Goal: Task Accomplishment & Management: Use online tool/utility

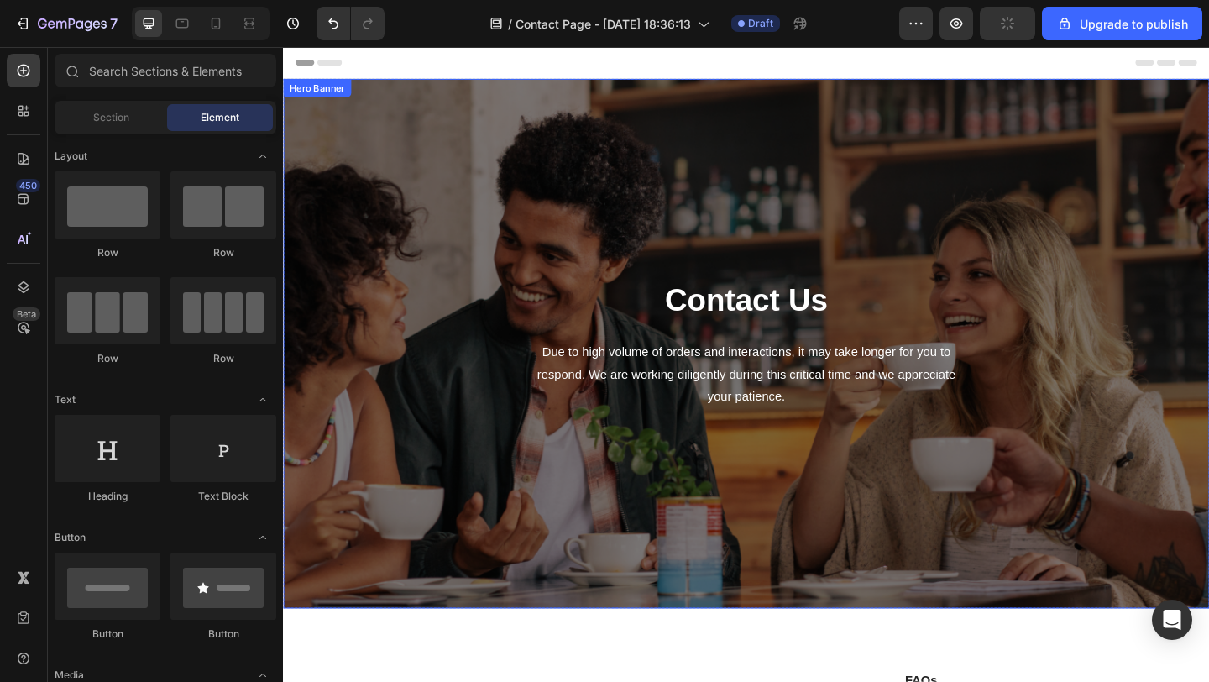
click at [524, 202] on div "Contact Us Heading Due to high volume of orders and interactions, it may take l…" at bounding box center [787, 369] width 982 height 522
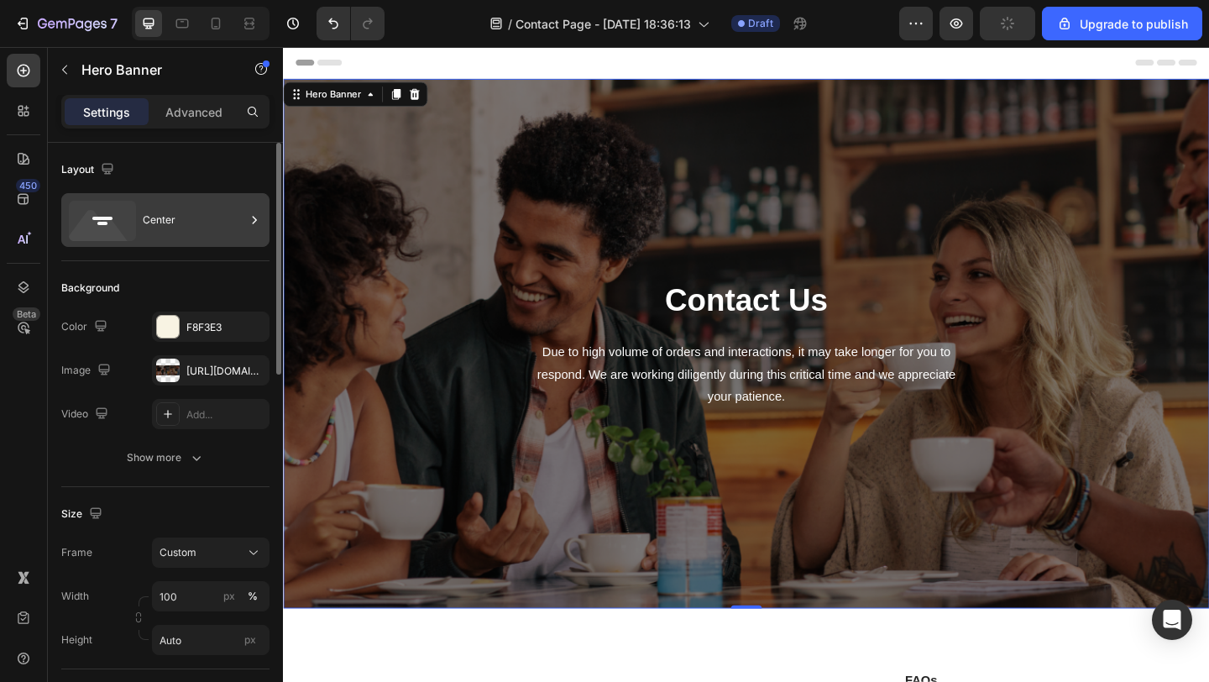
click at [143, 217] on div "Center" at bounding box center [194, 220] width 102 height 39
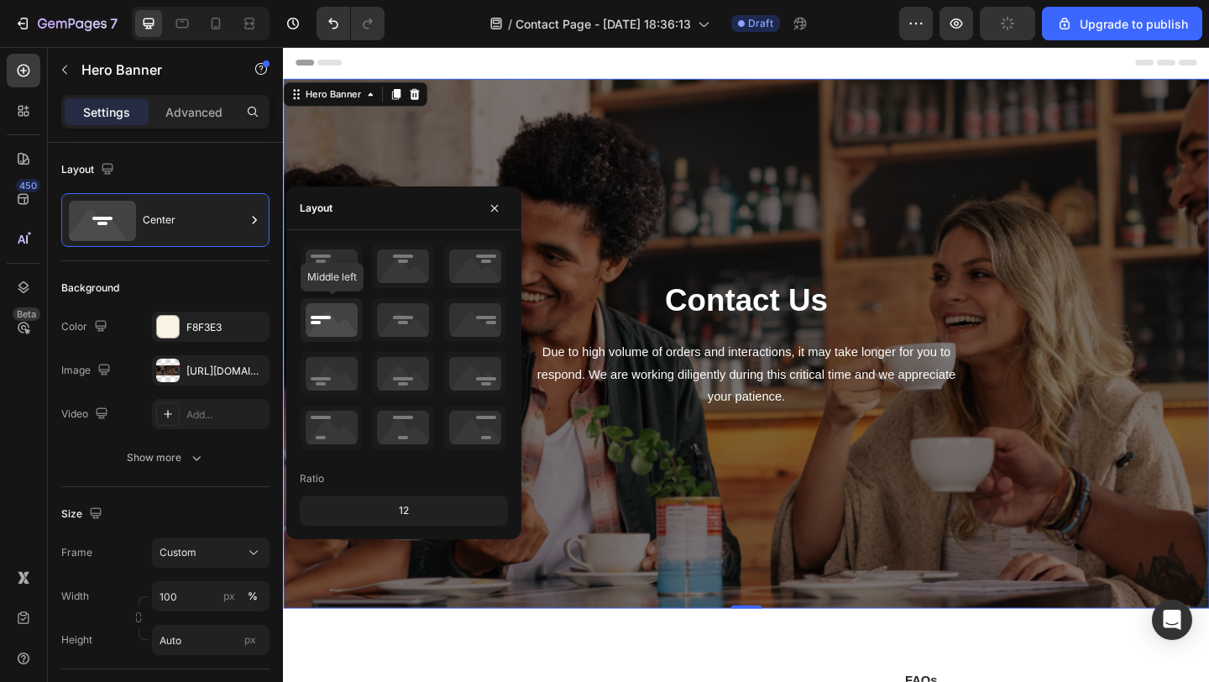
click at [330, 323] on icon at bounding box center [332, 320] width 62 height 44
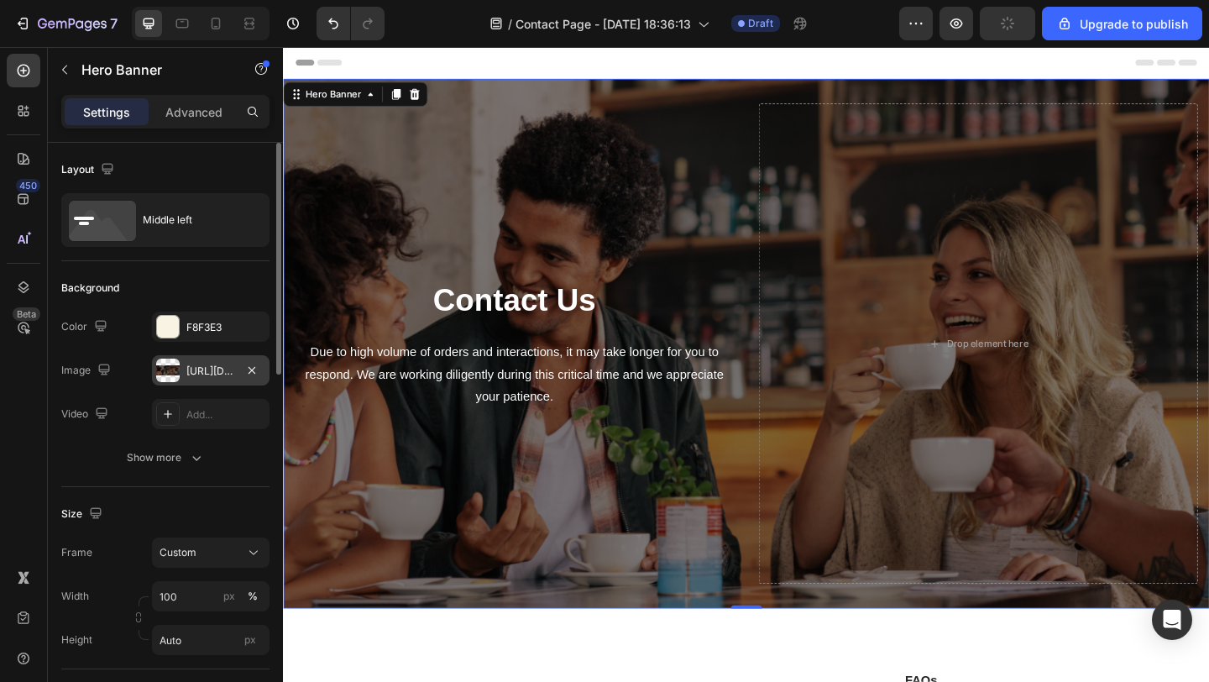
click at [217, 370] on div "[URL][DOMAIN_NAME]" at bounding box center [210, 371] width 49 height 15
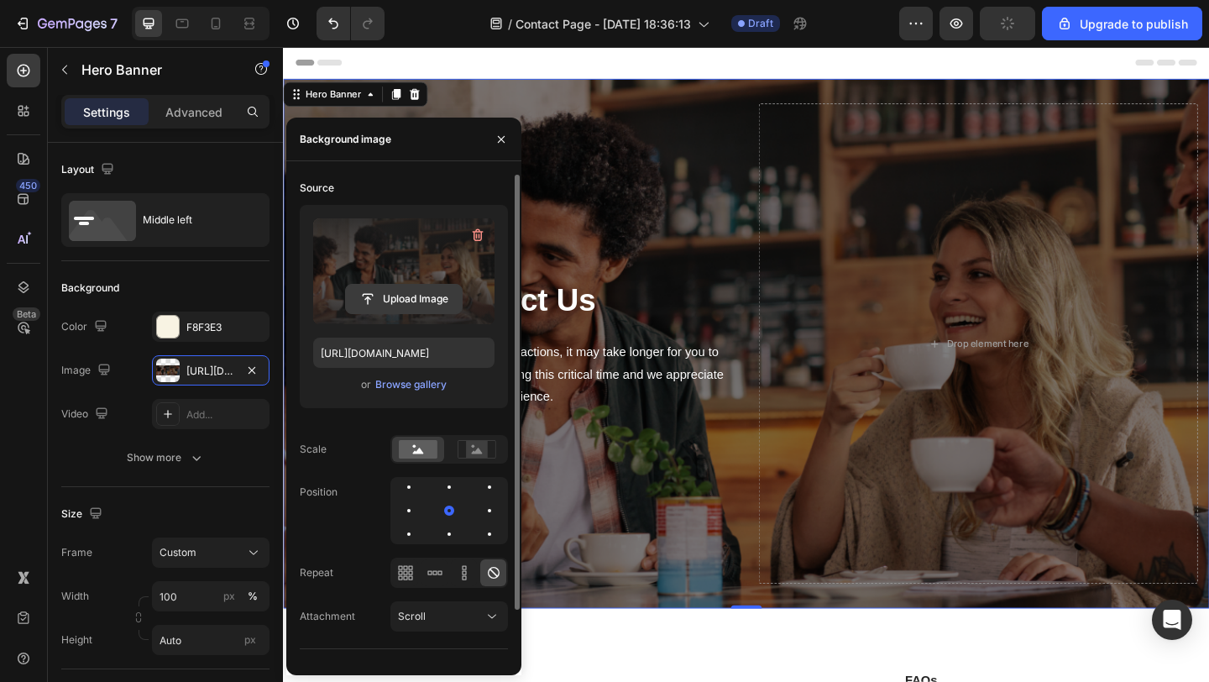
click at [397, 290] on input "file" at bounding box center [404, 299] width 116 height 29
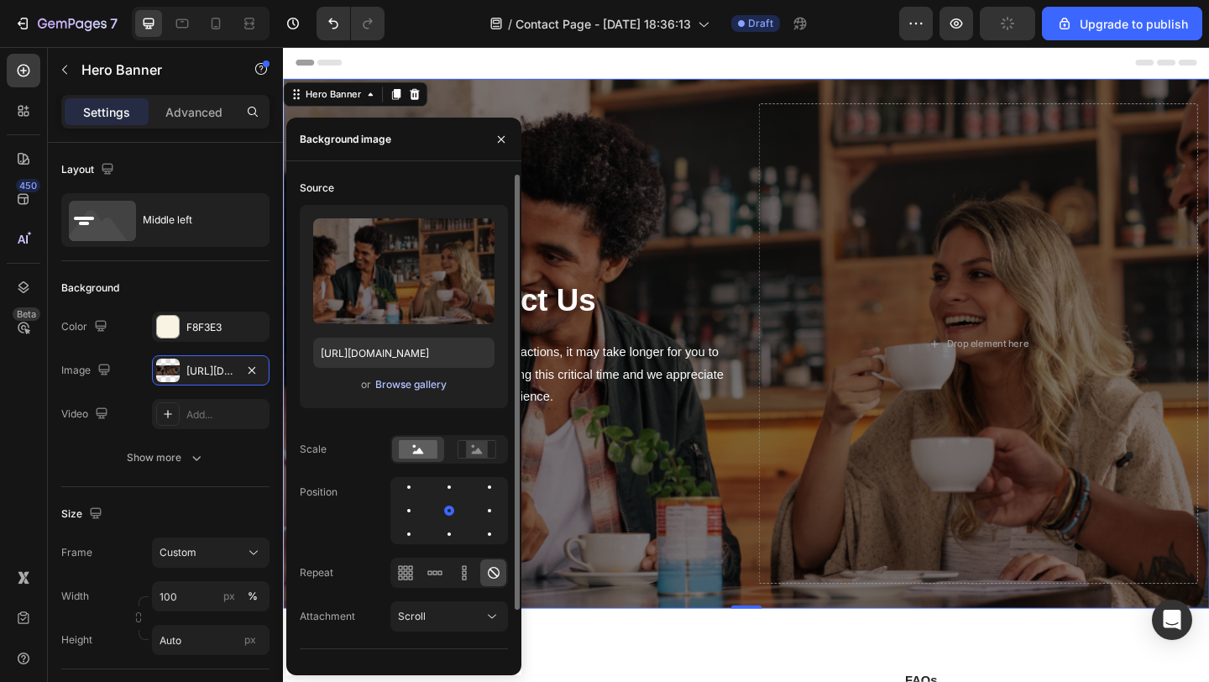
click at [397, 387] on div "Browse gallery" at bounding box center [410, 384] width 71 height 15
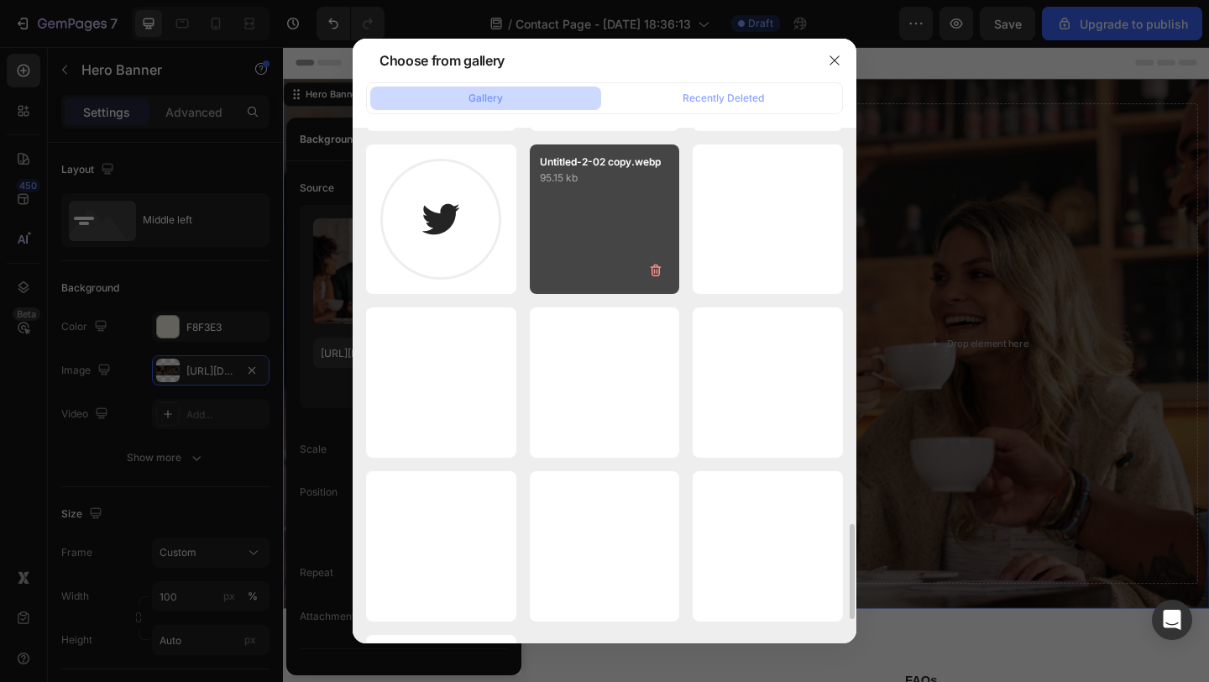
scroll to position [2130, 0]
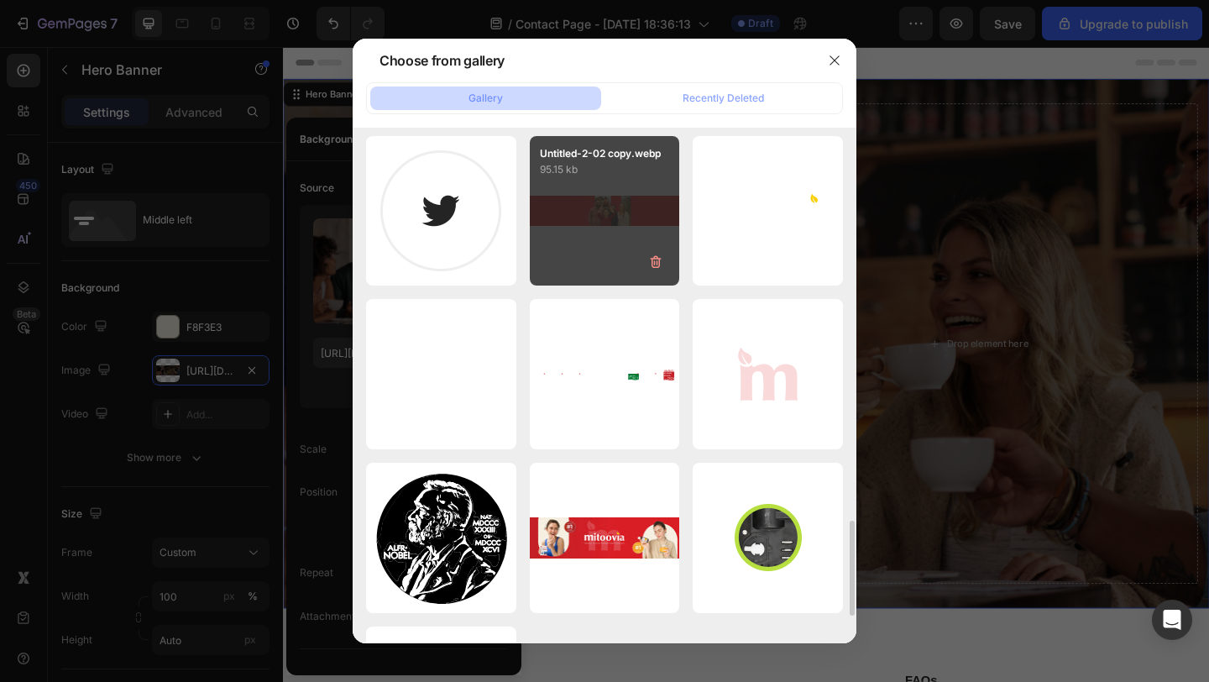
click at [605, 229] on div "Untitled-2-02 copy.webp 95.15 kb" at bounding box center [605, 211] width 150 height 150
type input "[URL][DOMAIN_NAME]"
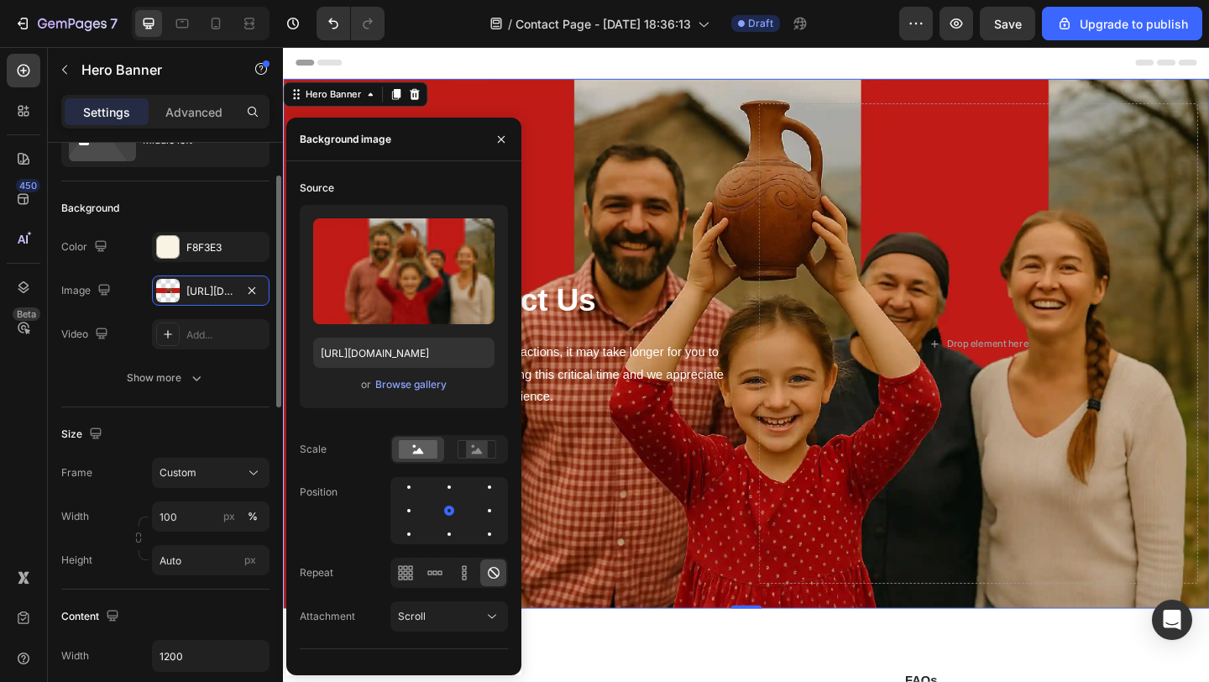
scroll to position [81, 0]
click at [205, 557] on input "Auto" at bounding box center [211, 558] width 118 height 30
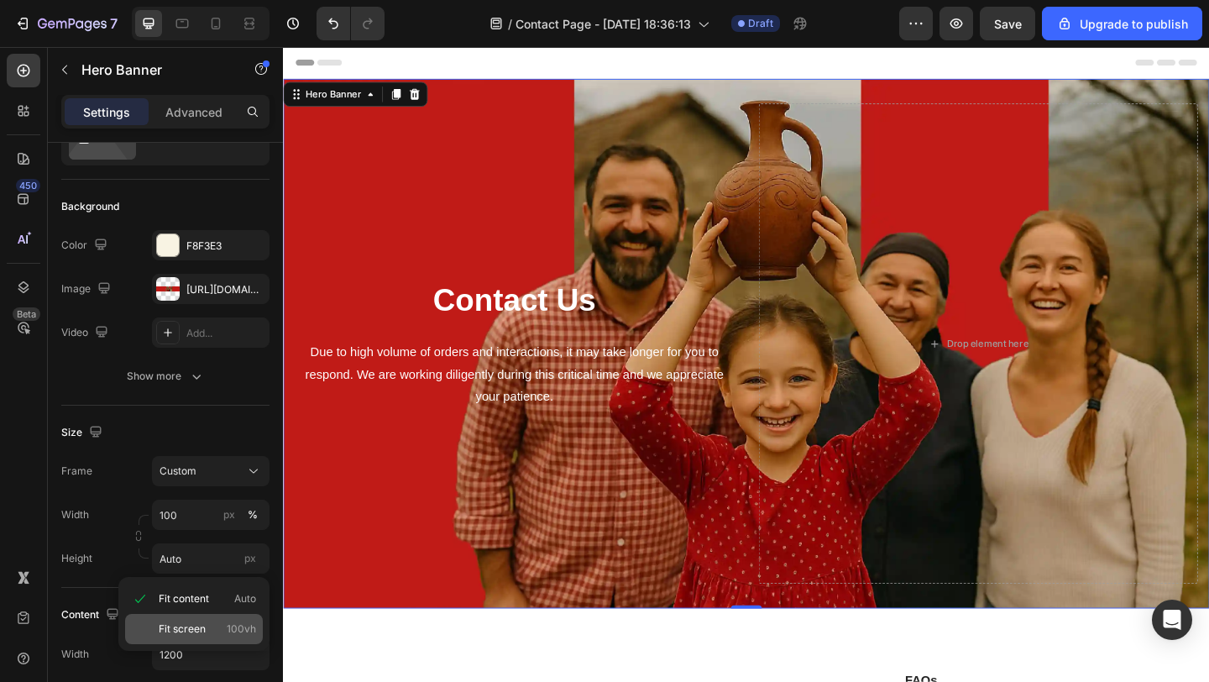
click at [202, 630] on span "Fit screen" at bounding box center [182, 628] width 47 height 15
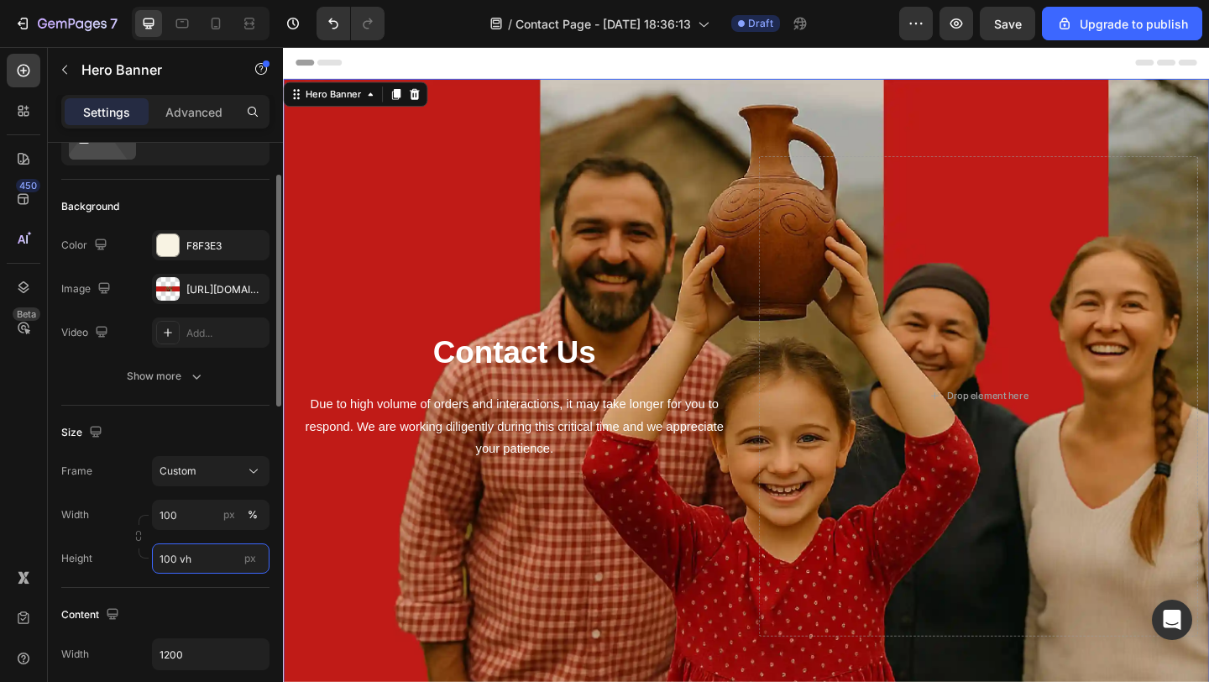
click at [202, 559] on input "100 vh" at bounding box center [211, 558] width 118 height 30
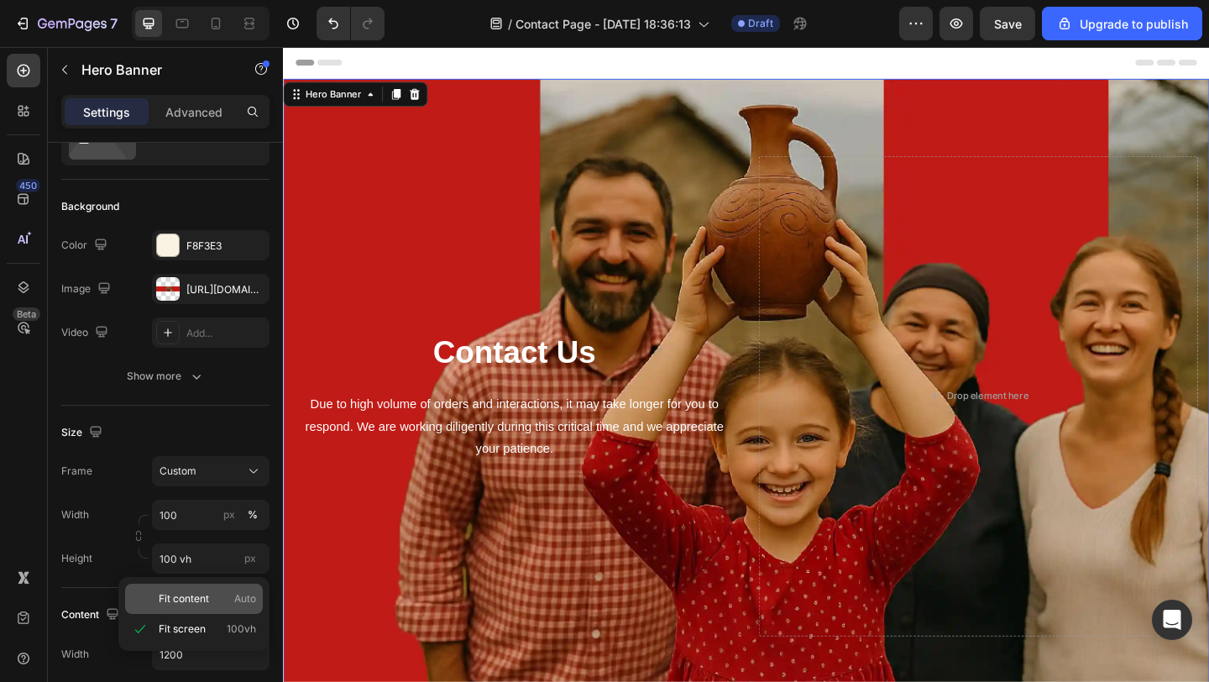
click at [212, 586] on div "Fit content Auto" at bounding box center [194, 599] width 138 height 30
type input "Auto"
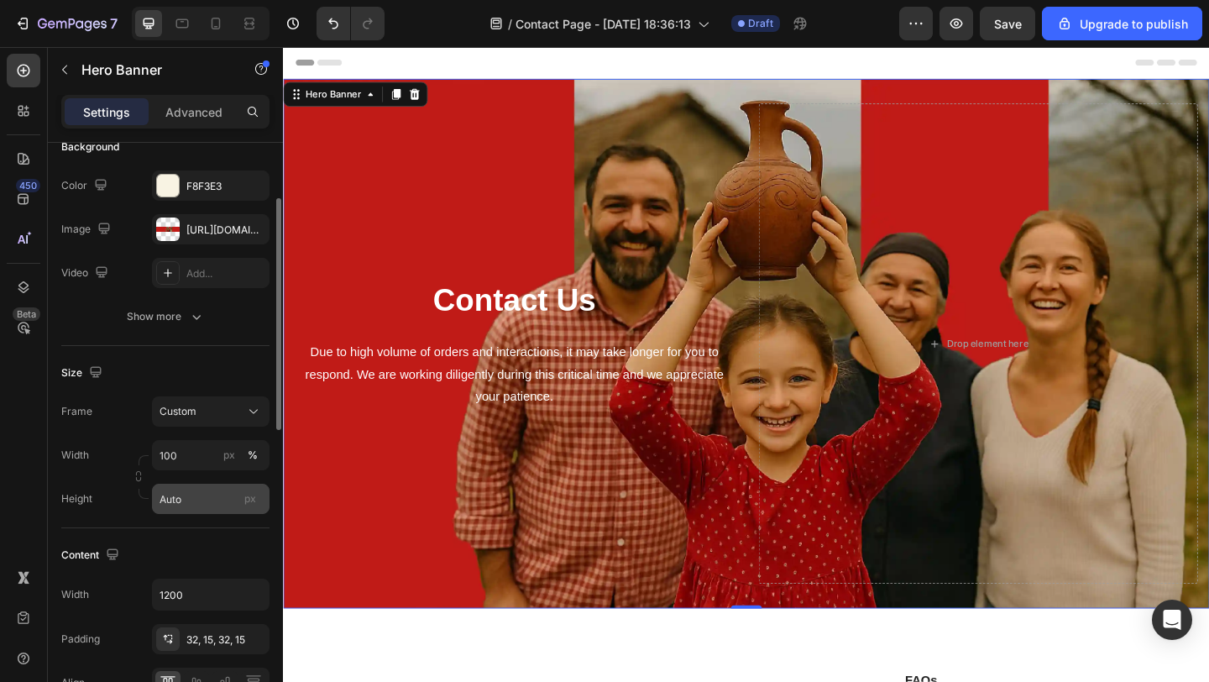
scroll to position [140, 0]
click at [223, 422] on button "Custom" at bounding box center [211, 412] width 118 height 30
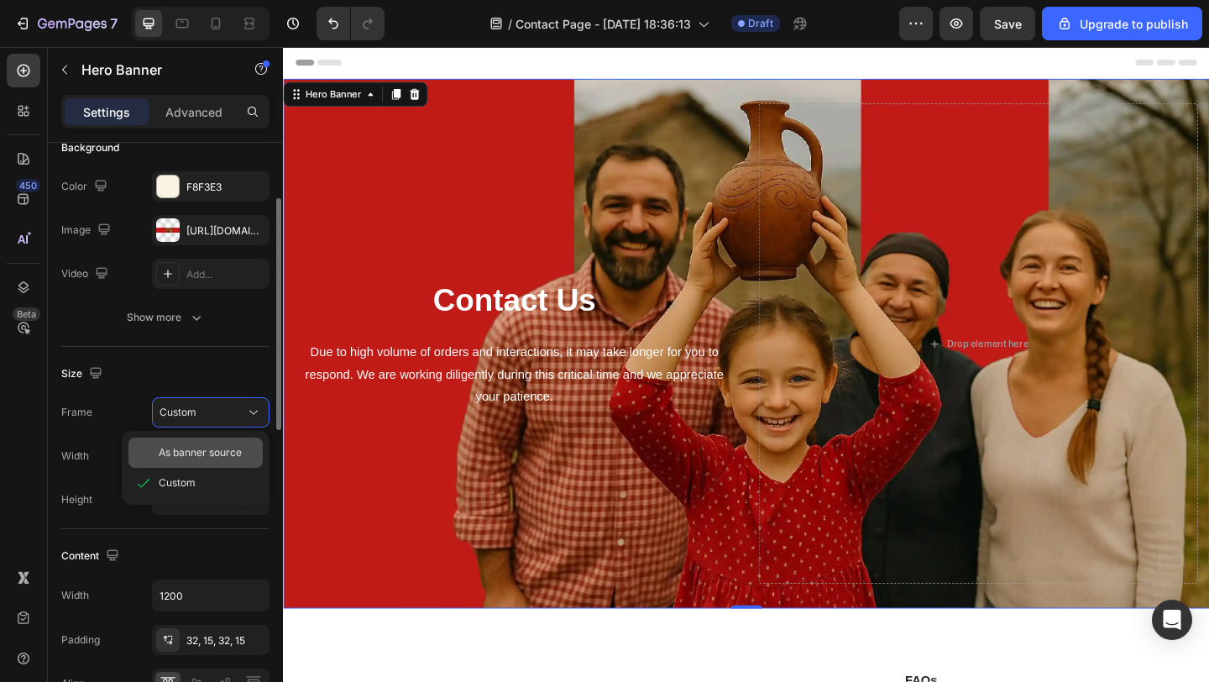
click at [223, 443] on div "As banner source" at bounding box center [195, 452] width 134 height 30
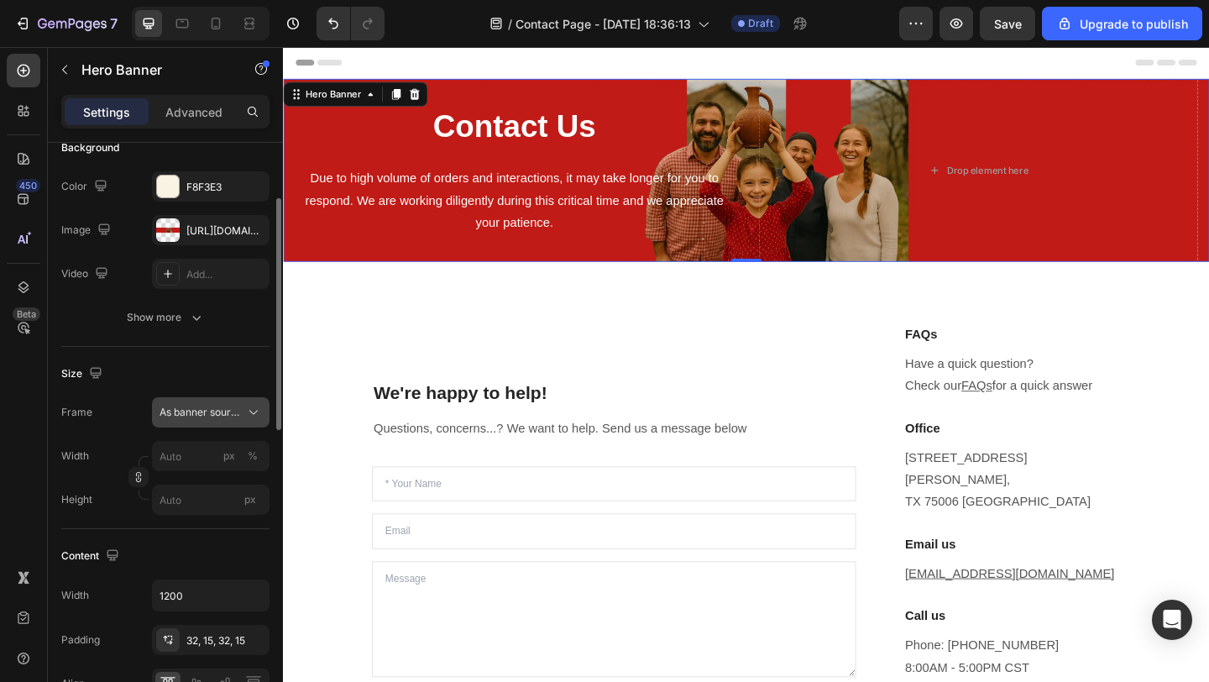
click at [200, 412] on span "As banner source" at bounding box center [201, 412] width 82 height 15
click at [158, 362] on div "Size" at bounding box center [165, 373] width 208 height 27
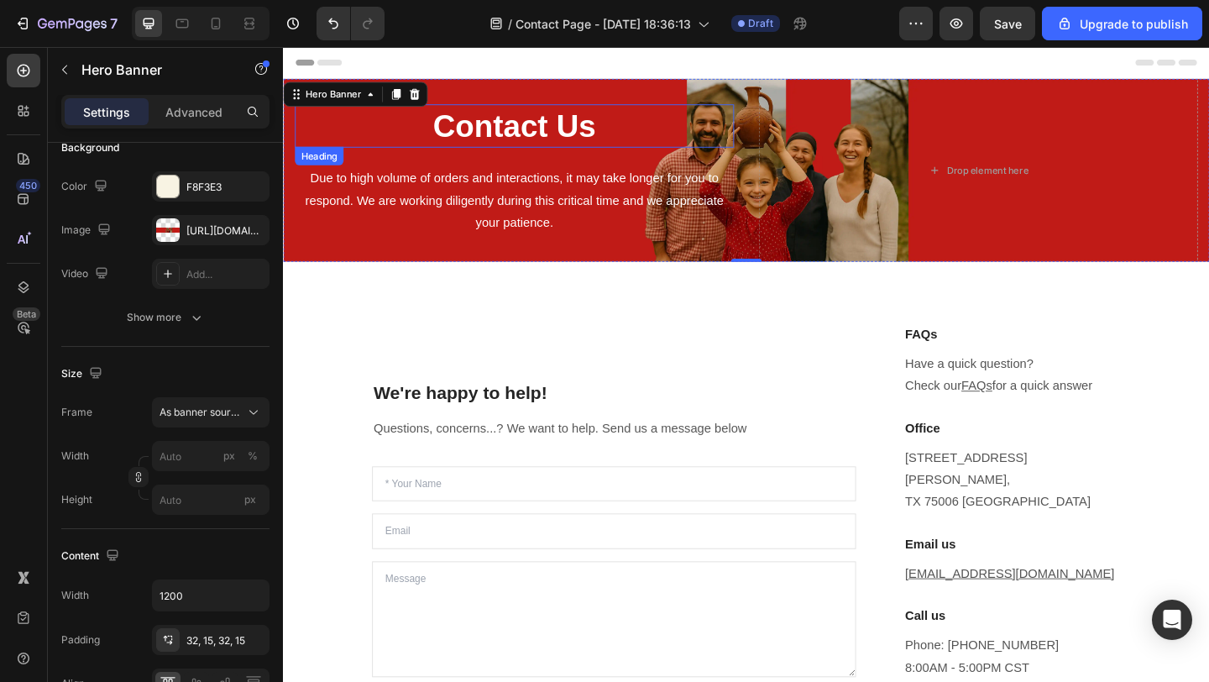
click at [554, 130] on p "Contact Us" at bounding box center [534, 133] width 474 height 44
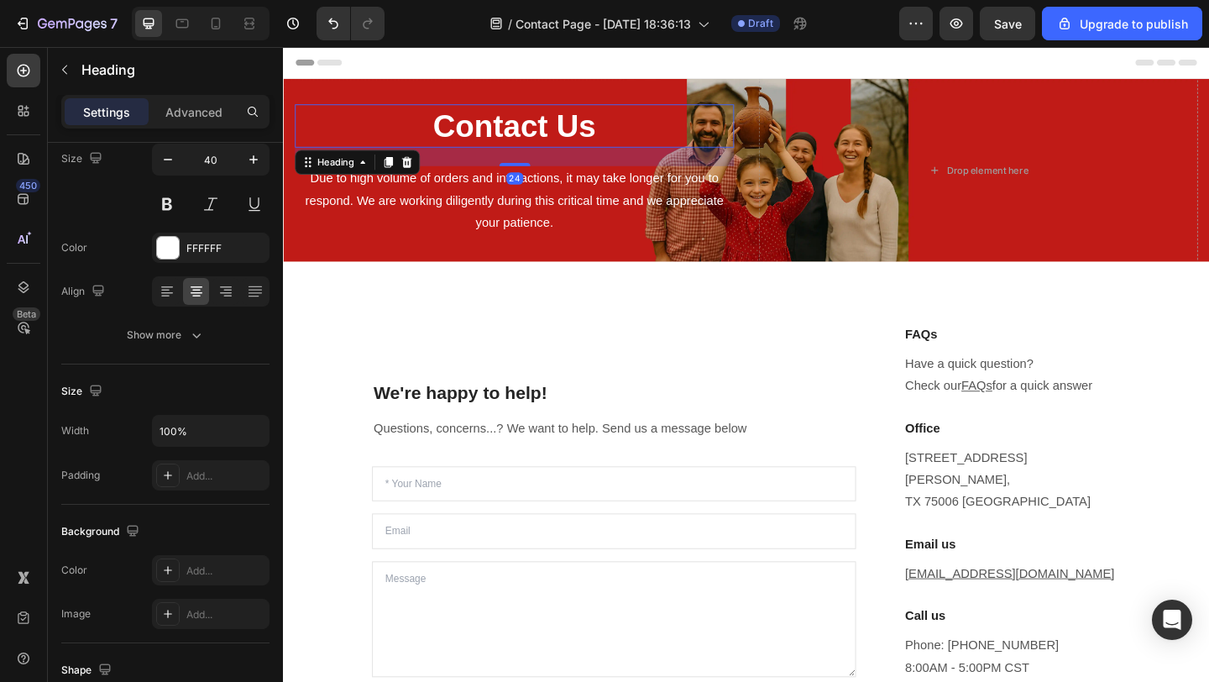
click at [554, 130] on p "Contact Us" at bounding box center [534, 133] width 474 height 44
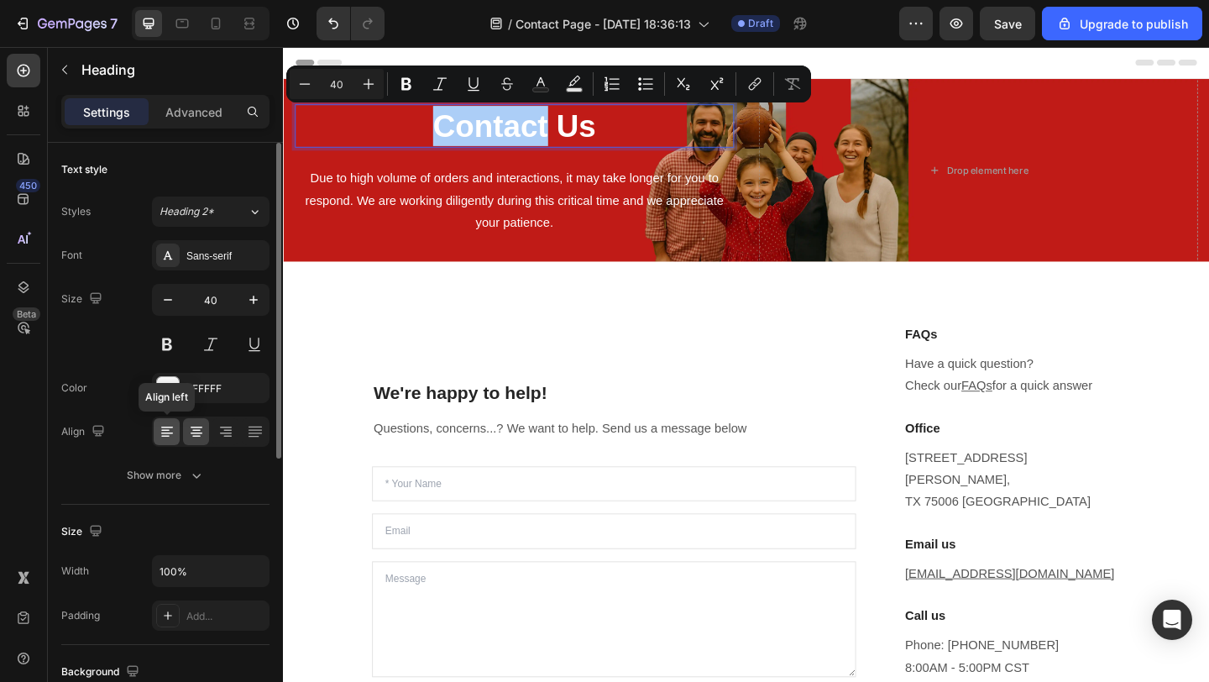
click at [170, 437] on icon at bounding box center [167, 431] width 17 height 17
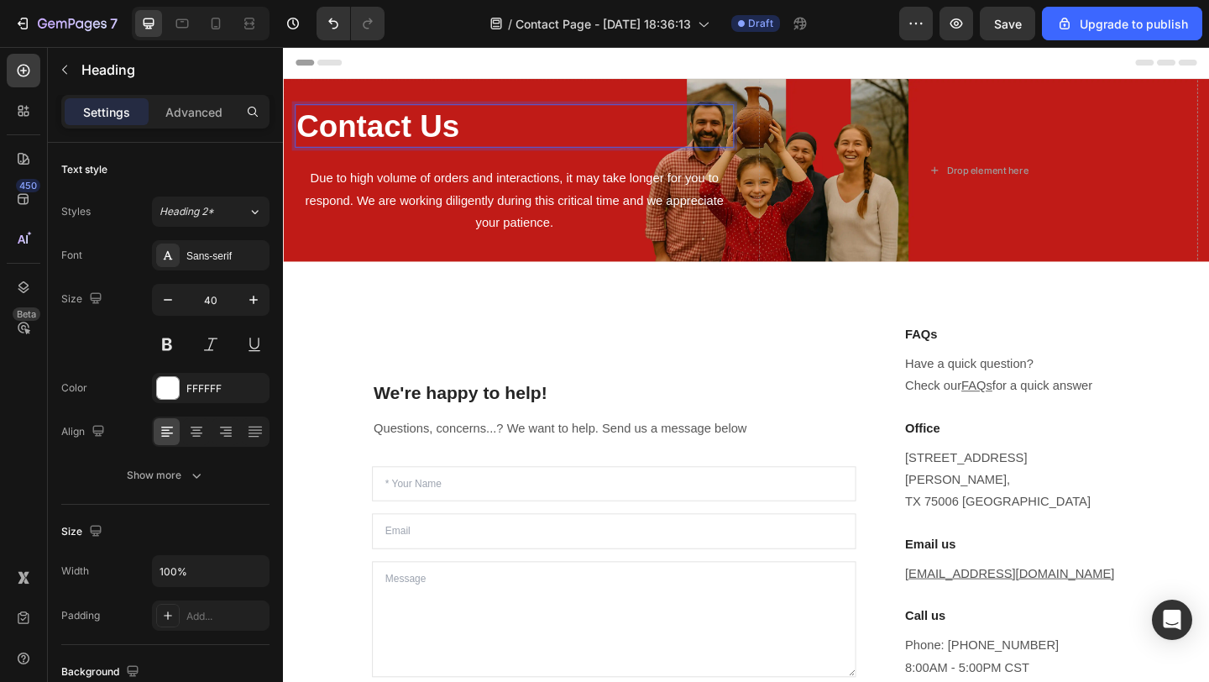
click at [390, 137] on p "Contact Us" at bounding box center [534, 133] width 474 height 44
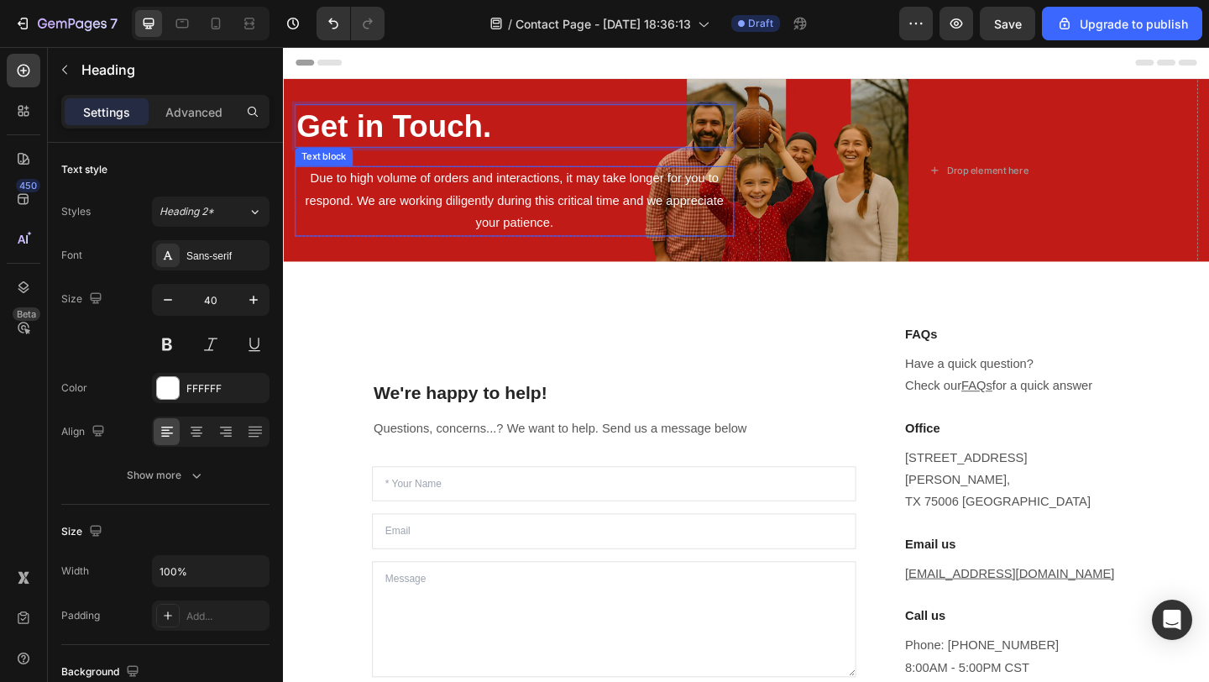
click at [453, 207] on p "Due to high volume of orders and interactions, it may take longer for you to re…" at bounding box center [534, 214] width 474 height 72
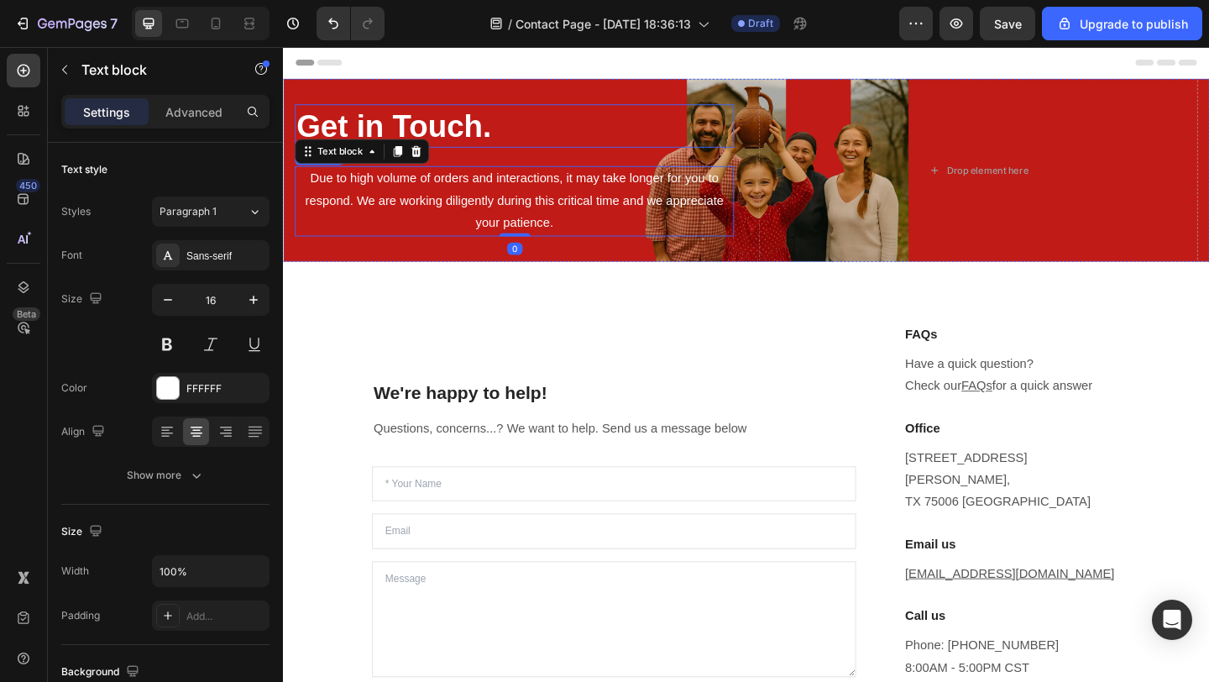
click at [473, 126] on strong "Get in Touch." at bounding box center [403, 132] width 212 height 37
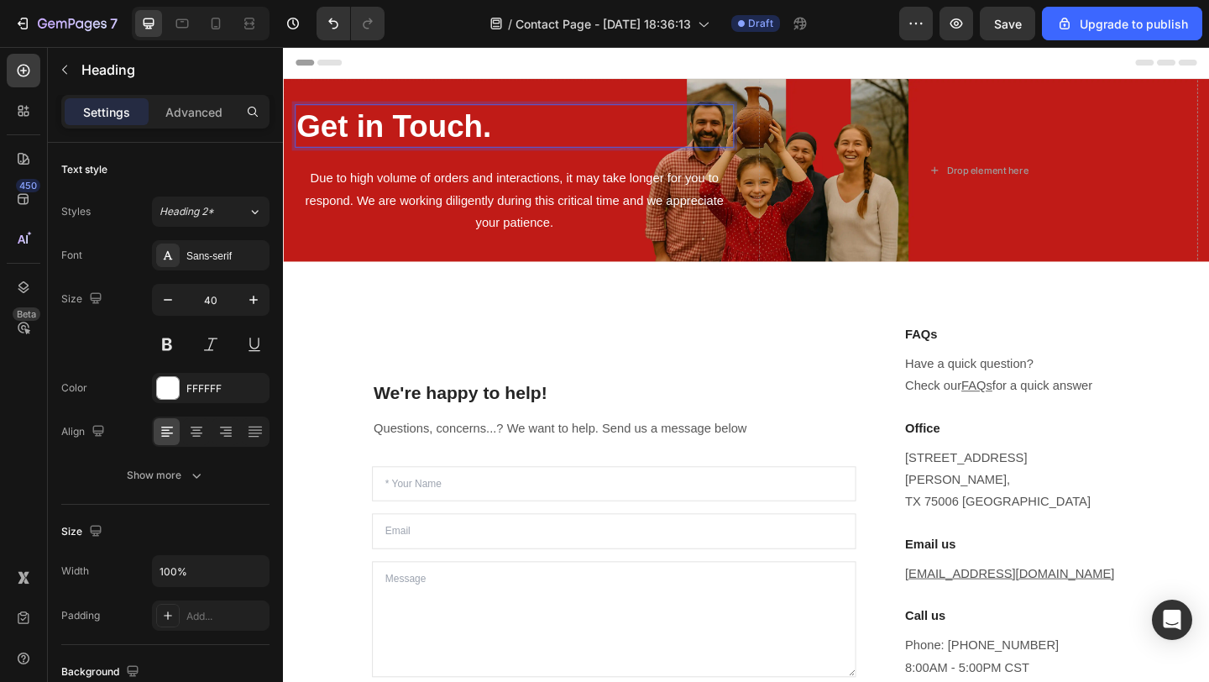
click at [466, 129] on strong "Get in Touch." at bounding box center [403, 132] width 212 height 37
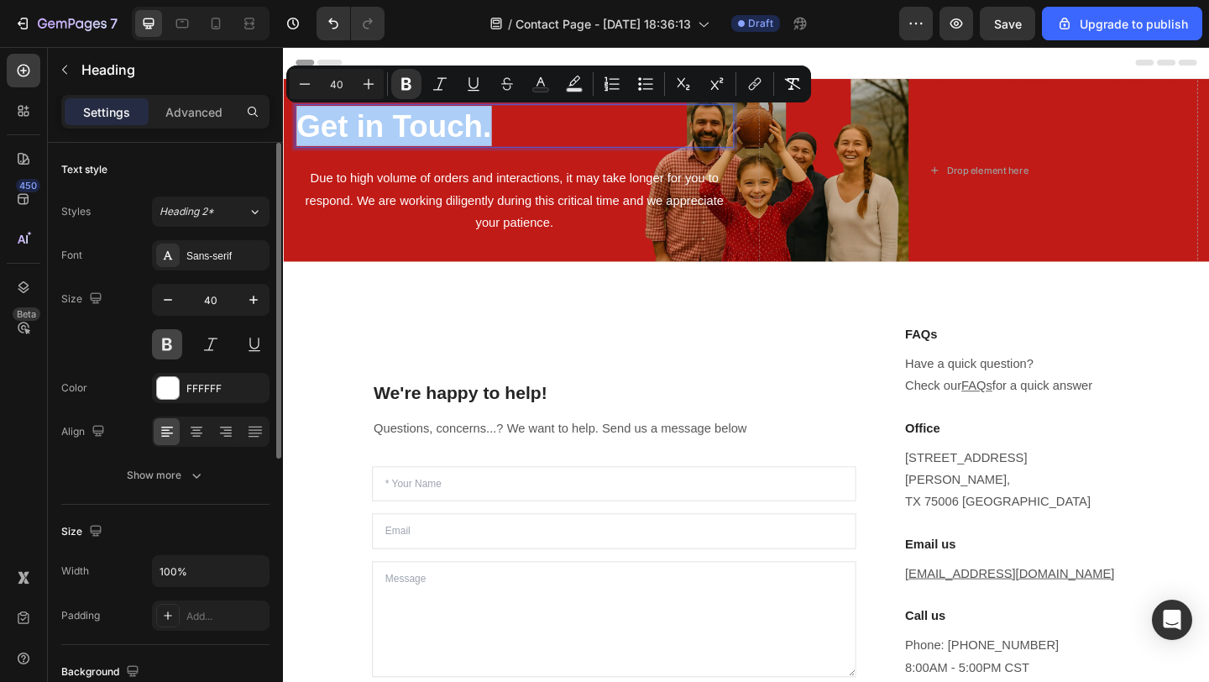
click at [170, 349] on button at bounding box center [167, 344] width 30 height 30
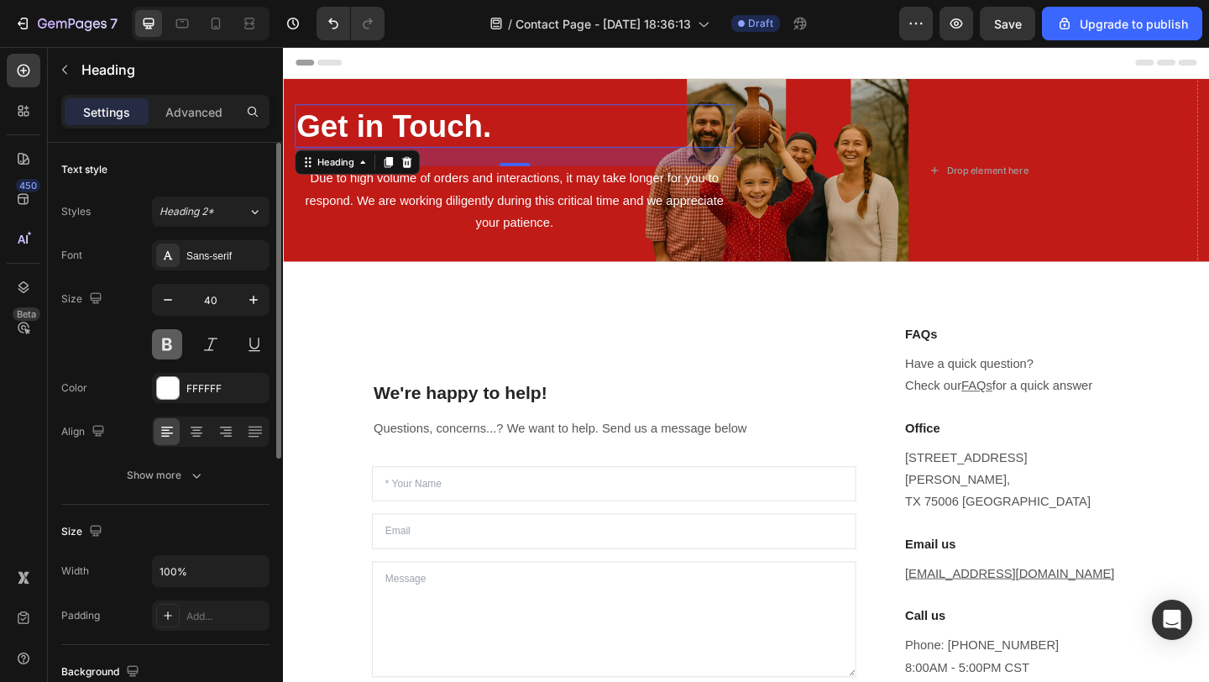
click at [174, 342] on button at bounding box center [167, 344] width 30 height 30
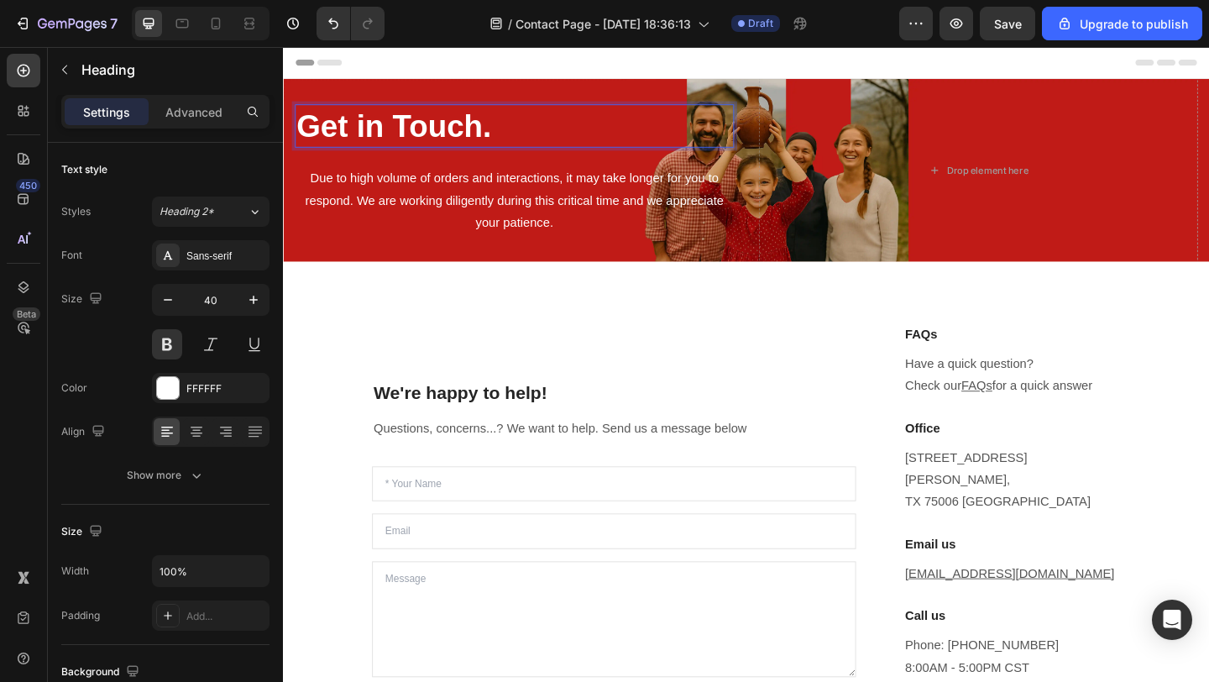
click at [395, 144] on strong "Get in Touch." at bounding box center [403, 132] width 212 height 37
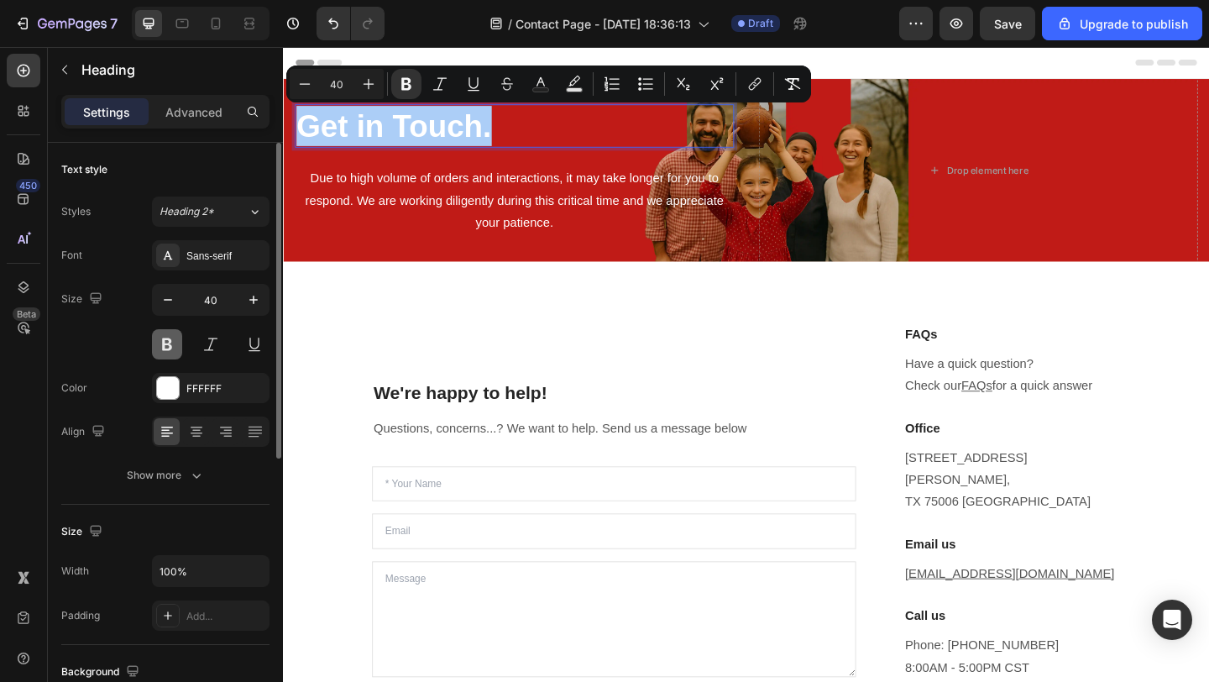
click at [167, 351] on button at bounding box center [167, 344] width 30 height 30
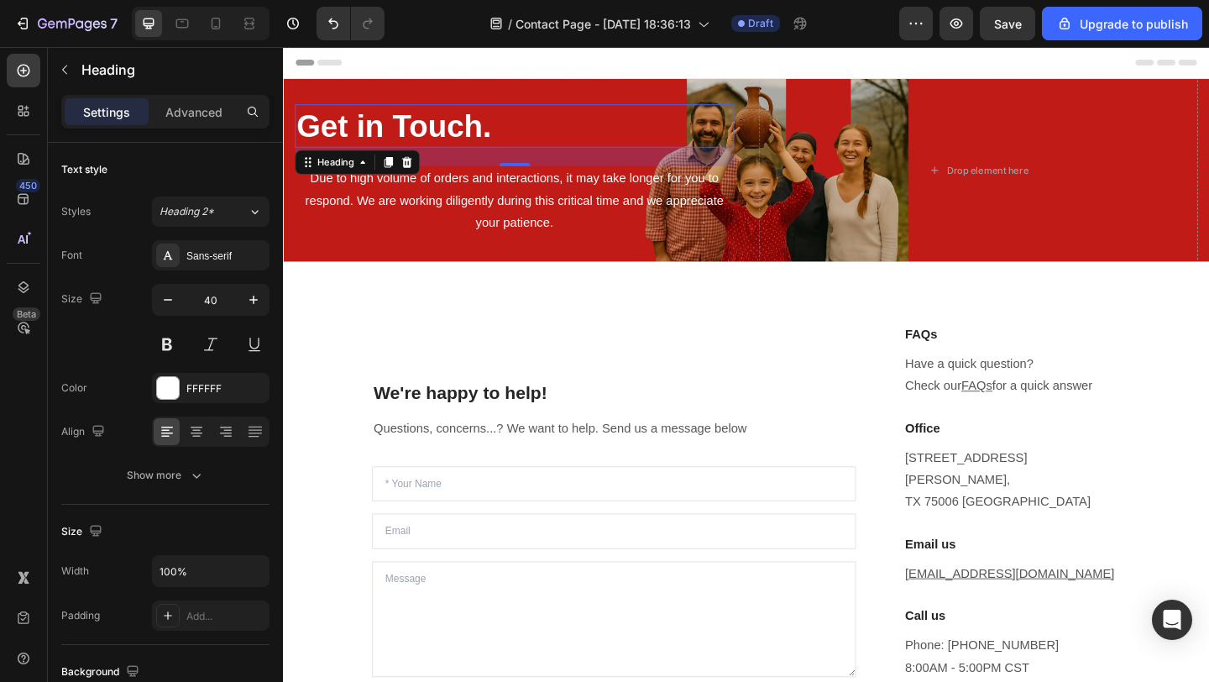
click at [517, 139] on p "Get in Touch." at bounding box center [534, 133] width 474 height 44
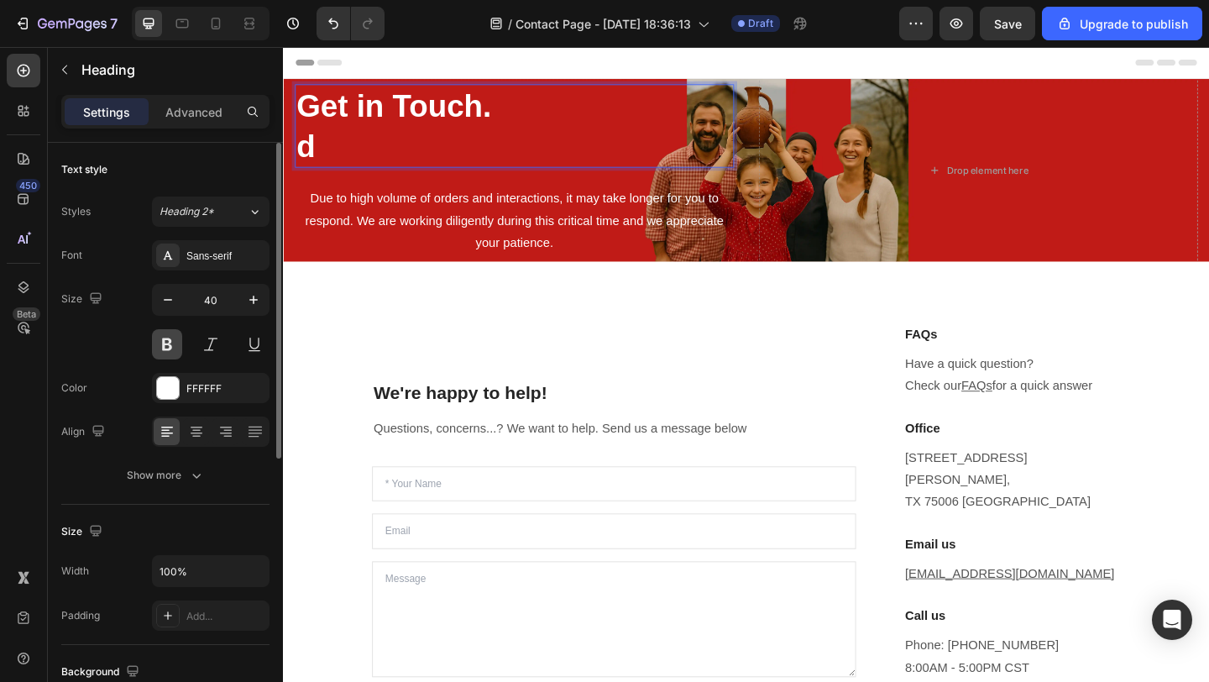
click at [165, 351] on button at bounding box center [167, 344] width 30 height 30
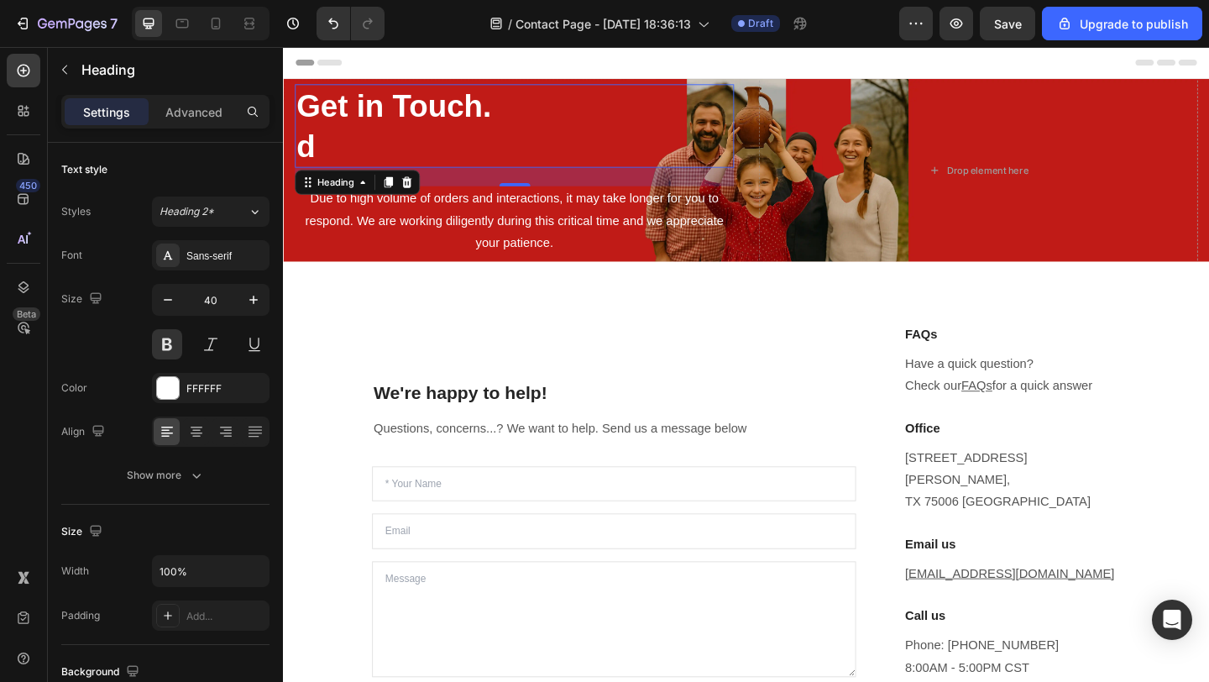
click at [373, 154] on p "Get in Touch. d" at bounding box center [534, 132] width 474 height 87
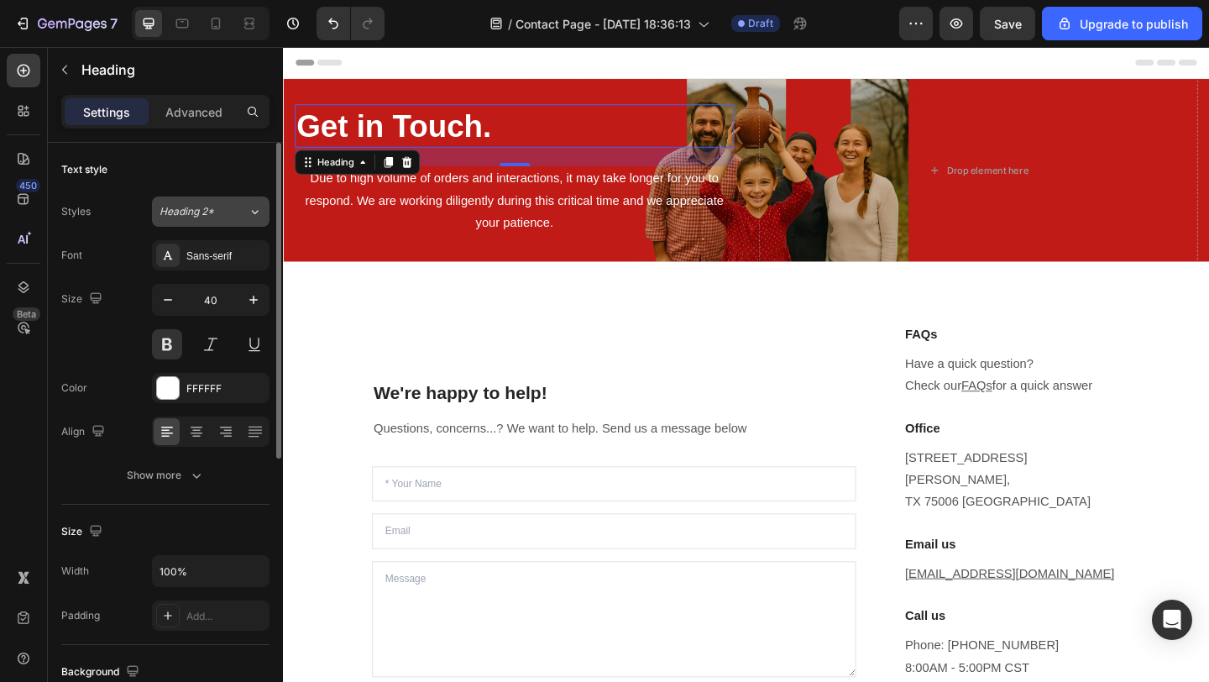
click at [238, 211] on div "Heading 2*" at bounding box center [204, 211] width 88 height 15
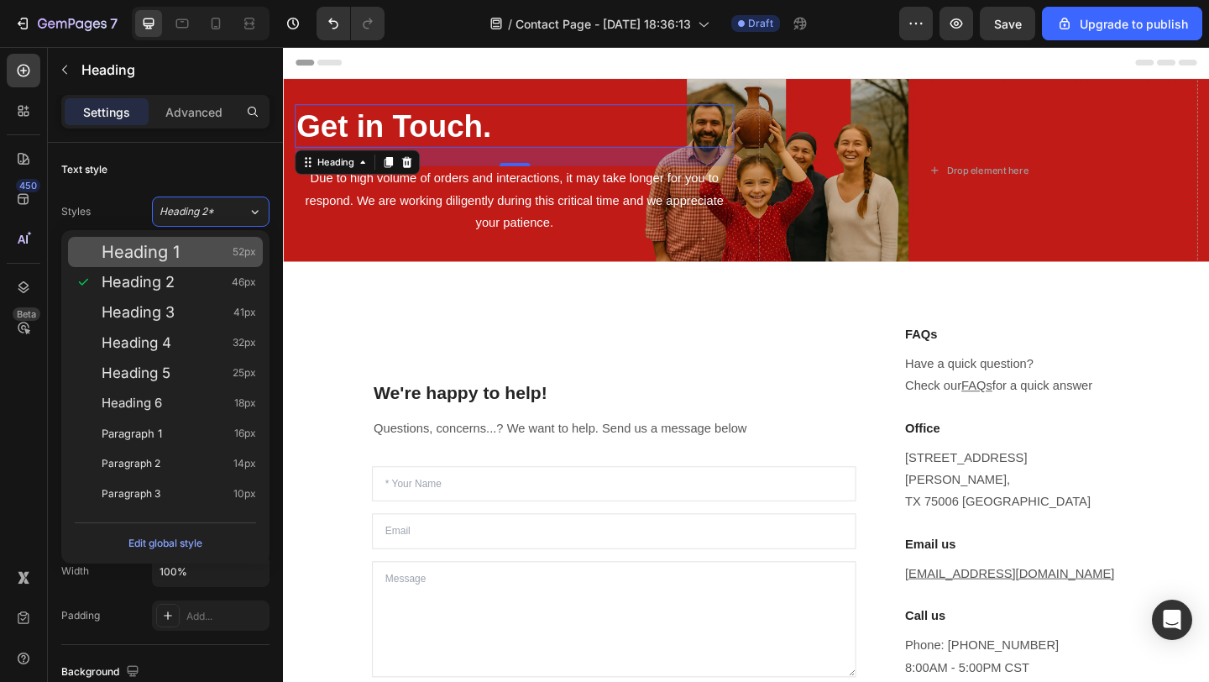
click at [186, 259] on div "Heading 1 52px" at bounding box center [179, 251] width 154 height 17
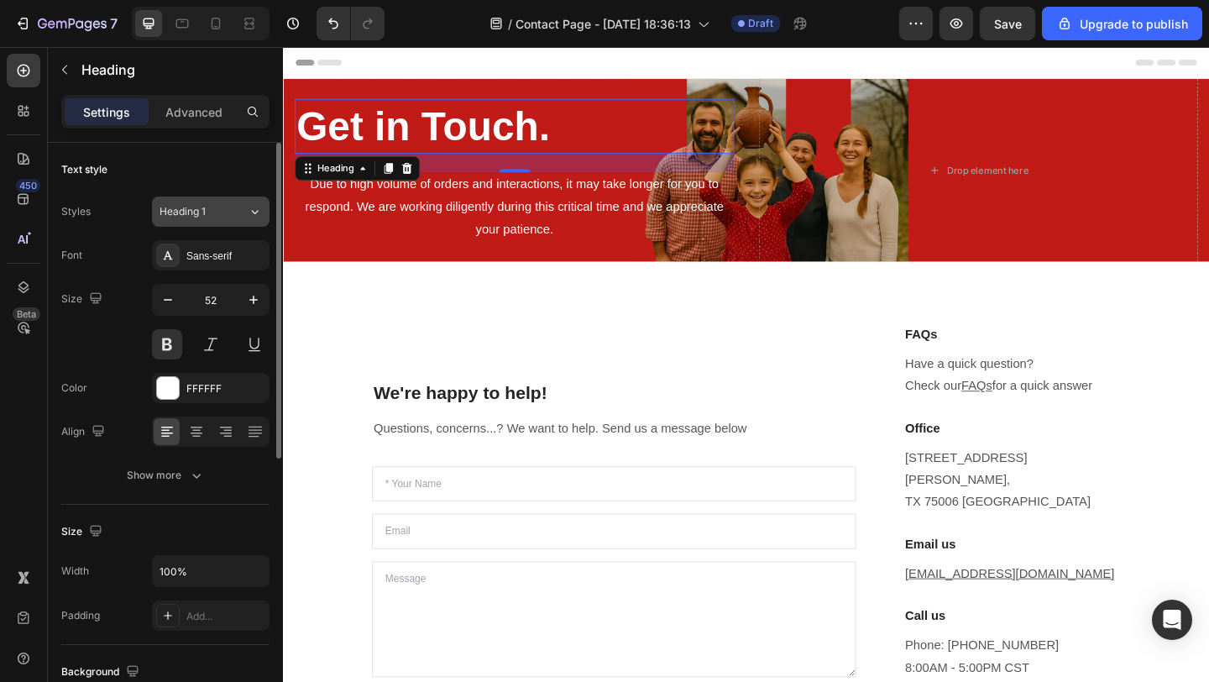
click at [218, 210] on div "Heading 1" at bounding box center [194, 211] width 68 height 15
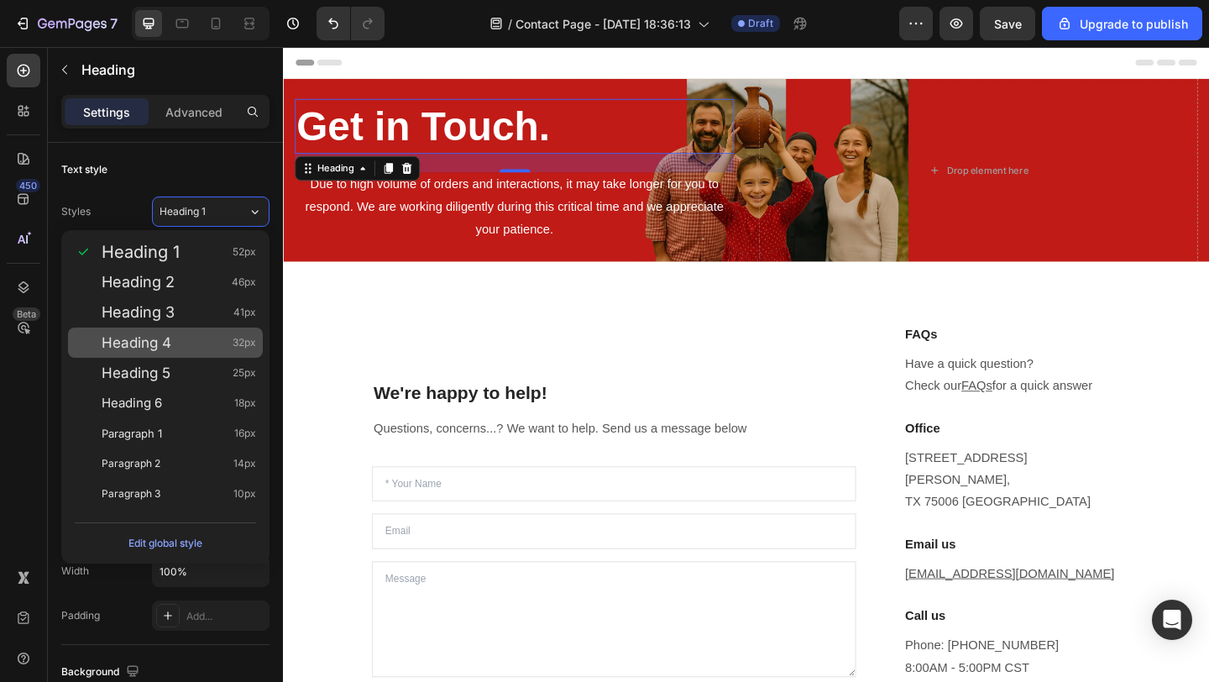
click at [169, 346] on span "Heading 4" at bounding box center [137, 342] width 70 height 17
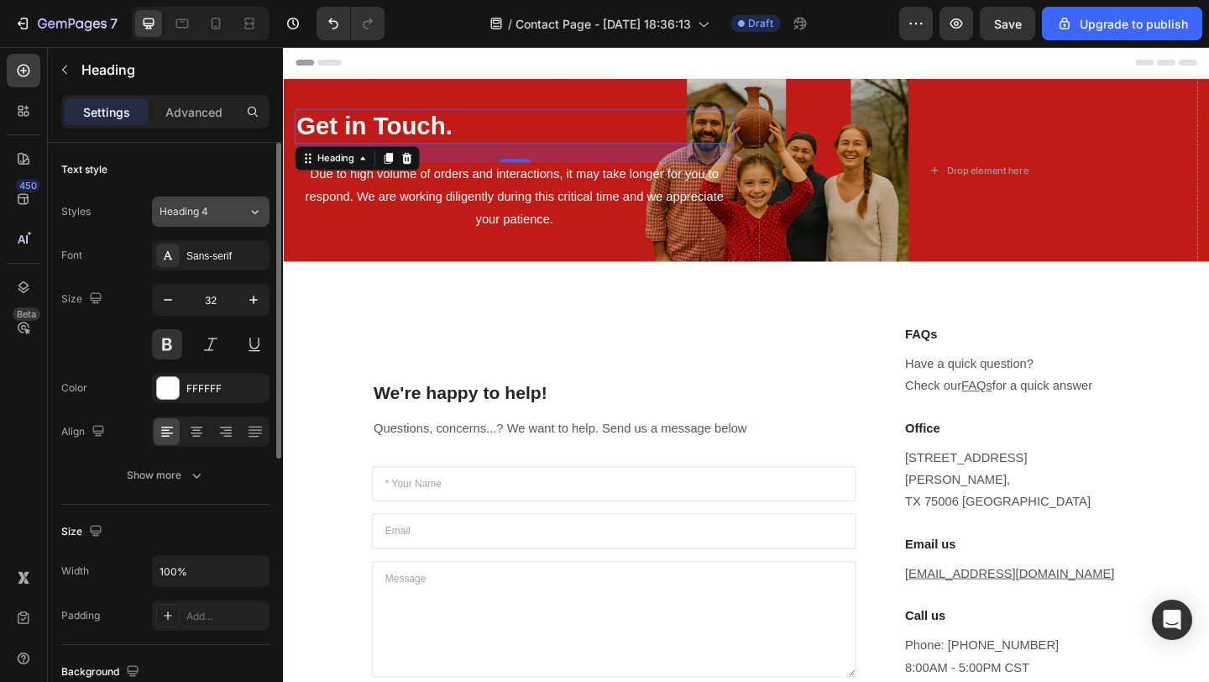
click at [217, 208] on div "Heading 4" at bounding box center [194, 211] width 68 height 15
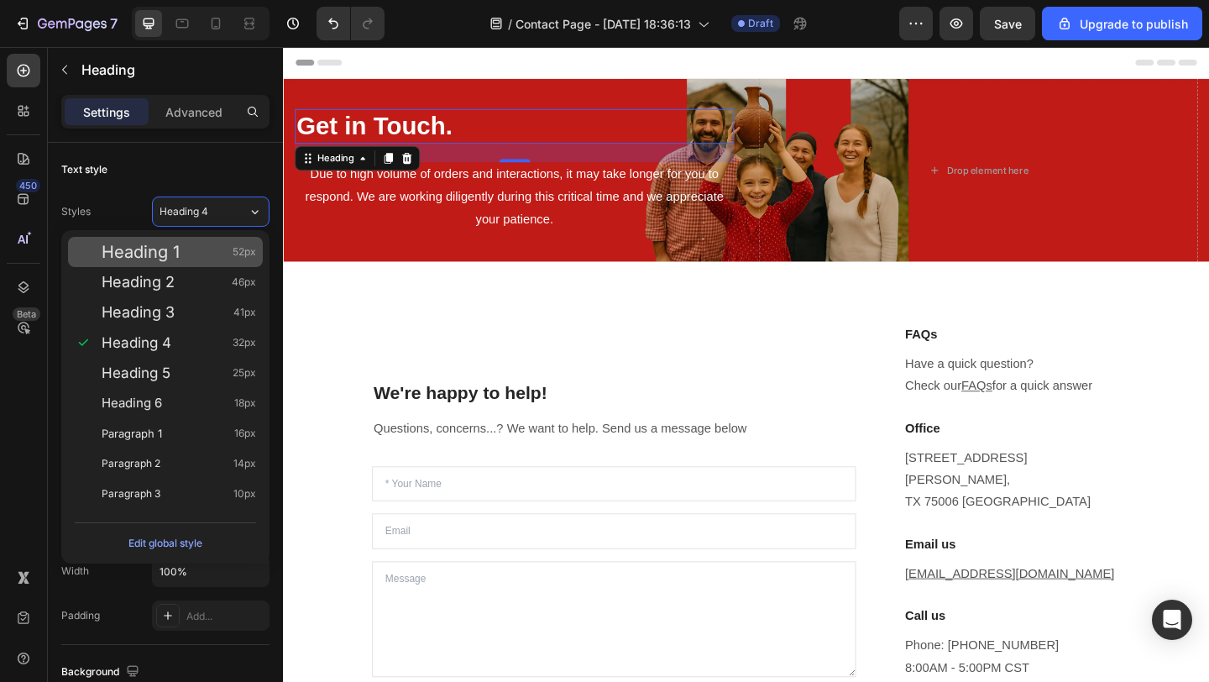
click at [209, 246] on div "Heading 1 52px" at bounding box center [179, 251] width 154 height 17
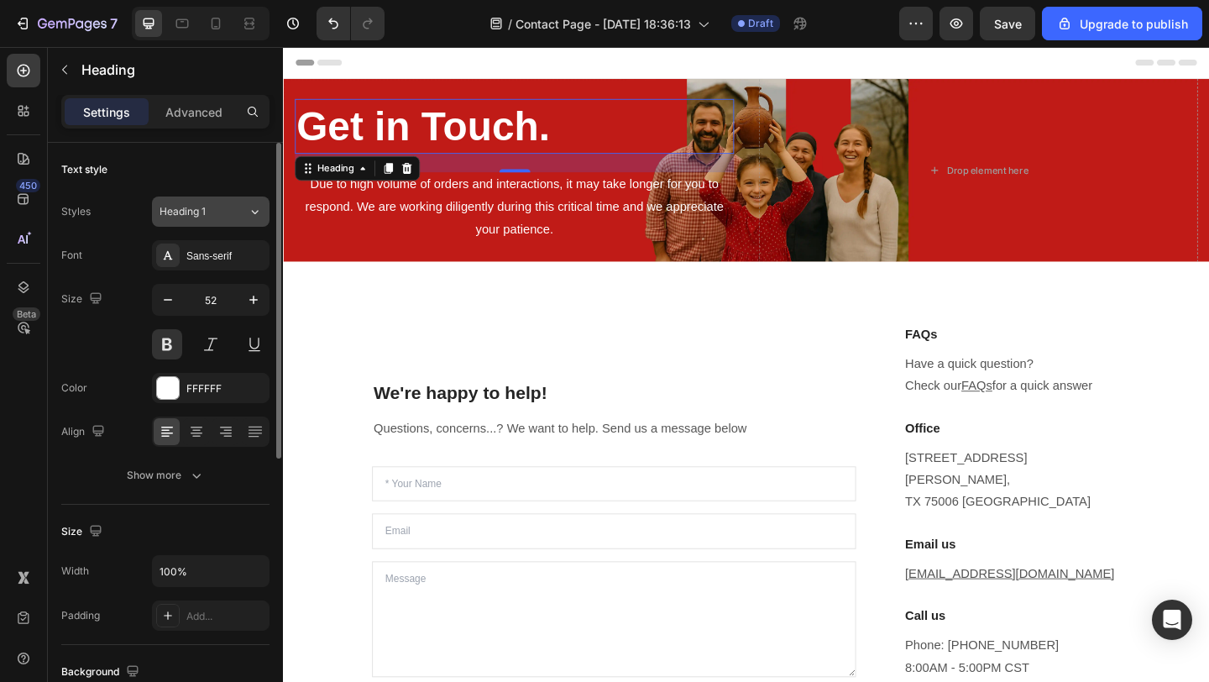
click at [197, 215] on span "Heading 1" at bounding box center [183, 211] width 46 height 15
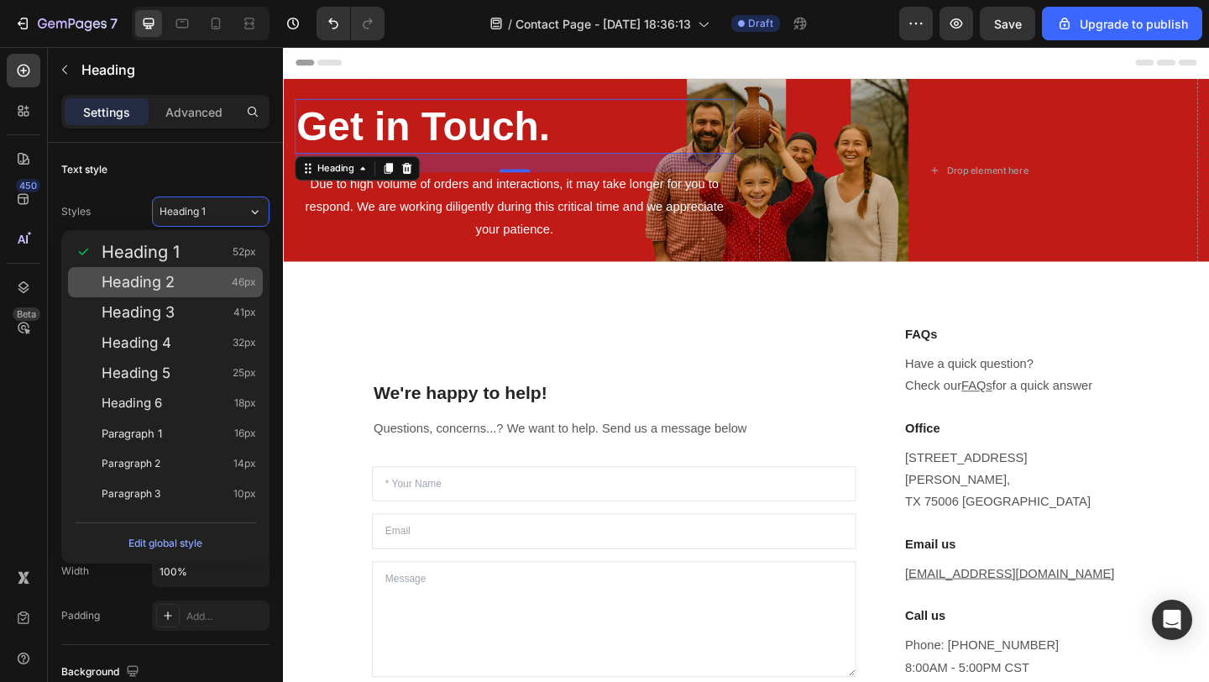
click at [193, 272] on div "Heading 2 46px" at bounding box center [165, 282] width 195 height 30
type input "46"
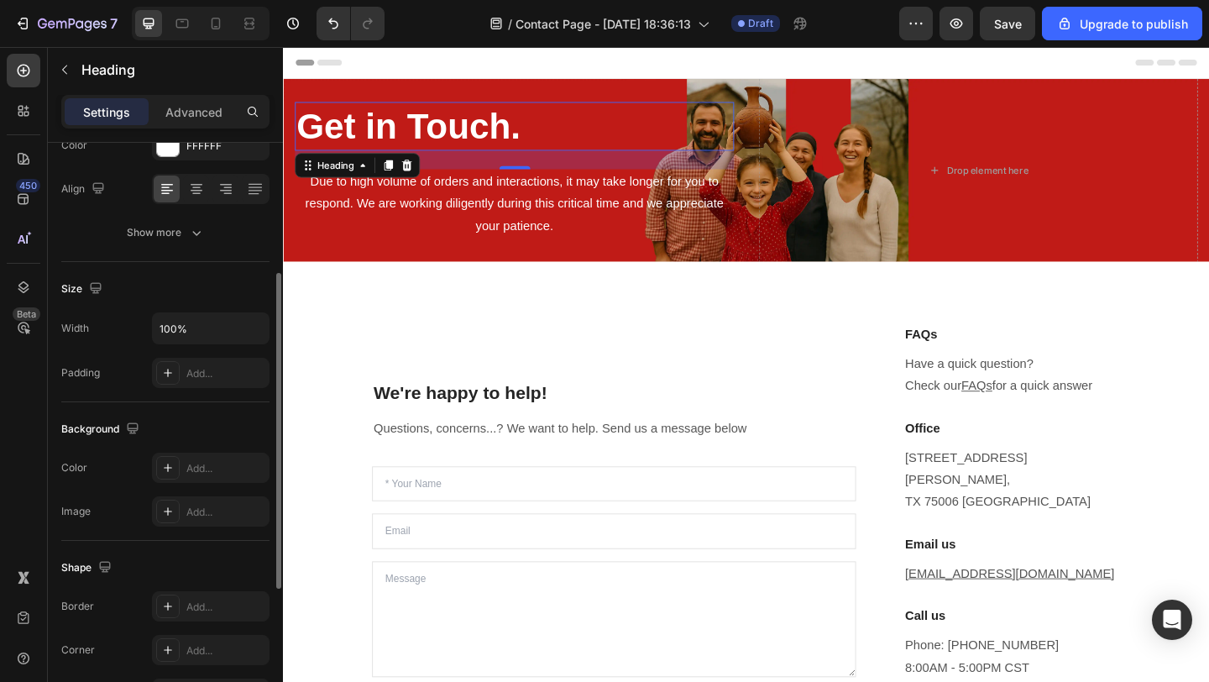
scroll to position [194, 0]
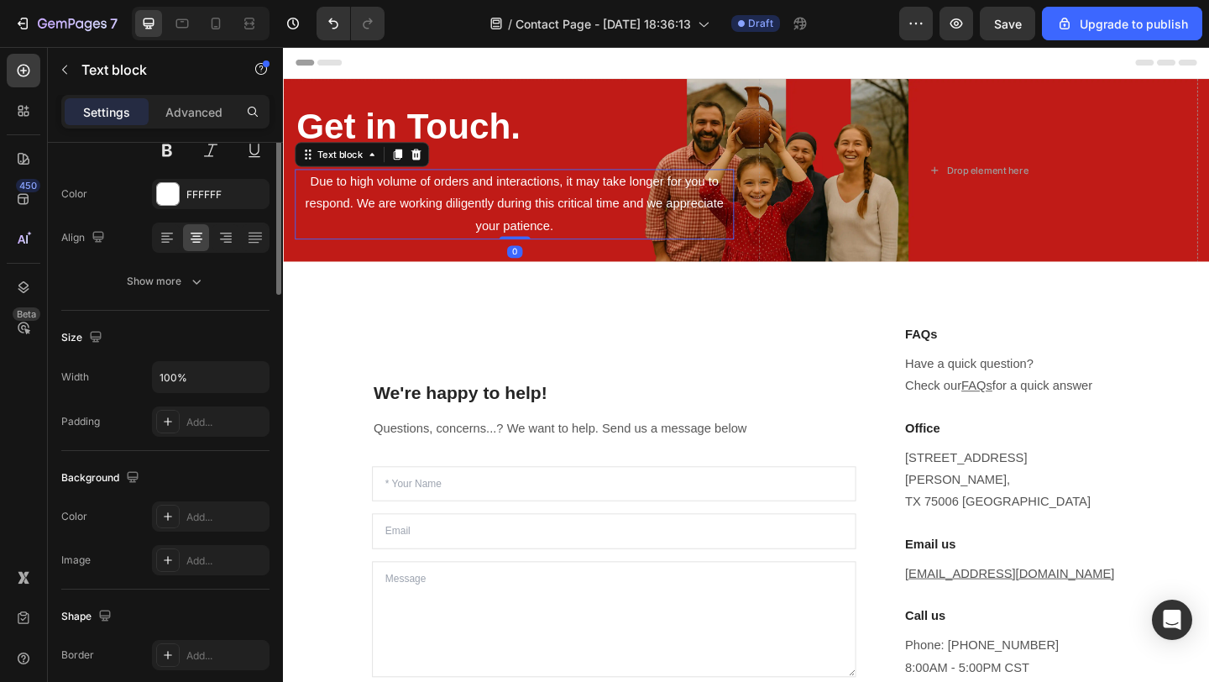
click at [511, 202] on p "Due to high volume of orders and interactions, it may take longer for you to re…" at bounding box center [534, 217] width 474 height 72
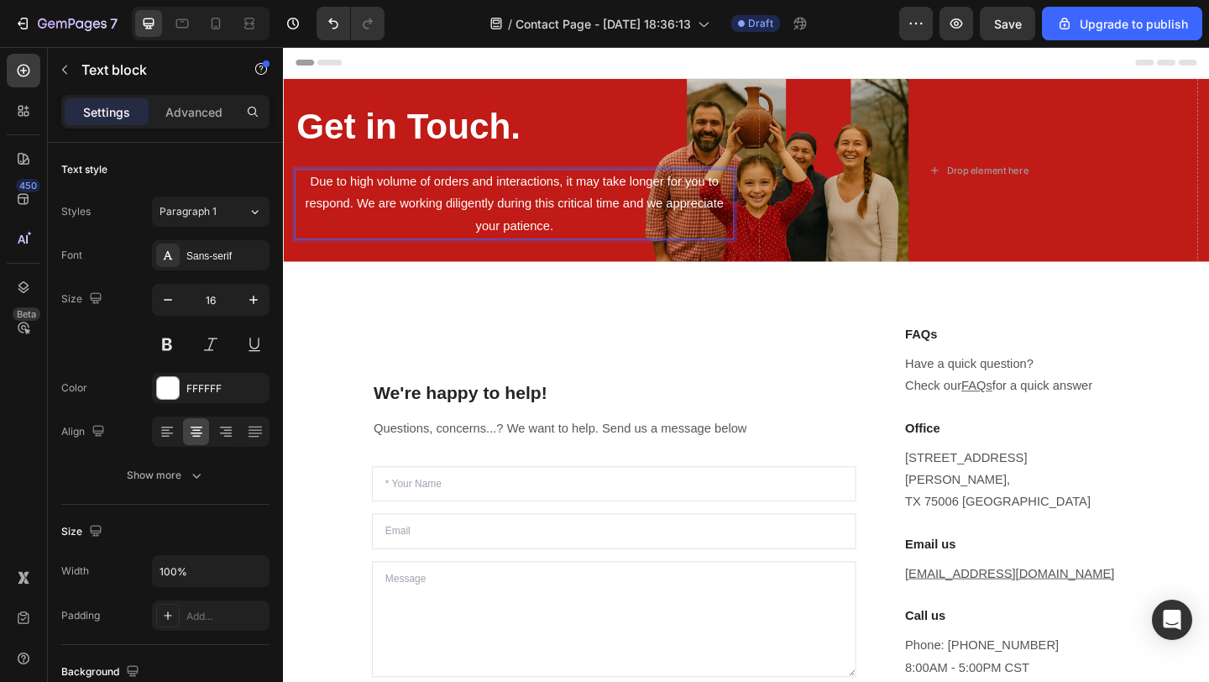
click at [509, 217] on p "Due to high volume of orders and interactions, it may take longer for you to re…" at bounding box center [534, 217] width 474 height 72
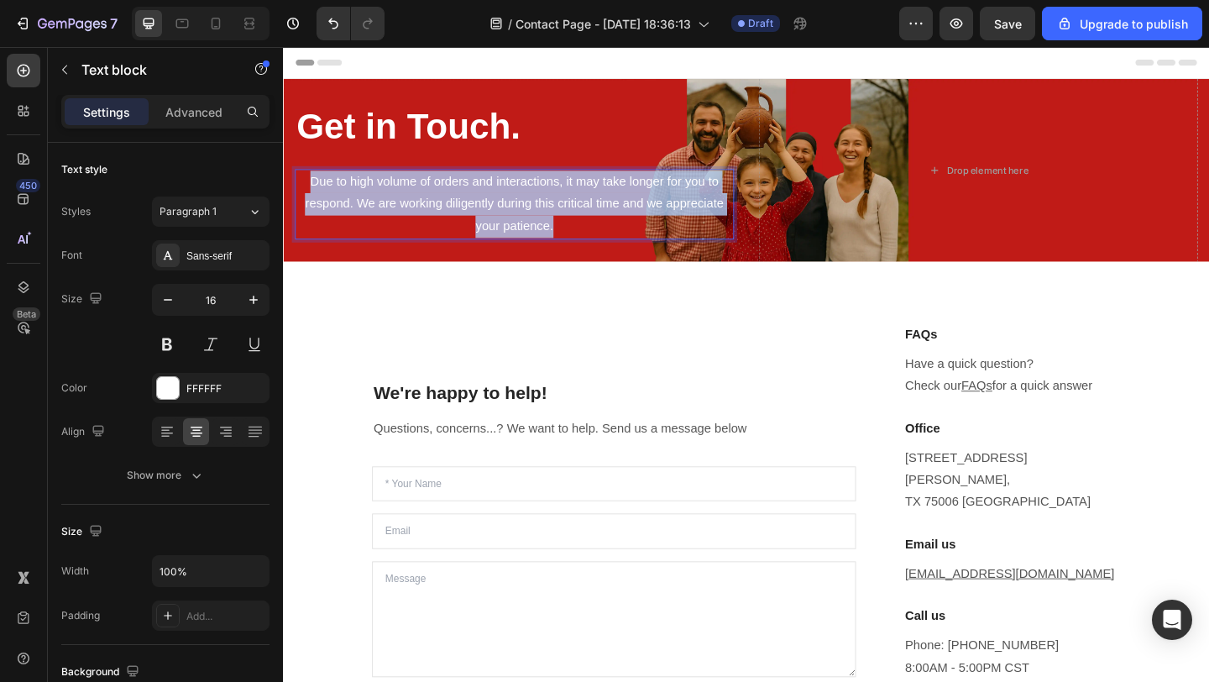
click at [509, 217] on p "Due to high volume of orders and interactions, it may take longer for you to re…" at bounding box center [534, 217] width 474 height 72
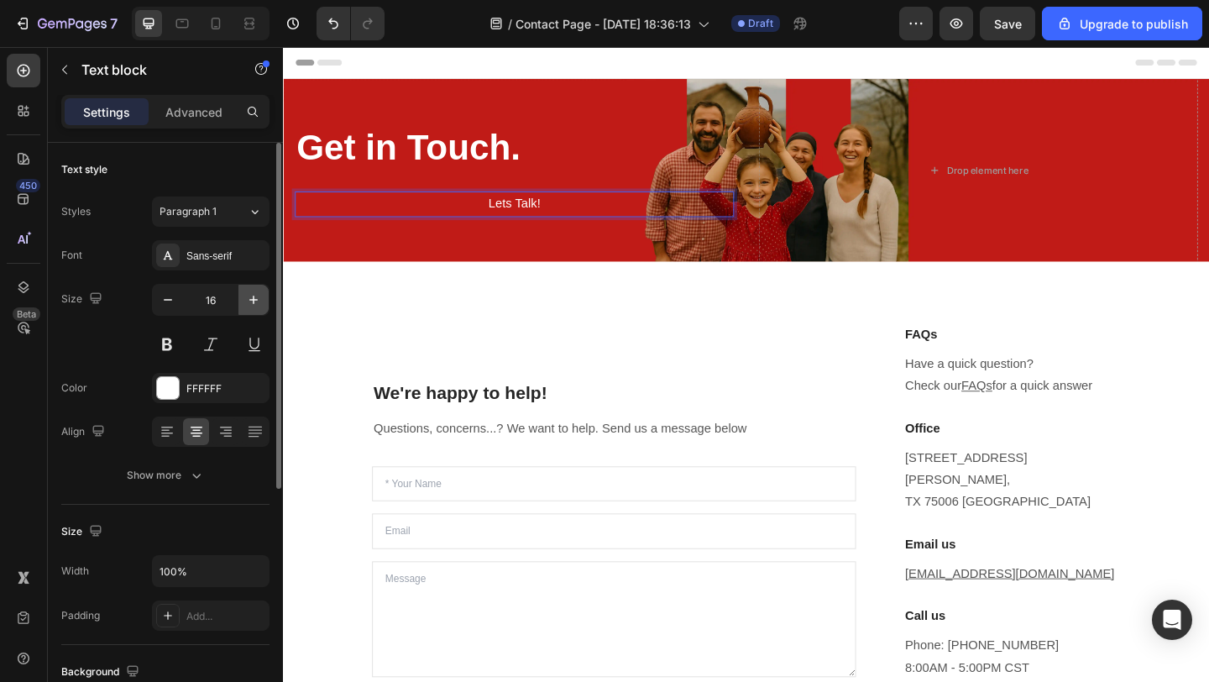
click at [257, 304] on icon "button" at bounding box center [253, 299] width 17 height 17
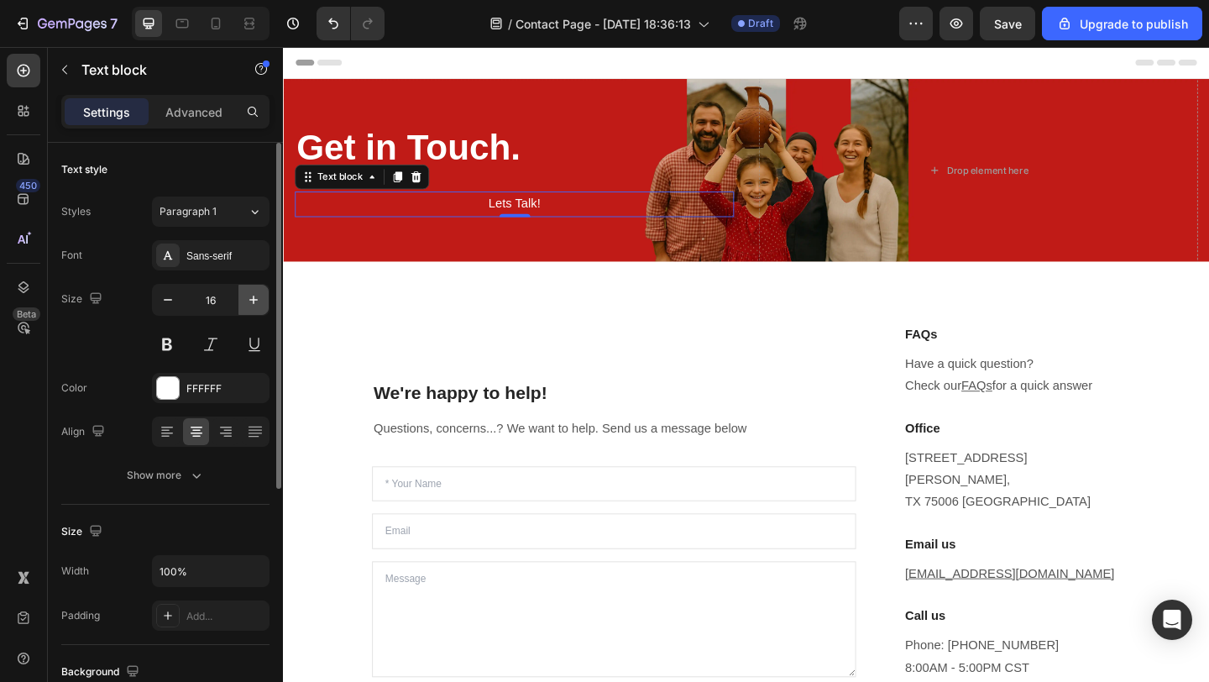
click at [257, 304] on icon "button" at bounding box center [253, 299] width 17 height 17
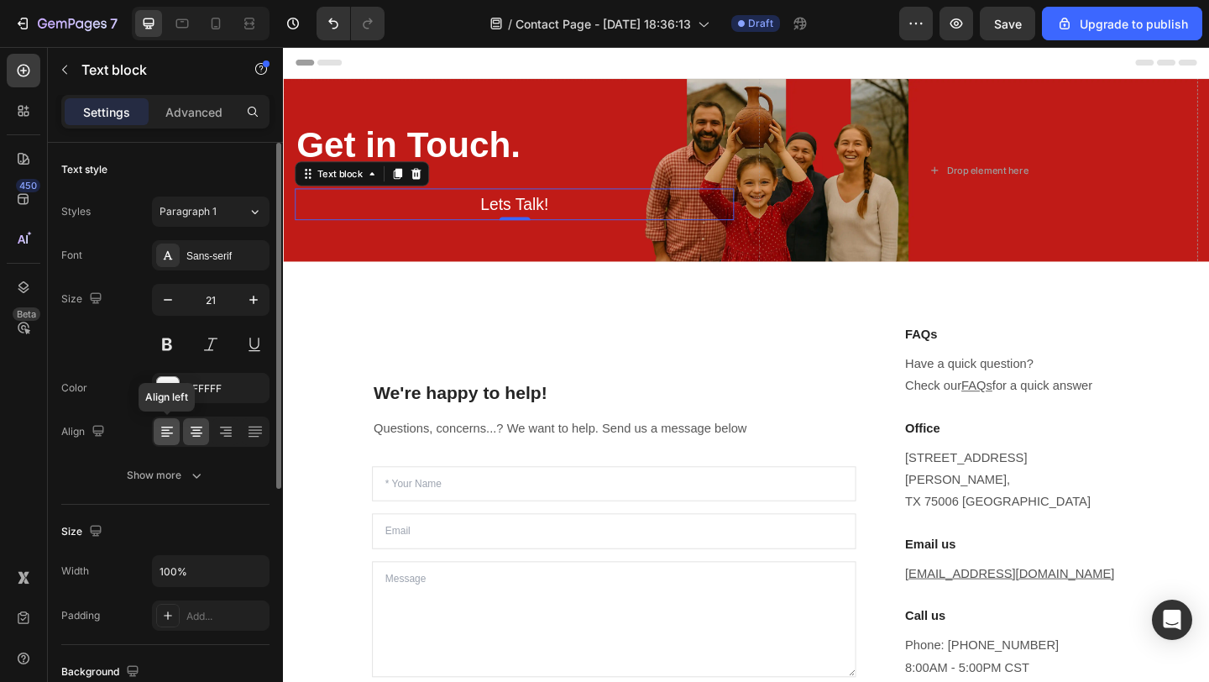
click at [173, 442] on div at bounding box center [167, 431] width 26 height 27
click at [256, 296] on icon "button" at bounding box center [253, 299] width 17 height 17
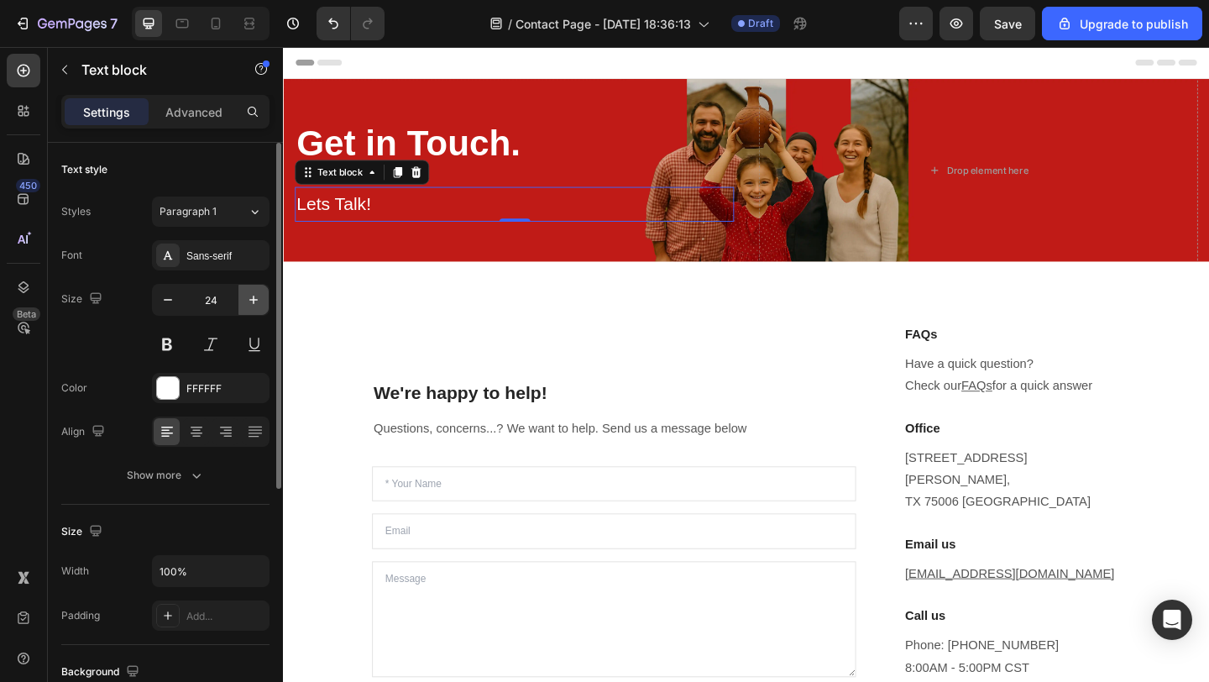
click at [256, 296] on icon "button" at bounding box center [253, 299] width 17 height 17
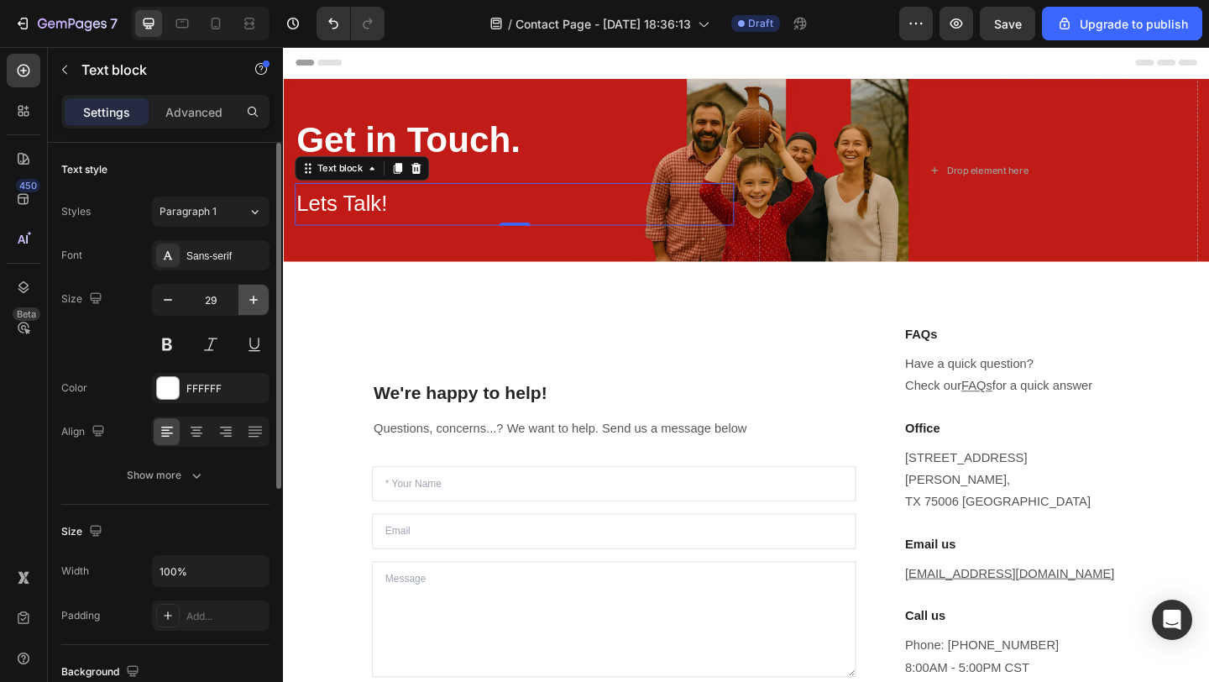
click at [256, 296] on icon "button" at bounding box center [253, 299] width 17 height 17
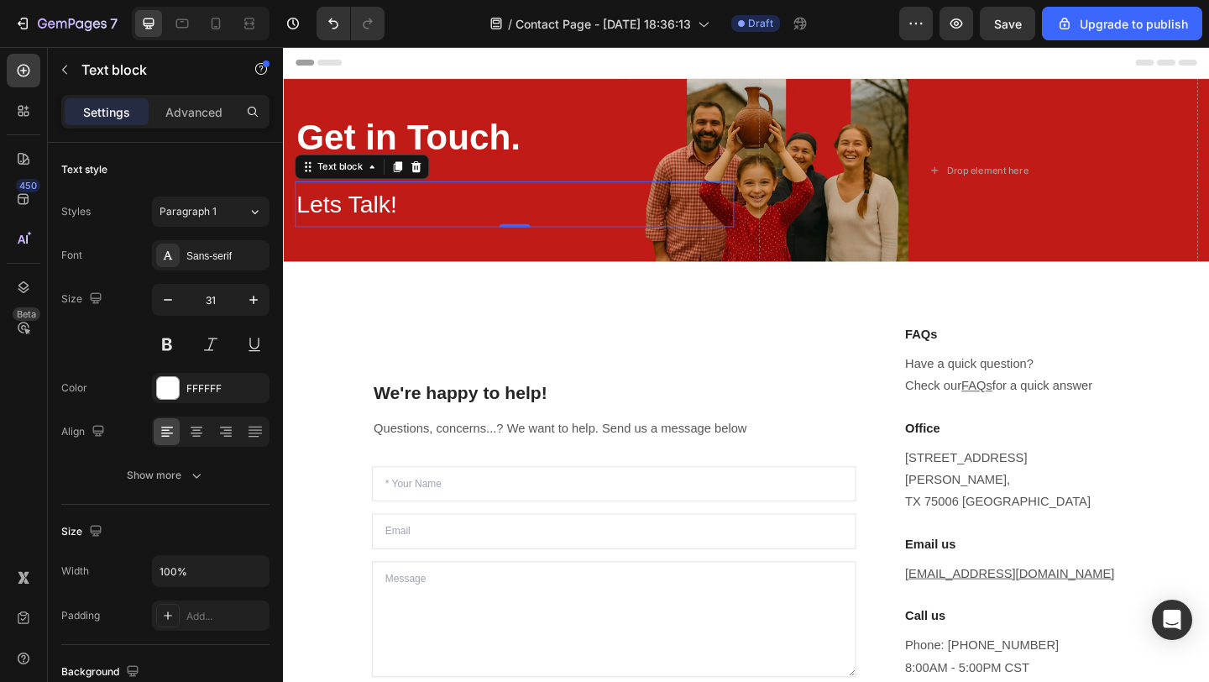
type input "32"
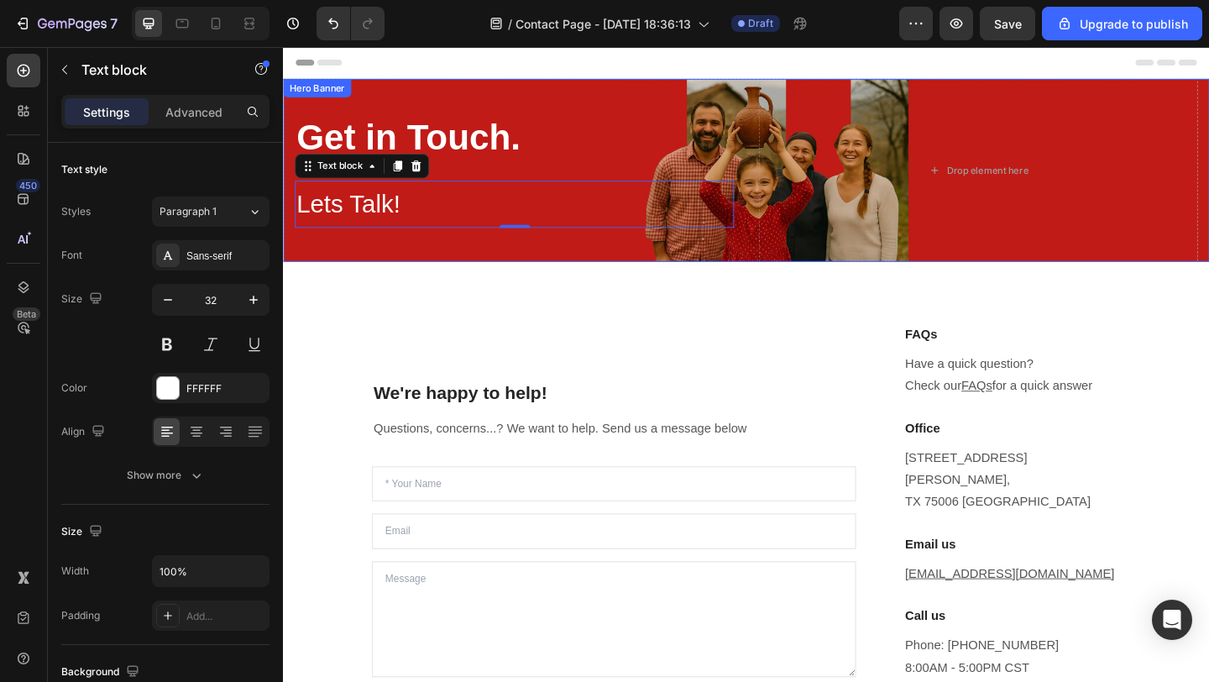
click at [568, 101] on div "⁠⁠⁠⁠⁠⁠⁠ Get in Touch. Heading Lets Talk! Text block 0 Row" at bounding box center [535, 181] width 478 height 505
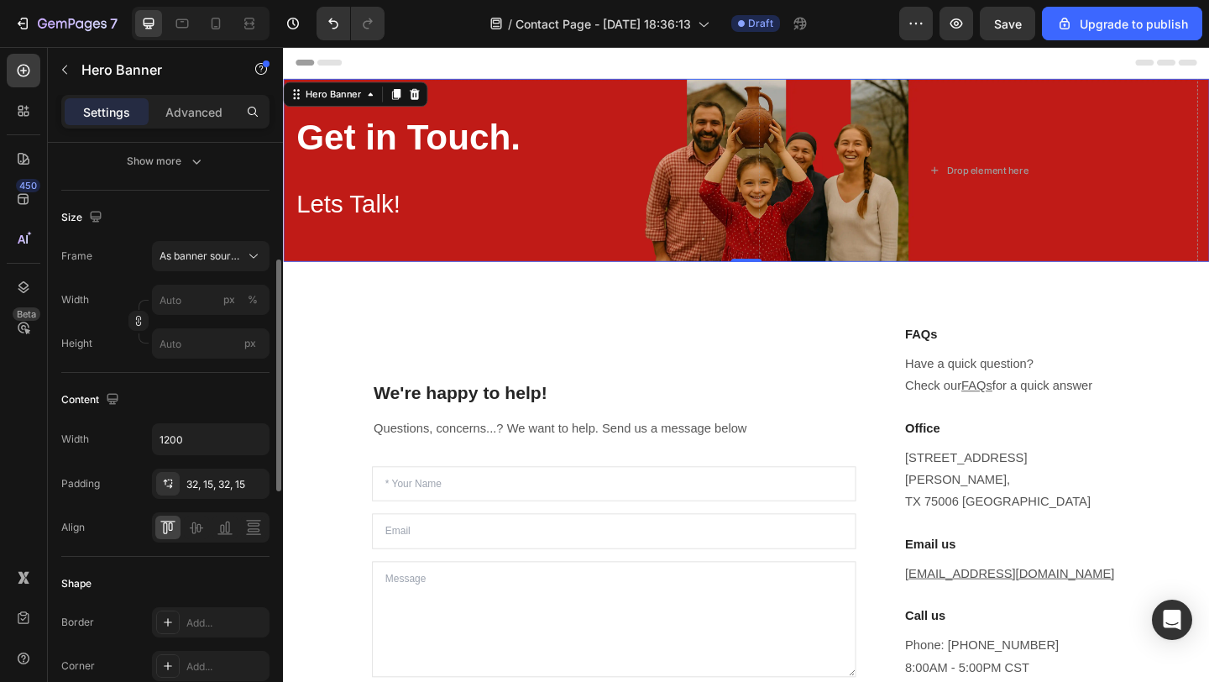
scroll to position [342, 0]
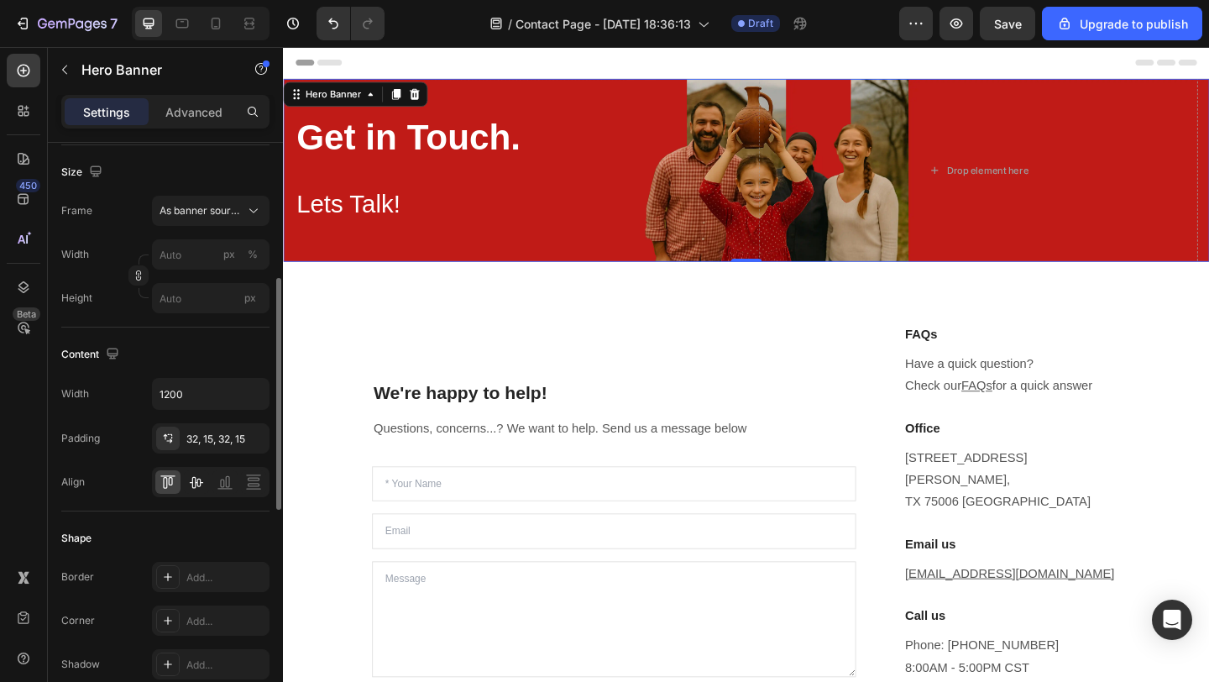
click at [201, 488] on icon at bounding box center [196, 482] width 17 height 17
click at [182, 481] on div at bounding box center [211, 482] width 118 height 30
click at [175, 482] on icon at bounding box center [168, 482] width 17 height 17
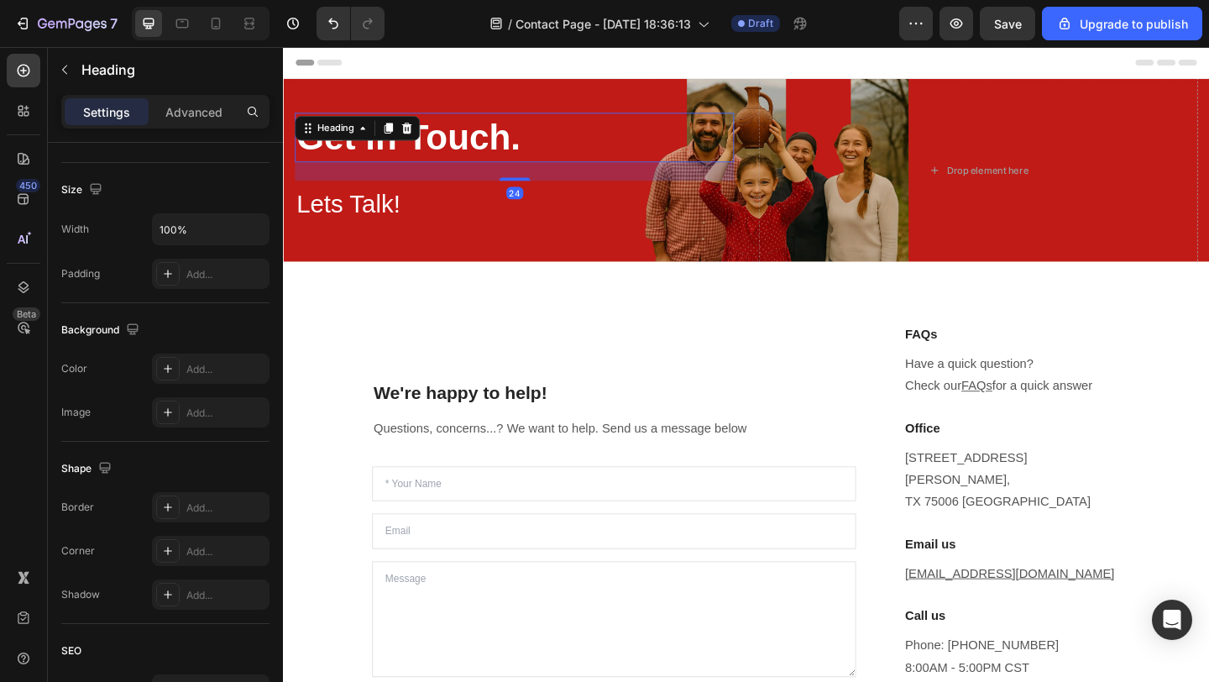
click at [398, 160] on strong "Get in Touch." at bounding box center [418, 145] width 243 height 44
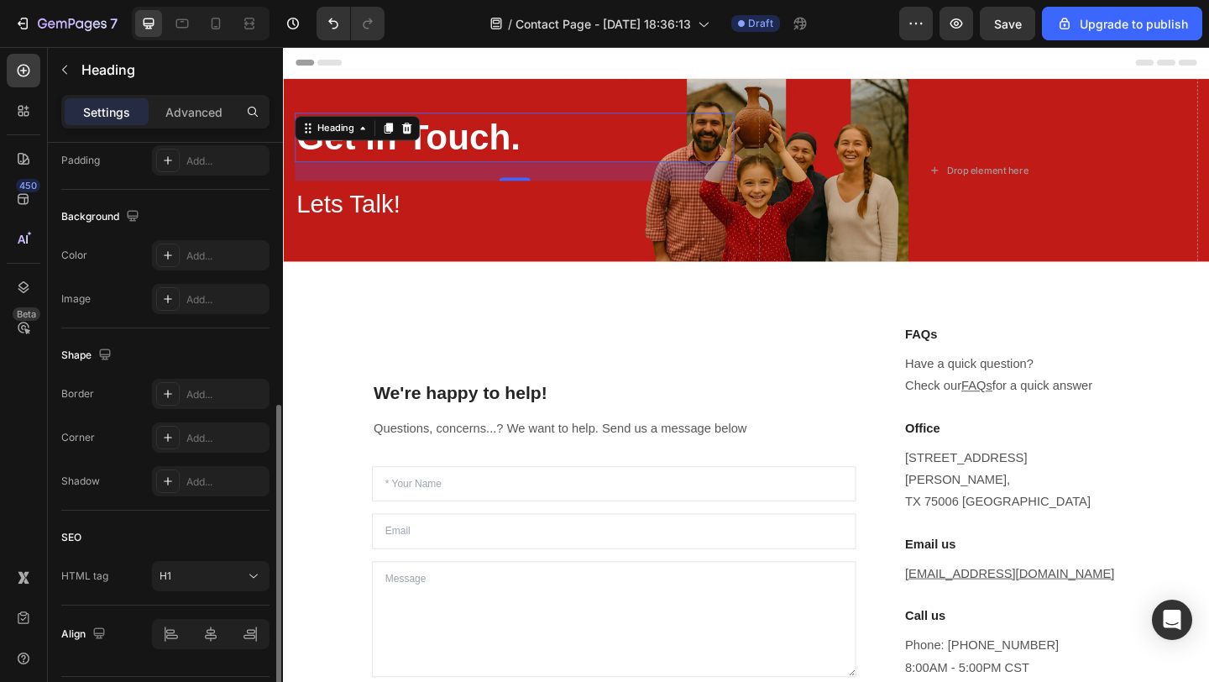
scroll to position [457, 0]
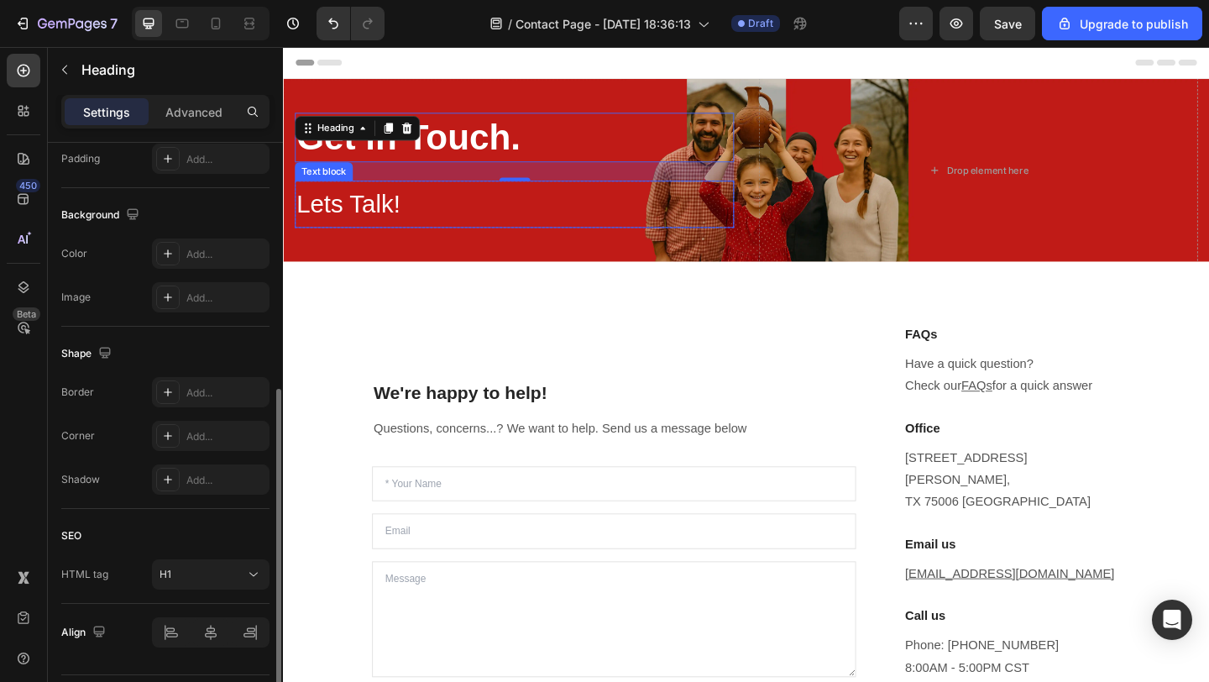
click at [388, 219] on p "Lets Talk!" at bounding box center [534, 218] width 474 height 49
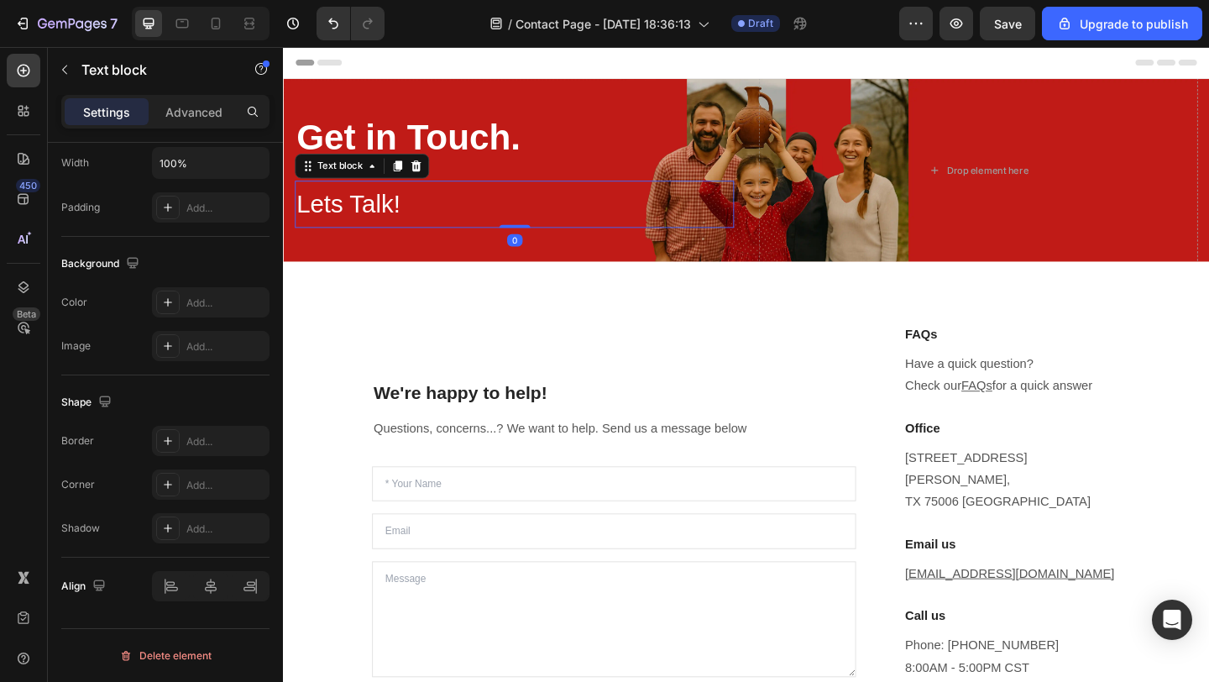
scroll to position [0, 0]
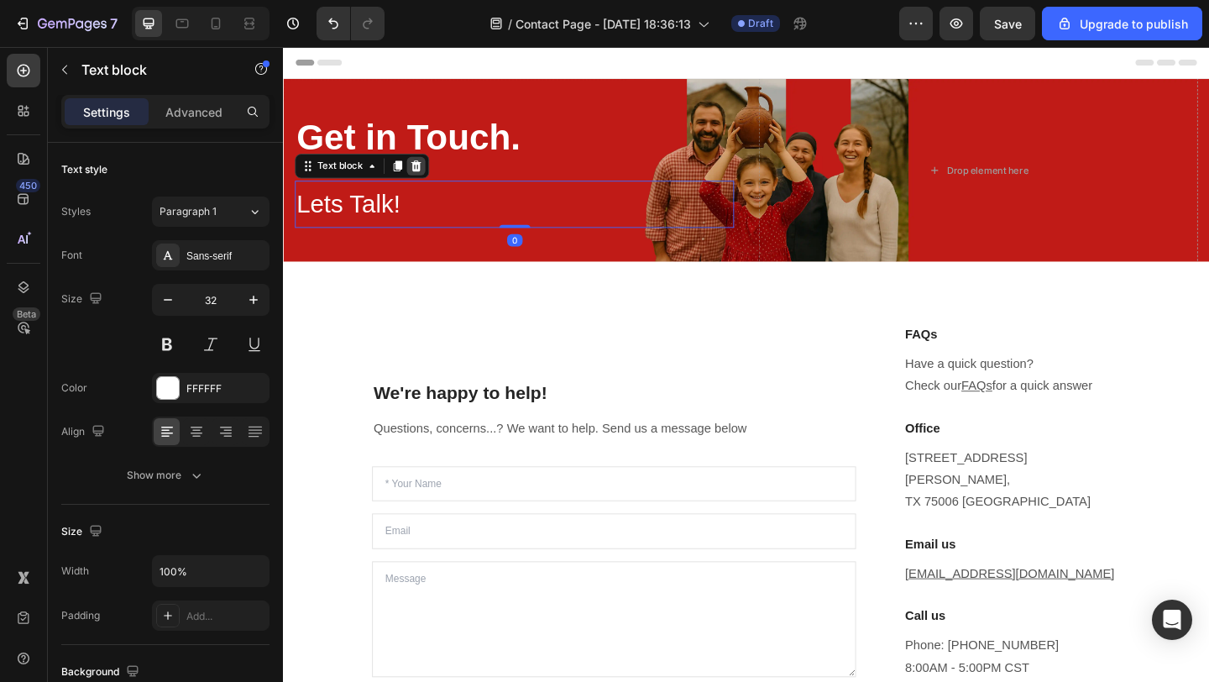
click at [430, 174] on icon at bounding box center [427, 176] width 11 height 12
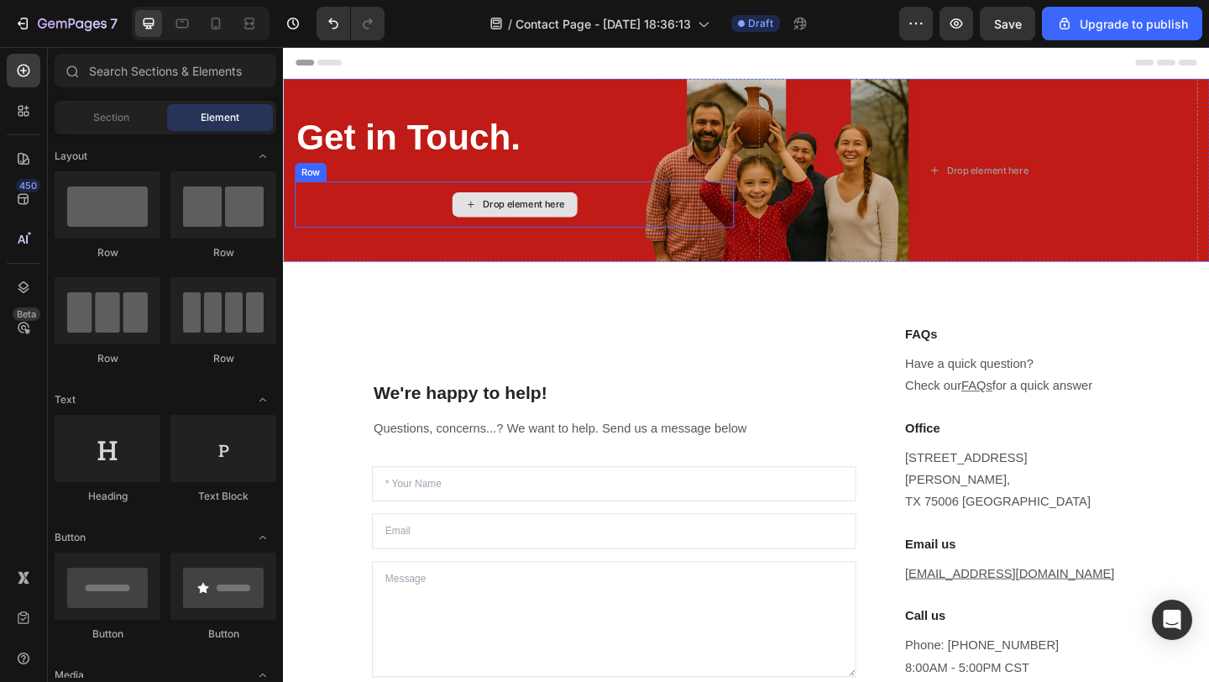
click at [422, 208] on div "Drop element here" at bounding box center [535, 218] width 478 height 50
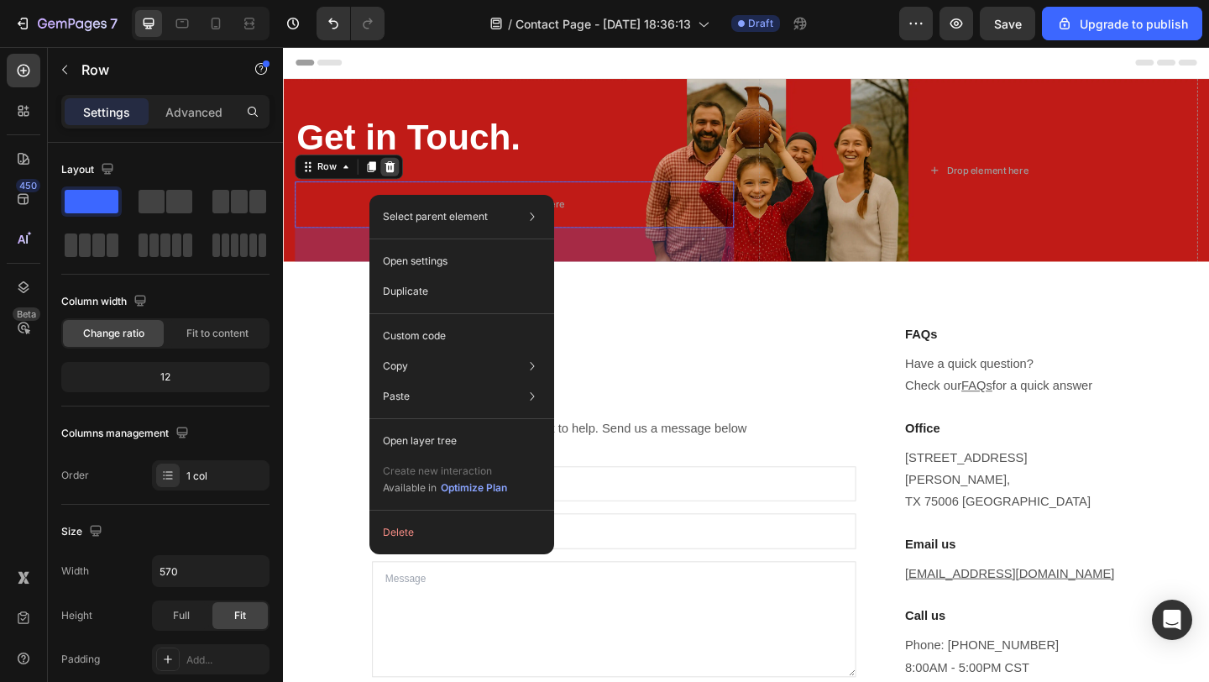
click at [400, 178] on icon at bounding box center [398, 176] width 13 height 13
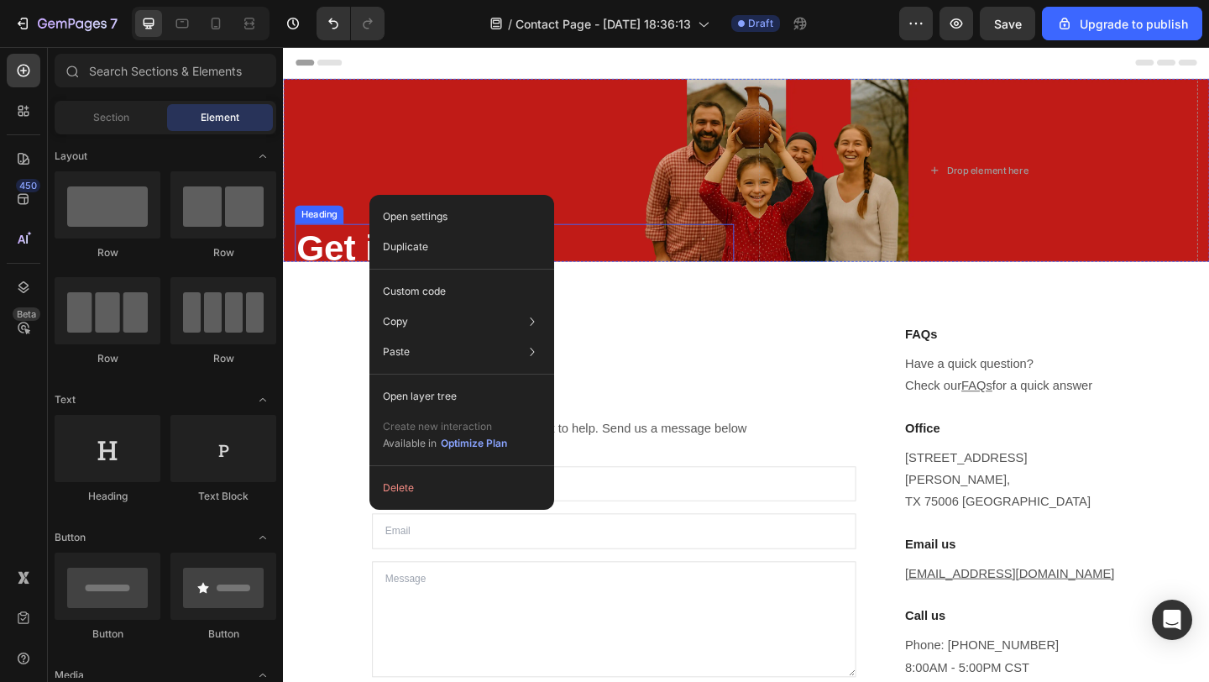
click at [349, 262] on strong "Get in Touch." at bounding box center [418, 265] width 243 height 44
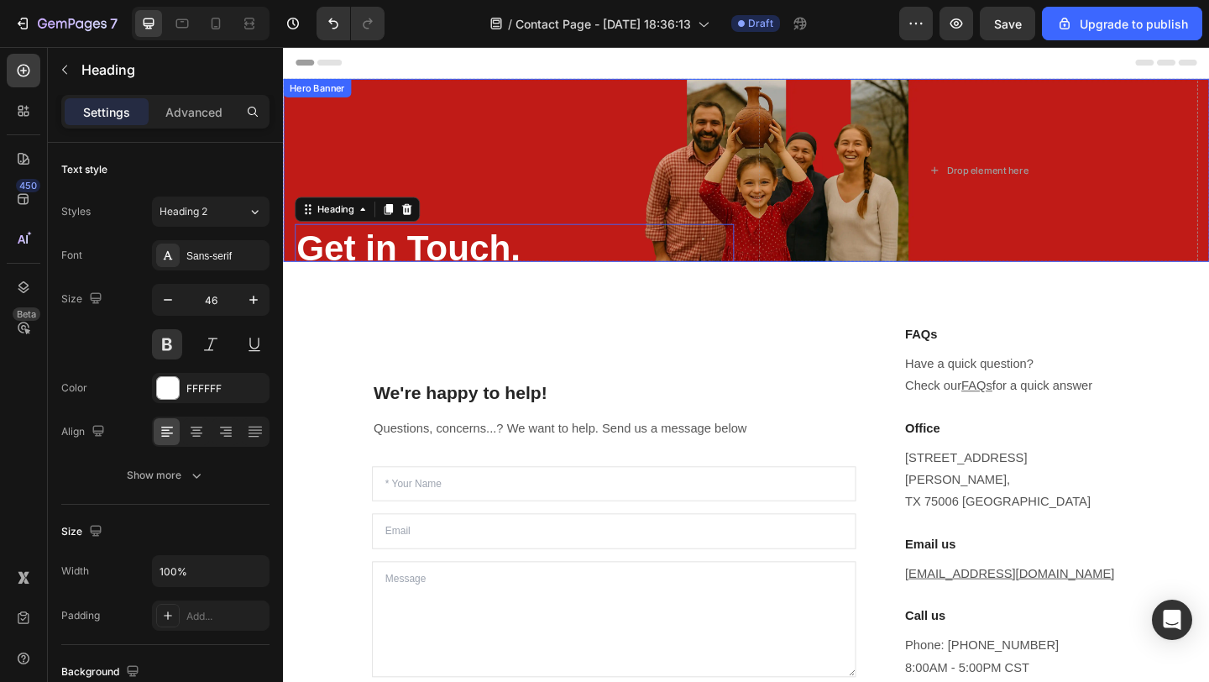
click at [379, 139] on div "⁠⁠⁠⁠⁠⁠⁠ Get in Touch. Heading 24" at bounding box center [535, 182] width 478 height 264
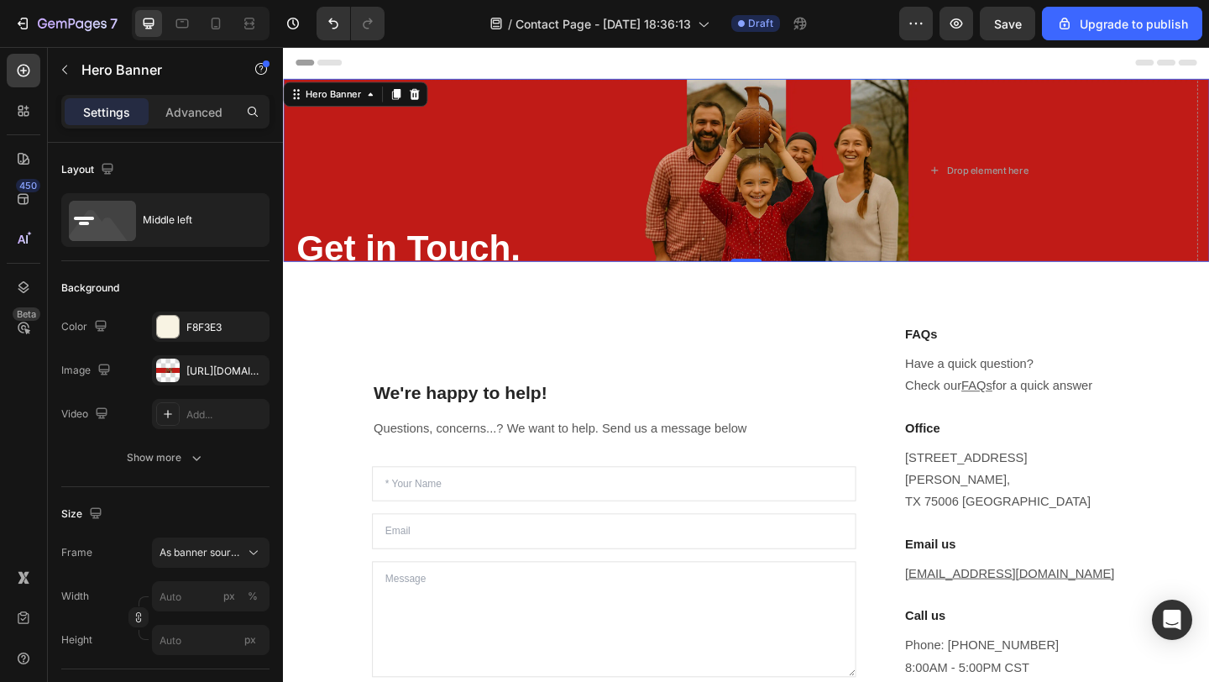
click at [389, 186] on div "⁠⁠⁠⁠⁠⁠⁠ Get in Touch. Heading" at bounding box center [535, 182] width 478 height 264
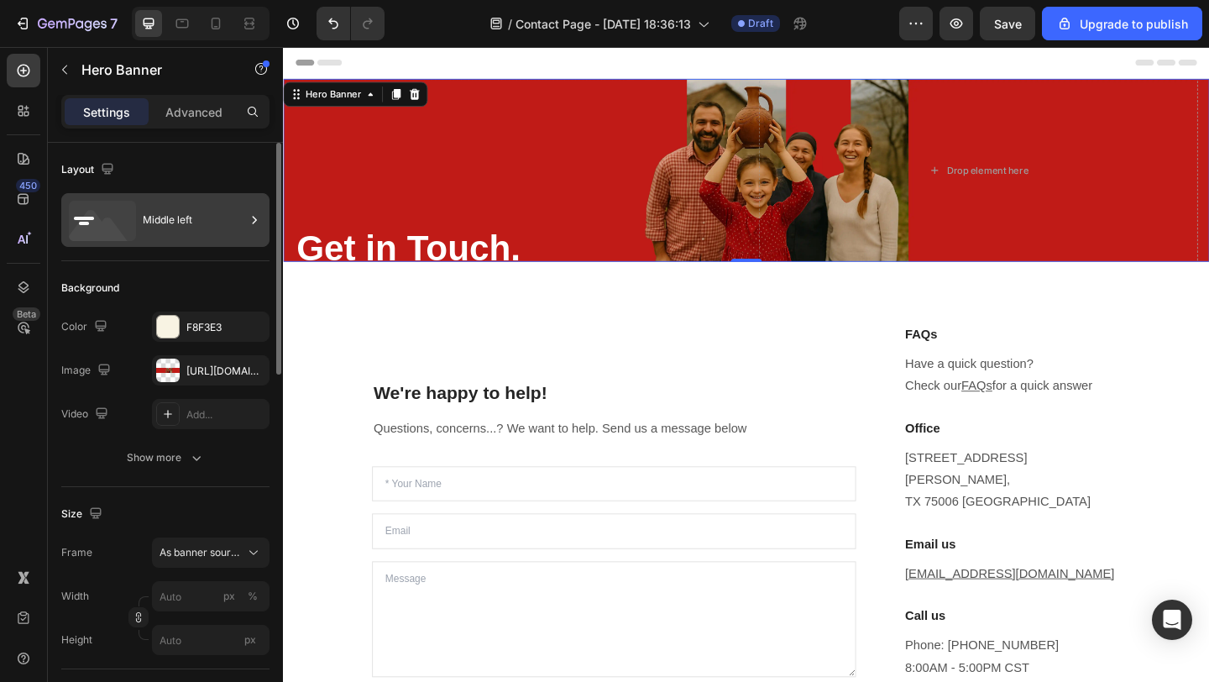
click at [178, 202] on div "Middle left" at bounding box center [194, 220] width 102 height 39
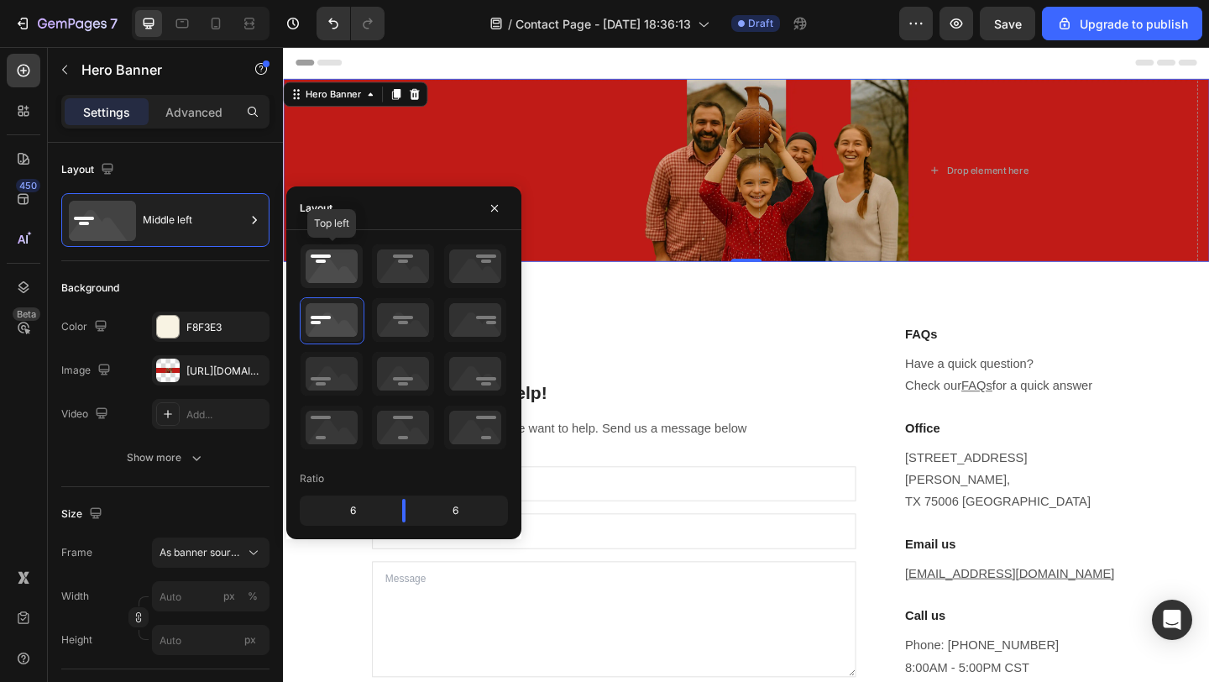
click at [319, 270] on icon at bounding box center [332, 266] width 62 height 44
click at [341, 334] on icon at bounding box center [332, 320] width 62 height 44
click at [489, 165] on div "⁠⁠⁠⁠⁠⁠⁠ Get in Touch. Heading" at bounding box center [535, 182] width 478 height 264
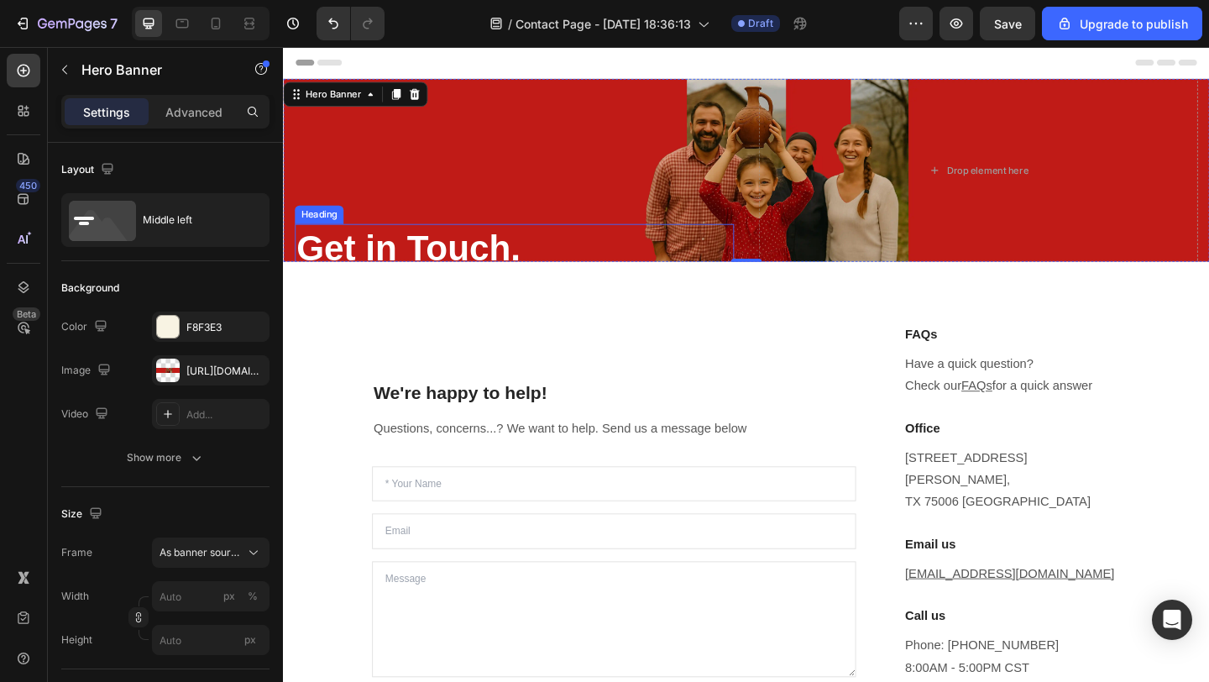
click at [472, 250] on strong "Get in Touch." at bounding box center [418, 265] width 243 height 44
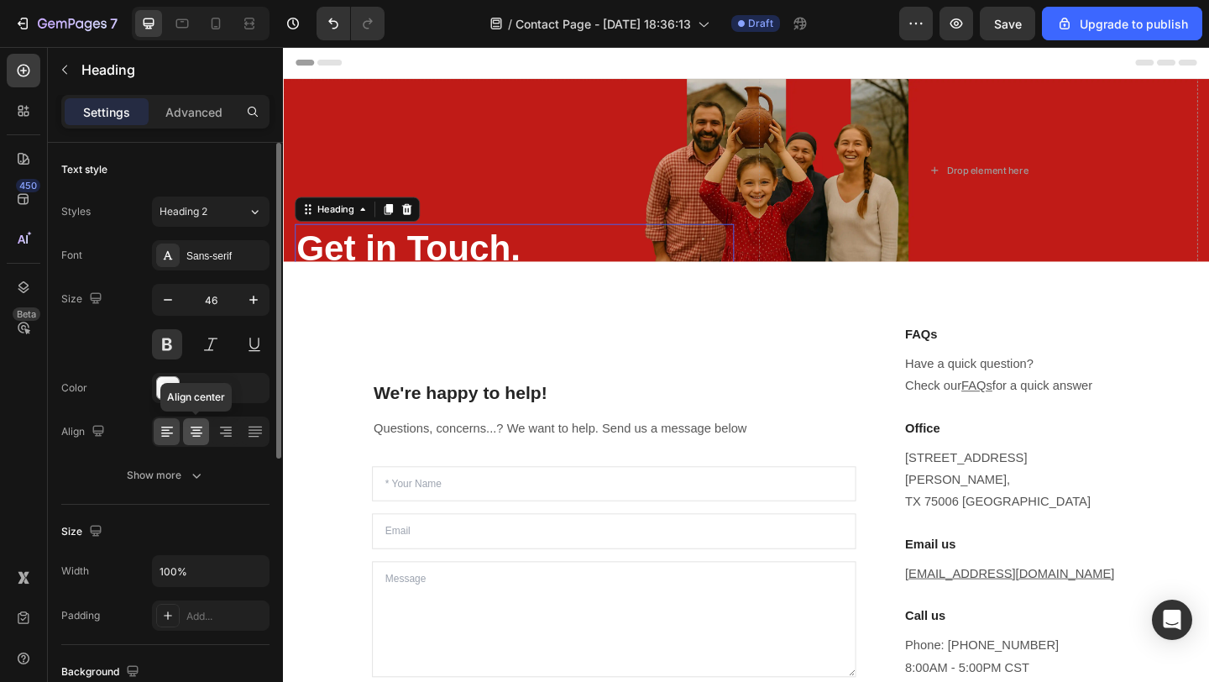
click at [186, 439] on div at bounding box center [196, 431] width 26 height 27
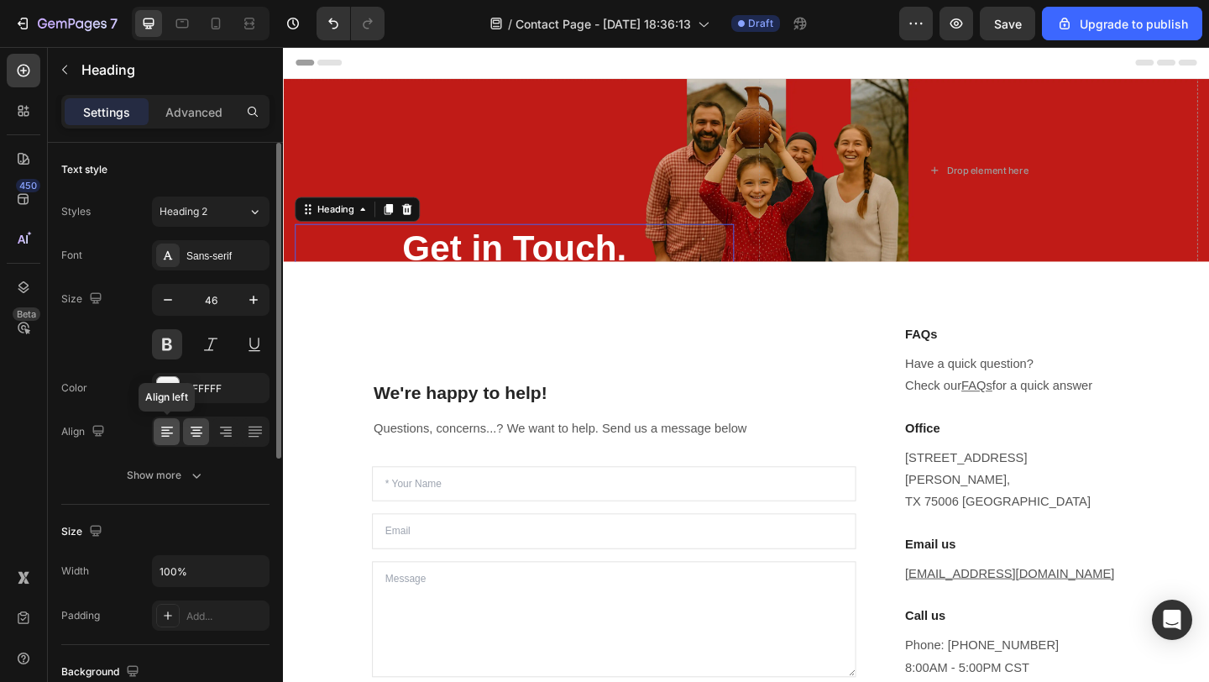
click at [162, 438] on icon at bounding box center [167, 431] width 17 height 17
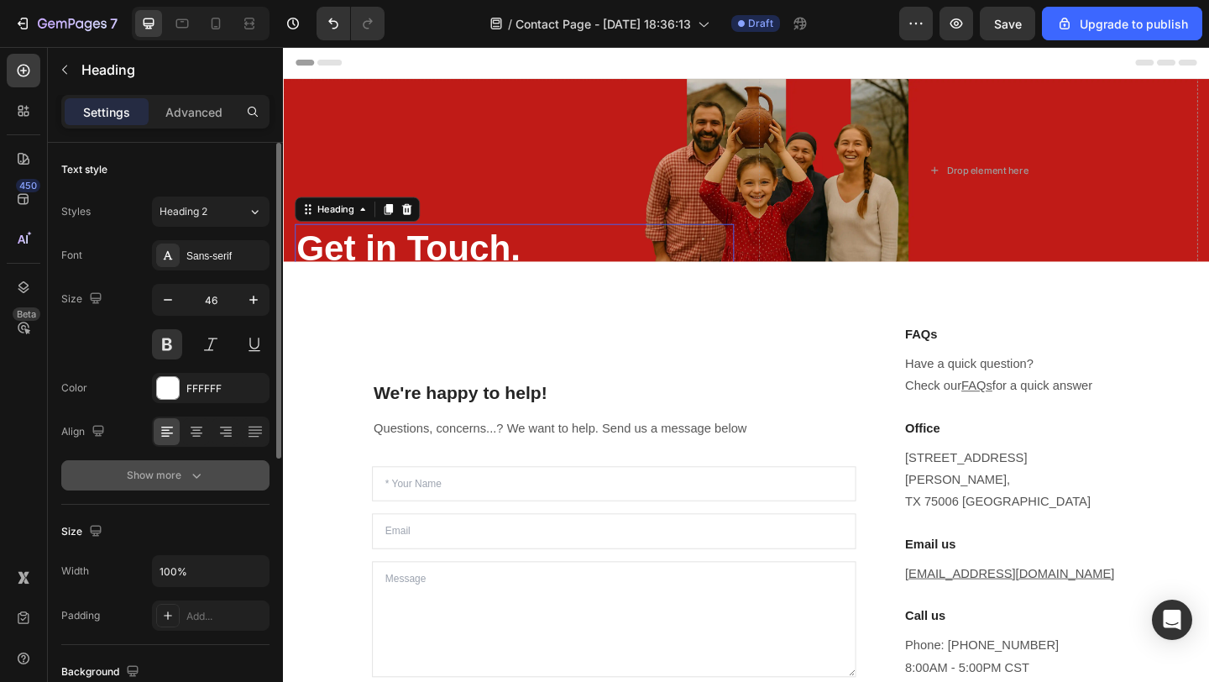
click at [162, 474] on div "Show more" at bounding box center [166, 475] width 78 height 17
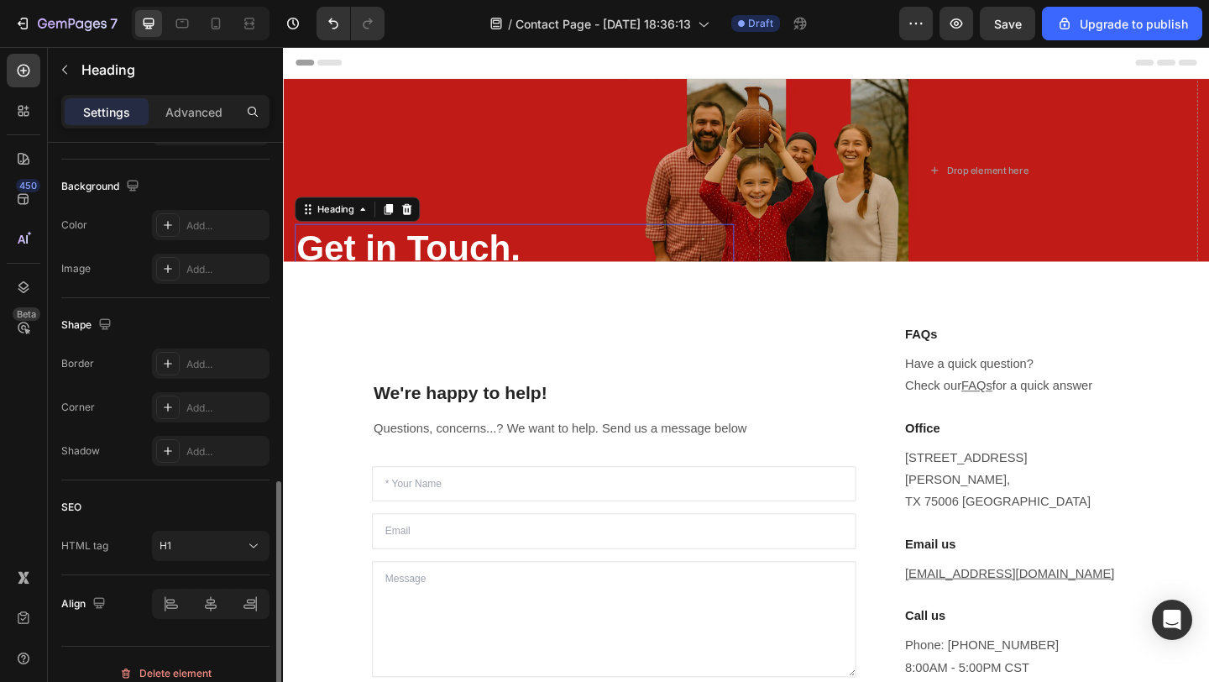
scroll to position [725, 0]
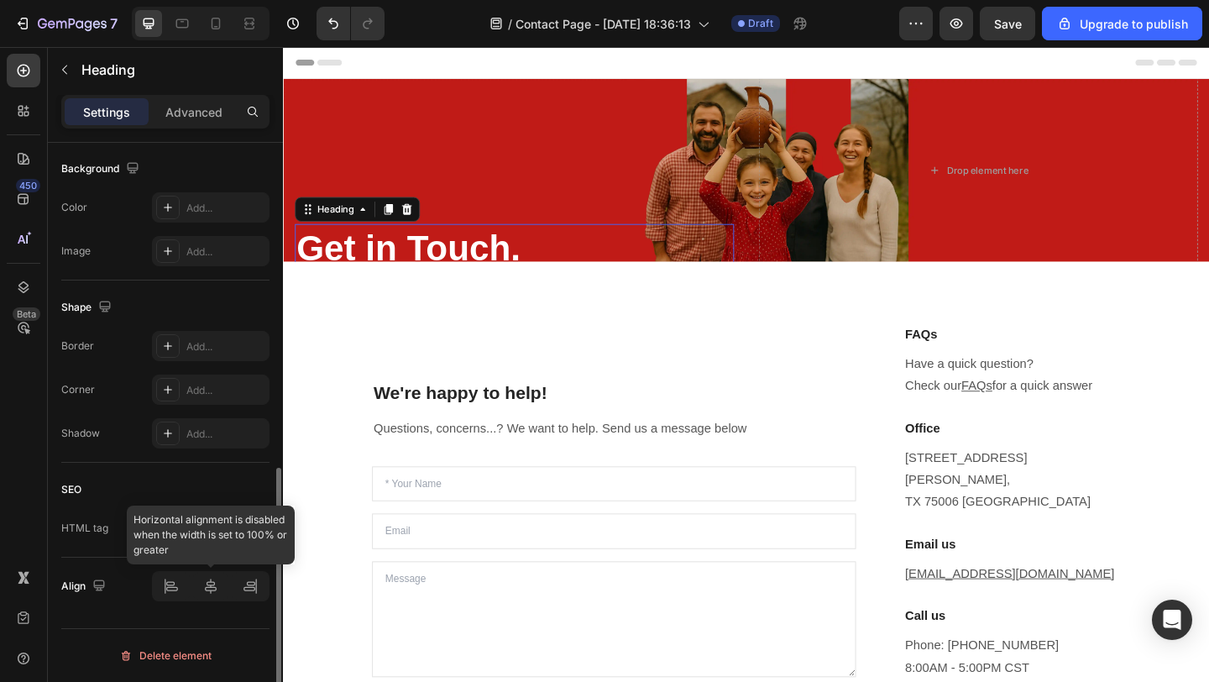
click at [167, 588] on div at bounding box center [211, 586] width 118 height 30
click at [203, 583] on div at bounding box center [211, 586] width 118 height 30
click at [217, 584] on div at bounding box center [211, 586] width 118 height 30
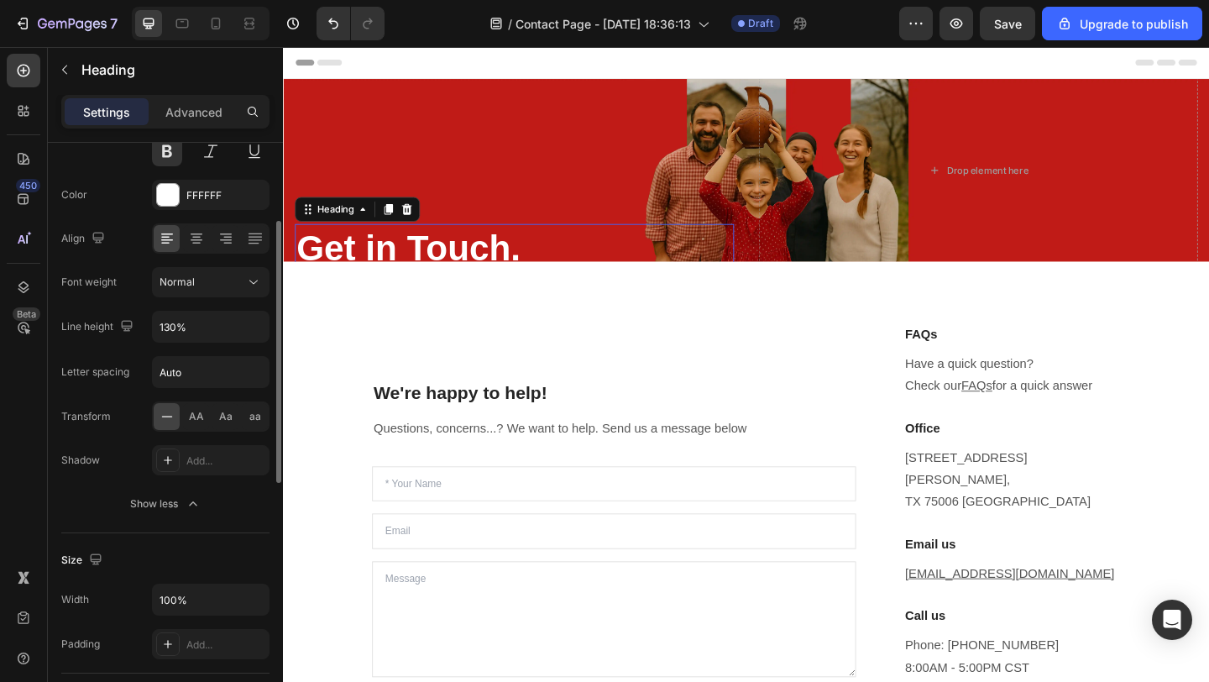
scroll to position [107, 0]
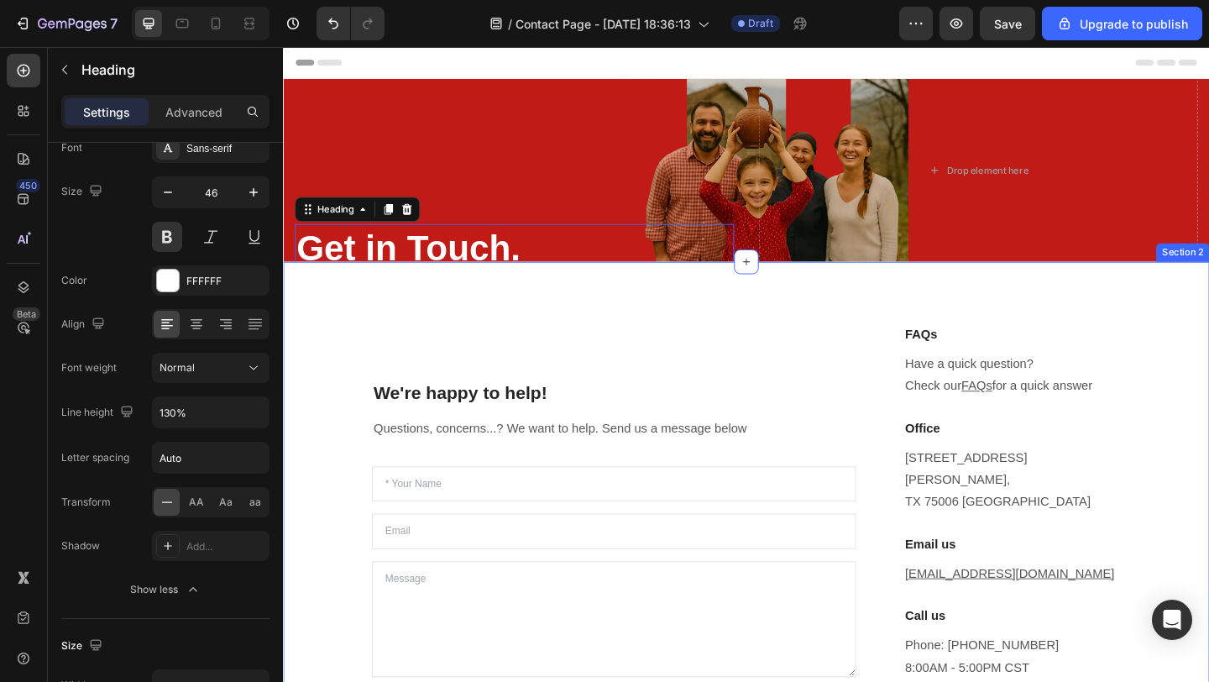
click at [293, 449] on div "We're happy to help! Heading Questions, concerns...? We want to help. Send us a…" at bounding box center [787, 572] width 1008 height 584
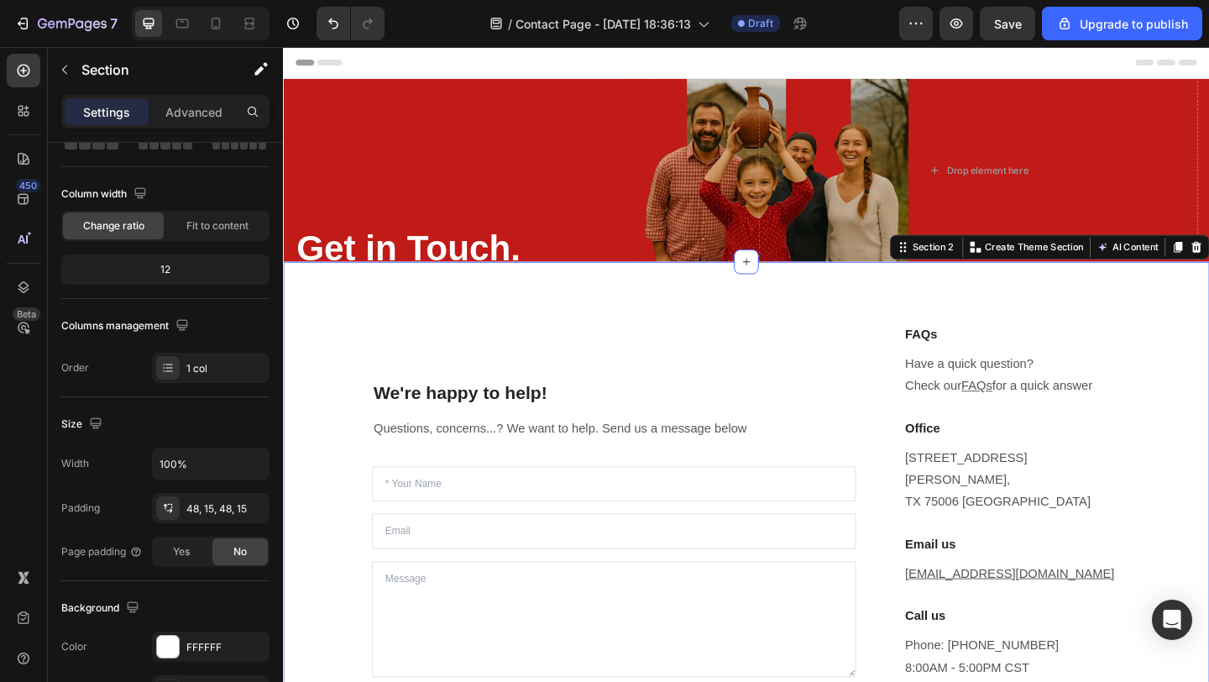
scroll to position [0, 0]
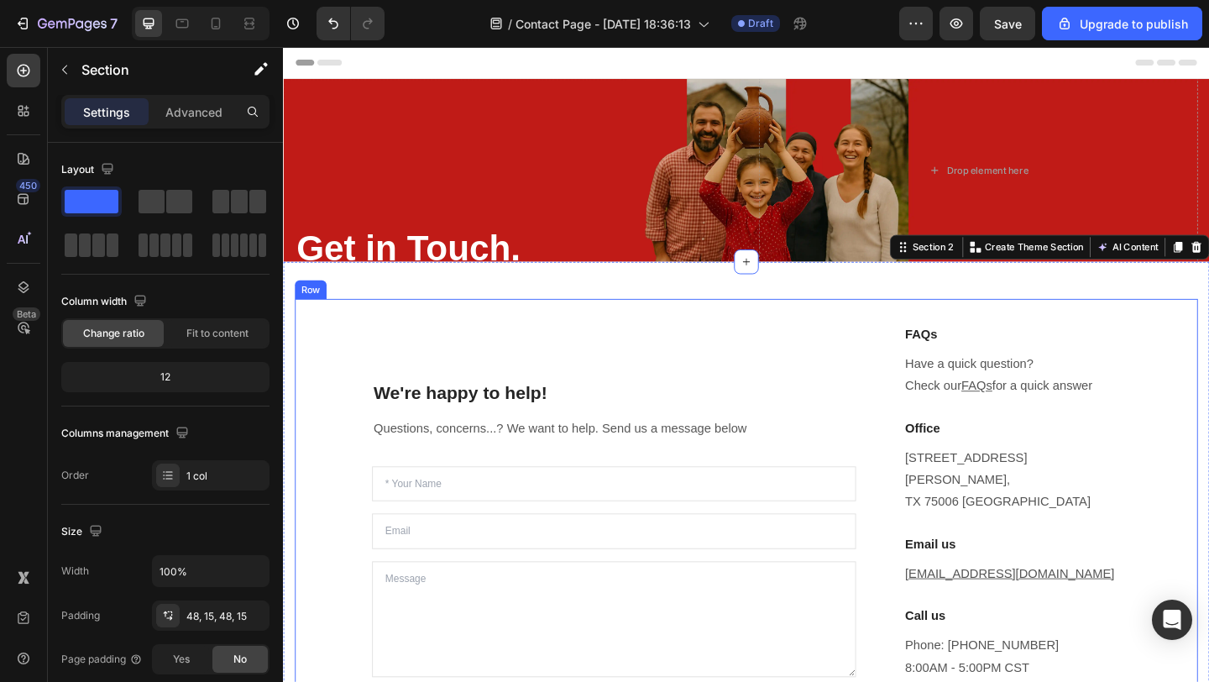
click at [430, 340] on div "We're happy to help! Heading Questions, concerns...? We want to help. Send us a…" at bounding box center [787, 573] width 982 height 504
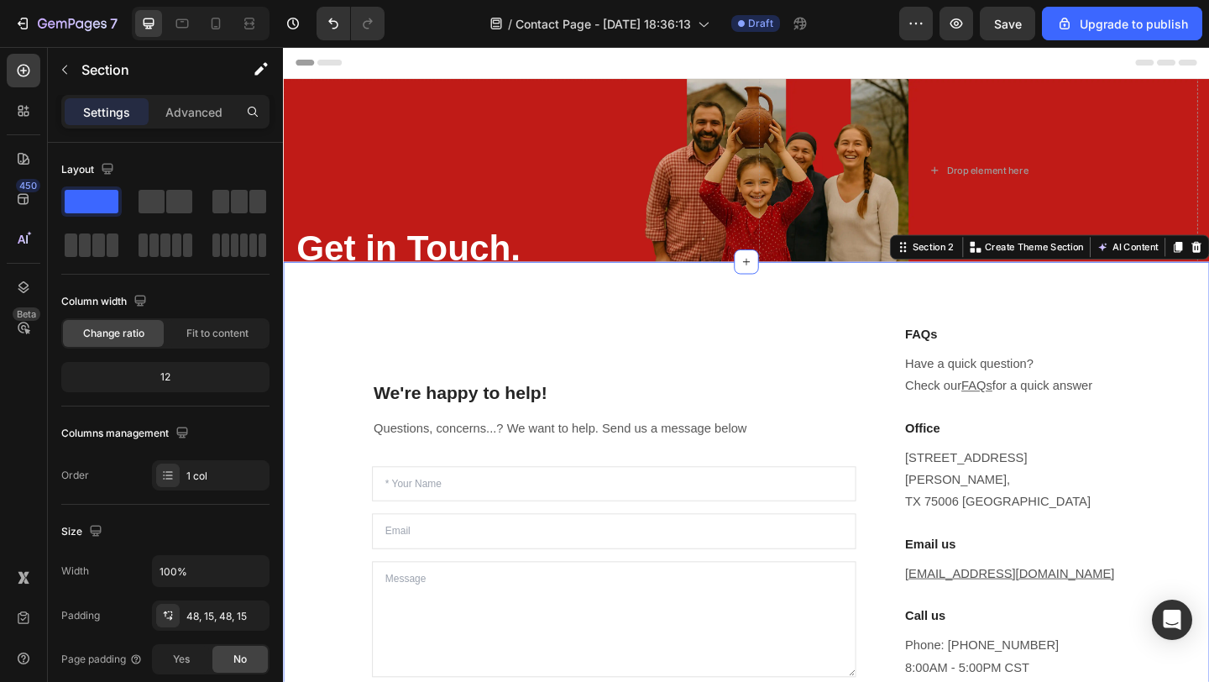
click at [459, 292] on div "We're happy to help! Heading Questions, concerns...? We want to help. Send us a…" at bounding box center [787, 572] width 1008 height 584
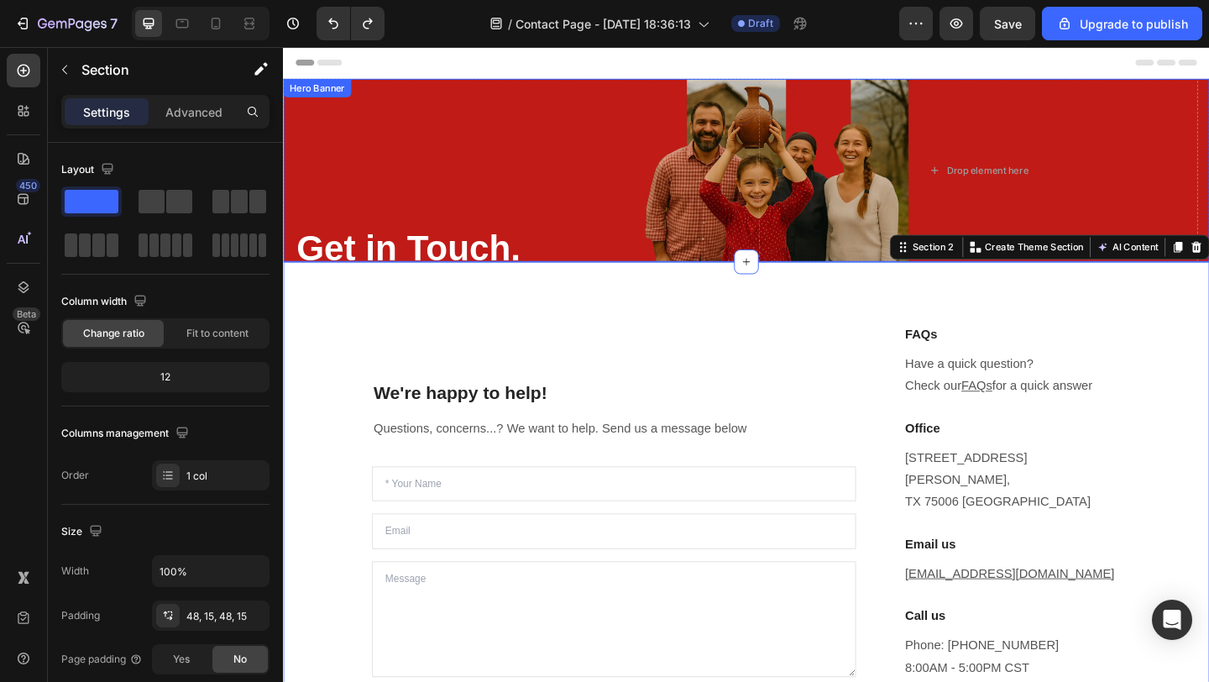
click at [434, 223] on div "⁠⁠⁠⁠⁠⁠⁠ Get in Touch. Heading" at bounding box center [535, 182] width 478 height 264
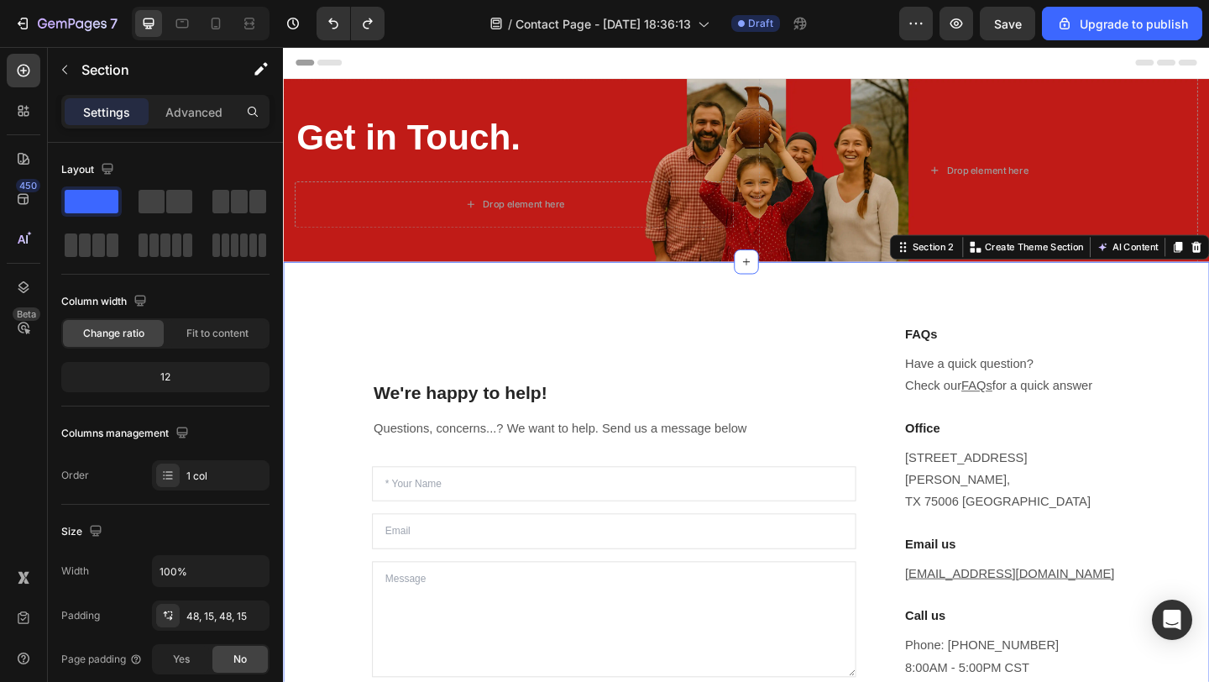
click at [437, 304] on div "We're happy to help! Heading Questions, concerns...? We want to help. Send us a…" at bounding box center [787, 572] width 1008 height 584
click at [954, 26] on icon "button" at bounding box center [956, 23] width 13 height 10
click at [475, 142] on strong "Get in Touch." at bounding box center [418, 145] width 243 height 44
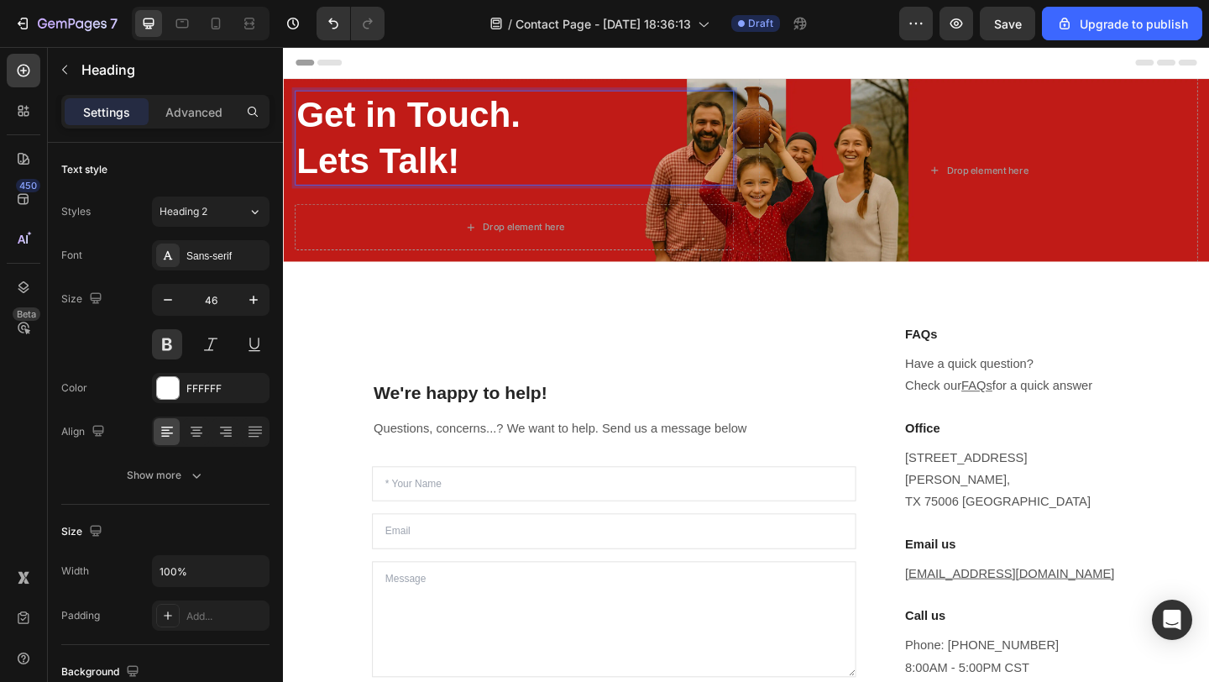
click at [471, 115] on strong "Get in Touch." at bounding box center [418, 120] width 243 height 44
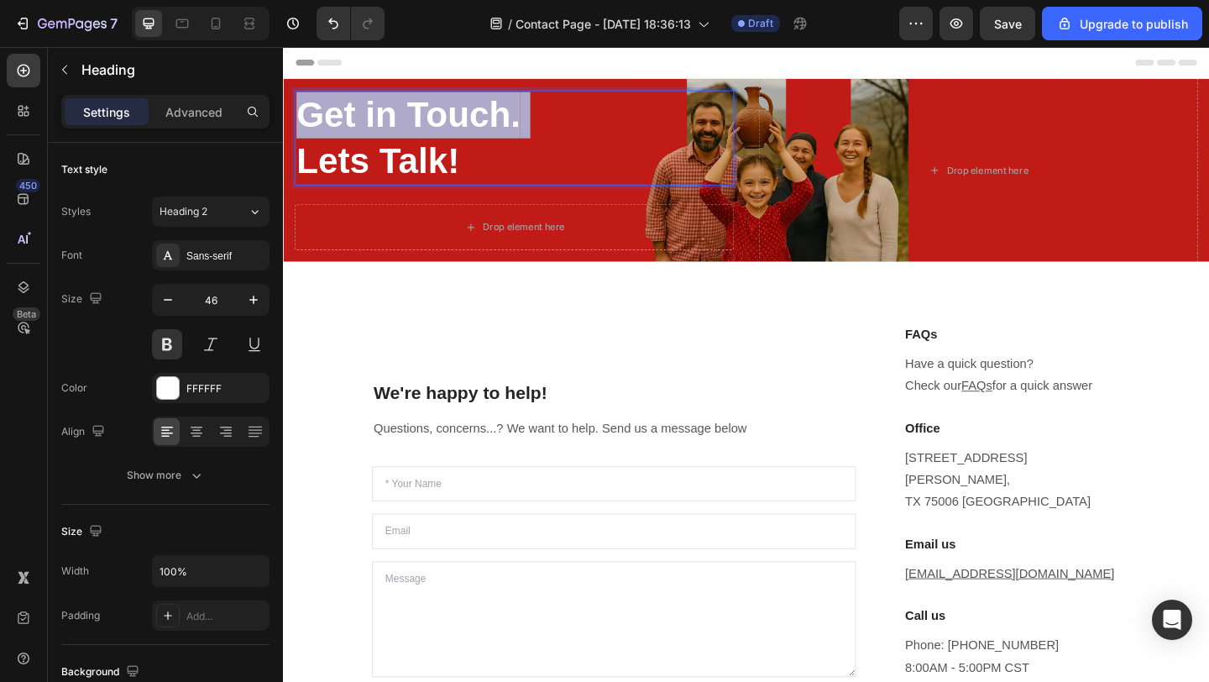
click at [471, 115] on strong "Get in Touch." at bounding box center [418, 120] width 243 height 44
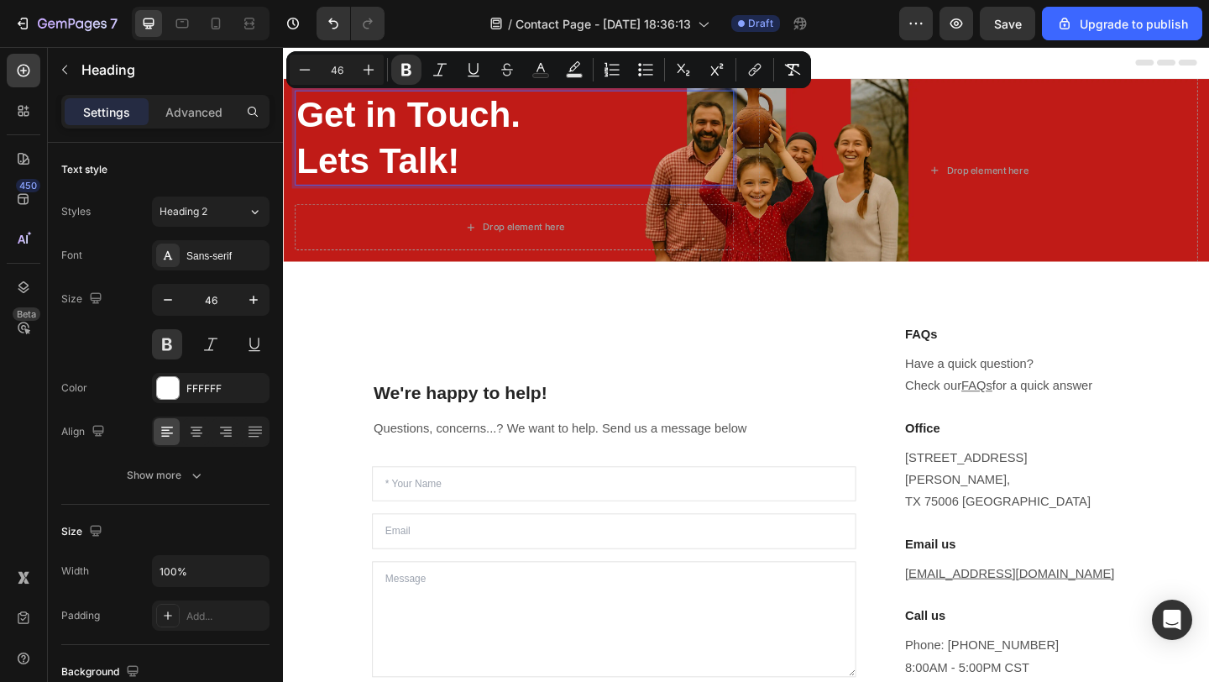
click at [424, 160] on strong "Lets Talk!" at bounding box center [385, 171] width 177 height 44
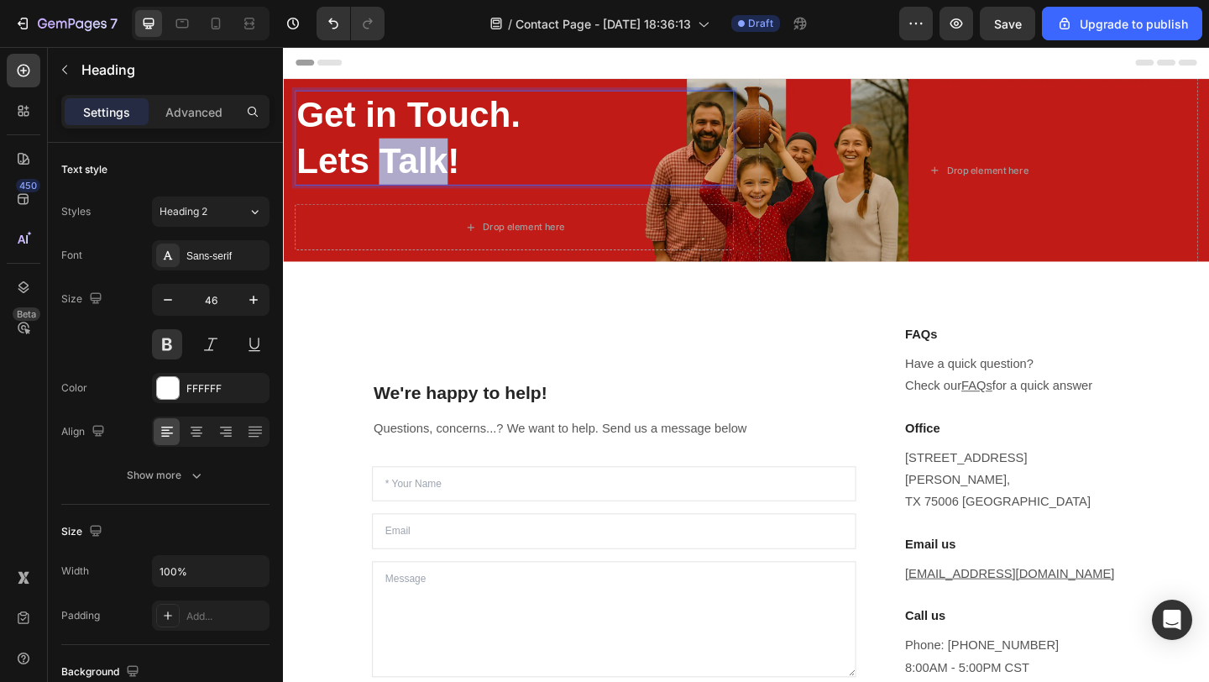
click at [424, 160] on strong "Lets Talk!" at bounding box center [385, 171] width 177 height 44
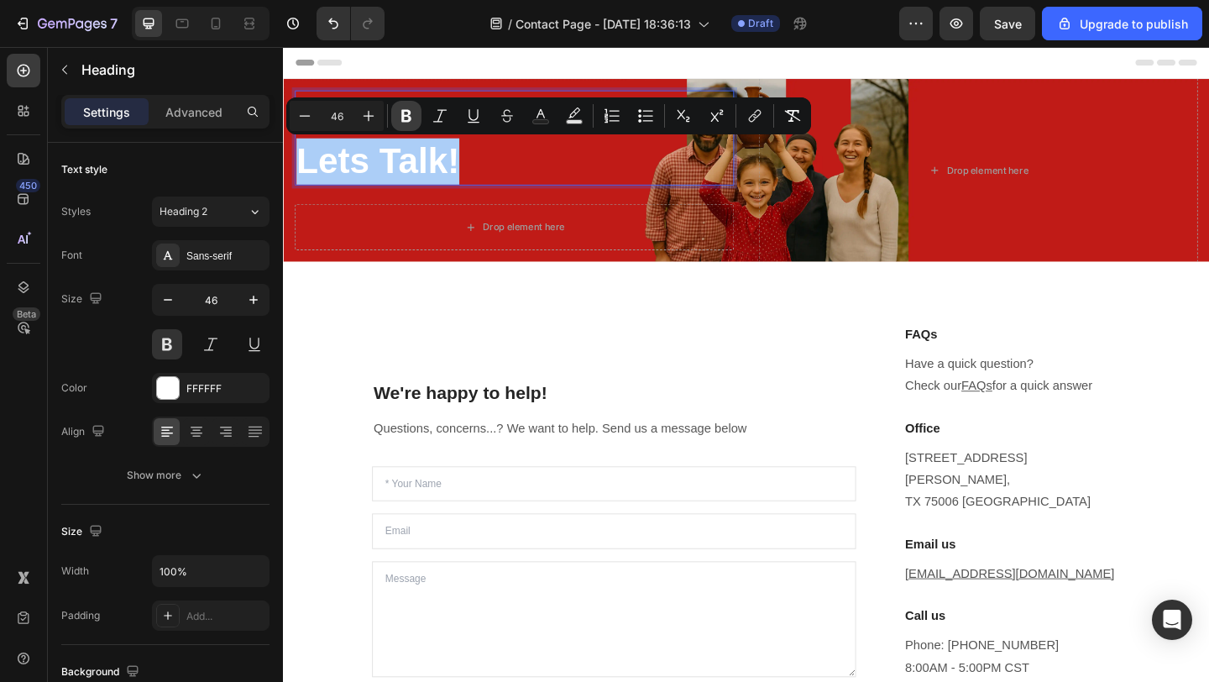
click at [412, 113] on icon "Editor contextual toolbar" at bounding box center [406, 115] width 17 height 17
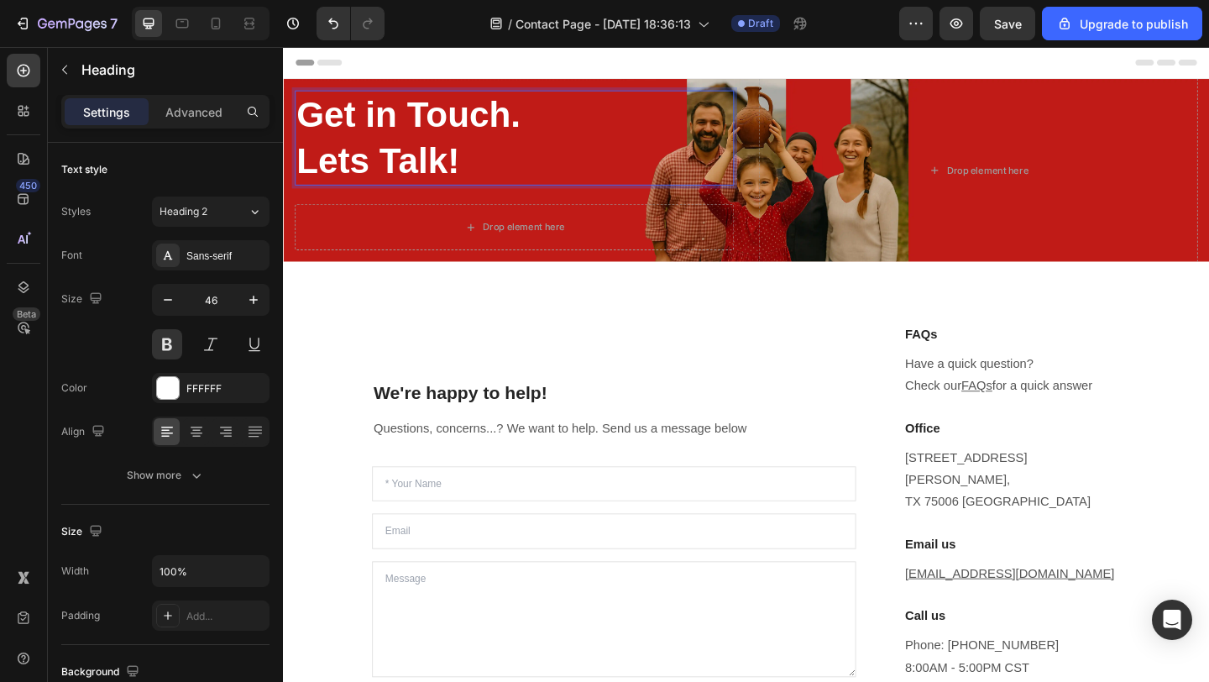
click at [408, 175] on p "Get in Touch. Lets Talk!" at bounding box center [534, 146] width 474 height 101
click at [403, 172] on p "Get in Touch. Lets Talk!" at bounding box center [534, 146] width 474 height 101
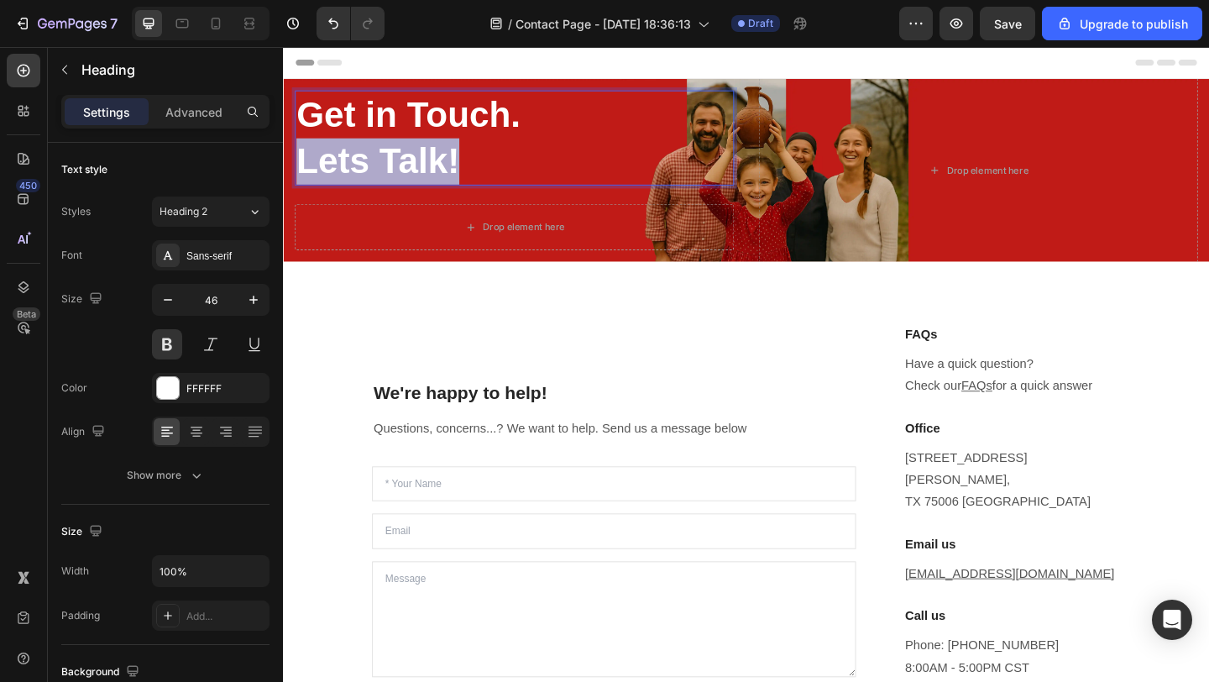
click at [403, 172] on p "Get in Touch. Lets Talk!" at bounding box center [534, 146] width 474 height 101
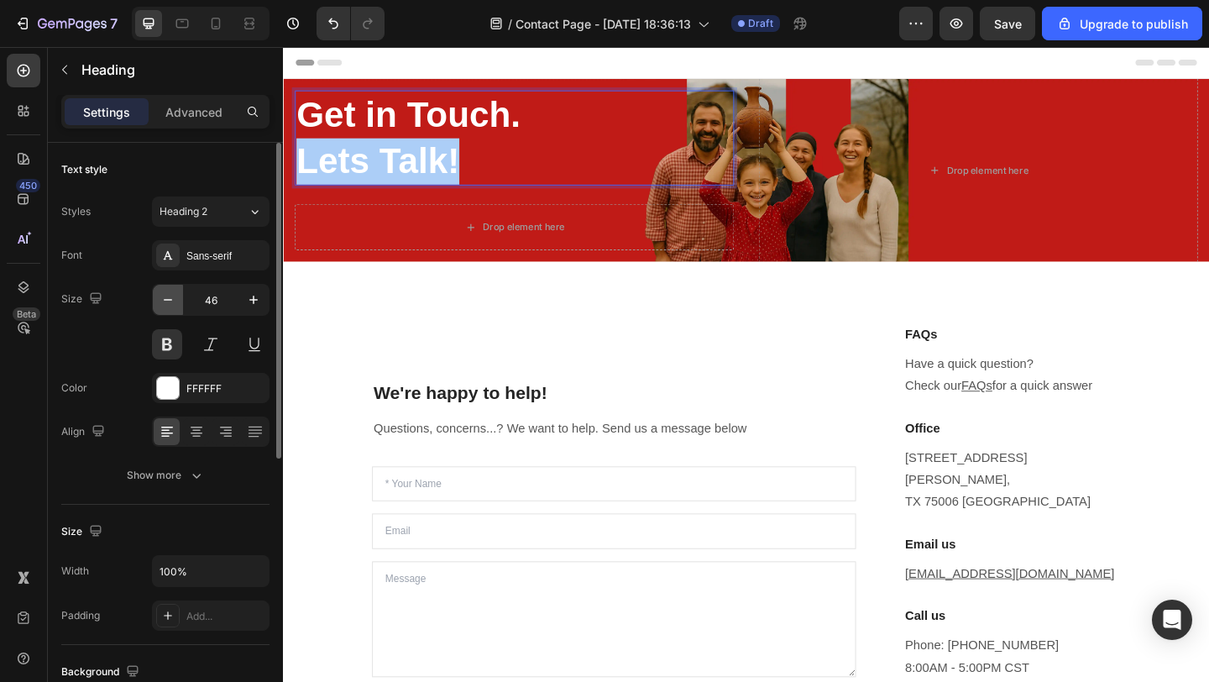
click at [166, 306] on icon "button" at bounding box center [168, 299] width 17 height 17
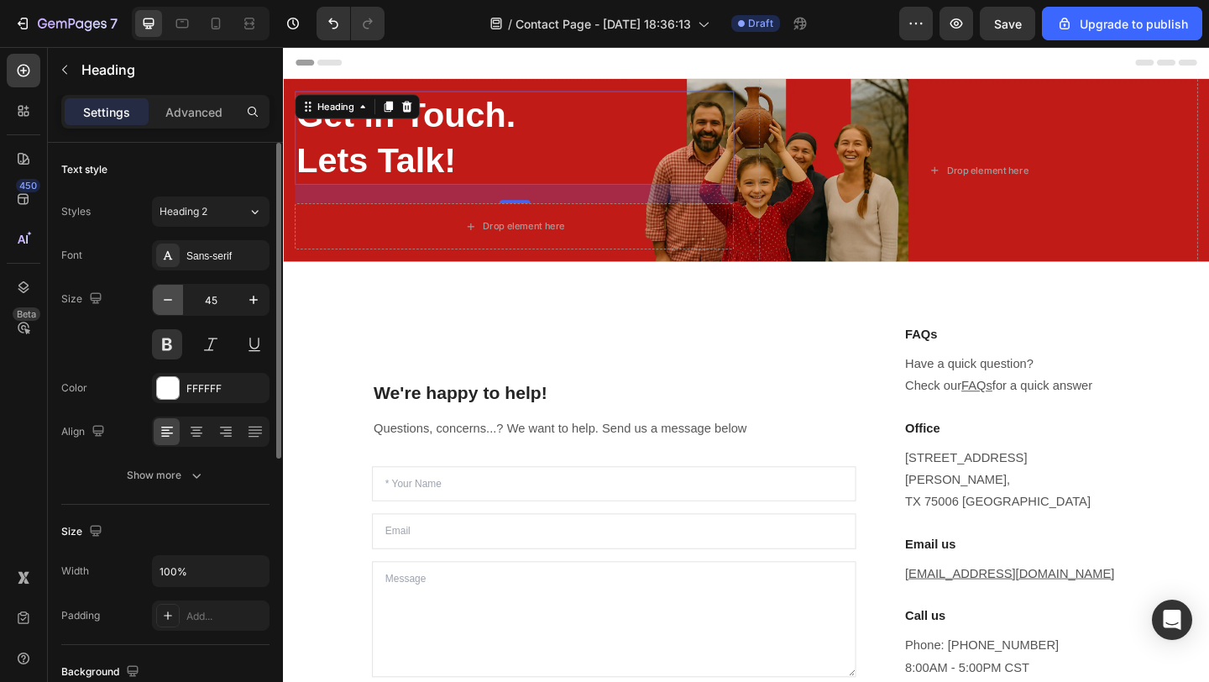
click at [166, 306] on icon "button" at bounding box center [168, 299] width 17 height 17
click at [258, 298] on icon "button" at bounding box center [253, 299] width 17 height 17
type input "46"
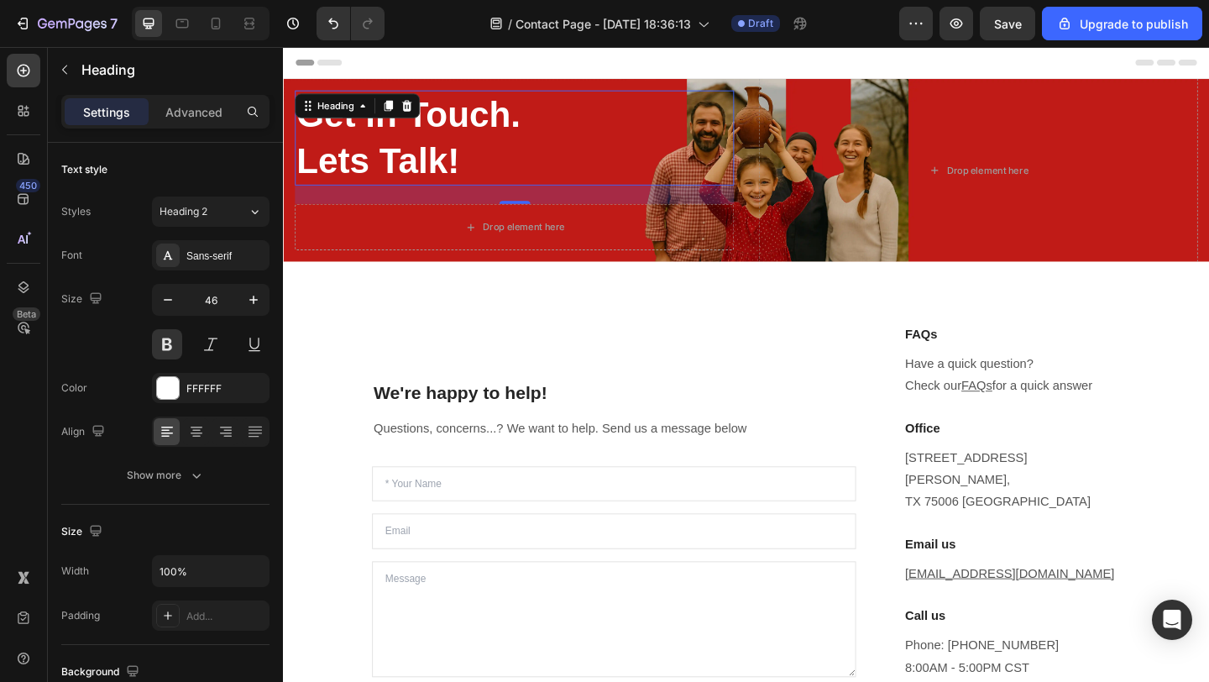
click at [406, 165] on p "Get in Touch. Lets Talk!" at bounding box center [534, 146] width 474 height 101
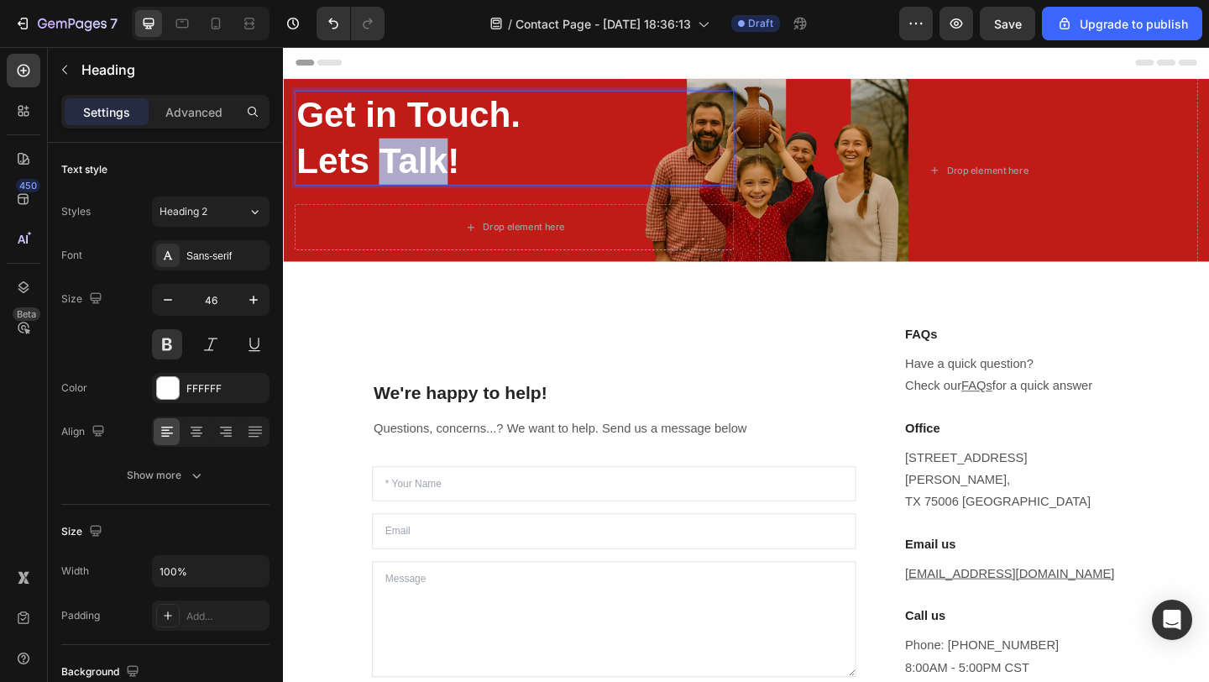
click at [406, 165] on p "Get in Touch. Lets Talk!" at bounding box center [534, 146] width 474 height 101
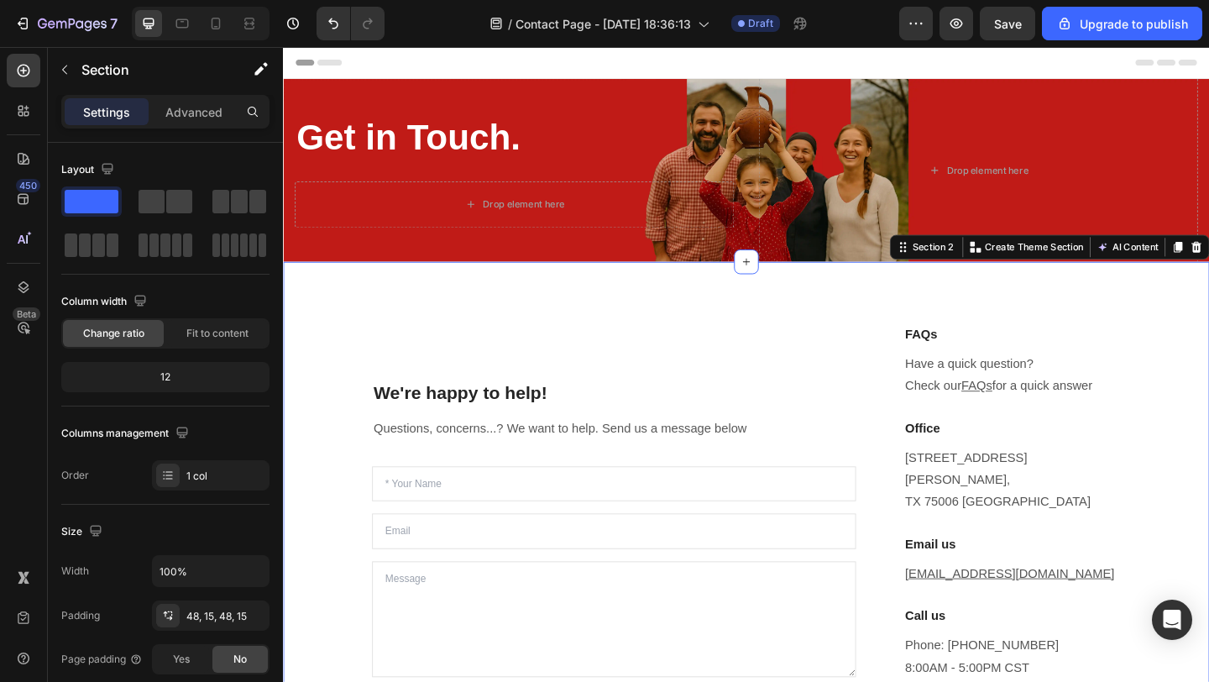
click at [410, 286] on div "We're happy to help! Heading Questions, concerns...? We want to help. Send us a…" at bounding box center [787, 572] width 1008 height 584
click at [432, 306] on div "We're happy to help! Heading Questions, concerns...? We want to help. Send us a…" at bounding box center [787, 572] width 1008 height 584
click at [56, 74] on button "button" at bounding box center [64, 69] width 27 height 27
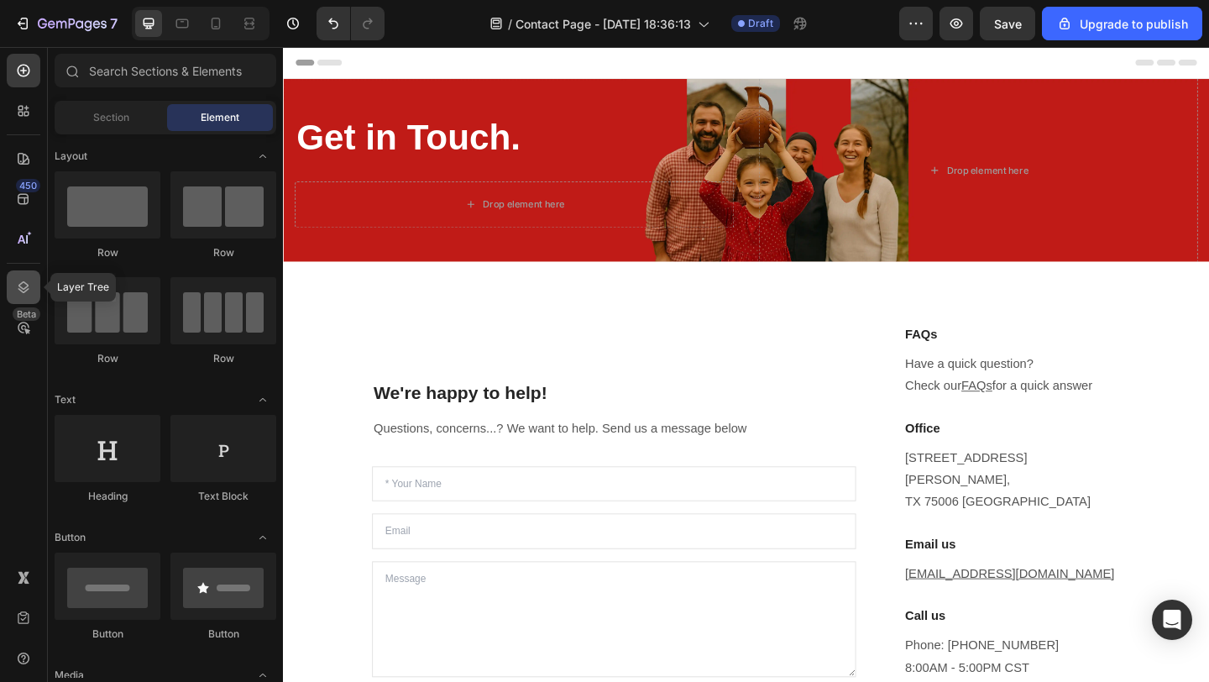
click at [17, 293] on icon at bounding box center [23, 287] width 17 height 17
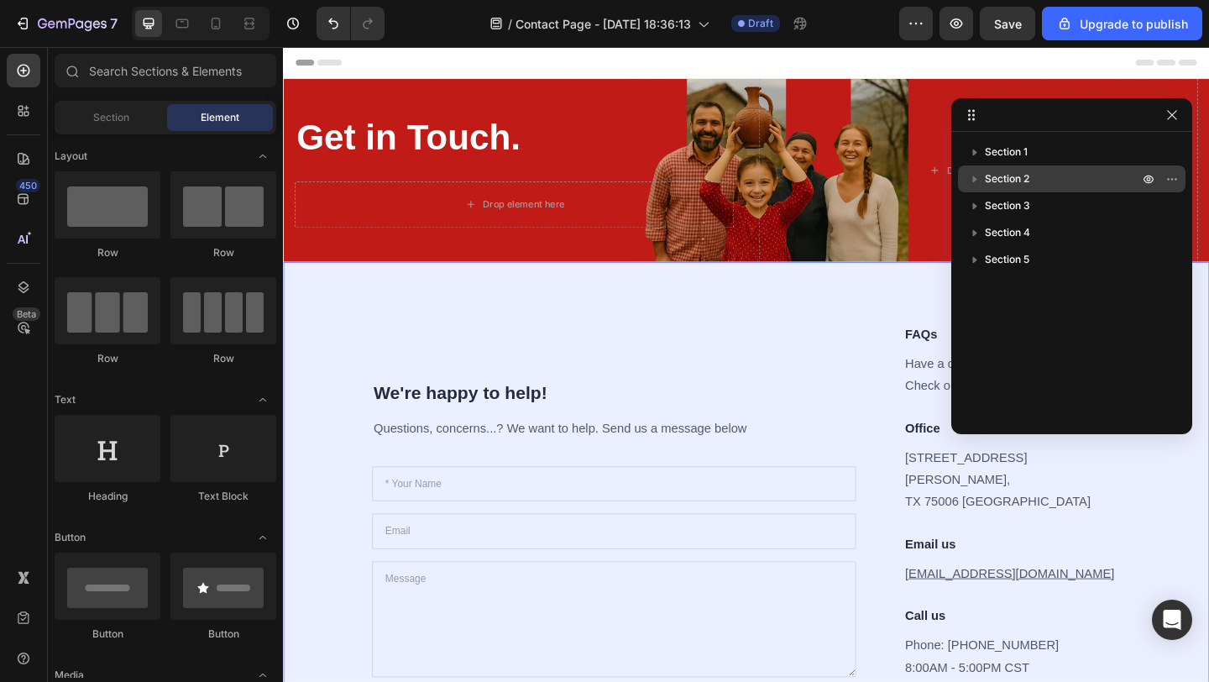
click at [1034, 181] on p "Section 2" at bounding box center [1063, 178] width 157 height 17
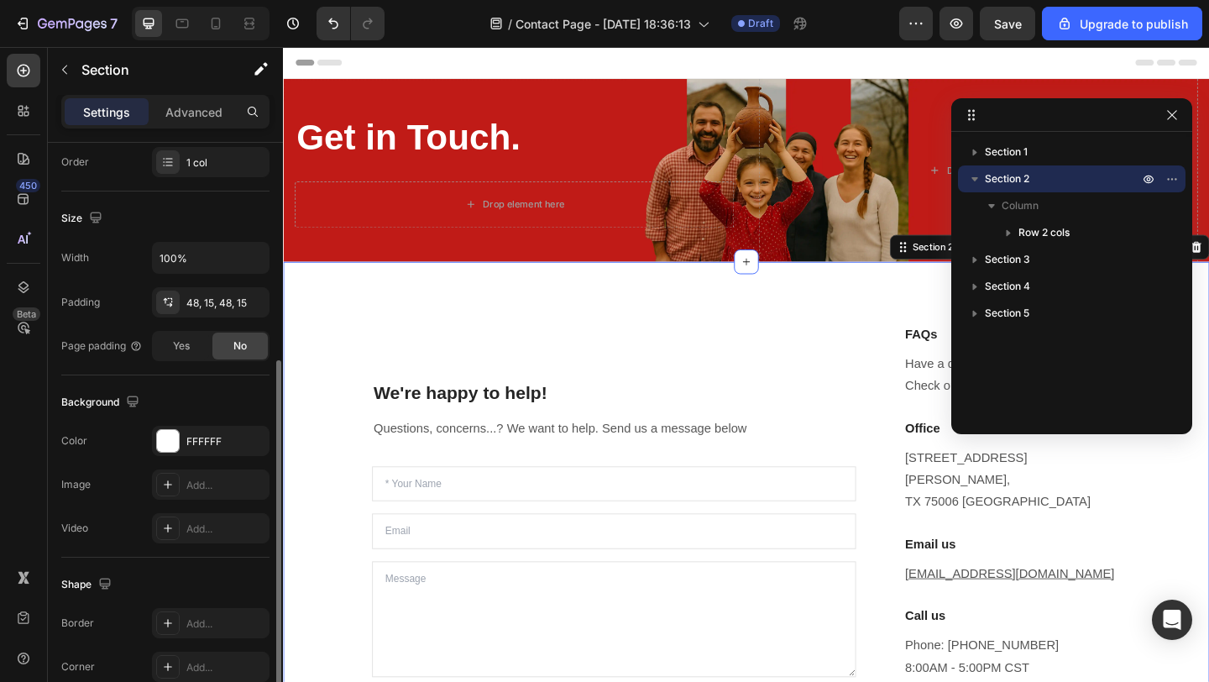
scroll to position [338, 0]
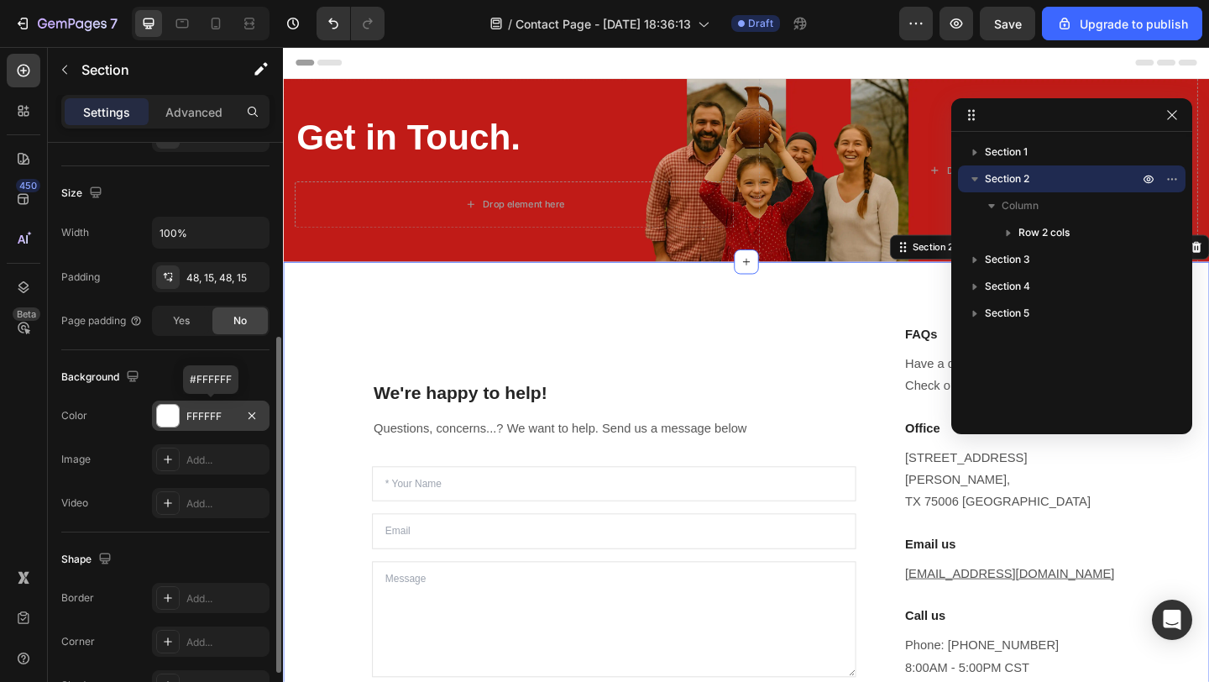
click at [174, 416] on div at bounding box center [168, 416] width 22 height 22
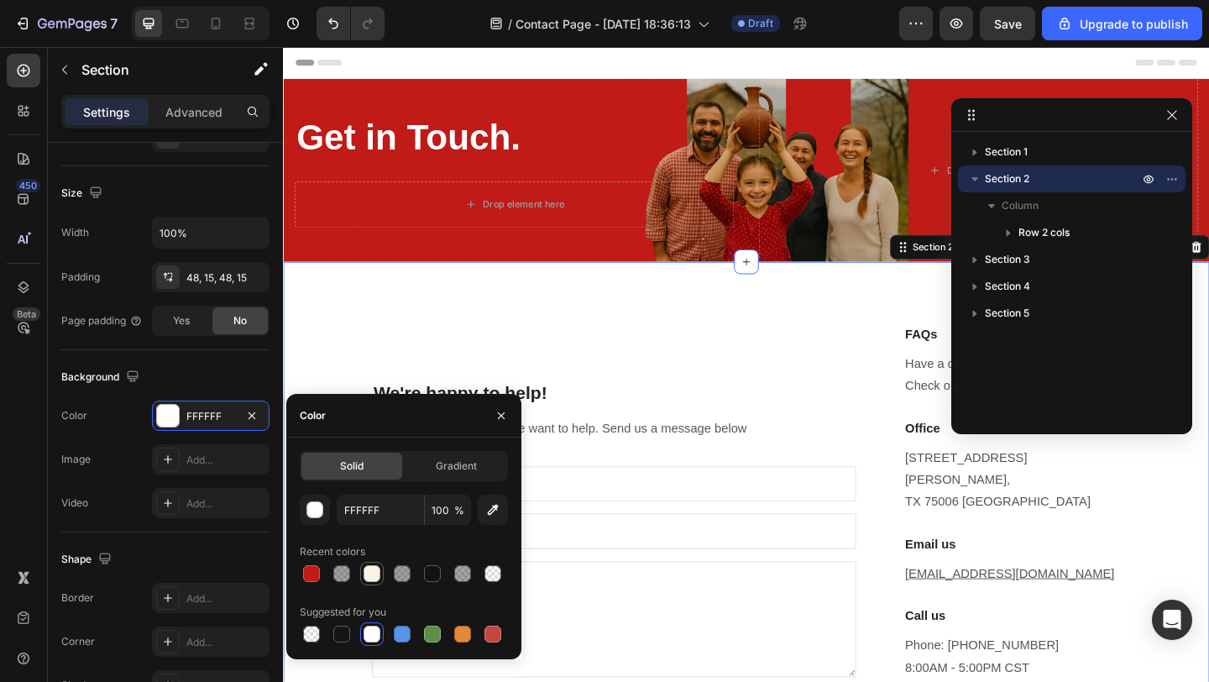
click at [380, 578] on div at bounding box center [372, 573] width 20 height 20
type input "F8F3E3"
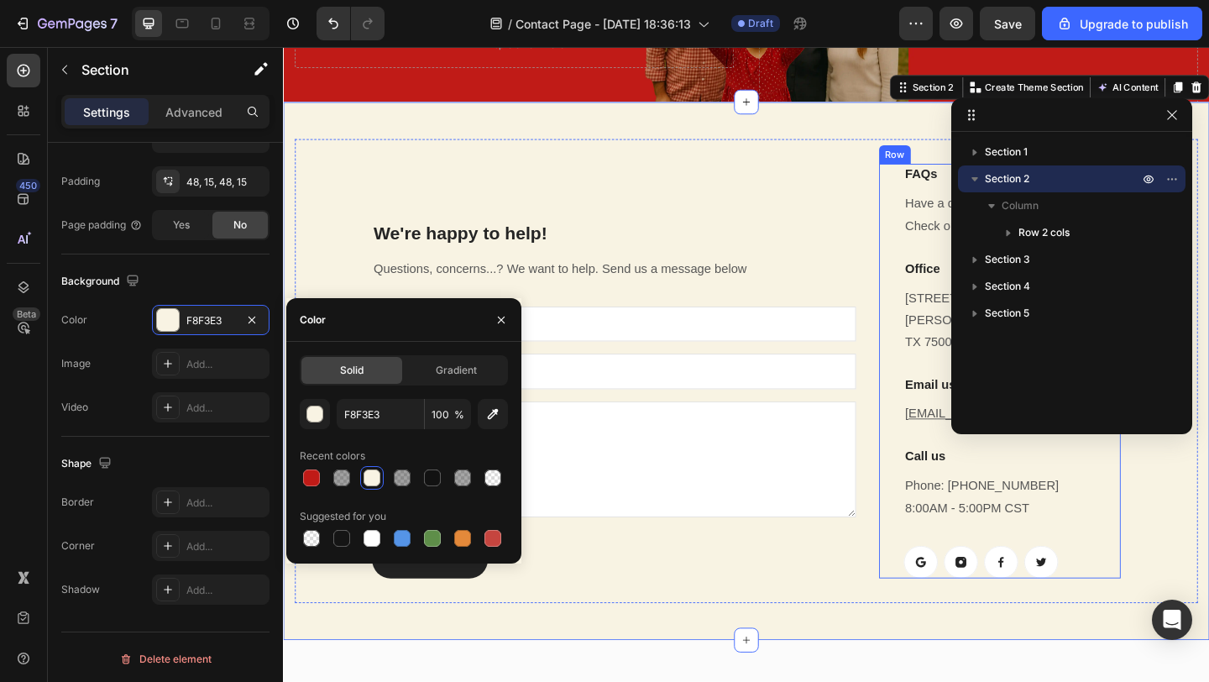
scroll to position [168, 0]
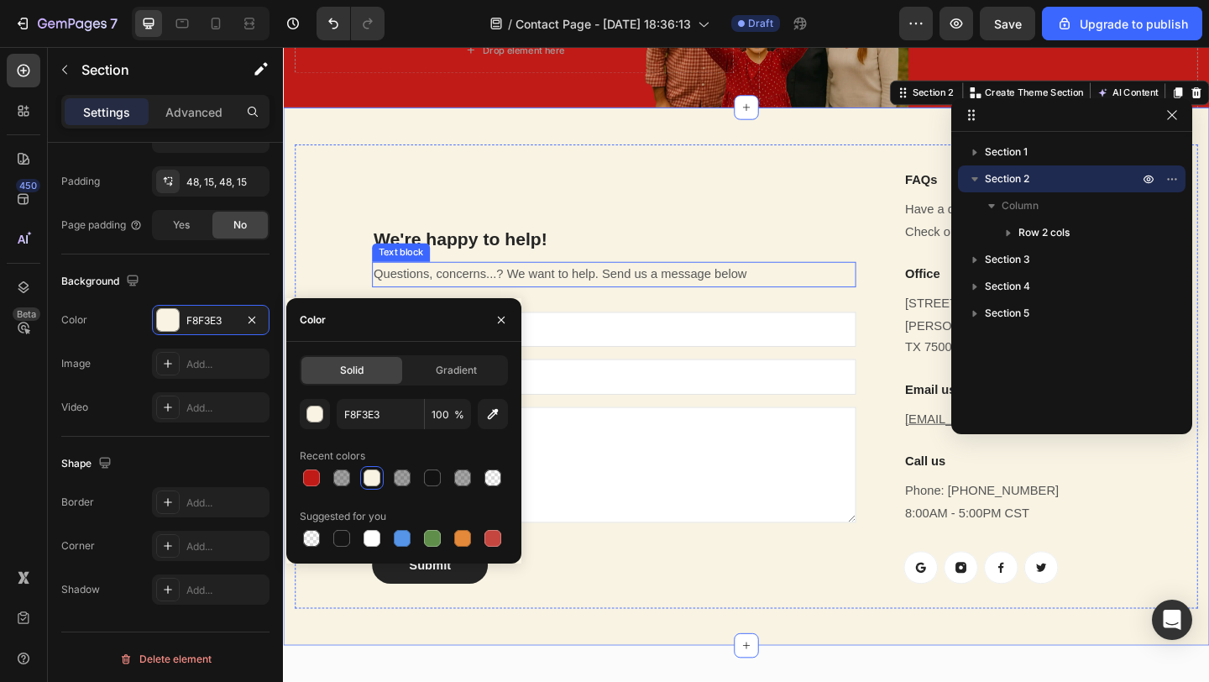
click at [714, 282] on p "Questions, concerns...? We want to help. Send us a message below" at bounding box center [642, 294] width 523 height 24
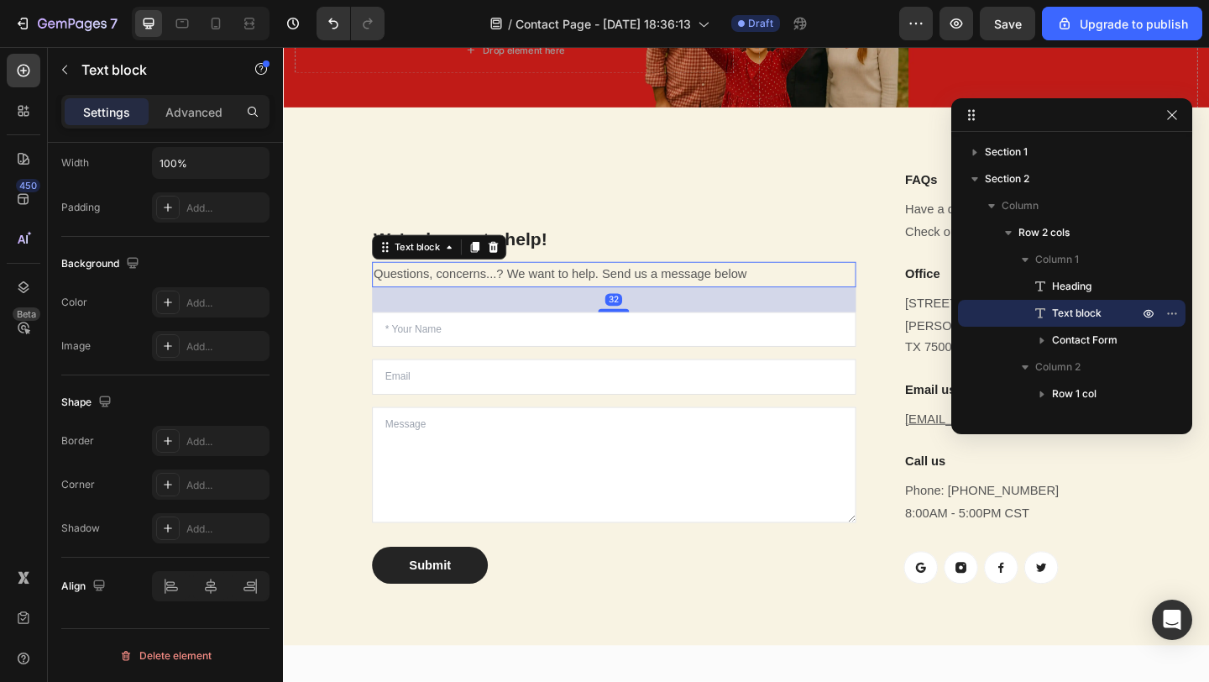
scroll to position [0, 0]
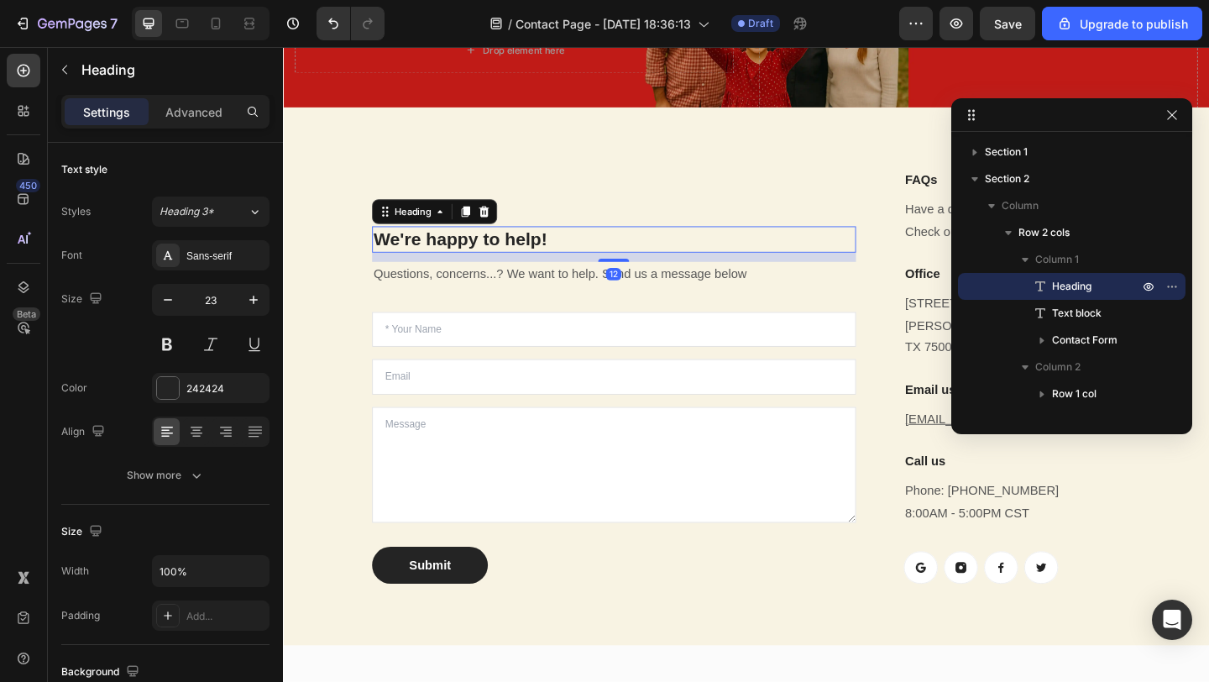
click at [569, 243] on p "We're happy to help!" at bounding box center [642, 255] width 523 height 25
click at [502, 220] on icon at bounding box center [501, 226] width 11 height 12
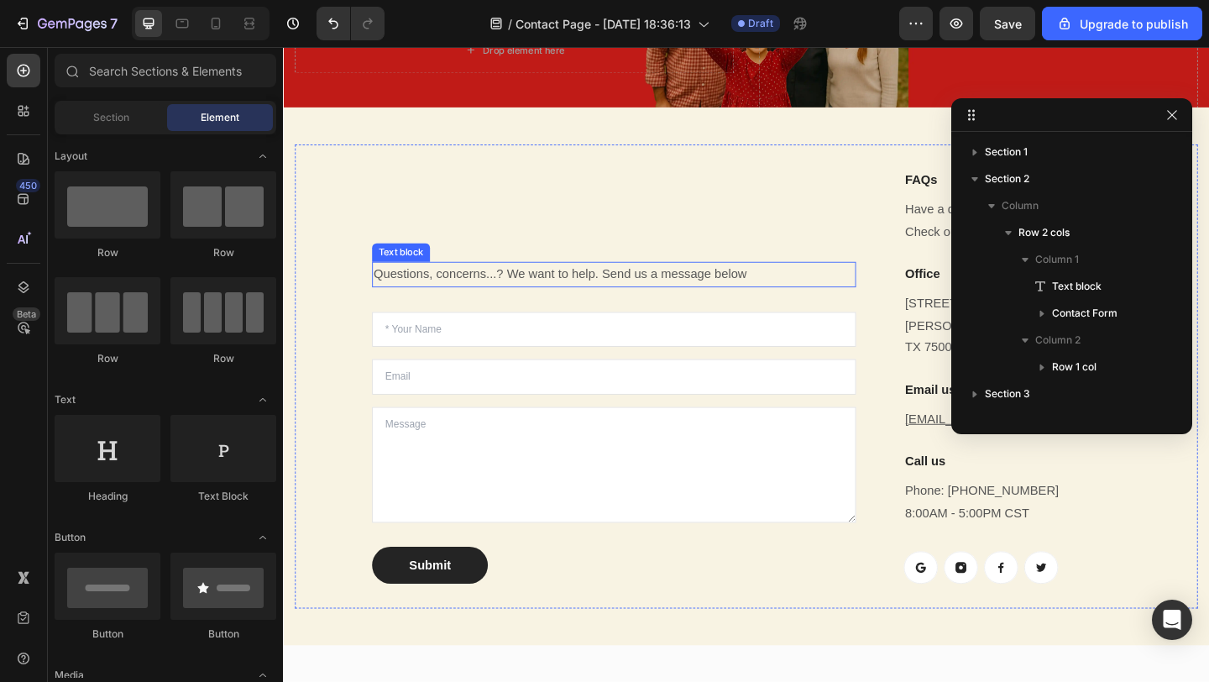
click at [534, 282] on p "Questions, concerns...? We want to help. Send us a message below" at bounding box center [642, 294] width 523 height 24
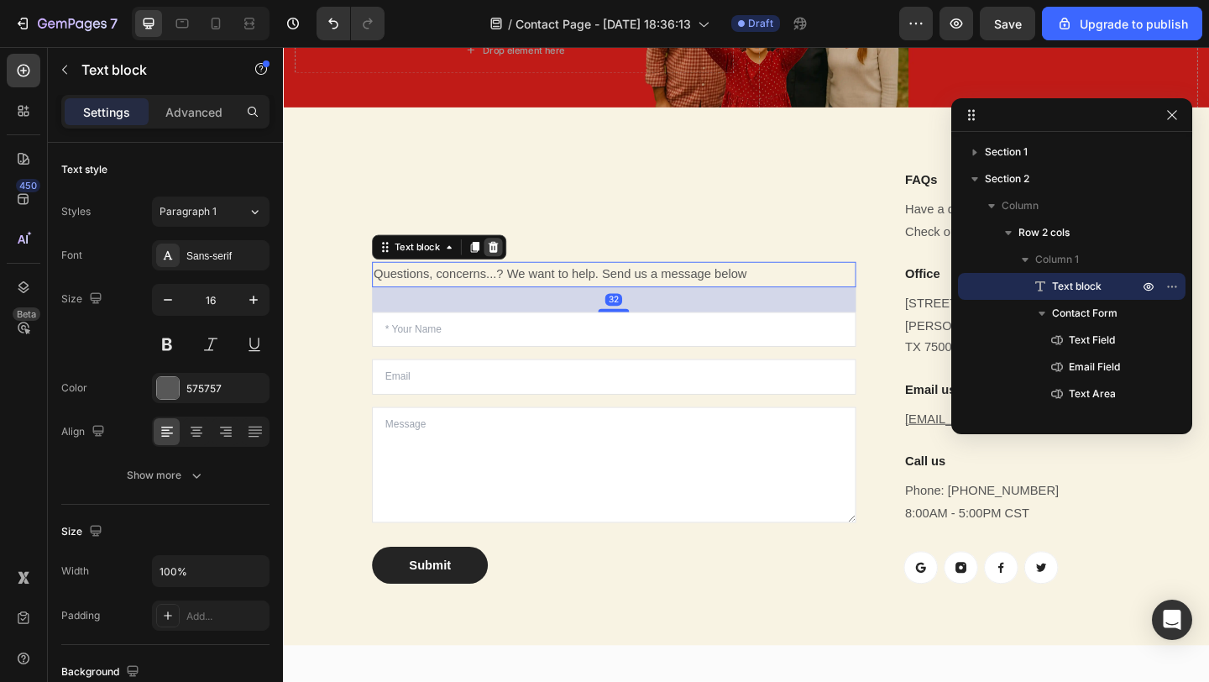
click at [513, 258] on icon at bounding box center [511, 264] width 13 height 13
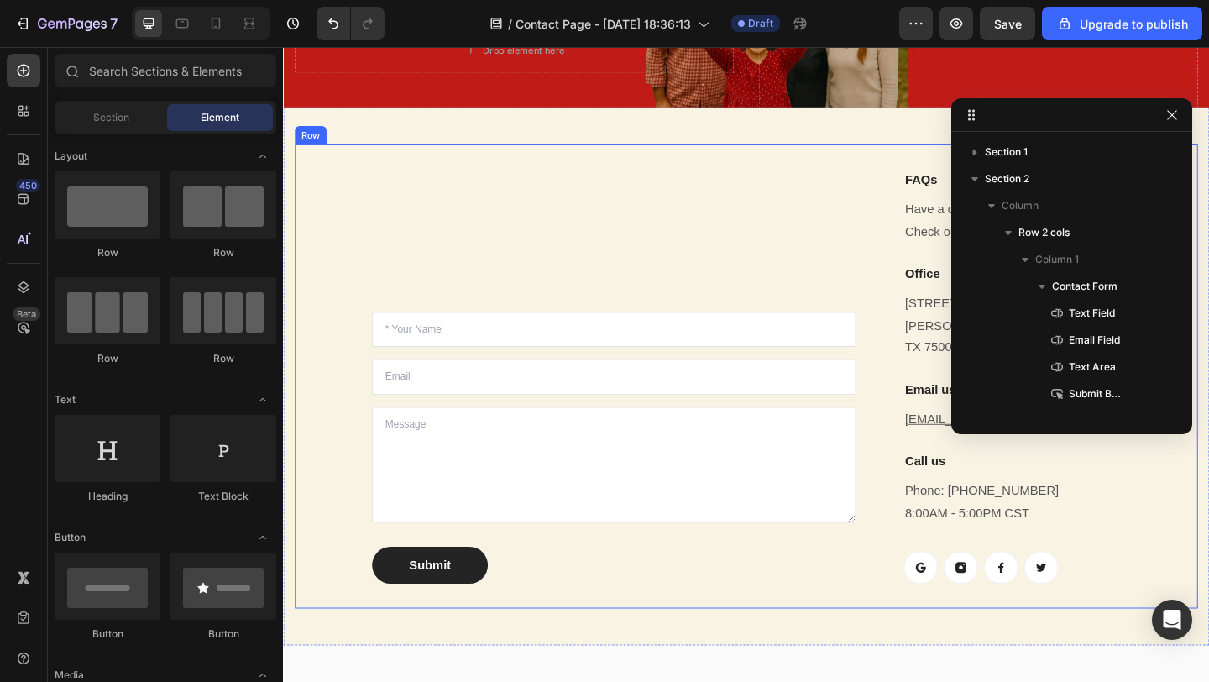
click at [490, 226] on div "Text Field Email Field Text Area Submit Submit Button Contact Form" at bounding box center [643, 405] width 526 height 450
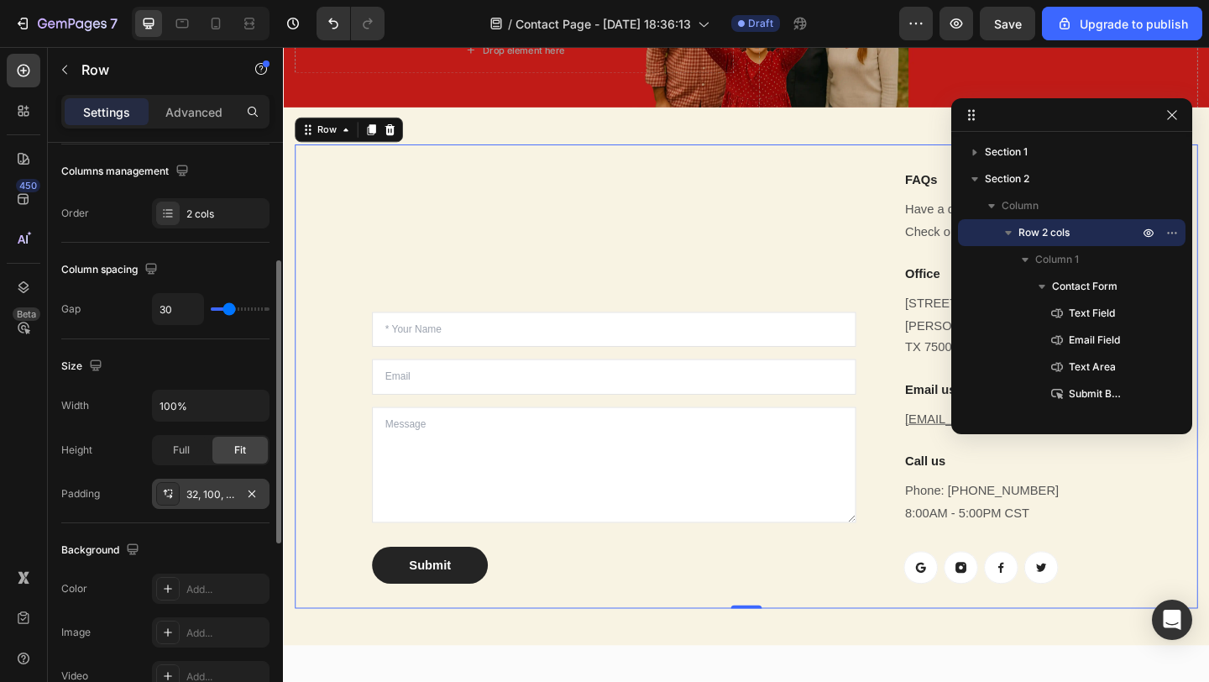
scroll to position [261, 0]
click at [194, 496] on div "32, 100, 32, 100" at bounding box center [210, 495] width 49 height 15
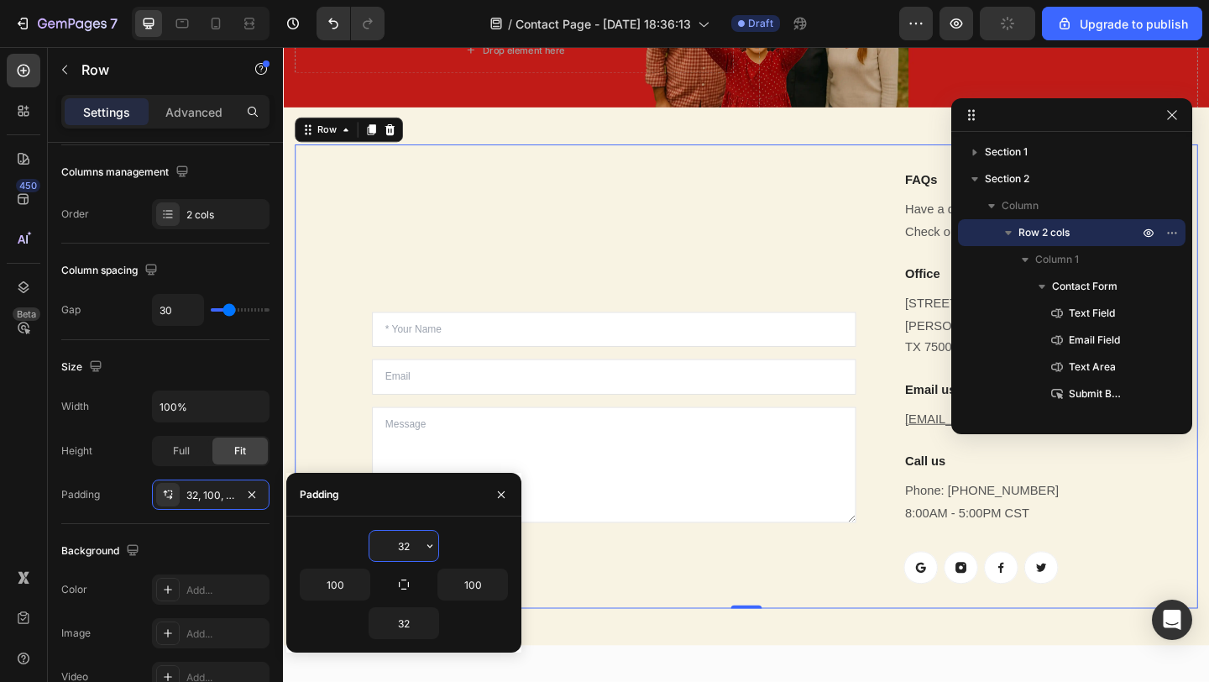
click at [408, 550] on input "32" at bounding box center [403, 546] width 69 height 30
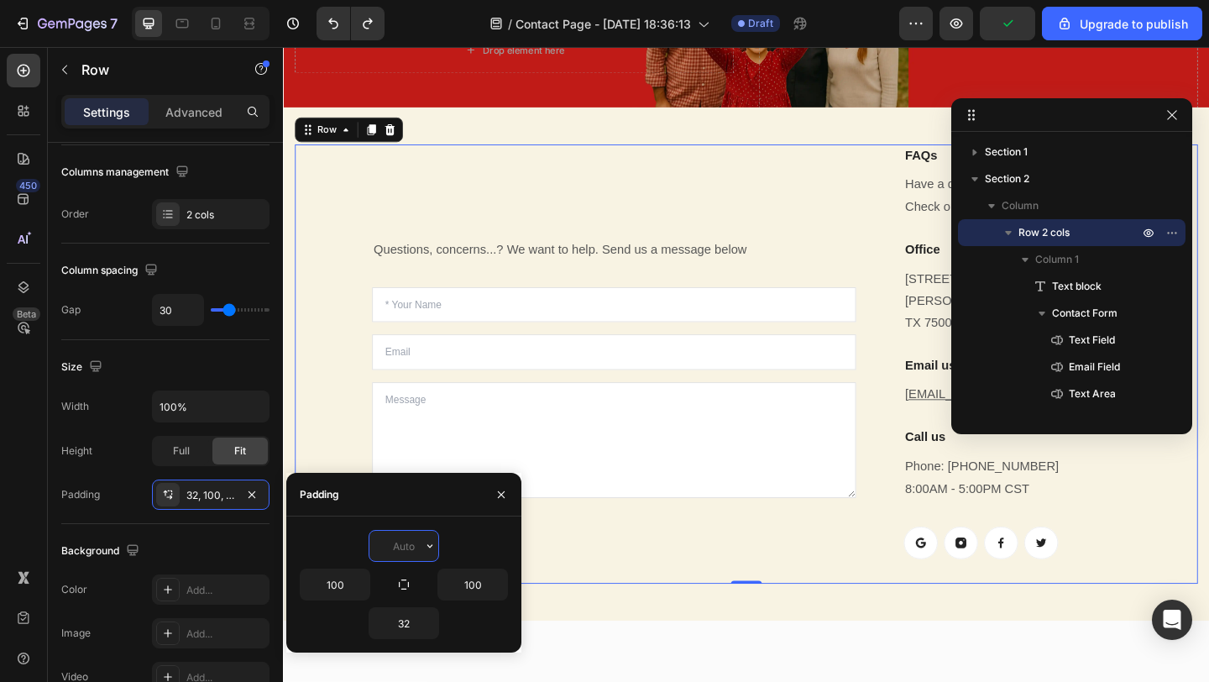
type input "32"
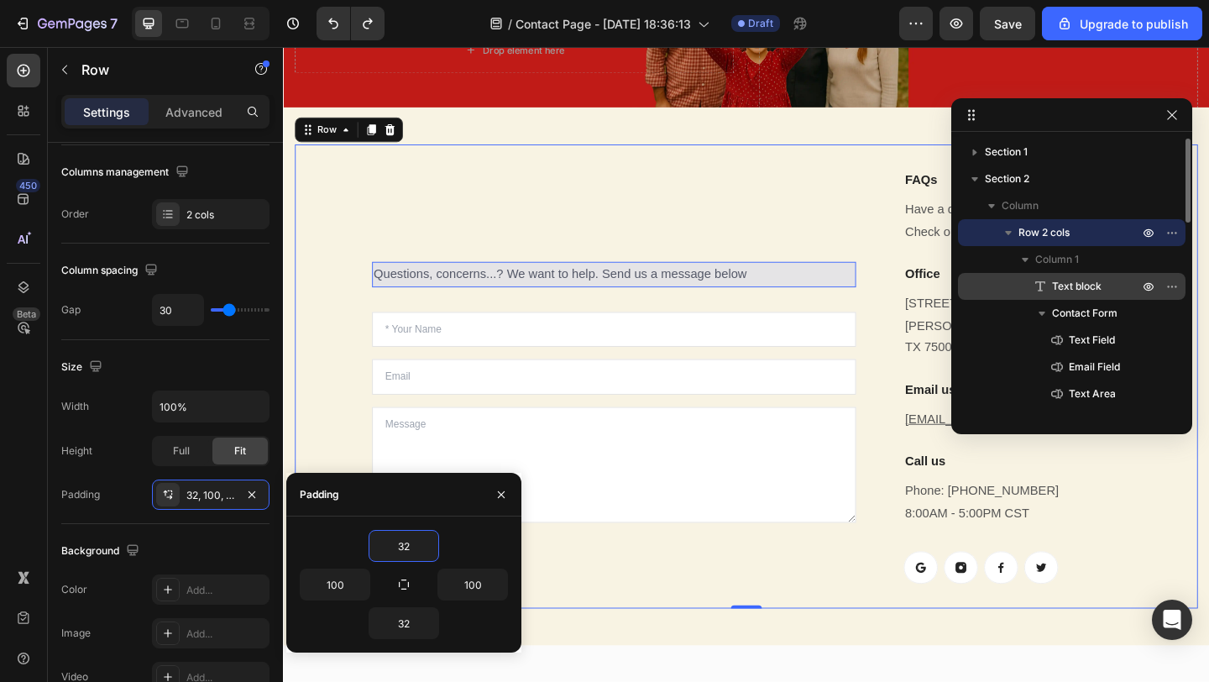
click at [1092, 287] on span "Text block" at bounding box center [1077, 286] width 50 height 17
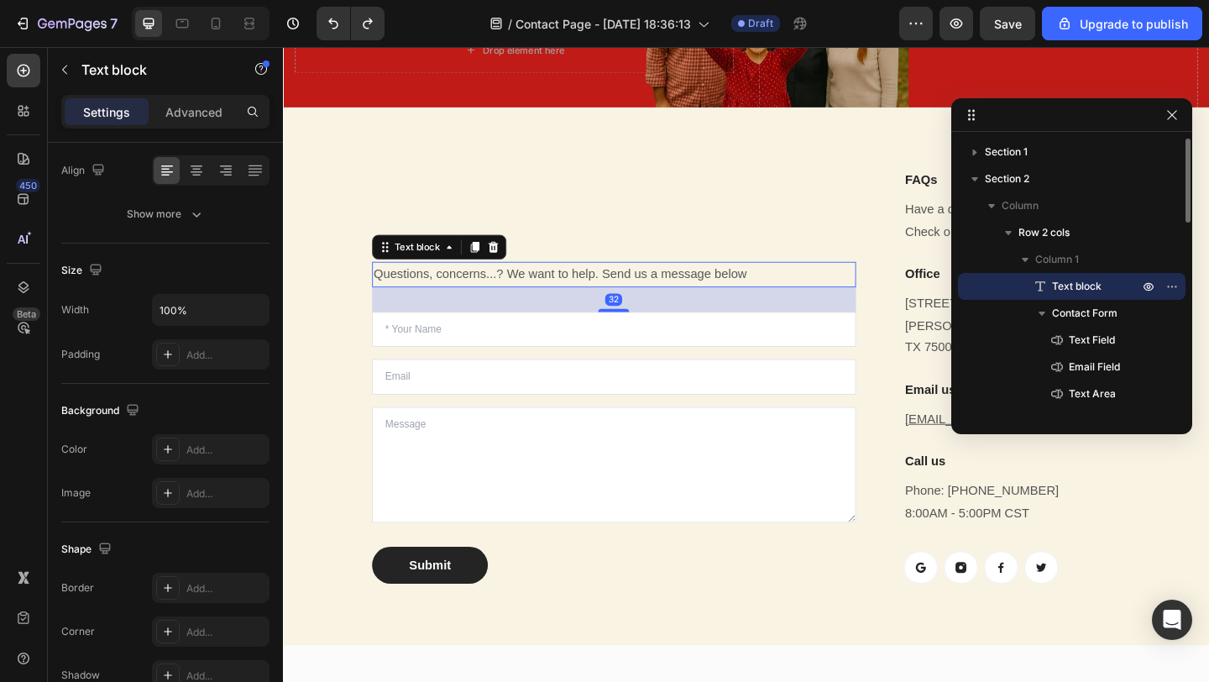
scroll to position [0, 0]
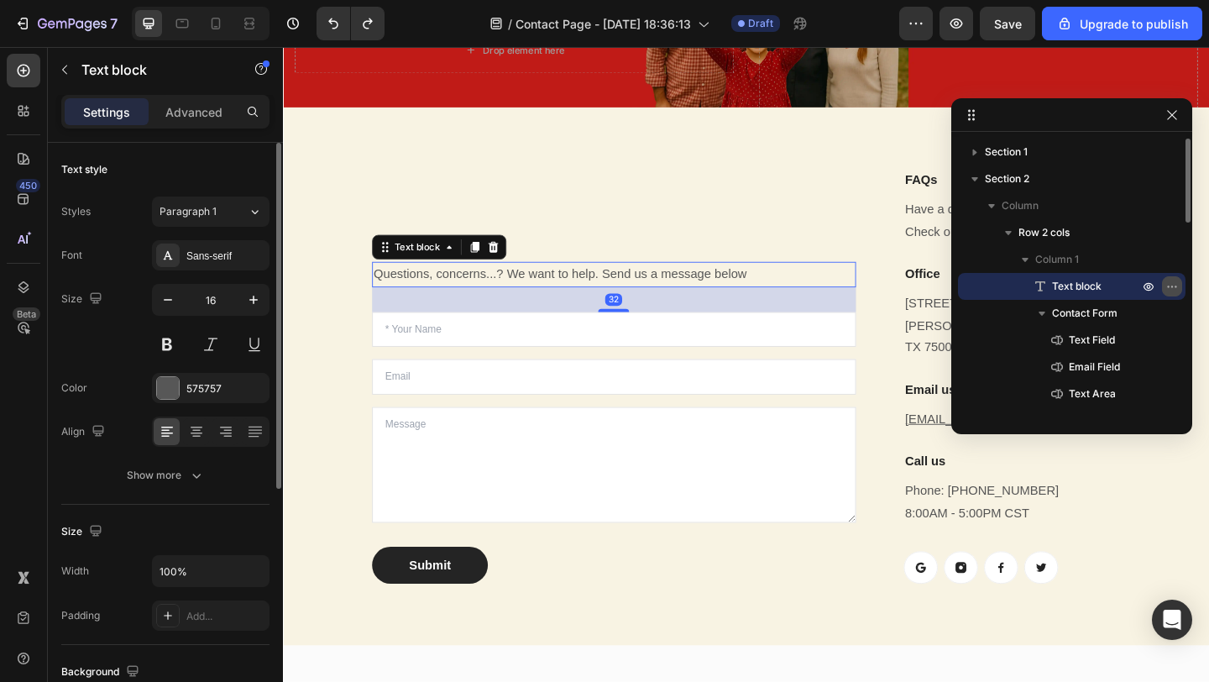
click at [1176, 285] on icon "button" at bounding box center [1176, 286] width 2 height 2
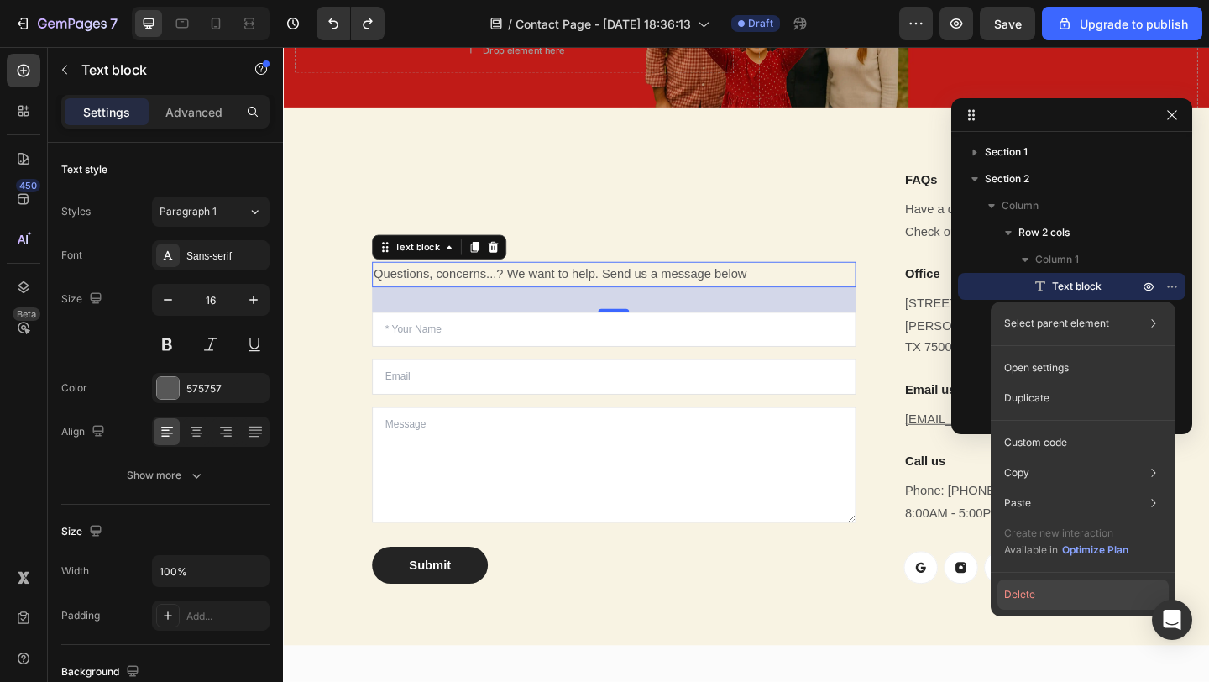
click at [1024, 600] on button "Delete" at bounding box center [1082, 594] width 171 height 30
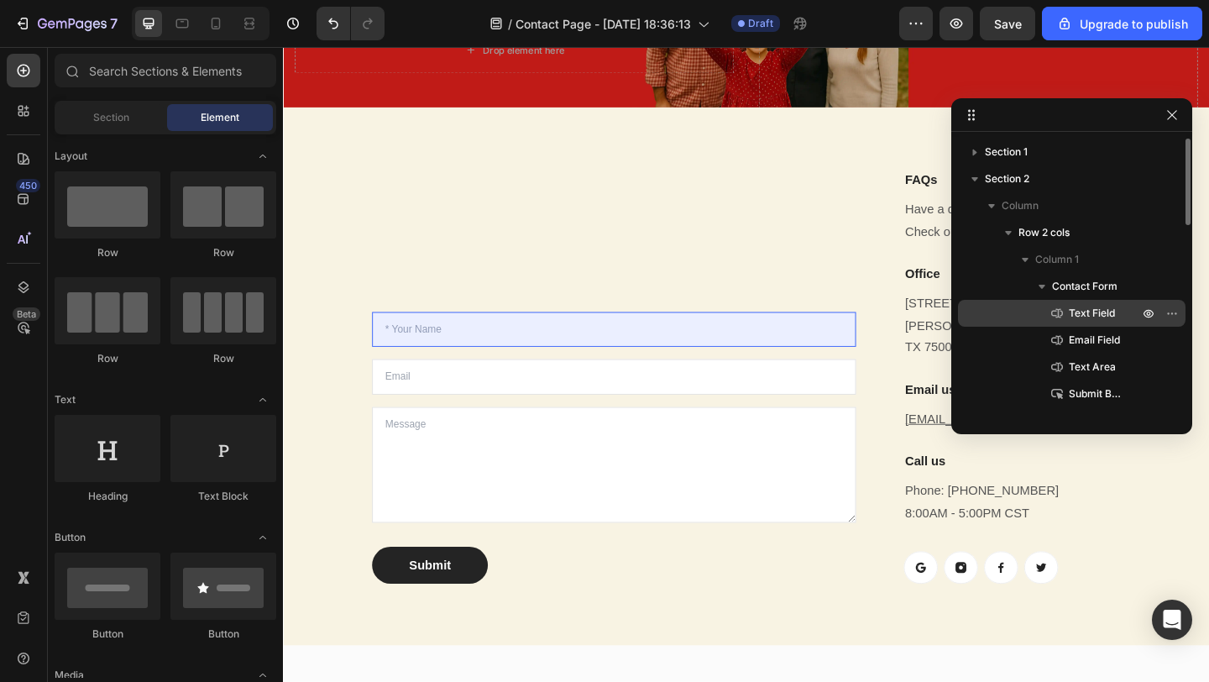
click at [1090, 318] on span "Text Field" at bounding box center [1092, 313] width 46 height 17
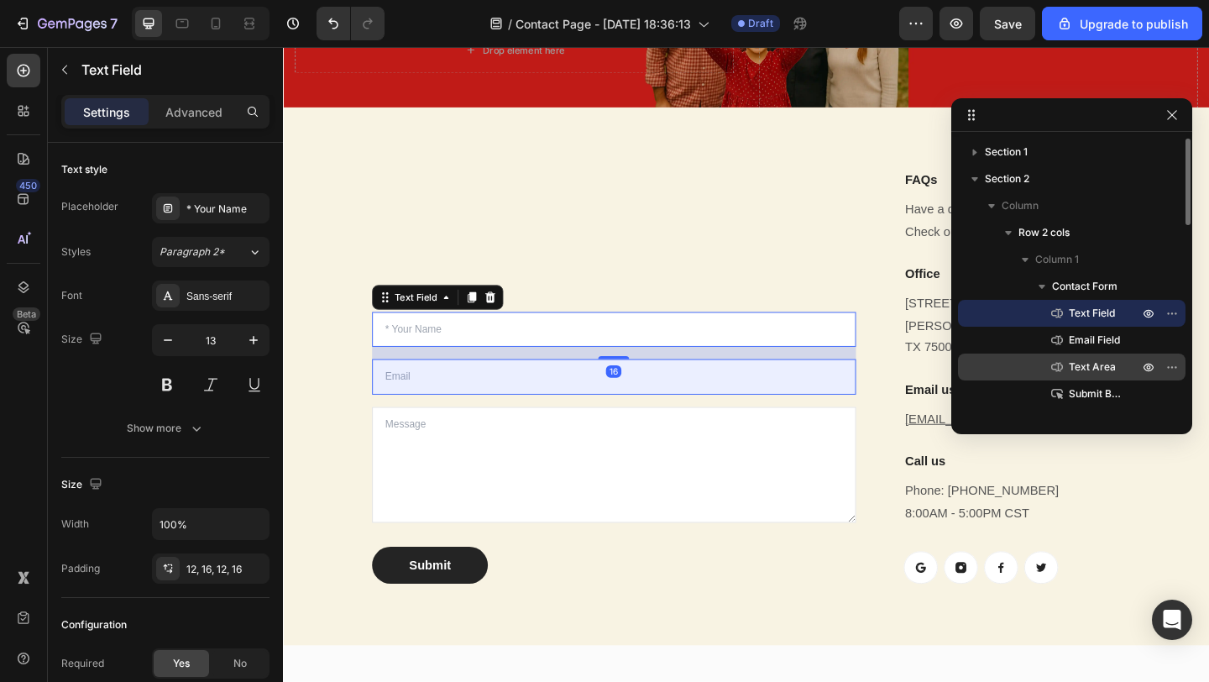
click at [1087, 353] on div "Text Area" at bounding box center [1072, 366] width 214 height 27
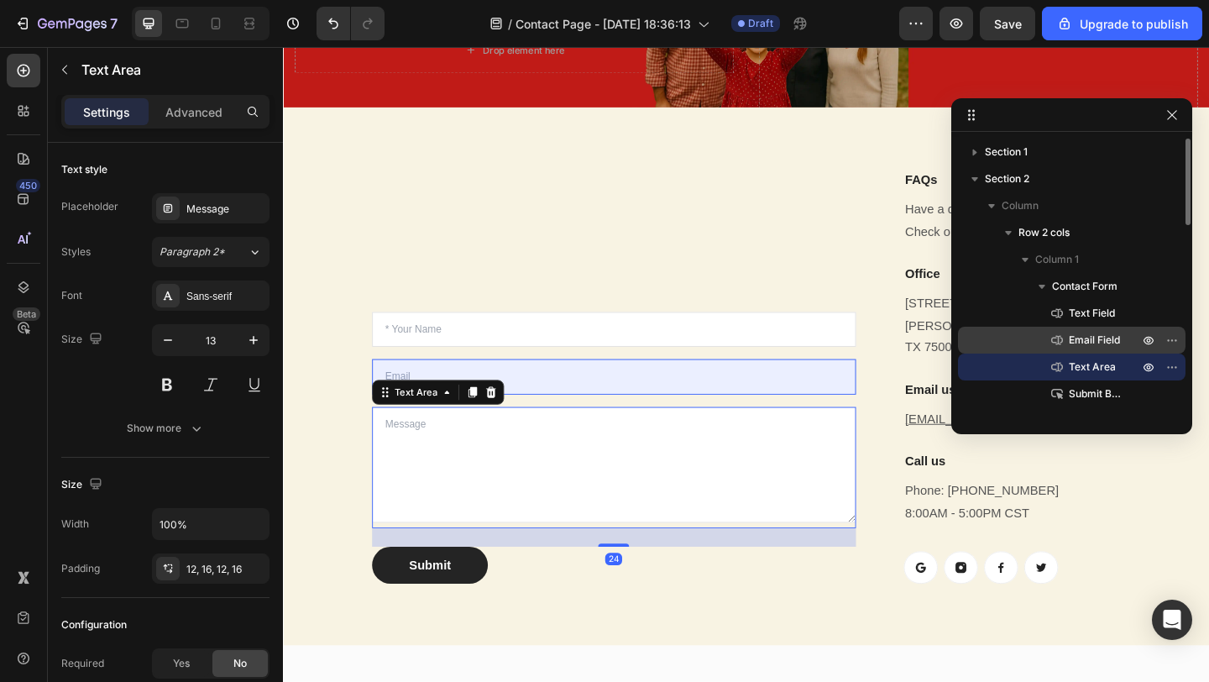
click at [1091, 346] on span "Email Field" at bounding box center [1094, 340] width 51 height 17
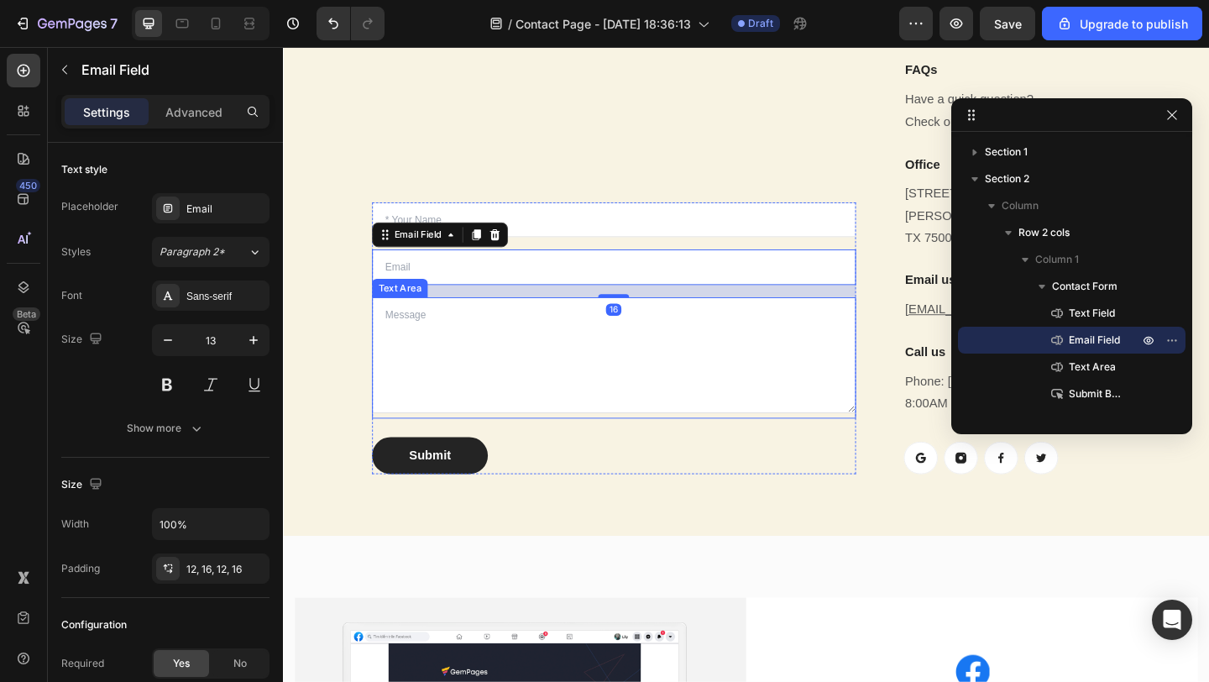
scroll to position [286, 0]
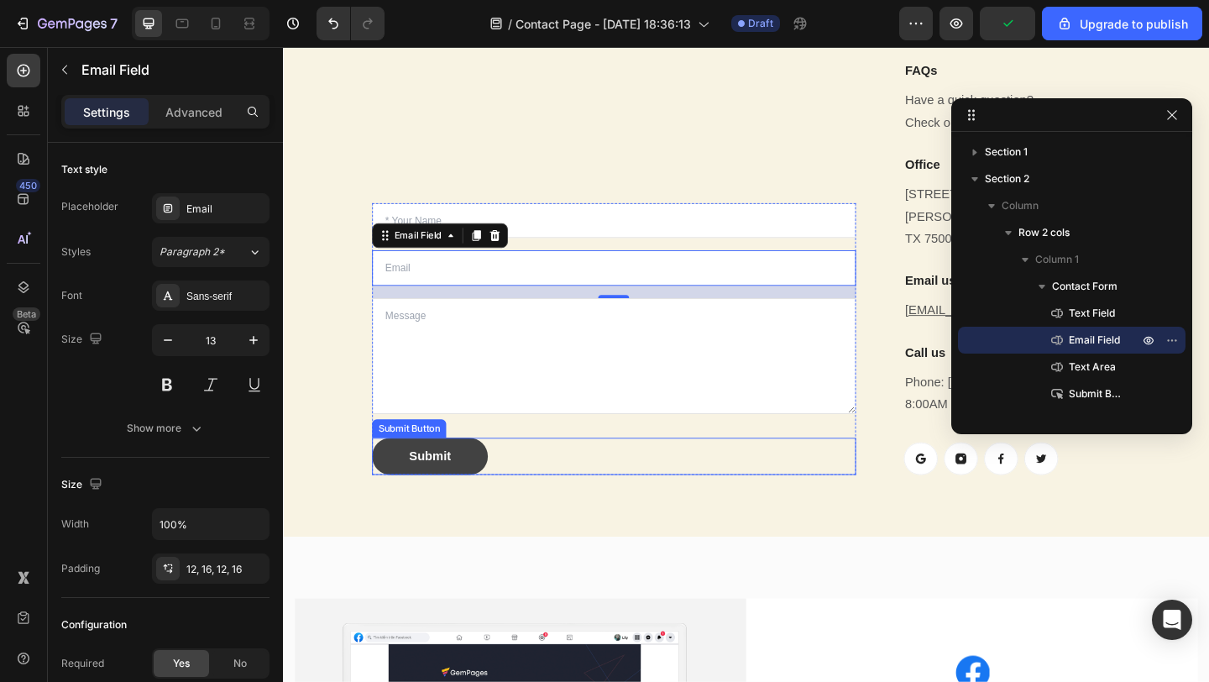
click at [498, 473] on button "Submit" at bounding box center [443, 492] width 126 height 40
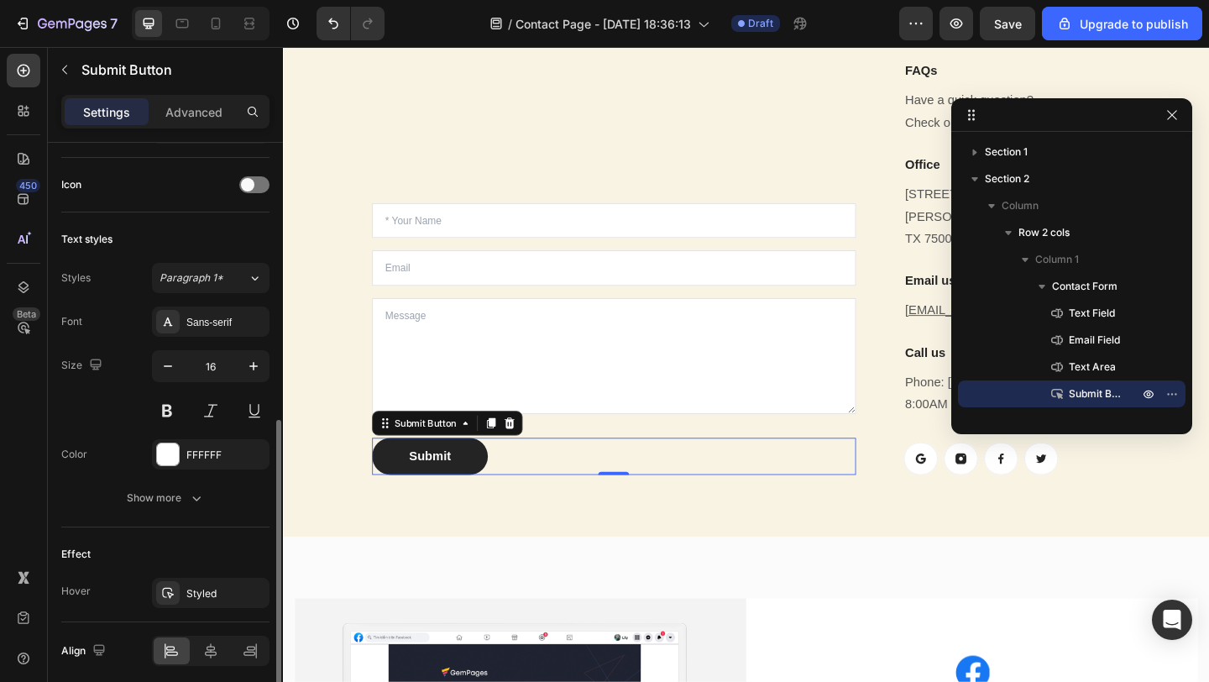
scroll to position [523, 0]
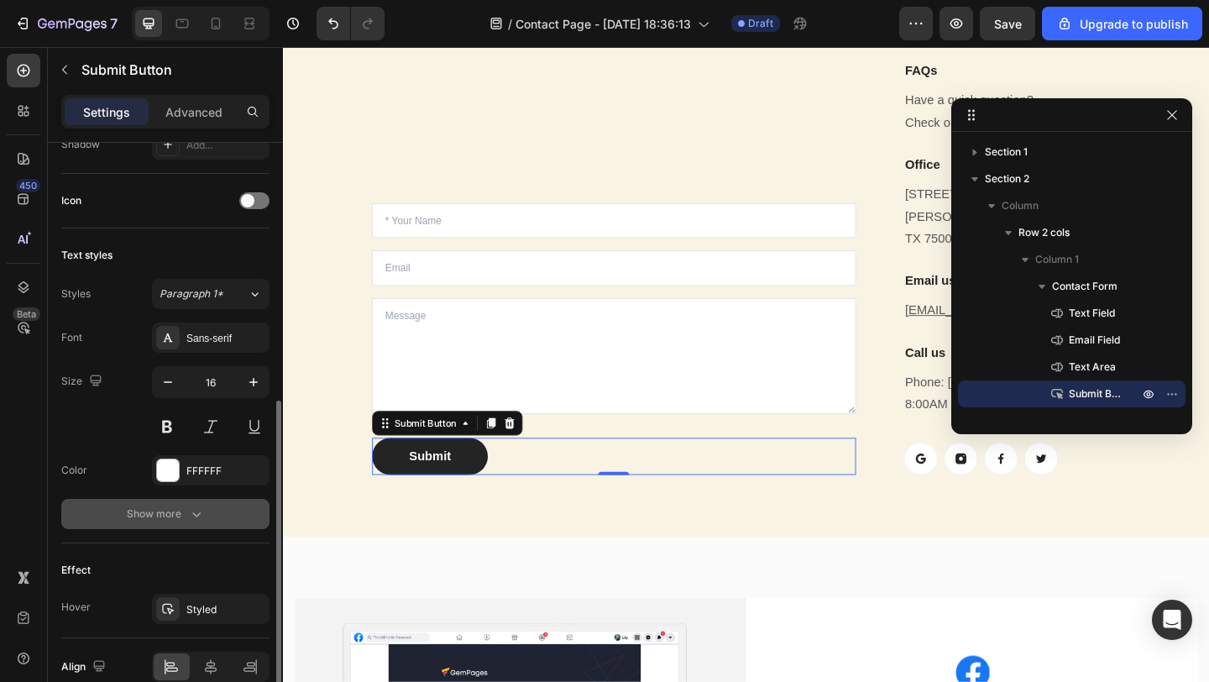
click at [165, 518] on div "Show more" at bounding box center [166, 513] width 78 height 17
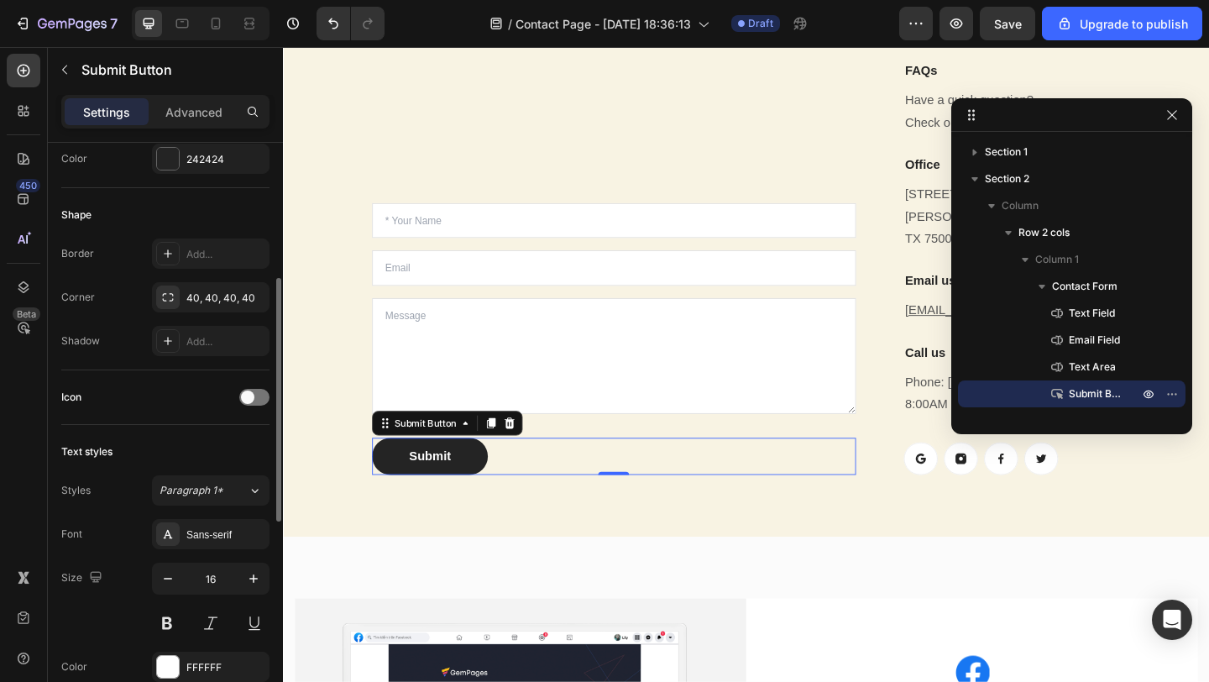
scroll to position [0, 0]
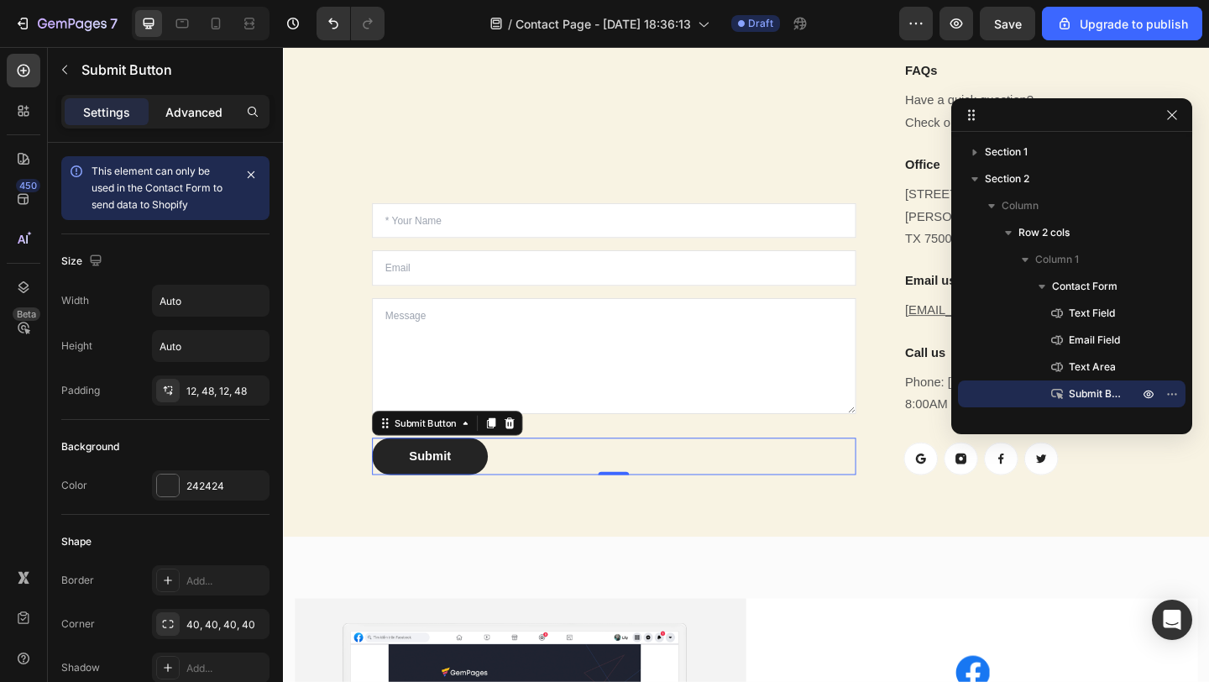
click at [194, 112] on p "Advanced" at bounding box center [193, 112] width 57 height 18
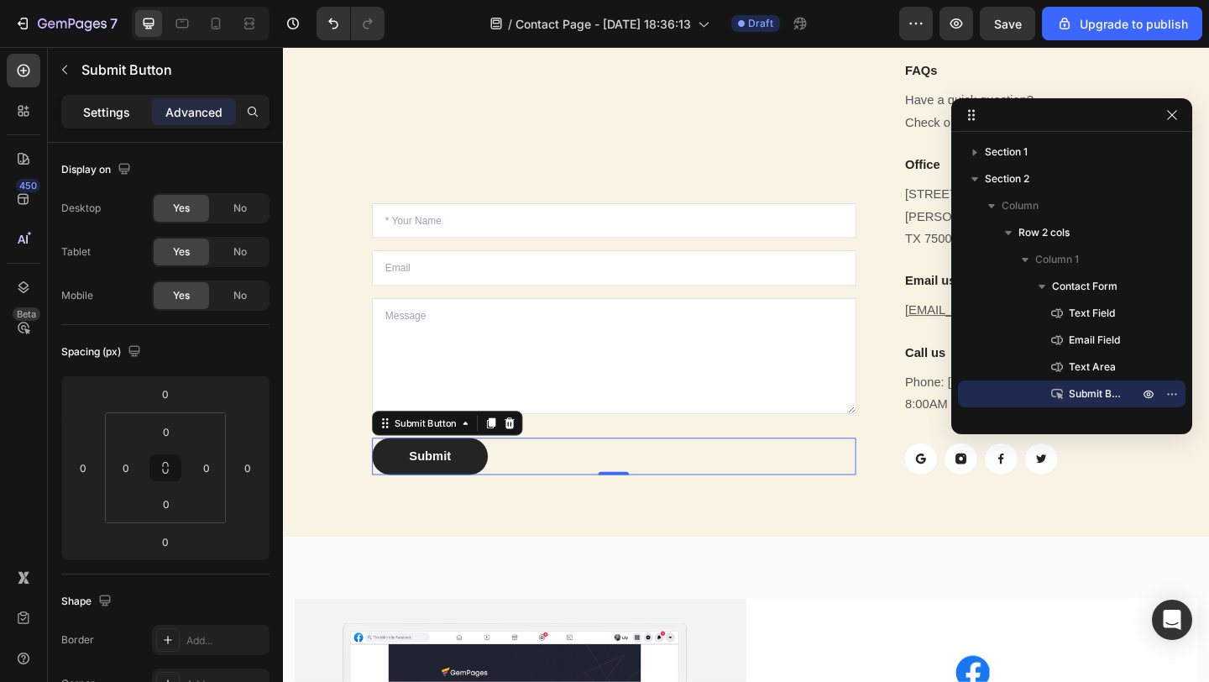
click at [111, 119] on p "Settings" at bounding box center [106, 112] width 47 height 18
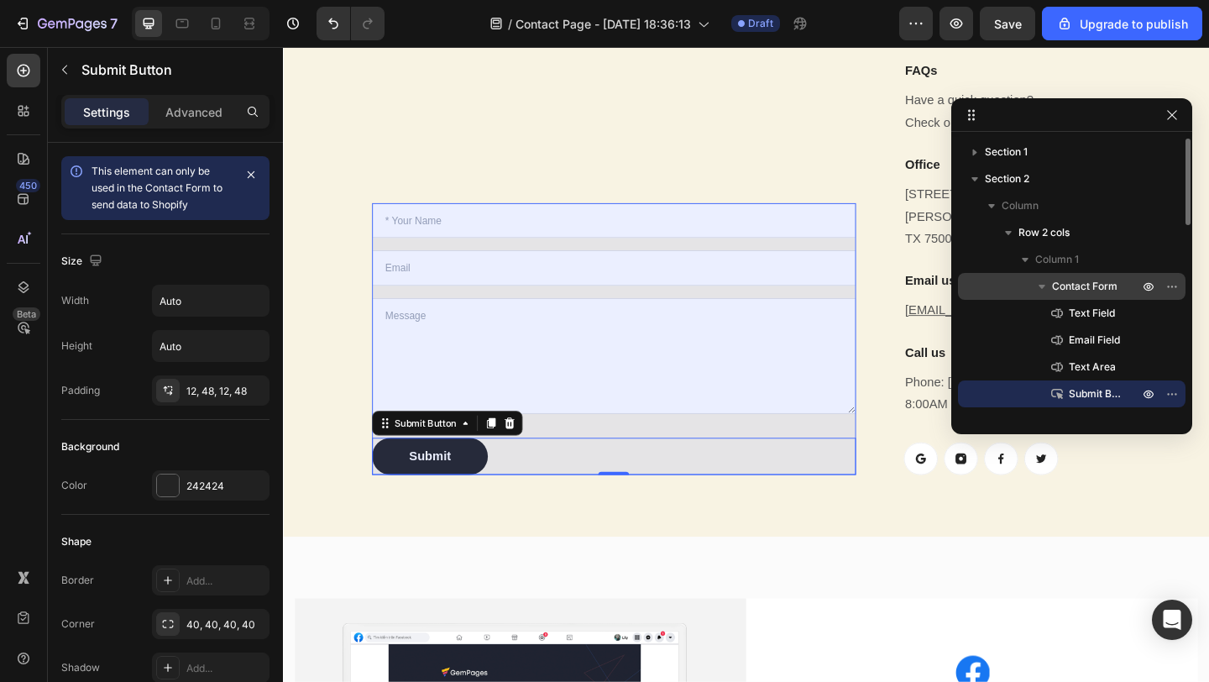
click at [1094, 288] on span "Contact Form" at bounding box center [1084, 286] width 65 height 17
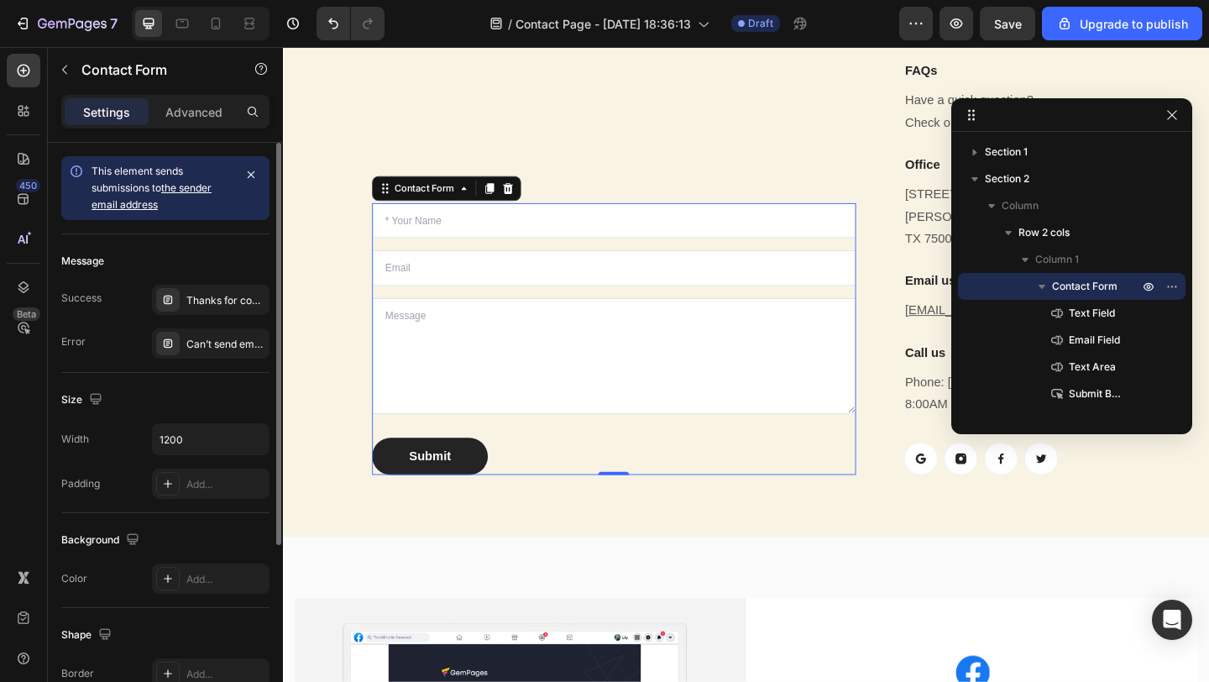
click at [142, 207] on link "the sender email address" at bounding box center [152, 195] width 120 height 29
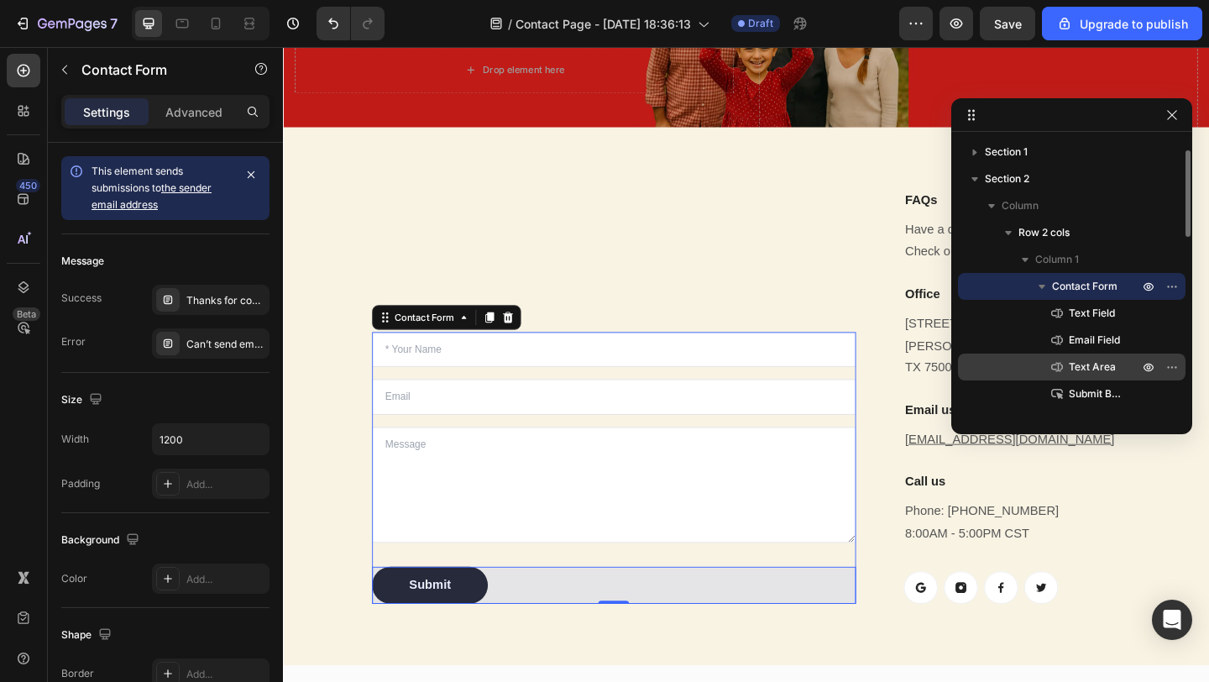
scroll to position [66, 0]
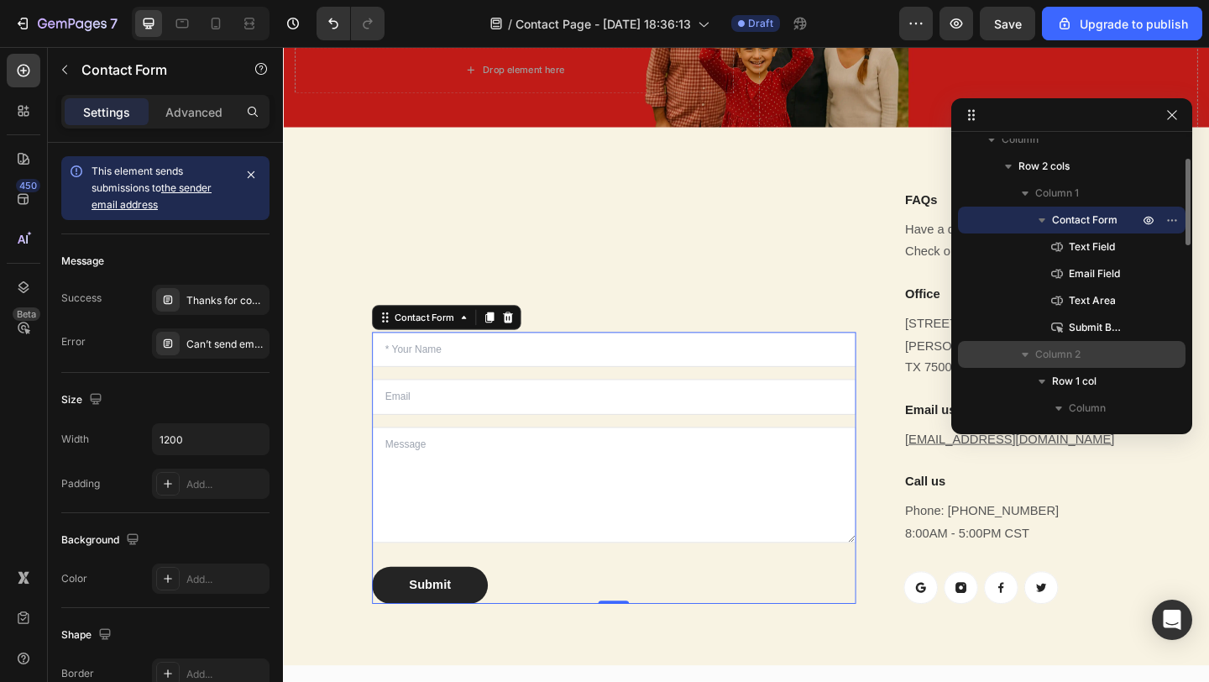
click at [1024, 357] on icon "button" at bounding box center [1025, 354] width 17 height 17
click at [1029, 360] on icon "button" at bounding box center [1025, 354] width 17 height 17
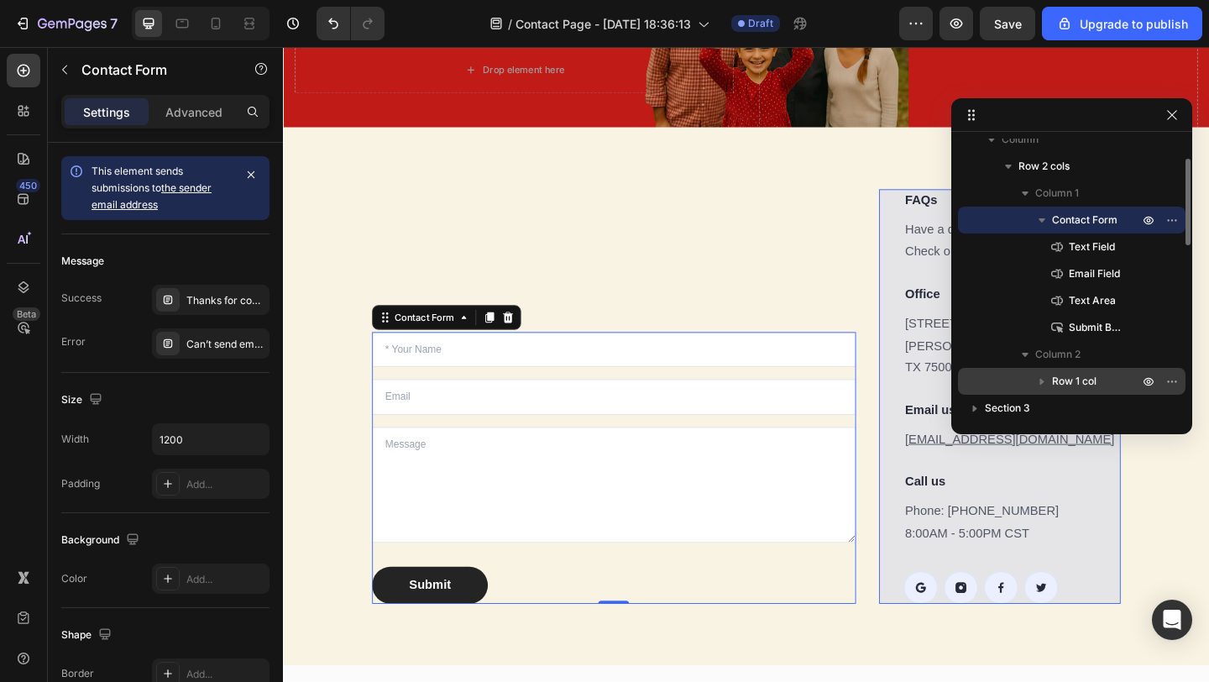
scroll to position [126, 0]
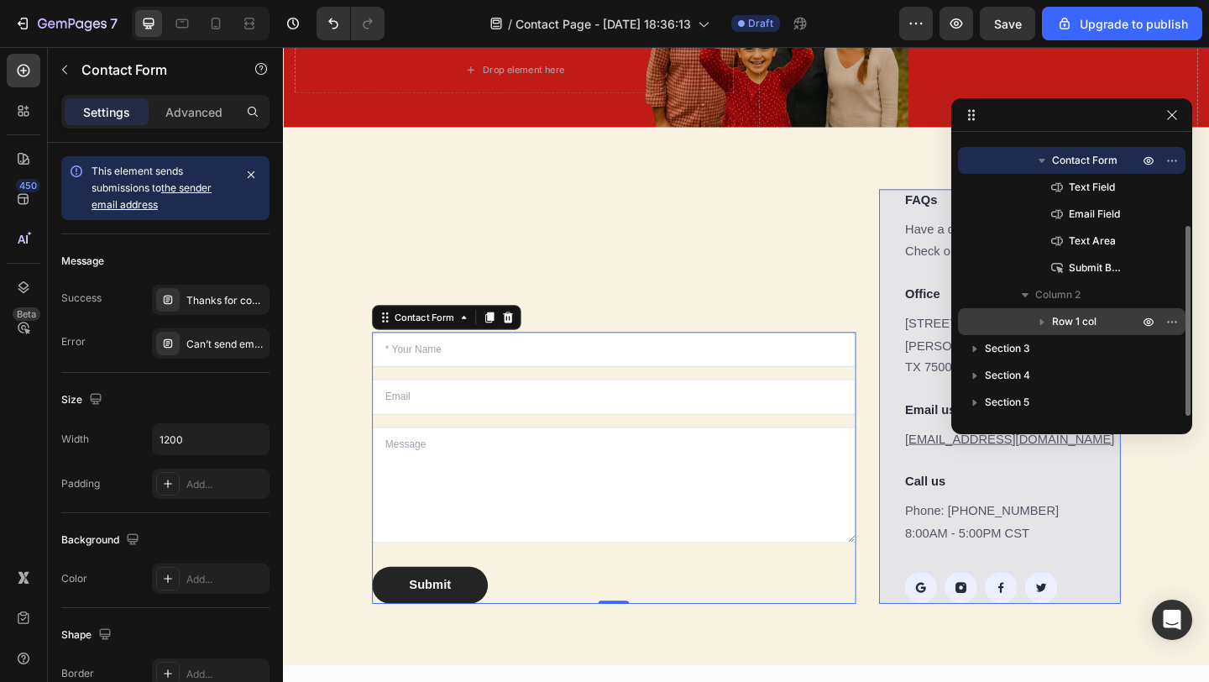
click at [1078, 313] on span "Row 1 col" at bounding box center [1074, 321] width 45 height 17
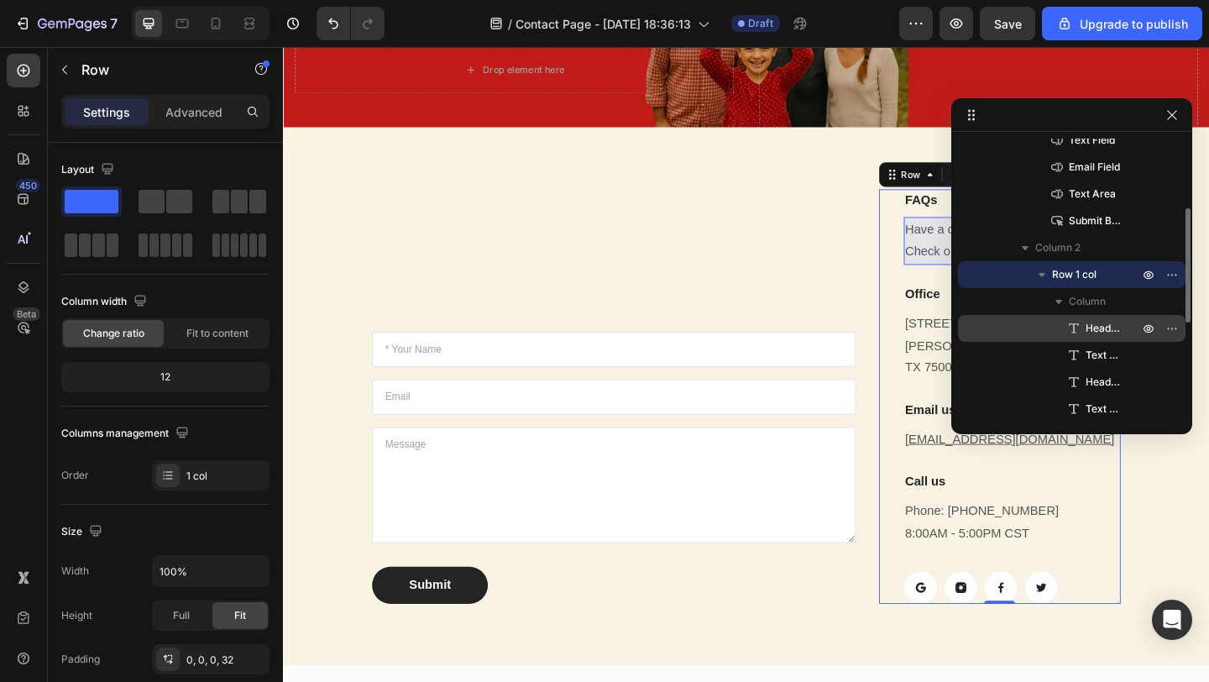
scroll to position [172, 0]
click at [1148, 330] on icon "button" at bounding box center [1149, 329] width 4 height 4
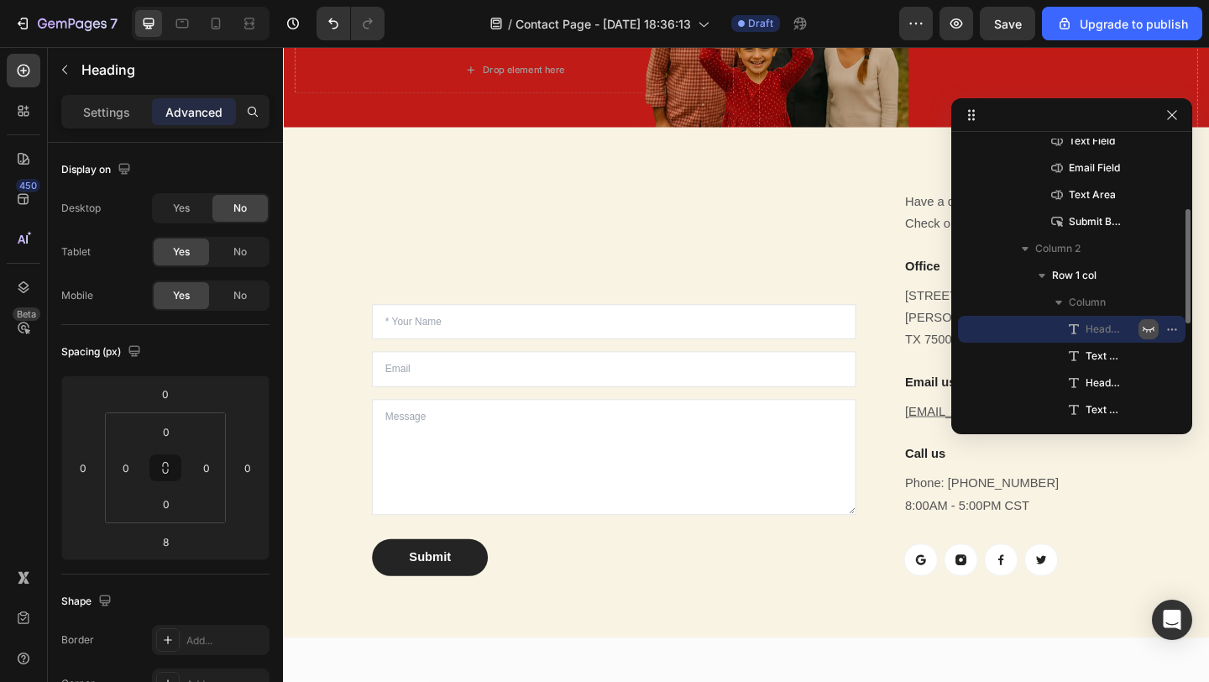
click at [1148, 330] on icon "button" at bounding box center [1148, 328] width 13 height 13
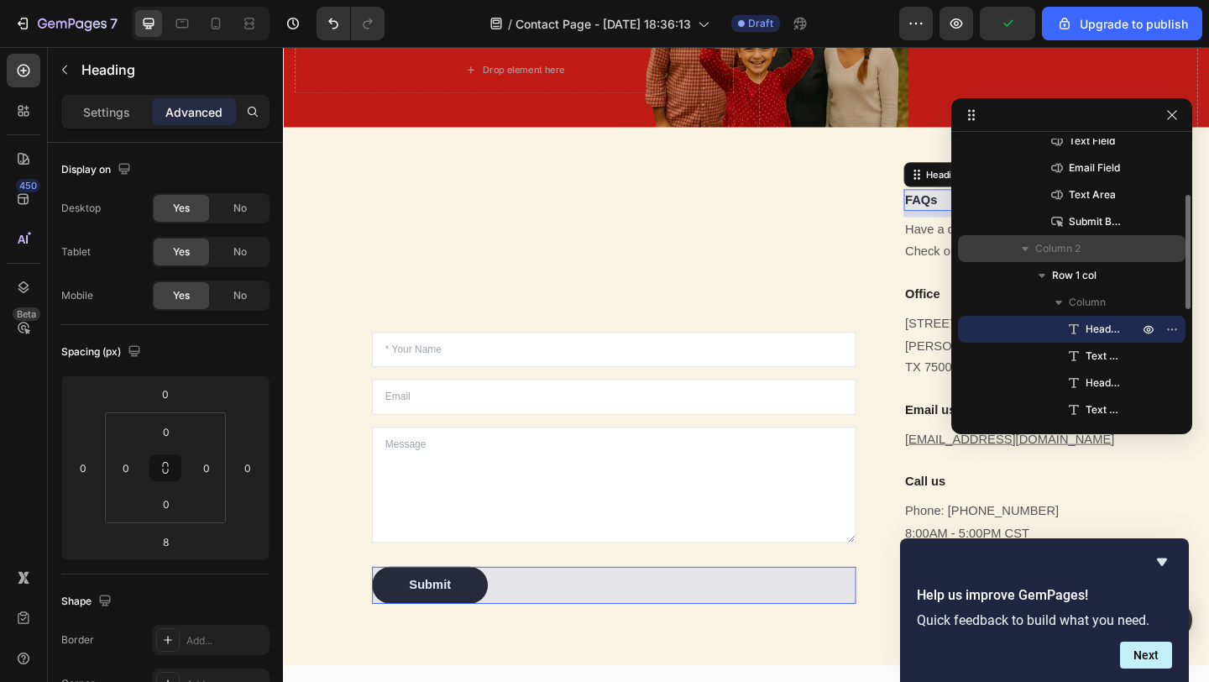
scroll to position [134, 0]
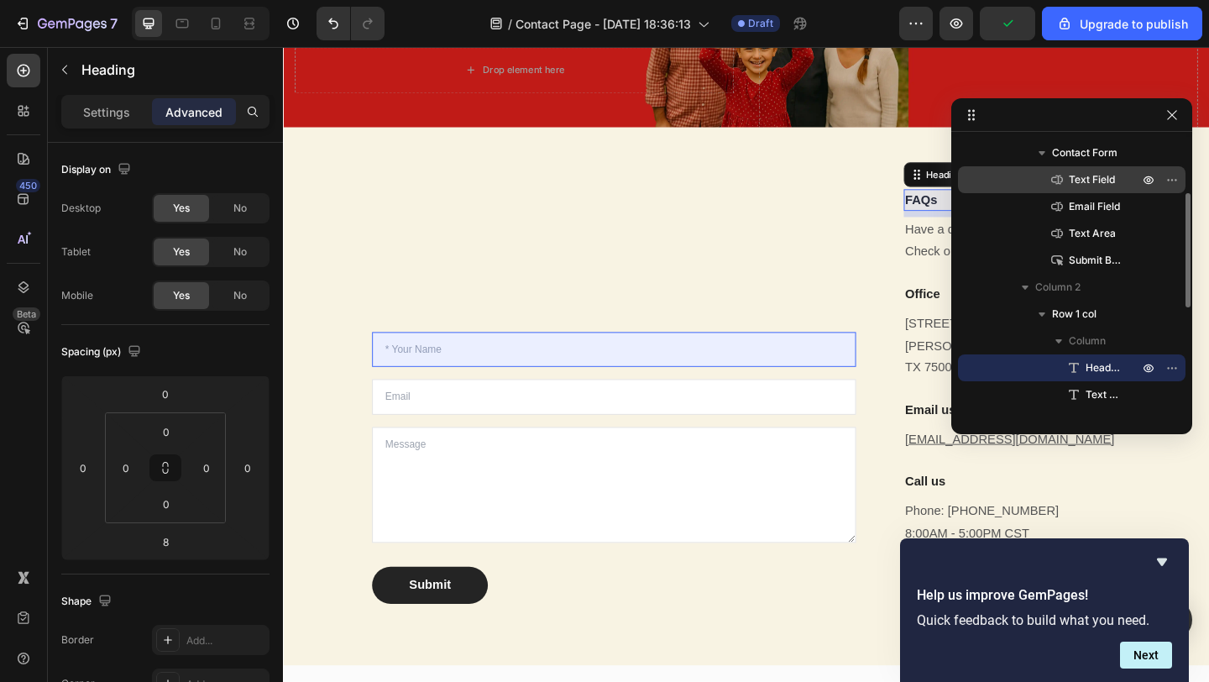
click at [1086, 184] on span "Text Field" at bounding box center [1092, 179] width 46 height 17
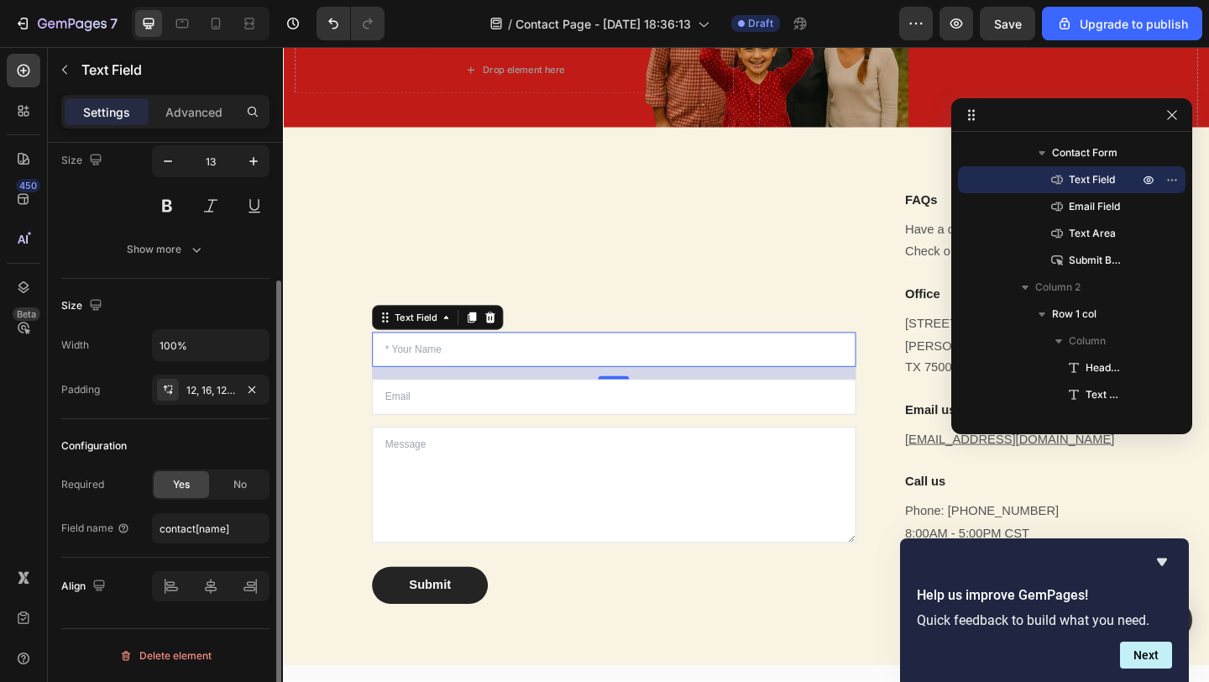
scroll to position [178, 0]
click at [197, 238] on button "Show more" at bounding box center [165, 250] width 208 height 30
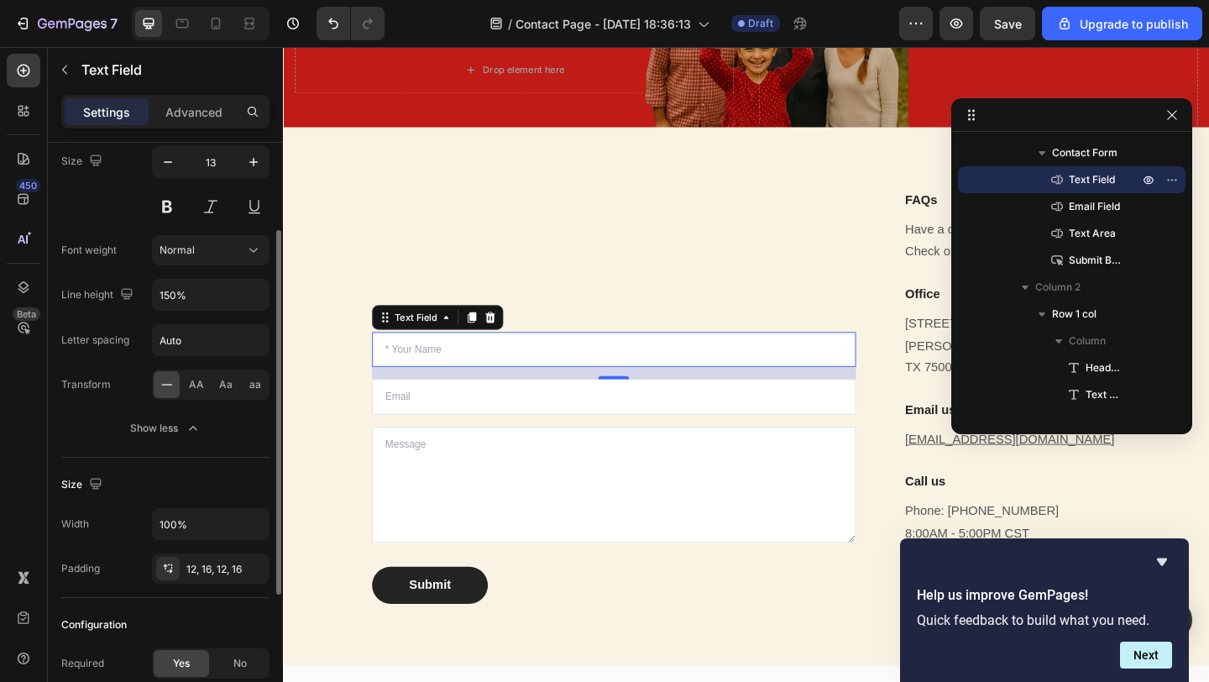
scroll to position [0, 0]
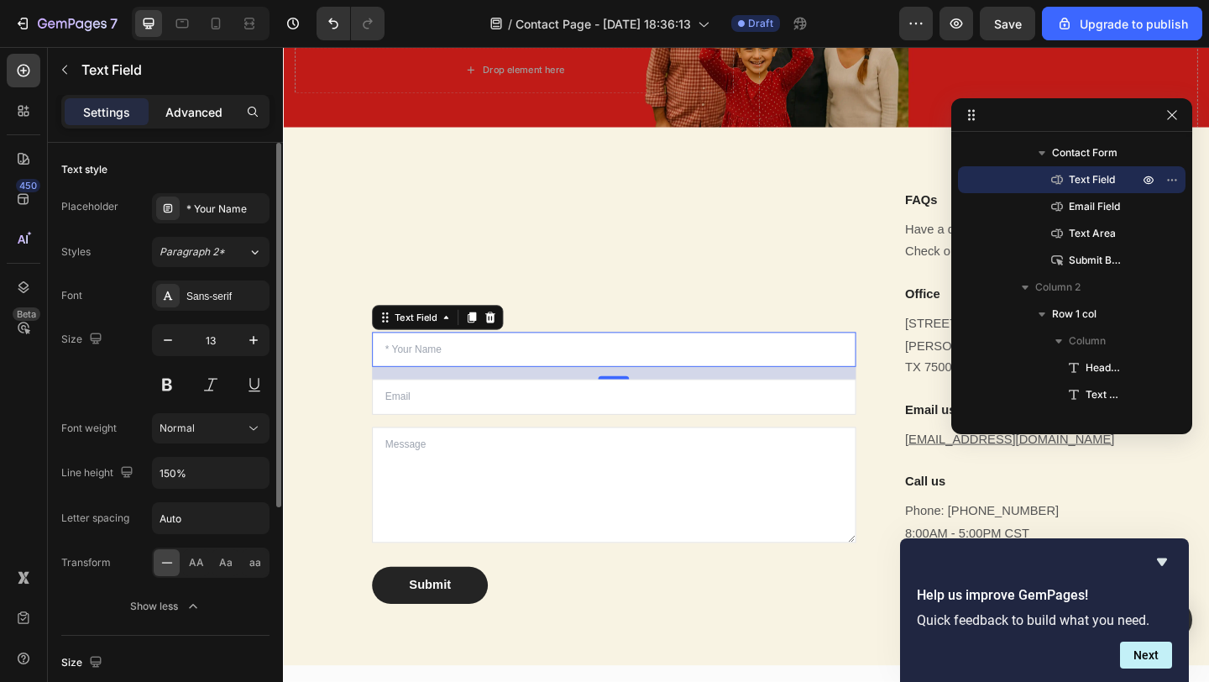
click at [197, 116] on p "Advanced" at bounding box center [193, 112] width 57 height 18
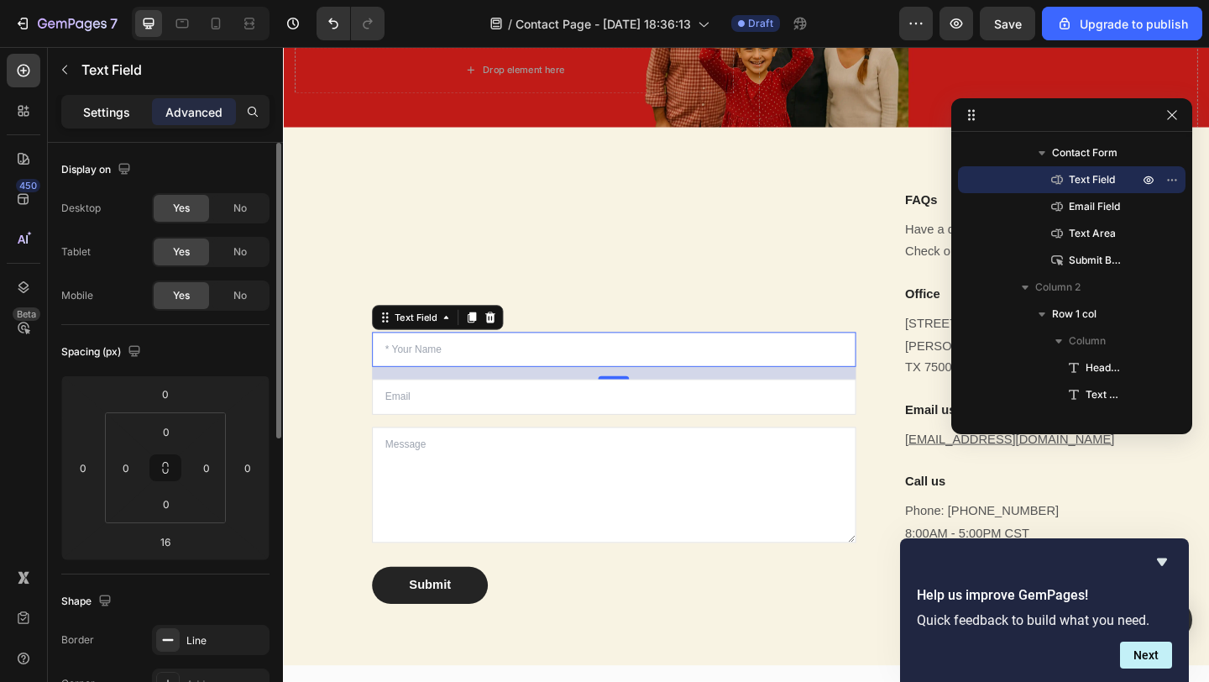
click at [107, 124] on div "Settings" at bounding box center [107, 111] width 84 height 27
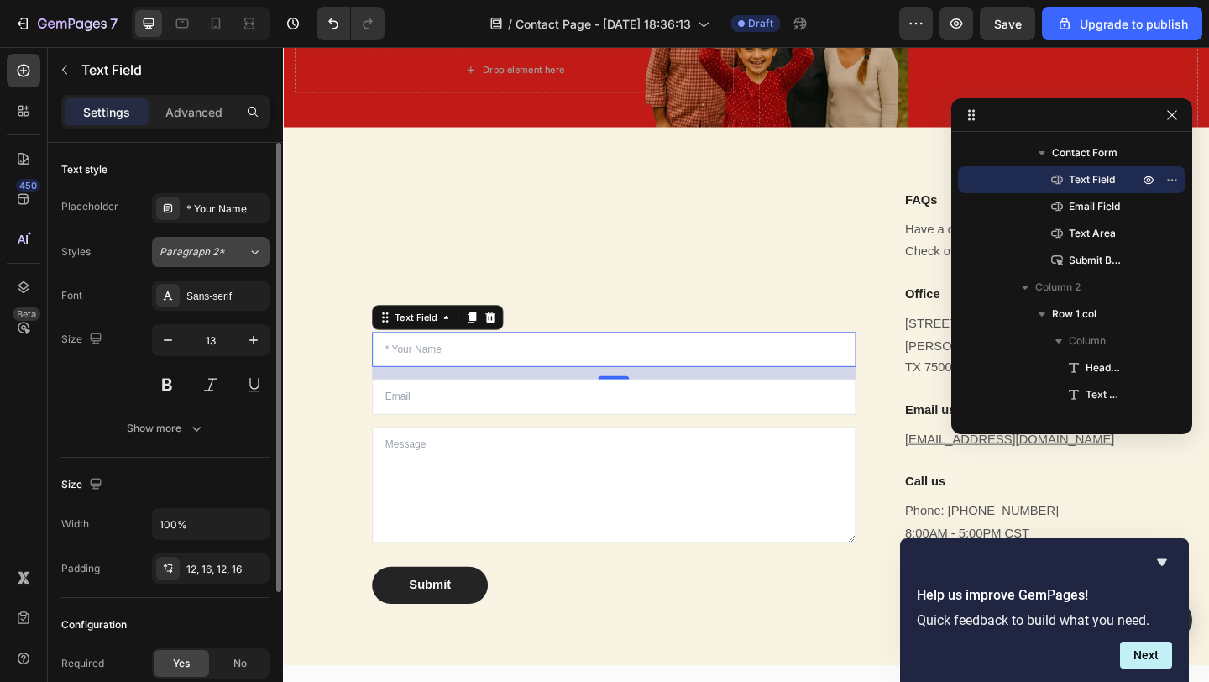
click at [189, 254] on span "Paragraph 2*" at bounding box center [192, 251] width 65 height 15
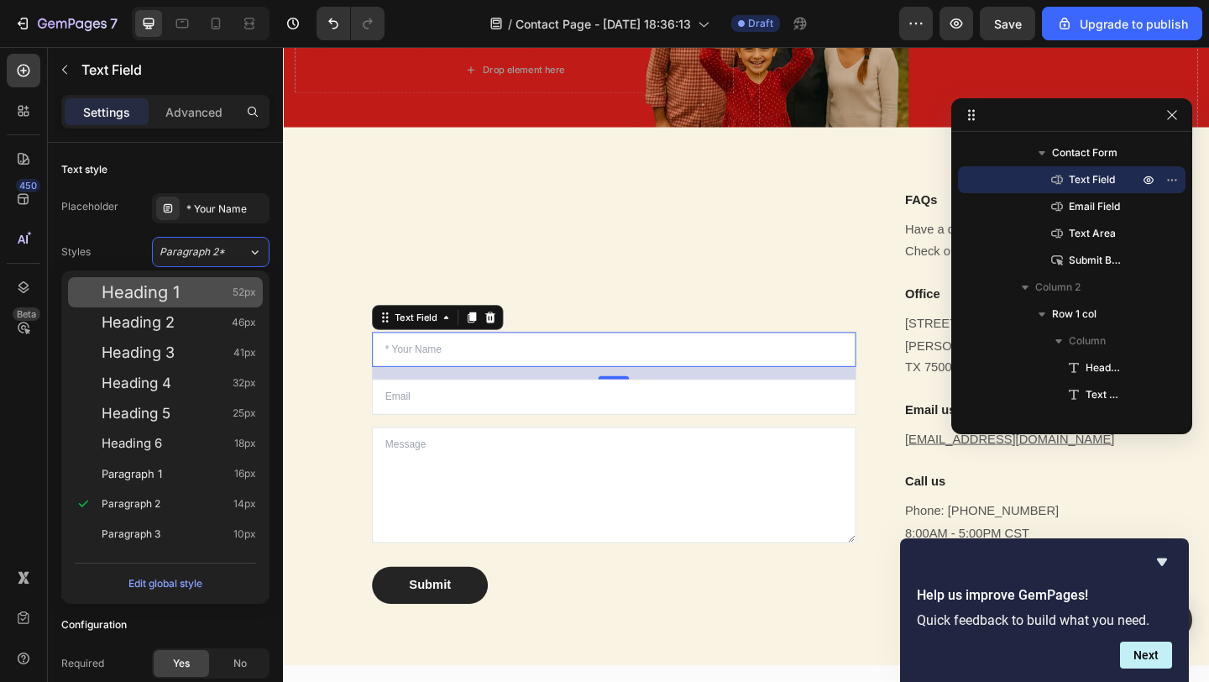
click at [177, 296] on span "Heading 1" at bounding box center [141, 292] width 78 height 17
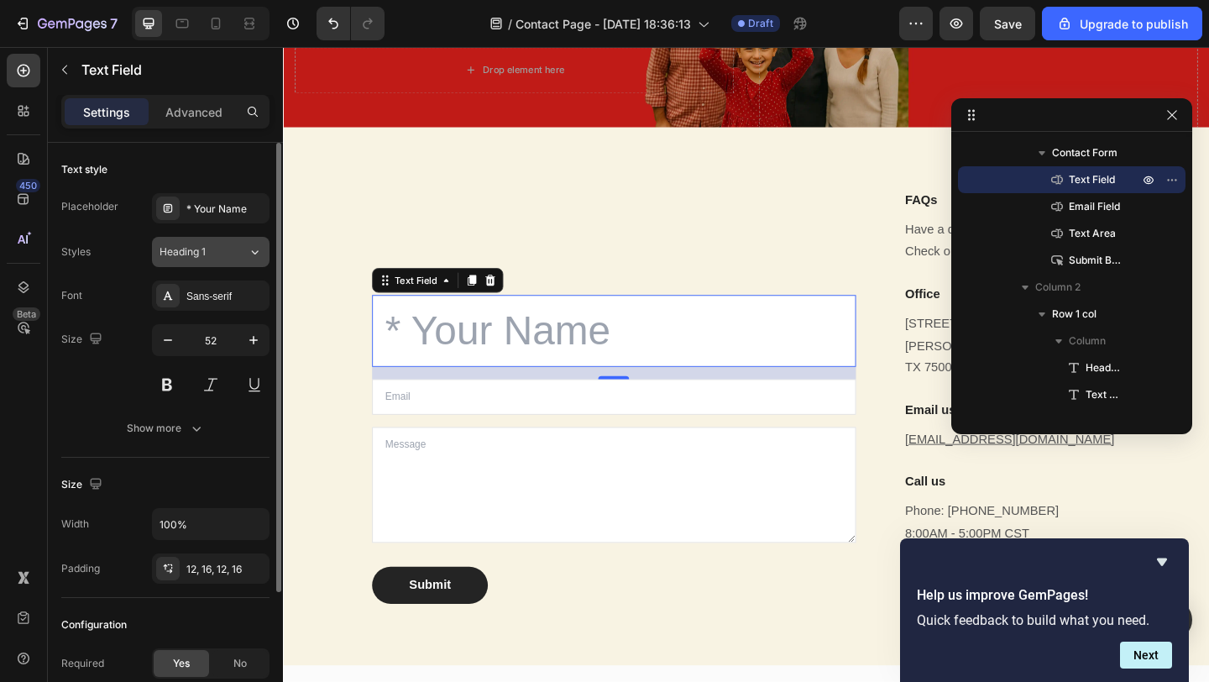
click at [208, 249] on div "Heading 1" at bounding box center [194, 251] width 68 height 15
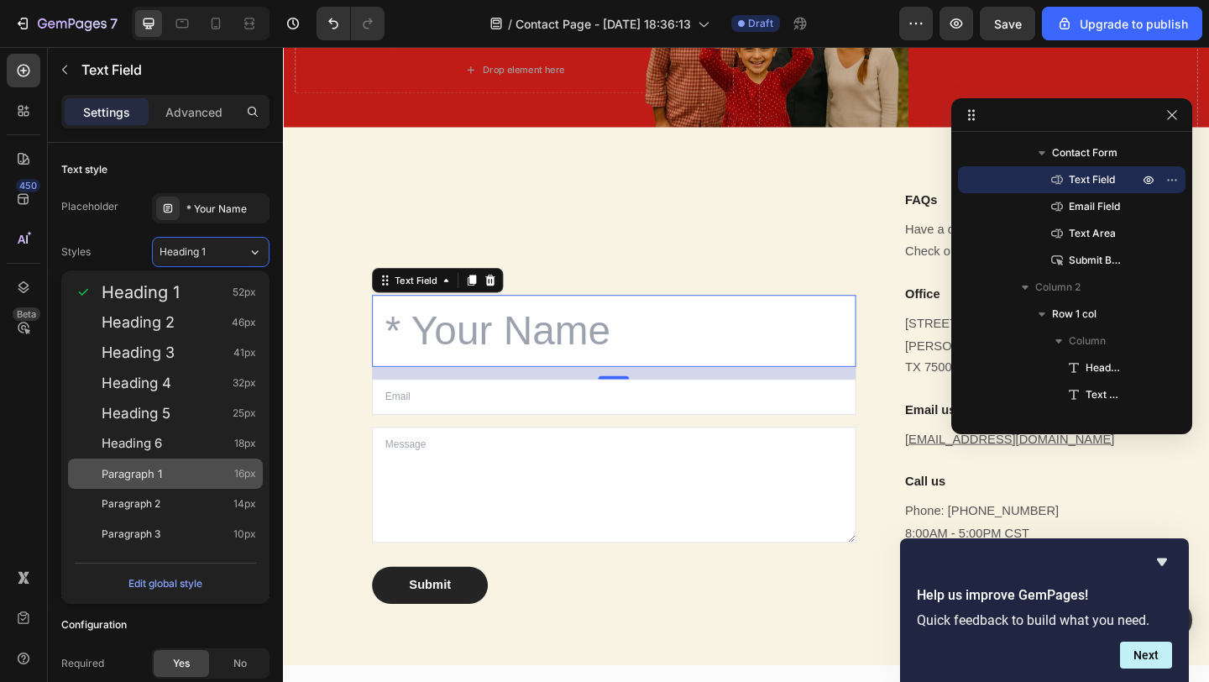
click at [174, 472] on div "Paragraph 1 16px" at bounding box center [179, 473] width 154 height 17
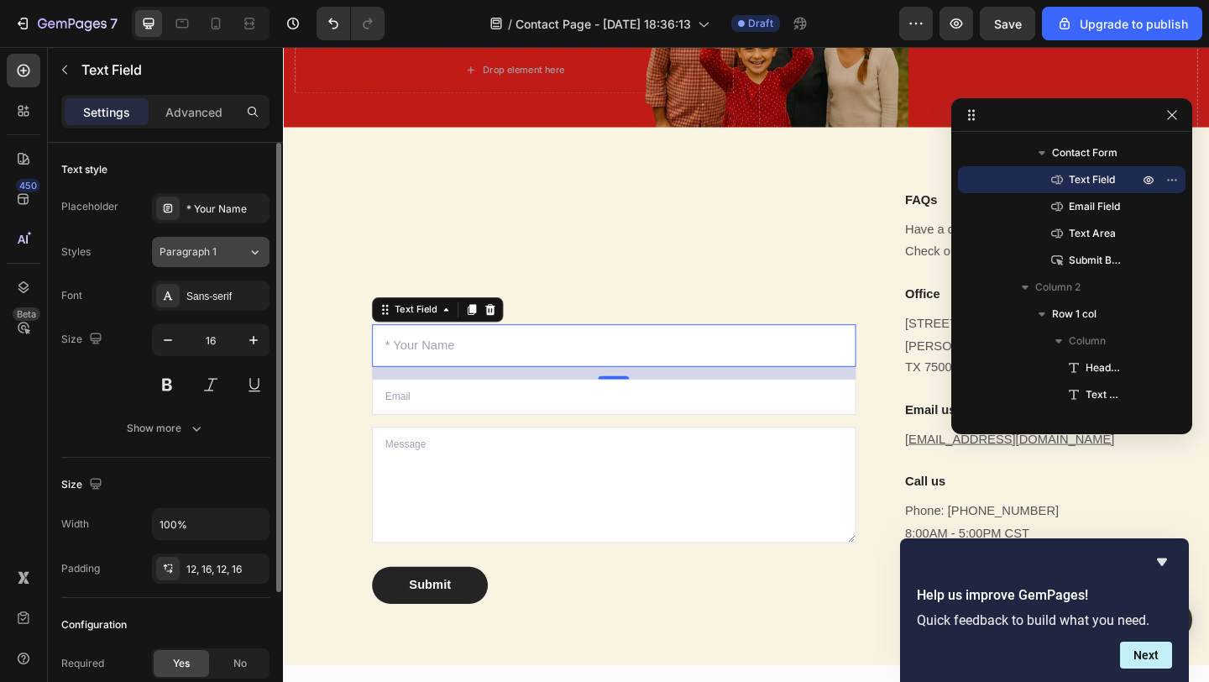
click at [204, 261] on button "Paragraph 1" at bounding box center [211, 252] width 118 height 30
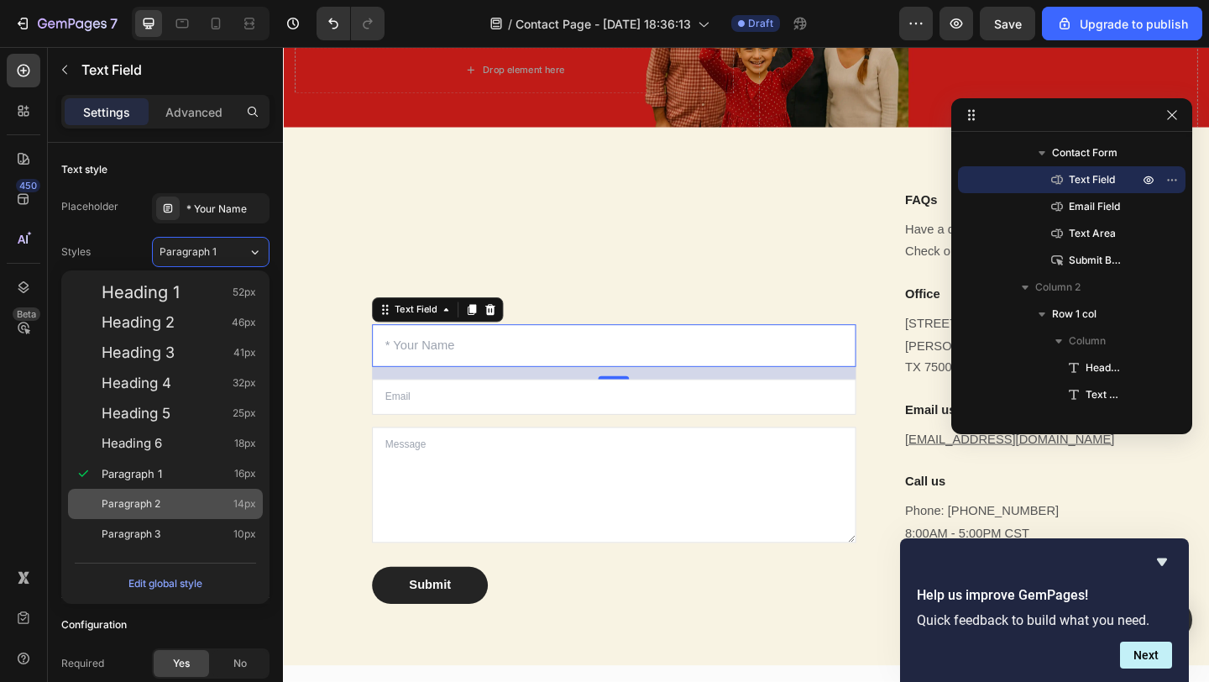
click at [170, 501] on div "Paragraph 2 14px" at bounding box center [179, 503] width 154 height 17
type input "14"
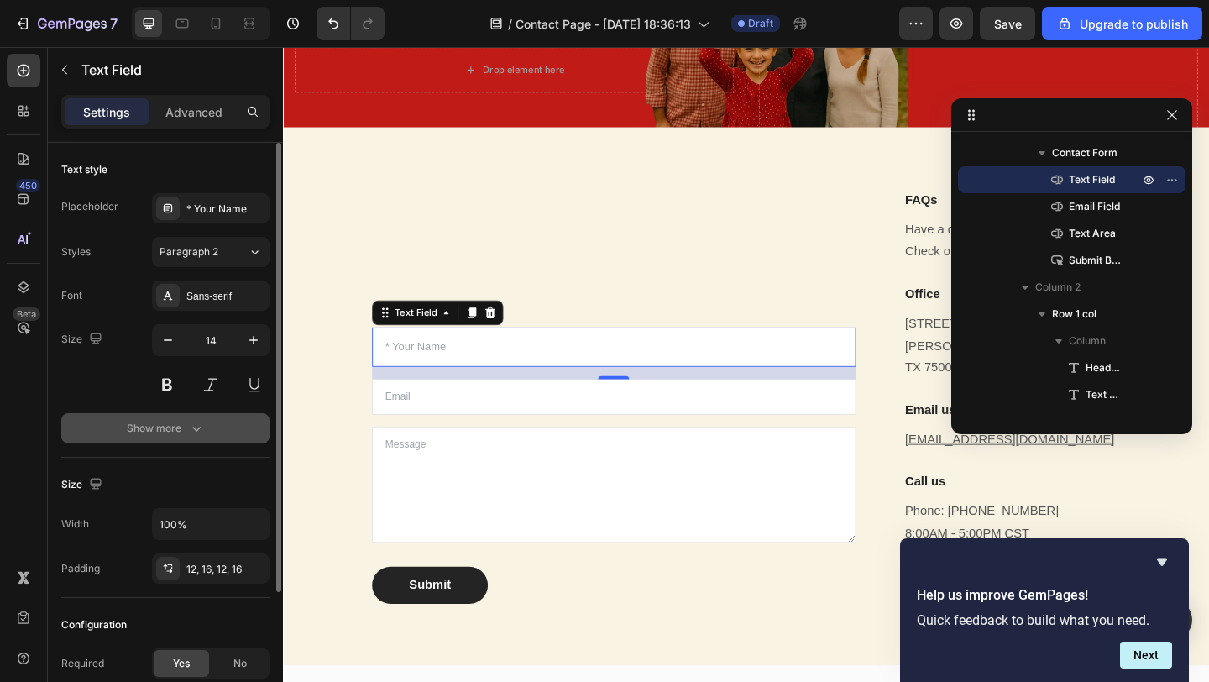
click at [130, 439] on button "Show more" at bounding box center [165, 428] width 208 height 30
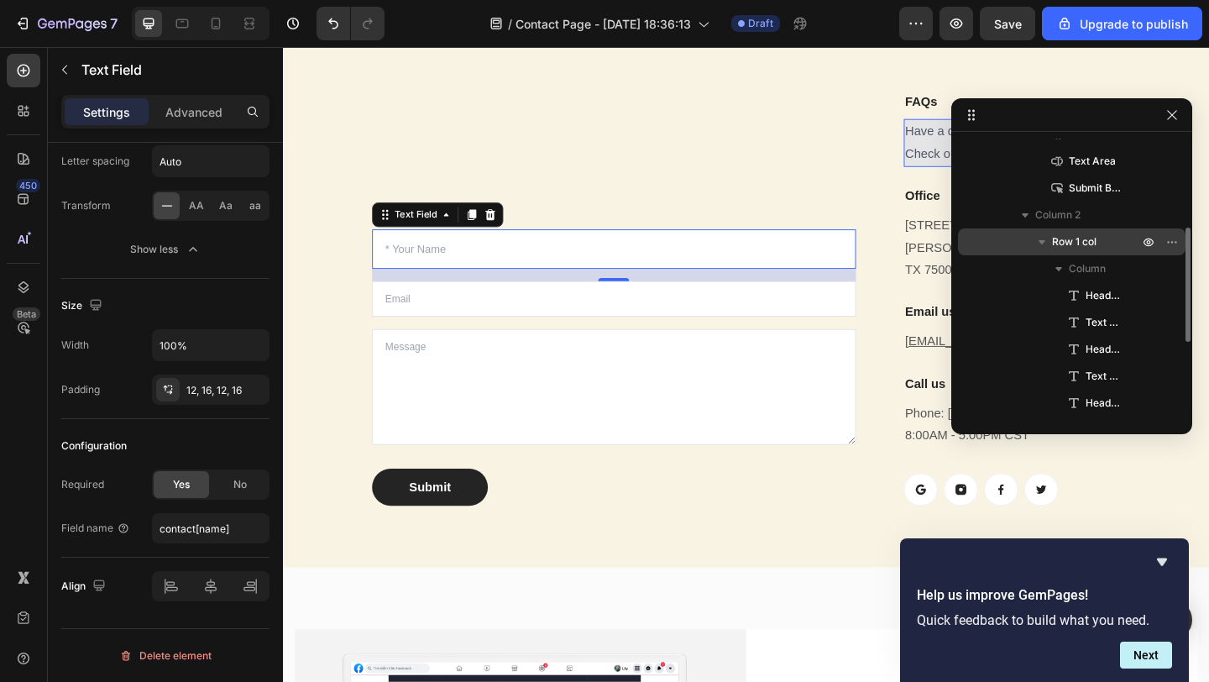
scroll to position [208, 0]
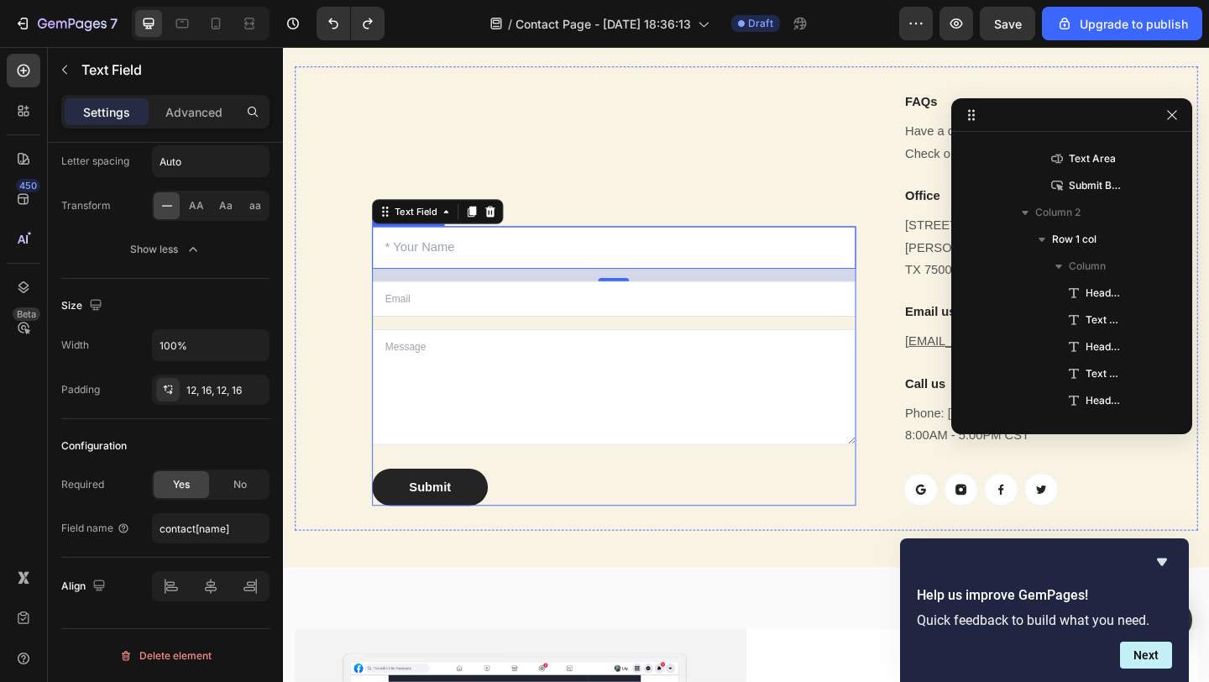
type input "52"
type input "130%"
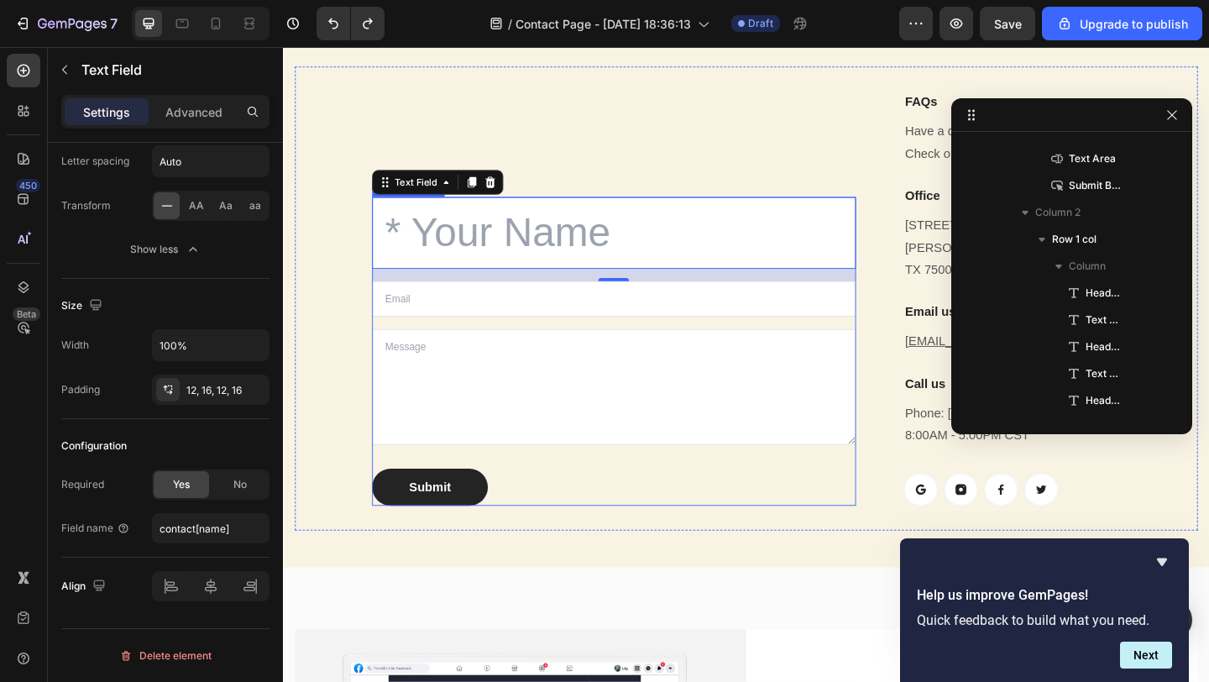
type input "13"
type input "150%"
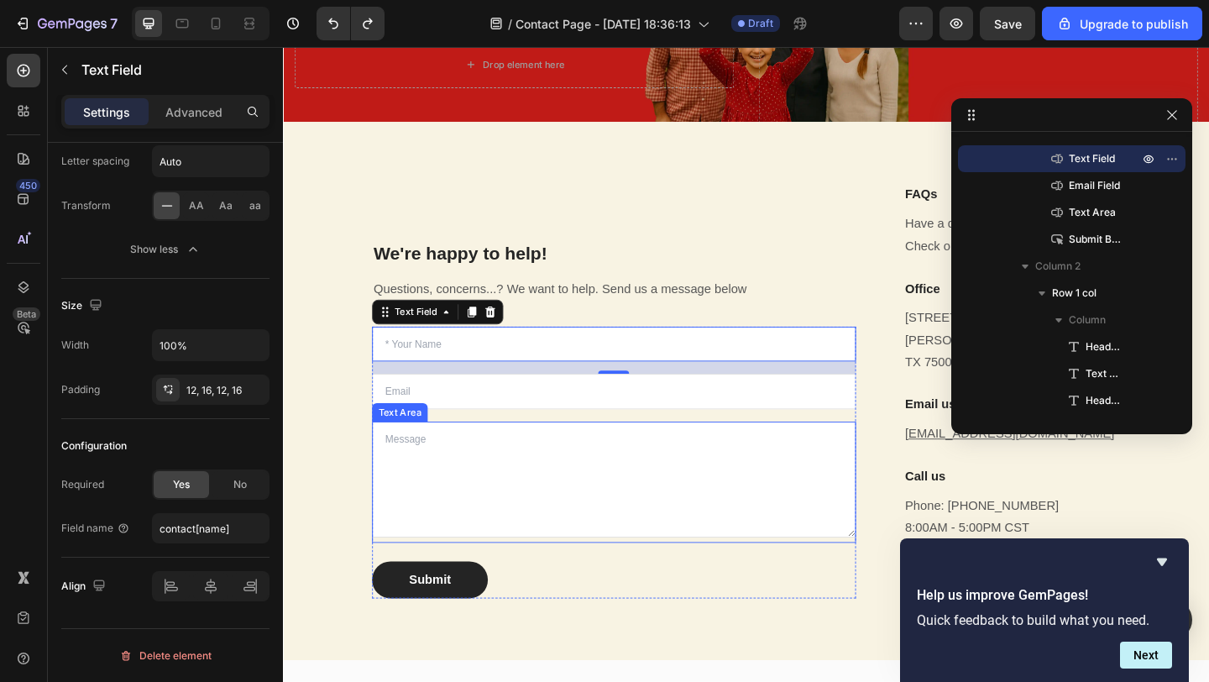
scroll to position [139, 0]
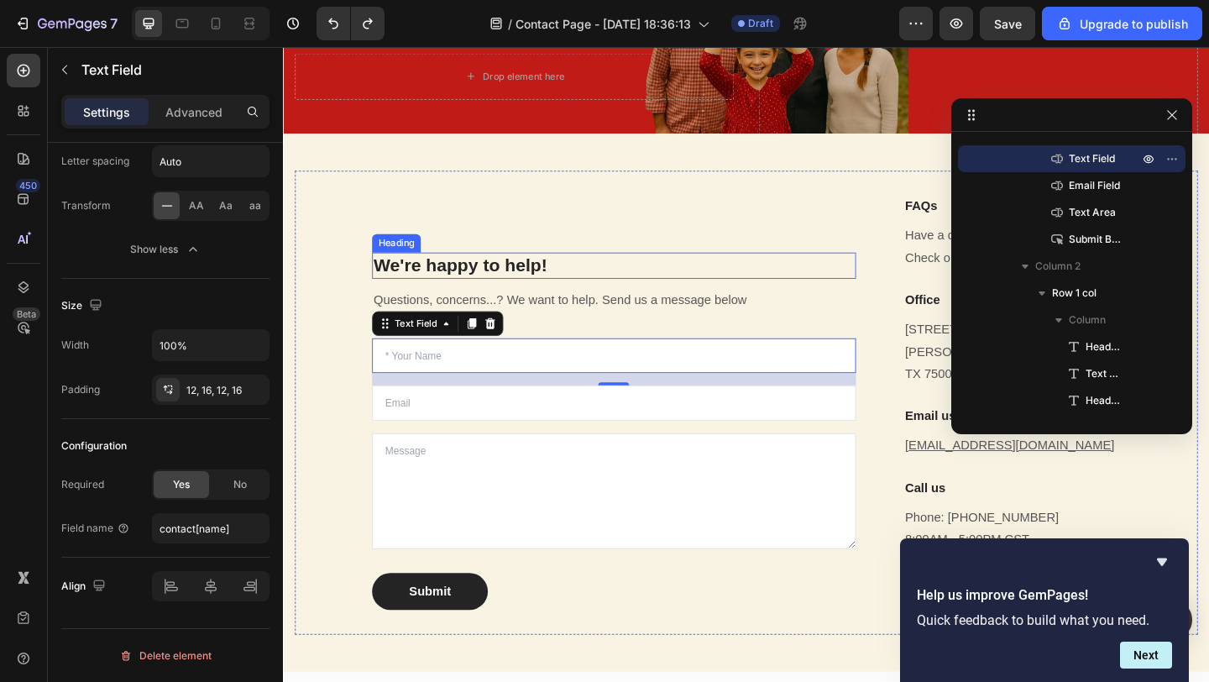
click at [461, 272] on p "We're happy to help!" at bounding box center [642, 284] width 523 height 25
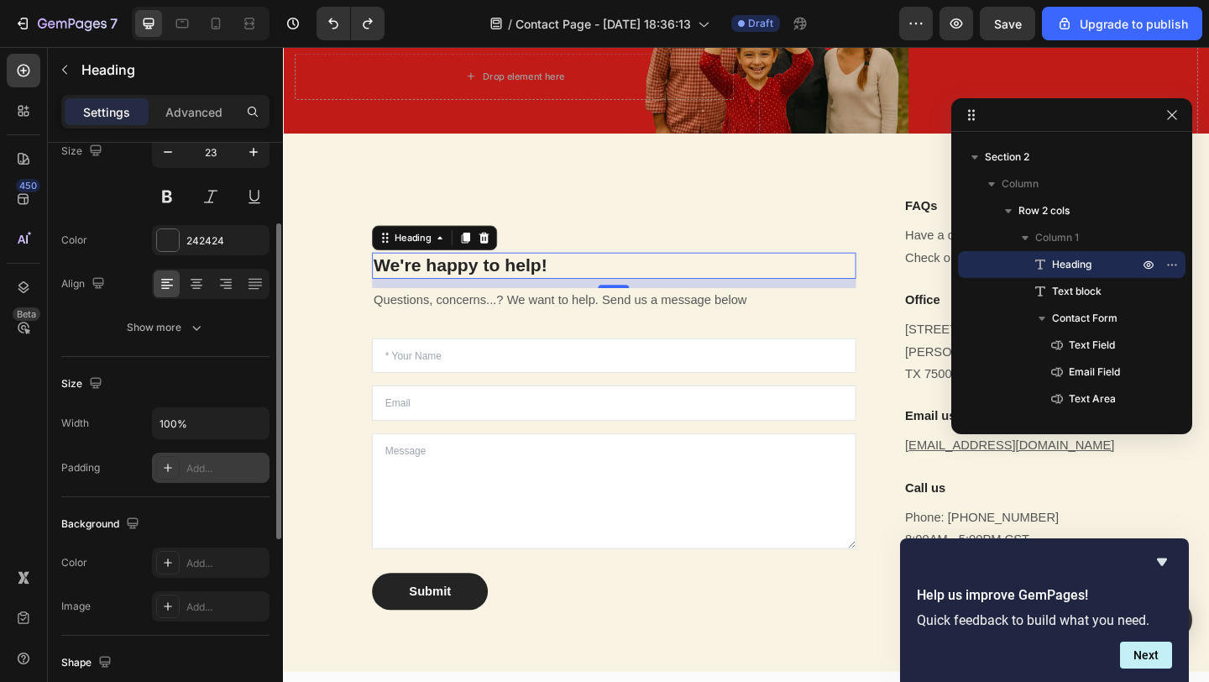
scroll to position [503, 0]
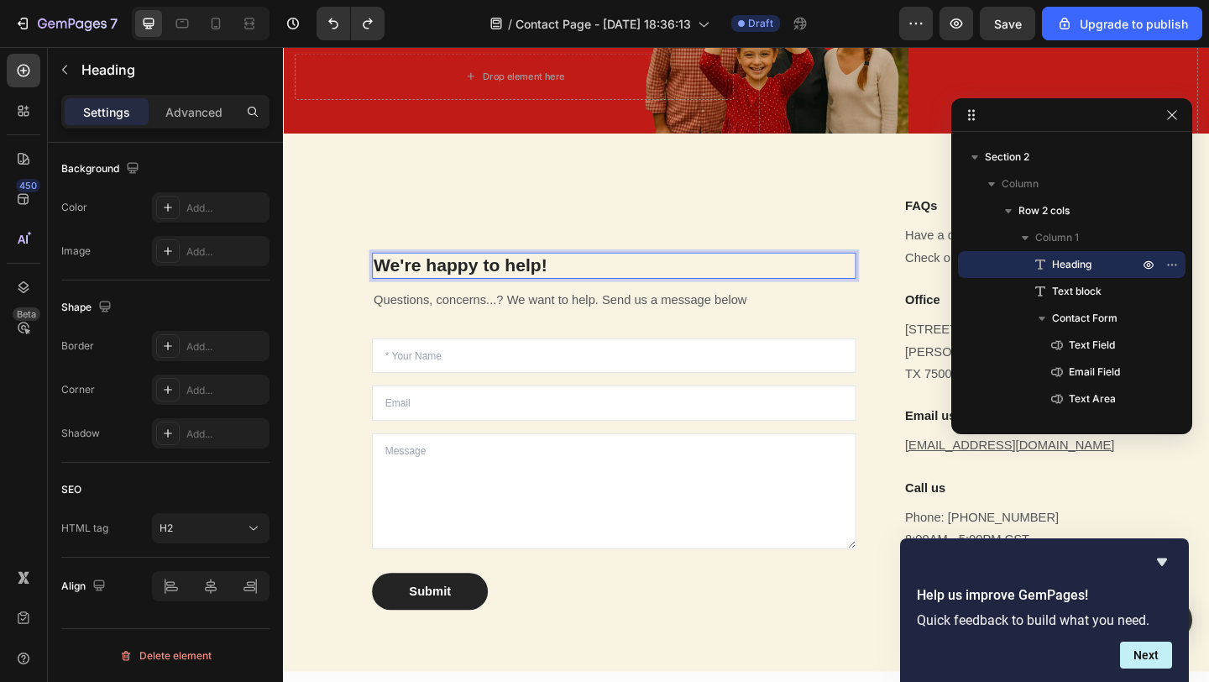
click at [531, 272] on p "We're happy to help!" at bounding box center [642, 284] width 523 height 25
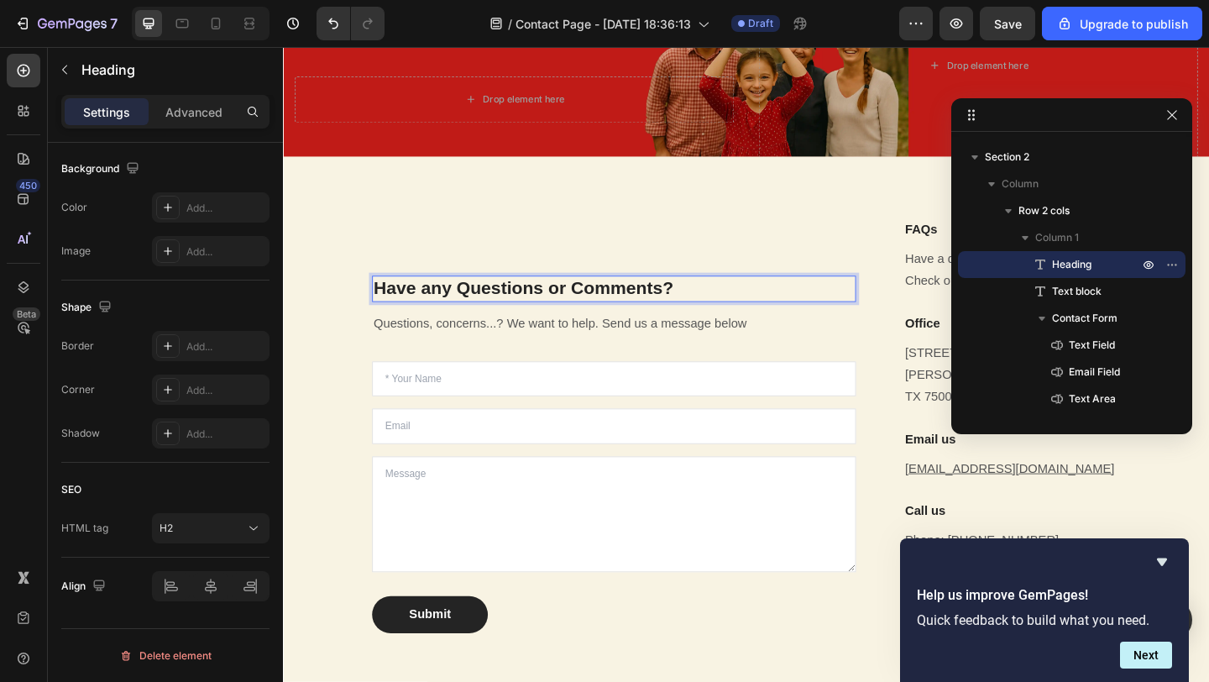
scroll to position [139, 0]
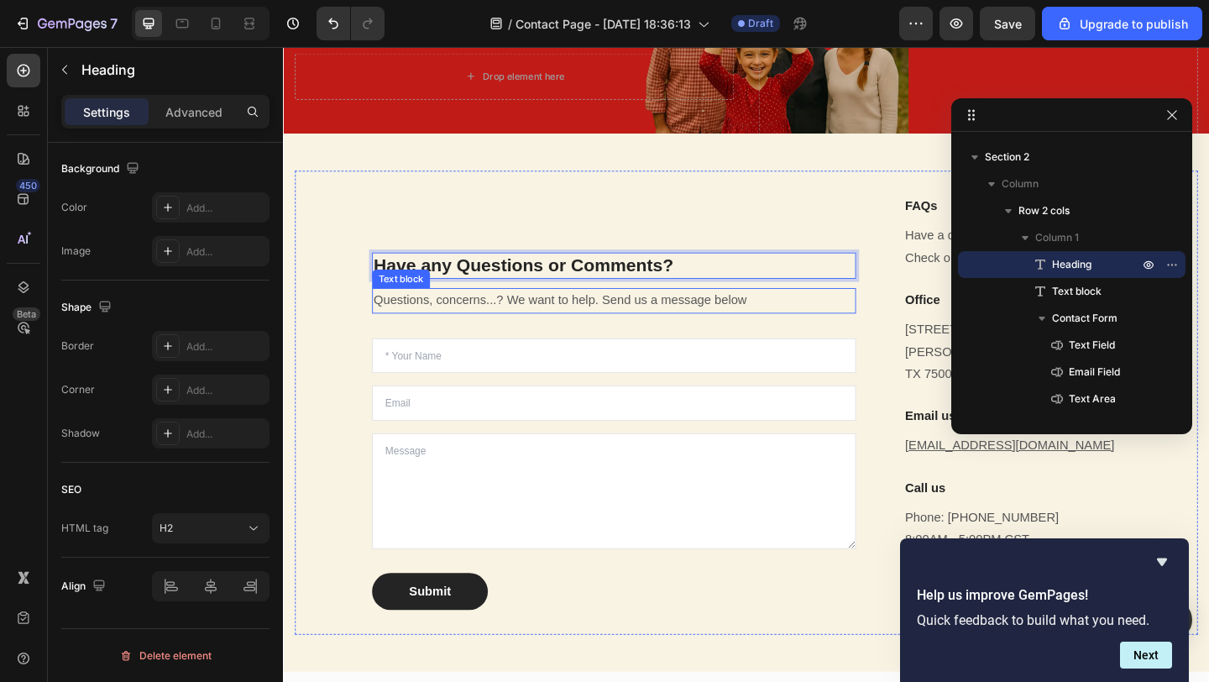
click at [456, 311] on p "Questions, concerns...? We want to help. Send us a message below" at bounding box center [642, 323] width 523 height 24
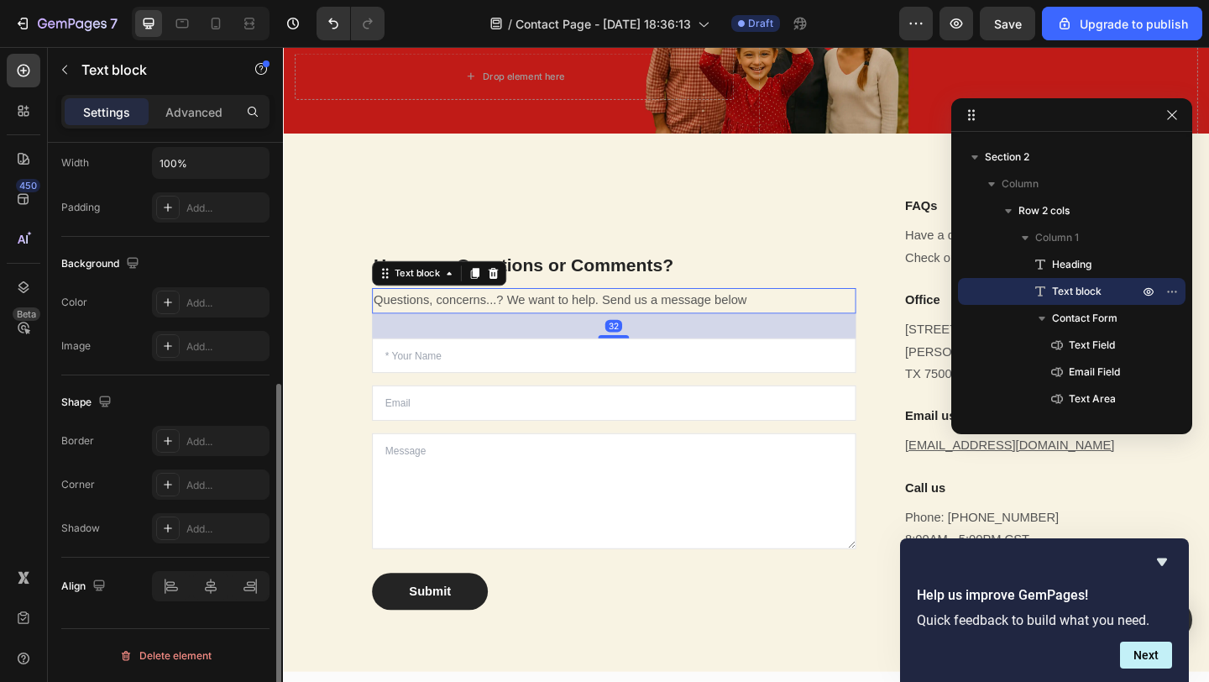
scroll to position [0, 0]
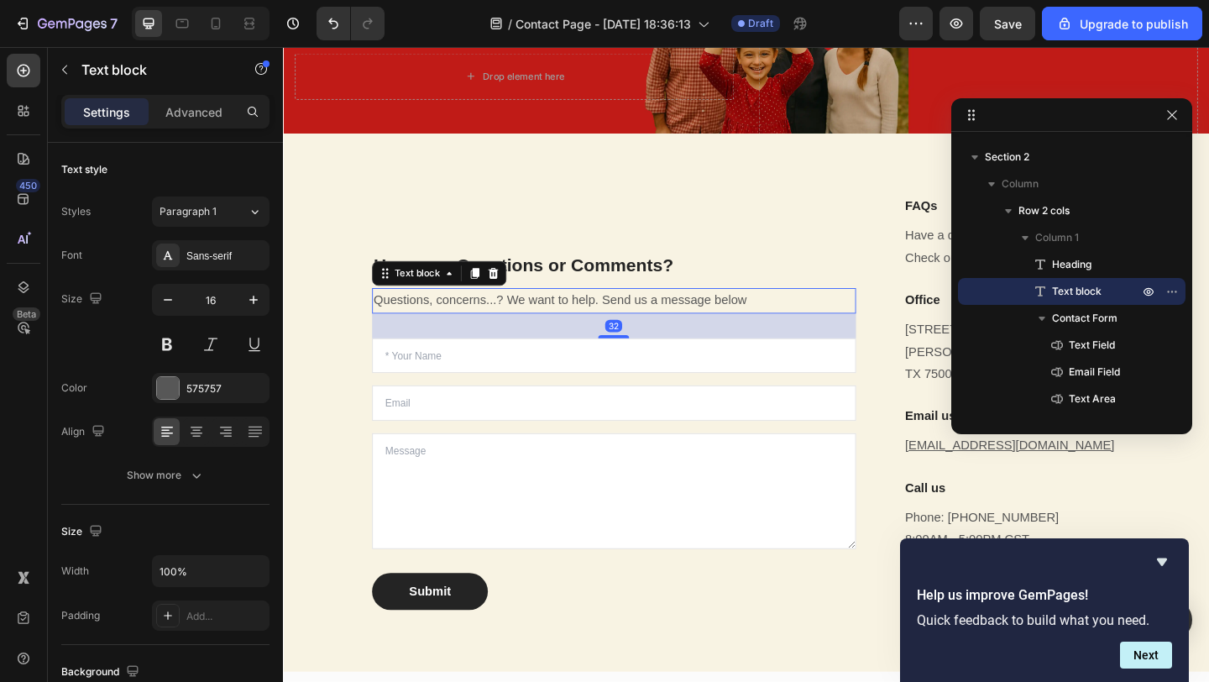
click at [456, 311] on p "Questions, concerns...? We want to help. Send us a message below" at bounding box center [642, 323] width 523 height 24
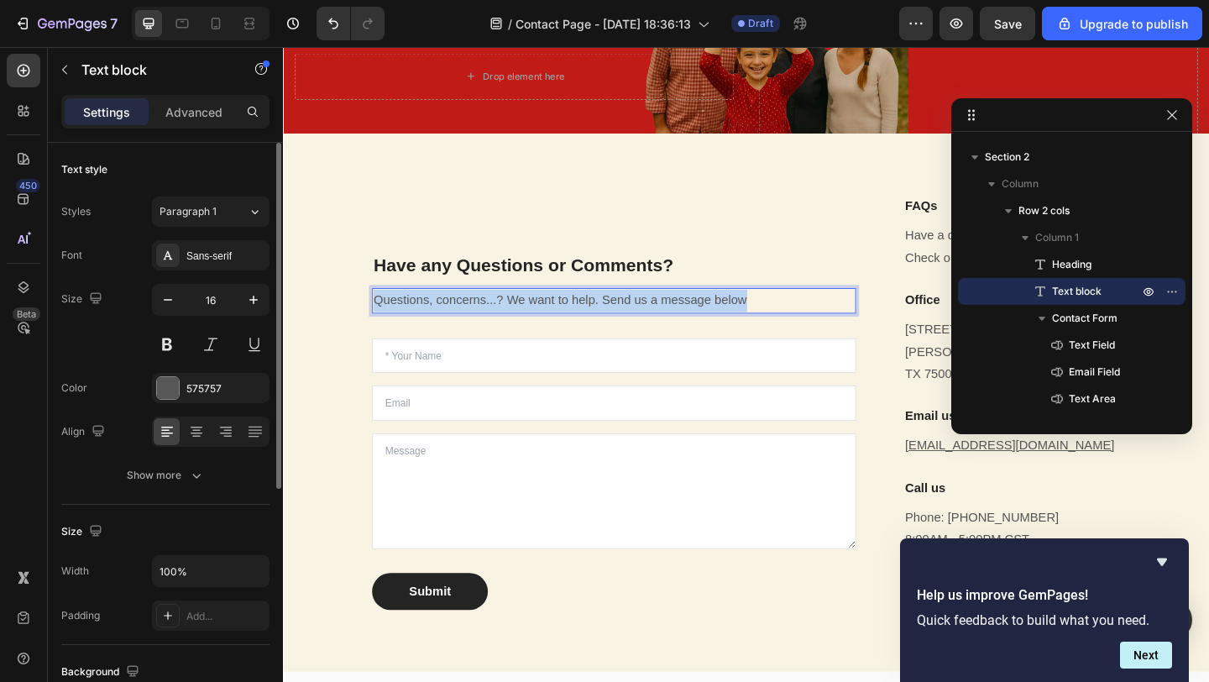
click at [456, 311] on p "Questions, concerns...? We want to help. Send us a message below" at bounding box center [642, 323] width 523 height 24
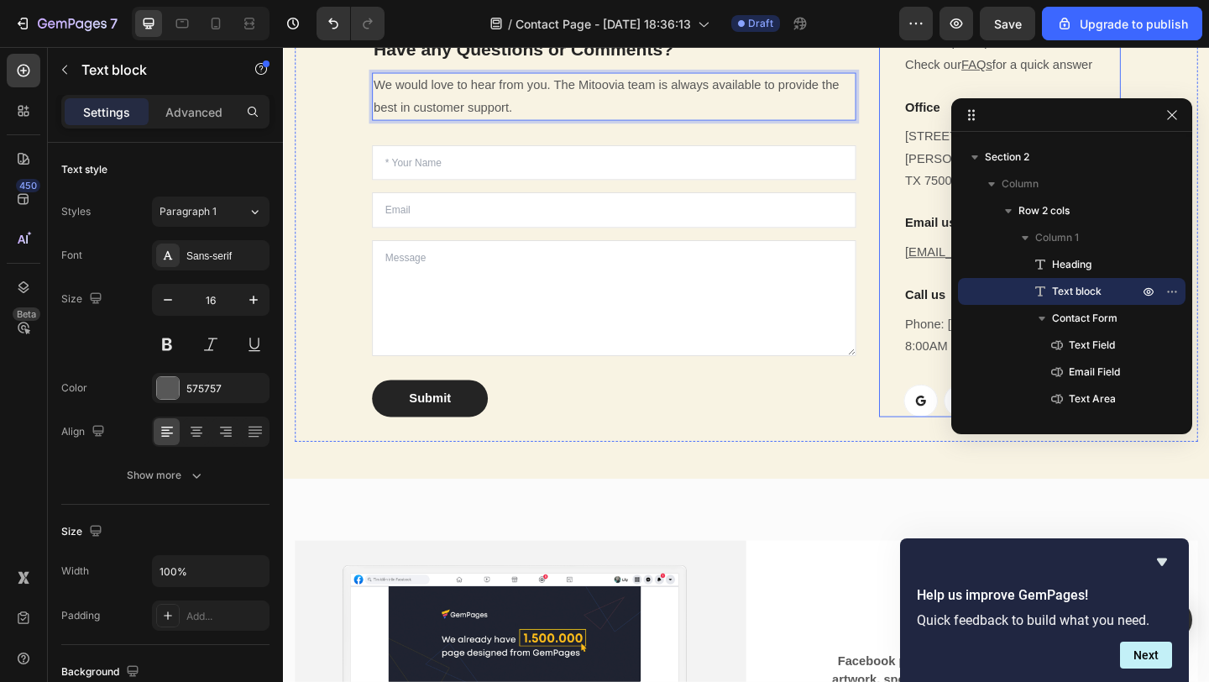
scroll to position [340, 0]
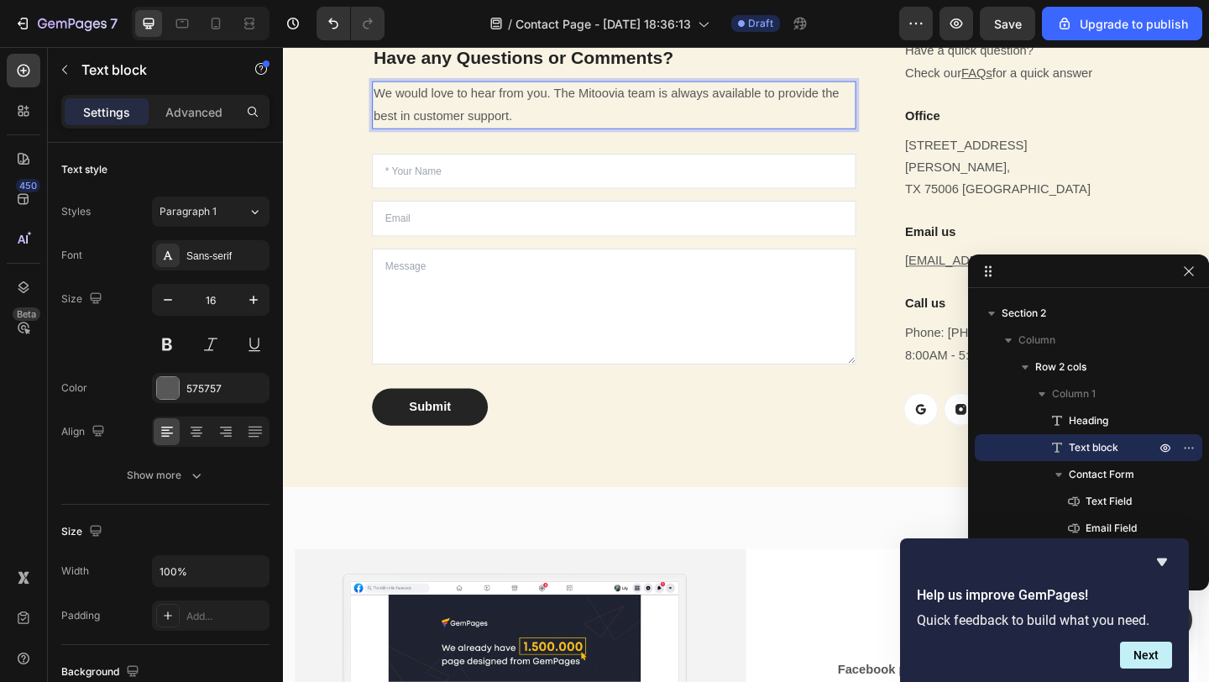
drag, startPoint x: 1055, startPoint y: 122, endPoint x: 1086, endPoint y: 279, distance: 160.1
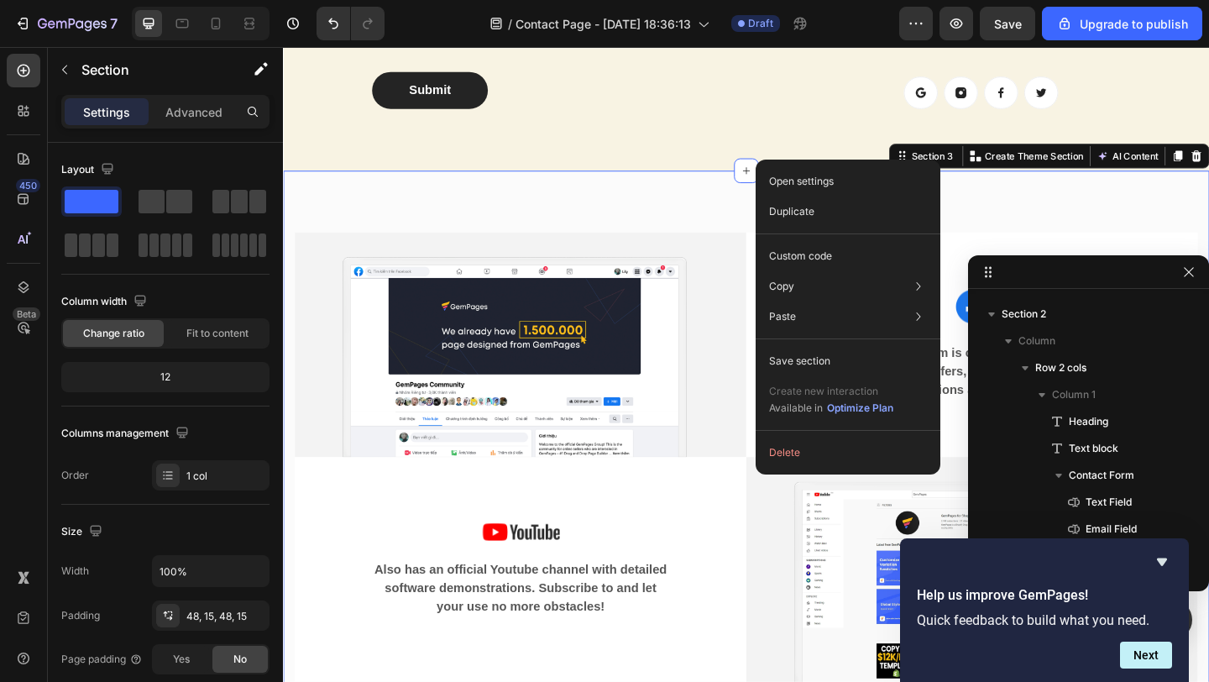
scroll to position [502, 0]
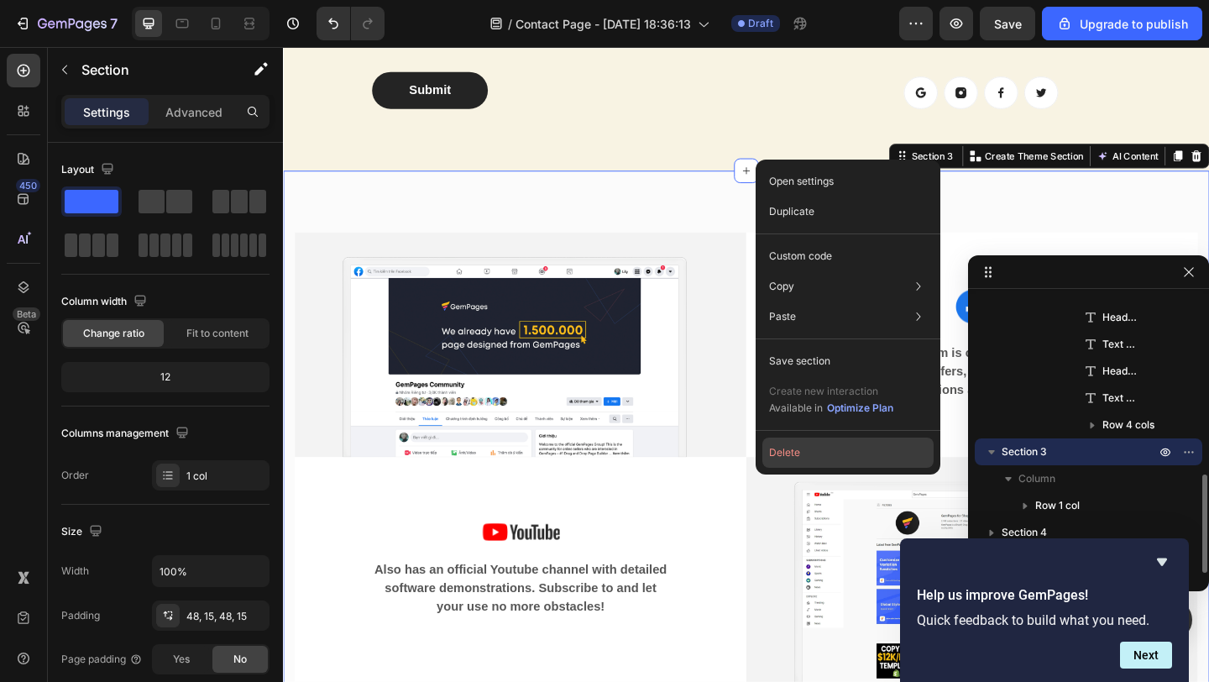
click at [785, 459] on button "Delete" at bounding box center [847, 452] width 171 height 30
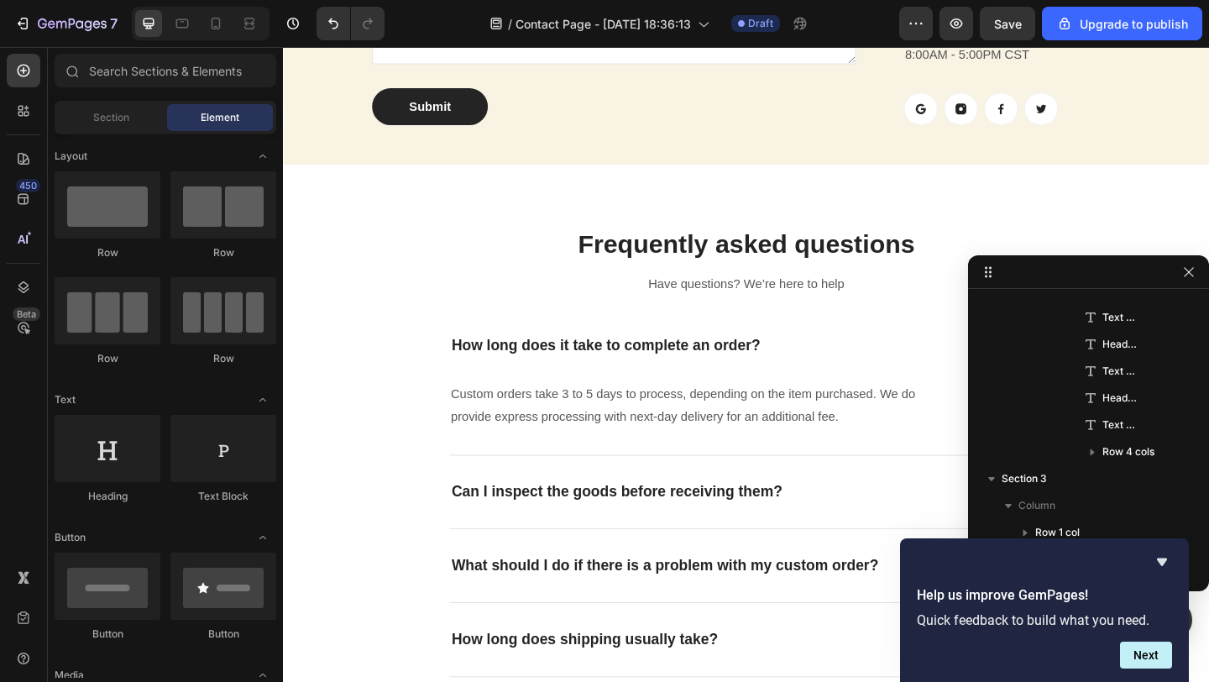
scroll to position [658, 0]
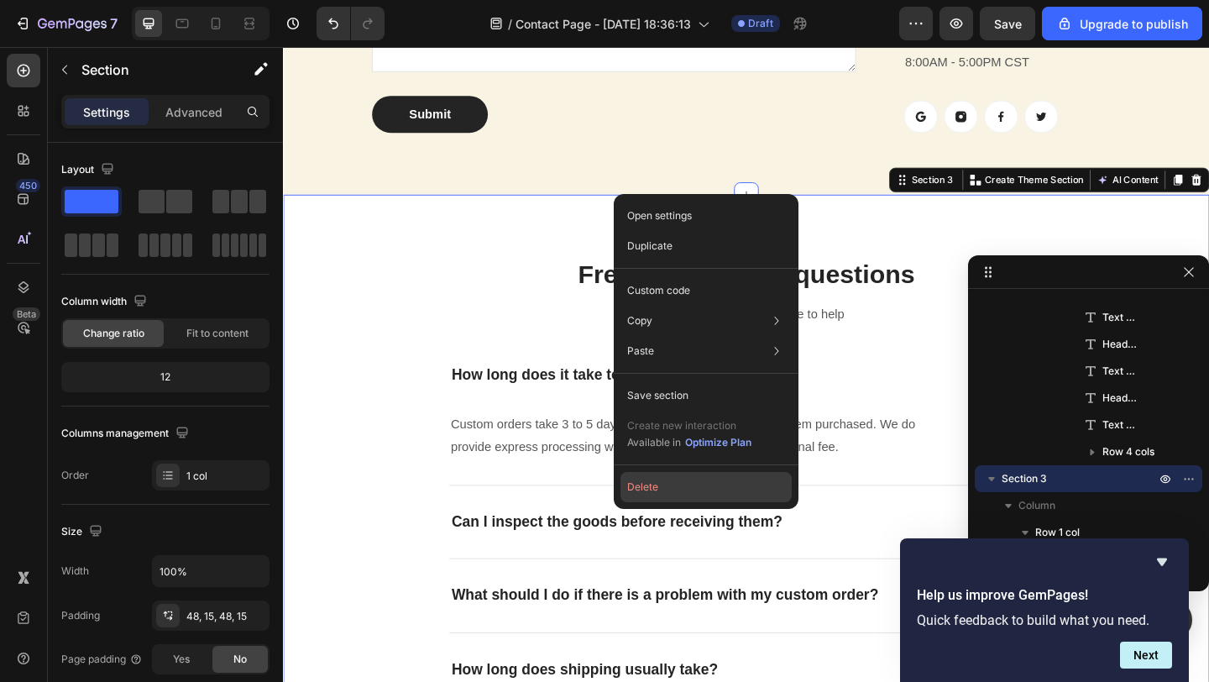
click at [644, 486] on button "Delete" at bounding box center [705, 487] width 171 height 30
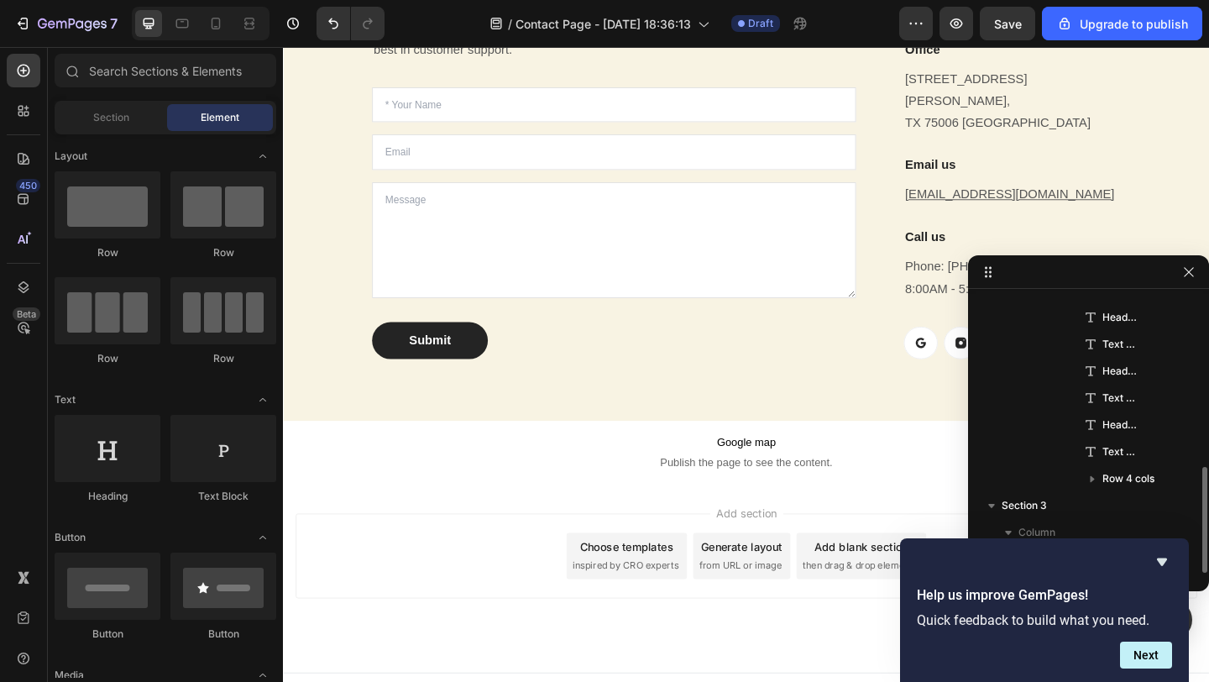
scroll to position [448, 0]
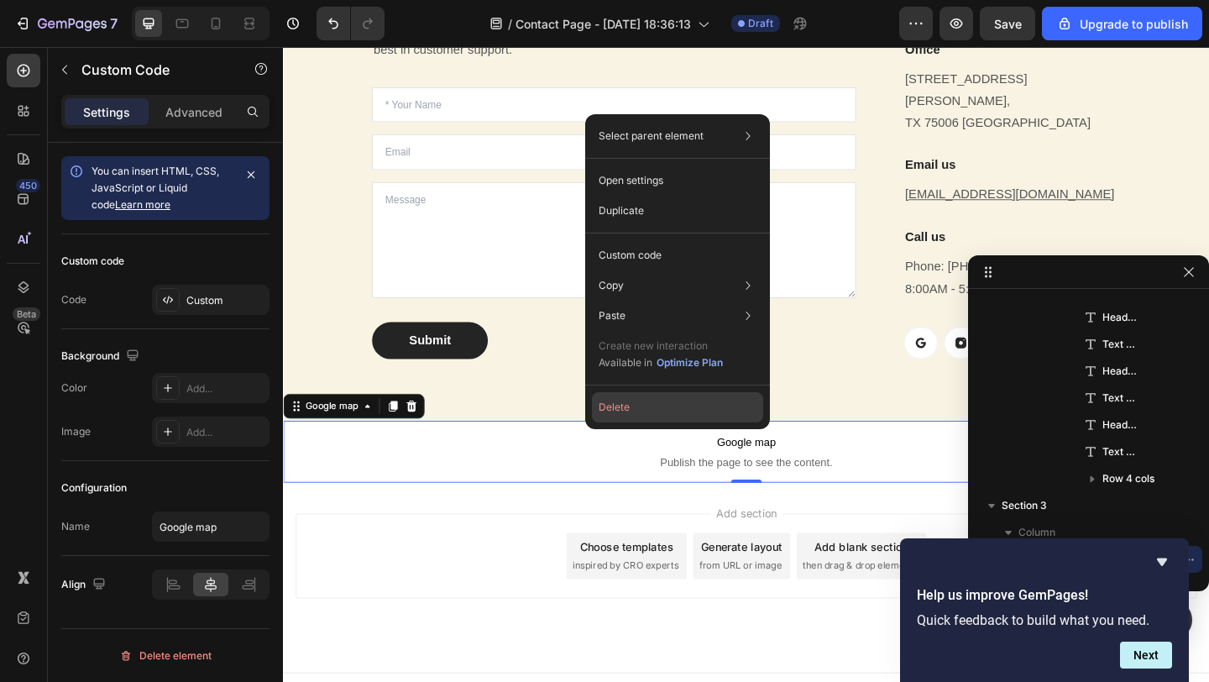
drag, startPoint x: 632, startPoint y: 404, endPoint x: 380, endPoint y: 392, distance: 252.2
click at [632, 404] on button "Delete" at bounding box center [677, 407] width 171 height 30
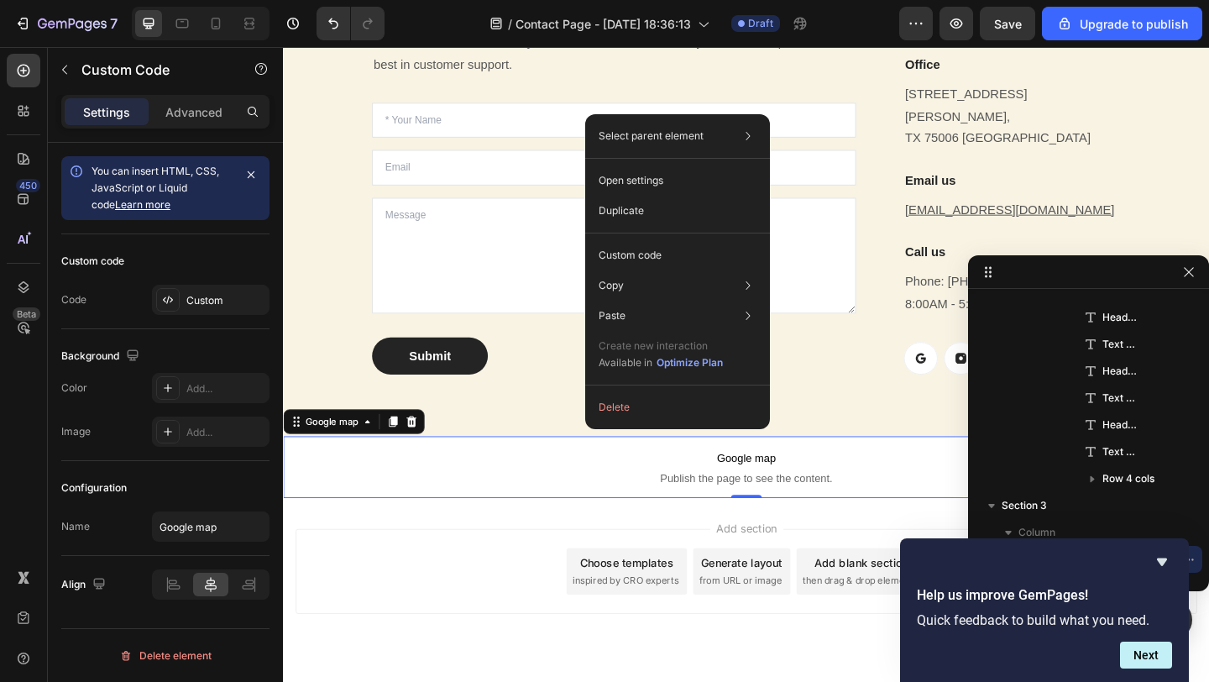
scroll to position [442, 0]
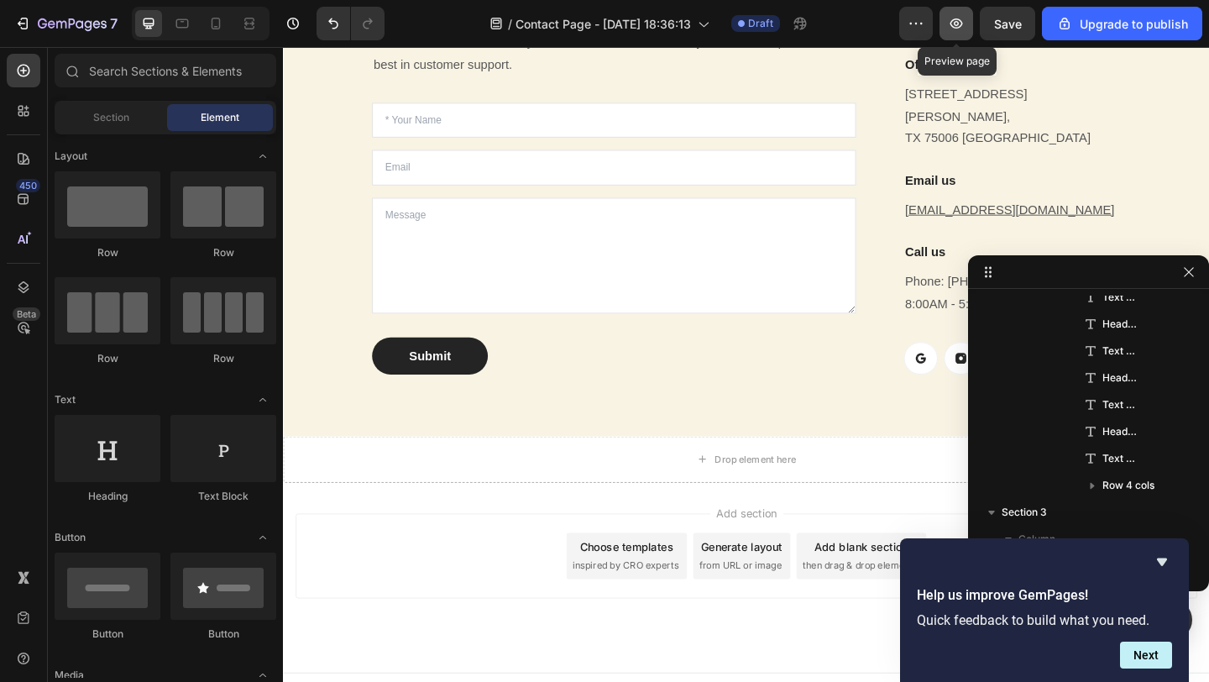
click at [955, 15] on icon "button" at bounding box center [956, 23] width 17 height 17
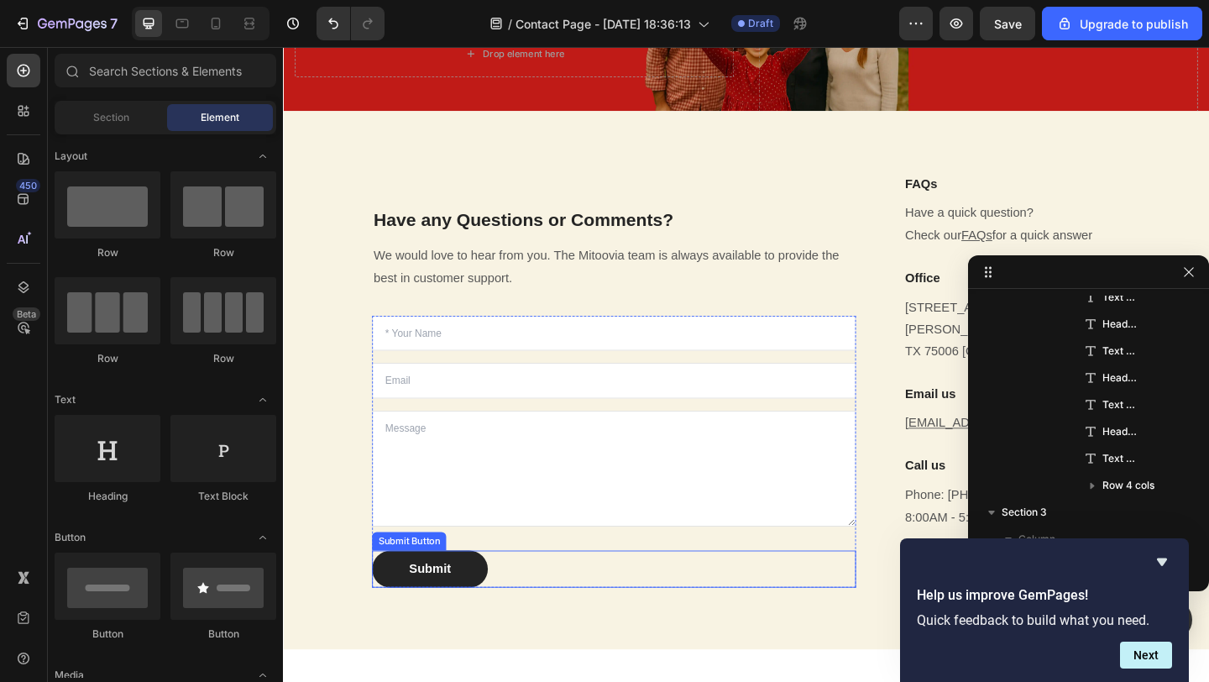
scroll to position [0, 0]
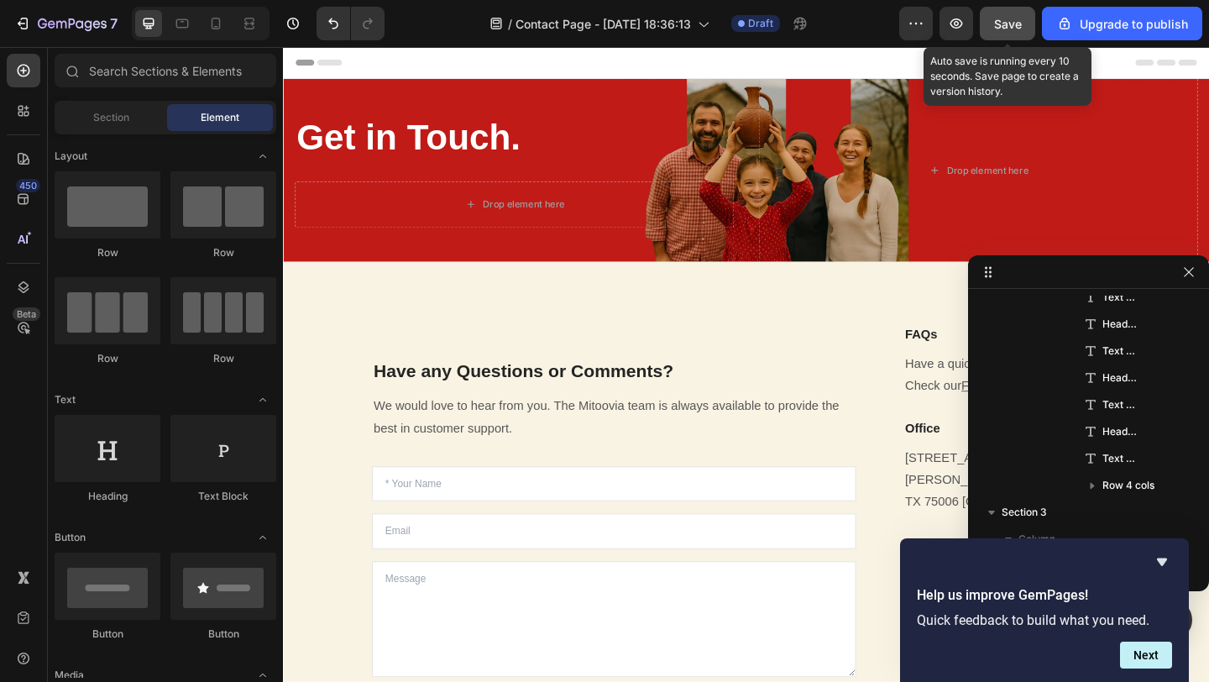
click at [987, 34] on button "Save" at bounding box center [1007, 24] width 55 height 34
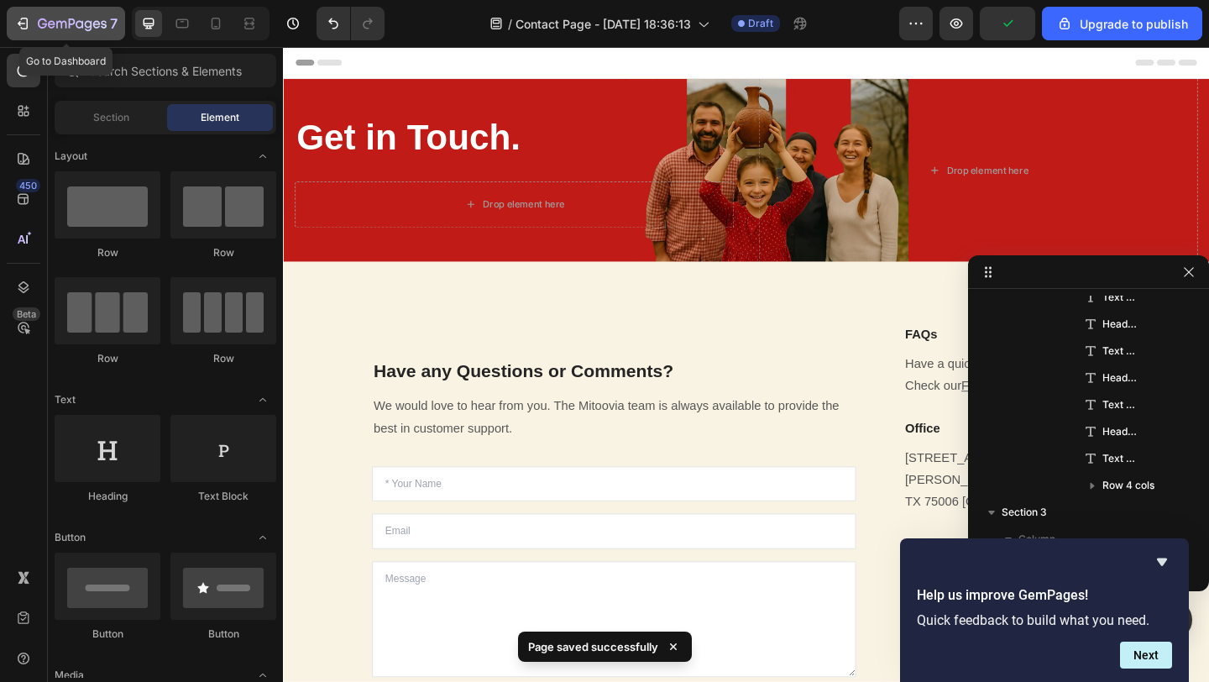
click at [16, 32] on div "7" at bounding box center [65, 23] width 103 height 20
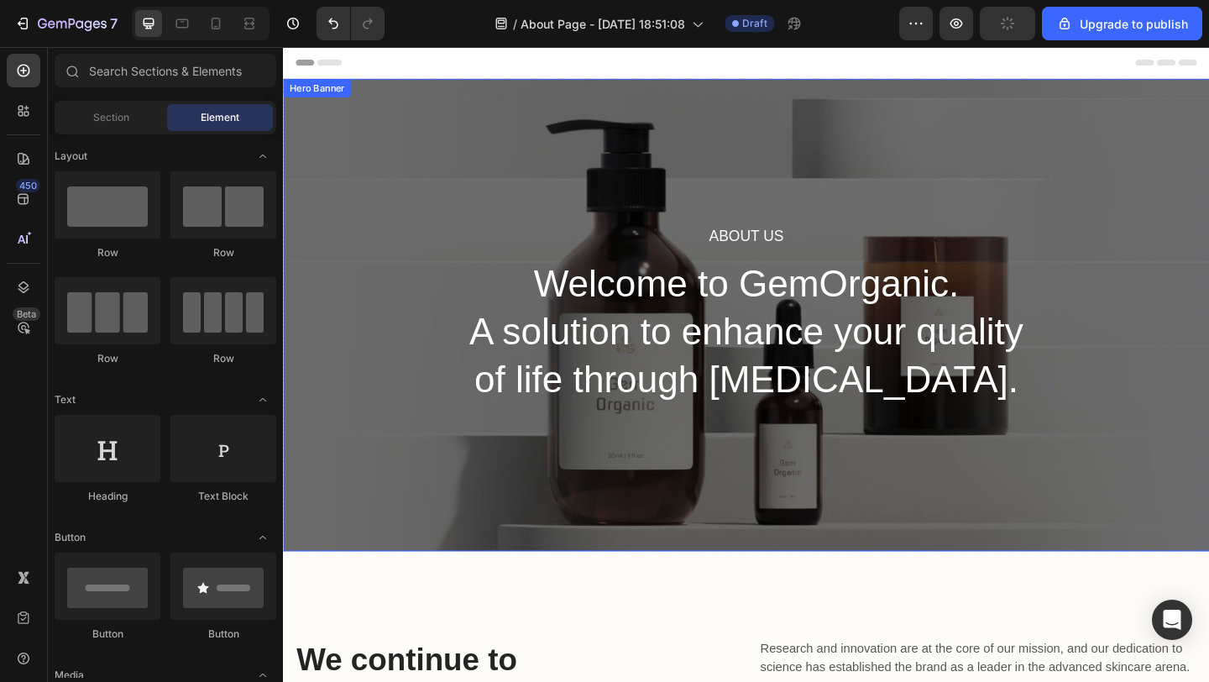
click at [675, 143] on div "About Us Heading Welcome to GemOrganic. A solution to enhance your quality of l…" at bounding box center [787, 338] width 1008 height 514
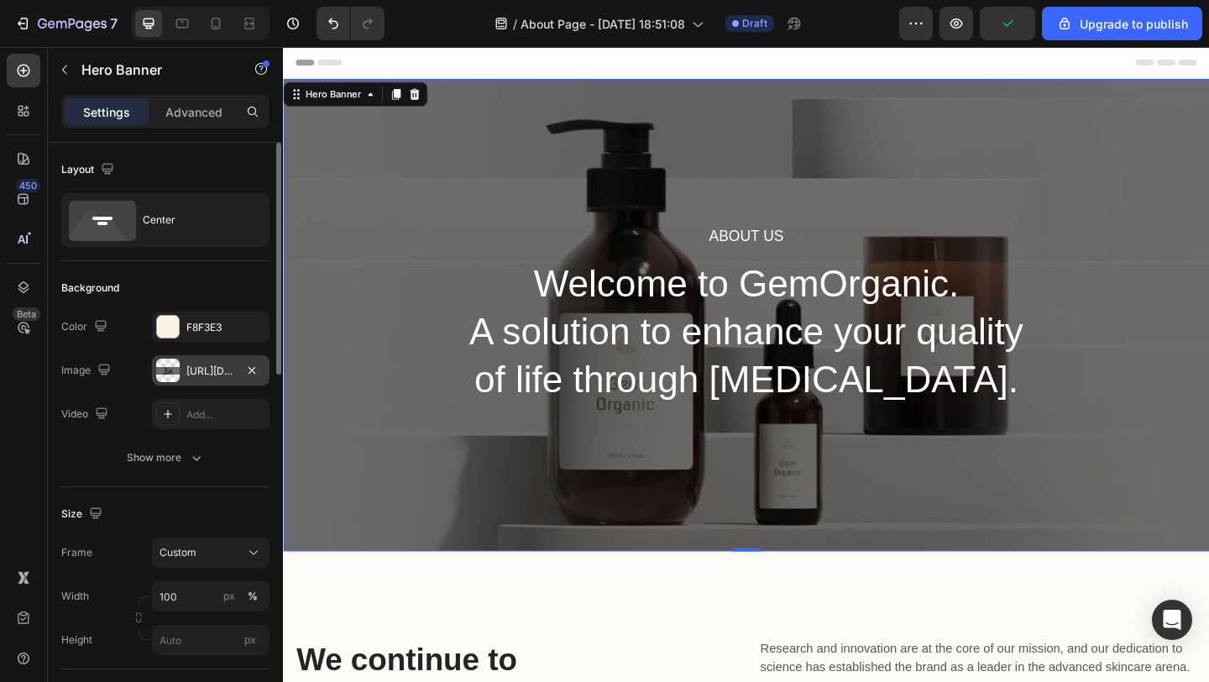
click at [206, 366] on div "[URL][DOMAIN_NAME]" at bounding box center [210, 371] width 49 height 15
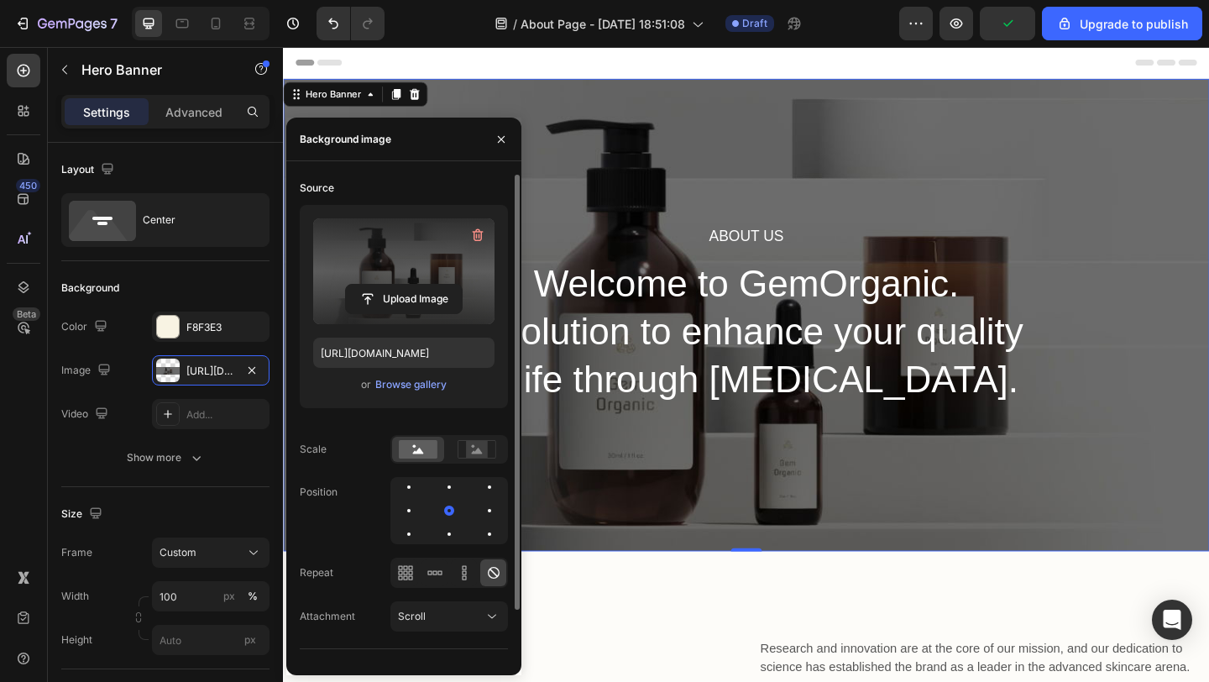
click at [401, 259] on label at bounding box center [403, 271] width 181 height 106
click at [401, 285] on input "file" at bounding box center [404, 299] width 116 height 29
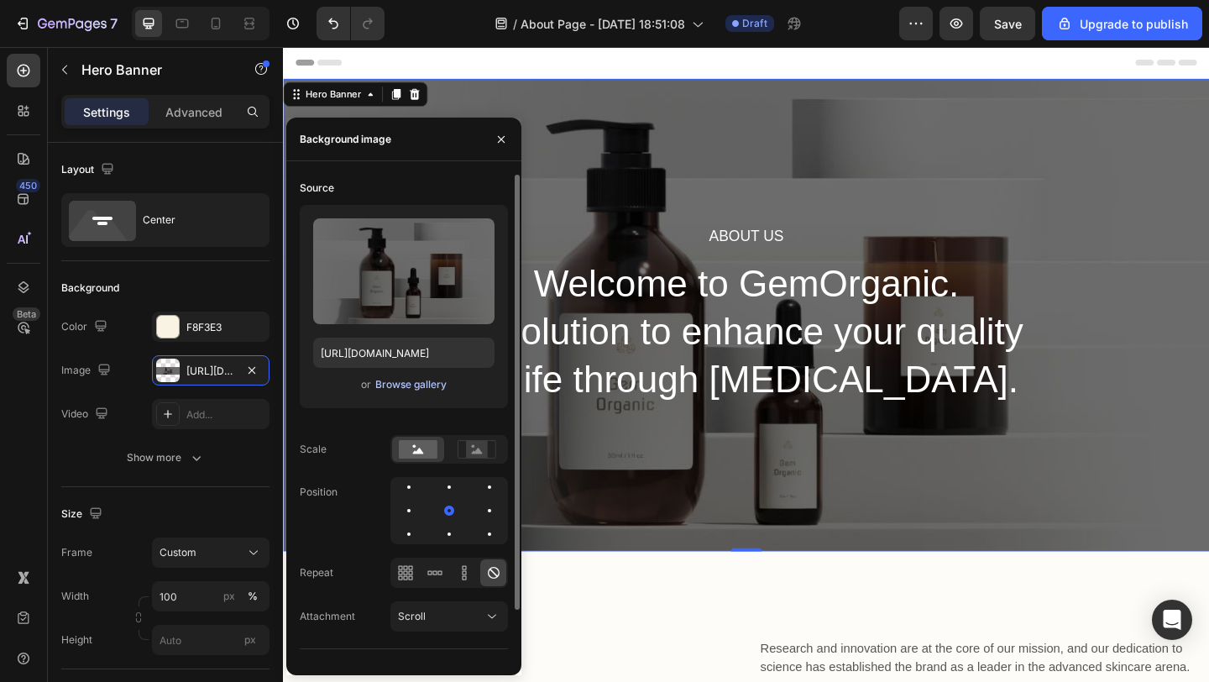
click at [410, 390] on div "Browse gallery" at bounding box center [410, 384] width 71 height 15
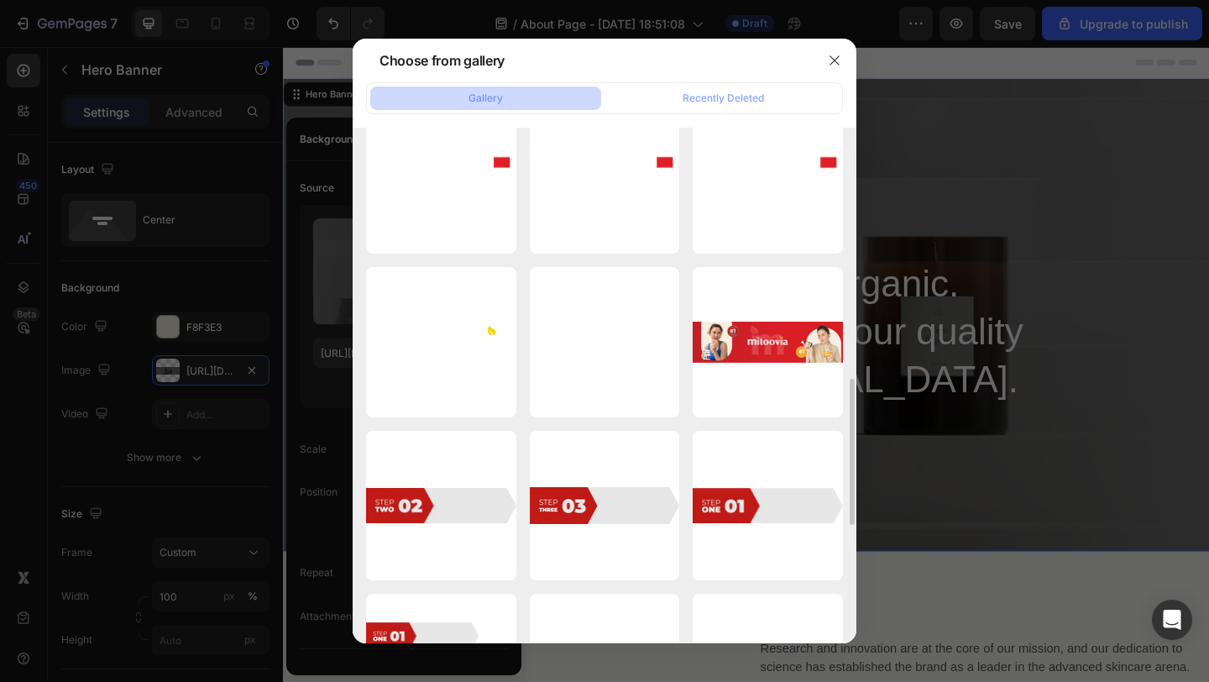
scroll to position [847, 0]
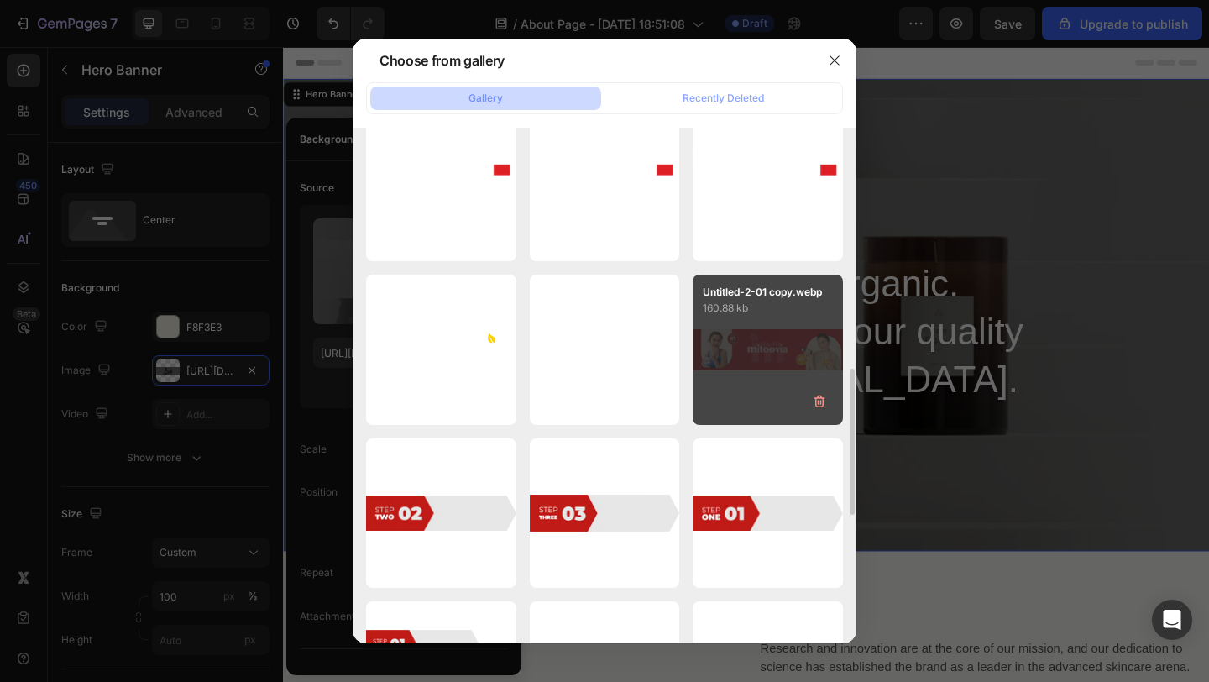
click at [743, 364] on div "Untitled-2-01 copy.webp 160.88 kb" at bounding box center [768, 350] width 150 height 150
type input "https://cdn.shopify.com/s/files/1/0678/1704/6070/files/gempages_578479473586865…"
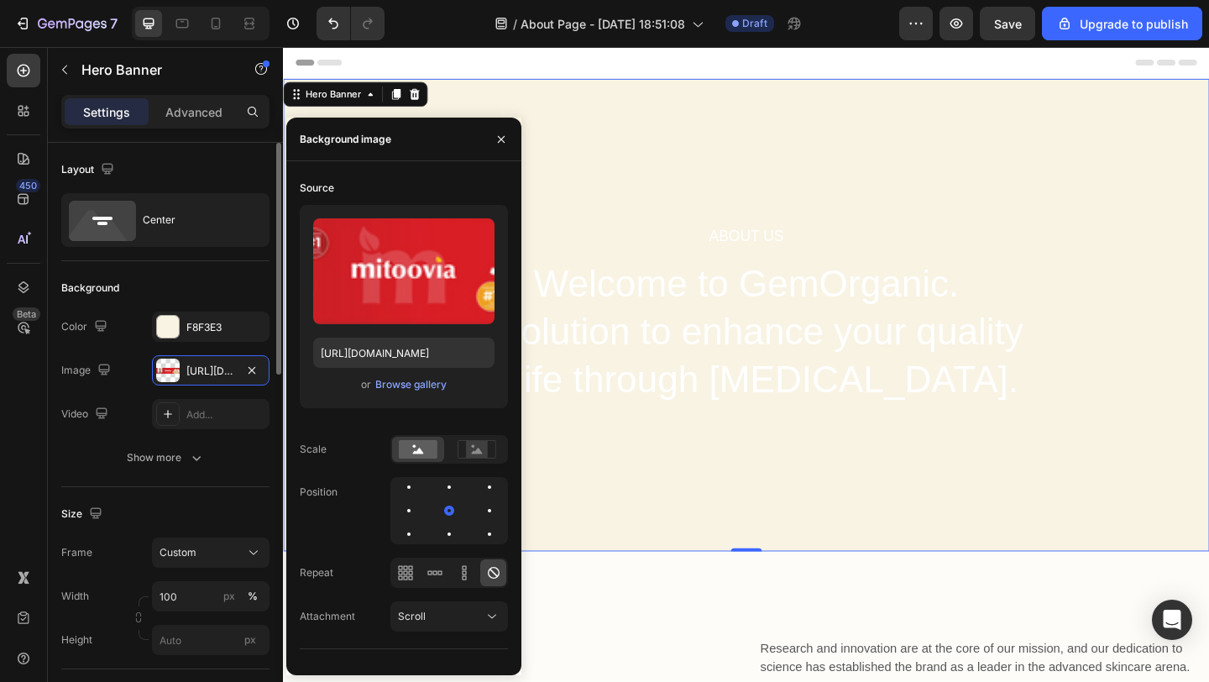
click at [196, 569] on div "Frame Custom Width 100 px % Height px" at bounding box center [165, 596] width 208 height 118
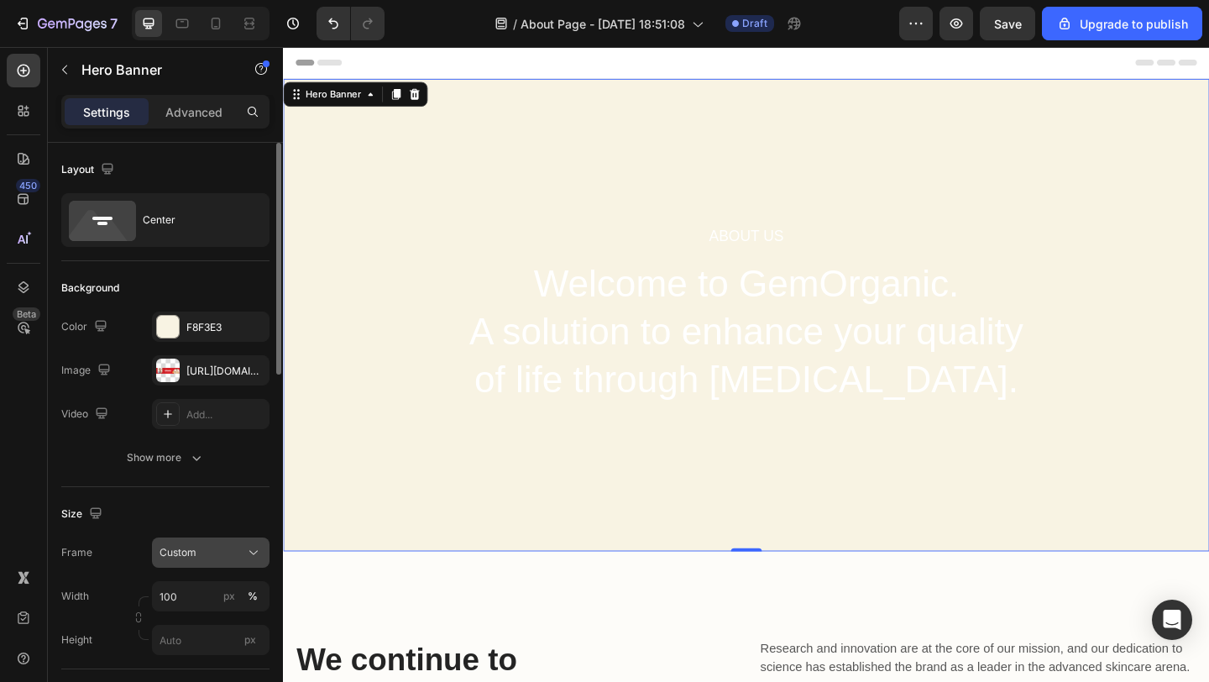
click at [203, 547] on div "Custom" at bounding box center [201, 552] width 82 height 15
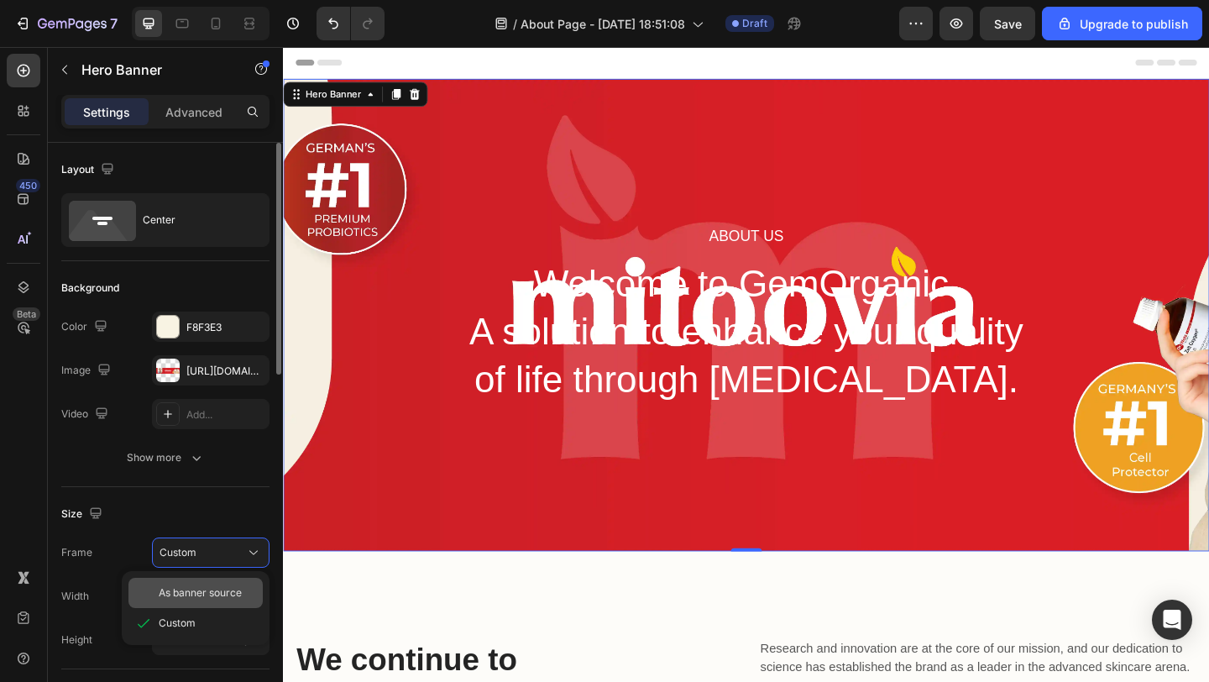
click at [194, 584] on div "As banner source" at bounding box center [195, 593] width 134 height 30
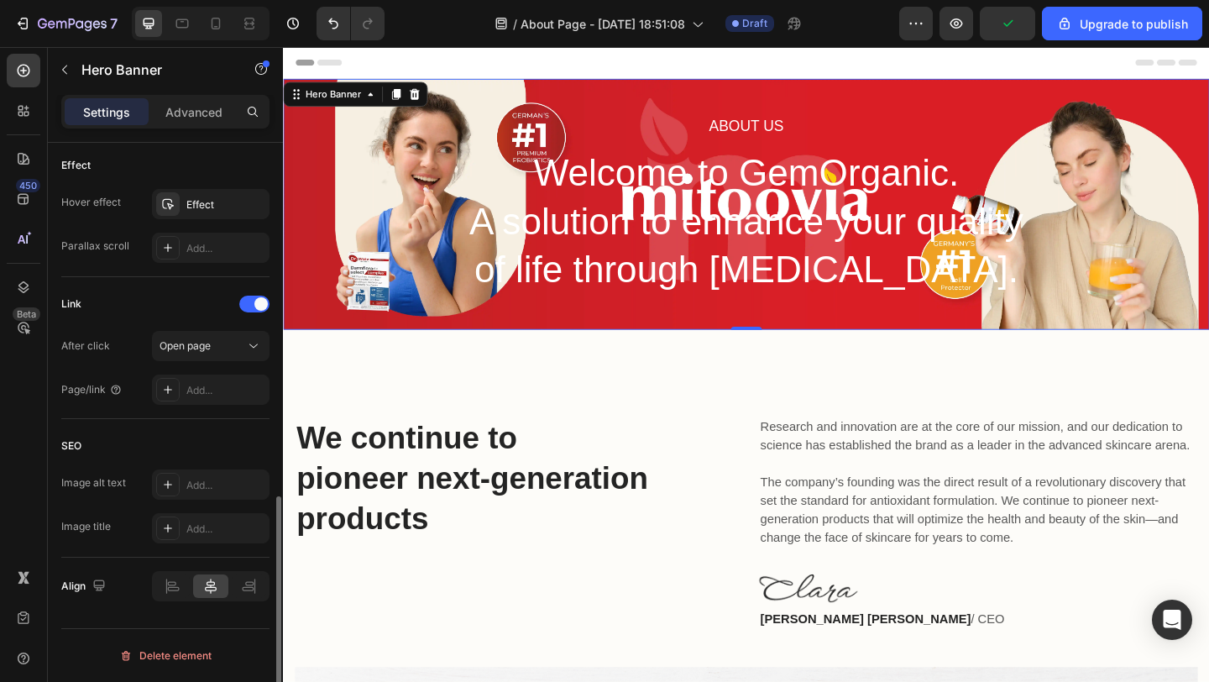
scroll to position [0, 0]
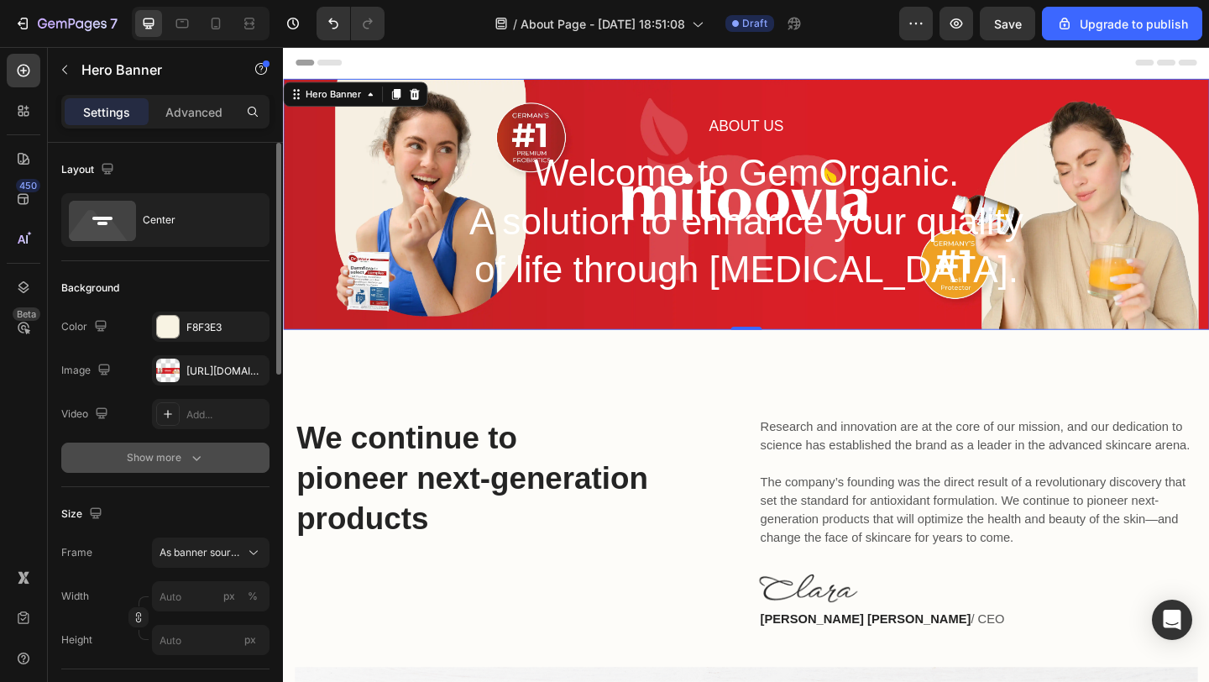
click at [174, 471] on button "Show more" at bounding box center [165, 457] width 208 height 30
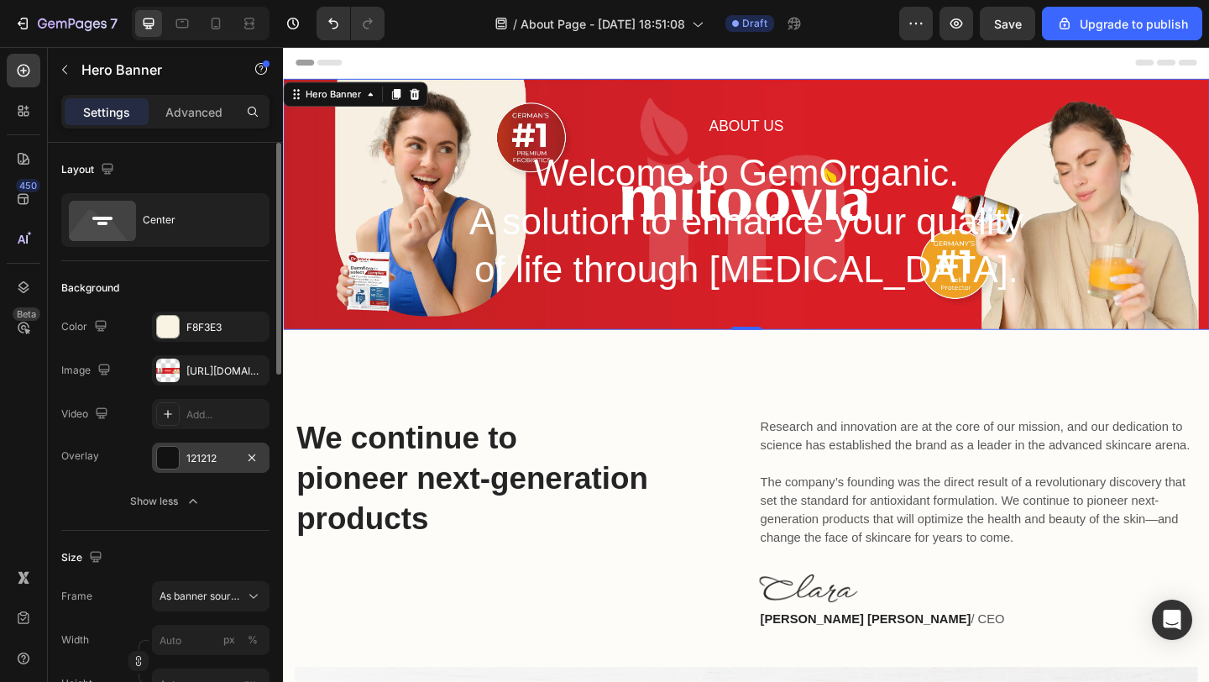
click at [174, 460] on div at bounding box center [168, 458] width 22 height 22
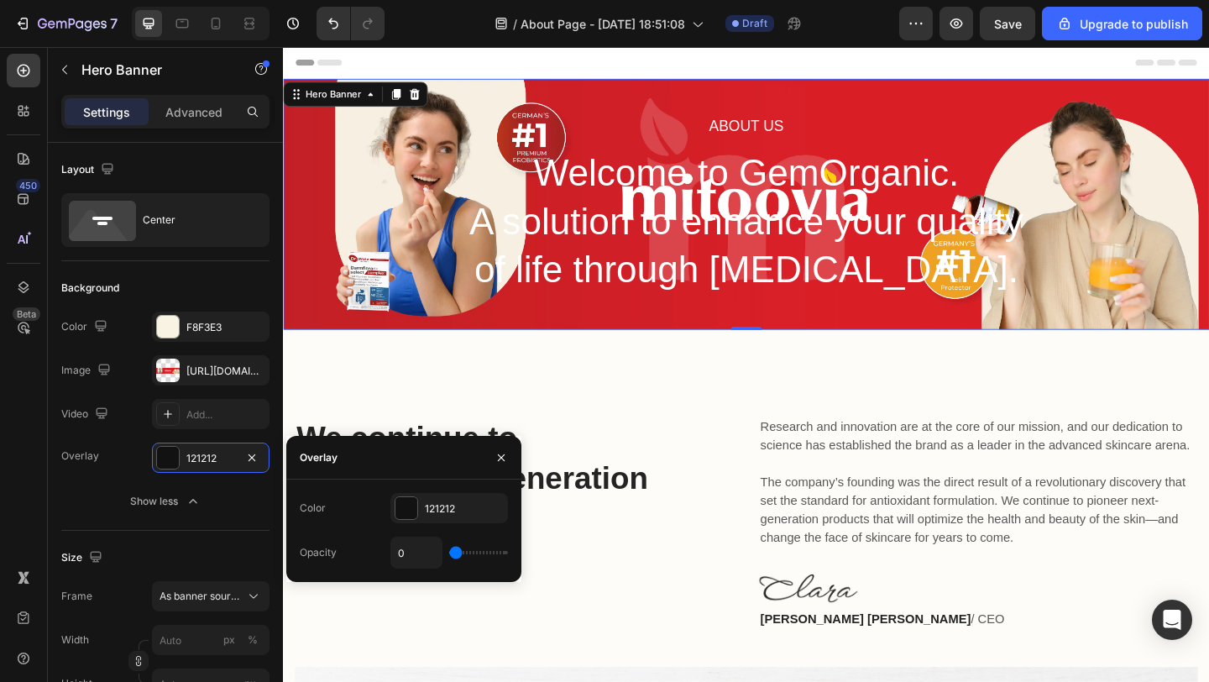
type input "1%"
type input "1"
type input "100%"
type input "100"
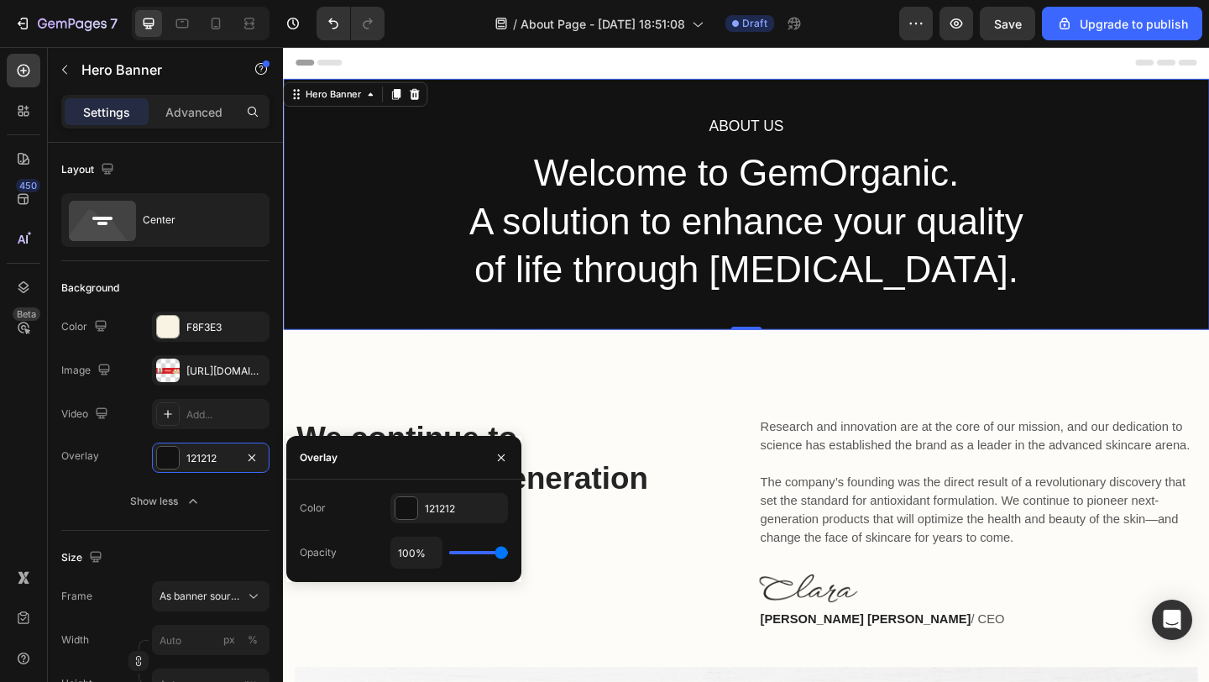
type input "80%"
type input "80"
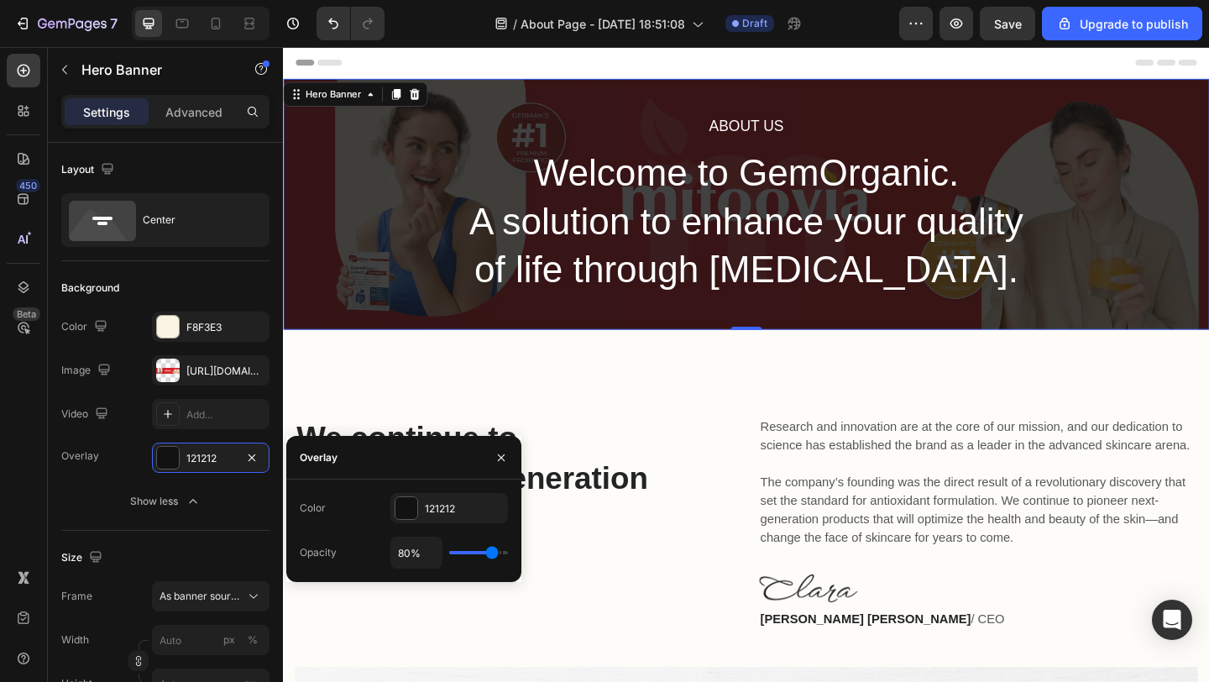
type input "69%"
type input "69"
type input "57%"
type input "57"
type input "52%"
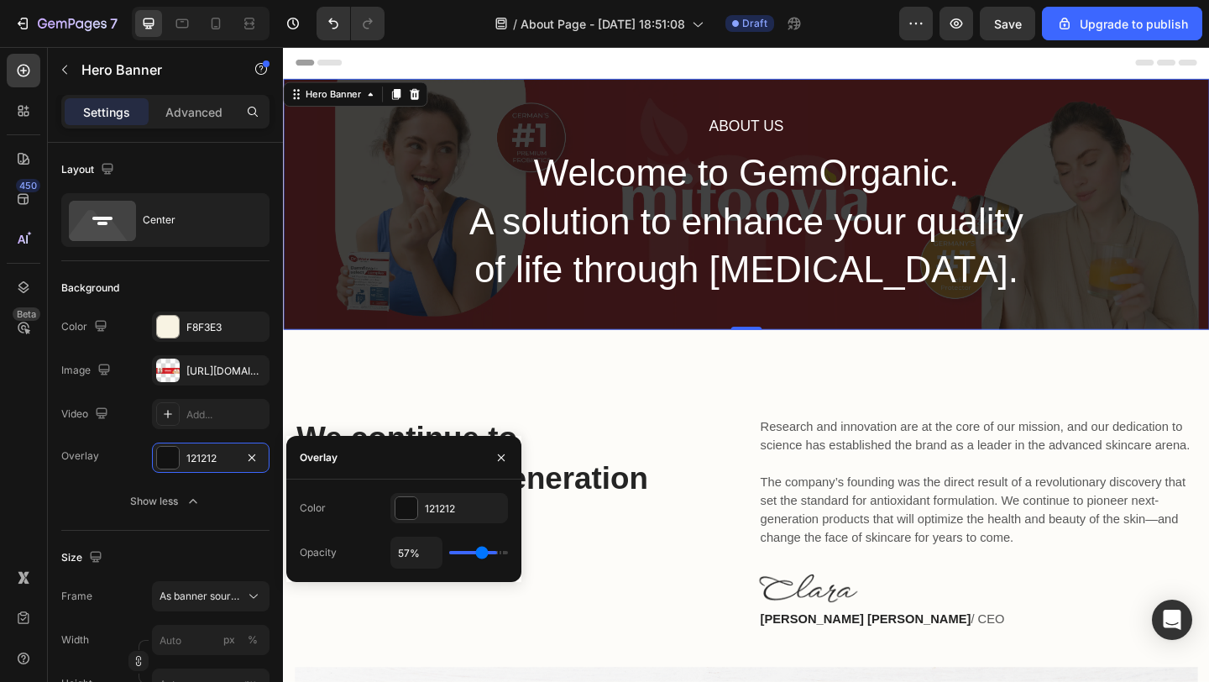
type input "52"
type input "47%"
type input "47"
type input "45%"
type input "45"
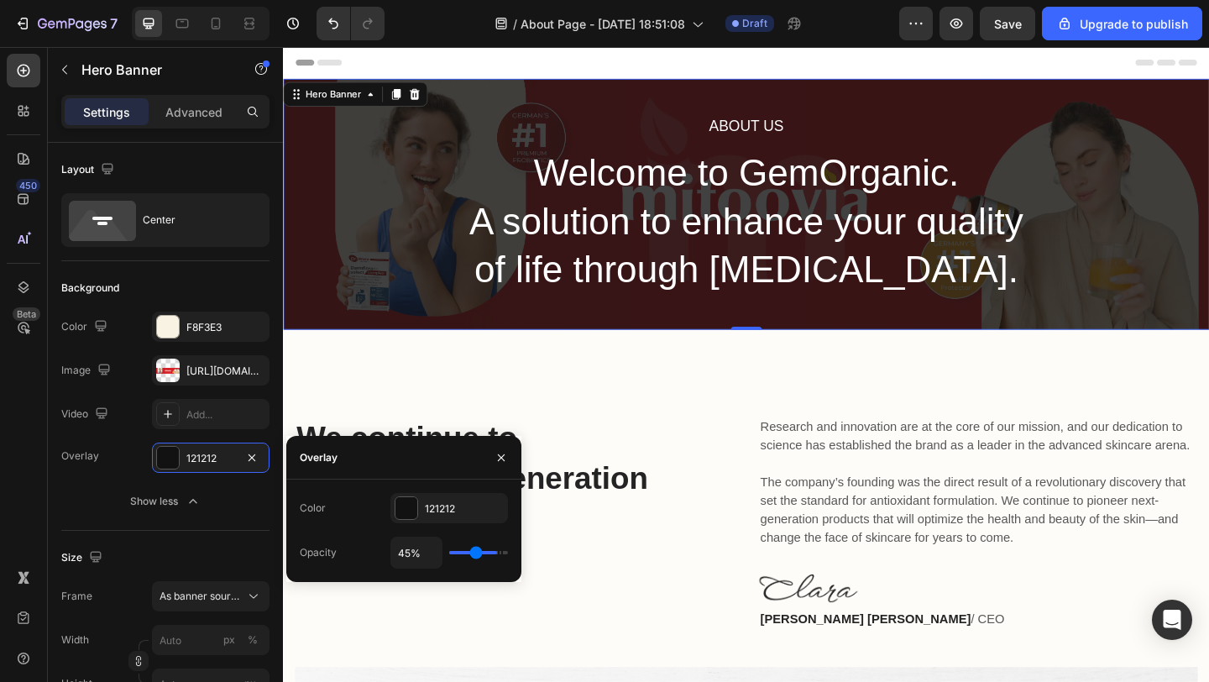
type input "42%"
type input "42"
type input "41%"
type input "41"
type input "39%"
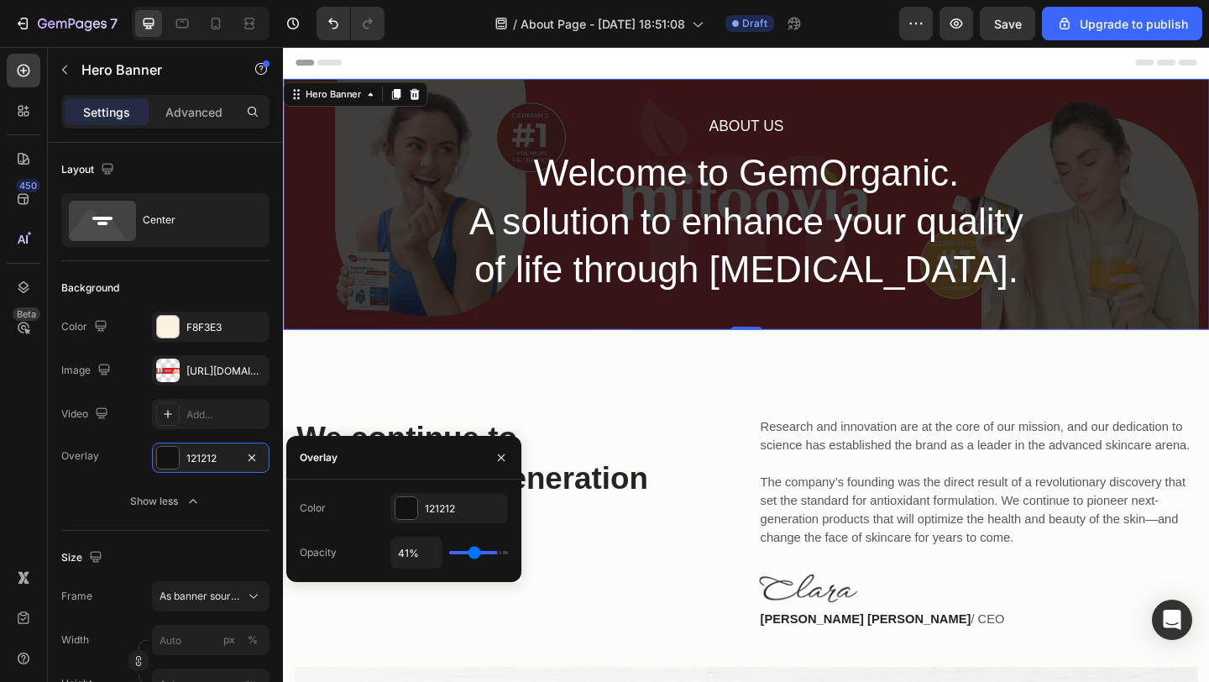
type input "39"
type input "36%"
type input "36"
type input "34%"
type input "34"
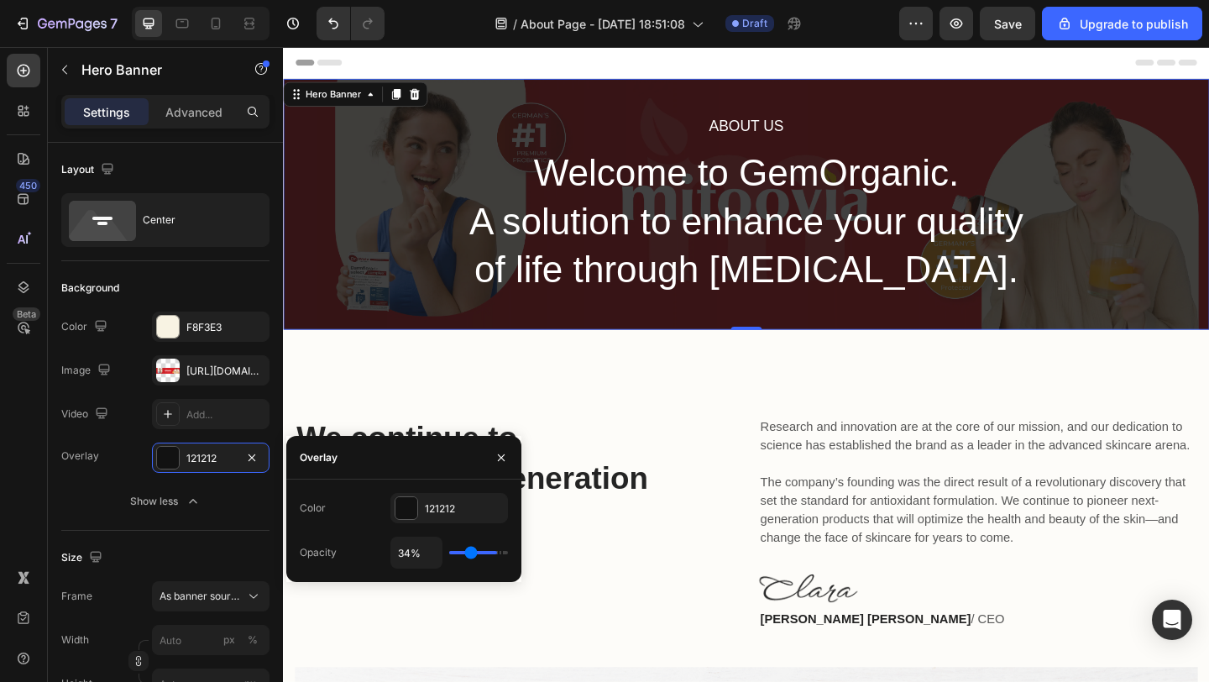
type input "31%"
type input "31"
type input "29%"
type input "29"
type input "27%"
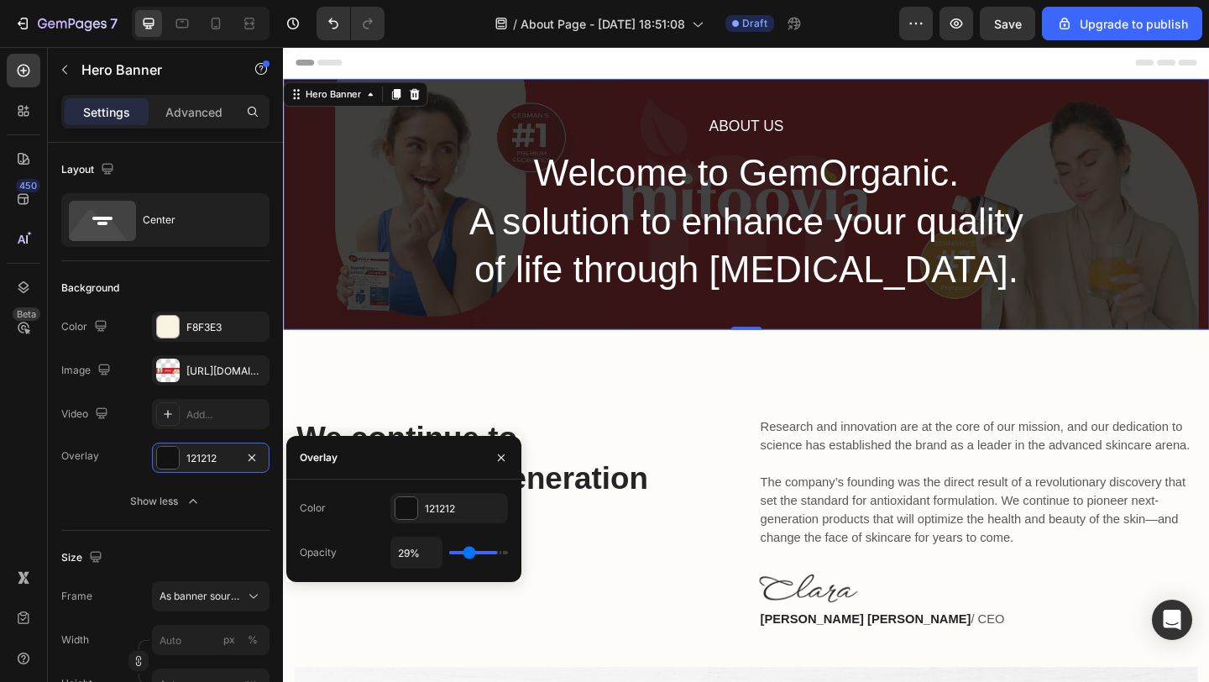
type input "27"
type input "26%"
type input "26"
type input "25%"
type input "25"
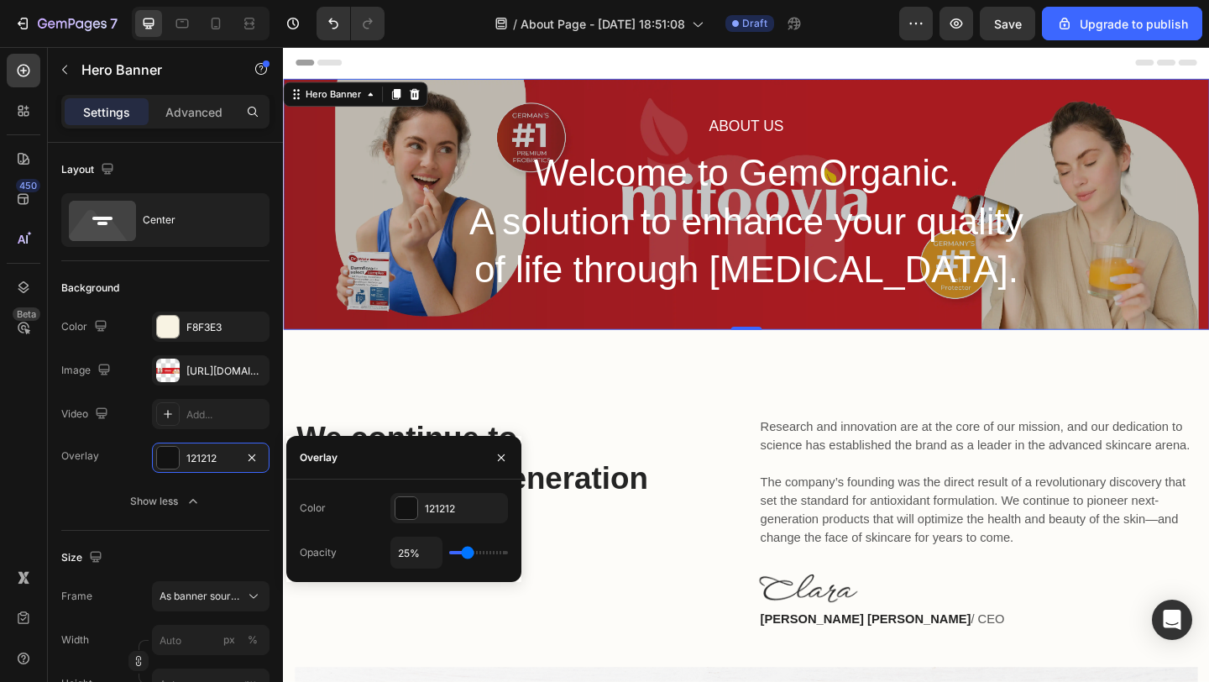
type input "24%"
type input "24"
type input "23%"
type input "23"
type input "22%"
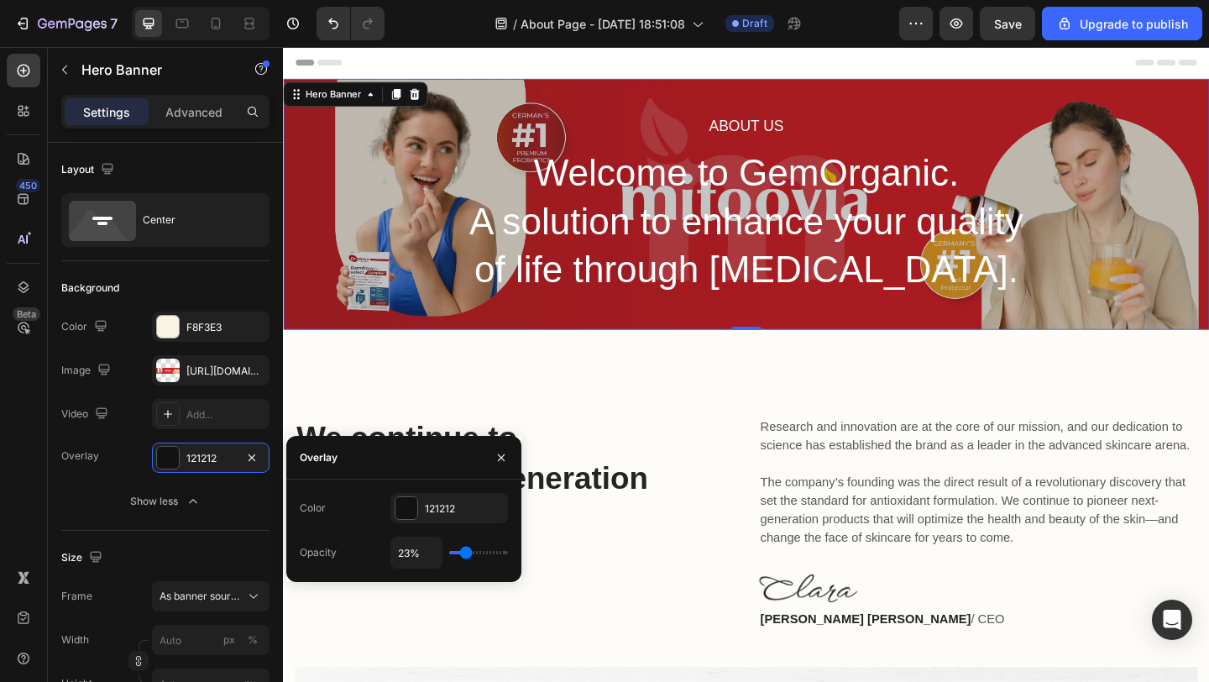
type input "22"
type input "21%"
type input "21"
type input "20%"
type input "20"
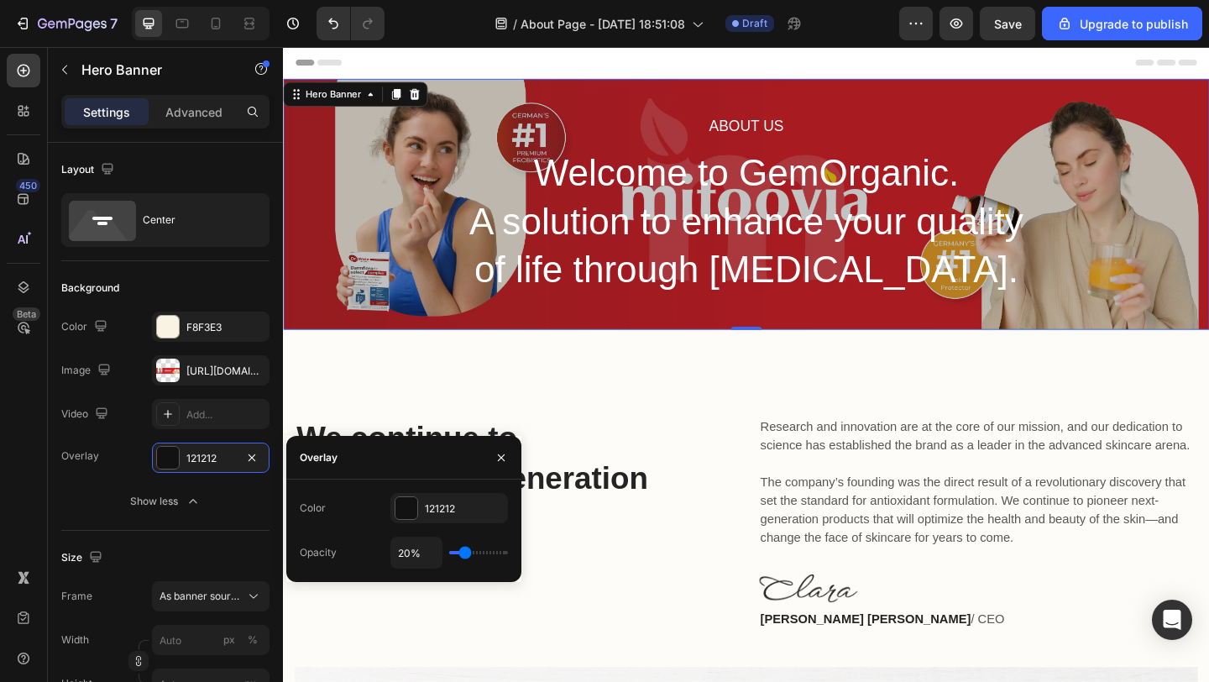
type input "19%"
type input "19"
type input "17%"
type input "17"
type input "12%"
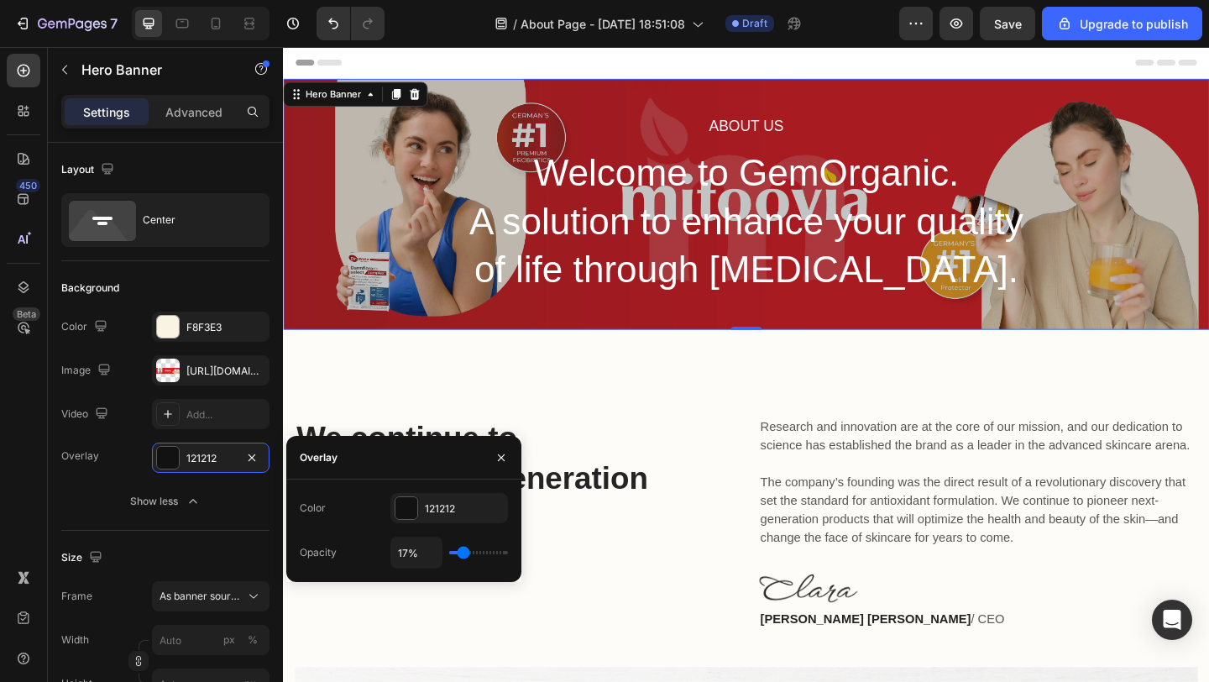
type input "12"
type input "8%"
type input "8"
type input "4%"
type input "4"
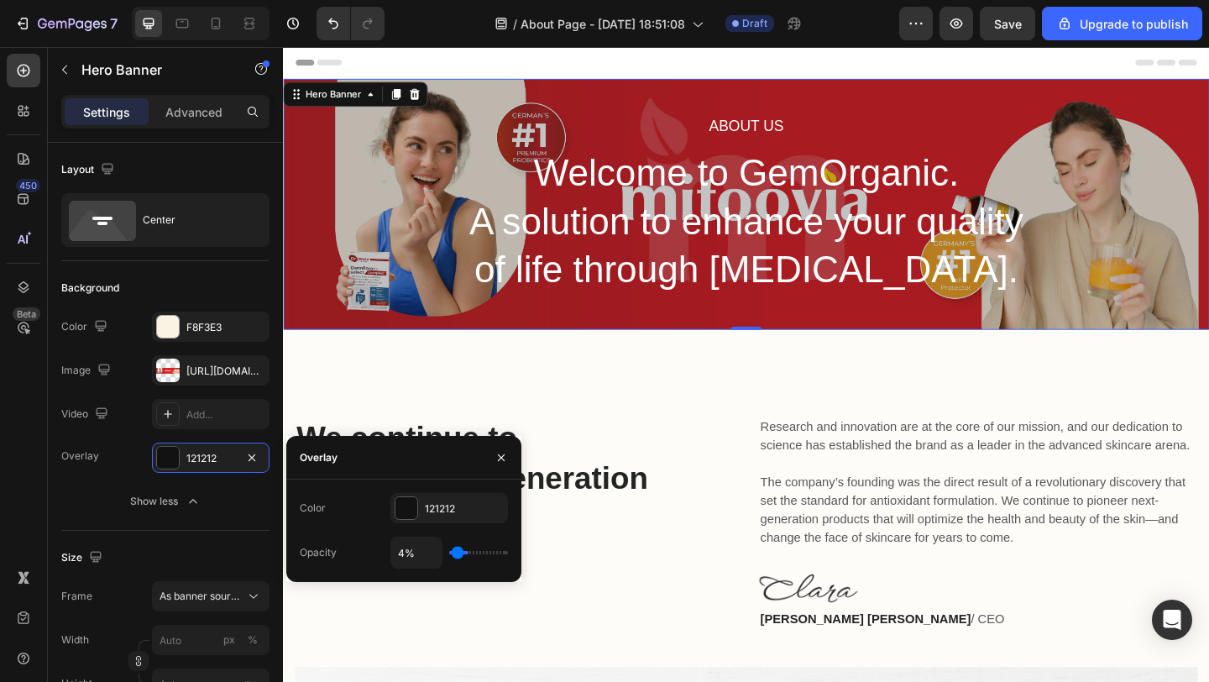
type input "1%"
type input "1"
type input "0%"
type input "0"
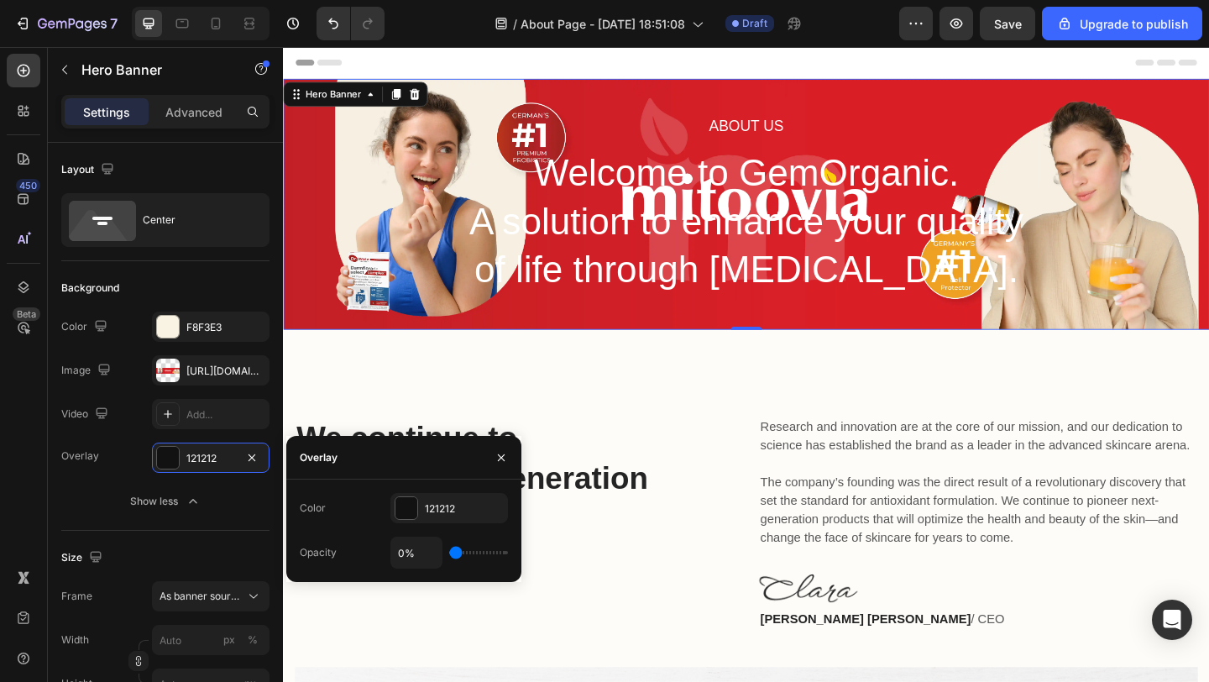
type input "2%"
type input "2"
type input "4%"
type input "4"
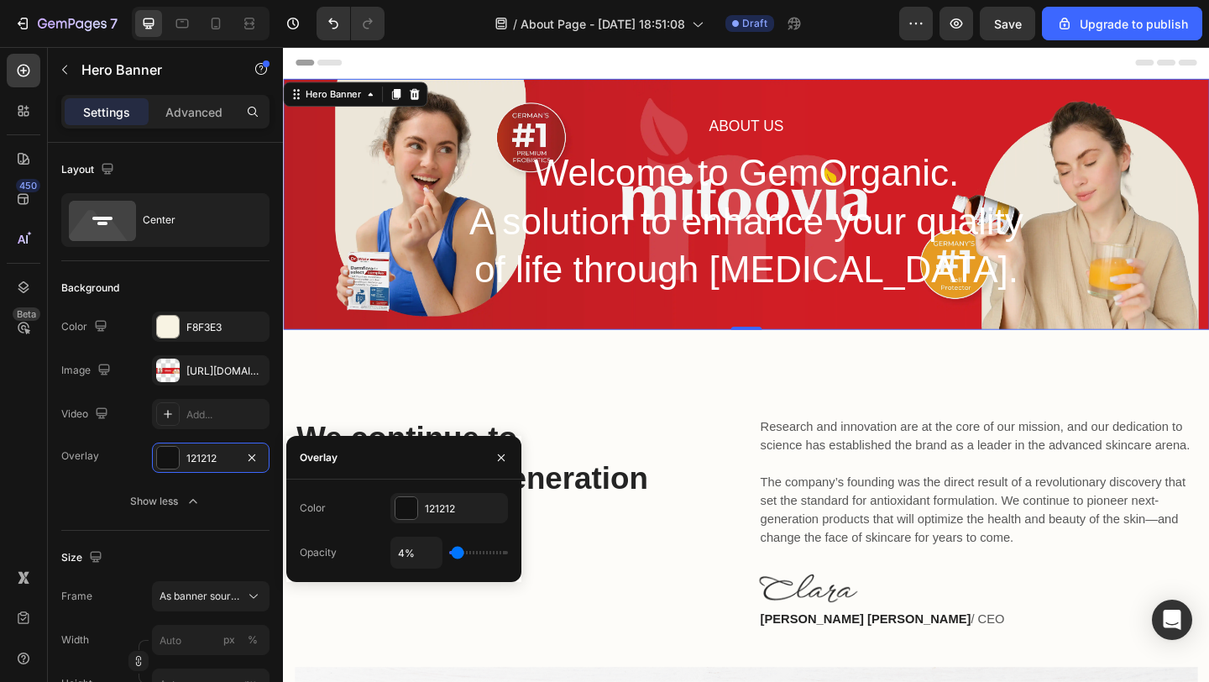
type input "6%"
type input "6"
type input "8%"
type input "8"
type input "10%"
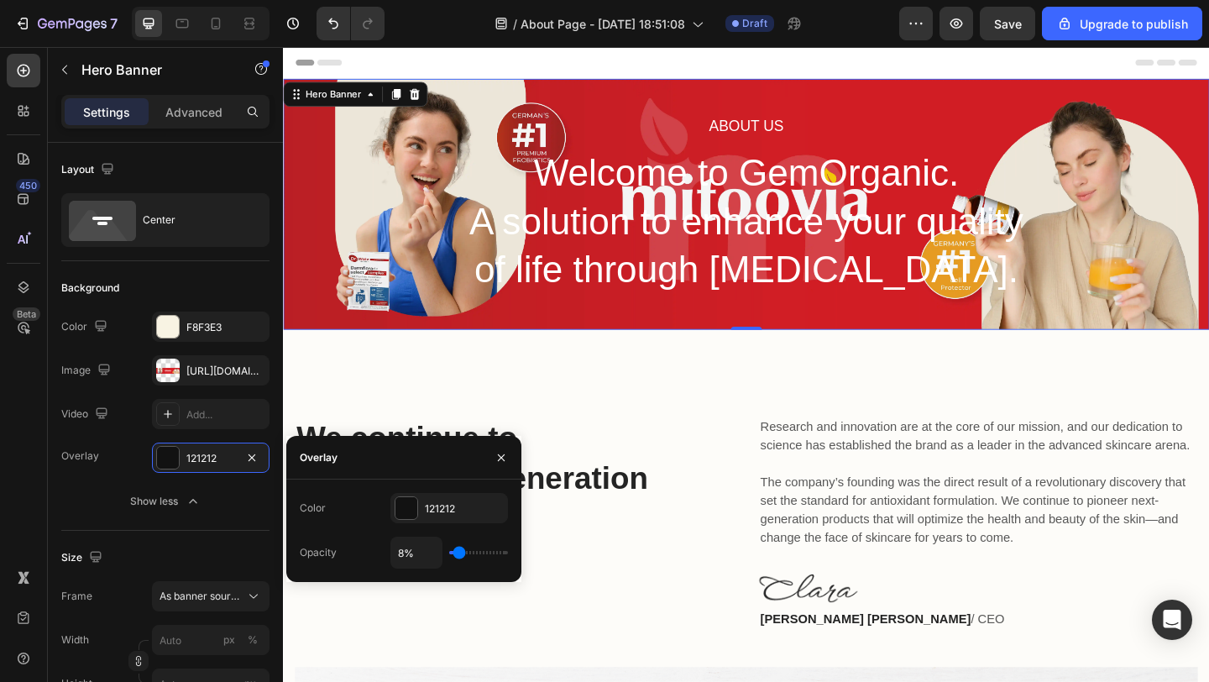
type input "10"
type input "13%"
type input "13"
type input "16%"
type input "16"
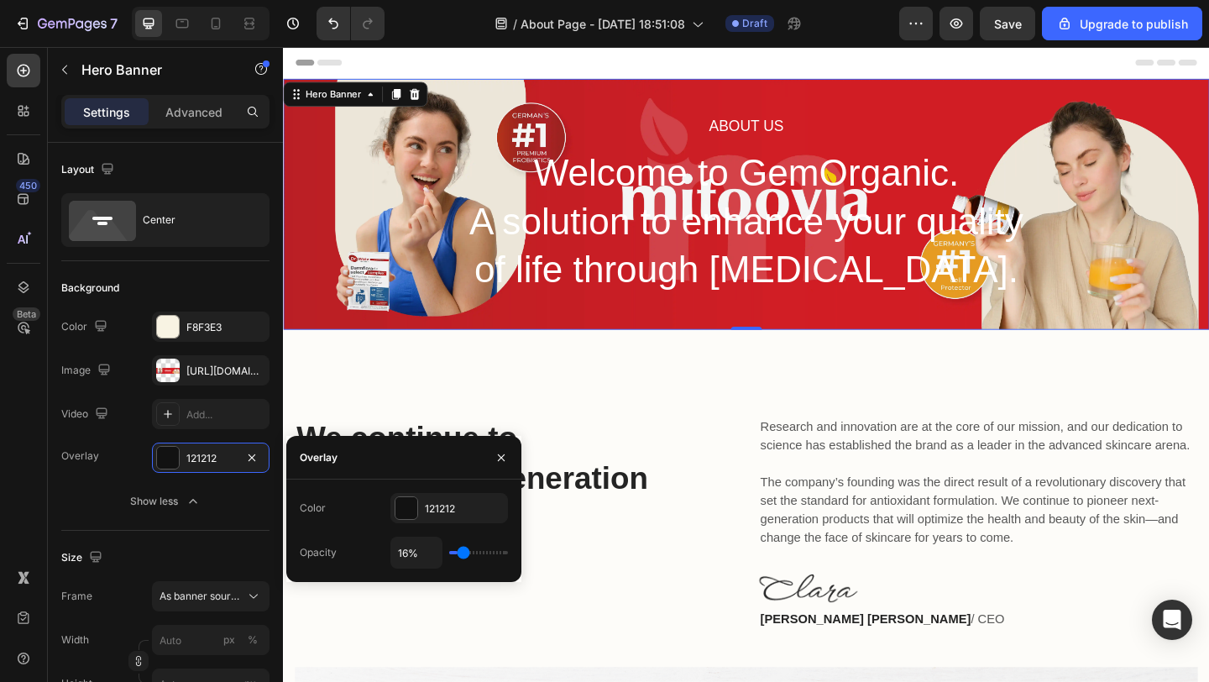
type input "18%"
type input "18"
type input "20%"
type input "20"
type input "22%"
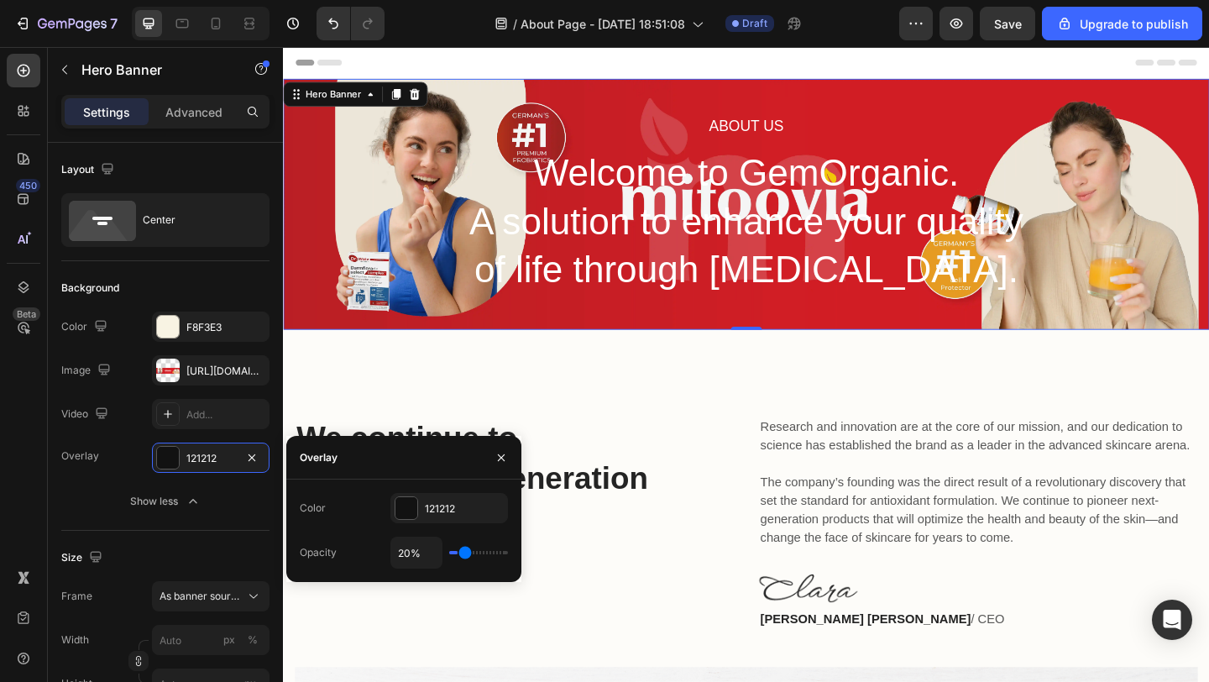
type input "22"
type input "24%"
type input "24"
type input "26%"
type input "26"
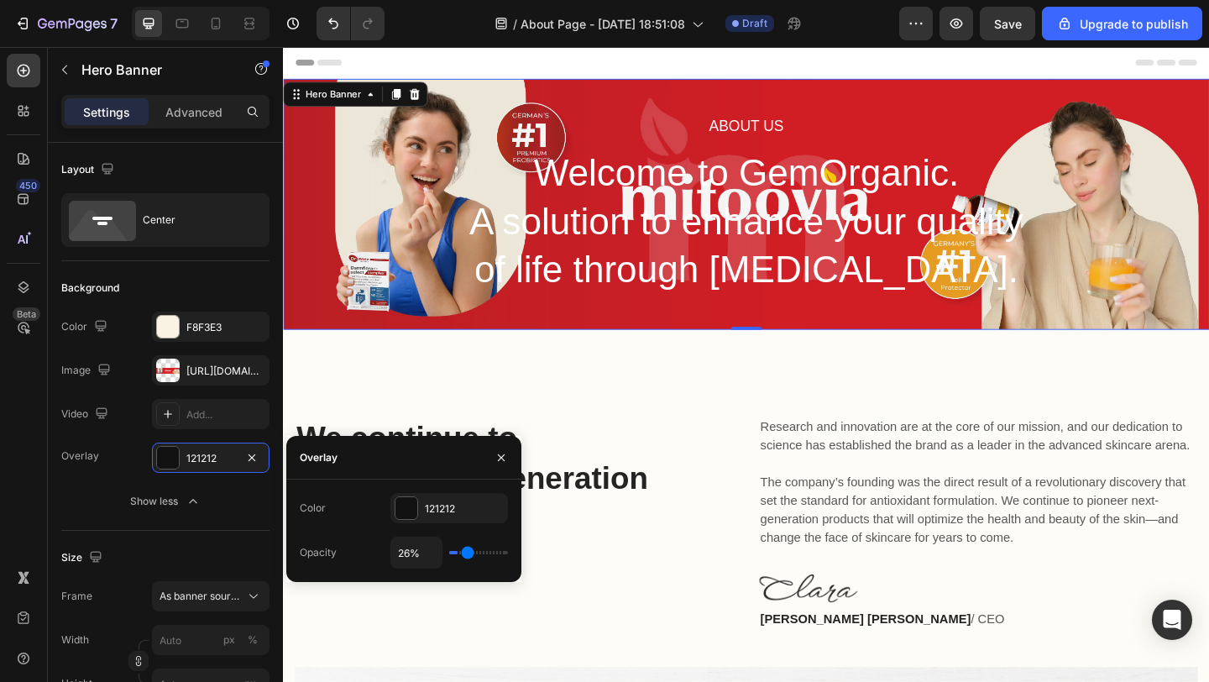
type input "29%"
type input "29"
type input "31%"
type input "31"
type input "35%"
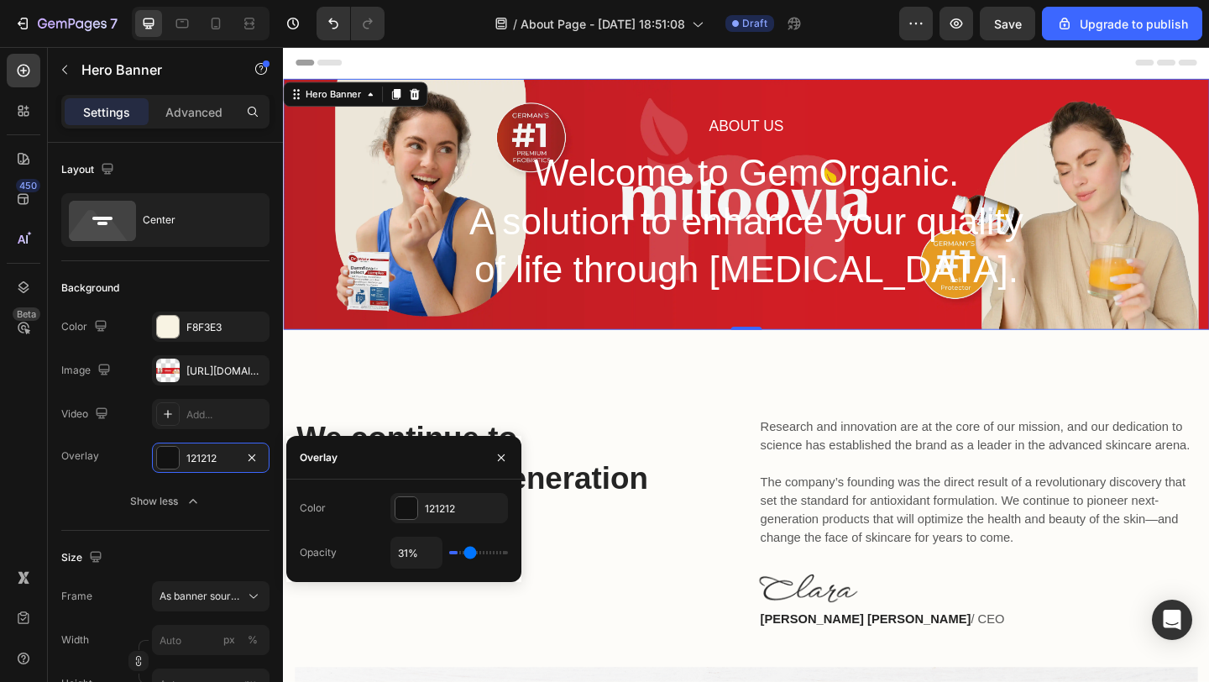
type input "35"
type input "37%"
type input "37"
type input "40%"
type input "40"
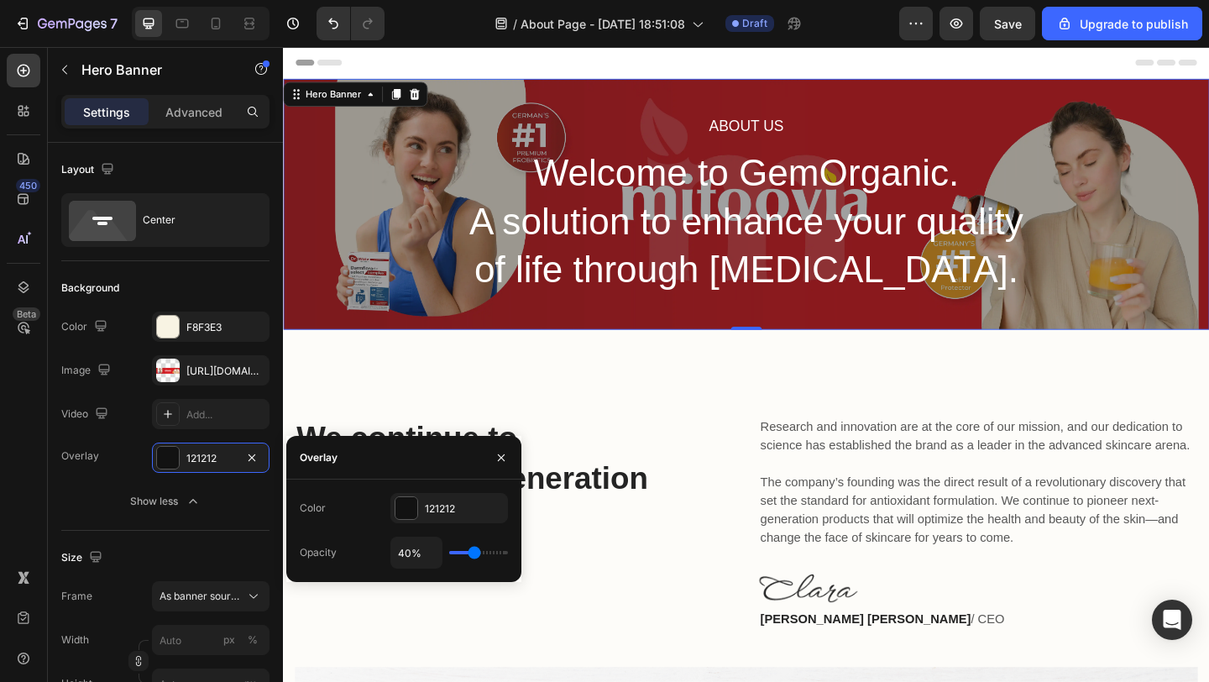
type input "42%"
type input "42"
type input "44%"
type input "44"
type input "46%"
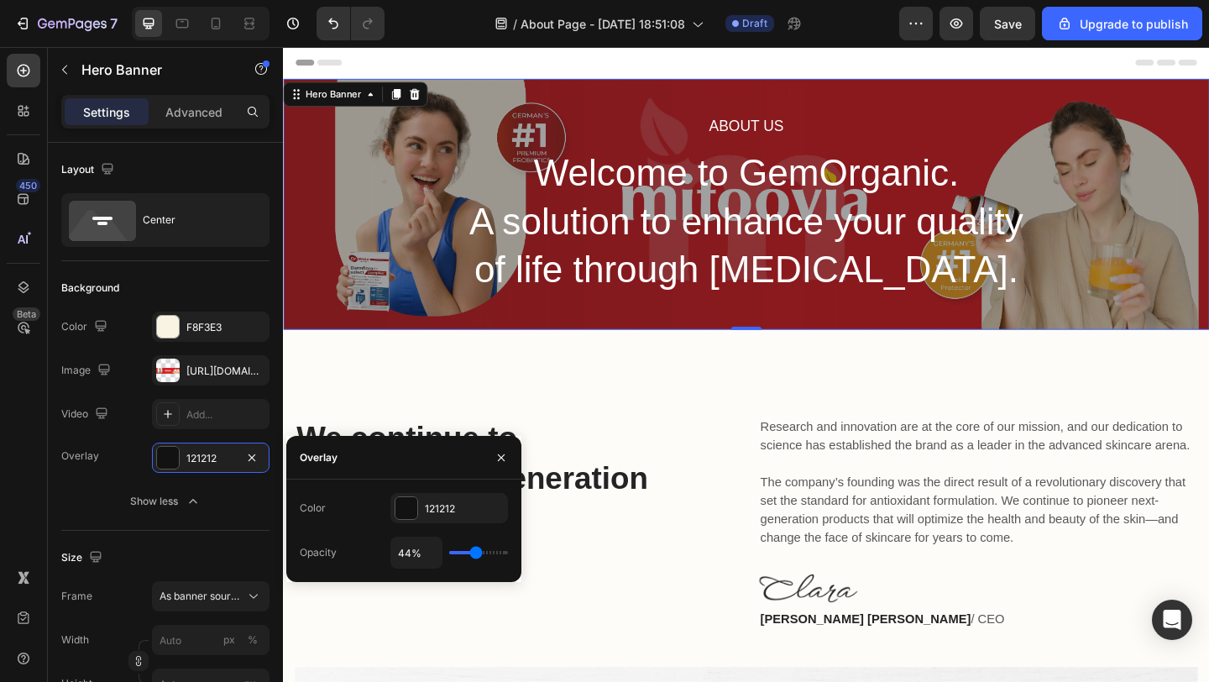
type input "46"
type input "47%"
type input "47"
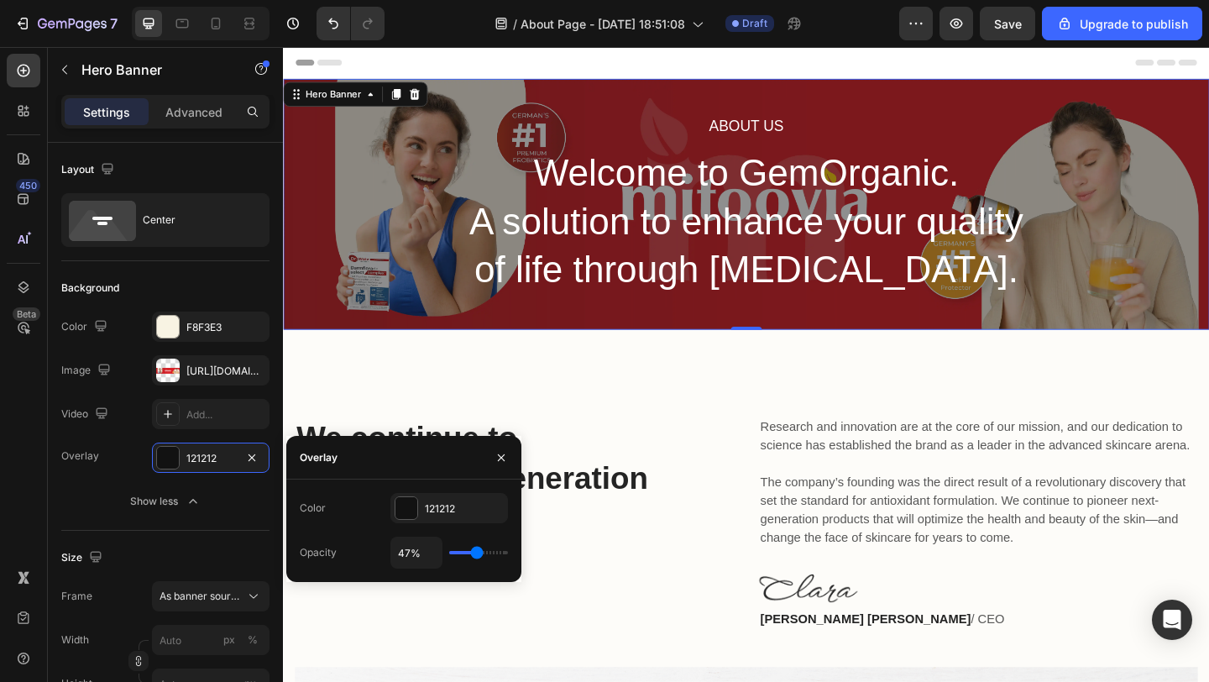
type input "46%"
type input "46"
type input "45%"
type input "45"
type input "44%"
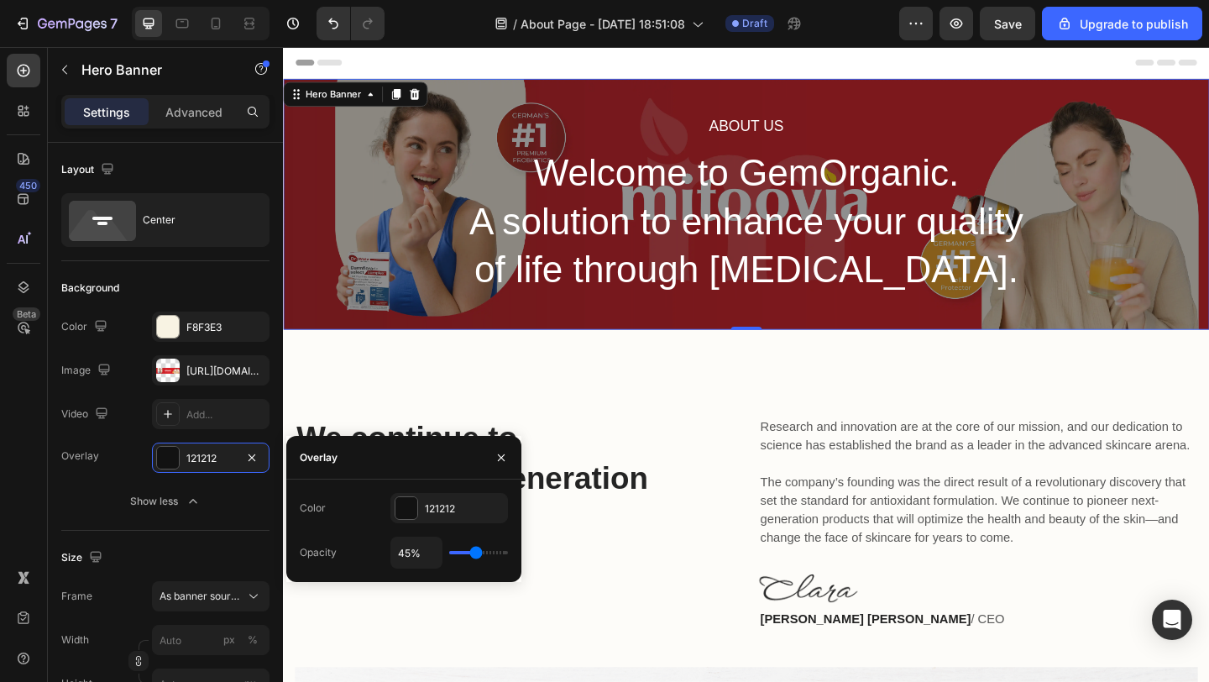
type input "44"
type input "43%"
type input "43"
type input "41%"
type input "41"
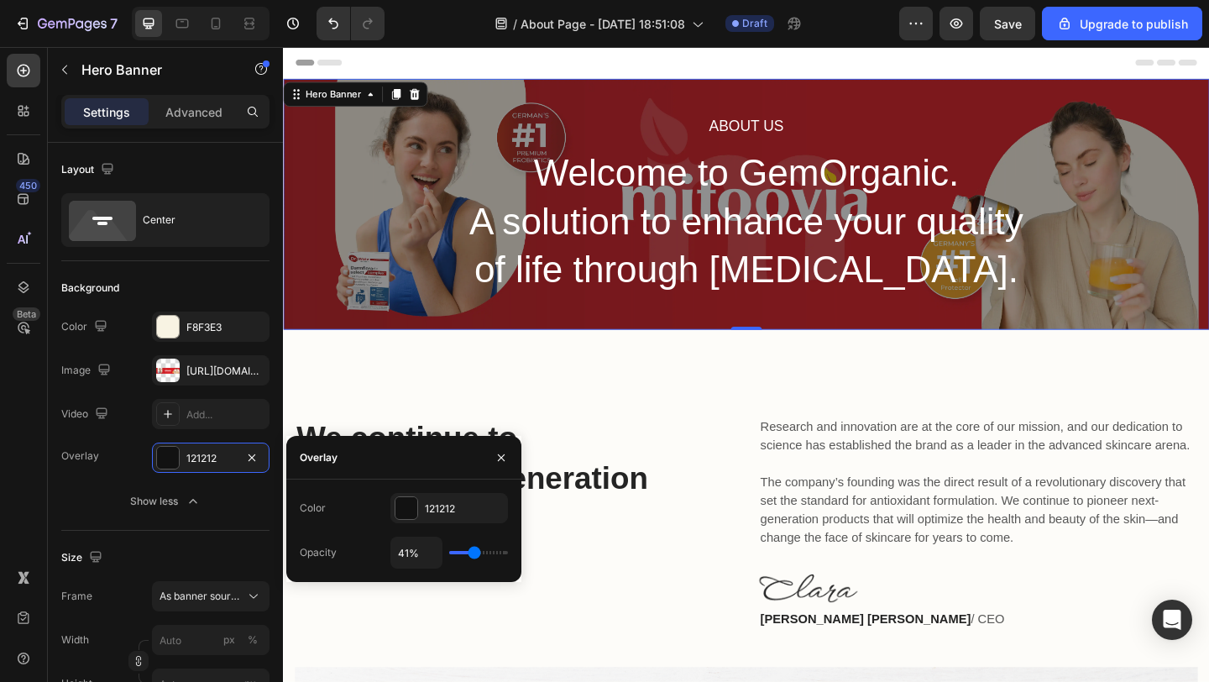
type input "40%"
type input "40"
type input "39%"
type input "39"
type input "38%"
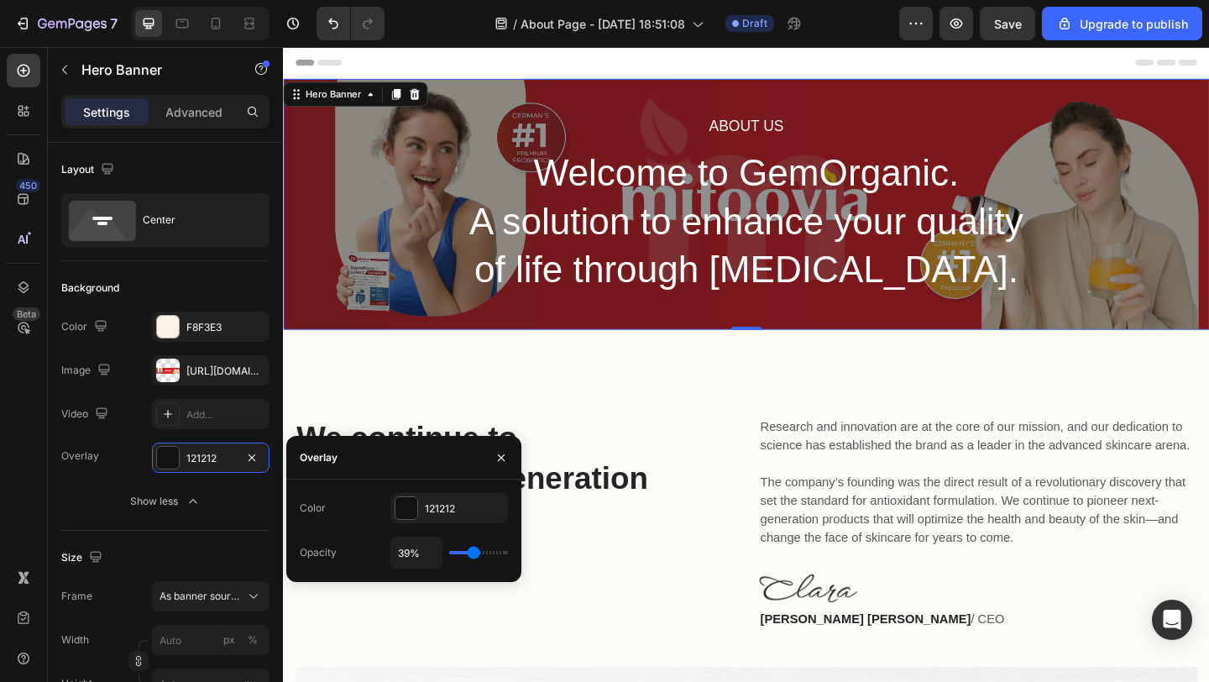
type input "38"
type input "37%"
type input "37"
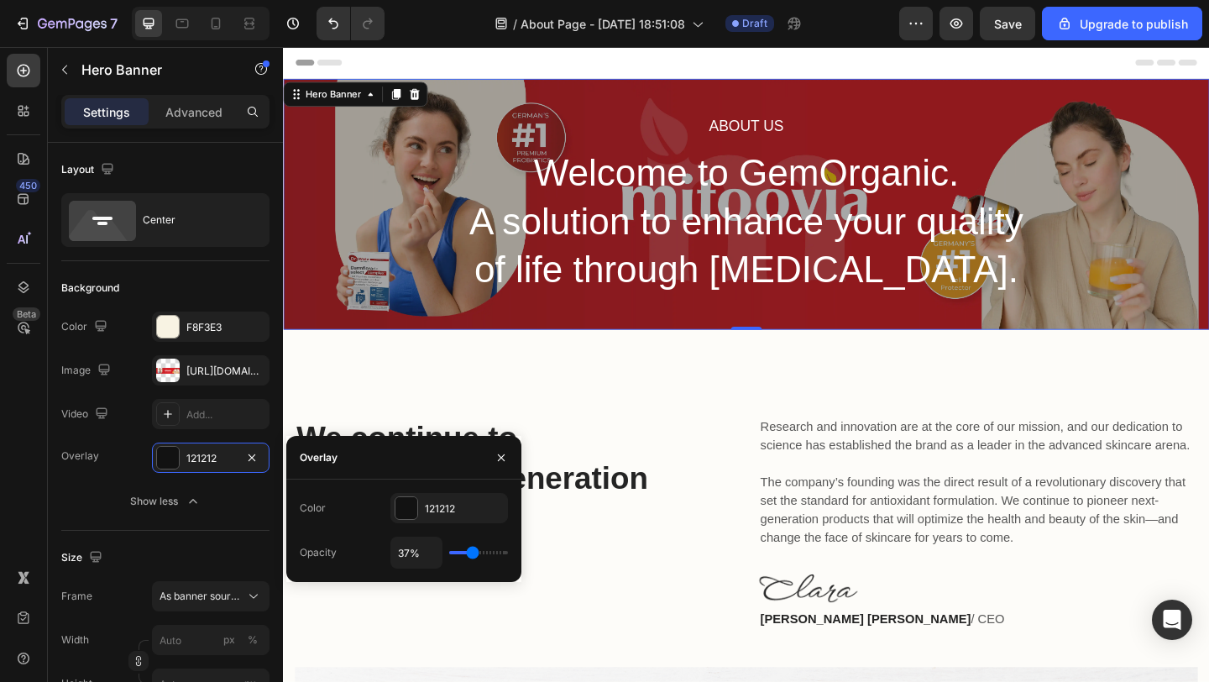
type input "36%"
type input "36"
type input "35%"
type input "35"
type input "34%"
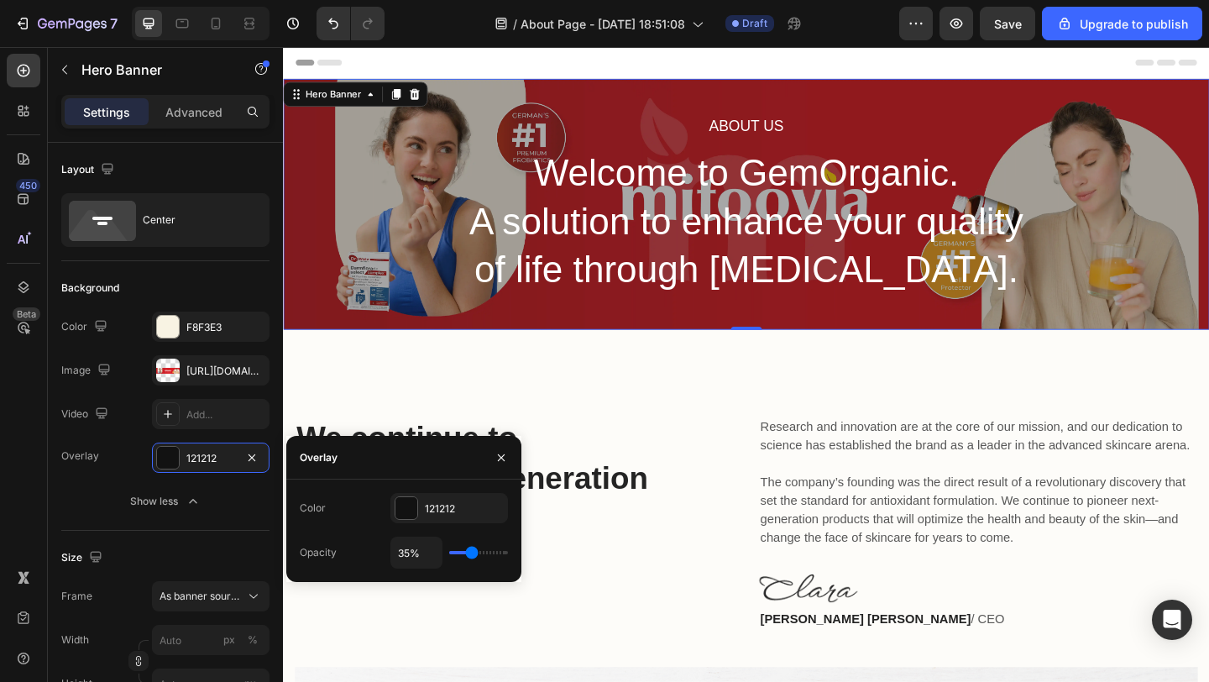
type input "34"
type input "33%"
type input "33"
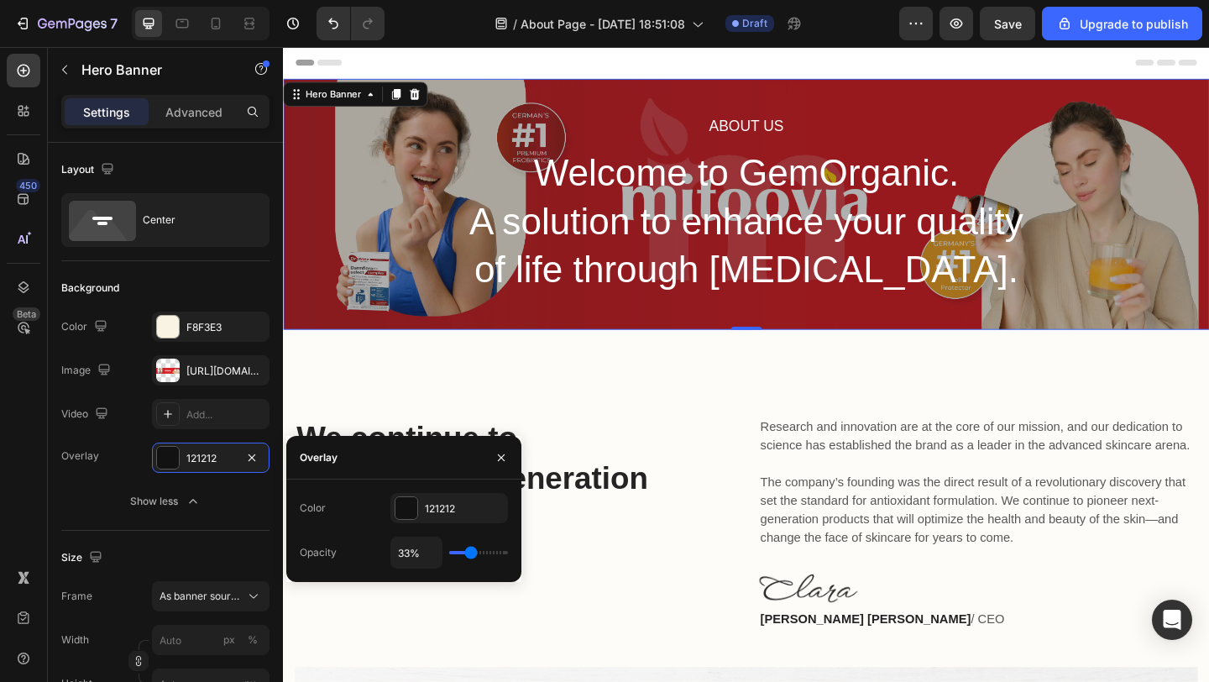
type input "32%"
type input "32"
type input "31%"
type input "31"
type input "32%"
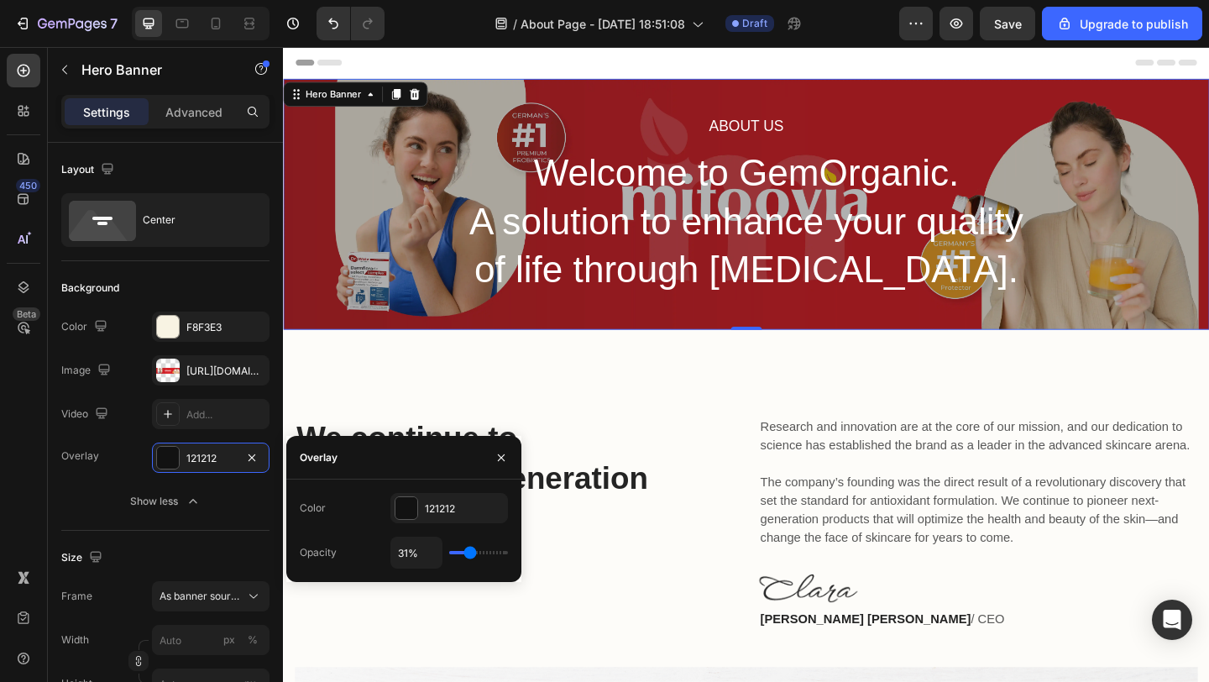
type input "32"
type input "34%"
type input "34"
type input "35%"
type input "35"
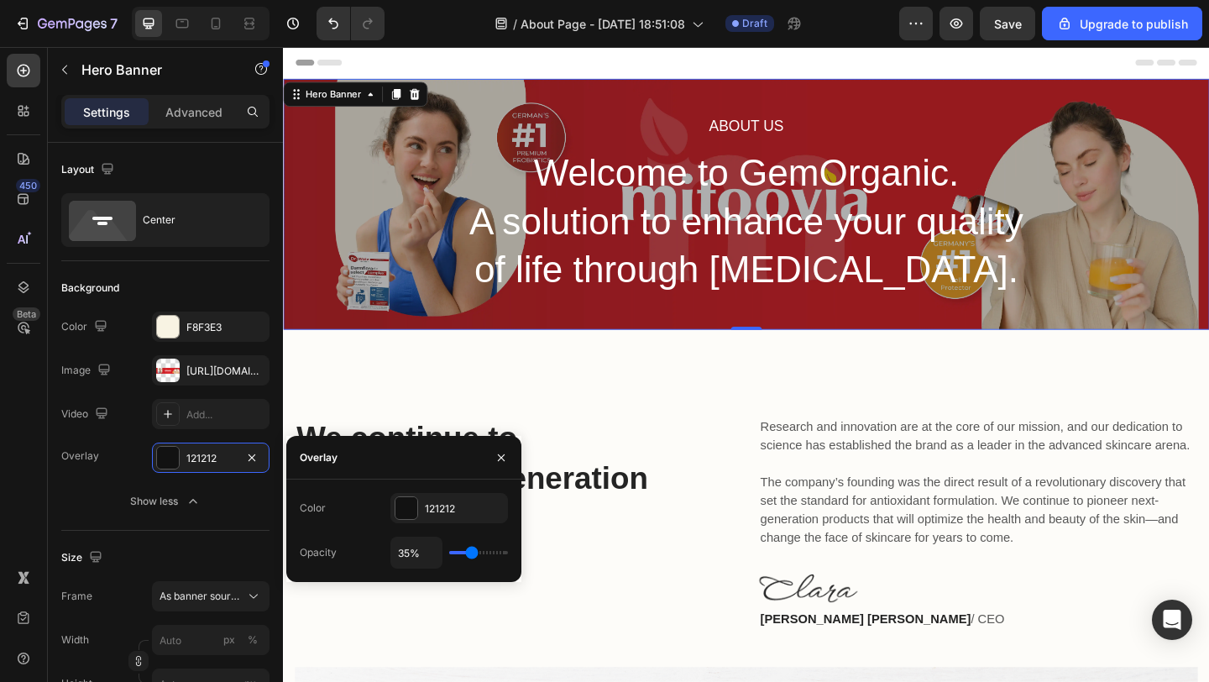
type input "37%"
type input "37"
type input "38%"
type input "38"
type input "40%"
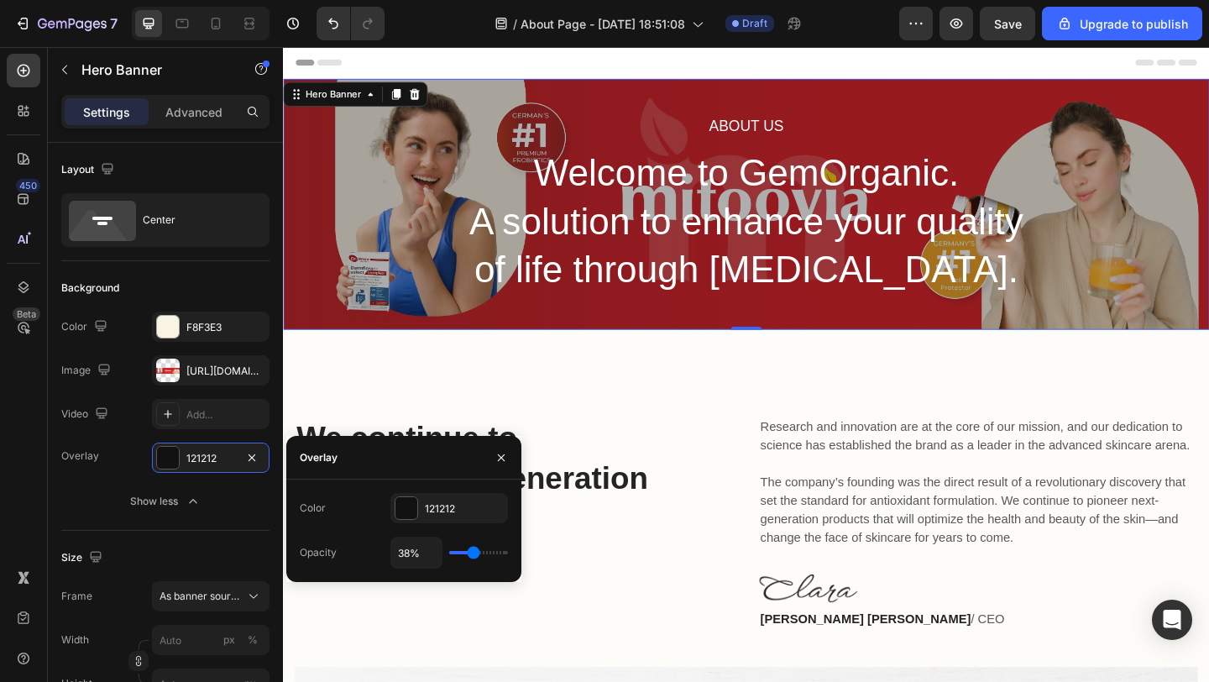
type input "40"
type input "41%"
type input "41"
type input "42%"
type input "42"
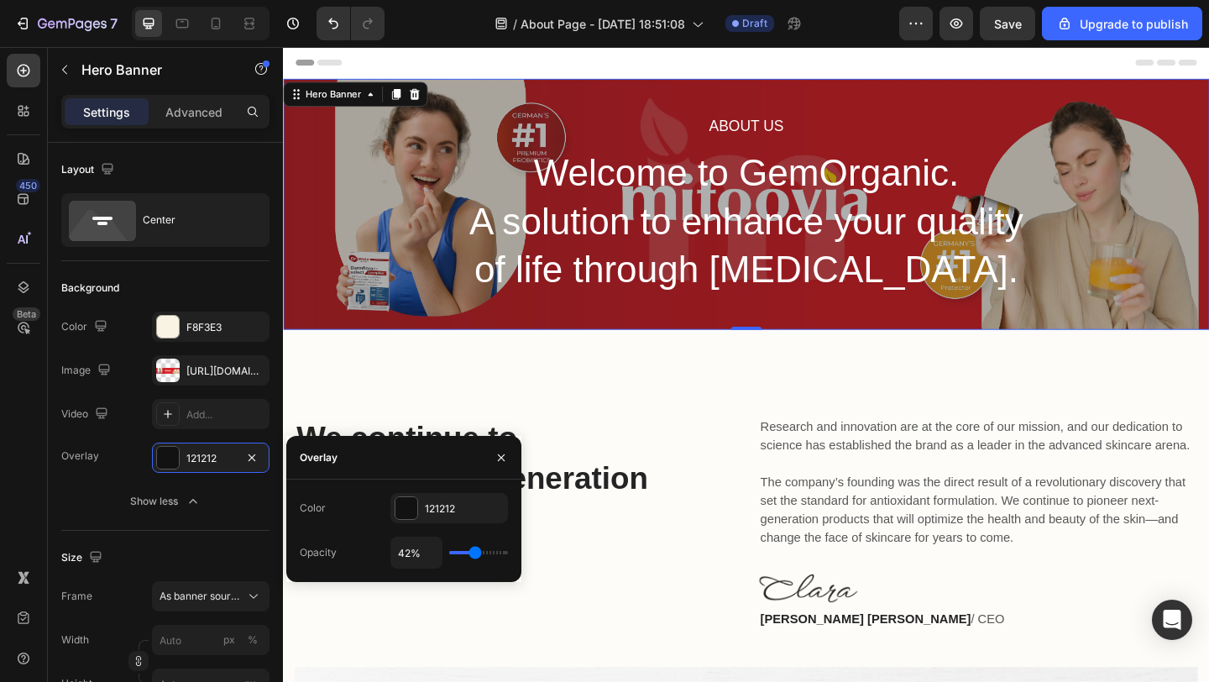
type input "43%"
type input "43"
type input "44%"
type input "44"
type input "45%"
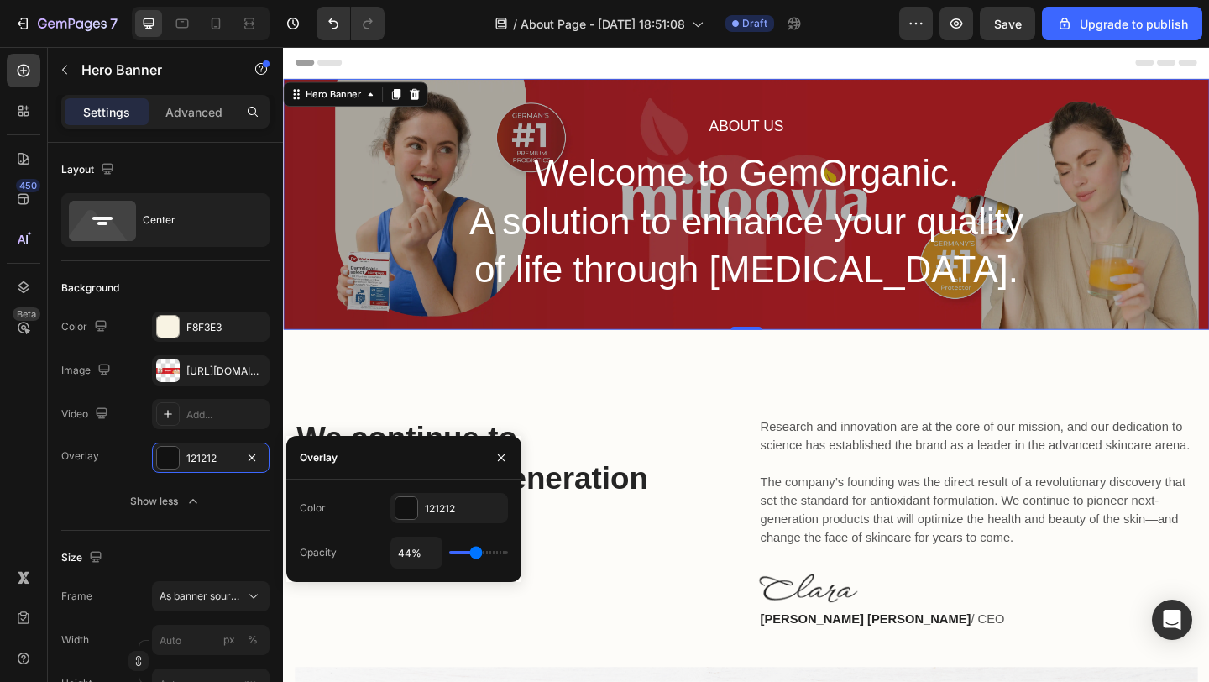
type input "45"
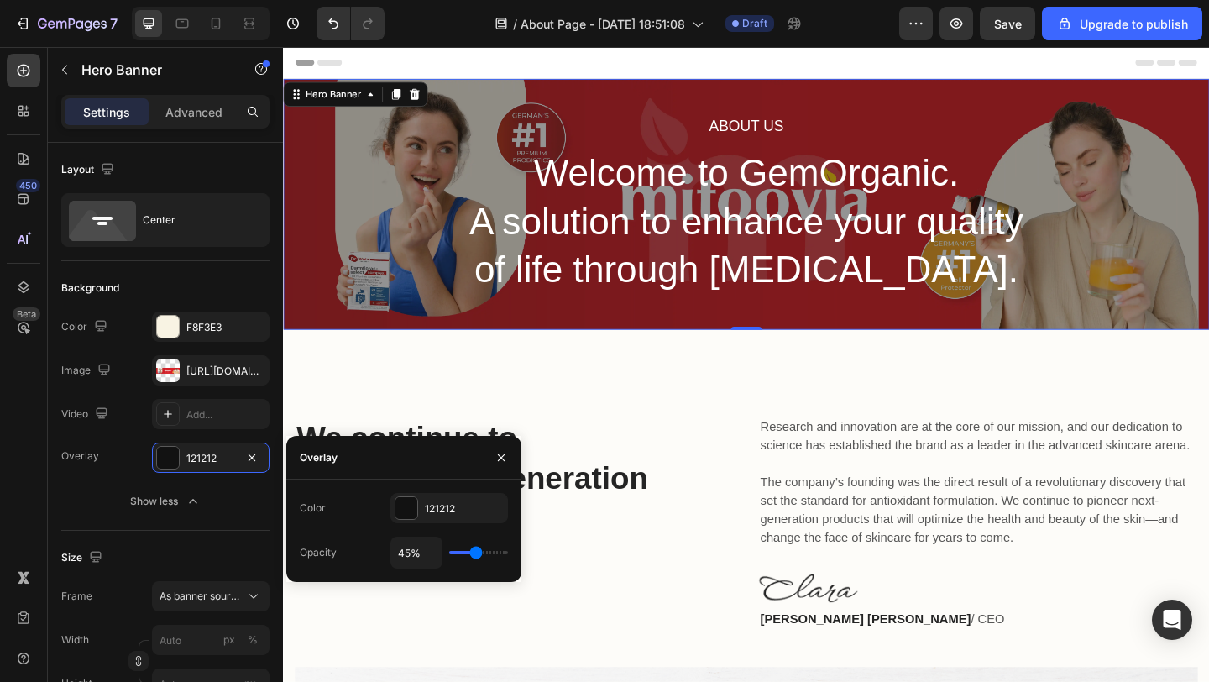
type input "46%"
type input "46"
type input "47%"
type input "47"
type input "48%"
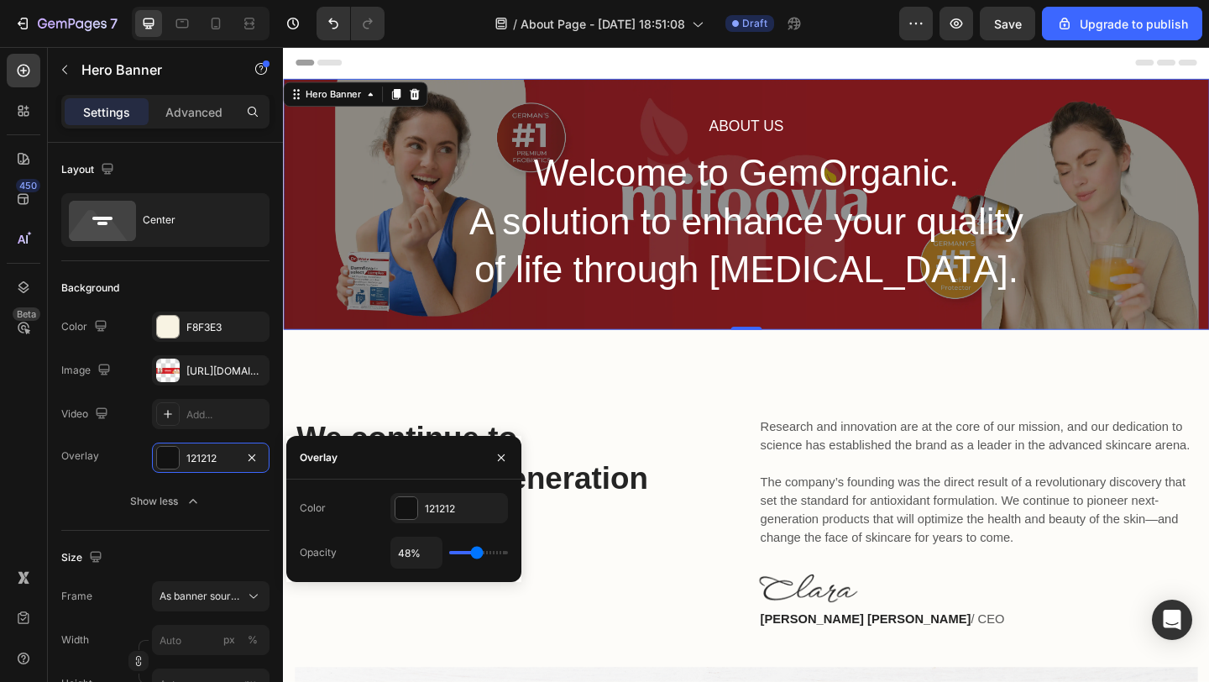
type input "48"
type input "49%"
type input "49"
type input "50%"
type input "50"
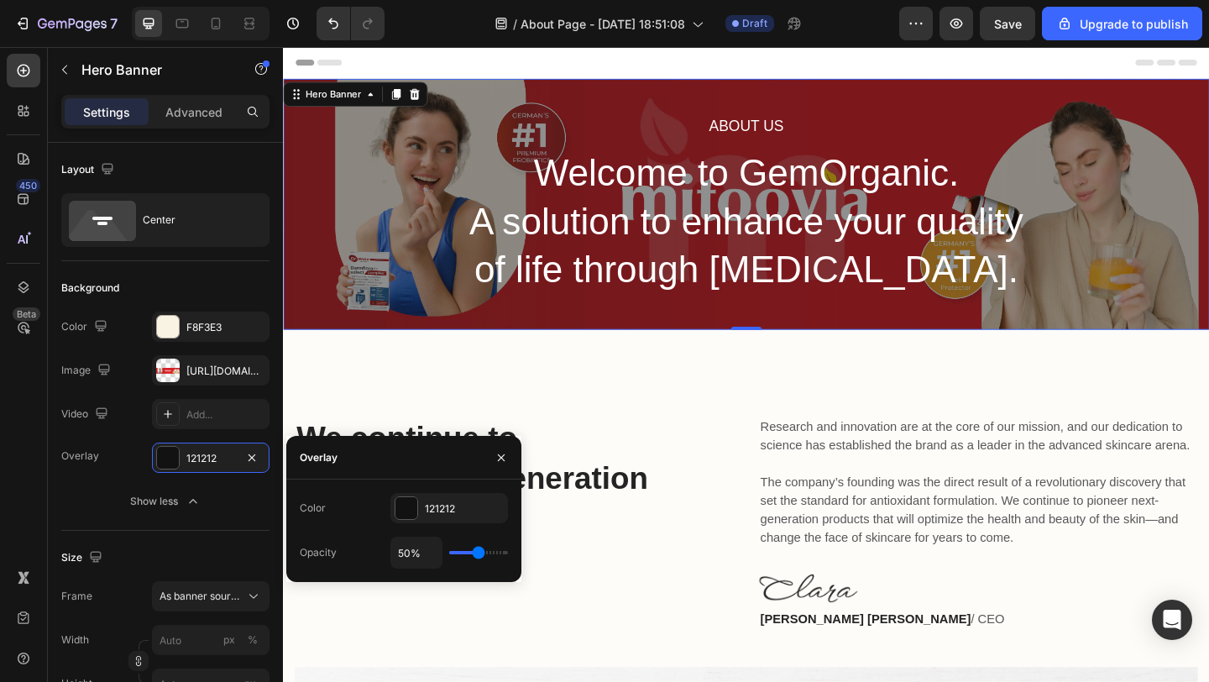
type input "51%"
type input "51"
type input "52%"
type input "52"
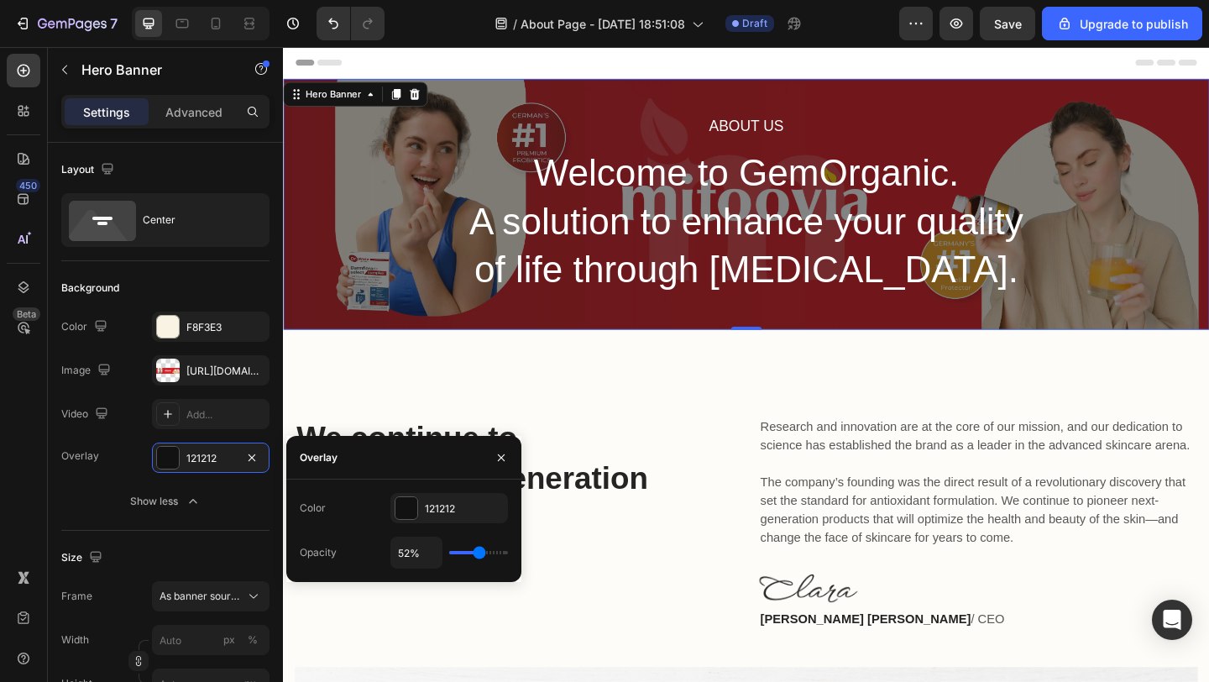
type input "53%"
type input "53"
type input "54%"
type input "54"
type input "55%"
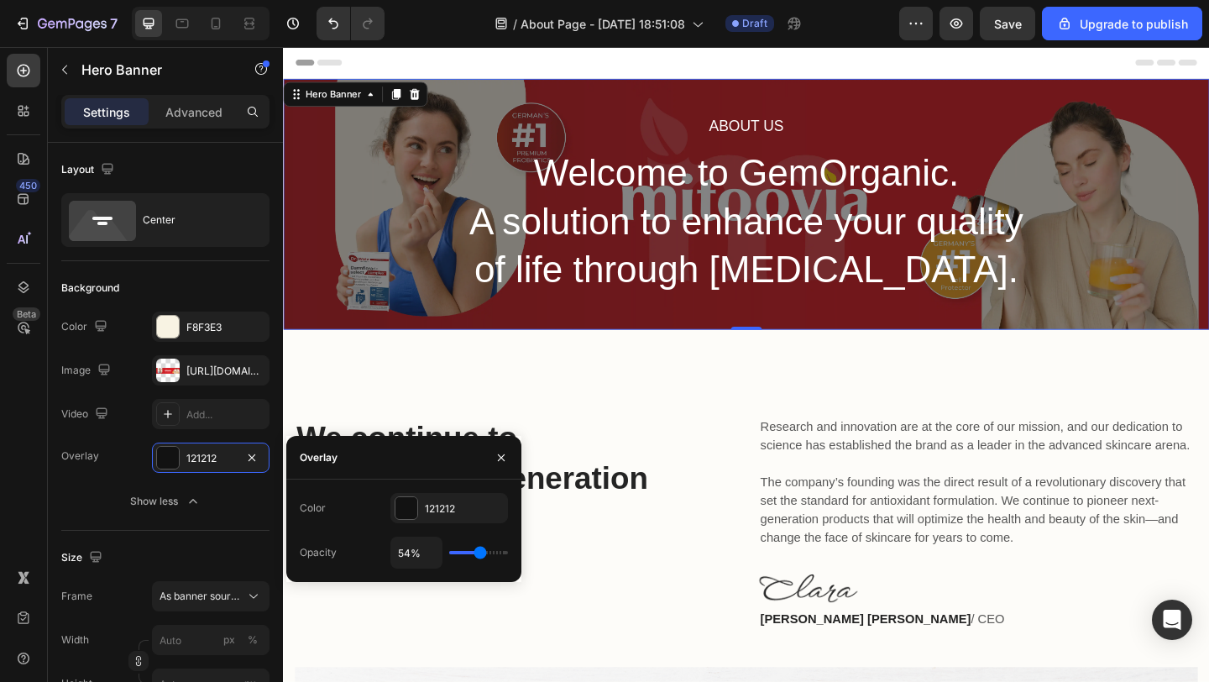
type input "55"
type input "56%"
type input "56"
type input "57%"
type input "57"
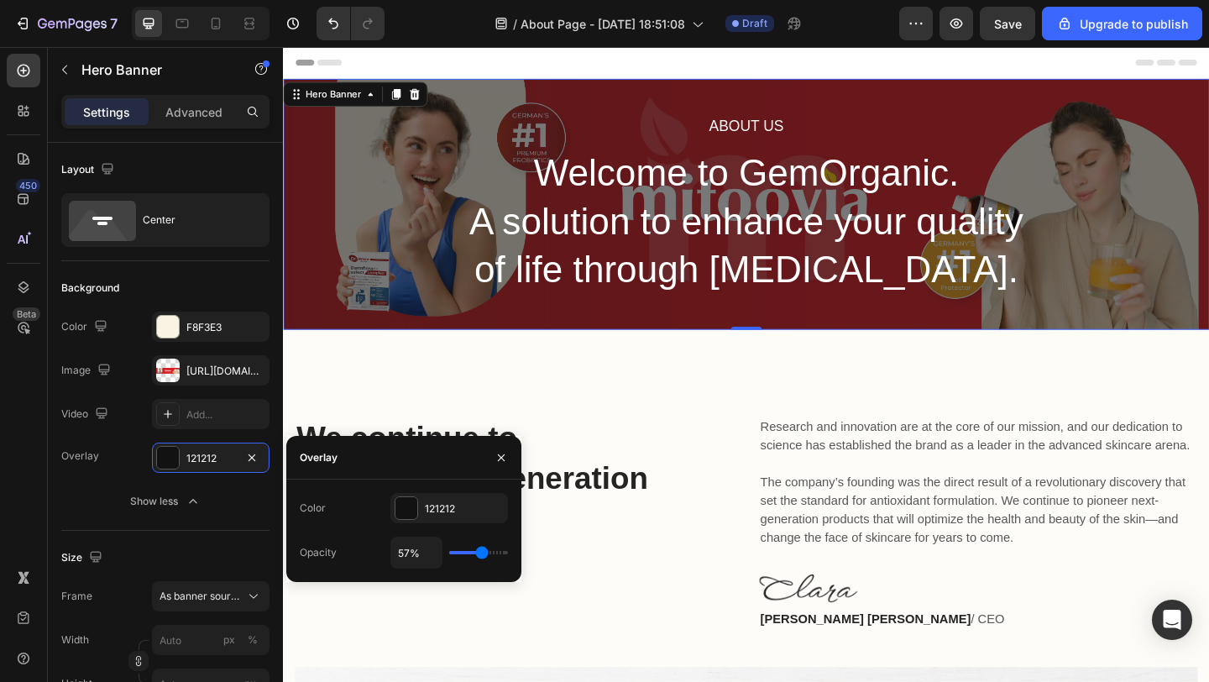
type input "58%"
type input "58"
type input "59%"
type input "59"
type input "60%"
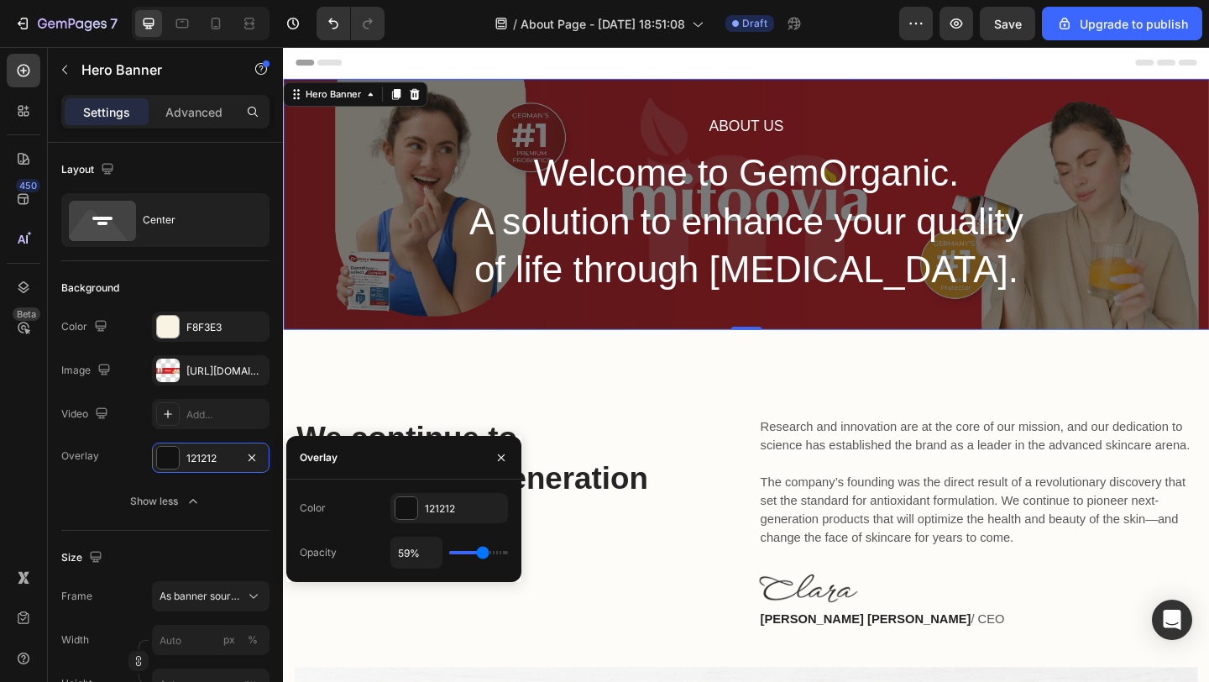
type input "60"
type input "61%"
type input "61"
type input "62%"
type input "62"
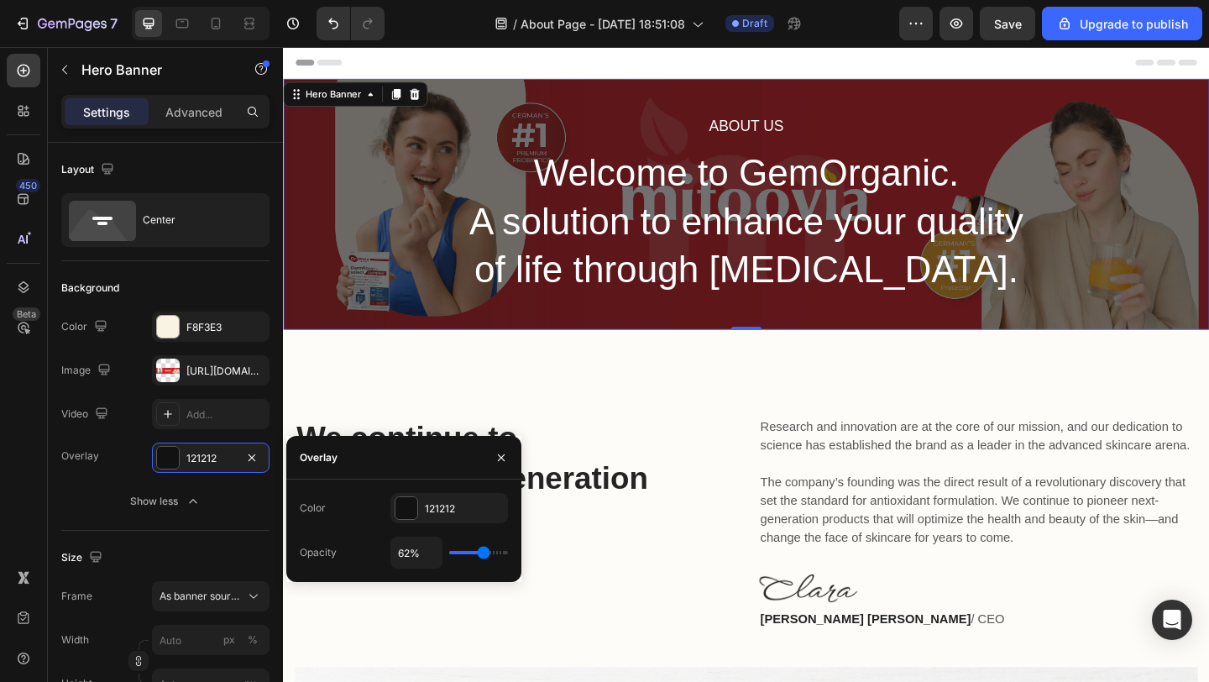
type input "63%"
type input "63"
type input "64%"
type input "64"
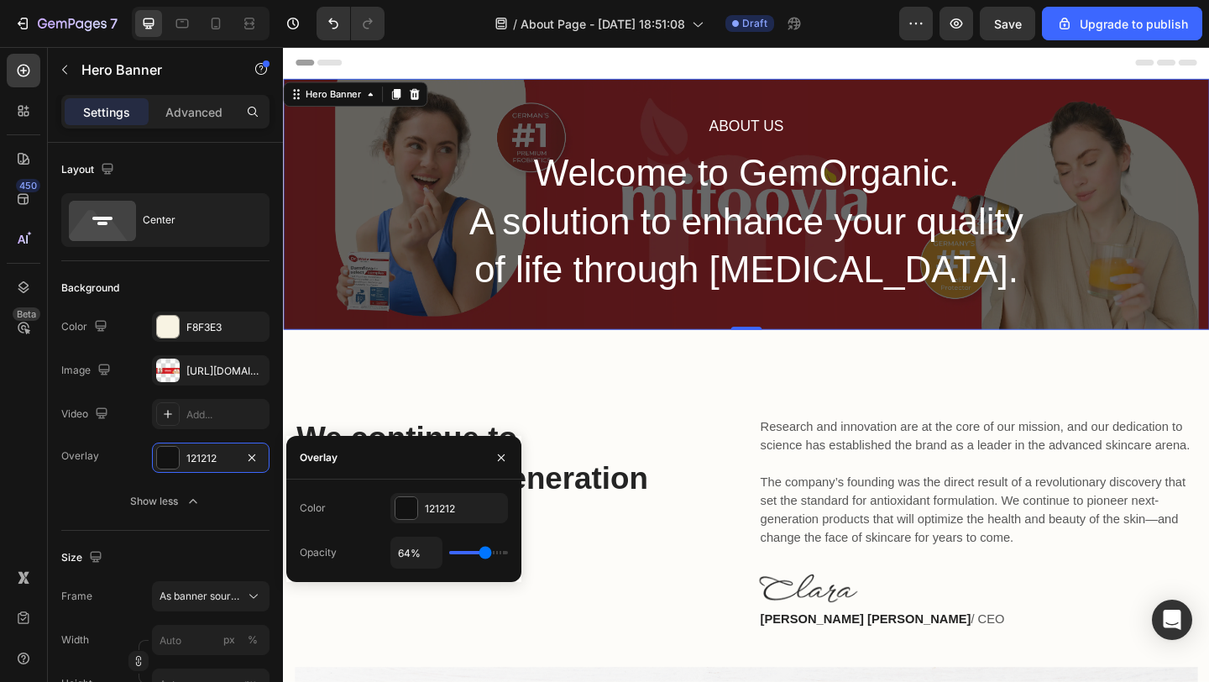
type input "63%"
type input "63"
type input "62%"
type input "62"
type input "61%"
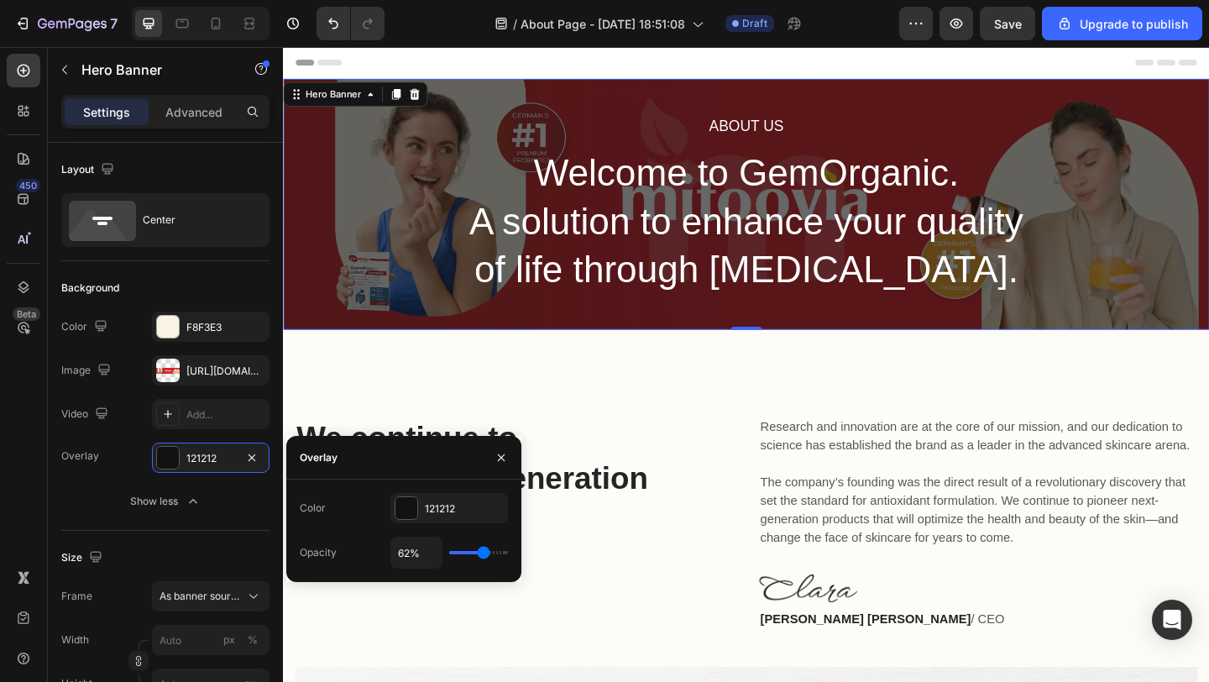
type input "61"
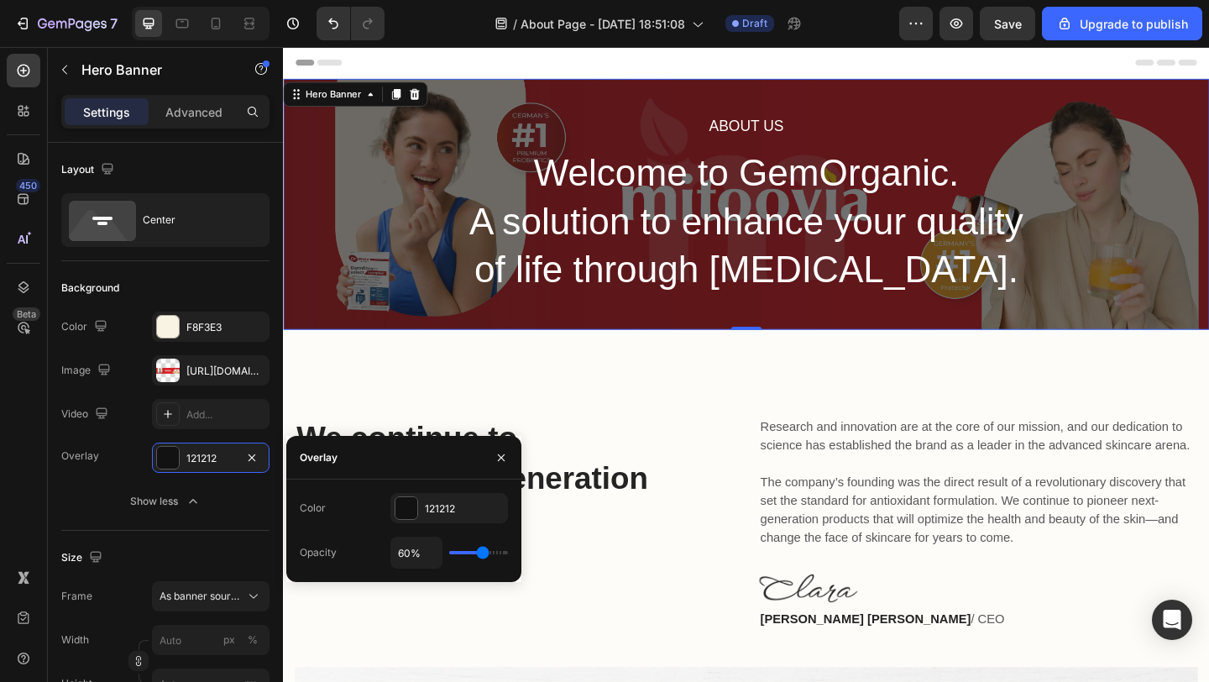
drag, startPoint x: 453, startPoint y: 554, endPoint x: 483, endPoint y: 552, distance: 29.4
click at [483, 552] on input "range" at bounding box center [478, 552] width 59 height 3
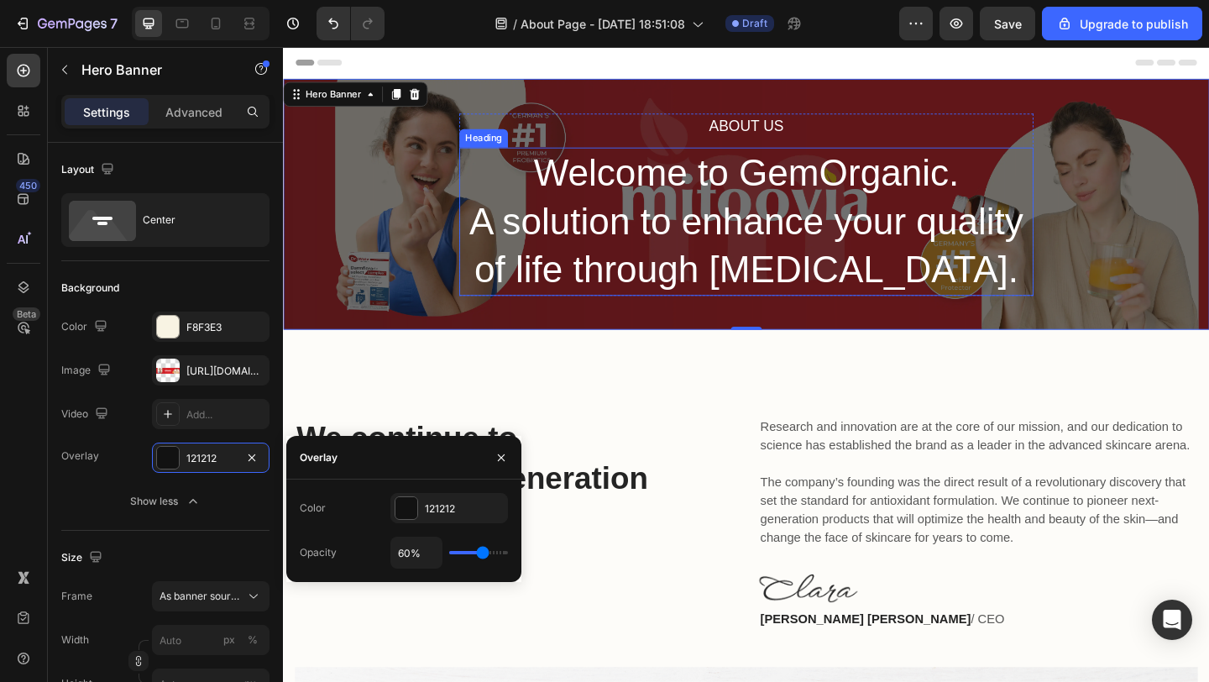
click at [666, 225] on p "Welcome to GemOrganic. A solution to enhance your quality of life through skin …" at bounding box center [786, 236] width 621 height 157
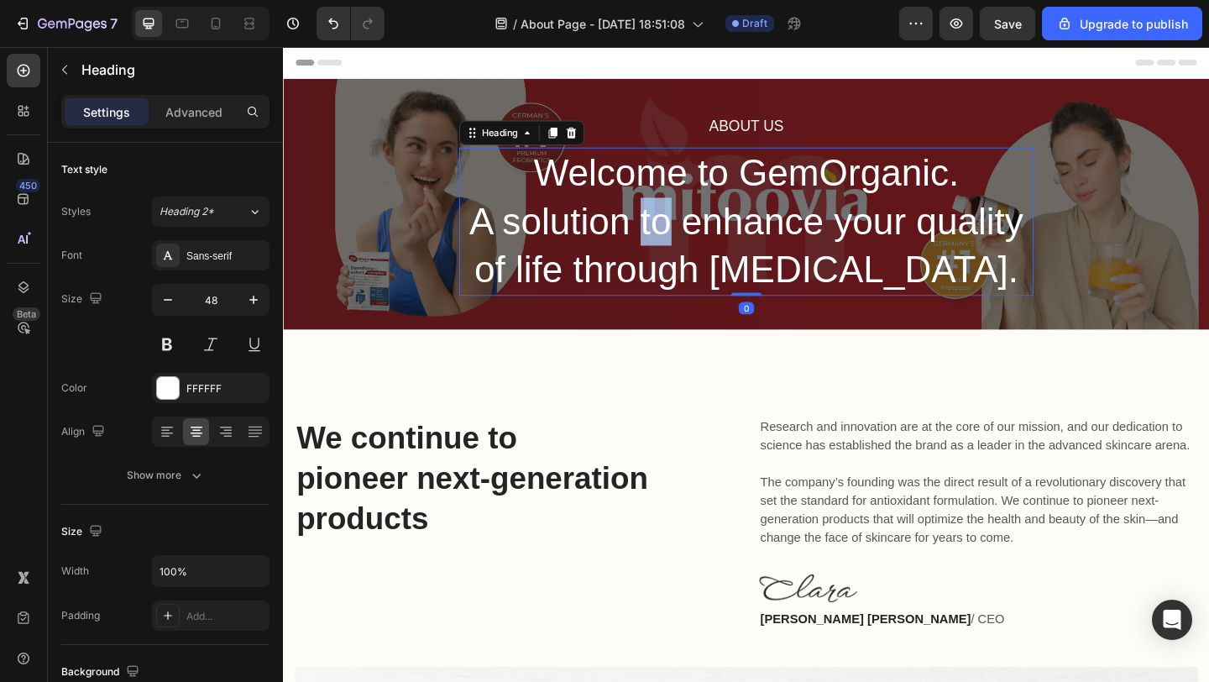
click at [666, 225] on p "Welcome to GemOrganic. A solution to enhance your quality of life through skin …" at bounding box center [786, 236] width 621 height 157
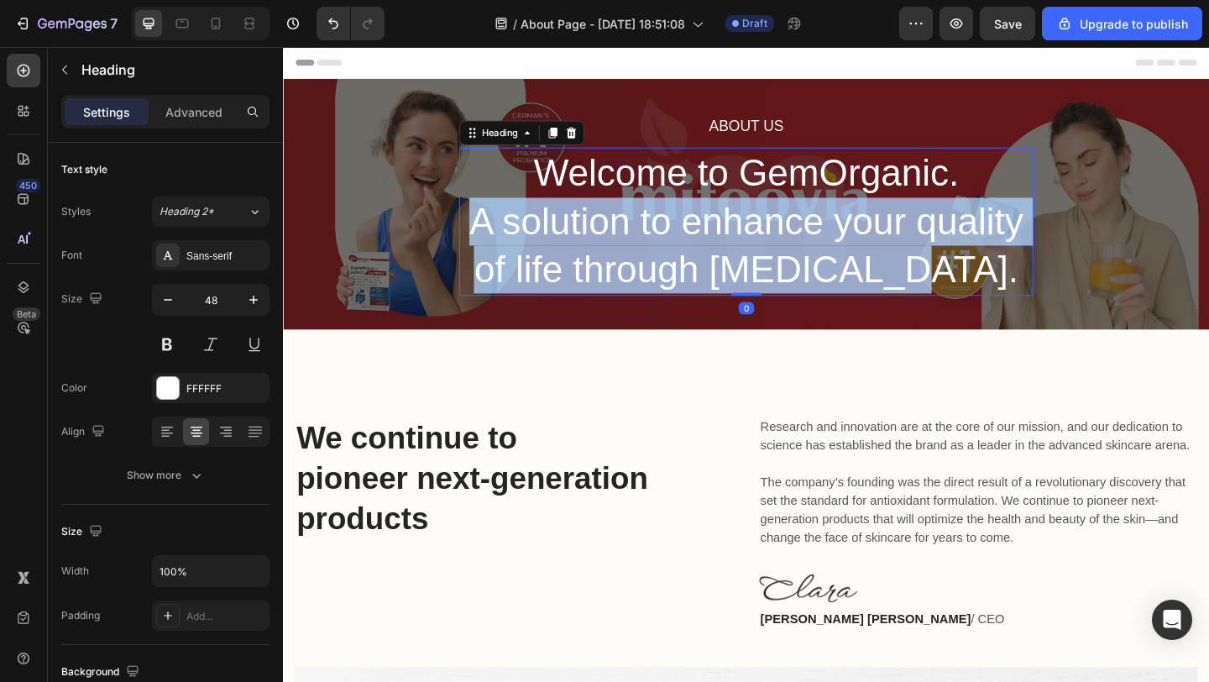
click at [666, 225] on p "Welcome to GemOrganic. A solution to enhance your quality of life through skin …" at bounding box center [786, 236] width 621 height 157
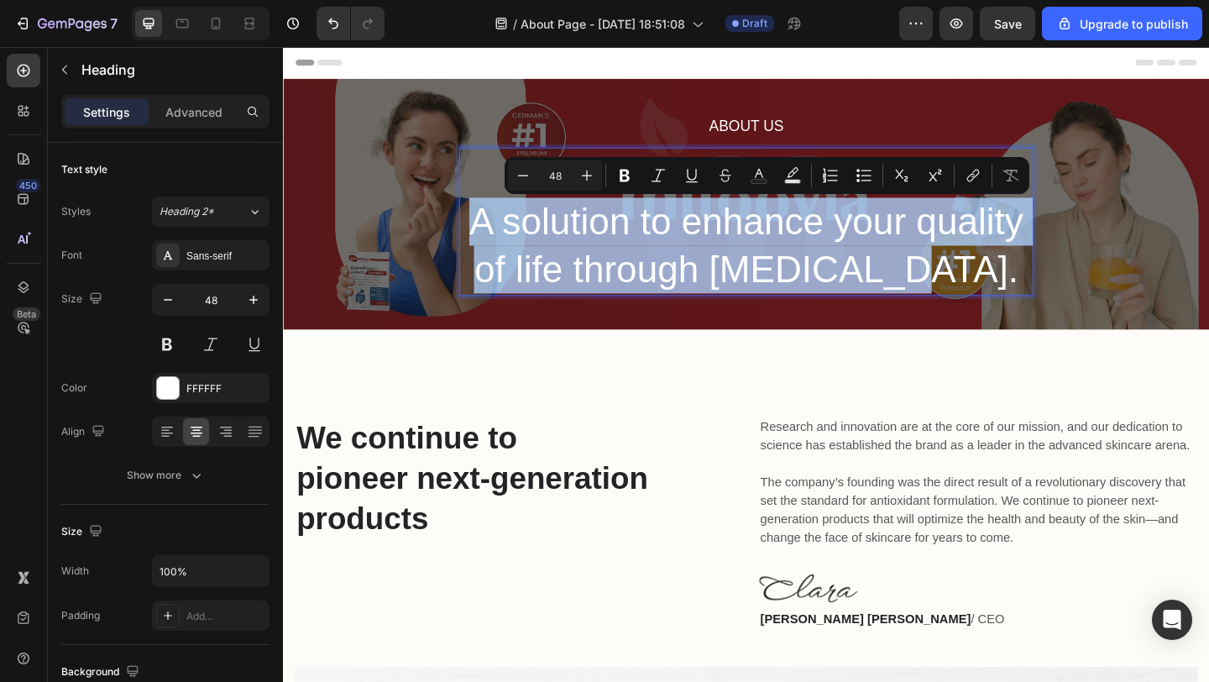
click at [686, 262] on p "Welcome to GemOrganic. A solution to enhance your quality of life through skin …" at bounding box center [786, 236] width 621 height 157
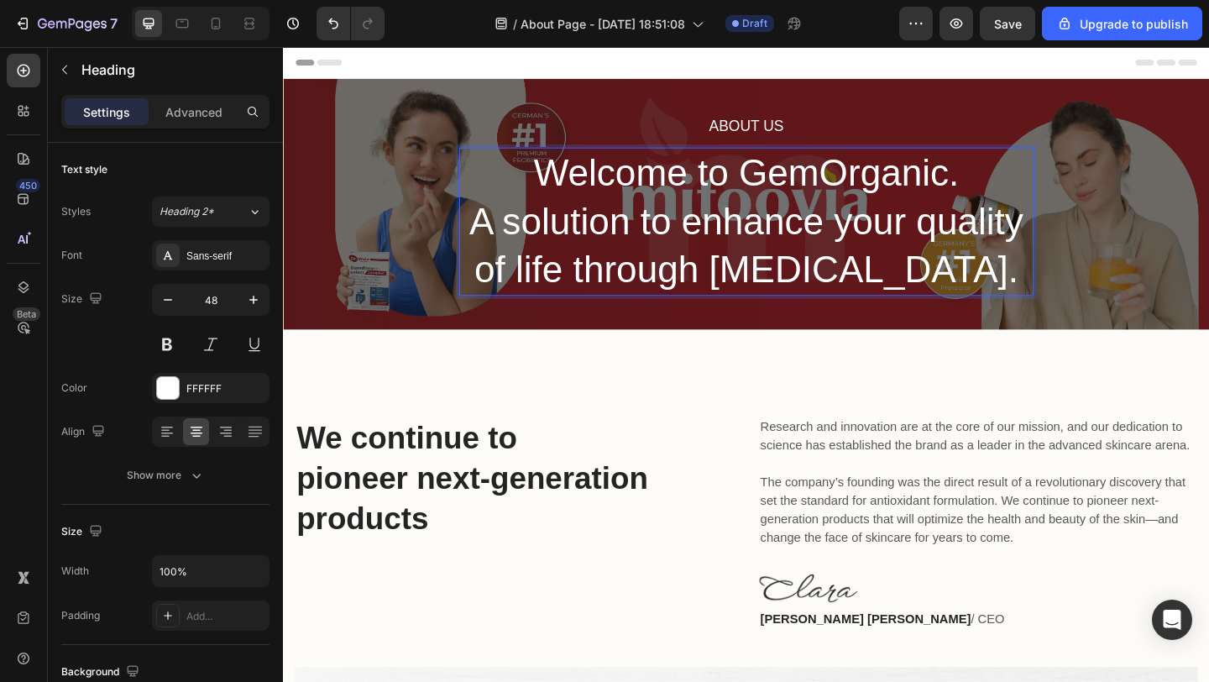
click at [658, 199] on p "Welcome to GemOrganic. A solution to enhance your quality of life through skin …" at bounding box center [786, 236] width 621 height 157
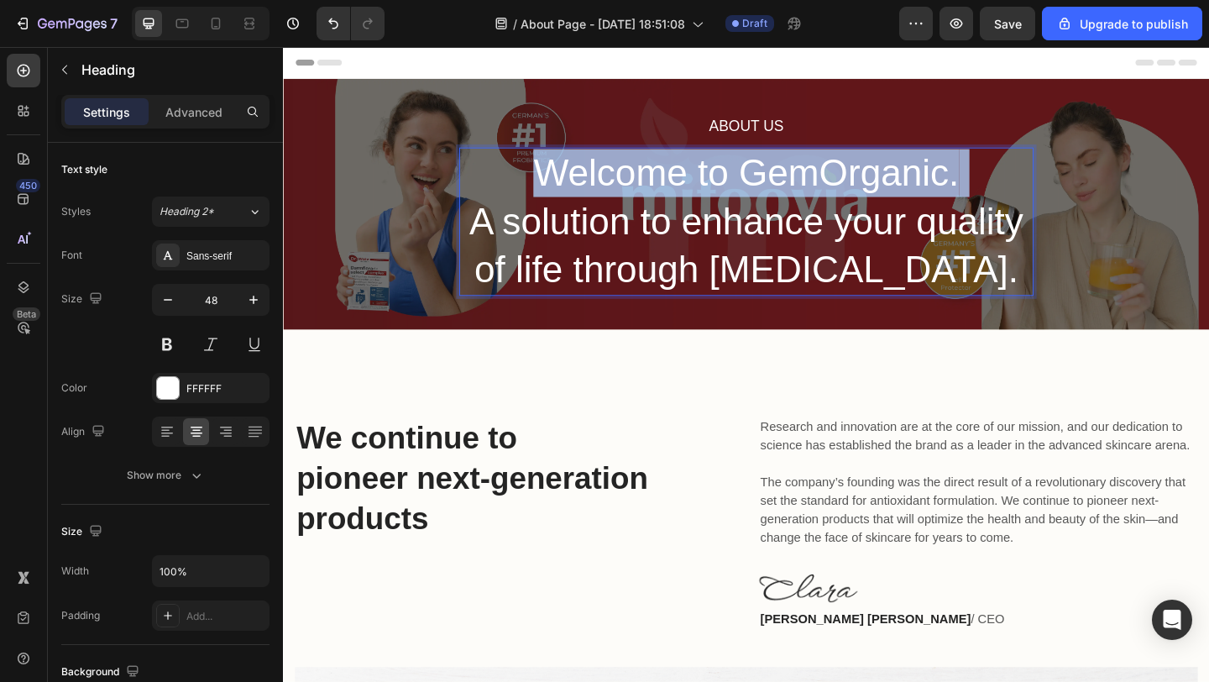
click at [658, 199] on p "Welcome to GemOrganic. A solution to enhance your quality of life through skin …" at bounding box center [786, 236] width 621 height 157
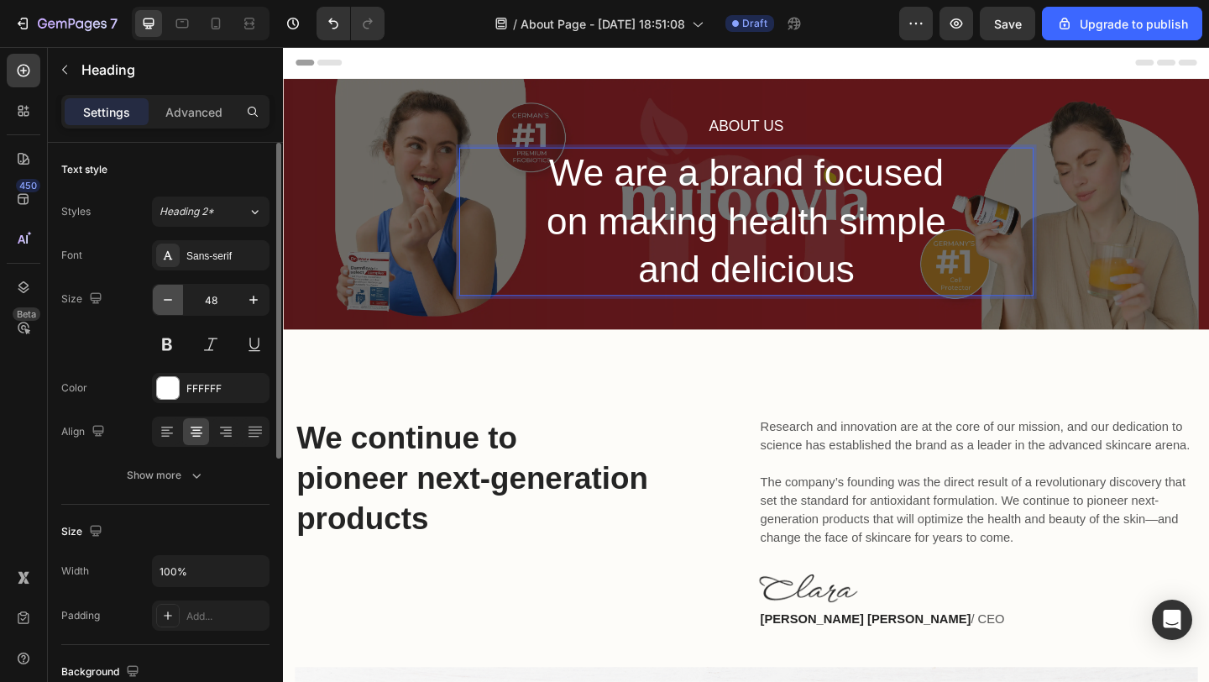
click at [174, 303] on icon "button" at bounding box center [168, 299] width 17 height 17
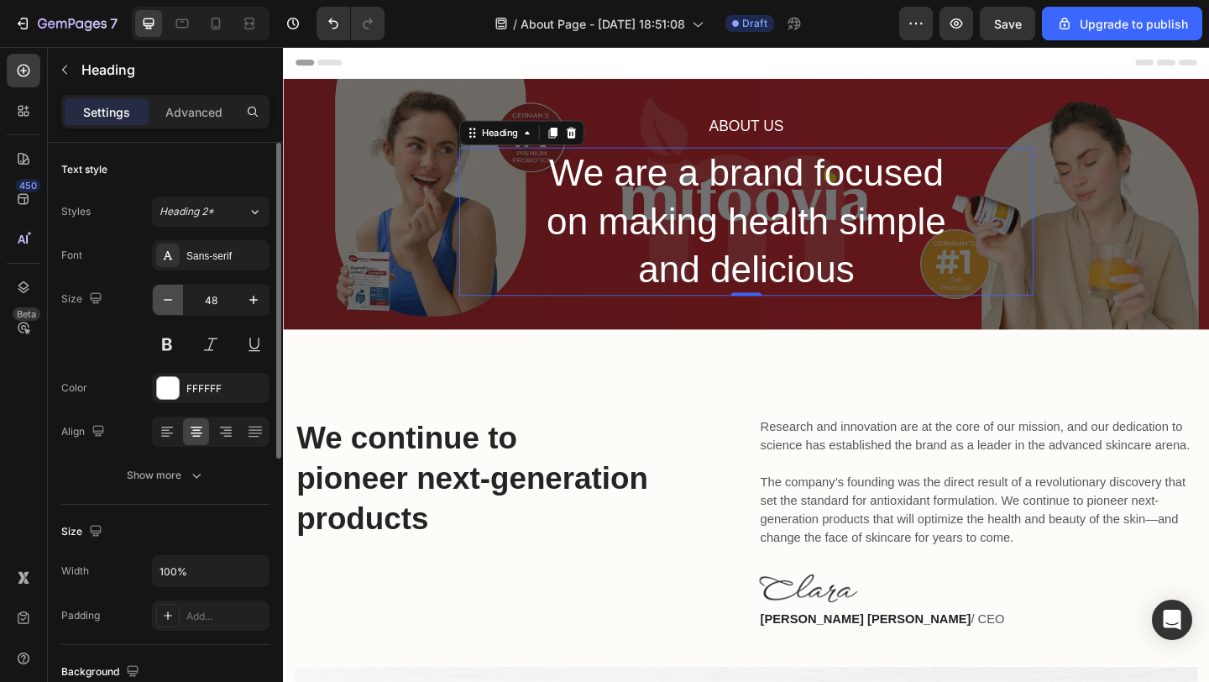
click at [174, 303] on icon "button" at bounding box center [168, 299] width 17 height 17
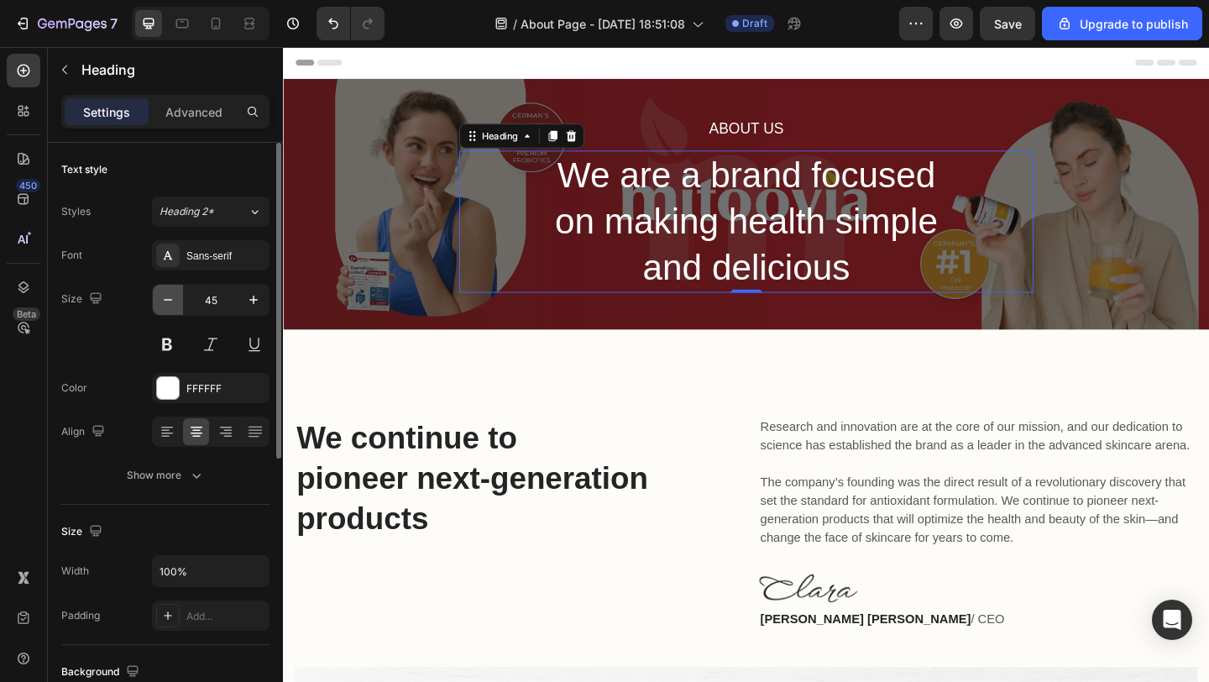
click at [174, 303] on icon "button" at bounding box center [168, 299] width 17 height 17
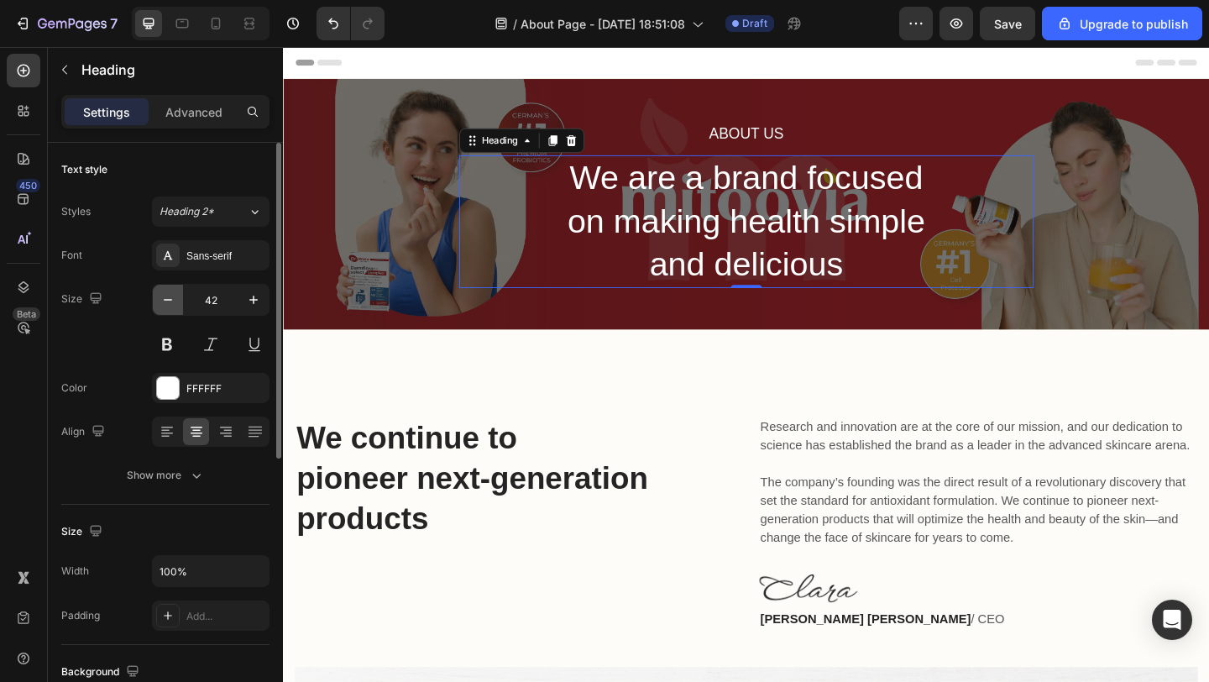
click at [174, 303] on icon "button" at bounding box center [168, 299] width 17 height 17
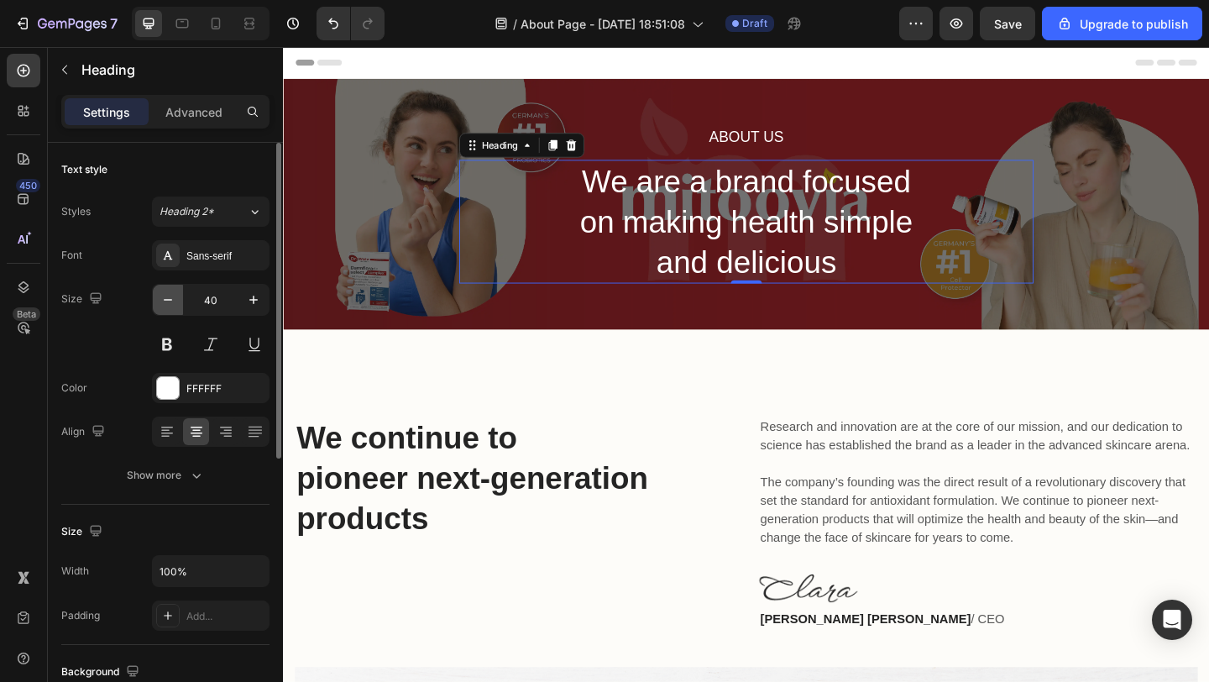
click at [174, 303] on icon "button" at bounding box center [168, 299] width 17 height 17
click at [256, 305] on icon "button" at bounding box center [253, 299] width 17 height 17
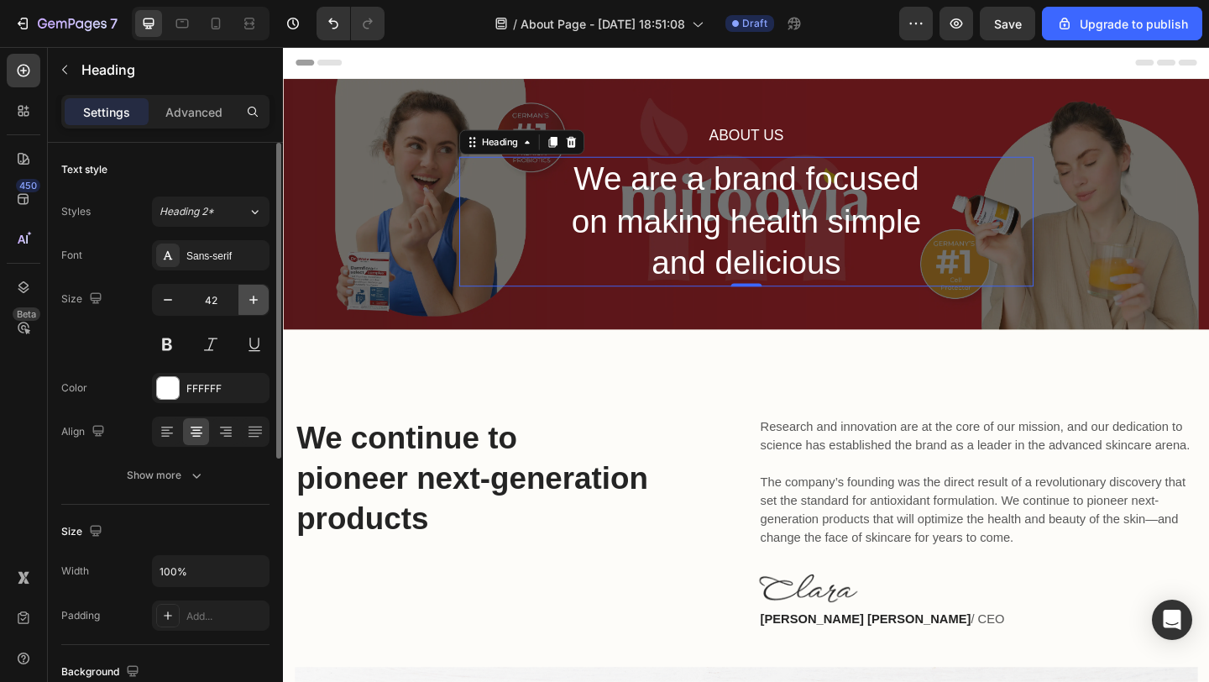
click at [256, 305] on icon "button" at bounding box center [253, 299] width 17 height 17
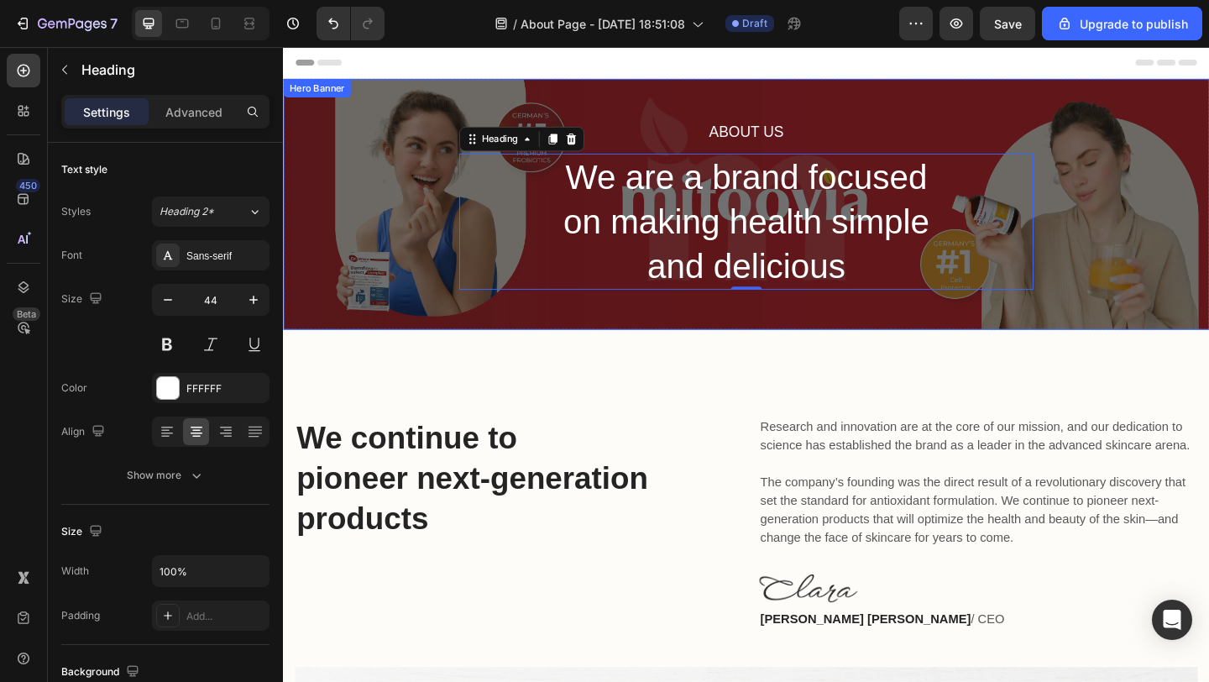
click at [423, 165] on div "About Us Heading We are a brand focused on making health simple and delicious H…" at bounding box center [787, 218] width 1008 height 500
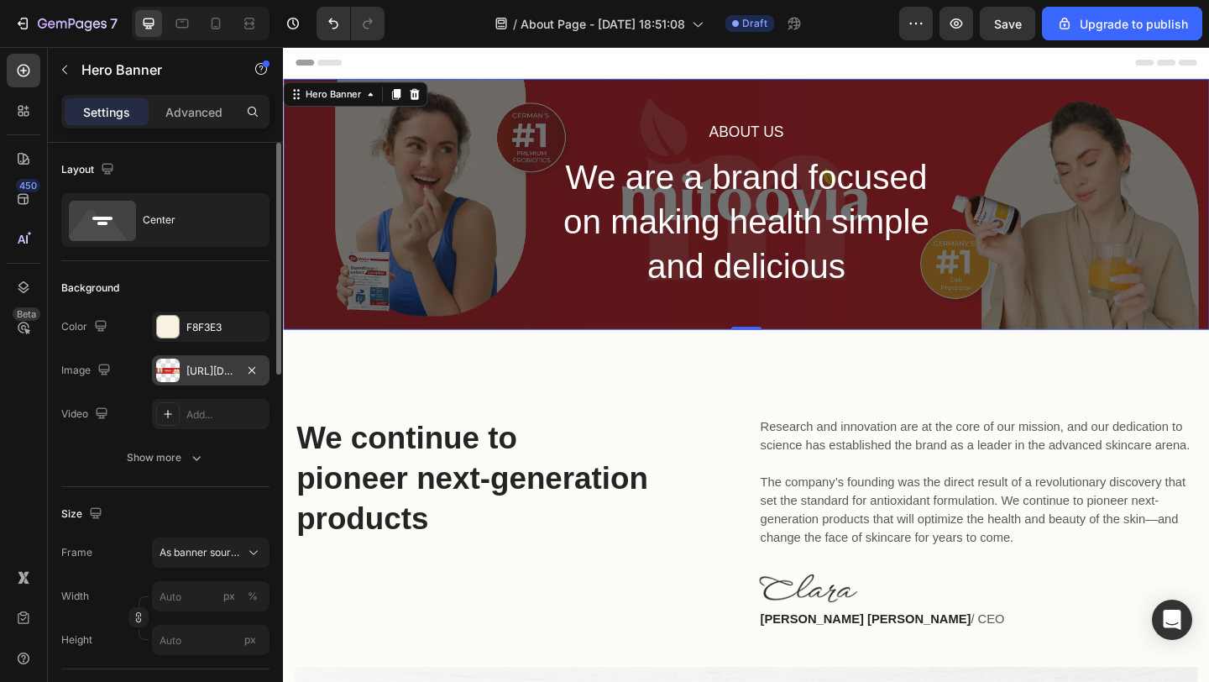
click at [202, 365] on div "https://cdn.shopify.com/s/files/1/0678/1704/6070/files/gempages_578479473586865…" at bounding box center [210, 371] width 49 height 15
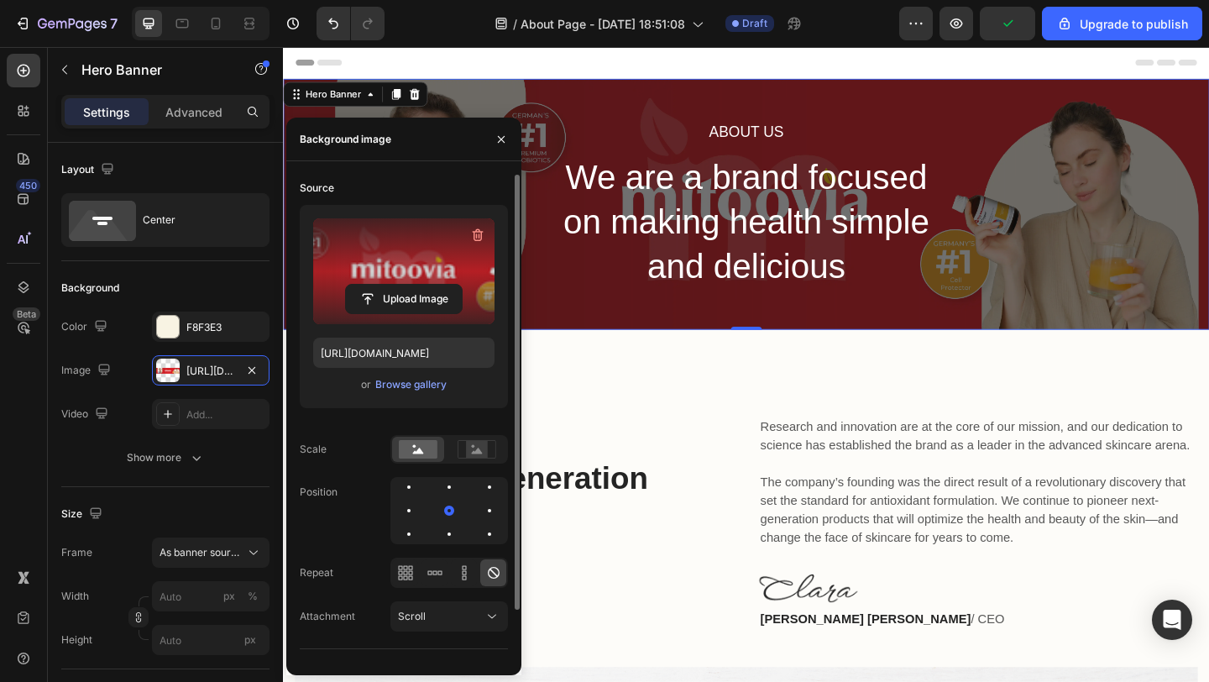
click at [396, 259] on label at bounding box center [403, 271] width 181 height 106
click at [396, 285] on input "file" at bounding box center [404, 299] width 116 height 29
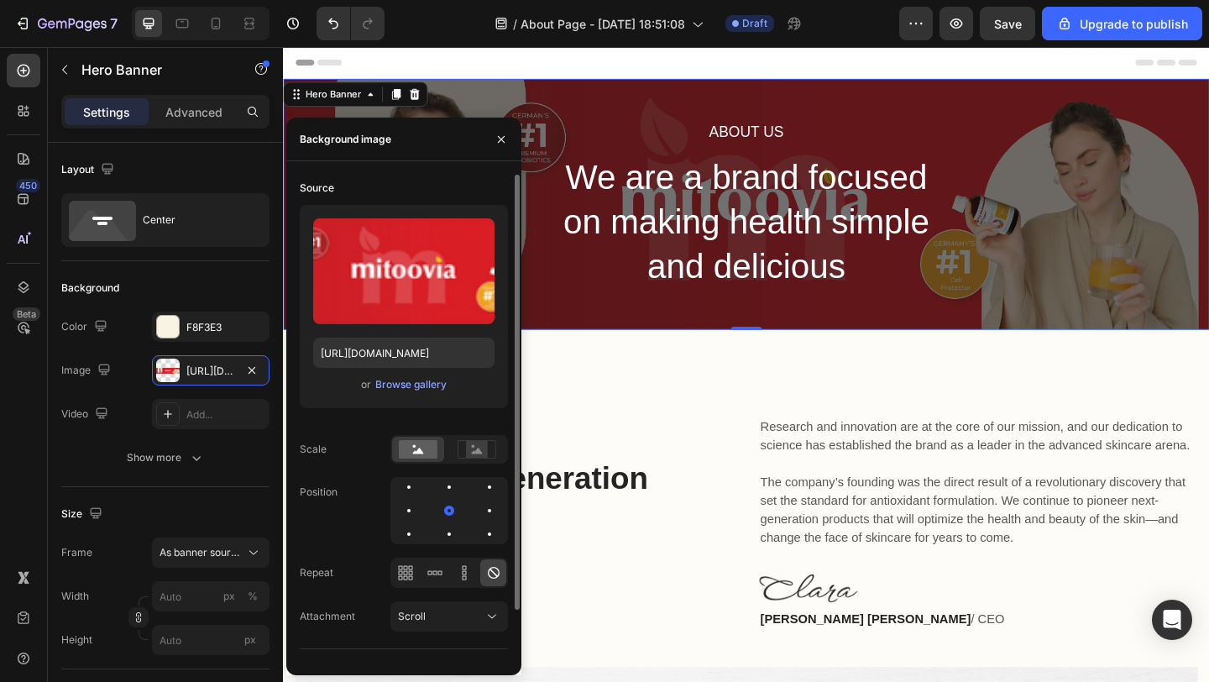
click at [430, 395] on div "Upload Image https://cdn.shopify.com/s/files/1/0678/1704/6070/files/gempages_57…" at bounding box center [404, 306] width 208 height 203
click at [429, 388] on div "Browse gallery" at bounding box center [410, 384] width 71 height 15
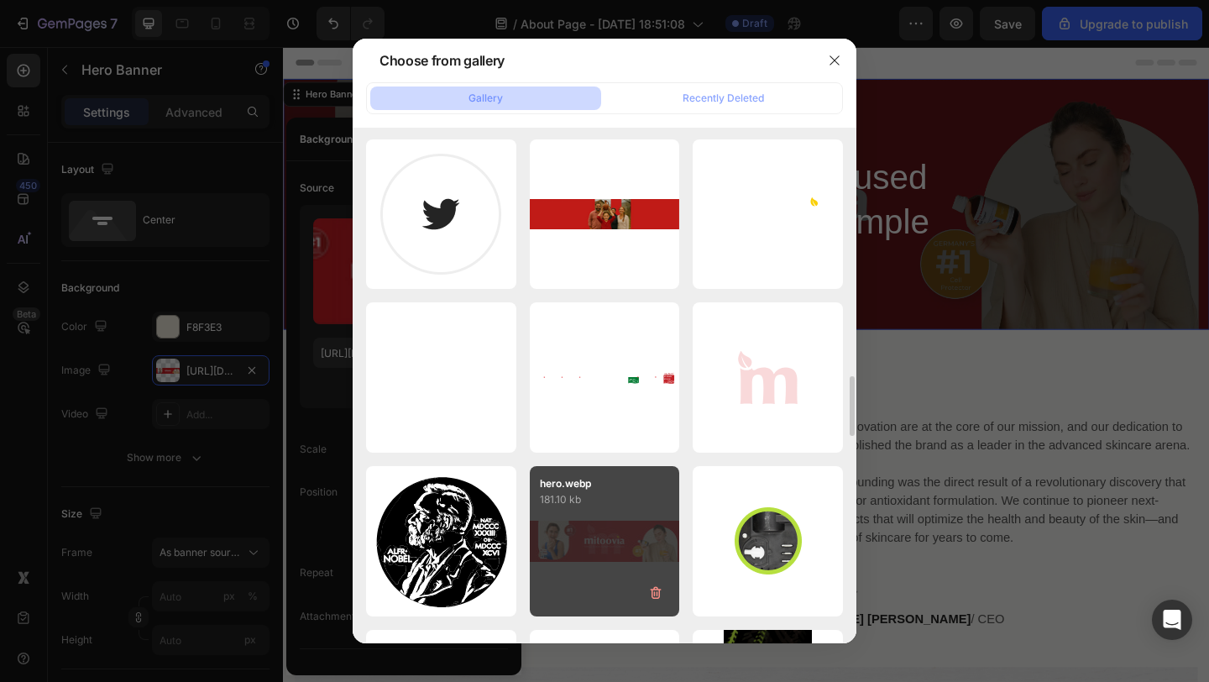
scroll to position [2133, 0]
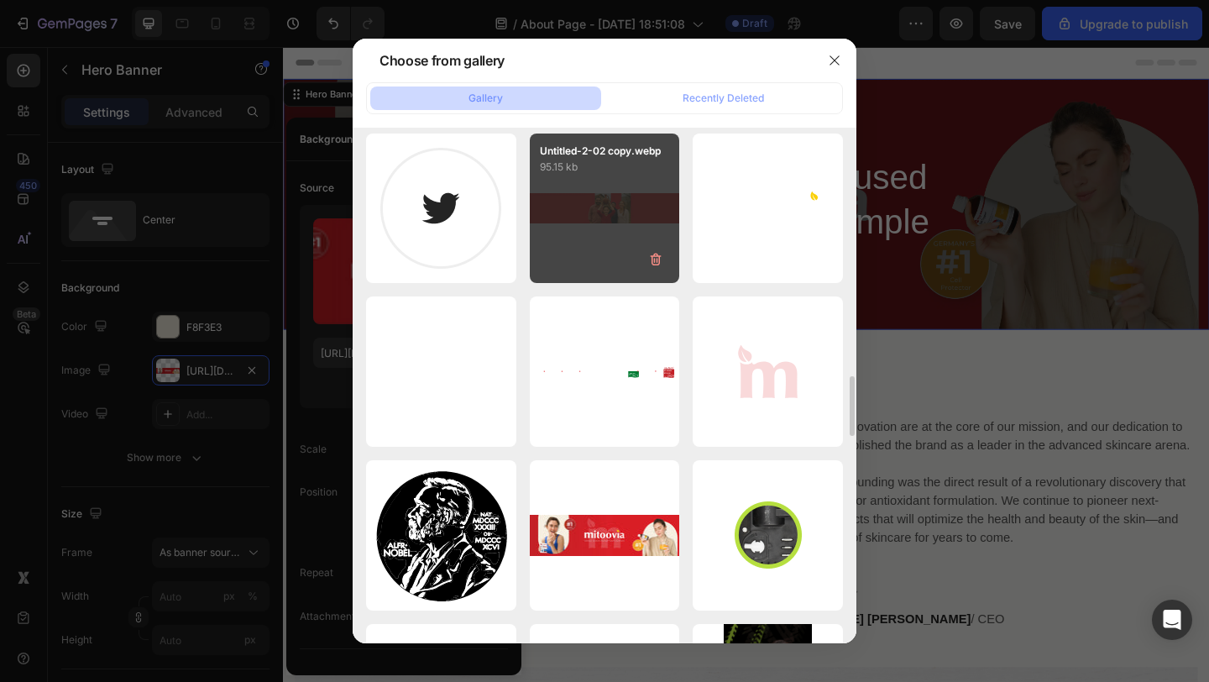
click at [597, 241] on div "Untitled-2-02 copy.webp 95.15 kb" at bounding box center [605, 209] width 150 height 150
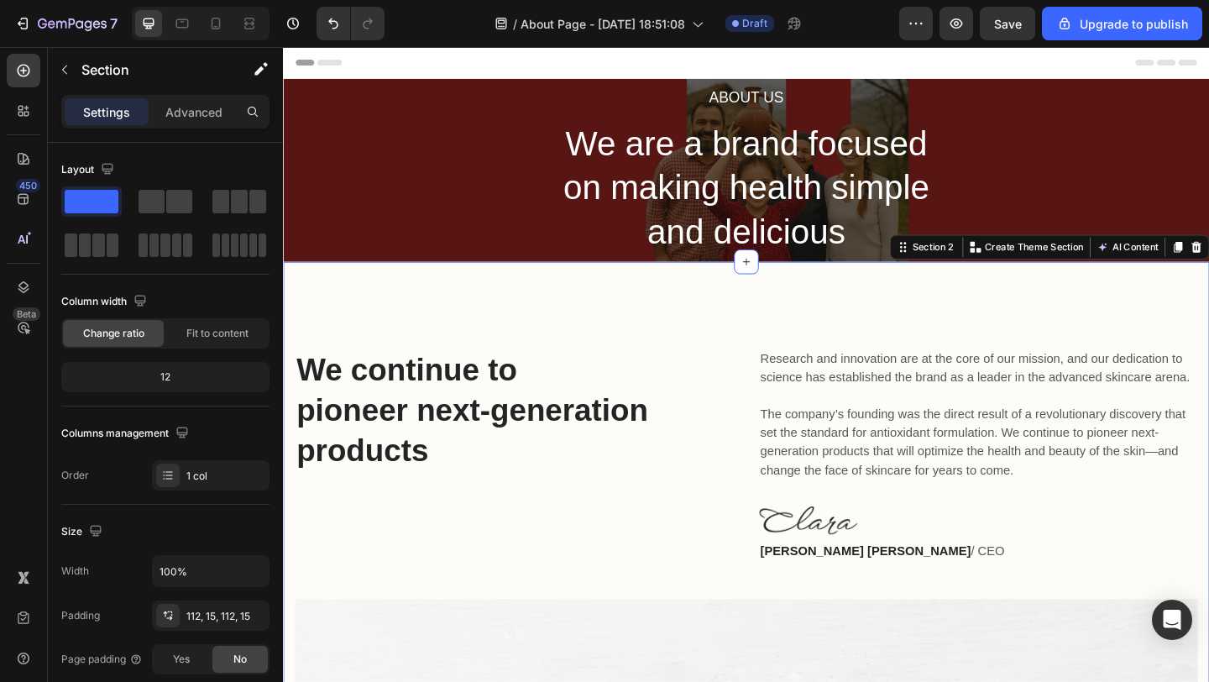
click at [680, 315] on div "We continue to pioneer next-generation products Heading Research and innovation…" at bounding box center [787, 687] width 1008 height 814
click at [670, 315] on div "We continue to pioneer next-generation products Heading Research and innovation…" at bounding box center [787, 687] width 1008 height 814
click at [753, 286] on div "We continue to pioneer next-generation products Heading Research and innovation…" at bounding box center [787, 687] width 1008 height 814
click at [65, 71] on icon "button" at bounding box center [64, 69] width 13 height 13
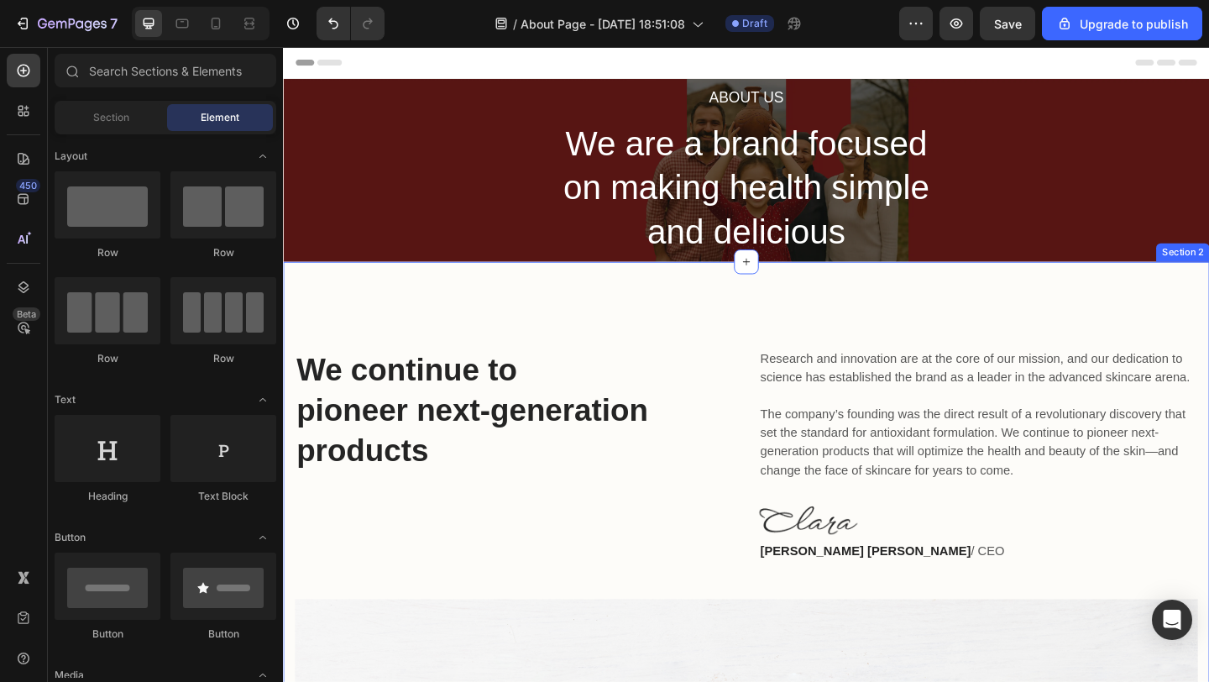
click at [496, 310] on div "We continue to pioneer next-generation products Heading Research and innovation…" at bounding box center [787, 687] width 1008 height 814
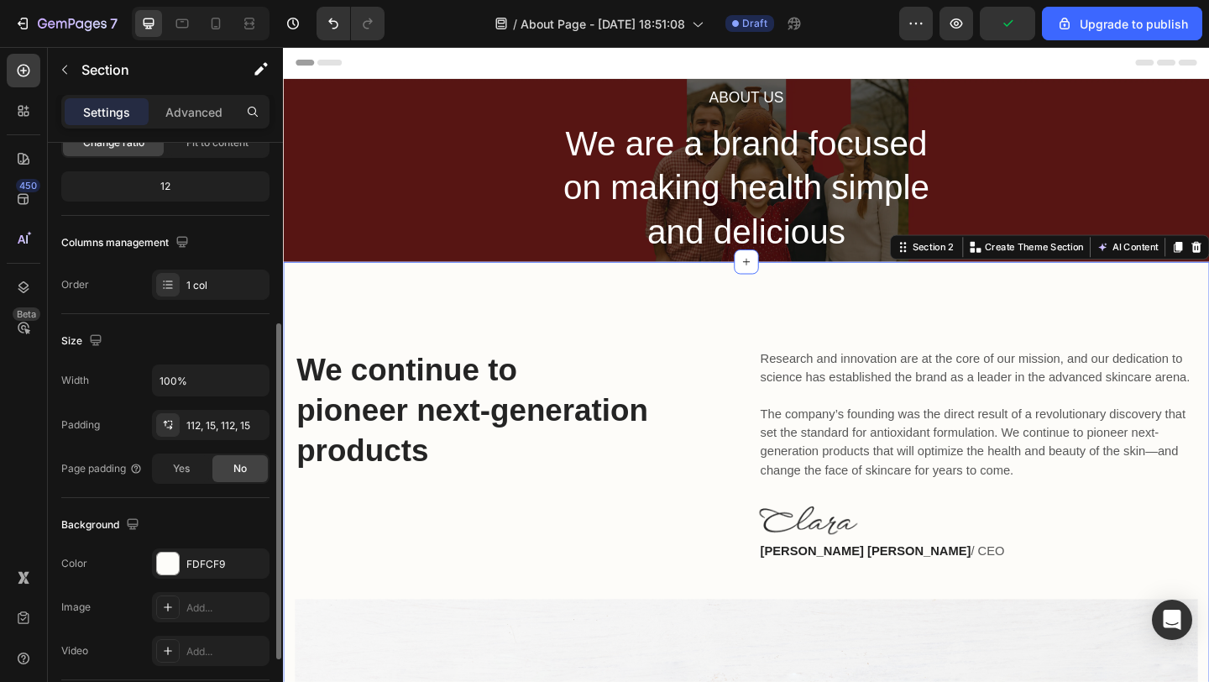
scroll to position [237, 0]
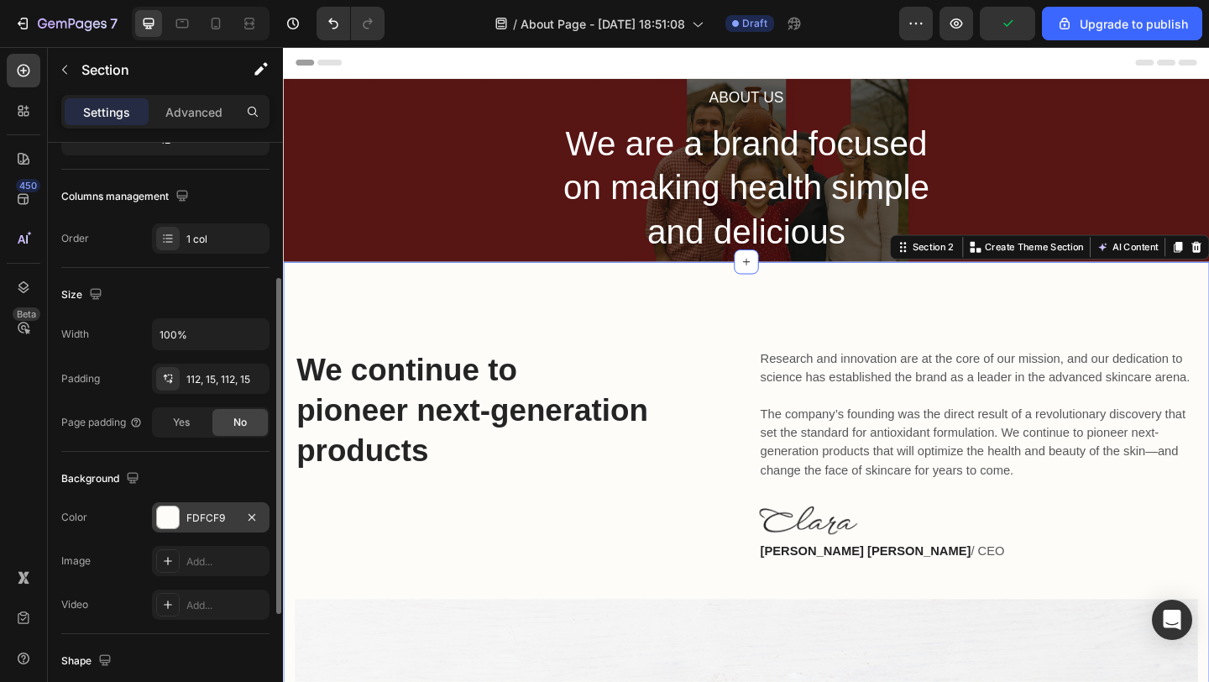
click at [170, 515] on div at bounding box center [168, 517] width 22 height 22
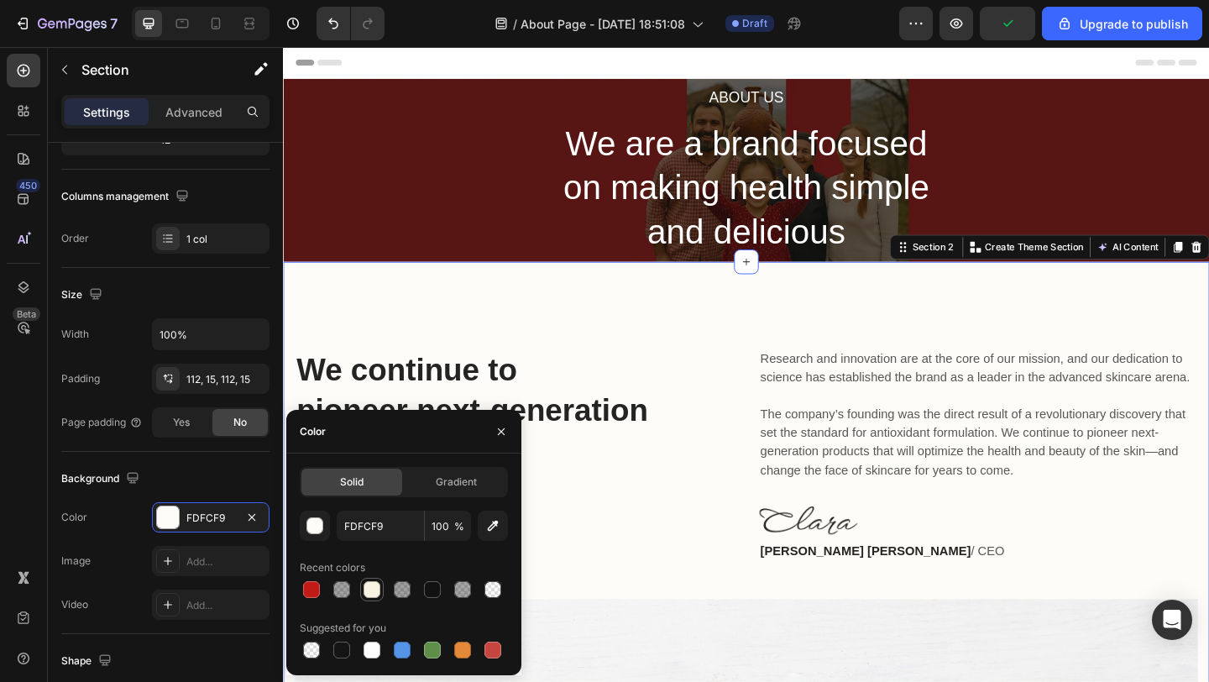
click at [378, 590] on div at bounding box center [372, 589] width 17 height 17
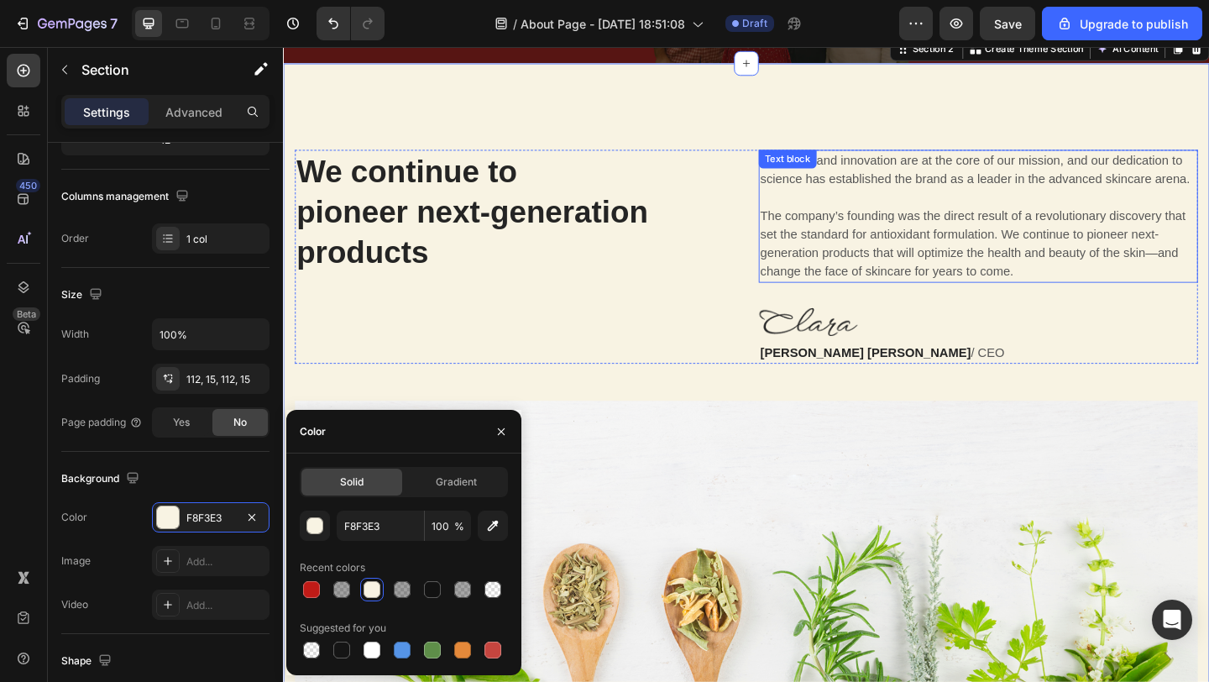
scroll to position [159, 0]
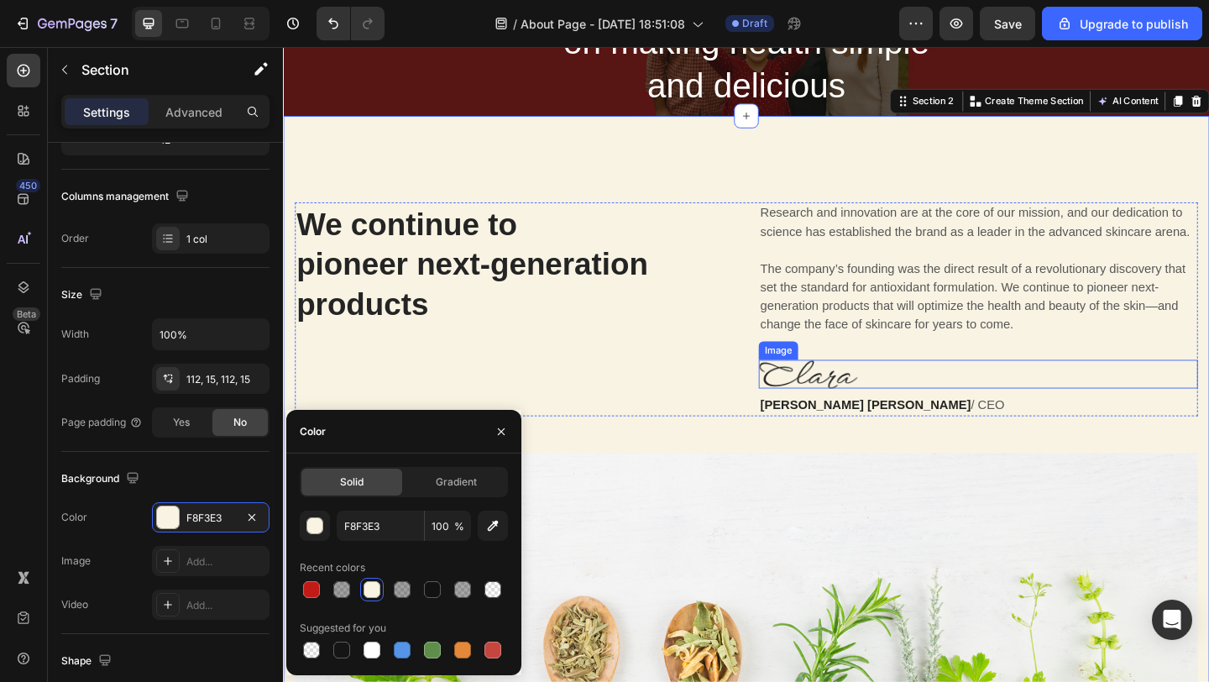
click at [851, 398] on img at bounding box center [853, 402] width 107 height 31
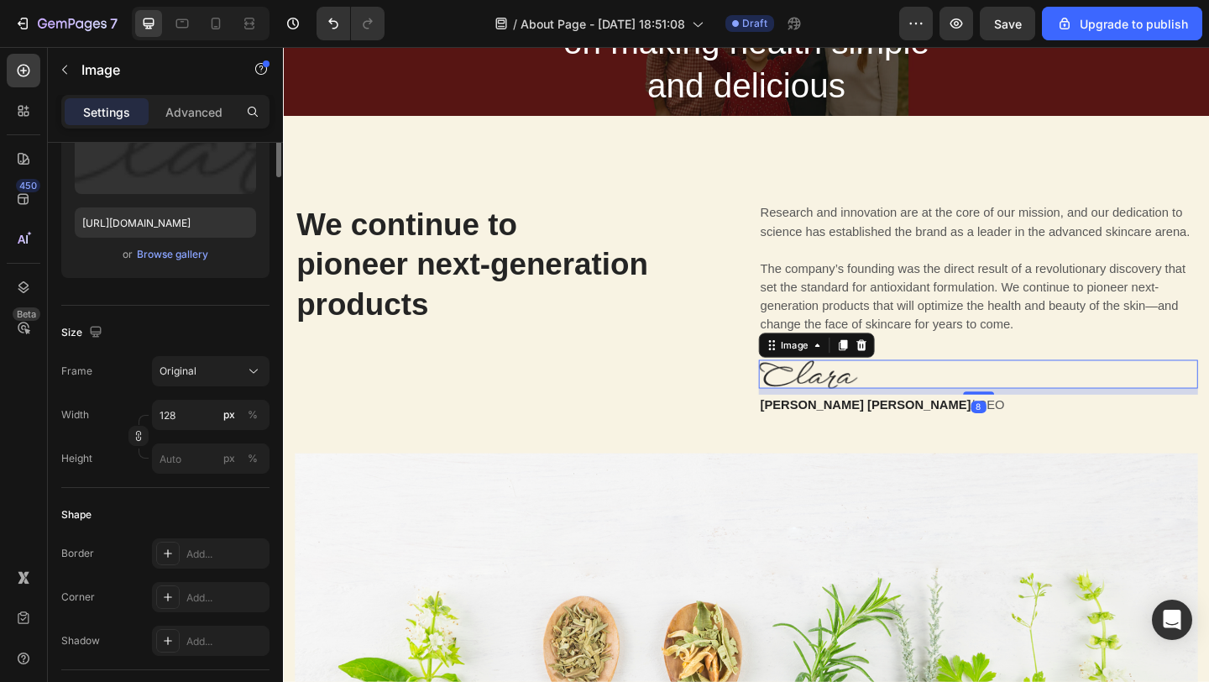
scroll to position [0, 0]
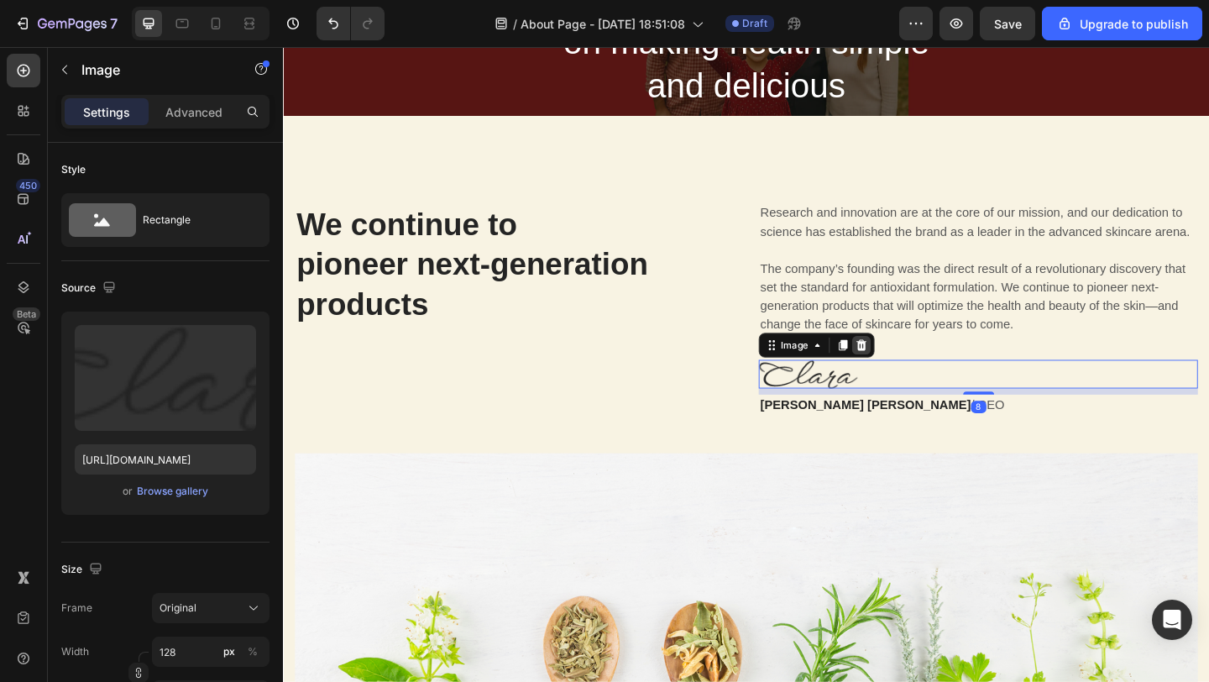
click at [915, 373] on icon at bounding box center [912, 371] width 11 height 12
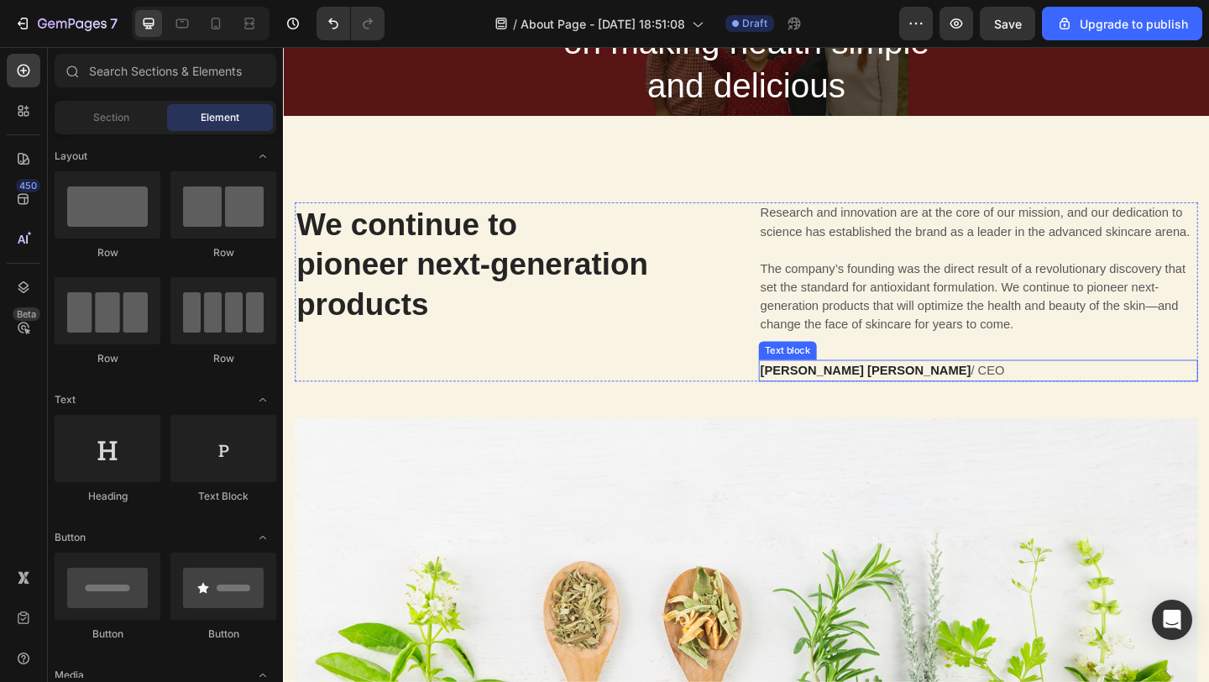
click at [898, 397] on p "Clara Christine / CEO" at bounding box center [1039, 399] width 474 height 20
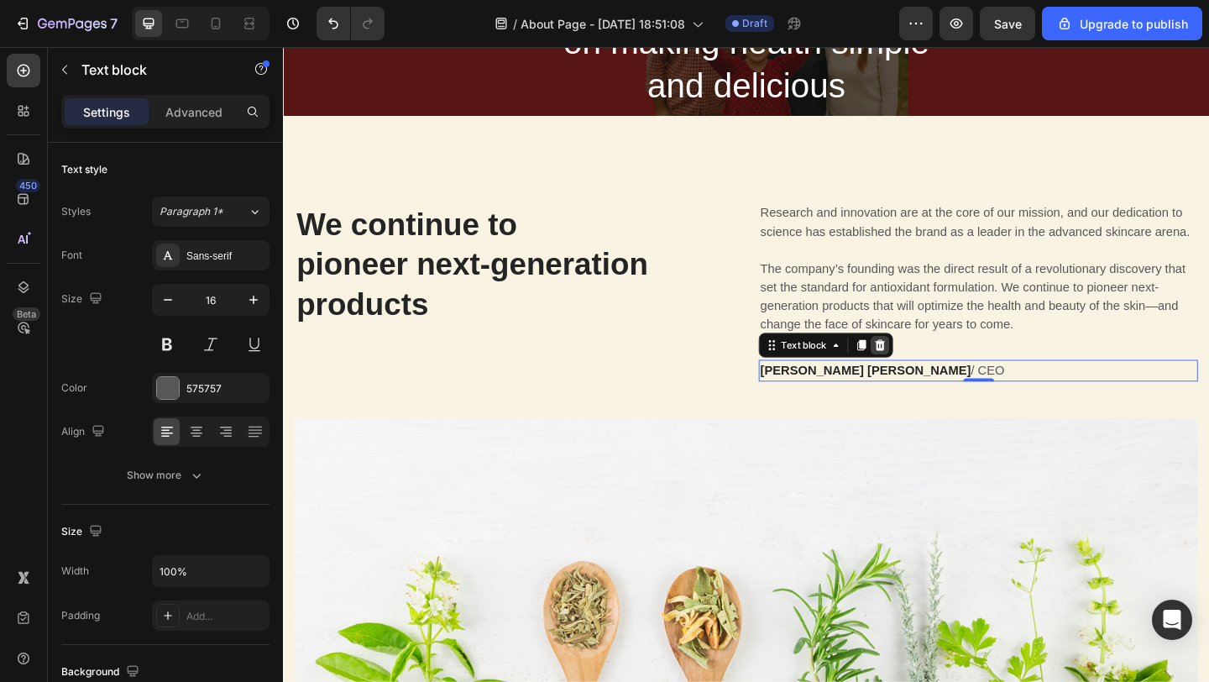
click at [941, 374] on div at bounding box center [932, 371] width 20 height 20
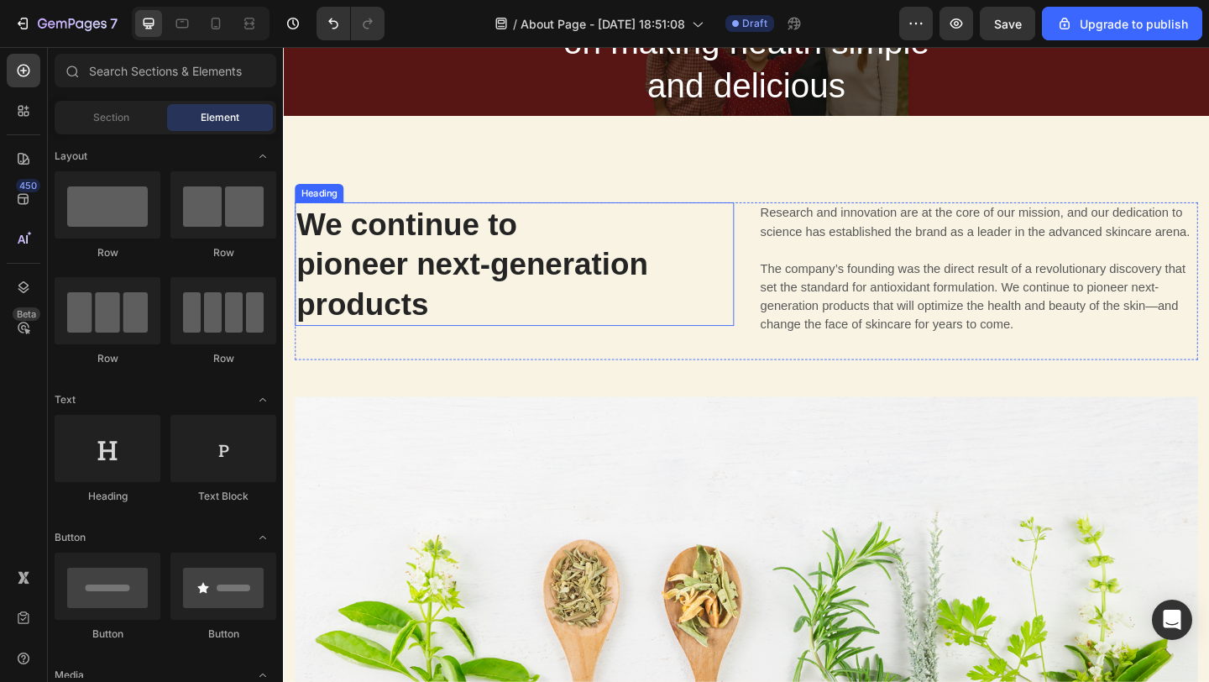
click at [528, 287] on p "We continue to pioneer next-generation products" at bounding box center [534, 282] width 474 height 131
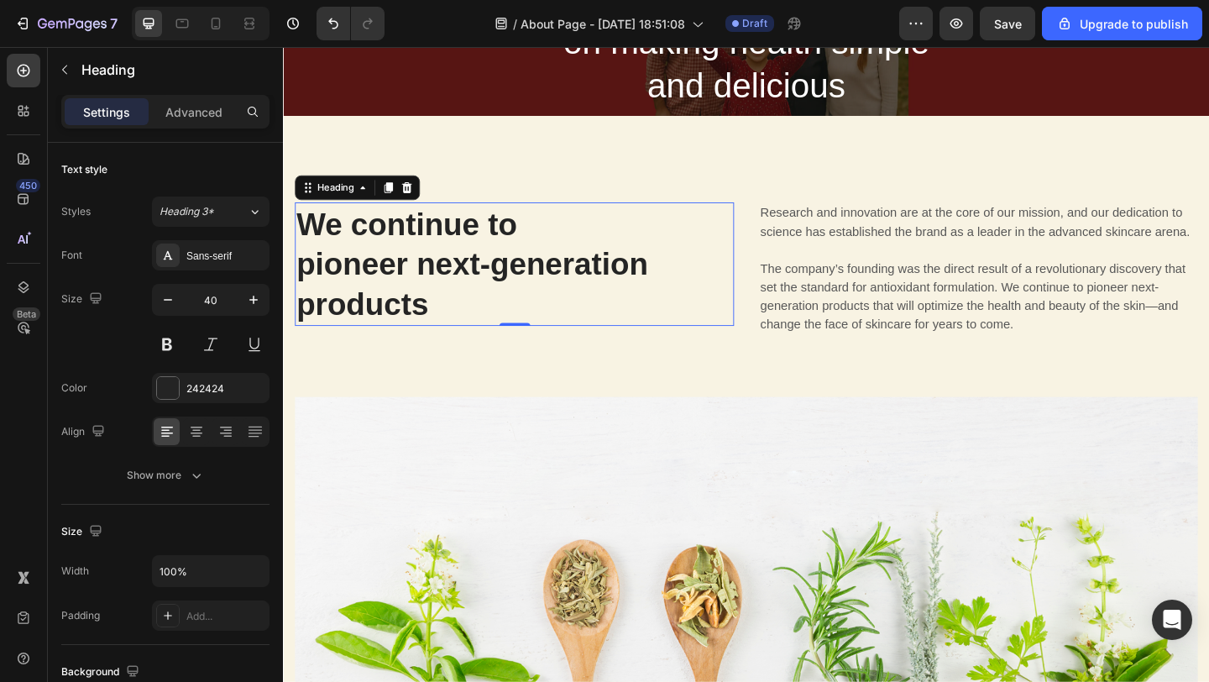
click at [395, 276] on p "We continue to pioneer next-generation products" at bounding box center [534, 282] width 474 height 131
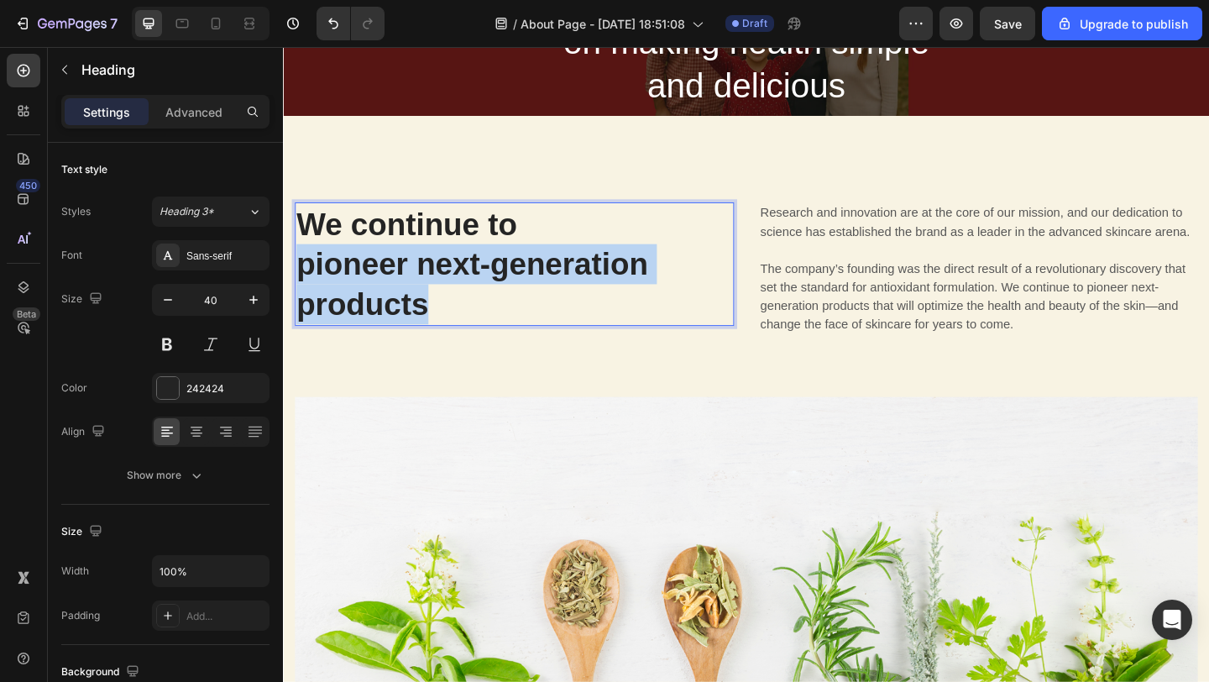
click at [395, 276] on p "We continue to pioneer next-generation products" at bounding box center [534, 282] width 474 height 131
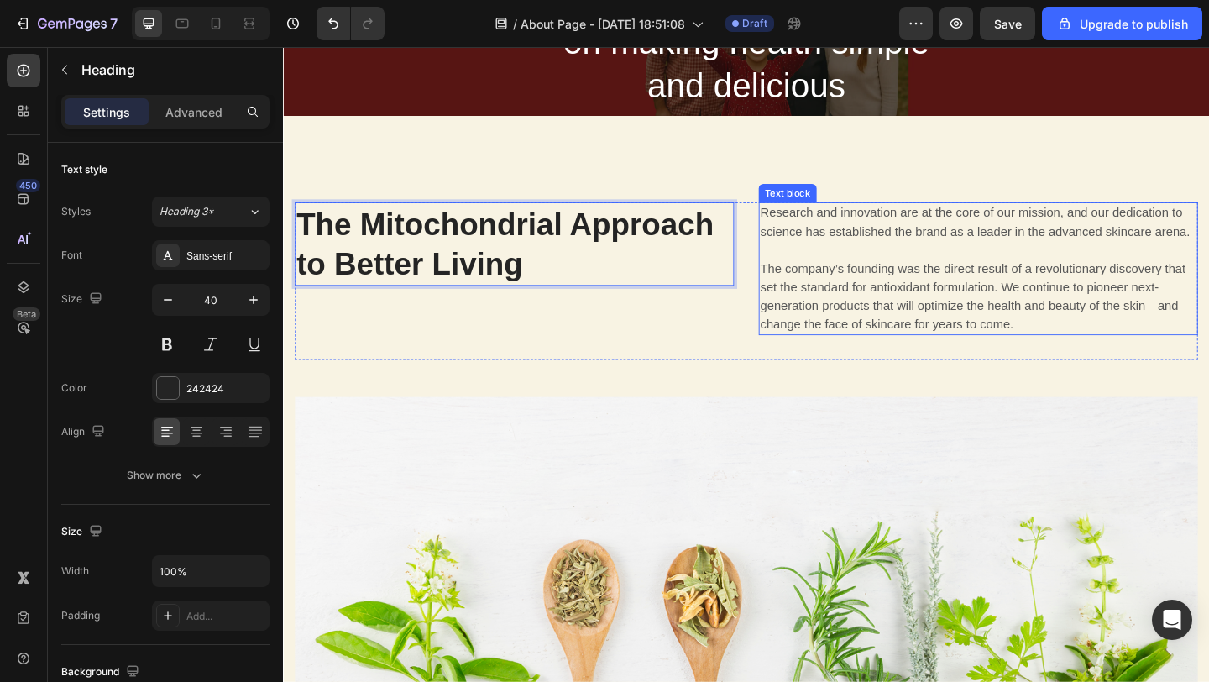
click at [865, 239] on p "Research and innovation are at the core of our mission, and our dedication to s…" at bounding box center [1039, 287] width 474 height 141
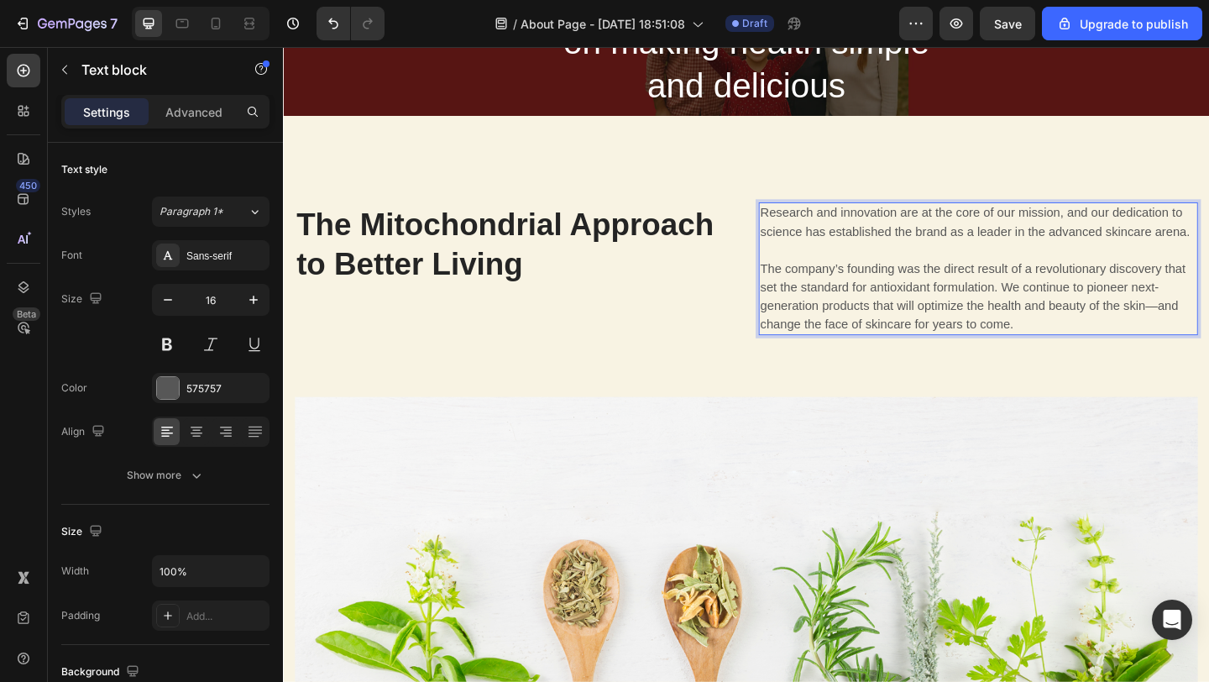
click at [934, 280] on p "Research and innovation are at the core of our mission, and our dedication to s…" at bounding box center [1039, 287] width 474 height 141
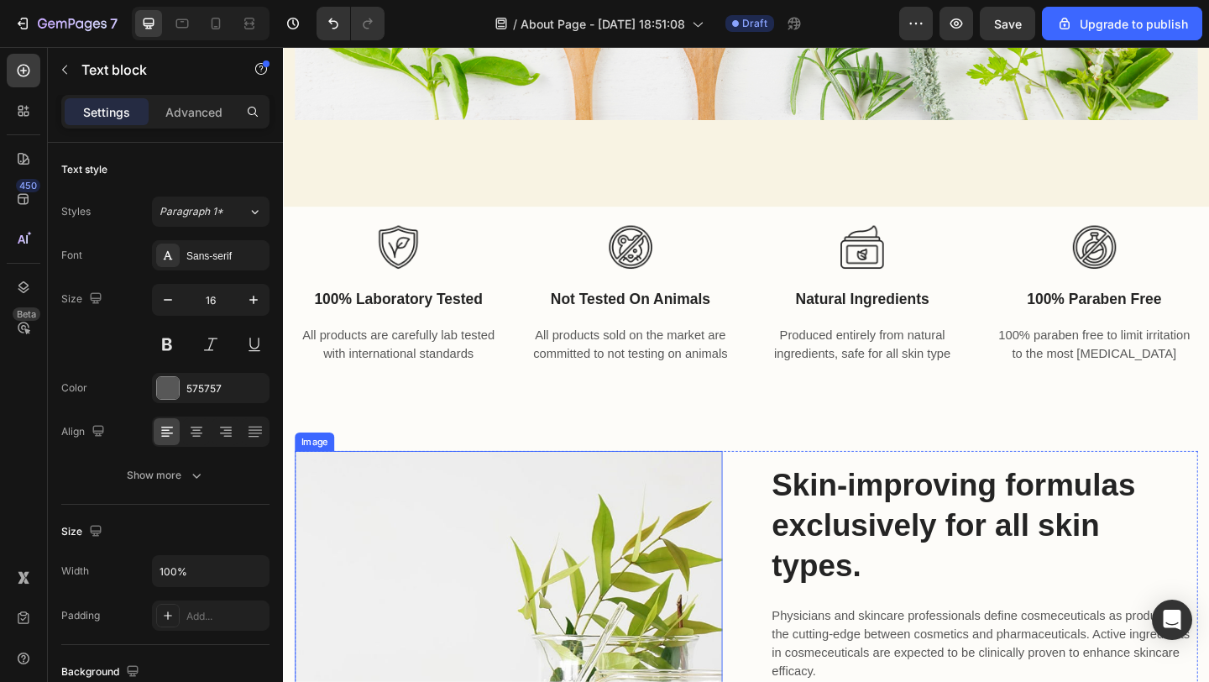
scroll to position [758, 0]
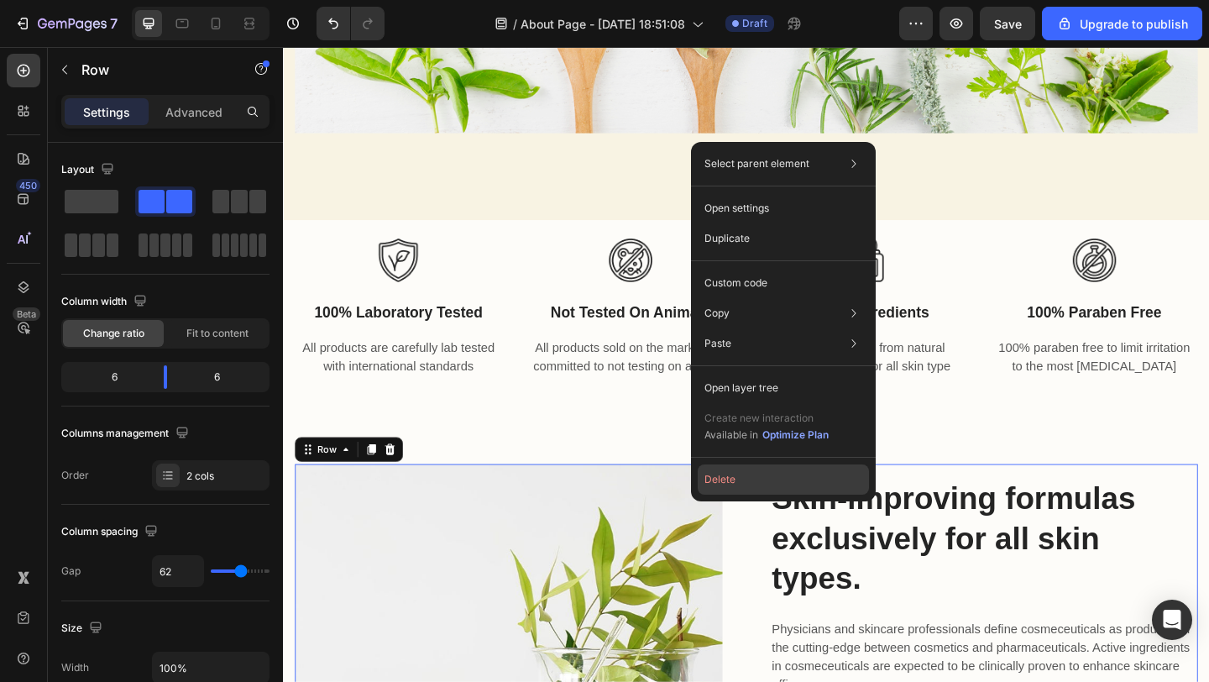
click at [738, 478] on button "Delete" at bounding box center [783, 479] width 171 height 30
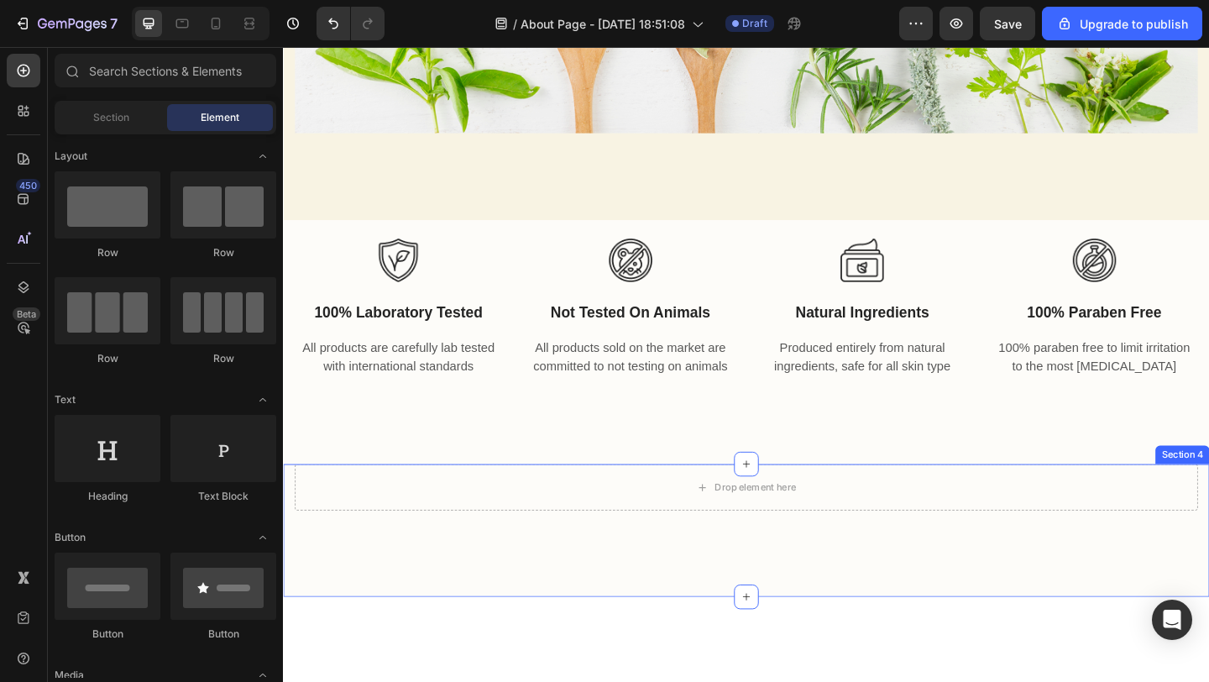
scroll to position [865, 0]
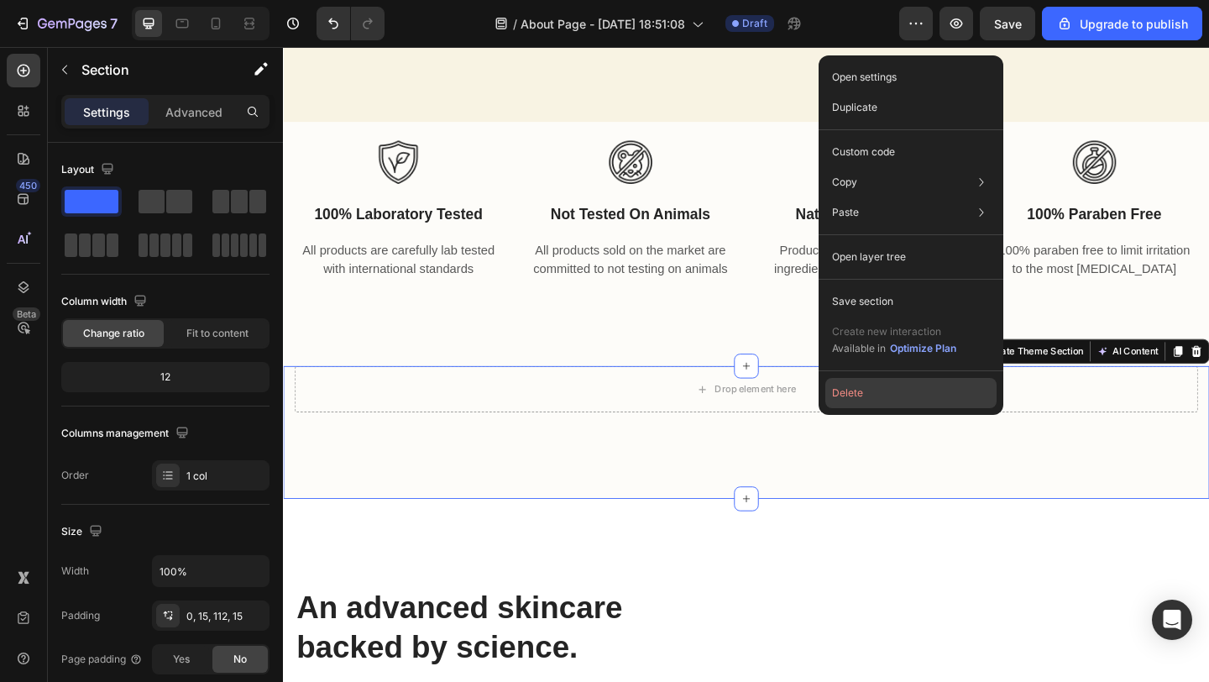
drag, startPoint x: 858, startPoint y: 395, endPoint x: 618, endPoint y: 398, distance: 240.2
click at [858, 395] on button "Delete" at bounding box center [910, 393] width 171 height 30
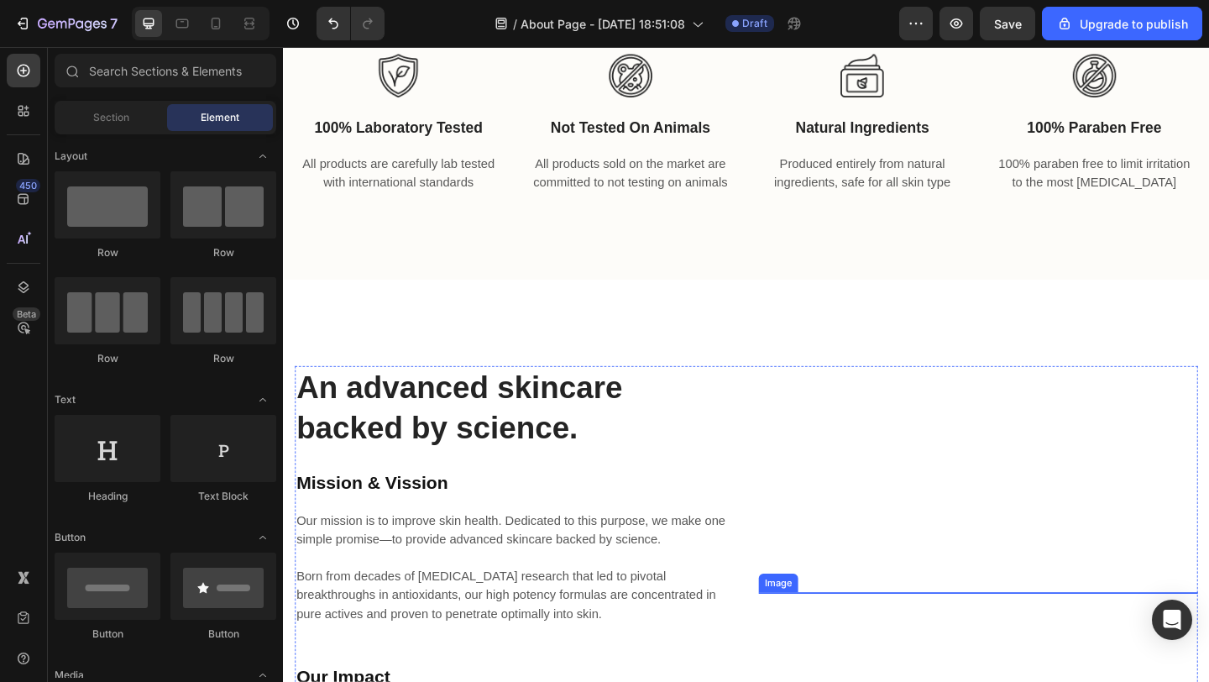
scroll to position [971, 0]
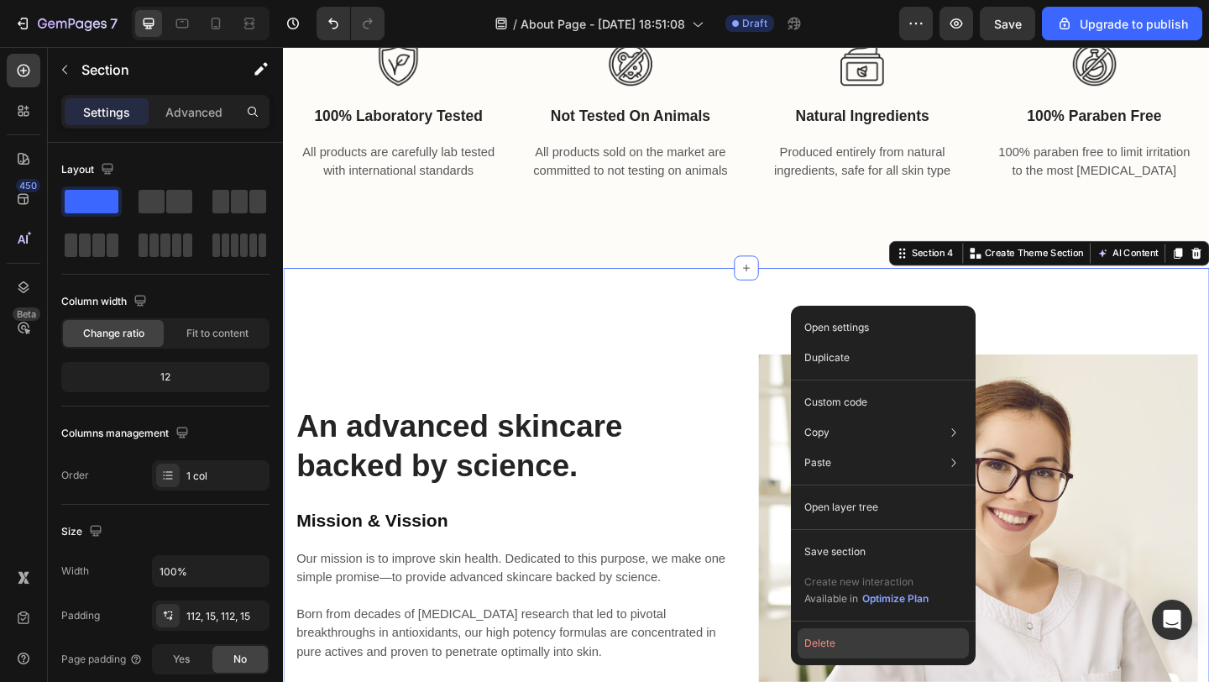
click at [804, 628] on button "Delete" at bounding box center [883, 643] width 171 height 30
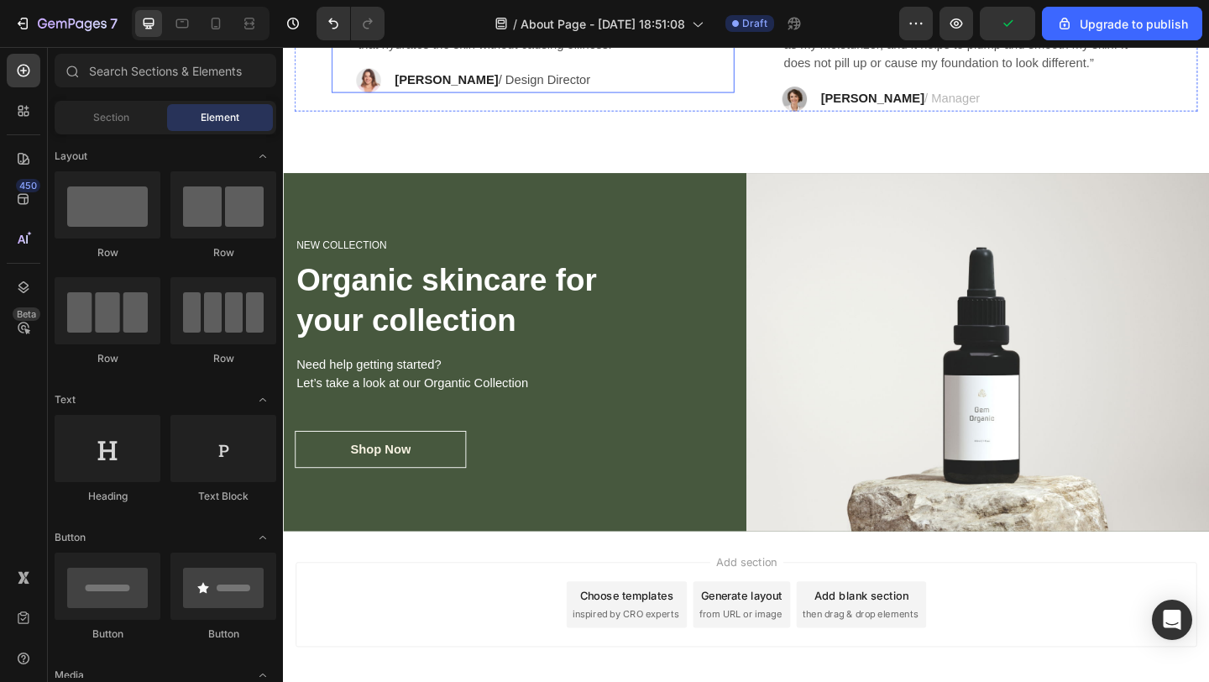
scroll to position [1440, 0]
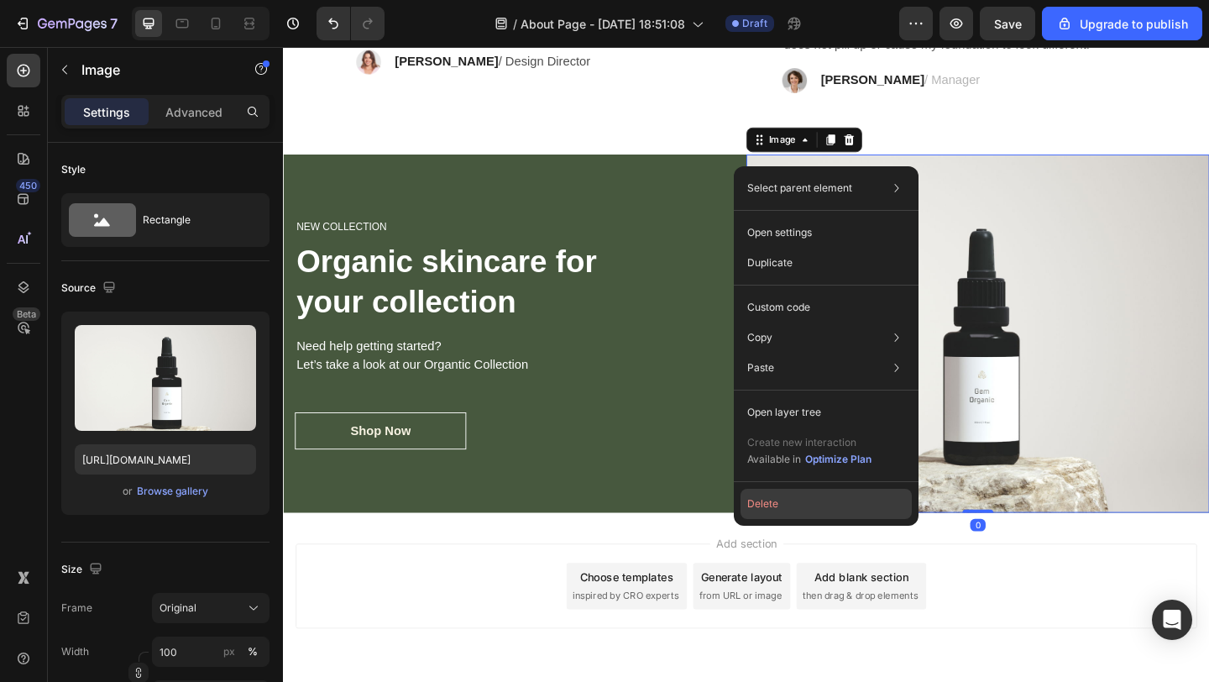
click at [754, 504] on button "Delete" at bounding box center [826, 504] width 171 height 30
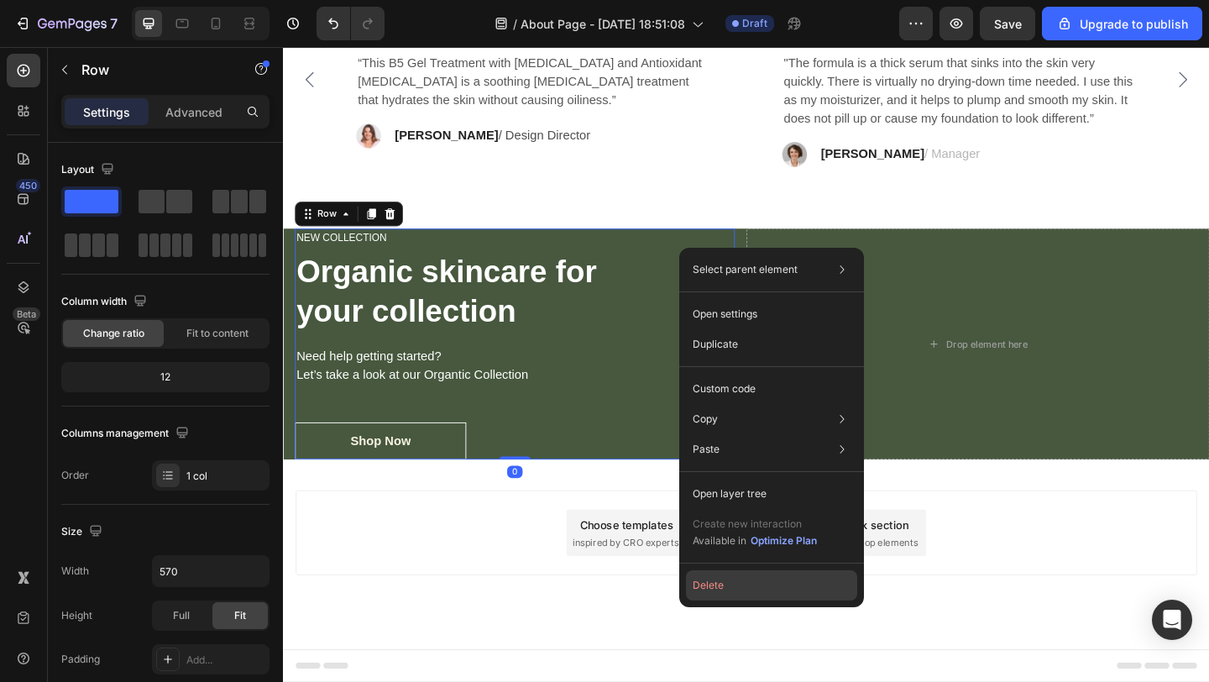
click at [729, 581] on button "Delete" at bounding box center [771, 585] width 171 height 30
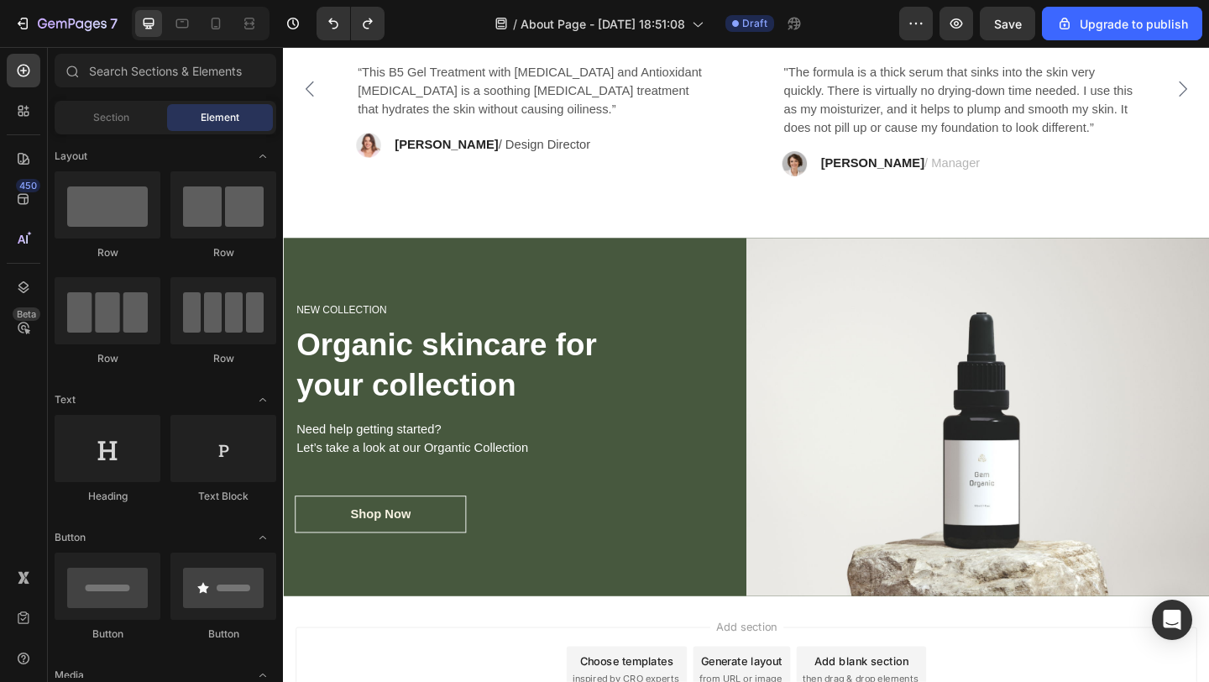
scroll to position [1340, 0]
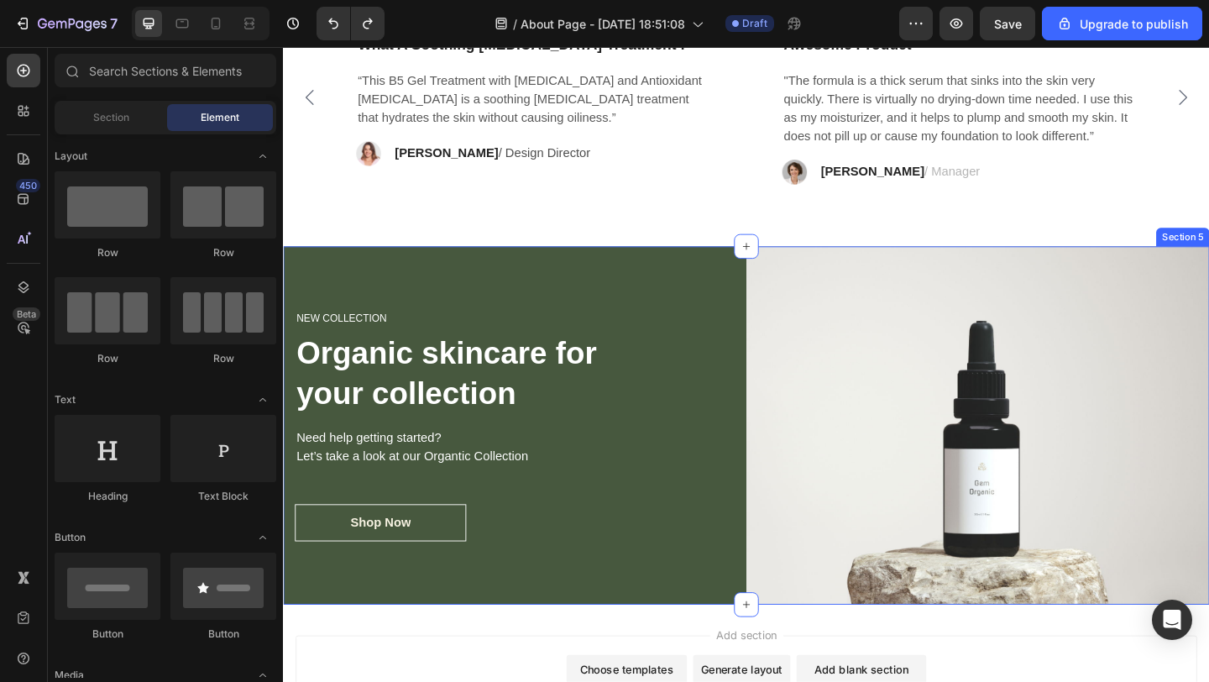
click at [669, 287] on div "NEW COLLECTION Heading Organic skincare for your collection Heading Need help g…" at bounding box center [535, 459] width 504 height 390
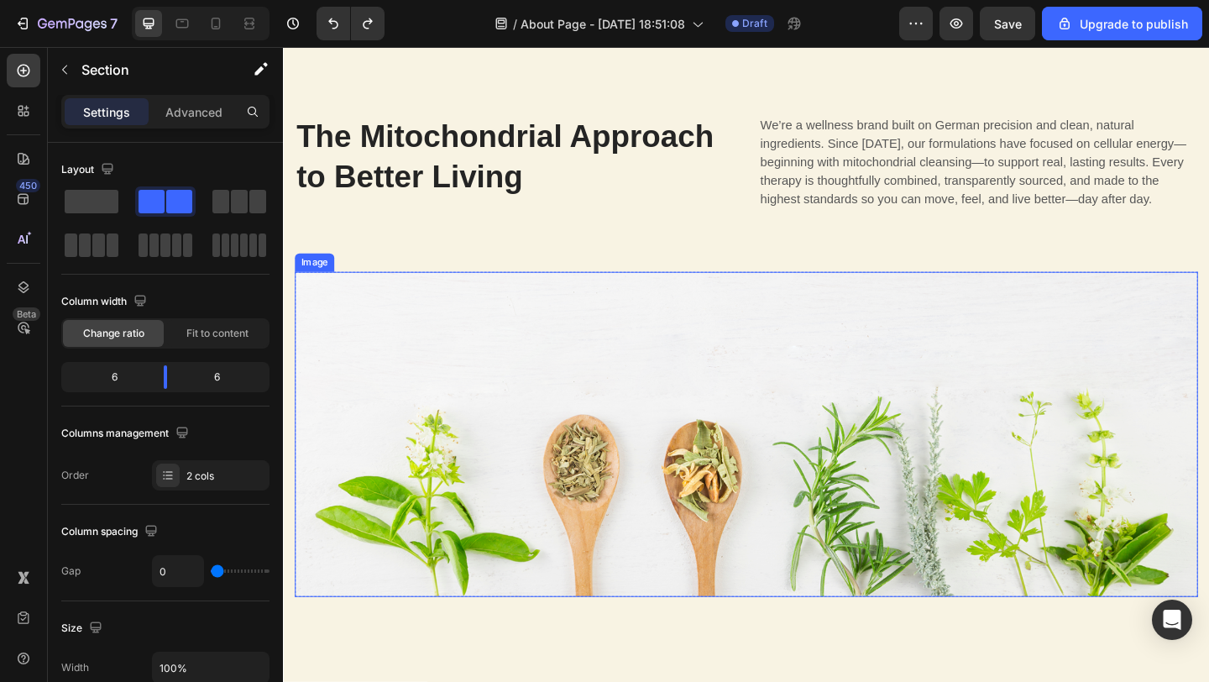
scroll to position [264, 0]
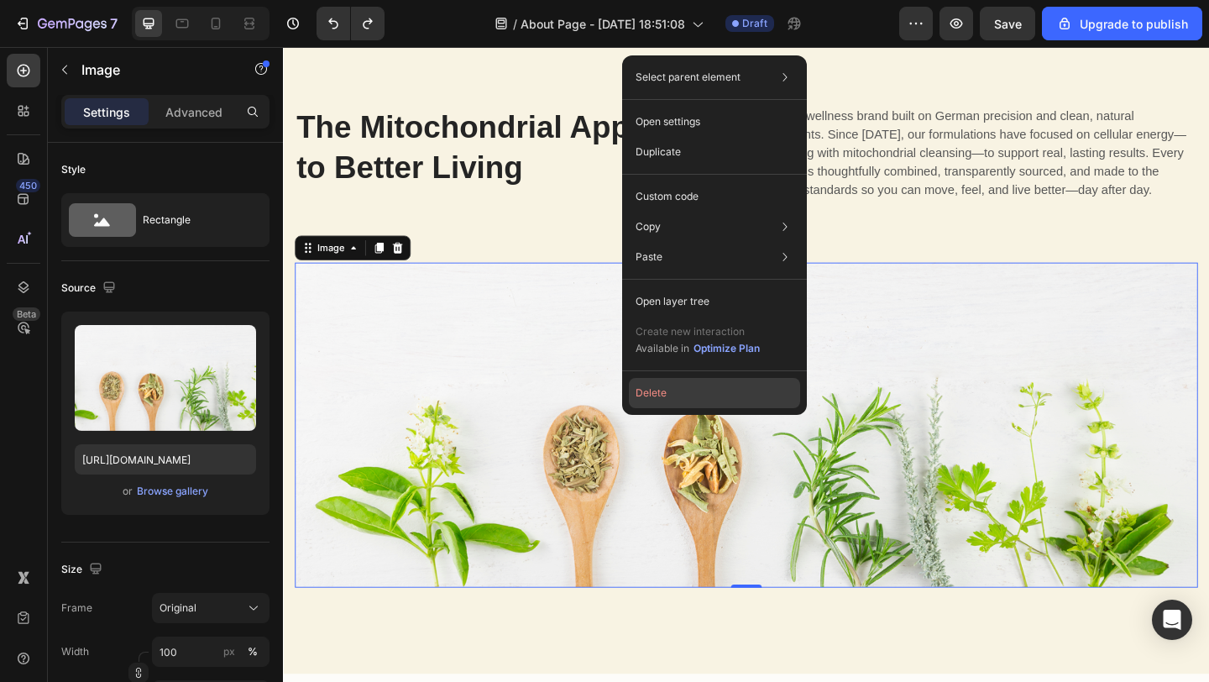
click at [680, 394] on button "Delete" at bounding box center [714, 393] width 171 height 30
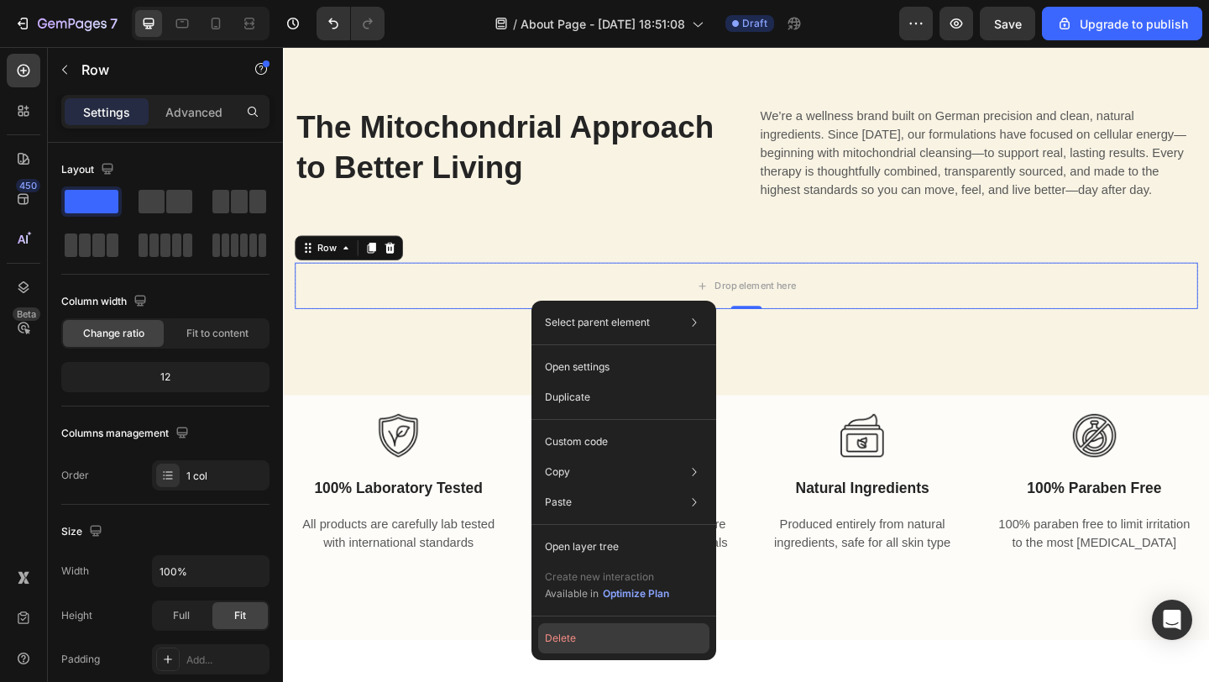
click at [546, 637] on button "Delete" at bounding box center [623, 638] width 171 height 30
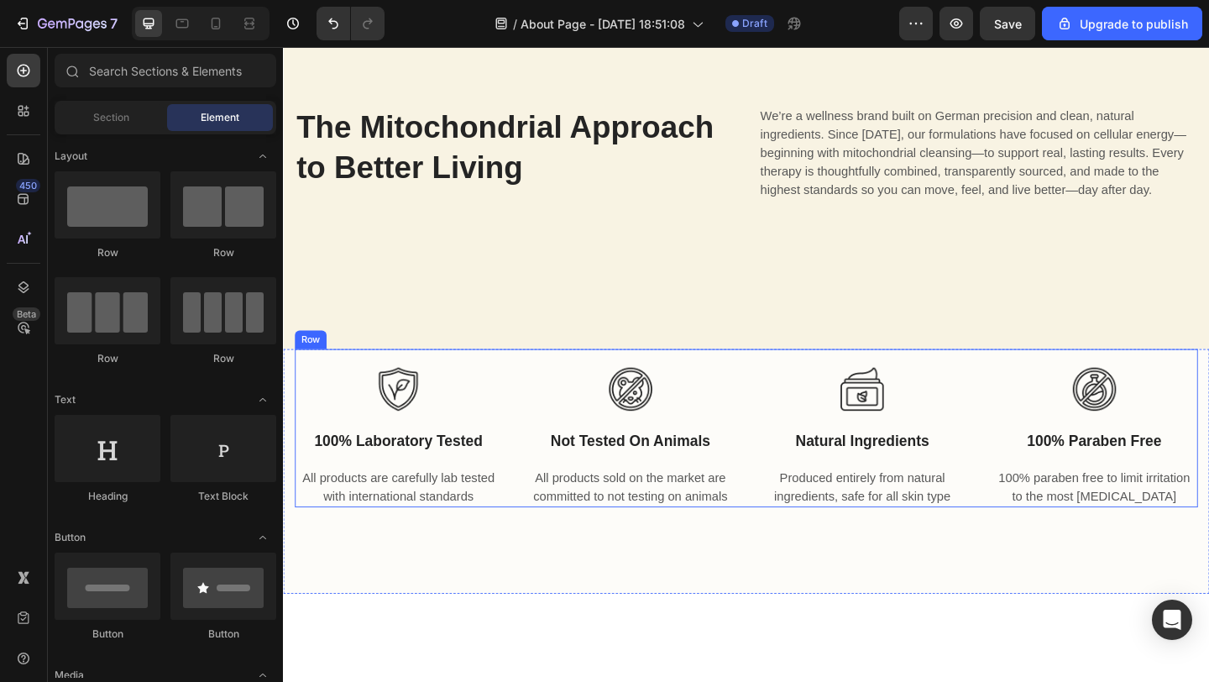
click at [572, 393] on div "Image not tested on animals Text block All products sold on the market are comm…" at bounding box center [661, 461] width 226 height 172
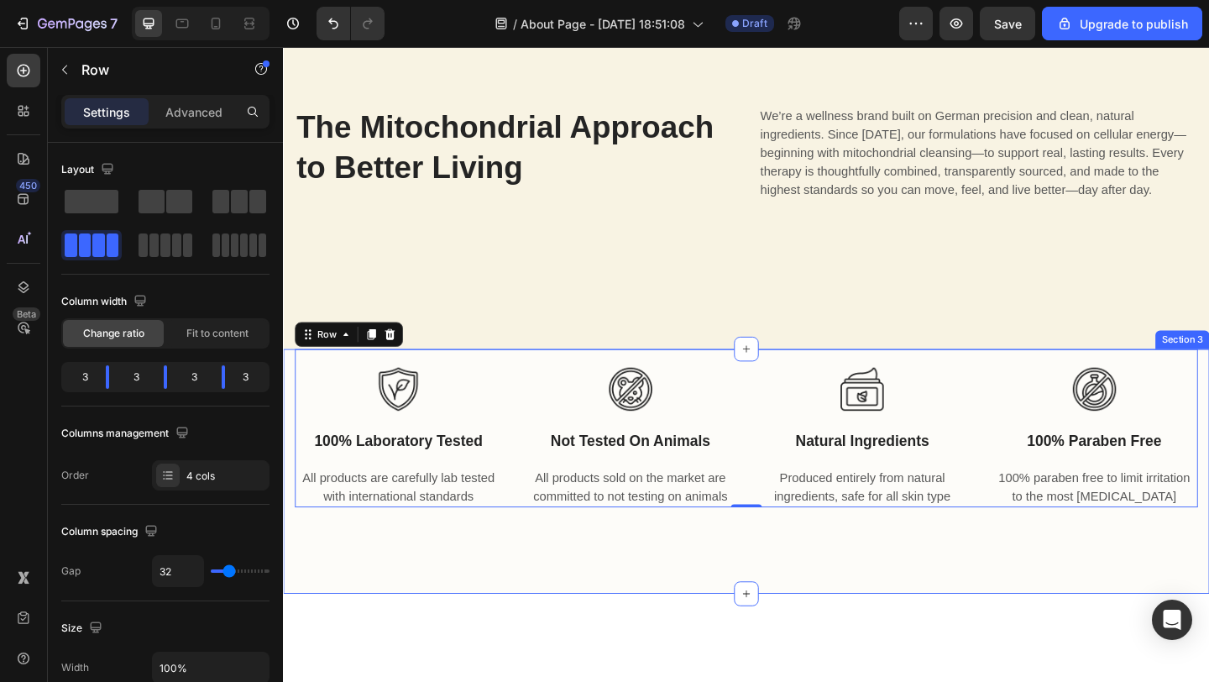
click at [471, 595] on div "Image 100% laboratory tested Text block All products are carefully lab tested w…" at bounding box center [787, 508] width 1008 height 266
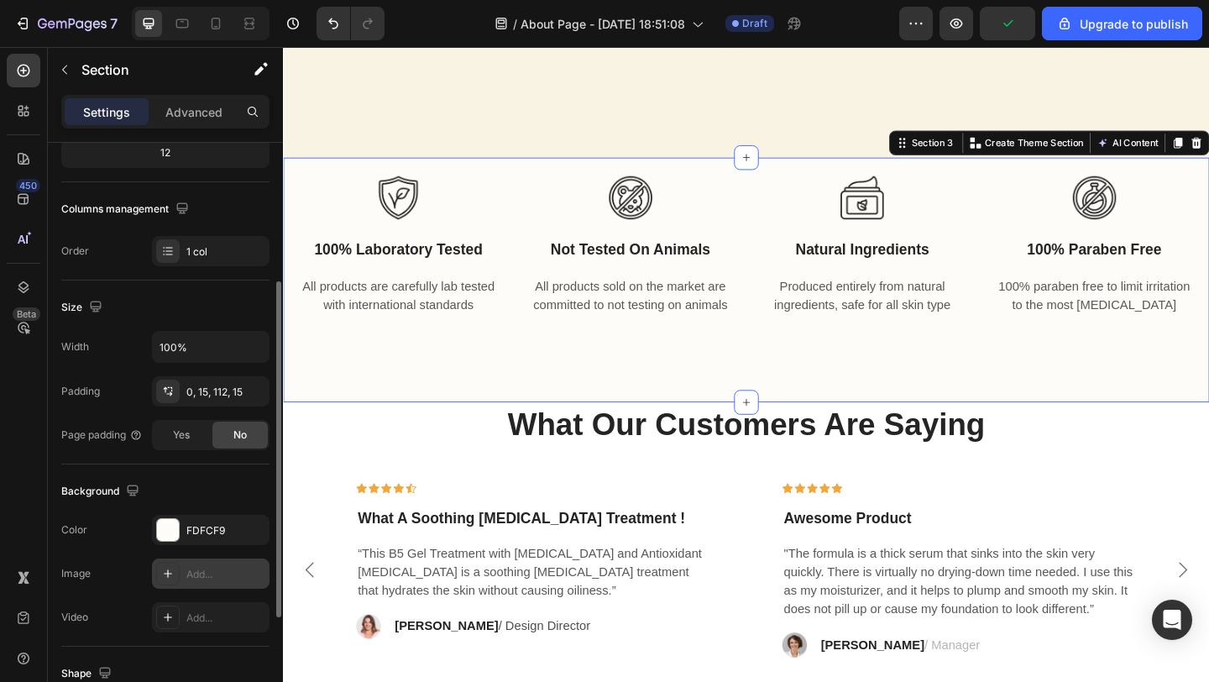
scroll to position [231, 0]
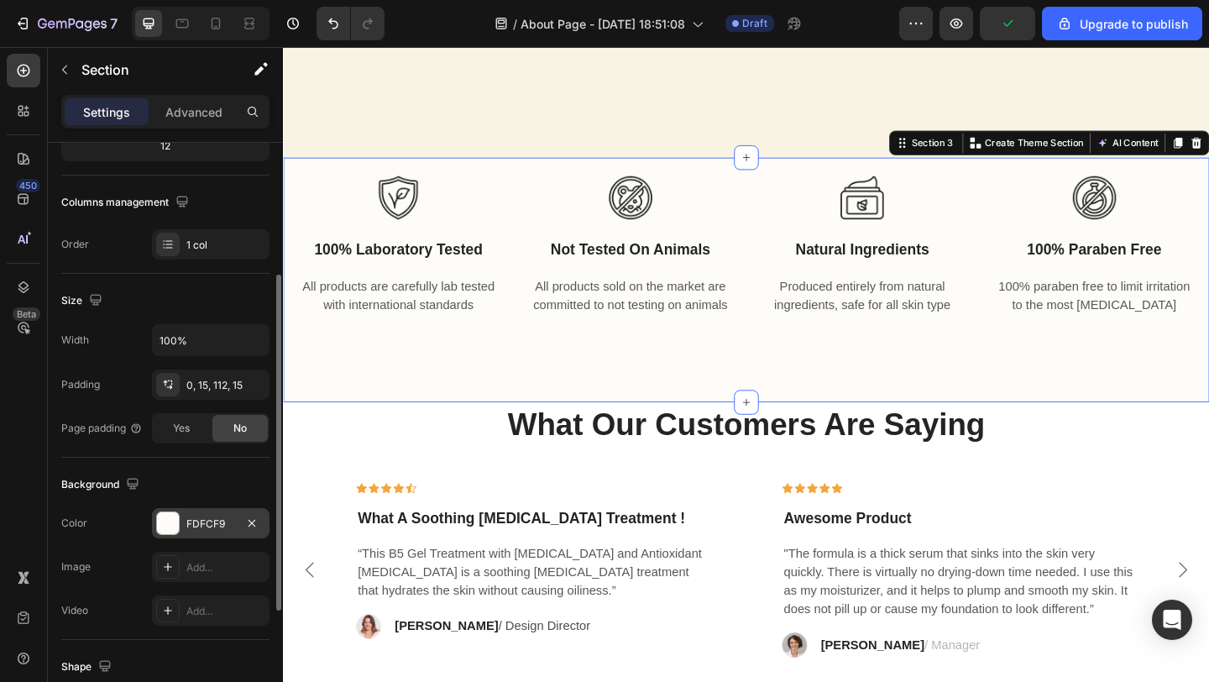
click at [175, 525] on div at bounding box center [168, 523] width 22 height 22
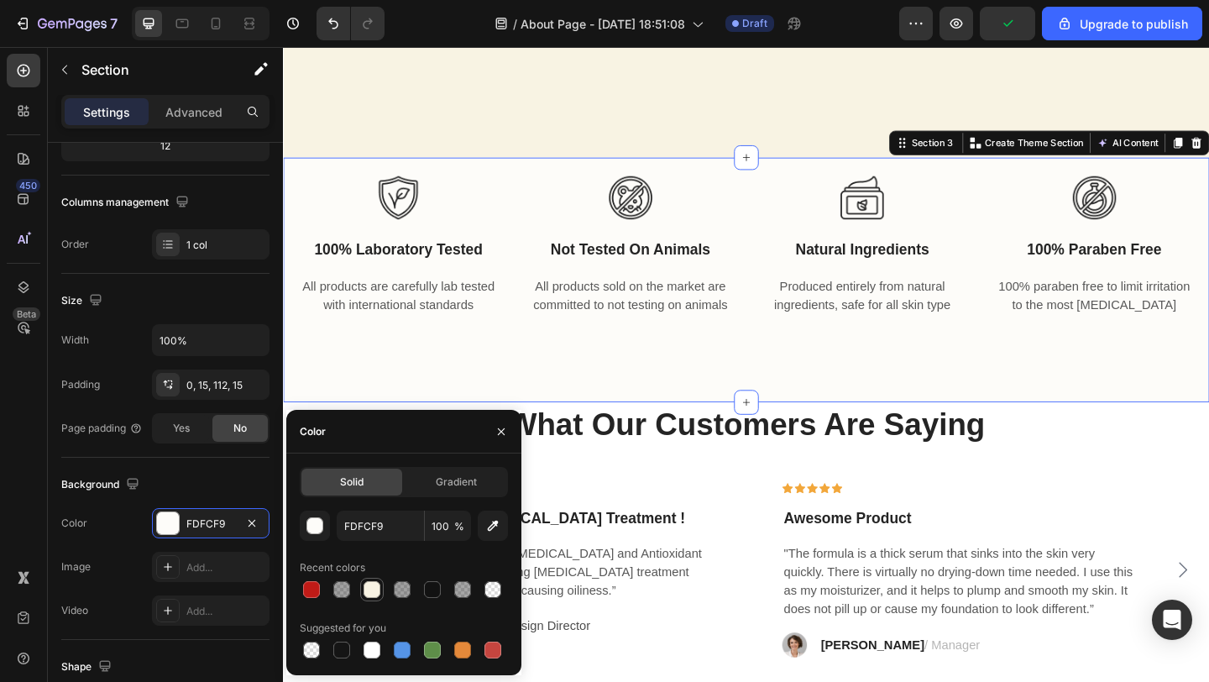
click at [369, 594] on div at bounding box center [372, 589] width 17 height 17
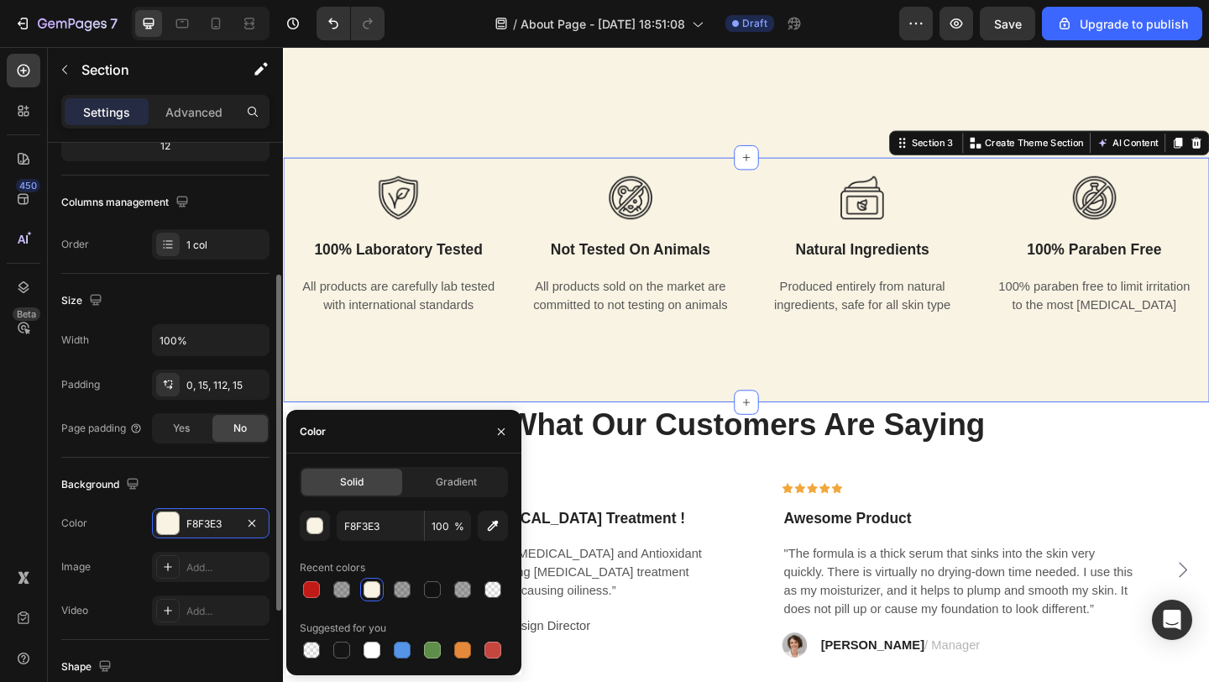
click at [215, 484] on div "Background" at bounding box center [165, 484] width 208 height 27
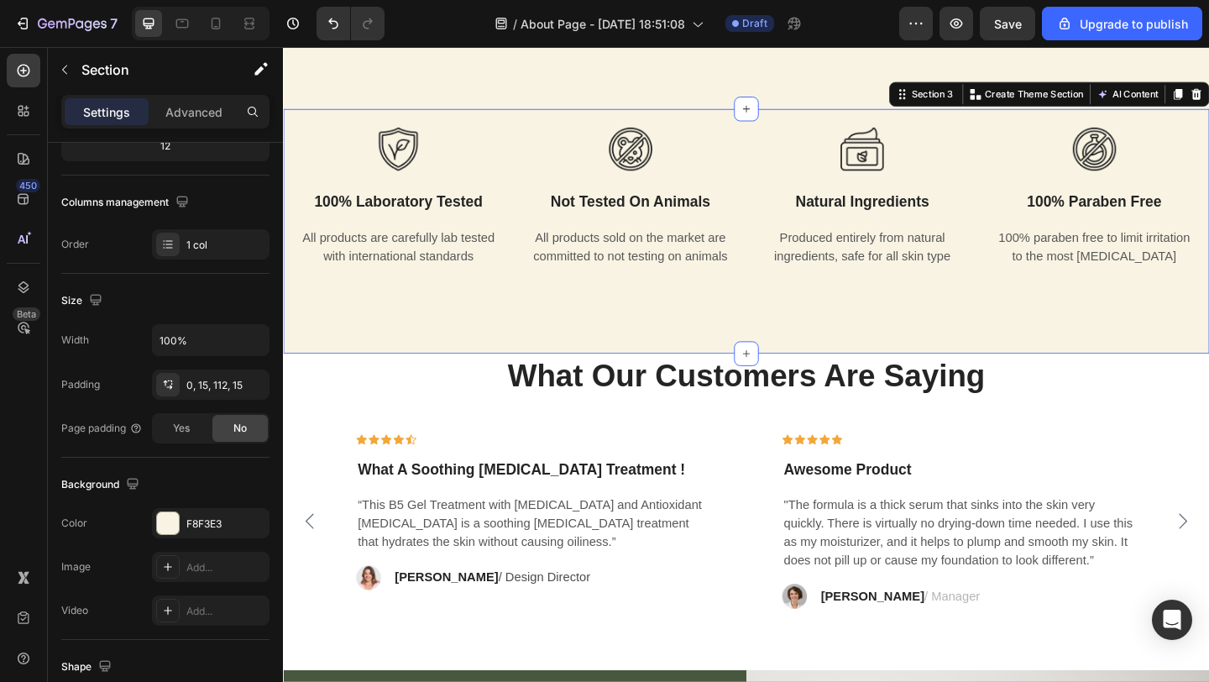
scroll to position [521, 0]
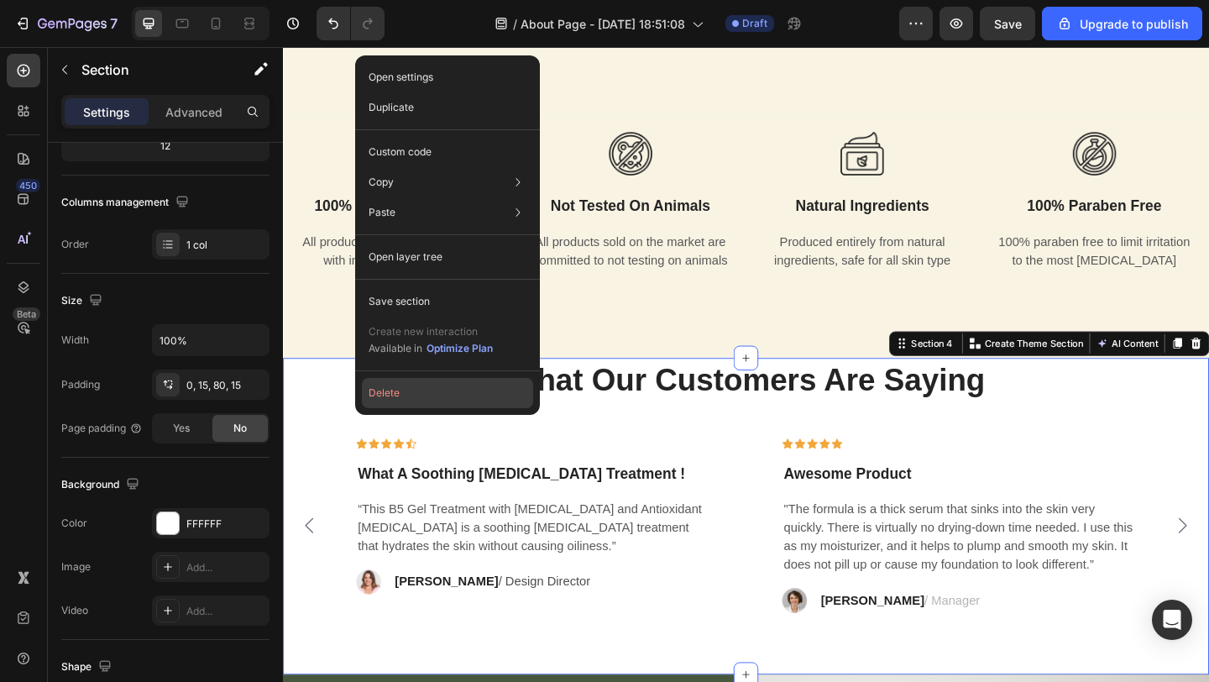
click at [403, 395] on button "Delete" at bounding box center [447, 393] width 171 height 30
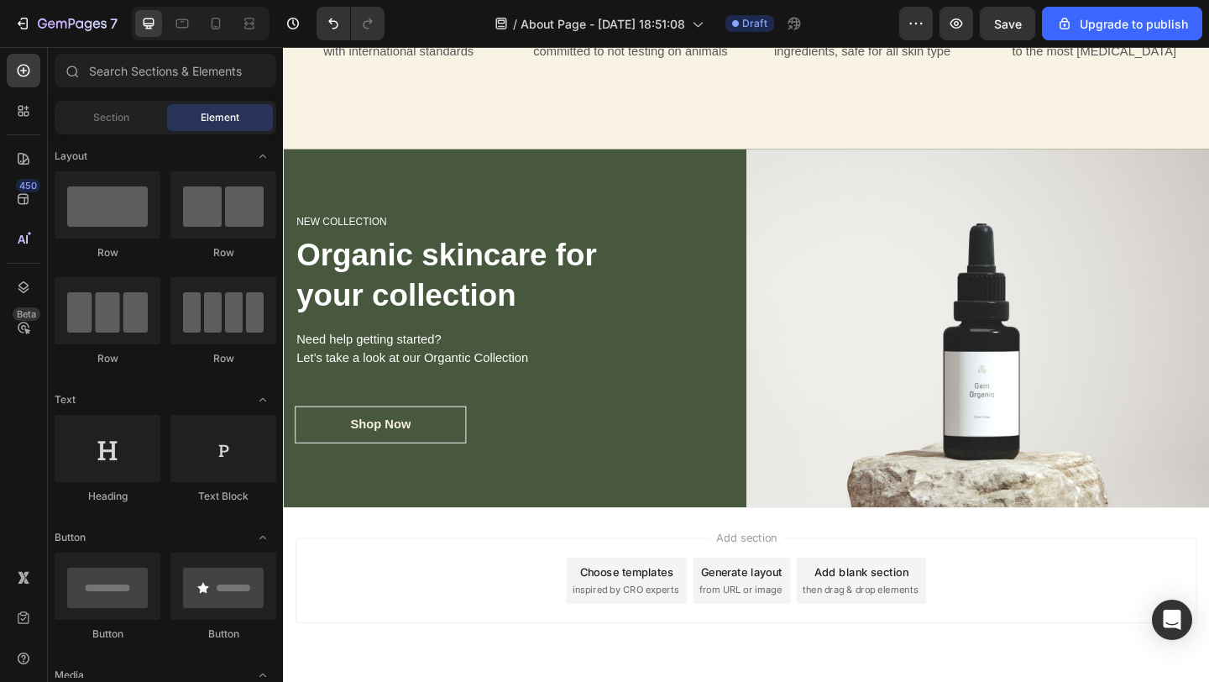
scroll to position [763, 0]
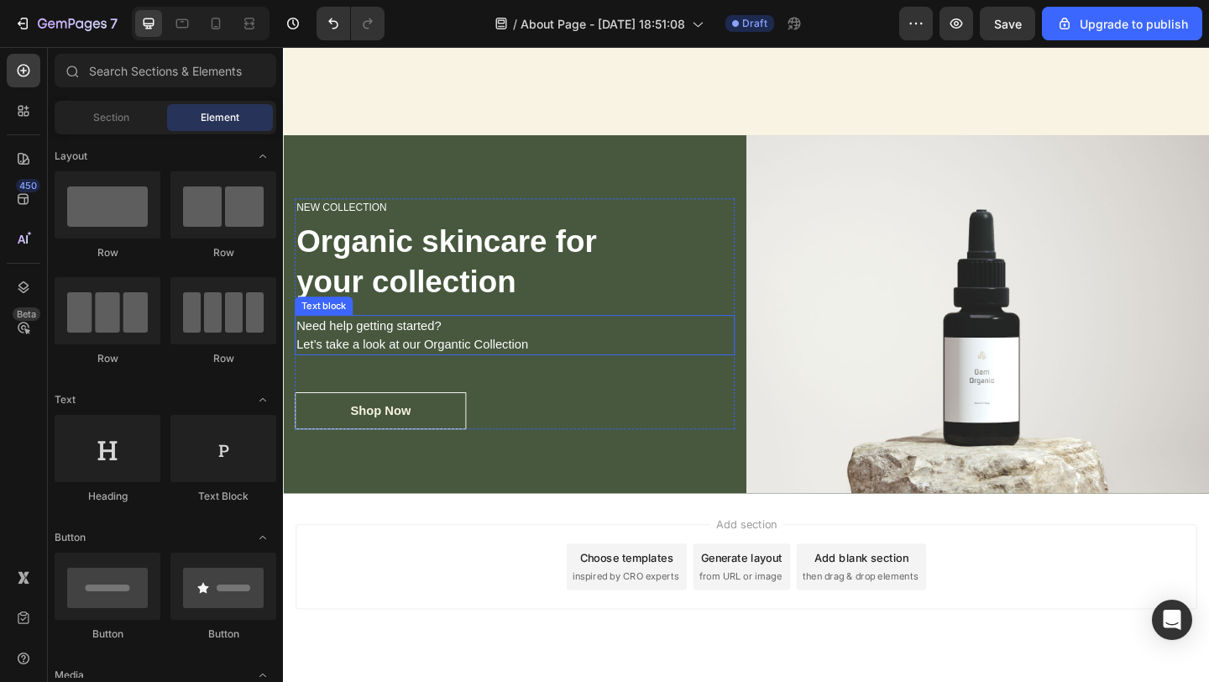
click at [694, 364] on p "Need help getting started? Let’s take a look at our Organtic Collection" at bounding box center [534, 360] width 475 height 40
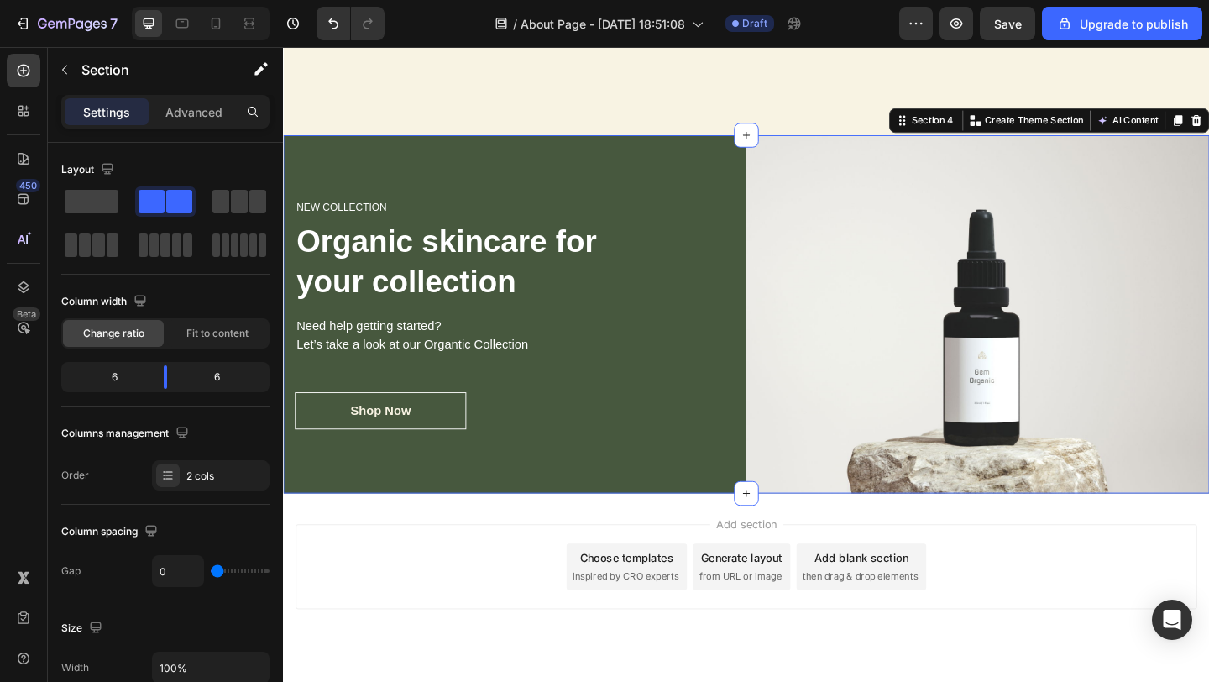
click at [725, 160] on div "NEW COLLECTION Heading Organic skincare for your collection Heading Need help g…" at bounding box center [535, 338] width 504 height 390
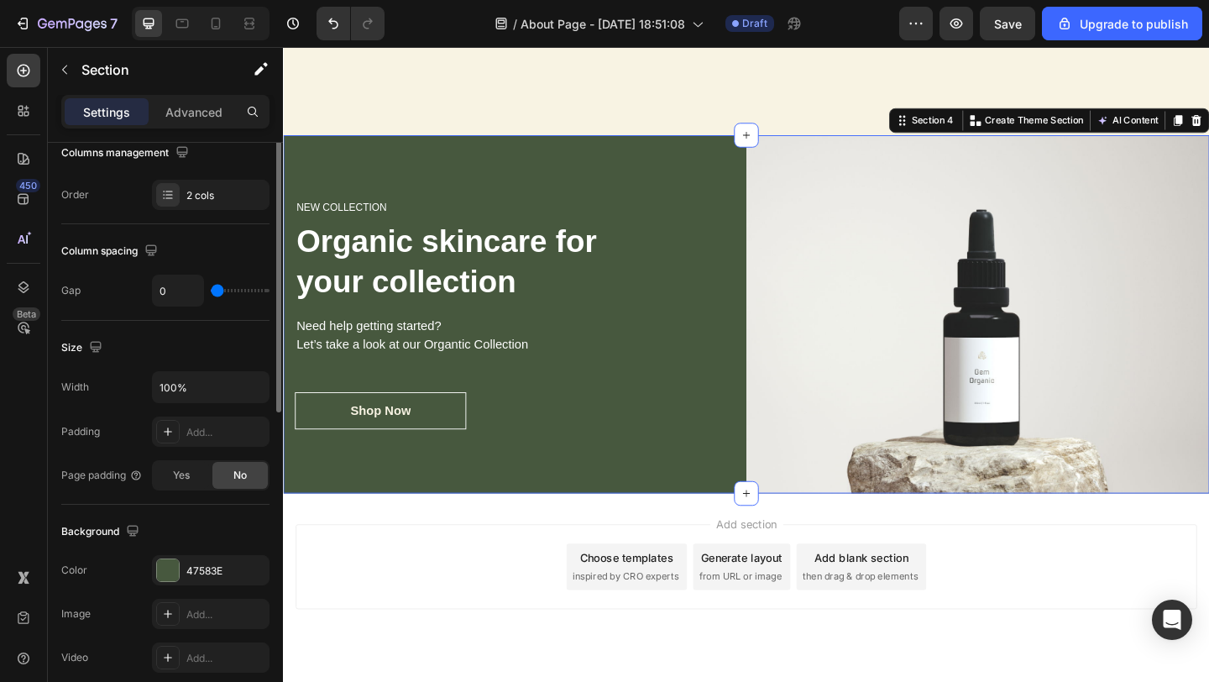
scroll to position [282, 0]
click at [165, 573] on div at bounding box center [168, 569] width 22 height 22
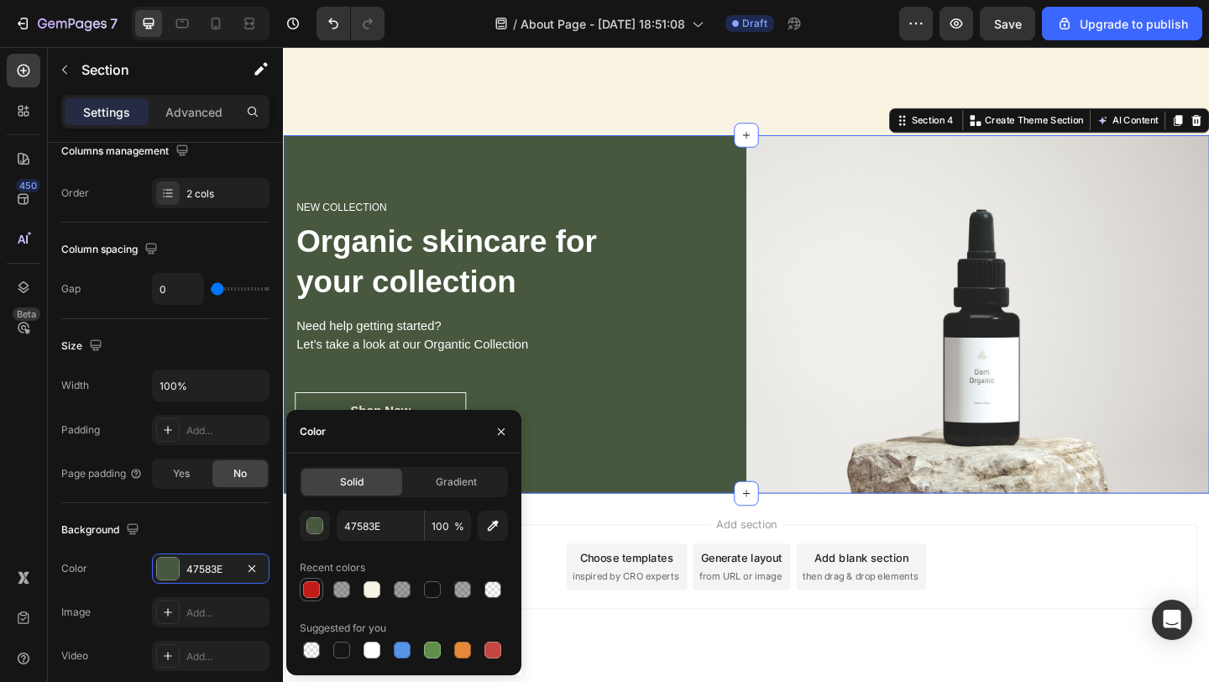
click at [312, 596] on div at bounding box center [311, 589] width 17 height 17
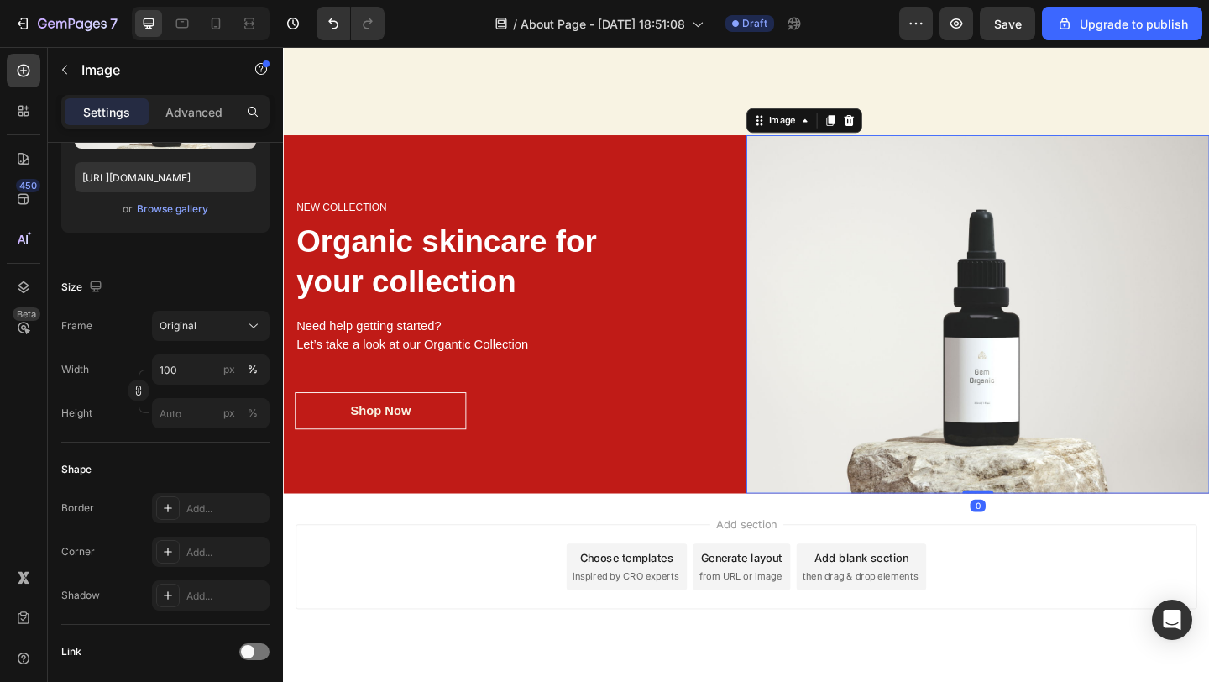
click at [888, 304] on img at bounding box center [1039, 338] width 504 height 390
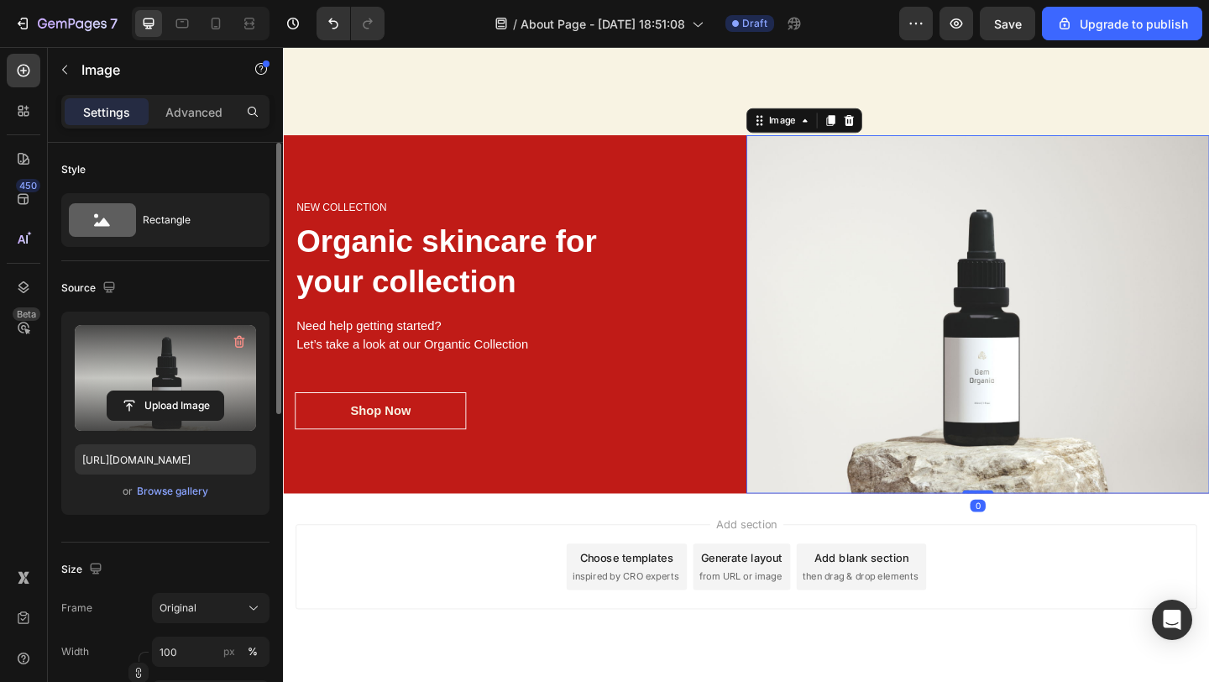
click at [149, 375] on label at bounding box center [165, 378] width 181 height 106
click at [149, 391] on input "file" at bounding box center [165, 405] width 116 height 29
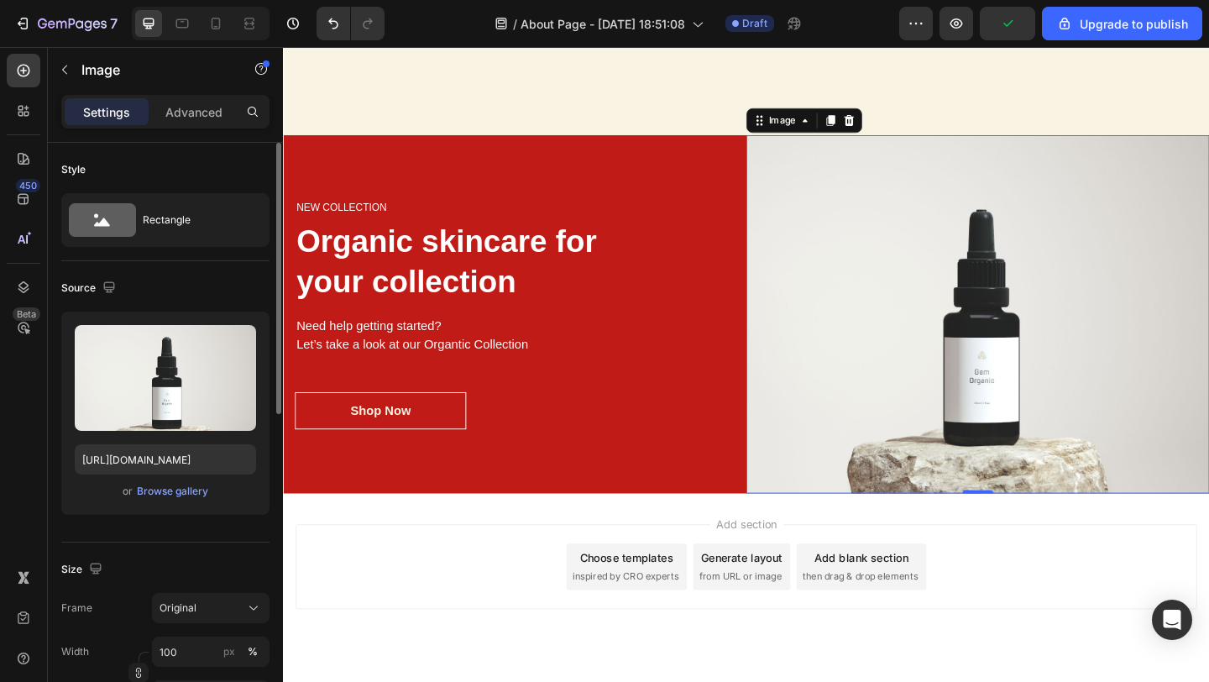
click at [210, 490] on div "or Browse gallery" at bounding box center [165, 491] width 181 height 20
click at [197, 490] on div "Browse gallery" at bounding box center [172, 491] width 71 height 15
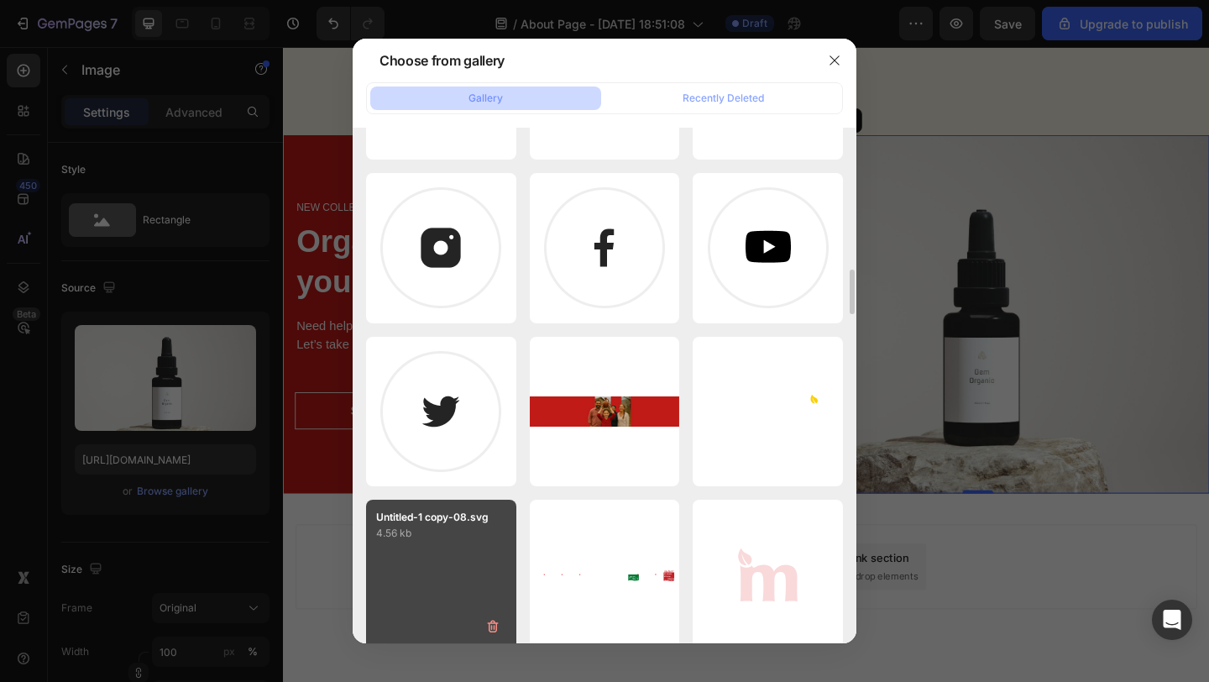
scroll to position [1895, 0]
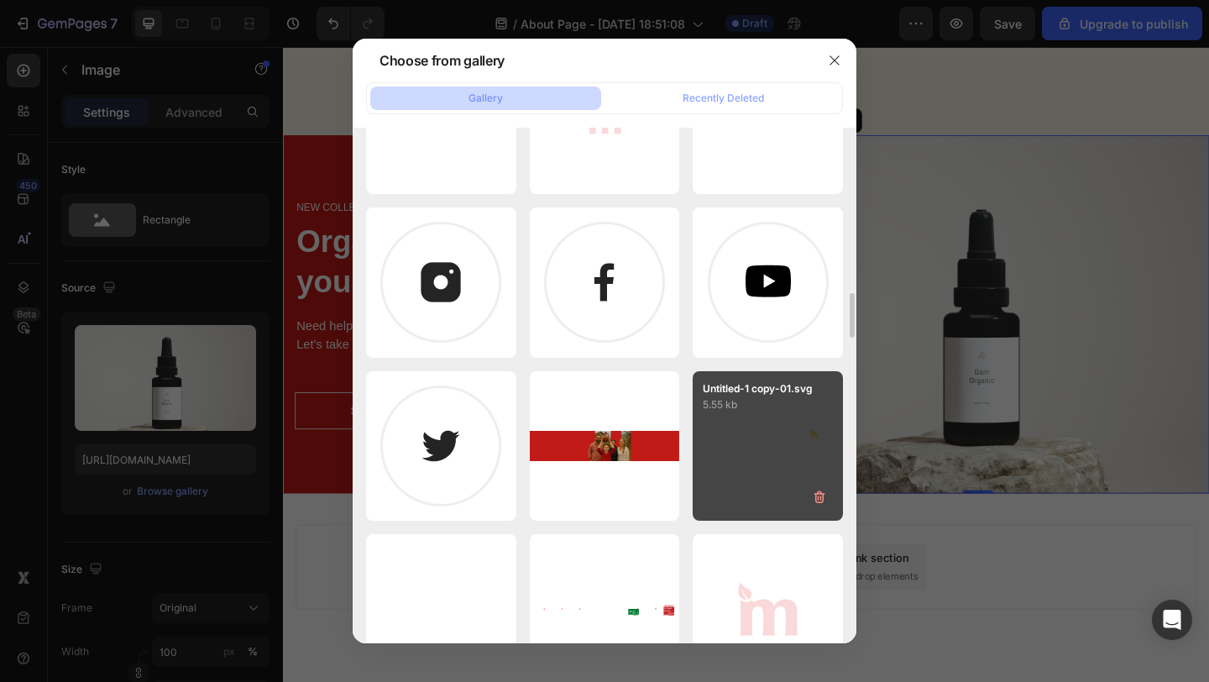
click at [763, 422] on div "Untitled-1 copy-01.svg 5.55 kb" at bounding box center [768, 446] width 150 height 150
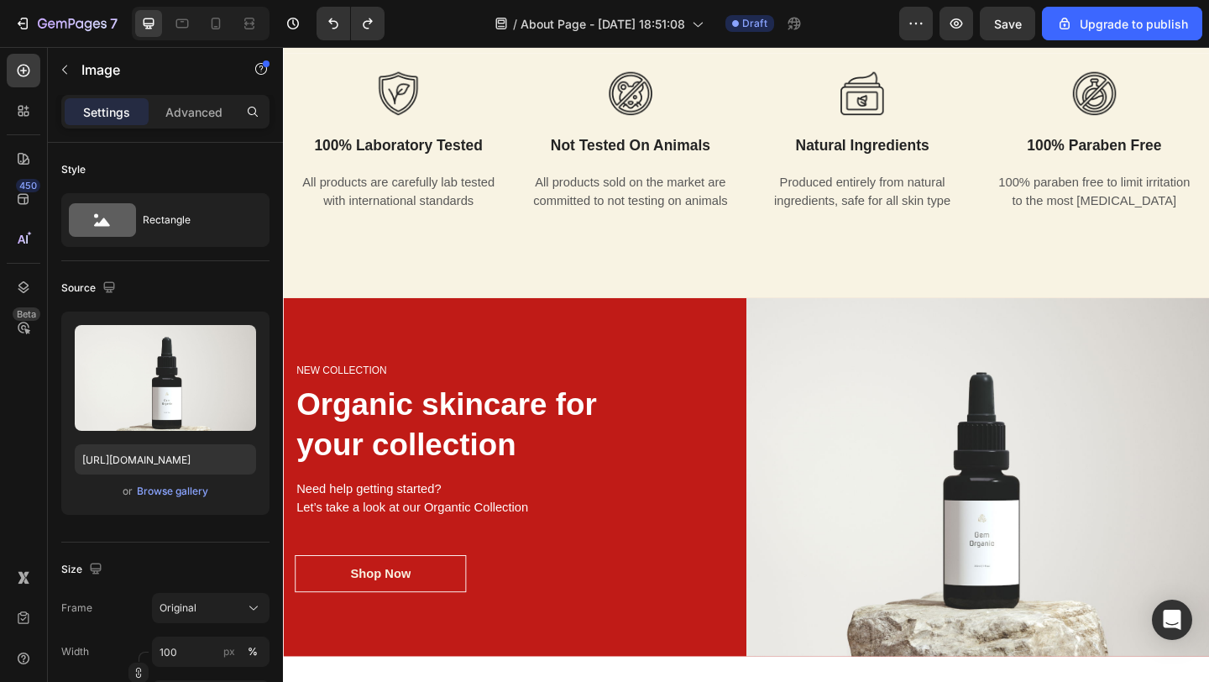
scroll to position [589, 0]
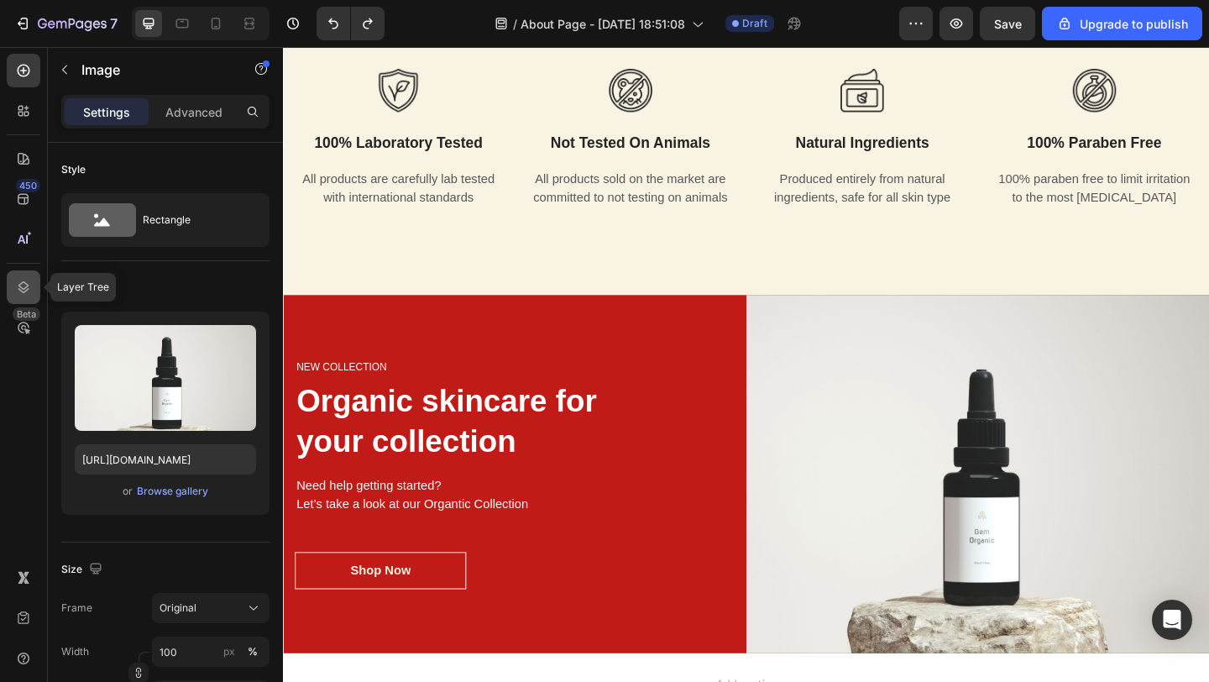
click at [21, 288] on icon at bounding box center [23, 287] width 11 height 12
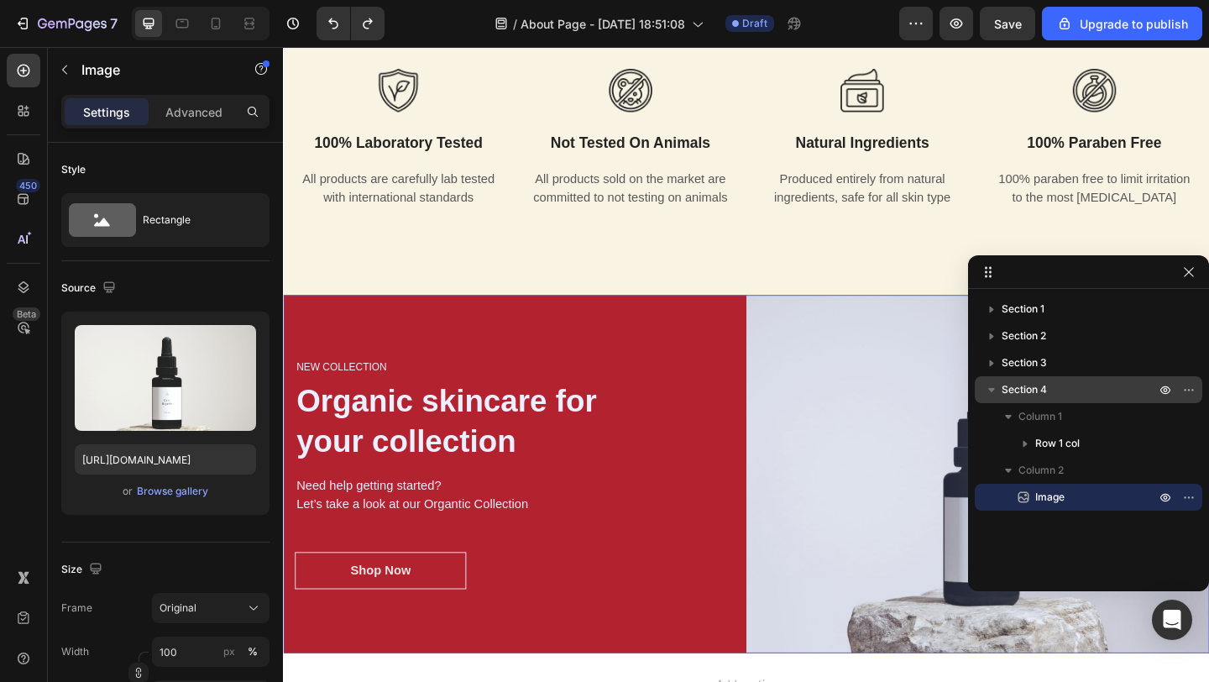
click at [995, 390] on icon "button" at bounding box center [991, 389] width 17 height 17
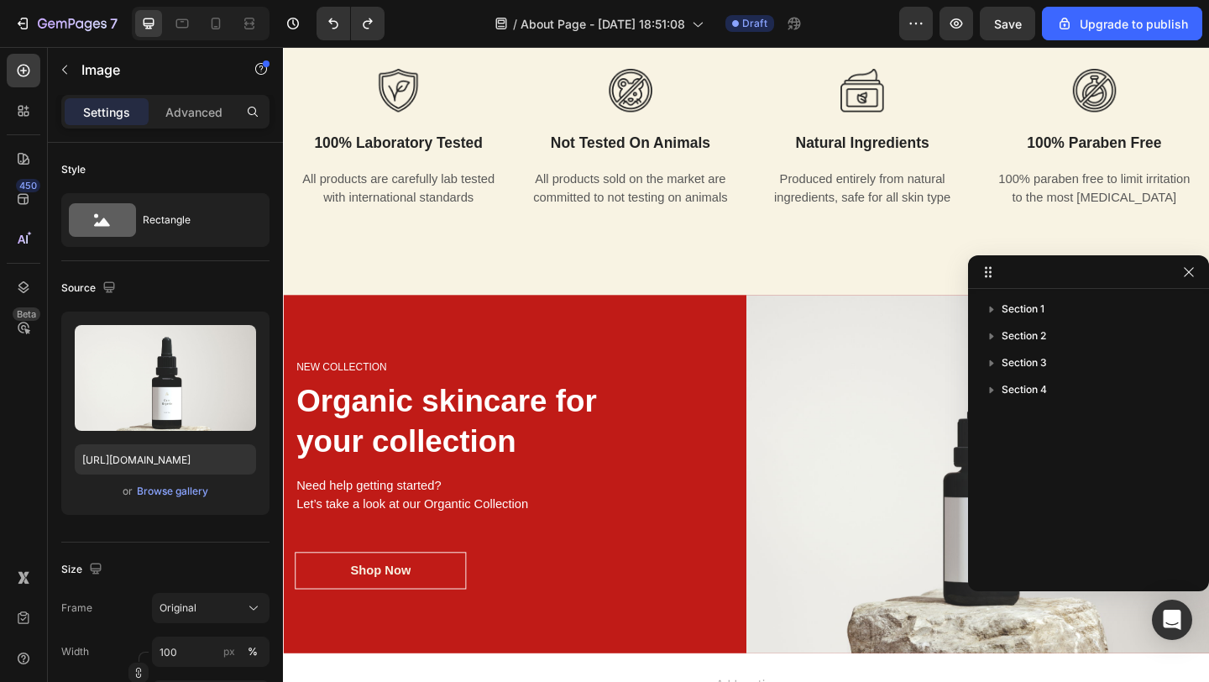
drag, startPoint x: 1009, startPoint y: 369, endPoint x: 1011, endPoint y: 409, distance: 39.5
click at [1011, 409] on div "Section 1 Section 2 Section 3 Section 4" at bounding box center [1088, 434] width 241 height 277
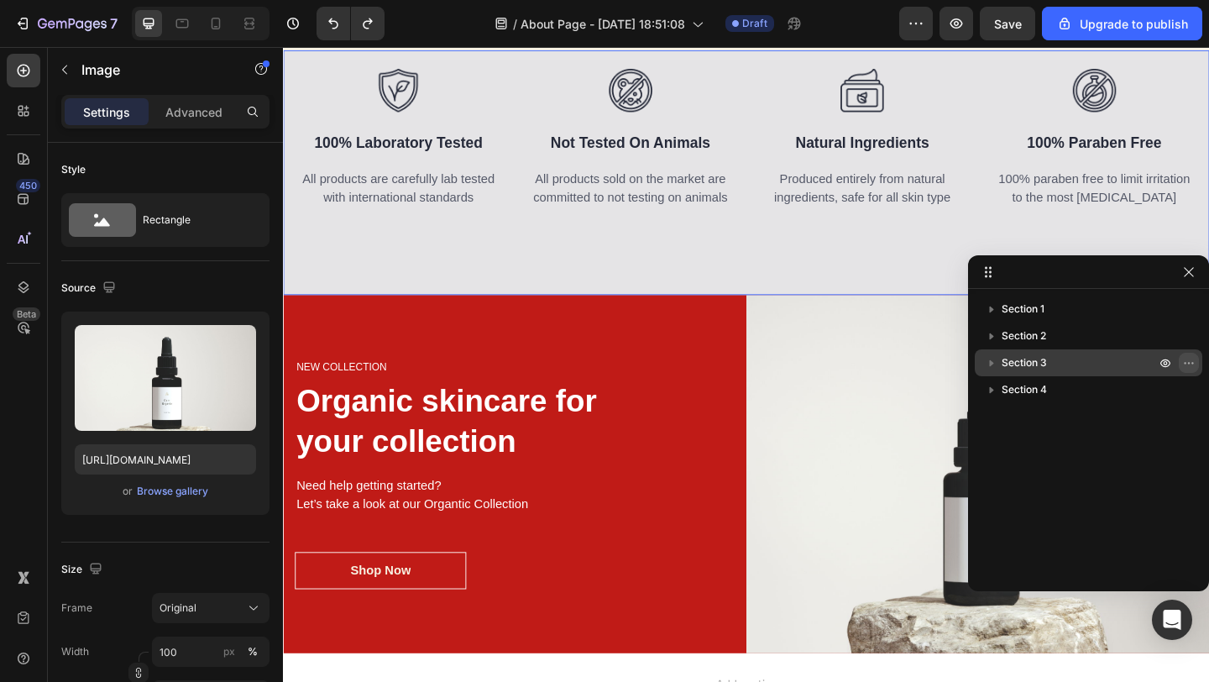
drag, startPoint x: 1182, startPoint y: 391, endPoint x: 1185, endPoint y: 360, distance: 31.2
click at [1185, 359] on div "Section 1 Section 2 Section 3 Section 4" at bounding box center [1088, 434] width 241 height 277
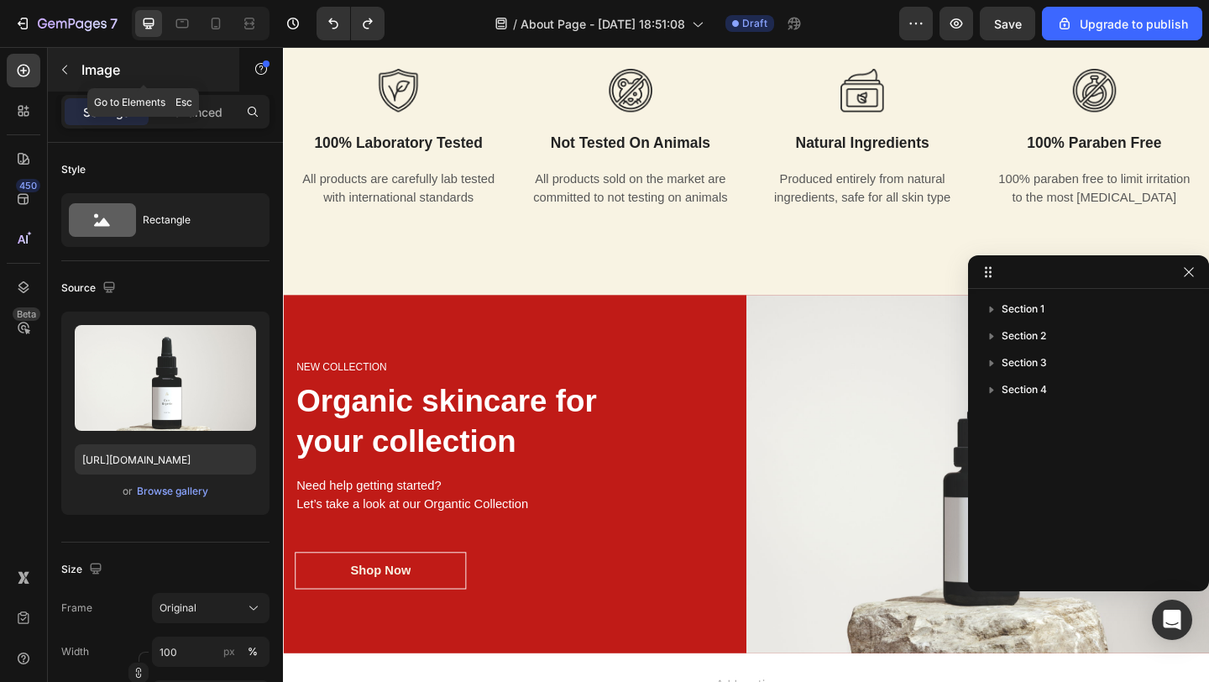
click at [71, 57] on button "button" at bounding box center [64, 69] width 27 height 27
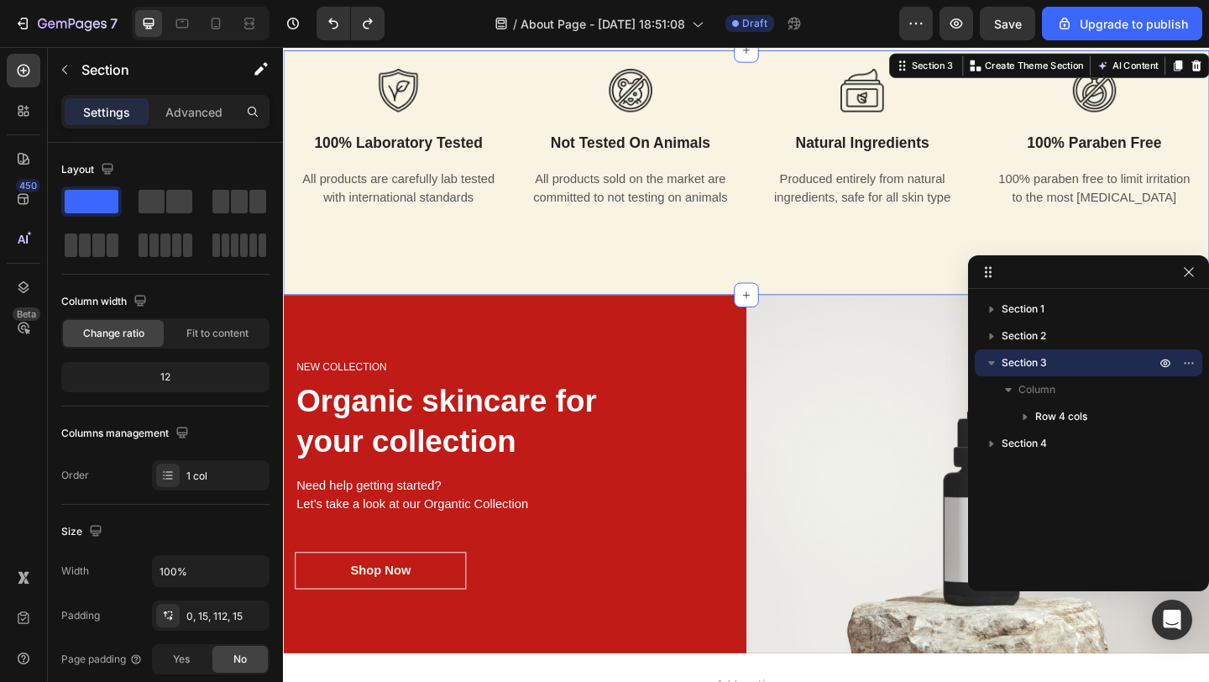
click at [380, 302] on div "Image 100% laboratory tested Text block All products are carefully lab tested w…" at bounding box center [787, 183] width 1008 height 266
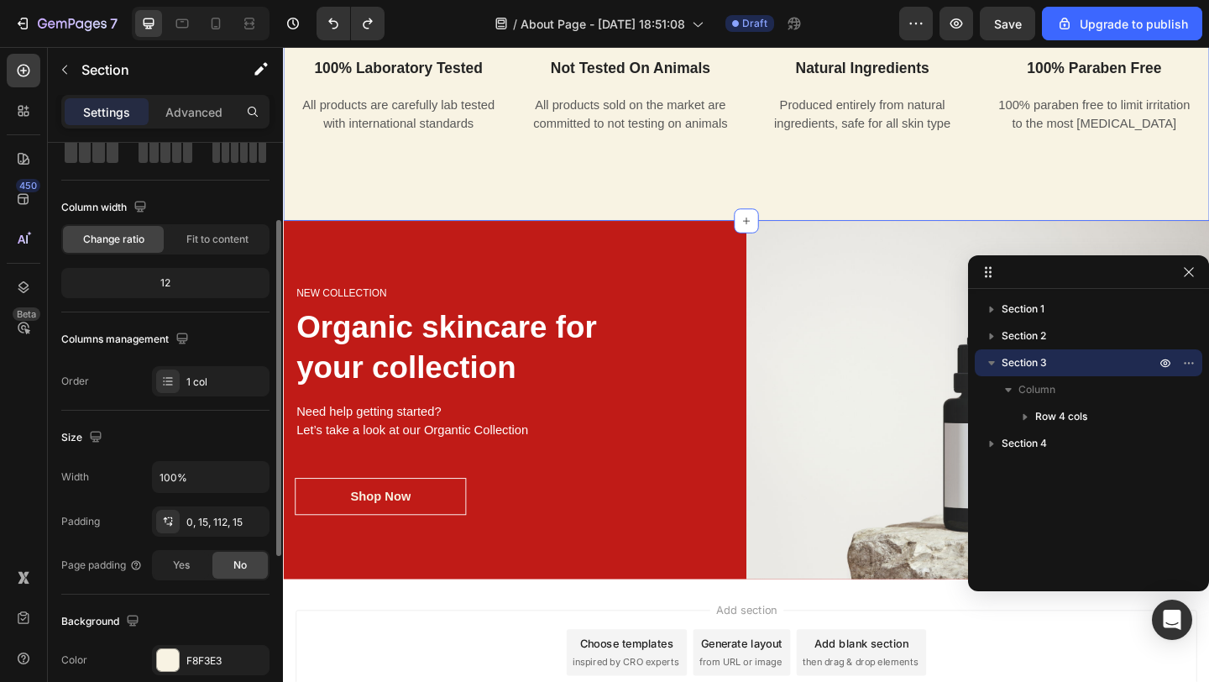
scroll to position [116, 0]
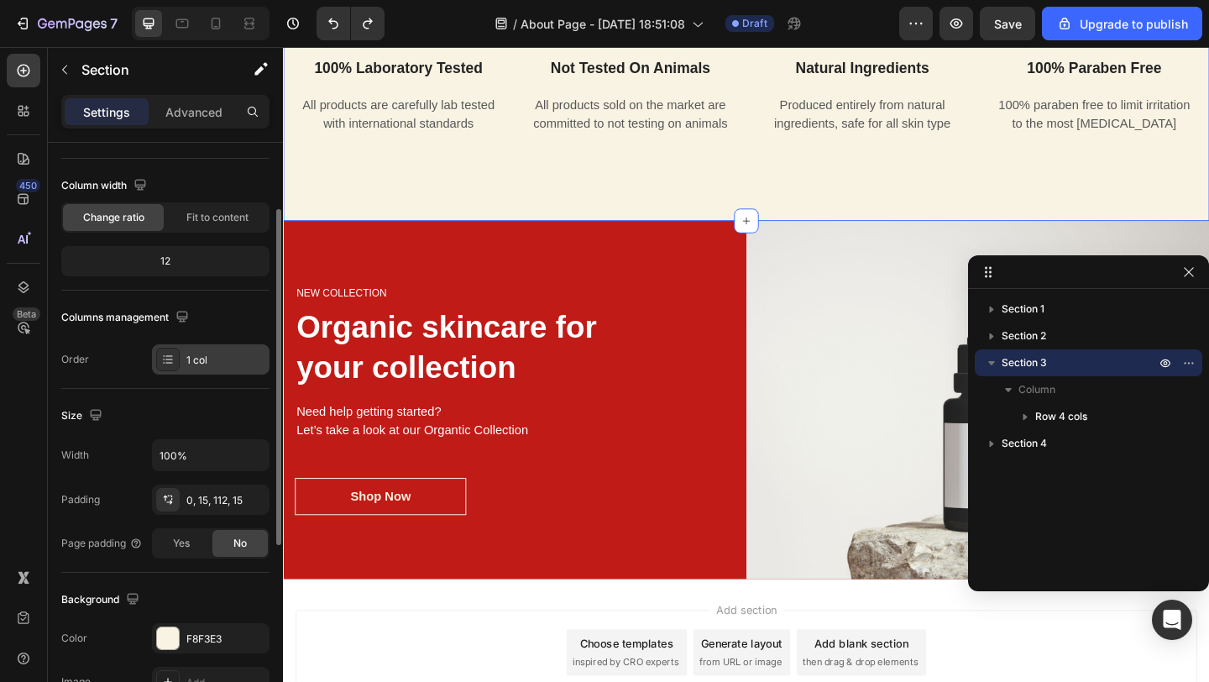
click at [209, 358] on div "1 col" at bounding box center [225, 360] width 79 height 15
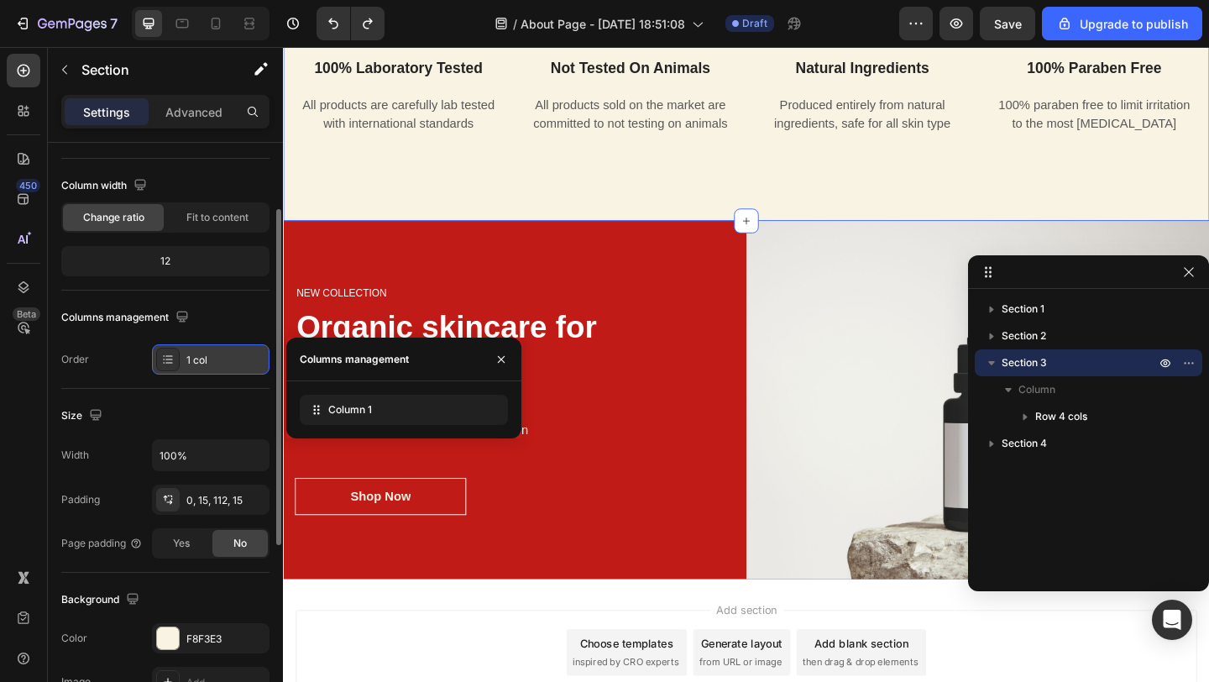
click at [208, 358] on div "1 col" at bounding box center [225, 360] width 79 height 15
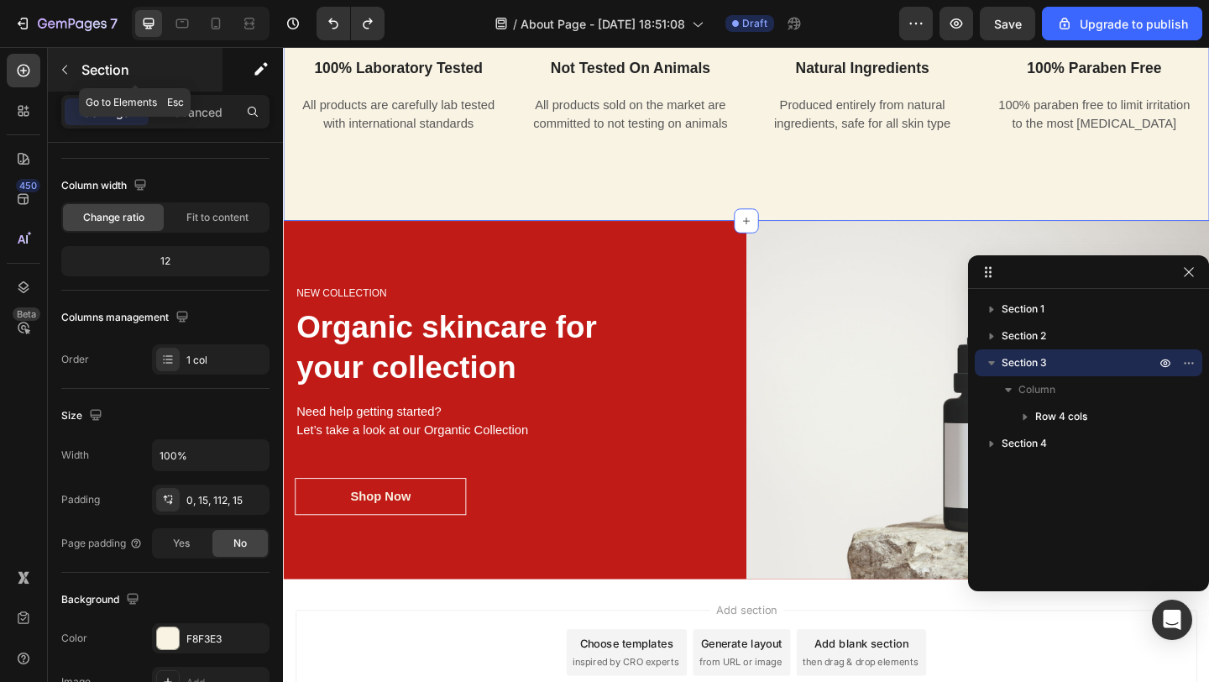
click at [64, 74] on icon "button" at bounding box center [64, 69] width 13 height 13
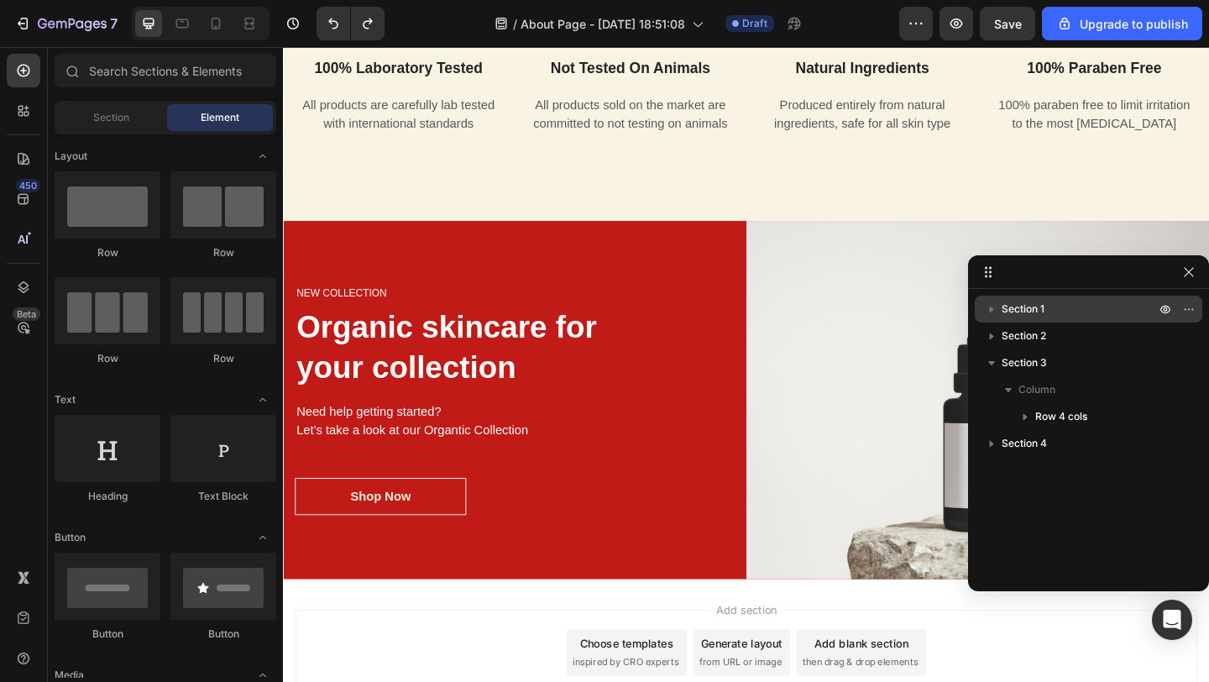
click at [1032, 310] on span "Section 1" at bounding box center [1023, 309] width 43 height 17
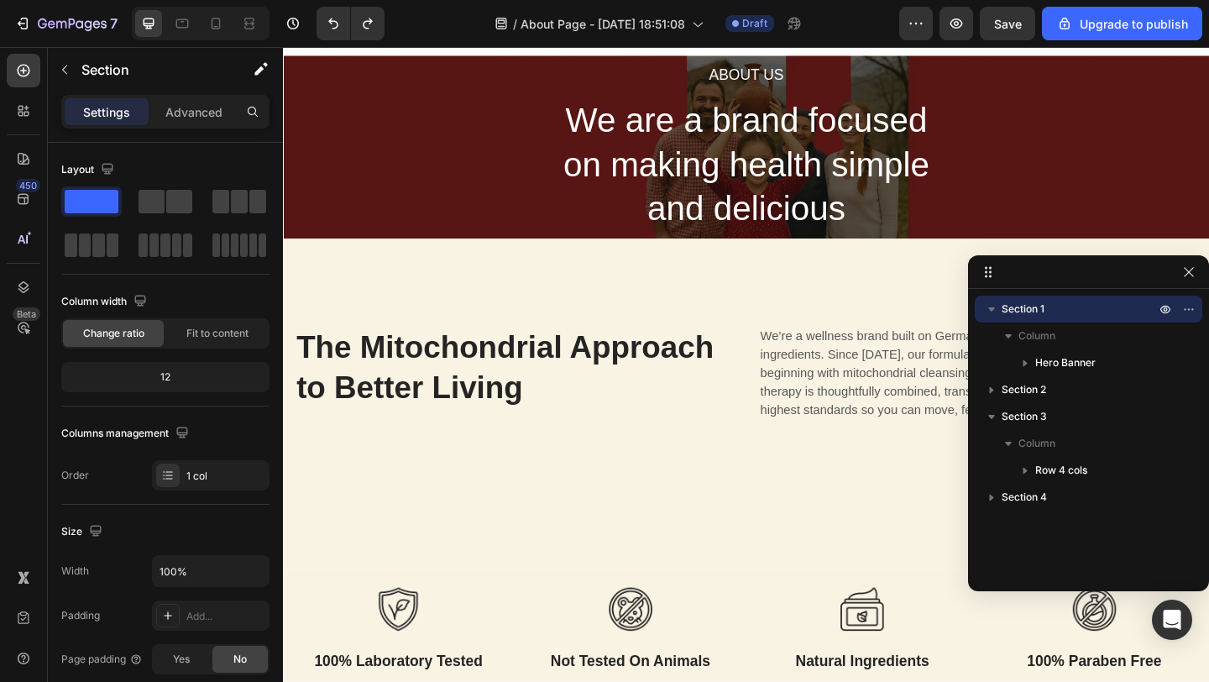
scroll to position [0, 0]
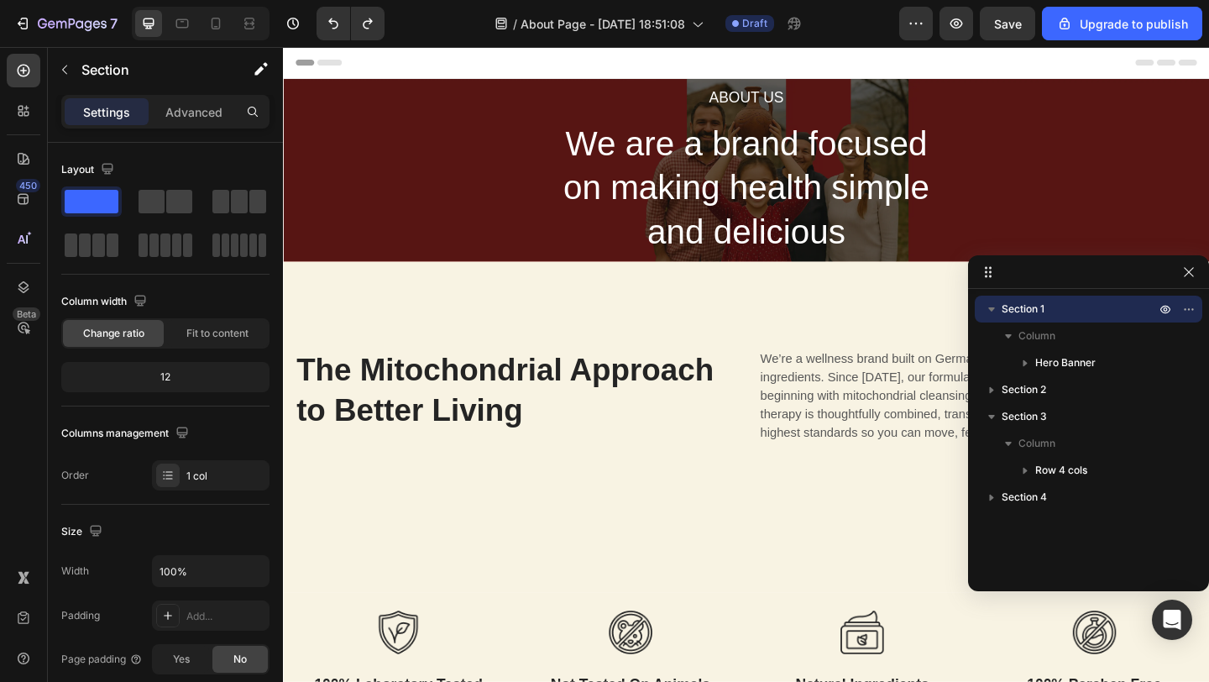
click at [992, 304] on icon "button" at bounding box center [991, 309] width 17 height 17
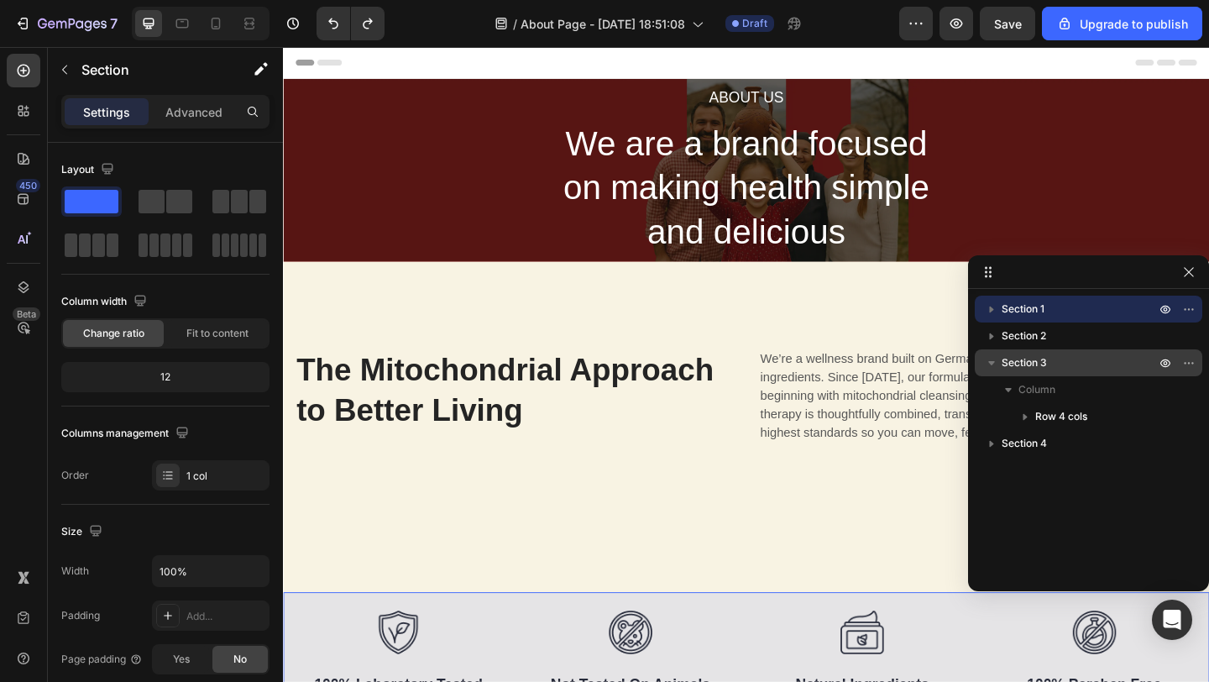
click at [1021, 359] on span "Section 3" at bounding box center [1024, 362] width 45 height 17
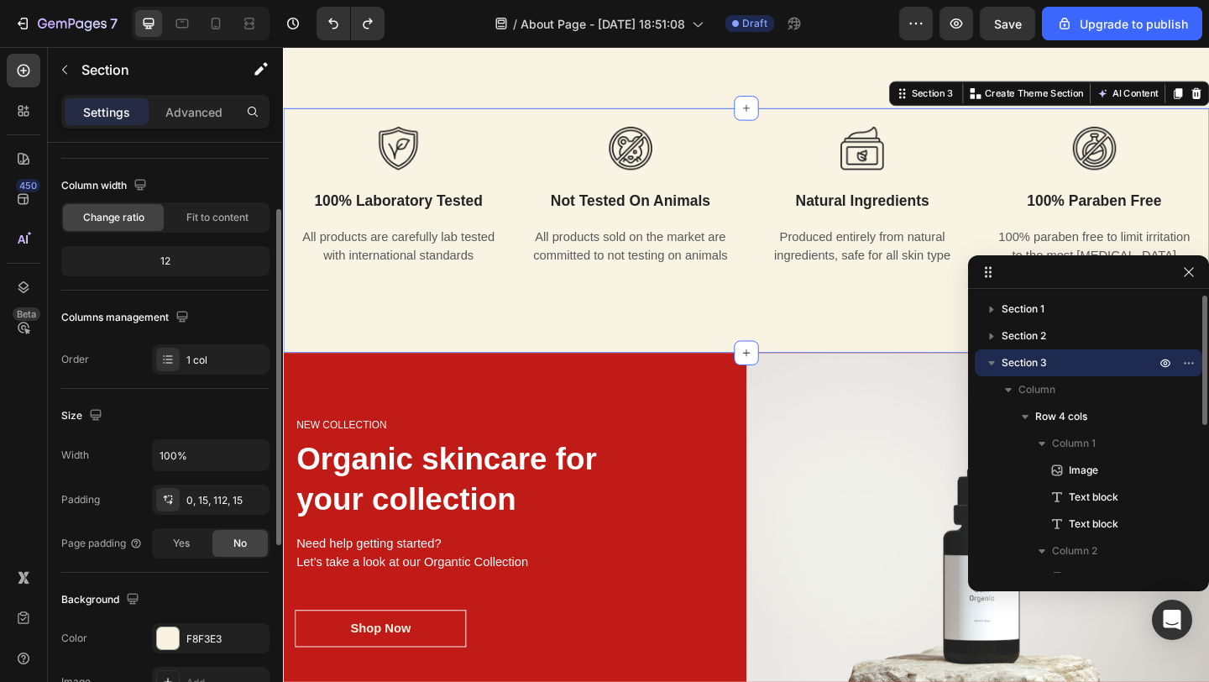
scroll to position [534, 0]
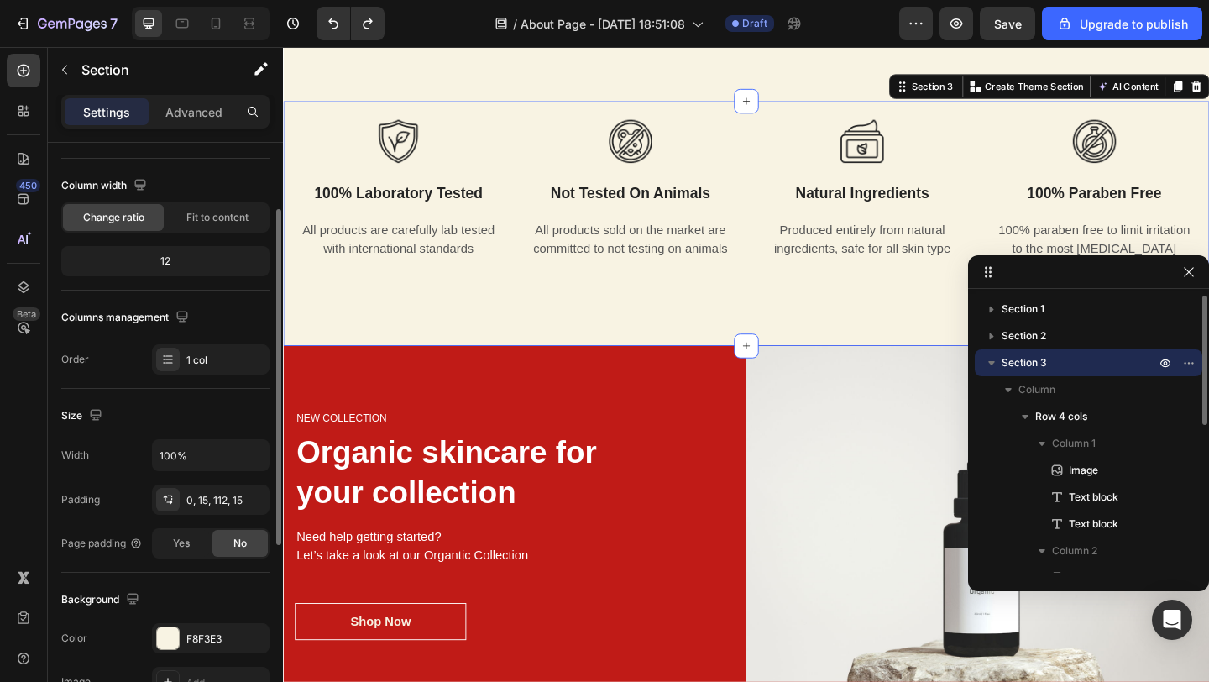
click at [995, 363] on icon "button" at bounding box center [991, 362] width 17 height 17
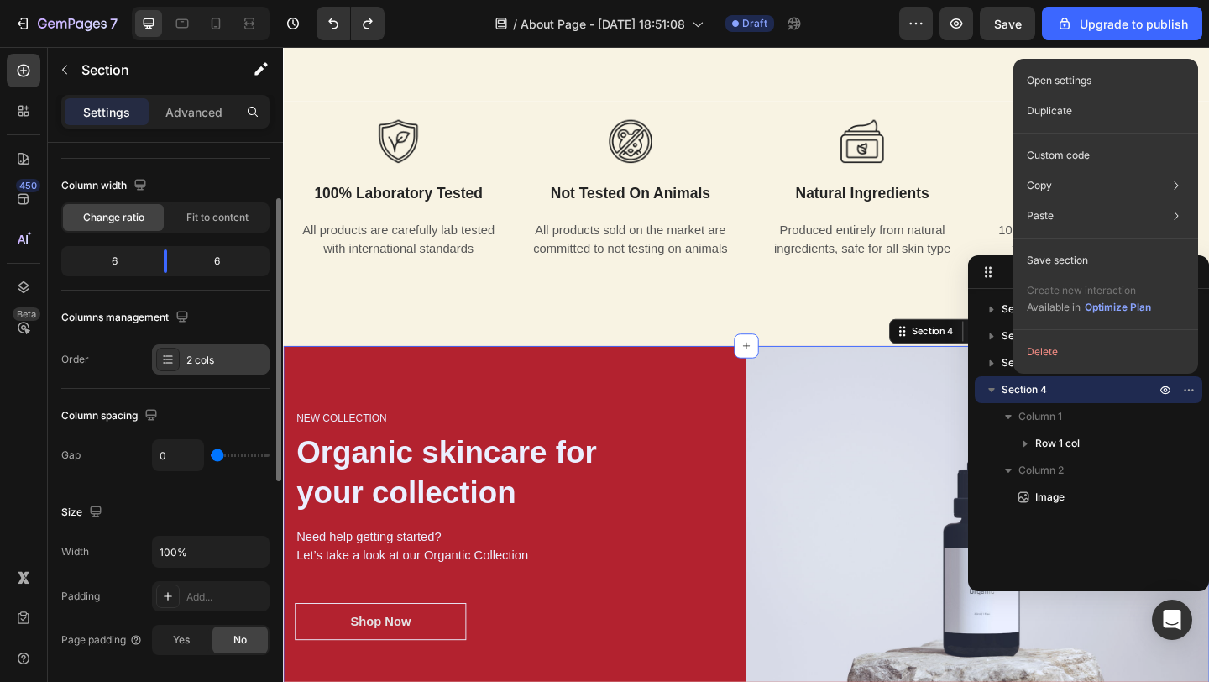
click at [211, 351] on div "2 cols" at bounding box center [211, 359] width 118 height 30
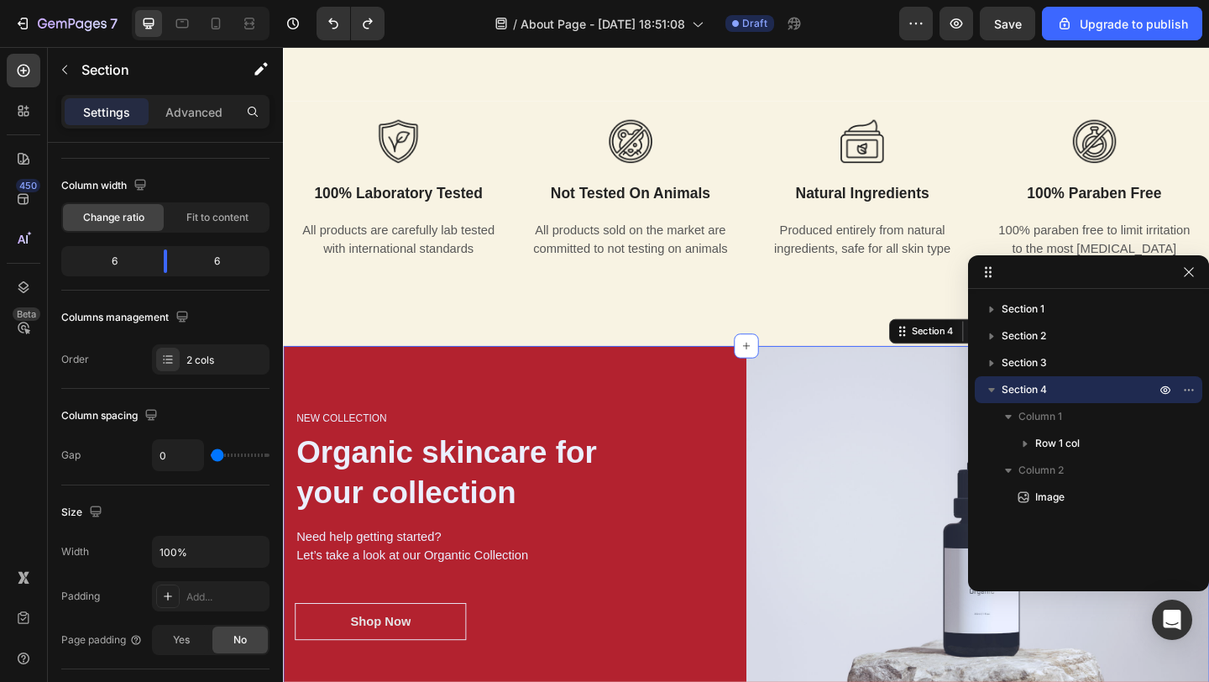
click at [992, 390] on icon "button" at bounding box center [991, 390] width 7 height 4
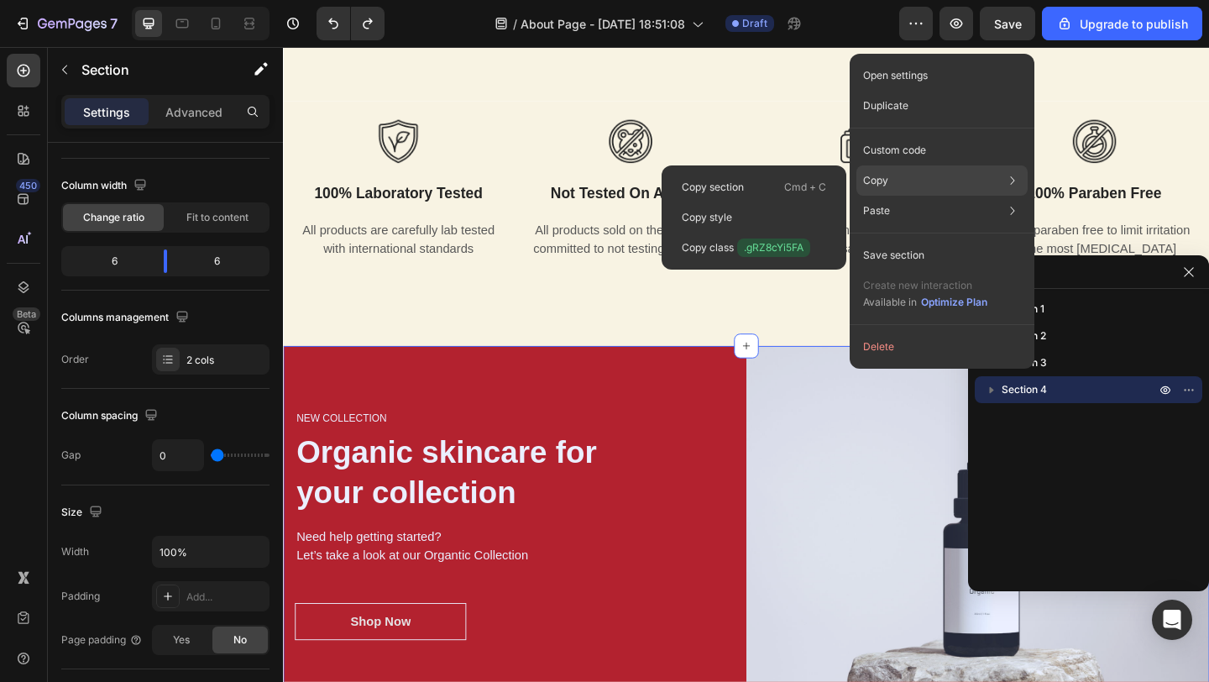
click at [900, 175] on div "Copy Copy section Cmd + C Copy style Copy class .gRZ8cYi5FA" at bounding box center [941, 180] width 171 height 30
drag, startPoint x: 788, startPoint y: 186, endPoint x: 712, endPoint y: 215, distance: 81.1
click at [788, 186] on p "Cmd + C" at bounding box center [805, 187] width 42 height 17
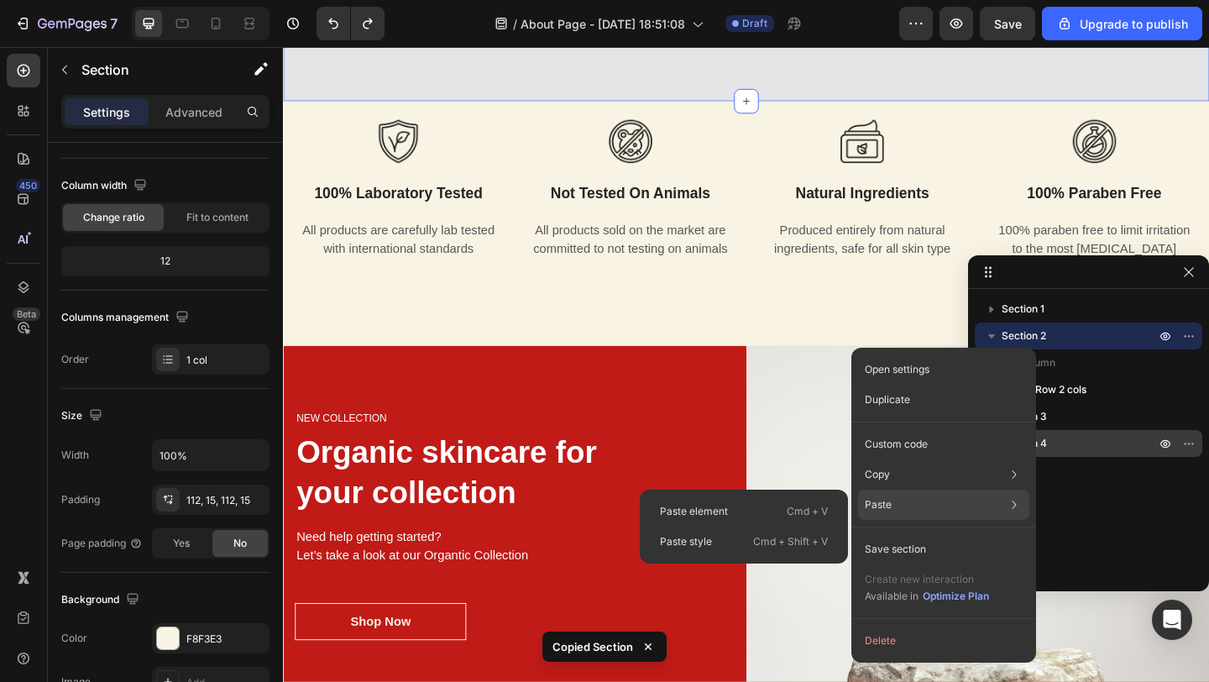
click at [907, 502] on div "Paste Paste element Cmd + V Paste style Cmd + Shift + V" at bounding box center [943, 505] width 171 height 30
click at [768, 512] on div "Paste element Cmd + V" at bounding box center [744, 511] width 195 height 30
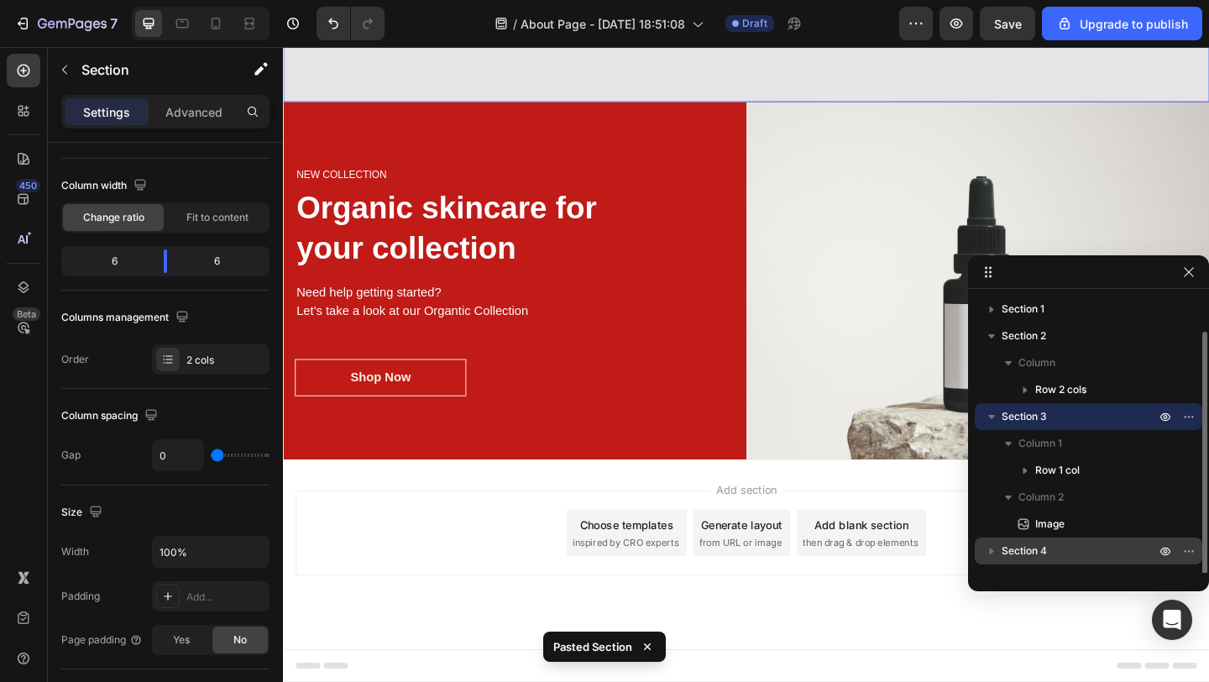
scroll to position [18, 0]
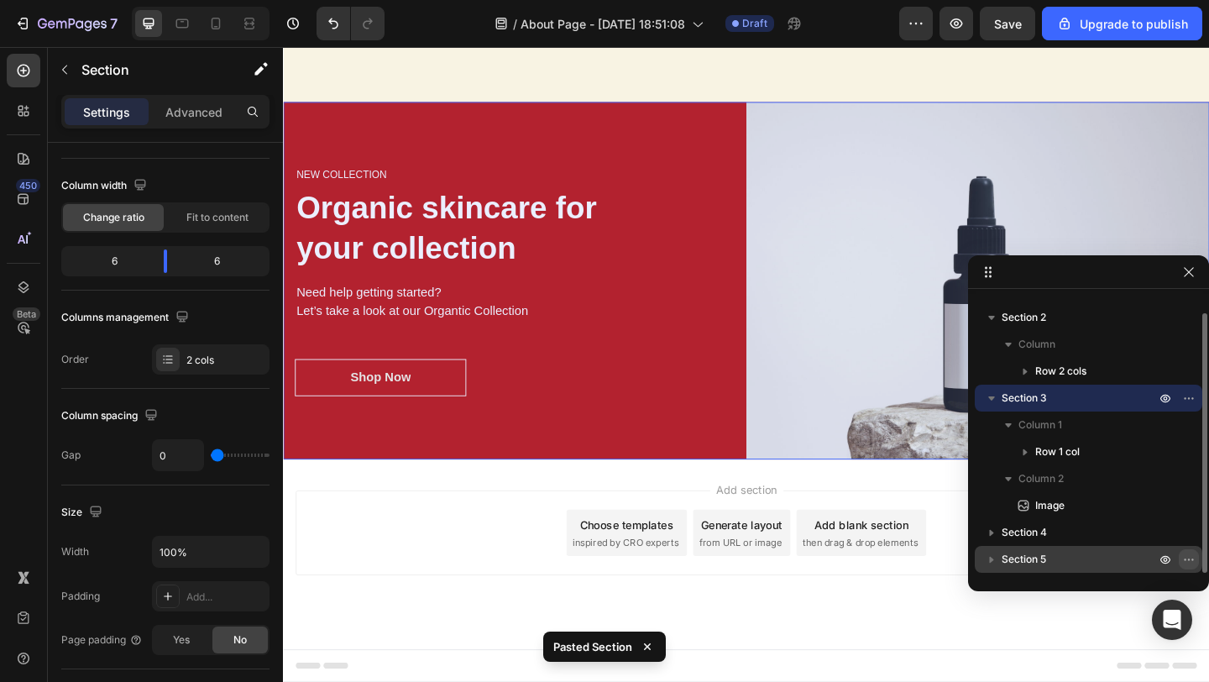
click at [1186, 564] on icon "button" at bounding box center [1188, 558] width 13 height 13
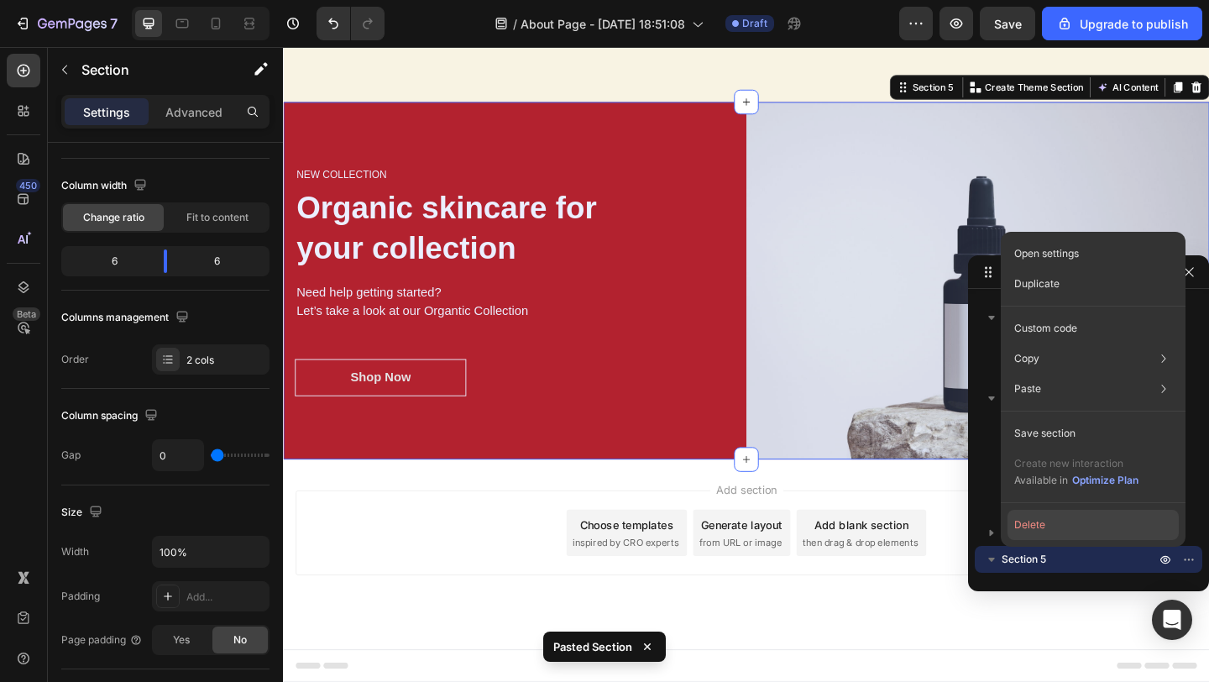
click at [1084, 530] on button "Delete" at bounding box center [1093, 525] width 171 height 30
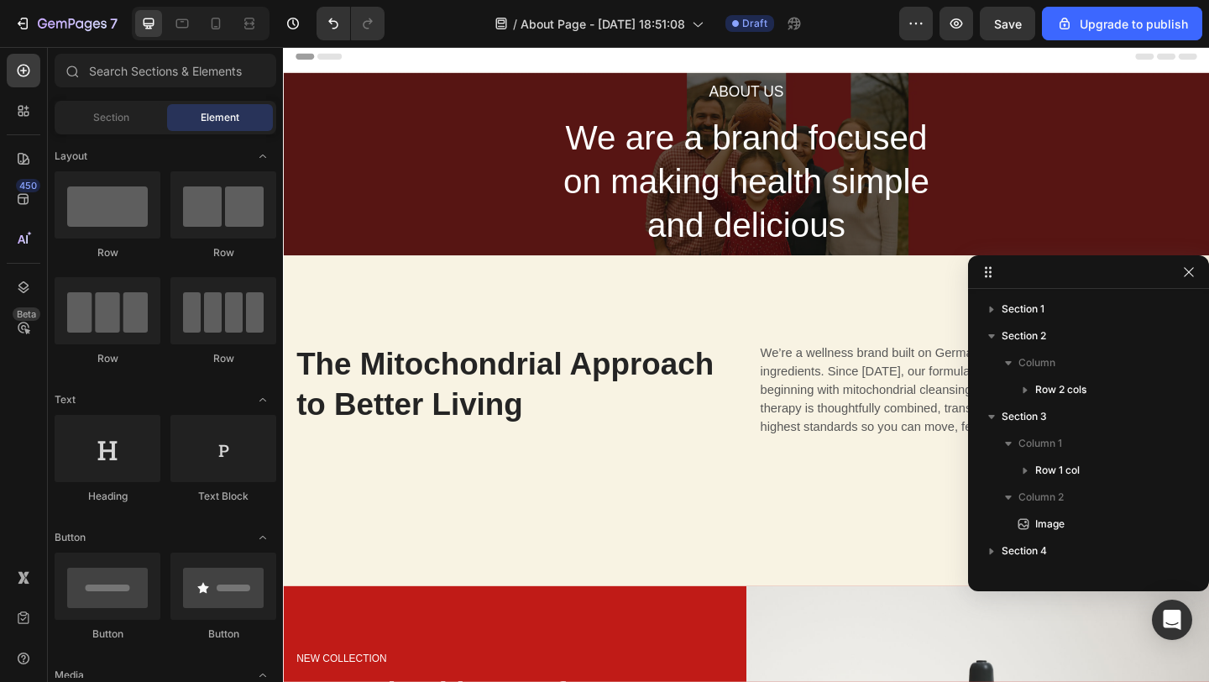
scroll to position [0, 0]
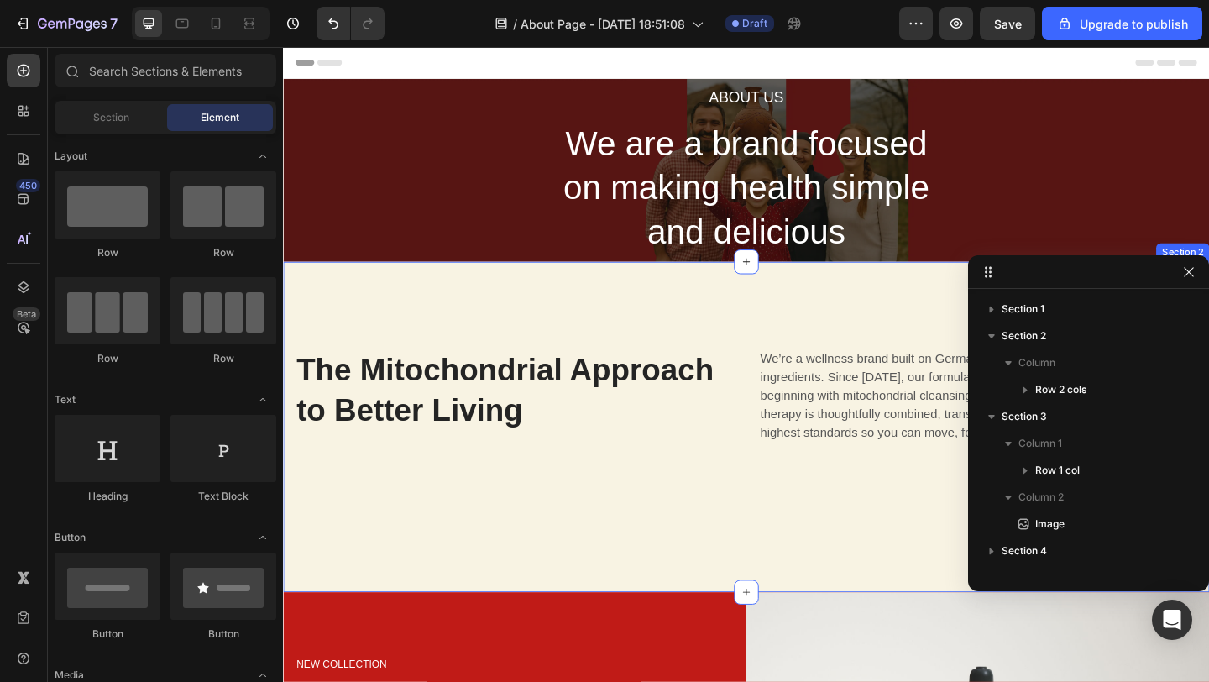
click at [806, 305] on div "The Mitochondrial Approach to Better Living Heading We’re a wellness brand buil…" at bounding box center [787, 459] width 1008 height 359
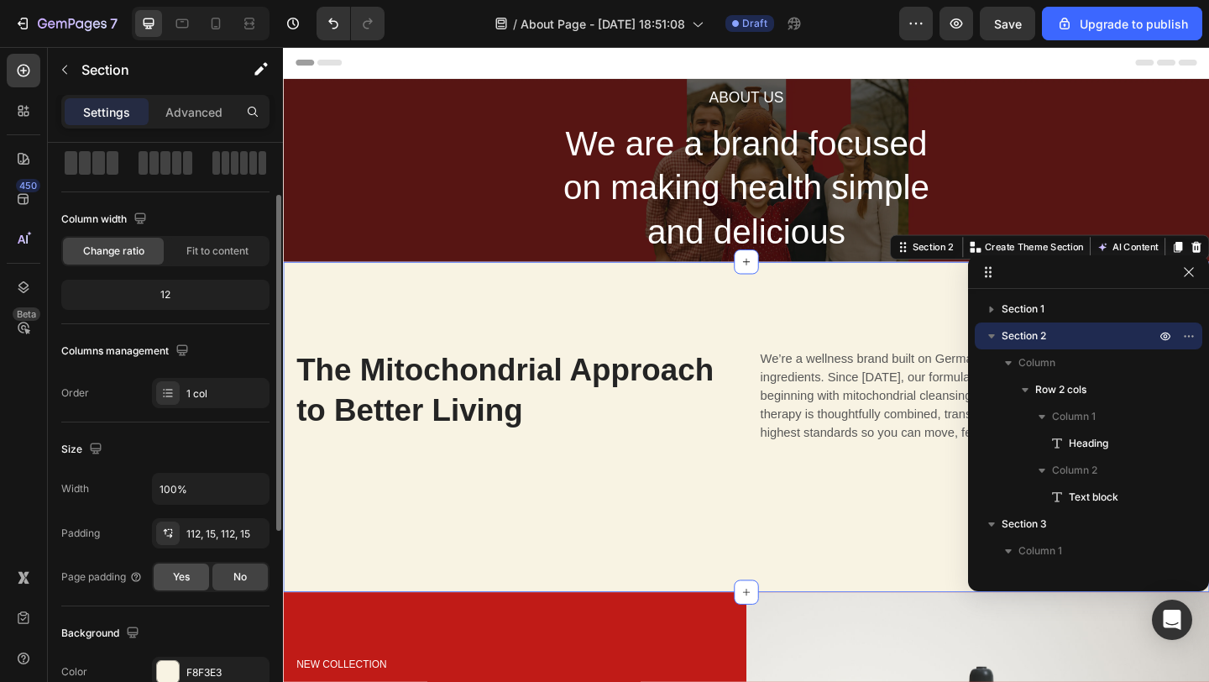
scroll to position [89, 0]
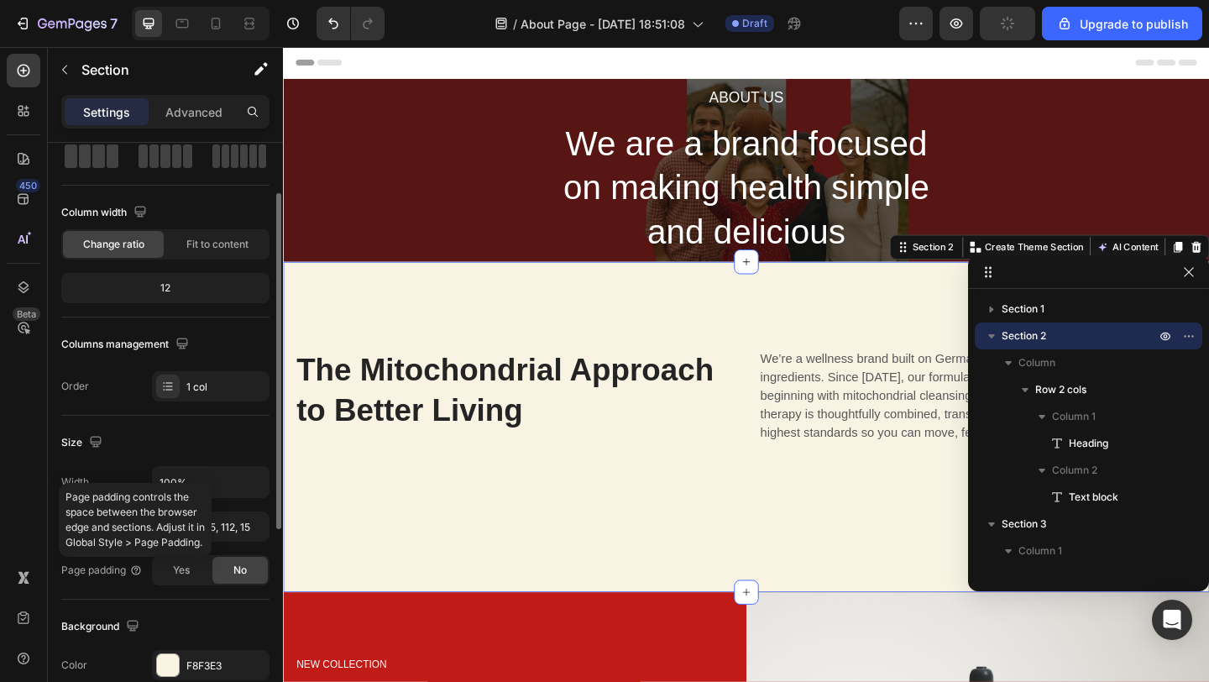
click at [205, 516] on p "Page padding controls the space between the browser edge and sections. Adjust i…" at bounding box center [134, 520] width 139 height 60
click at [232, 521] on div "112, 15, 112, 15" at bounding box center [210, 527] width 49 height 15
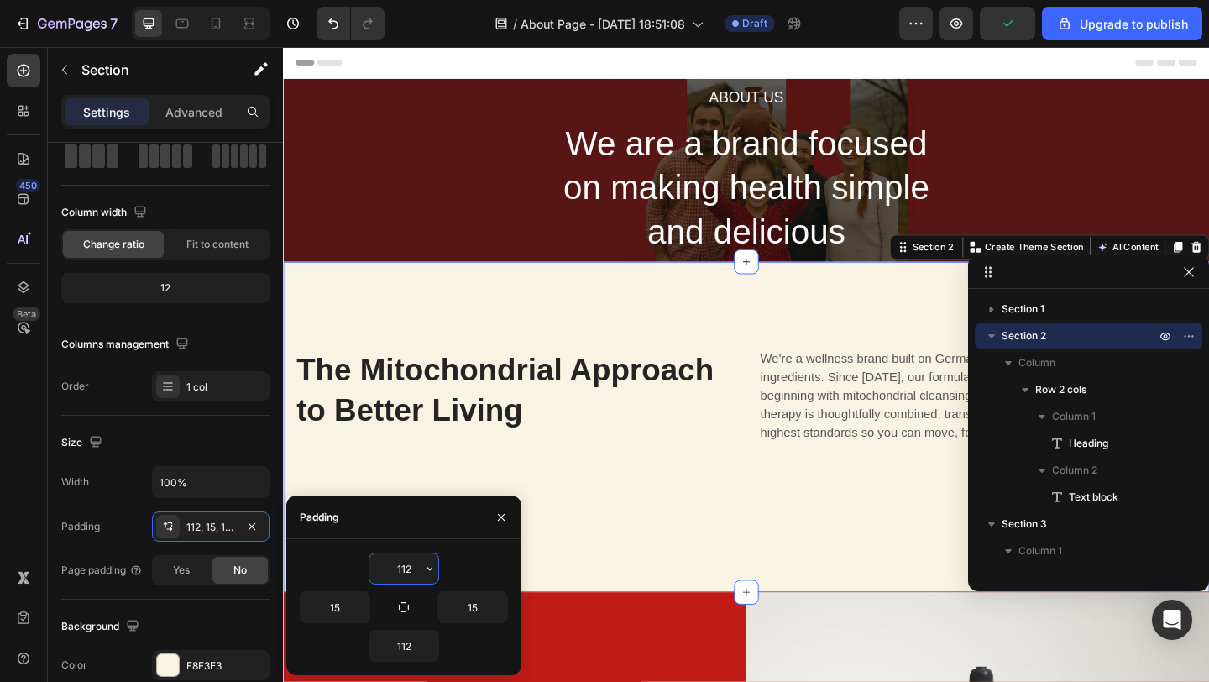
click at [406, 572] on input "112" at bounding box center [403, 568] width 69 height 30
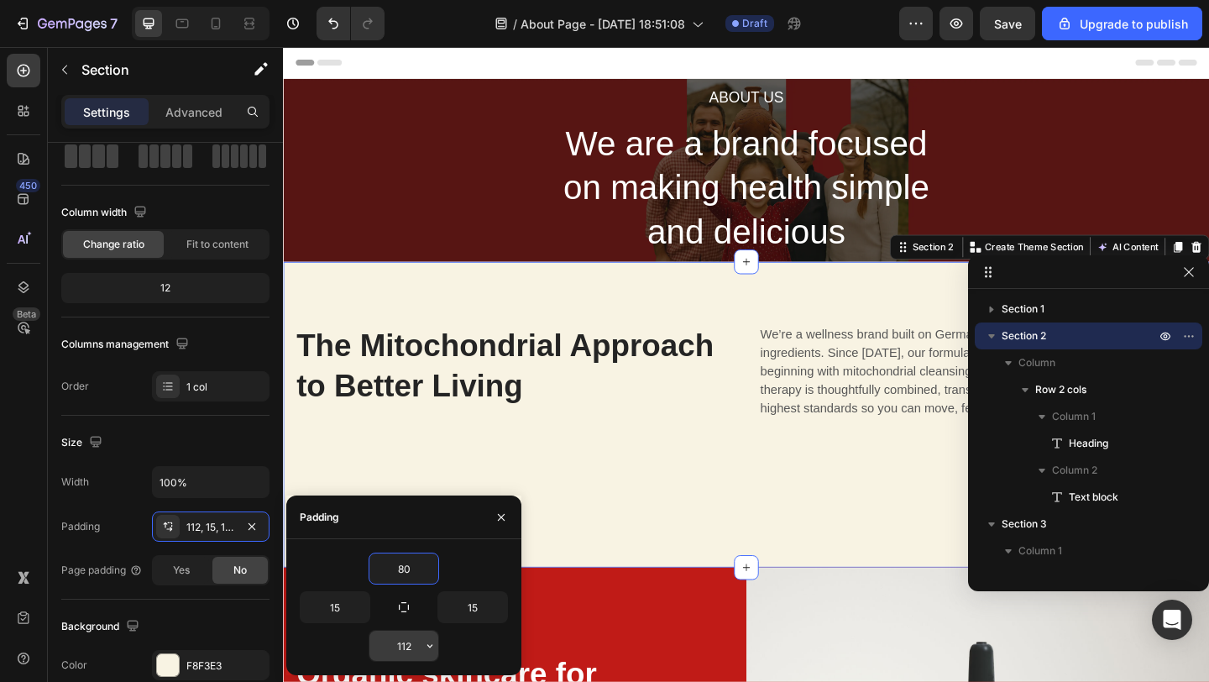
click at [398, 647] on input "112" at bounding box center [403, 646] width 69 height 30
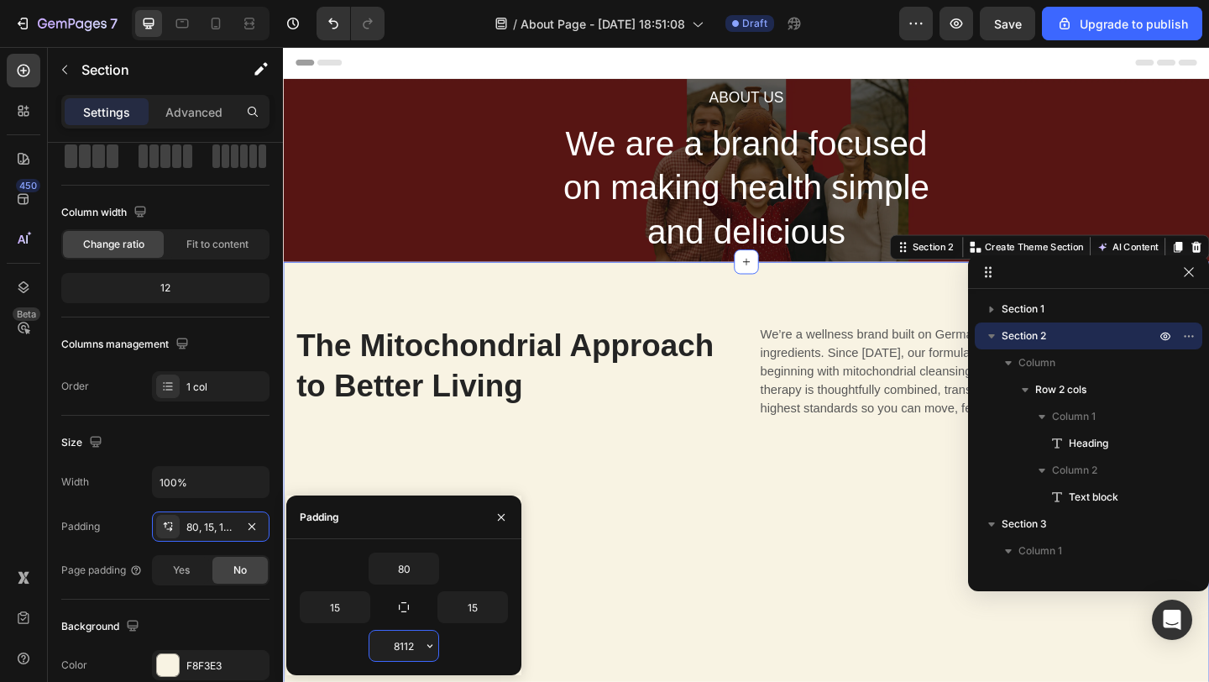
click at [406, 647] on input "8112" at bounding box center [403, 646] width 69 height 30
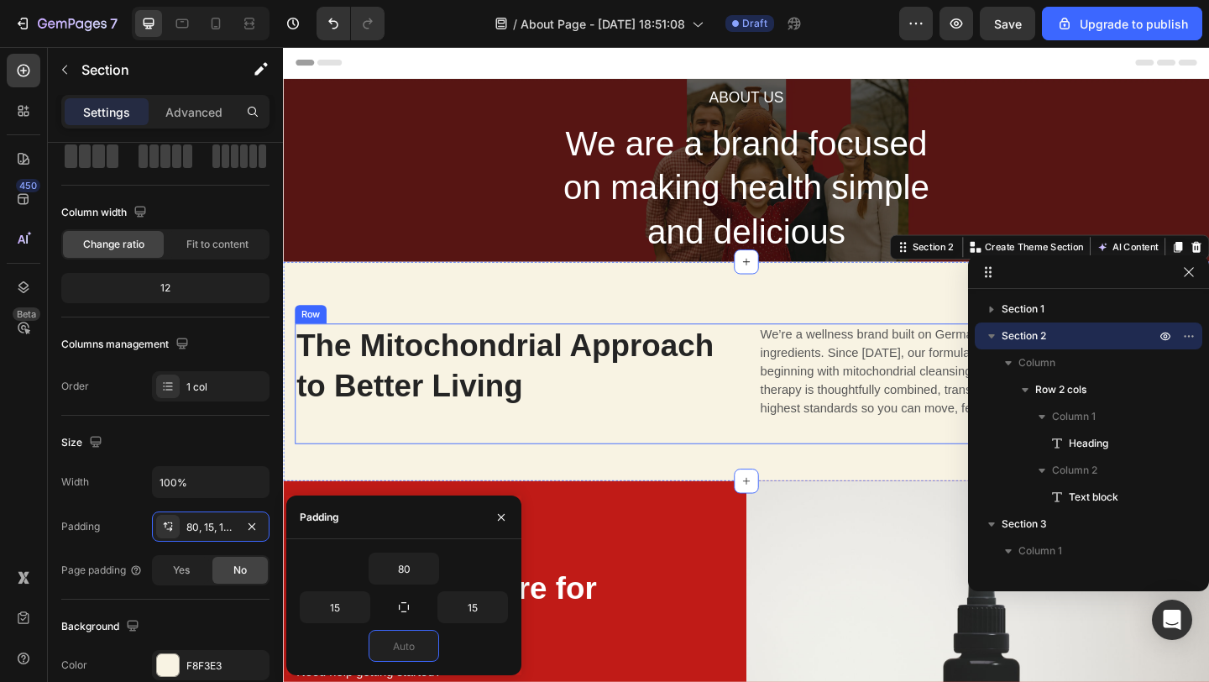
click at [614, 465] on div "The Mitochondrial Approach to Better Living Heading" at bounding box center [535, 413] width 478 height 131
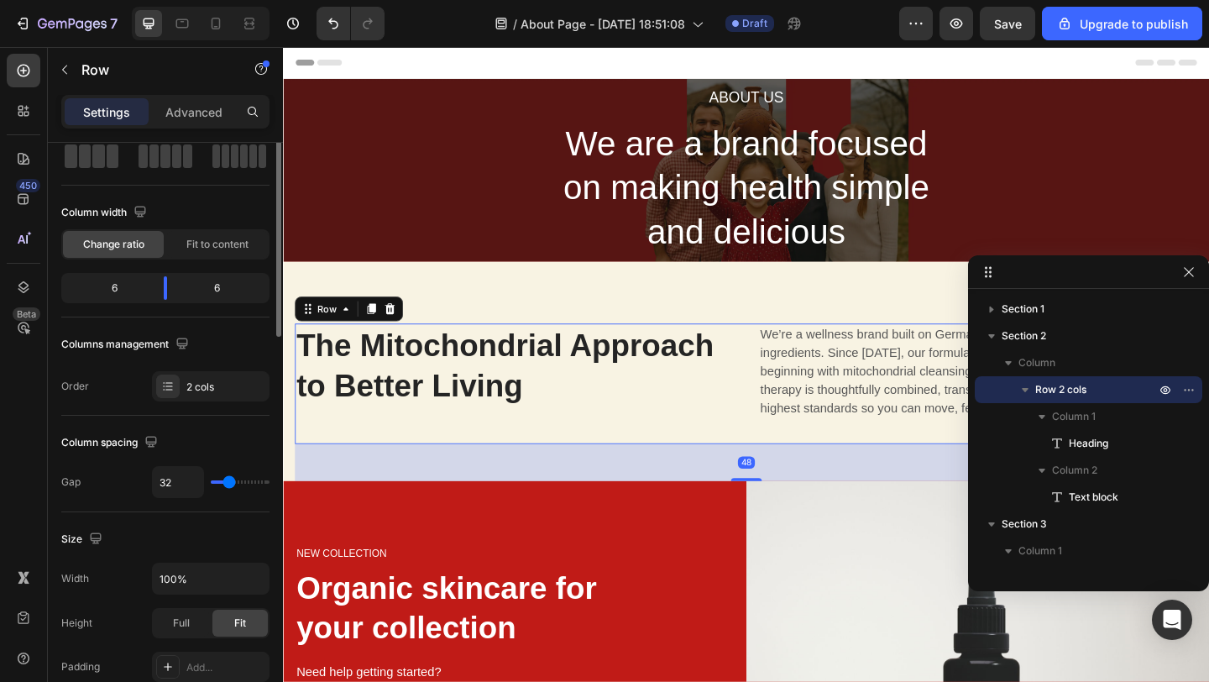
scroll to position [0, 0]
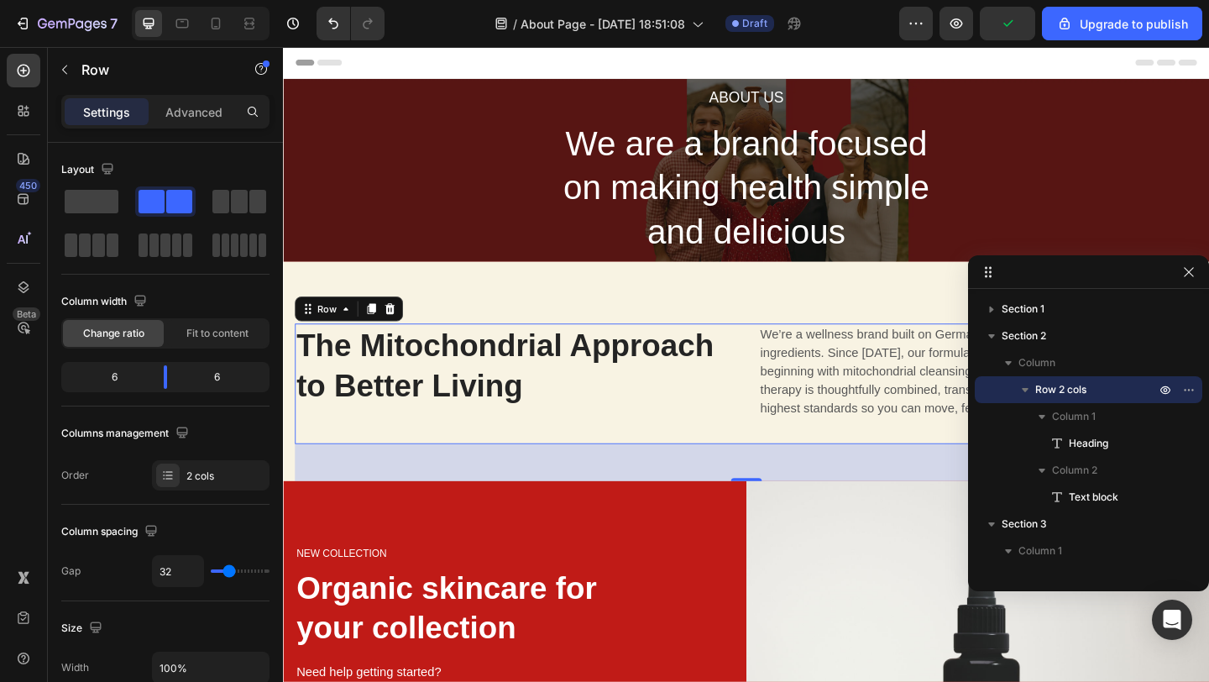
click at [746, 498] on div "48" at bounding box center [787, 499] width 982 height 40
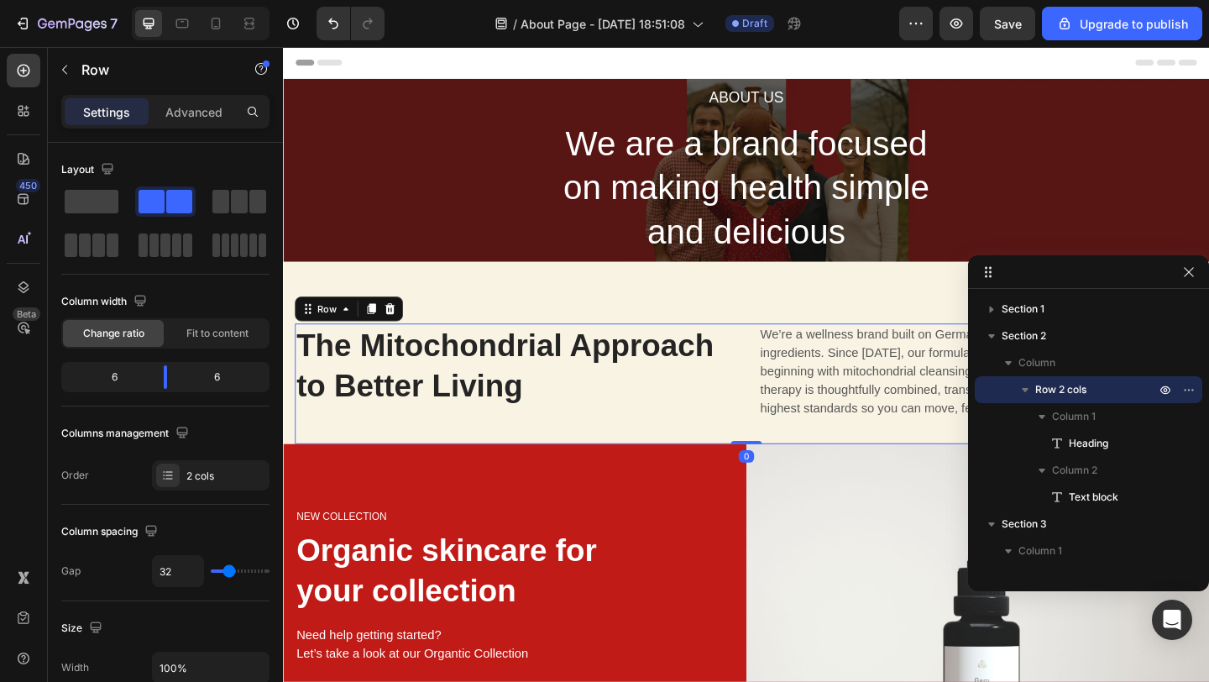
drag, startPoint x: 778, startPoint y: 517, endPoint x: 788, endPoint y: 440, distance: 78.0
click at [788, 438] on div "The Mitochondrial Approach to Better Living Heading We’re a wellness brand buil…" at bounding box center [787, 413] width 982 height 131
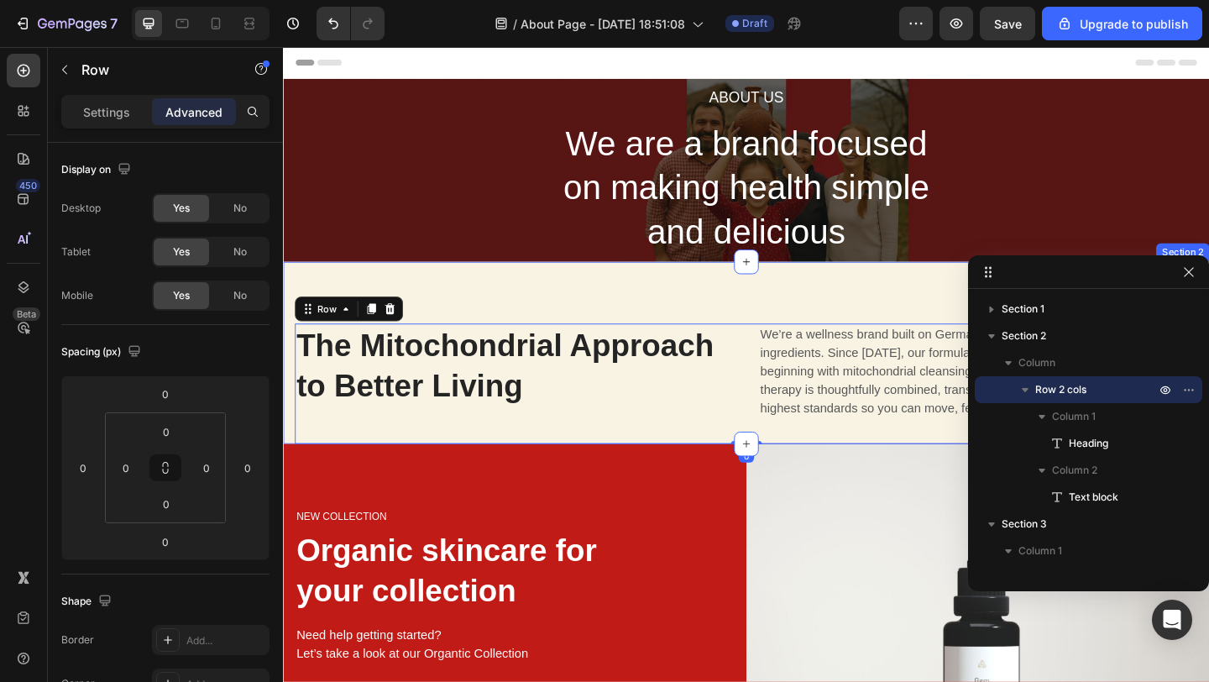
click at [719, 298] on div "The Mitochondrial Approach to Better Living Heading We’re a wellness brand buil…" at bounding box center [787, 379] width 1008 height 198
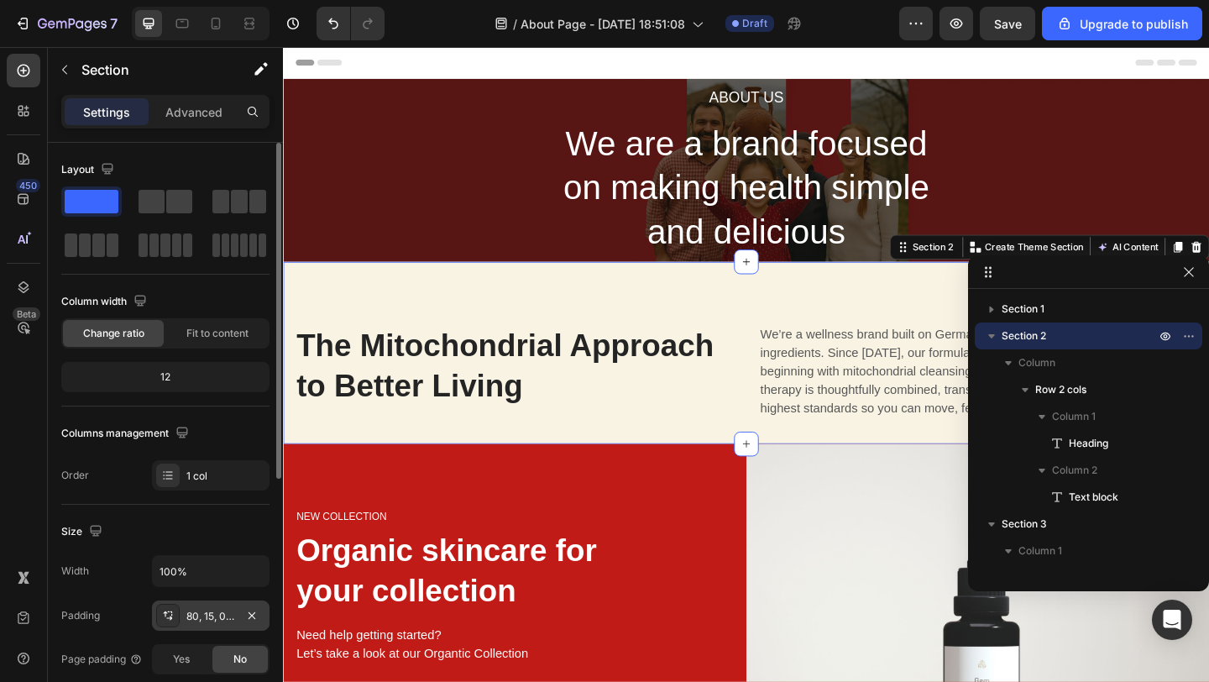
click at [220, 615] on div "80, 15, 0, 15" at bounding box center [210, 616] width 49 height 15
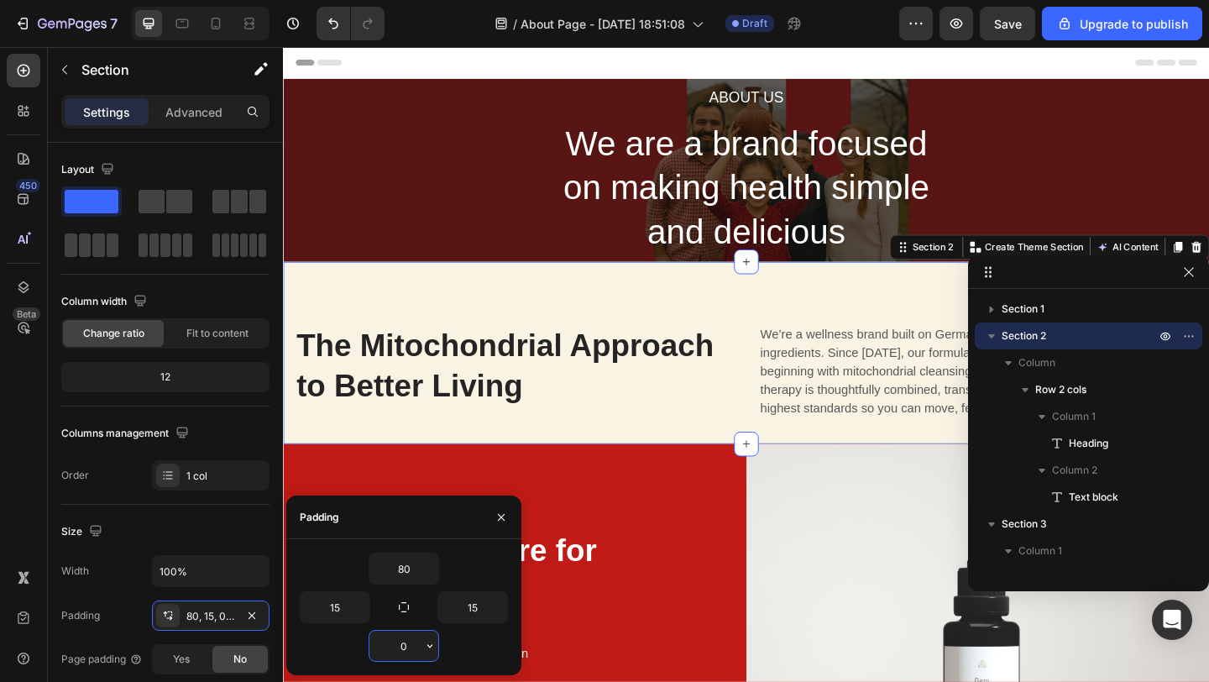
click at [389, 650] on input "0" at bounding box center [403, 646] width 69 height 30
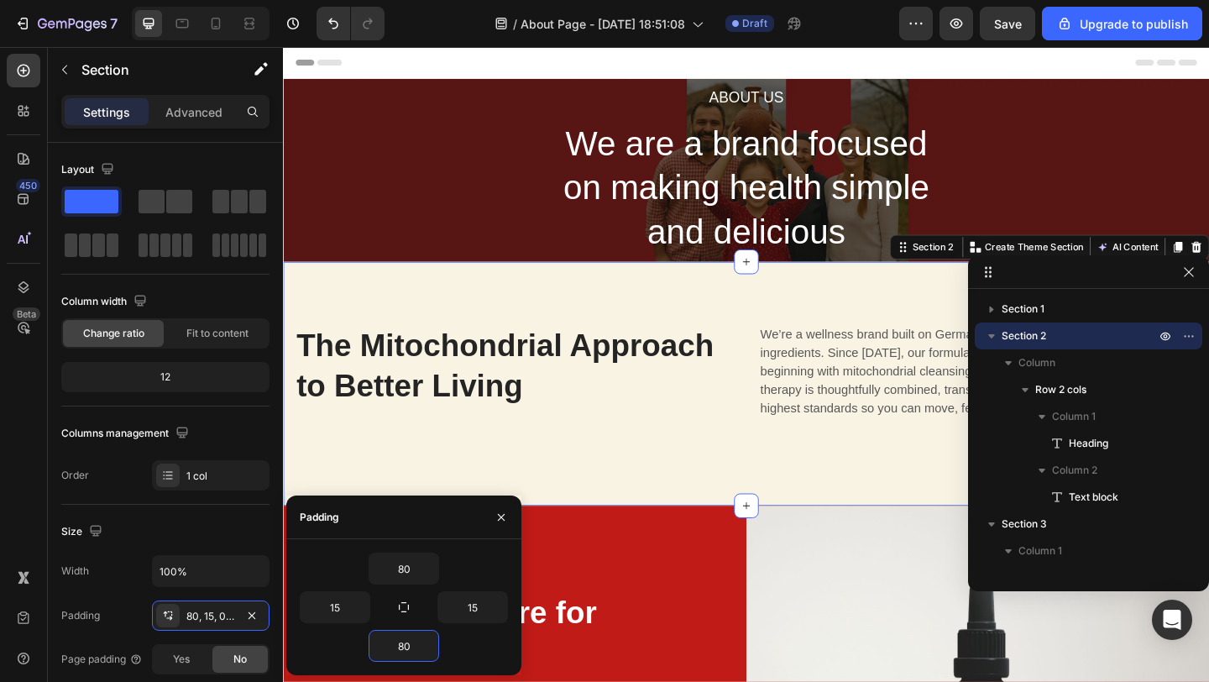
click at [500, 252] on h2 "We are a brand focused on making health simple and delicious" at bounding box center [786, 200] width 625 height 148
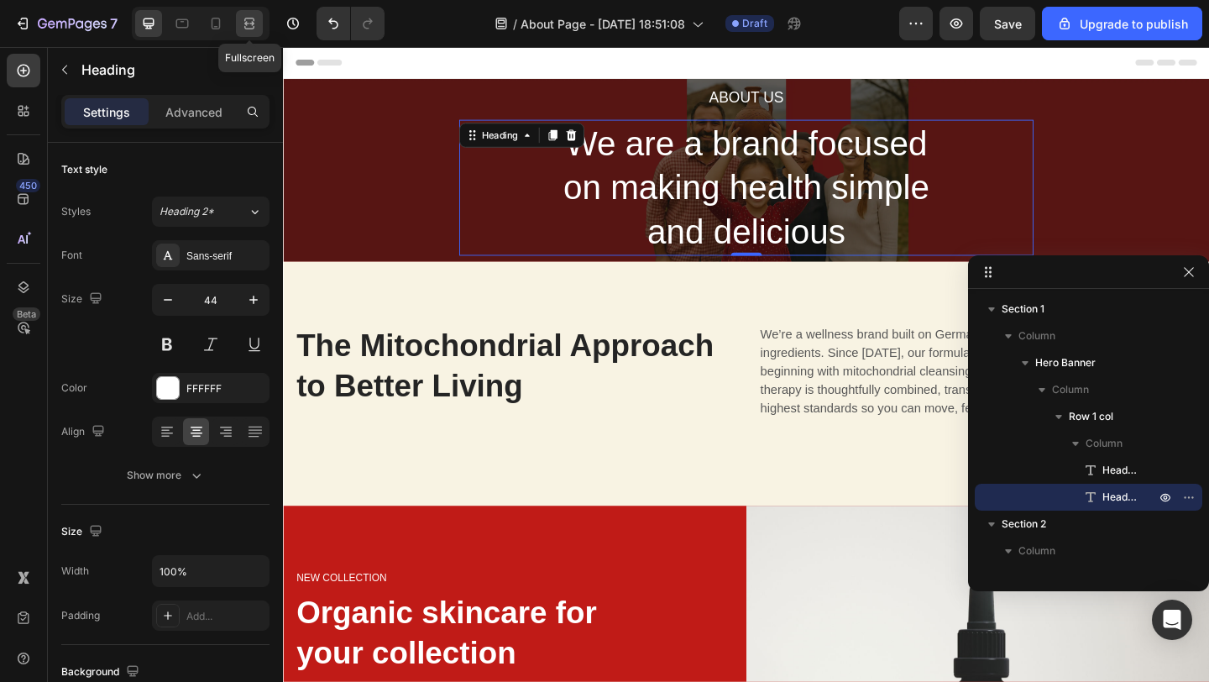
click at [261, 24] on div at bounding box center [249, 23] width 27 height 27
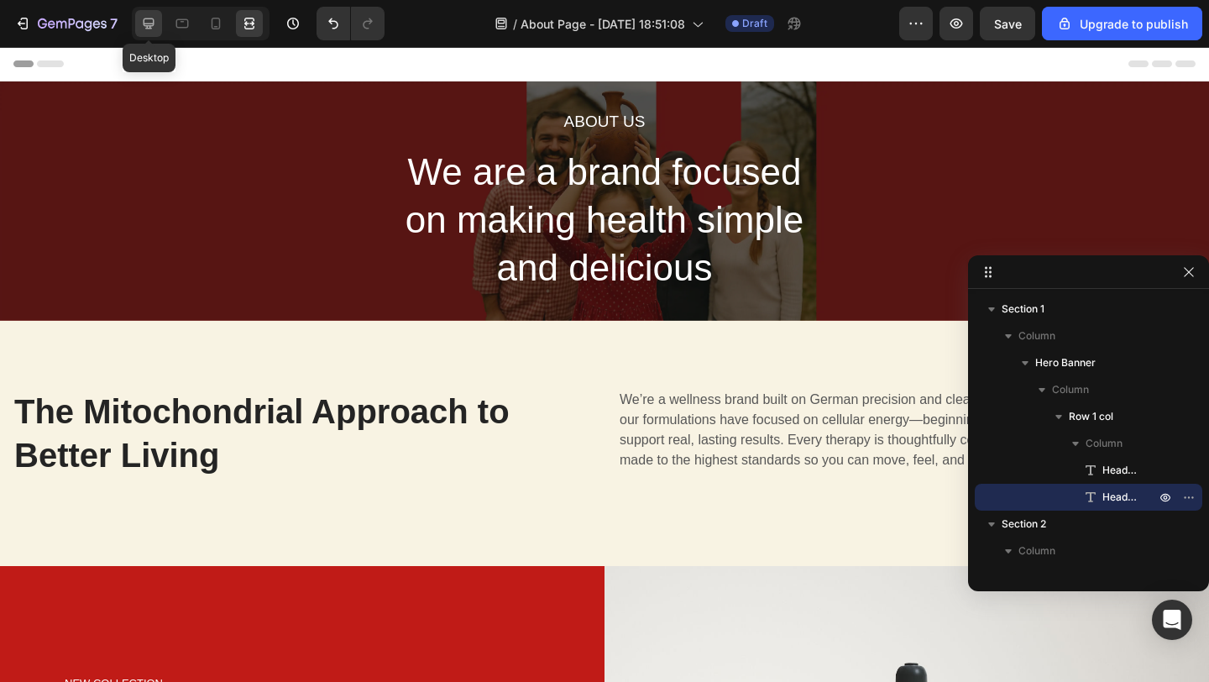
click at [148, 16] on icon at bounding box center [148, 23] width 17 height 17
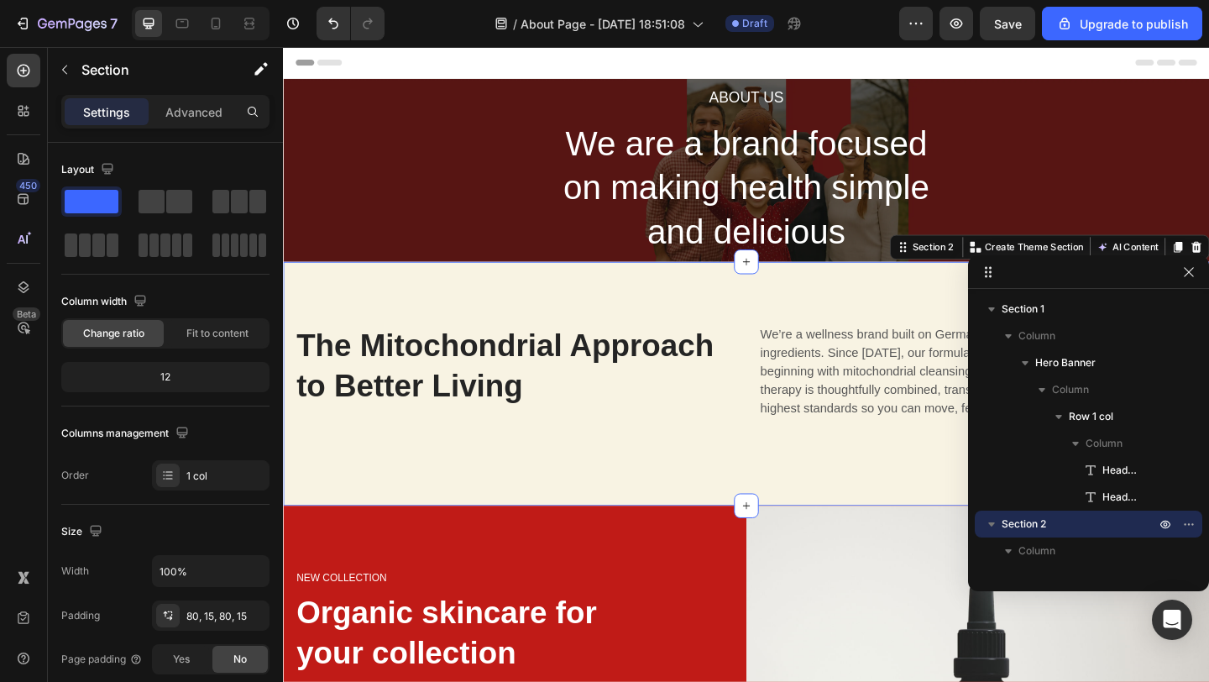
click at [350, 292] on div "The Mitochondrial Approach to Better Living Heading We’re a wellness brand buil…" at bounding box center [787, 412] width 1008 height 265
click at [208, 605] on div "80, 15, 80, 15" at bounding box center [211, 615] width 118 height 30
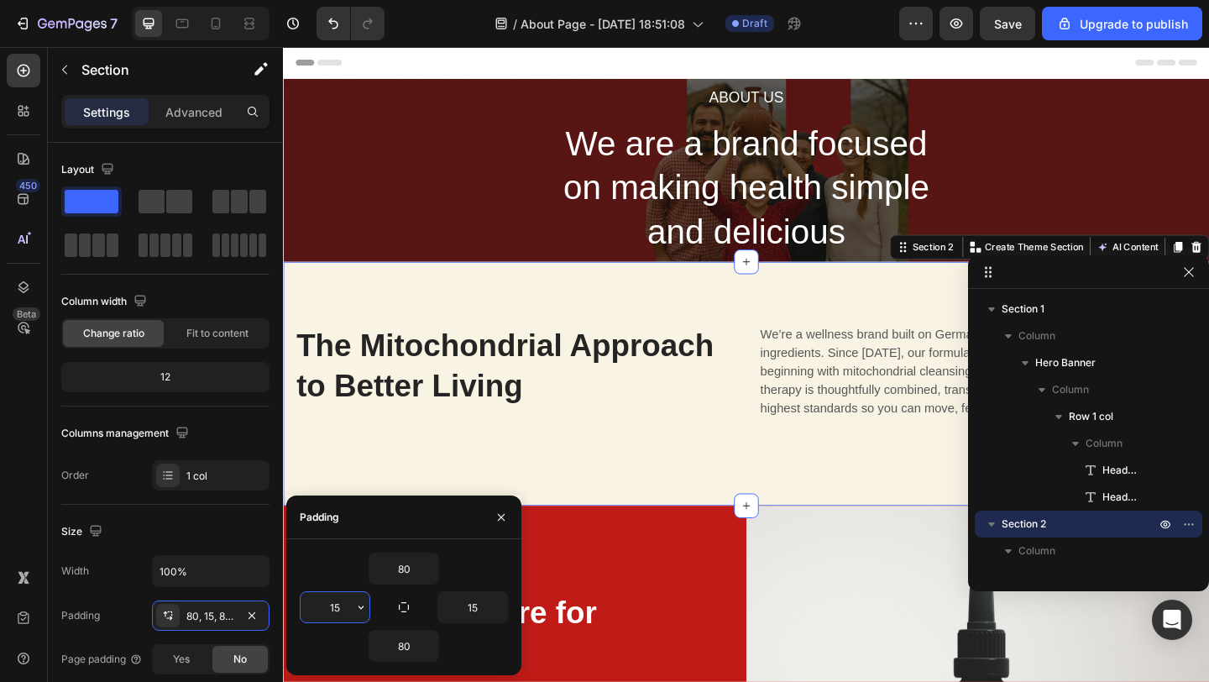
click at [323, 608] on input "15" at bounding box center [335, 607] width 69 height 30
click at [334, 610] on input "15" at bounding box center [335, 607] width 69 height 30
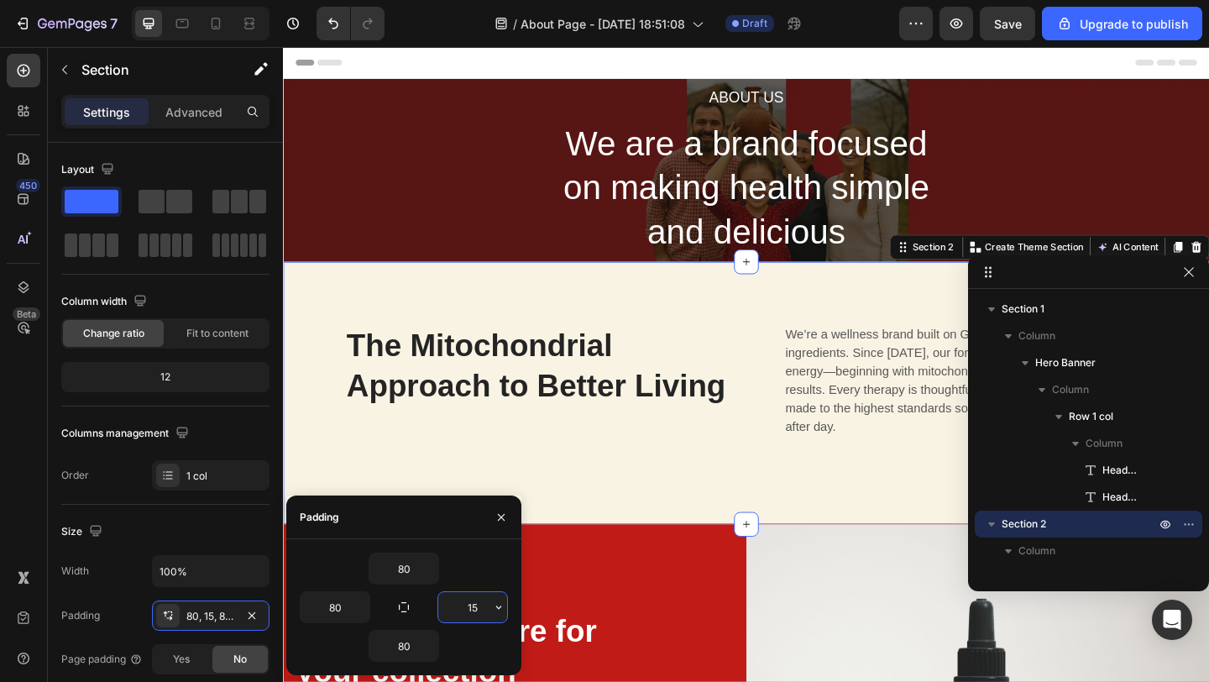
click at [469, 610] on input "15" at bounding box center [472, 607] width 69 height 30
click at [246, 35] on div at bounding box center [249, 23] width 27 height 27
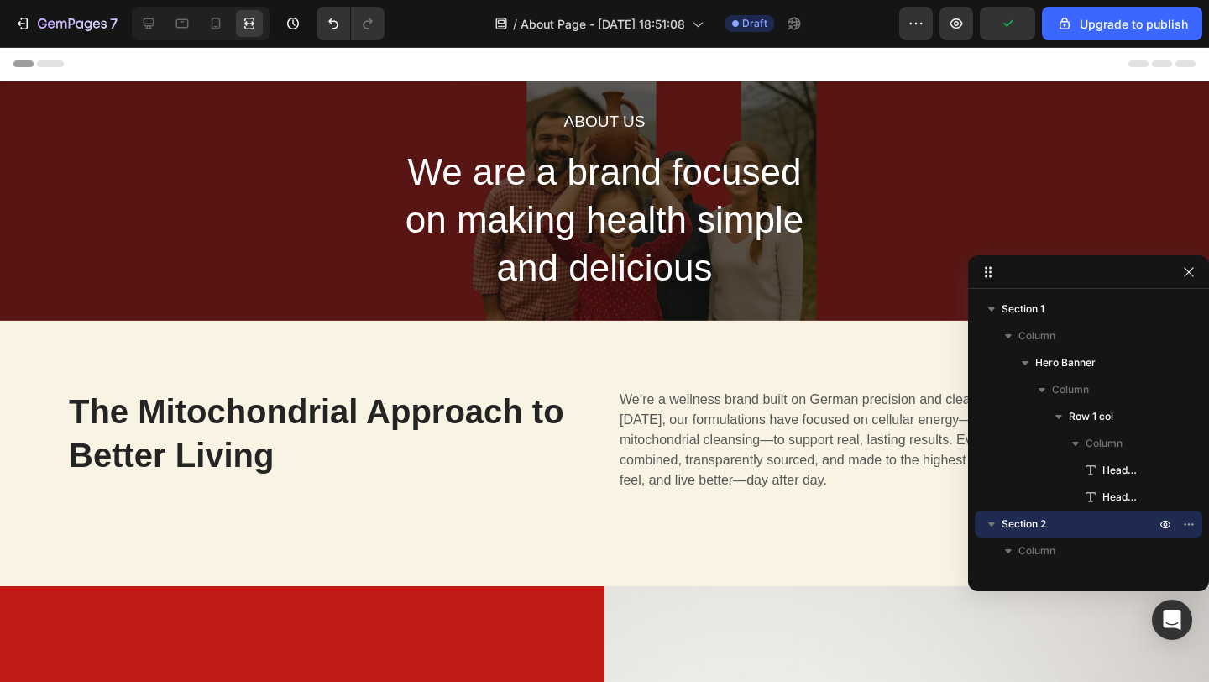
scroll to position [879, 0]
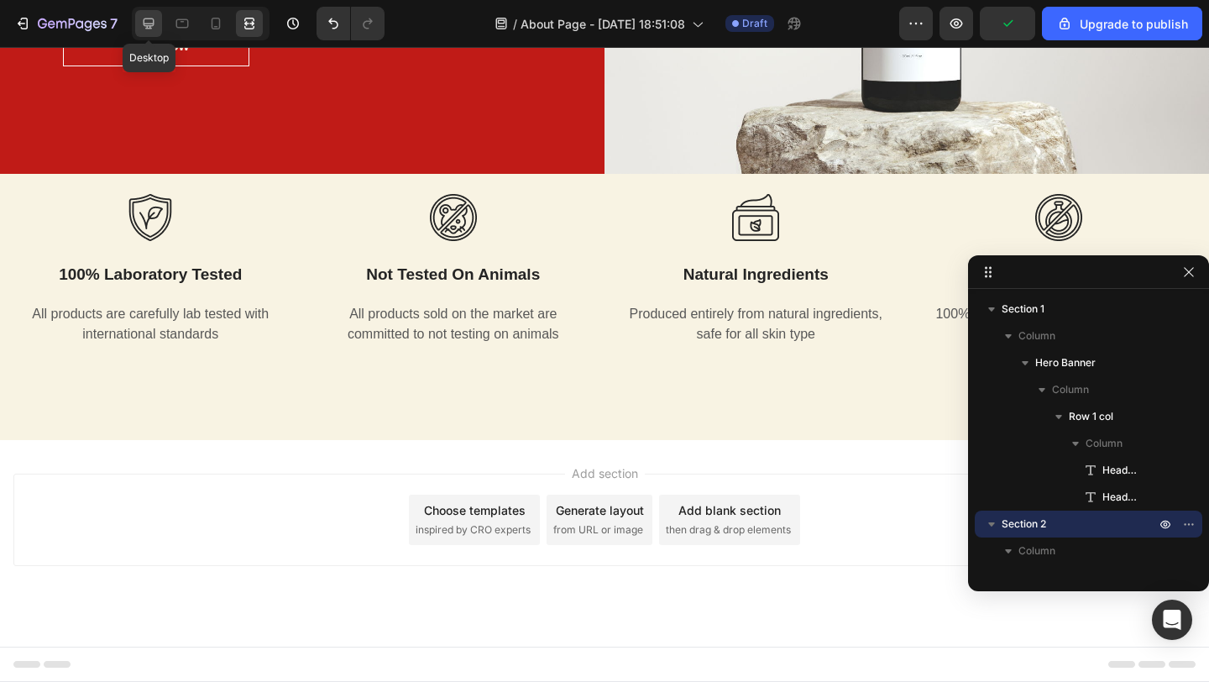
click at [147, 27] on icon at bounding box center [149, 23] width 11 height 11
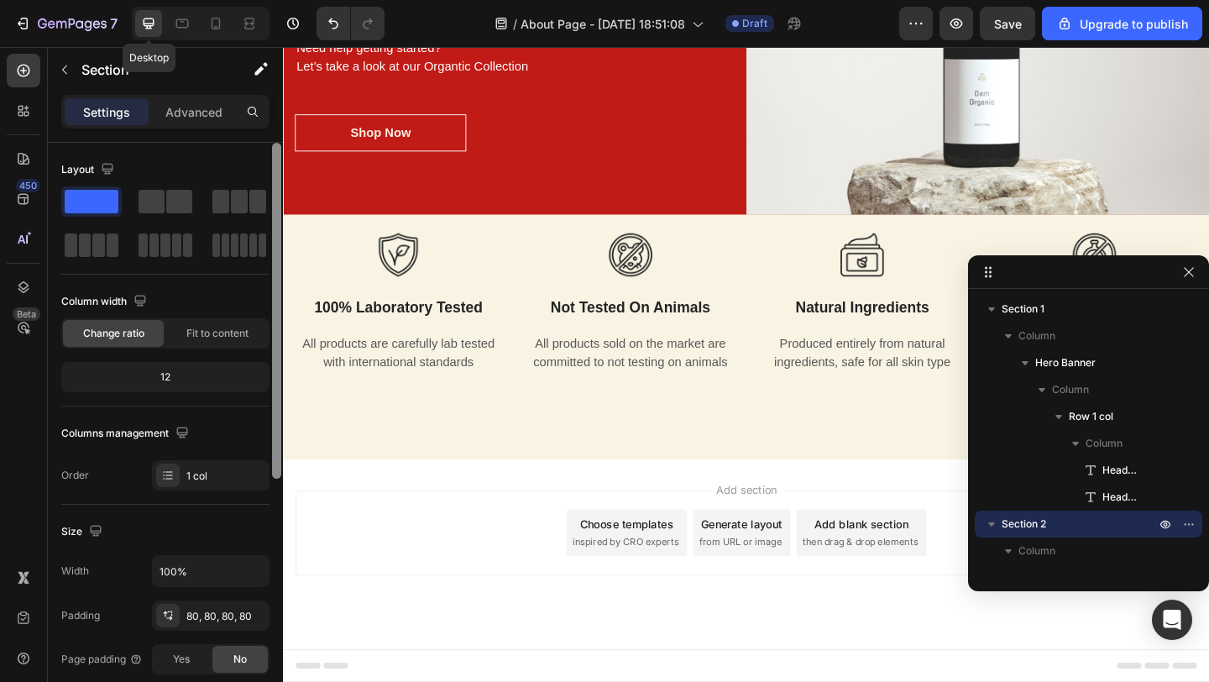
scroll to position [745, 0]
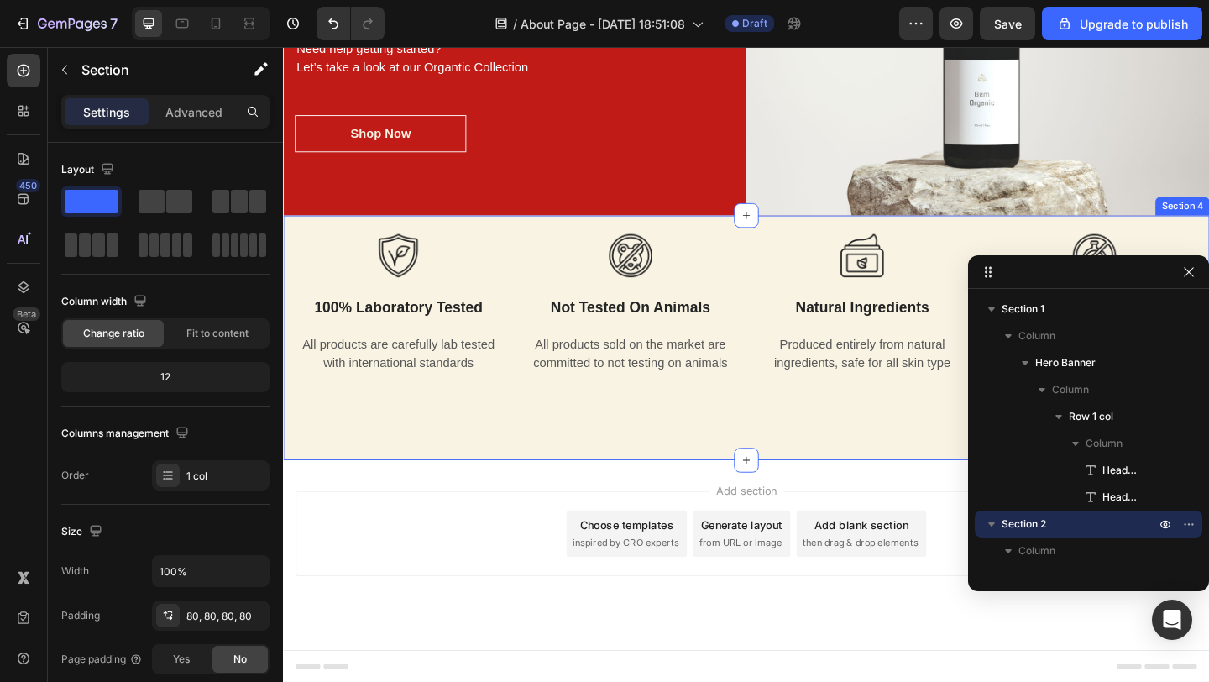
click at [523, 435] on div "Image 100% laboratory tested Text block All products are carefully lab tested w…" at bounding box center [787, 363] width 1008 height 266
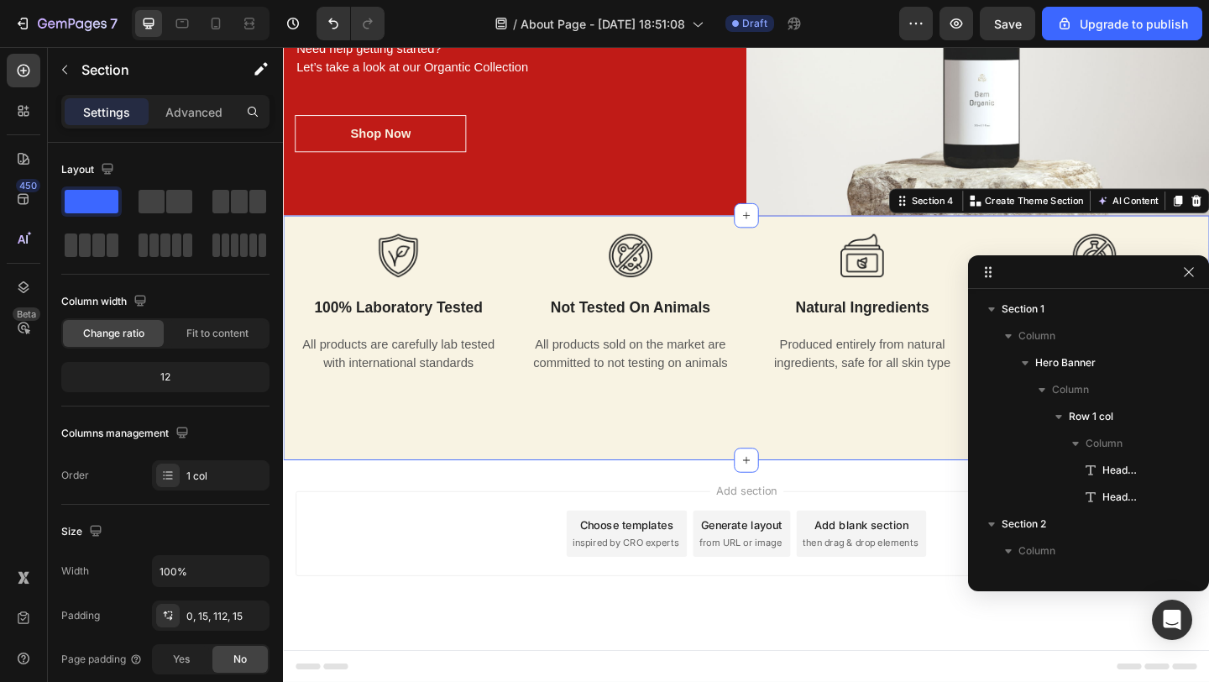
scroll to position [341, 0]
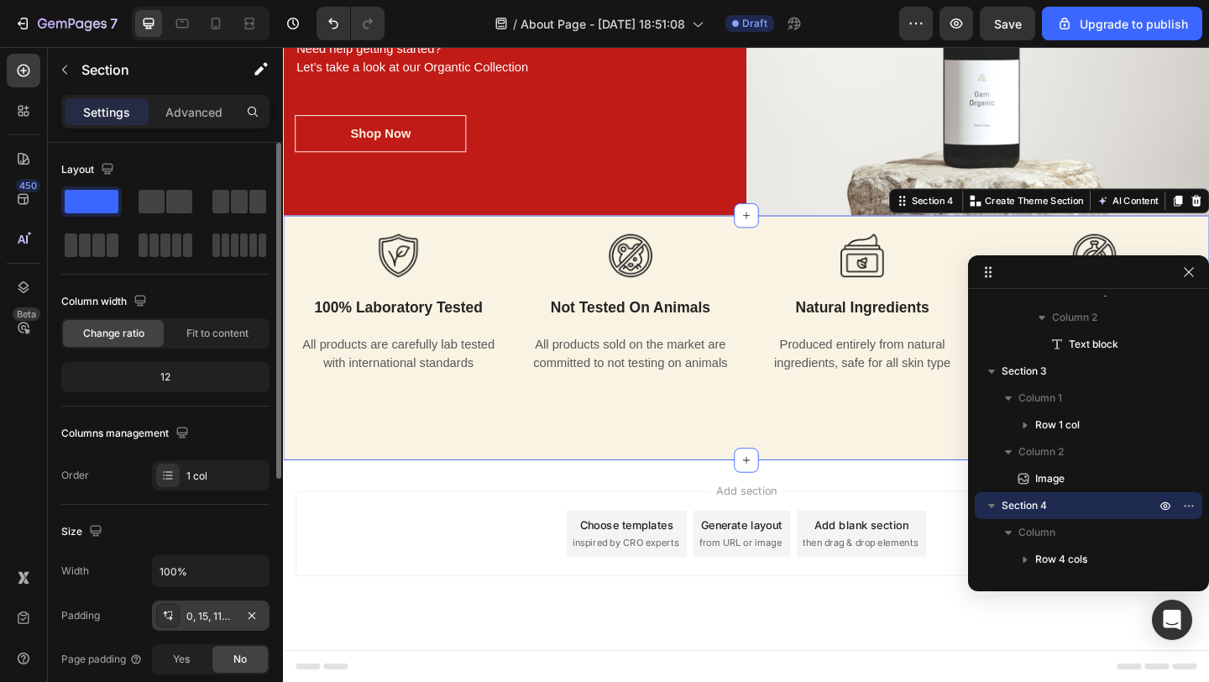
click at [217, 619] on div "0, 15, 112, 15" at bounding box center [210, 616] width 49 height 15
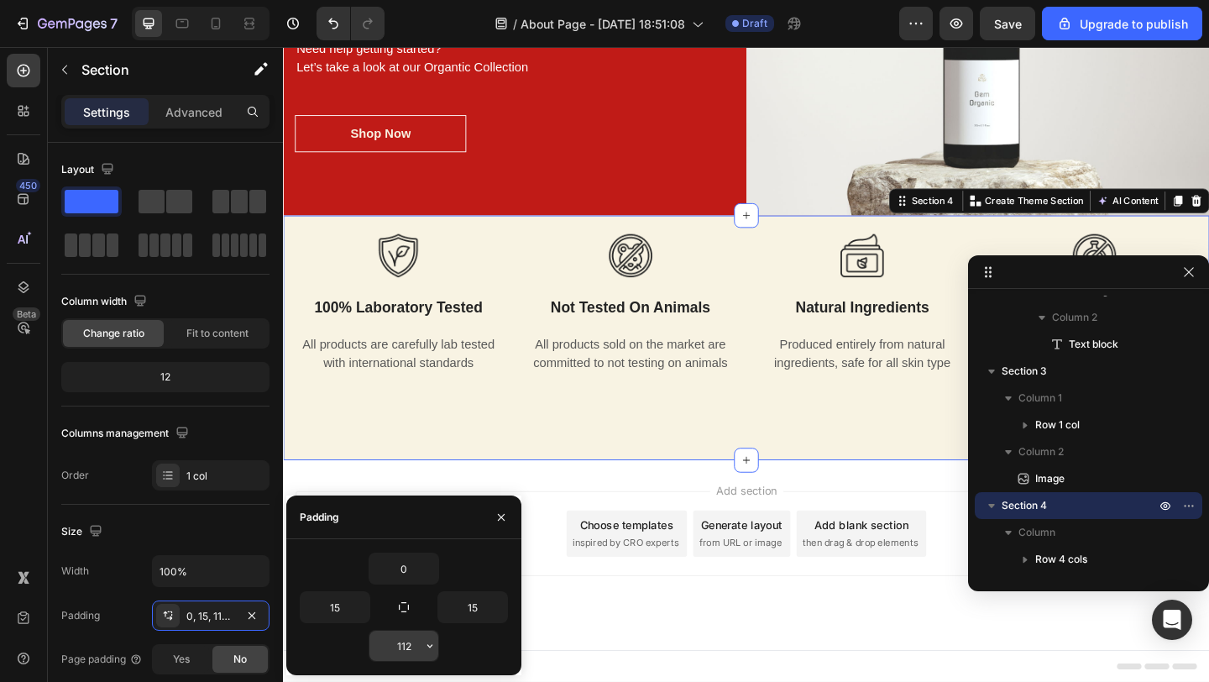
click at [415, 650] on input "112" at bounding box center [403, 646] width 69 height 30
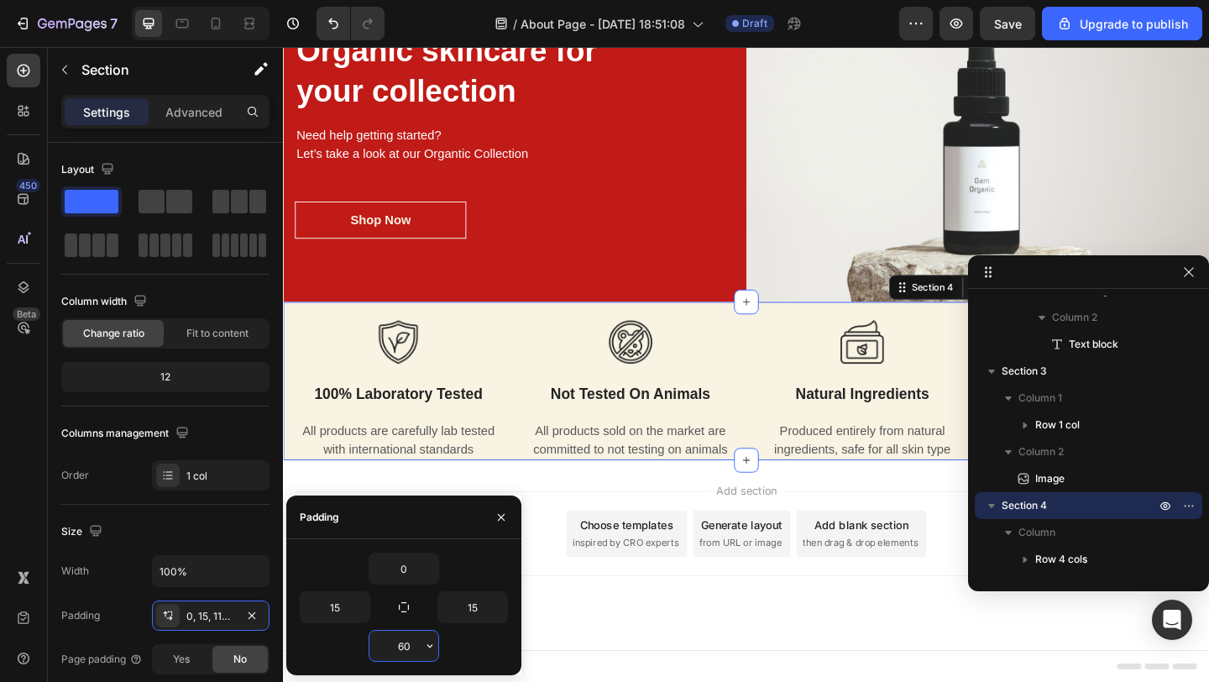
scroll to position [701, 0]
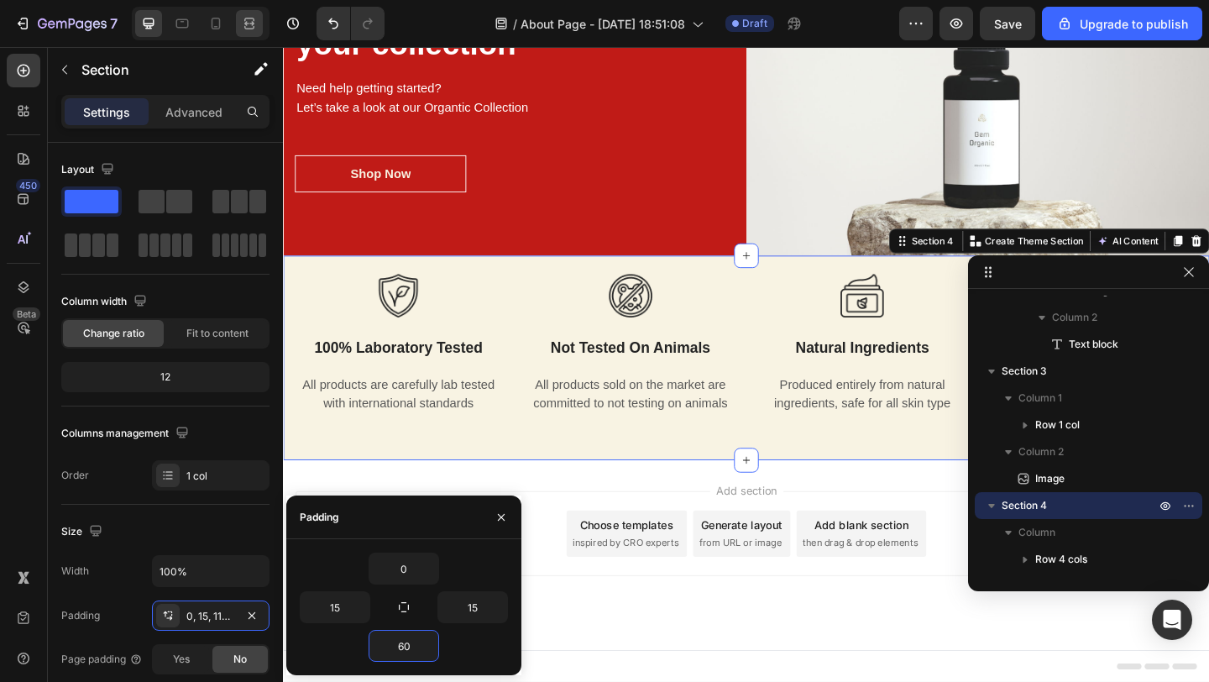
click at [256, 24] on icon at bounding box center [249, 23] width 17 height 17
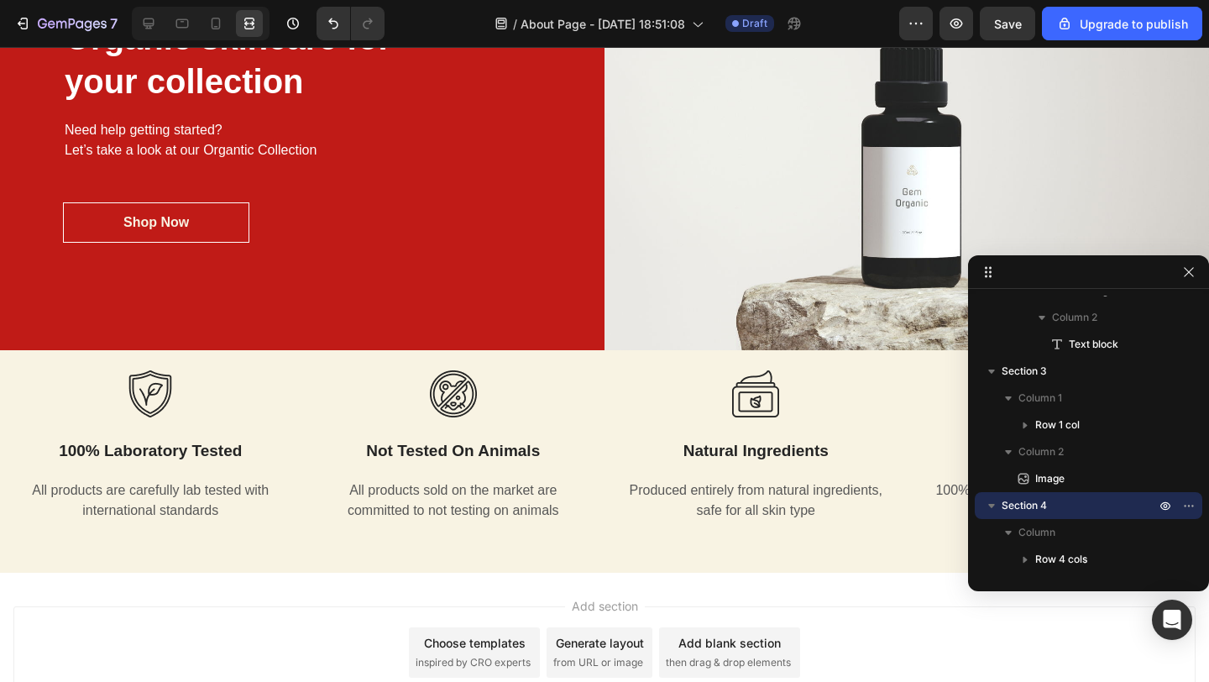
scroll to position [343, 0]
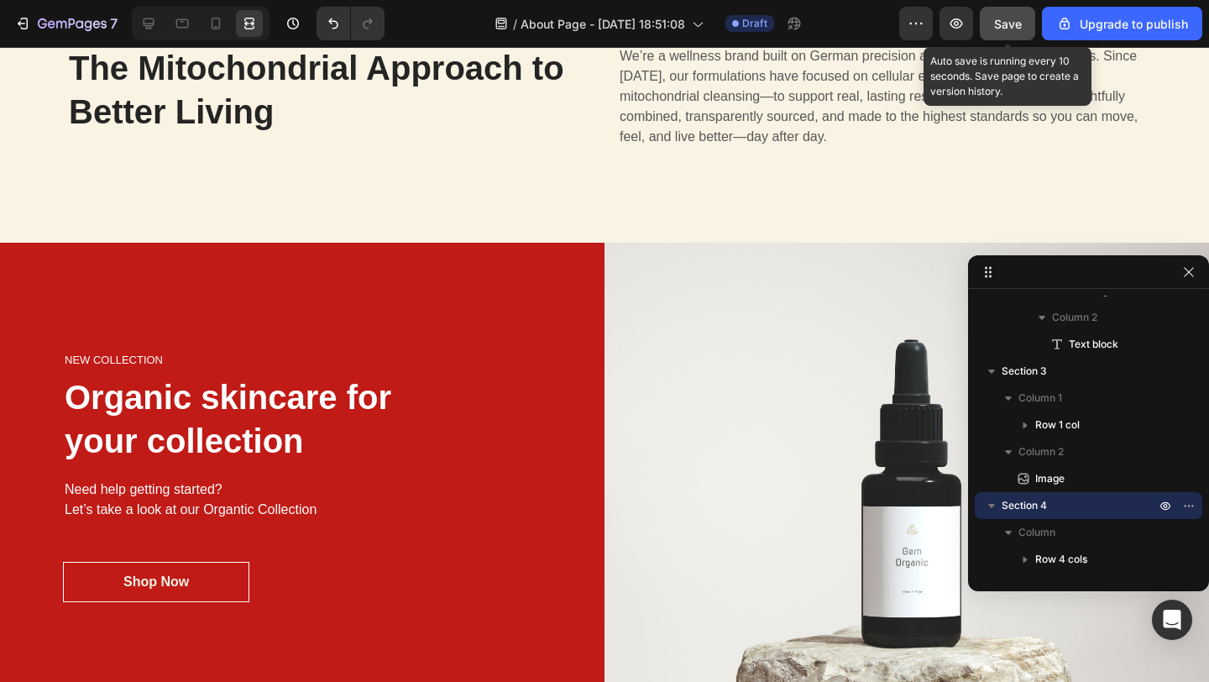
click at [1025, 22] on button "Save" at bounding box center [1007, 24] width 55 height 34
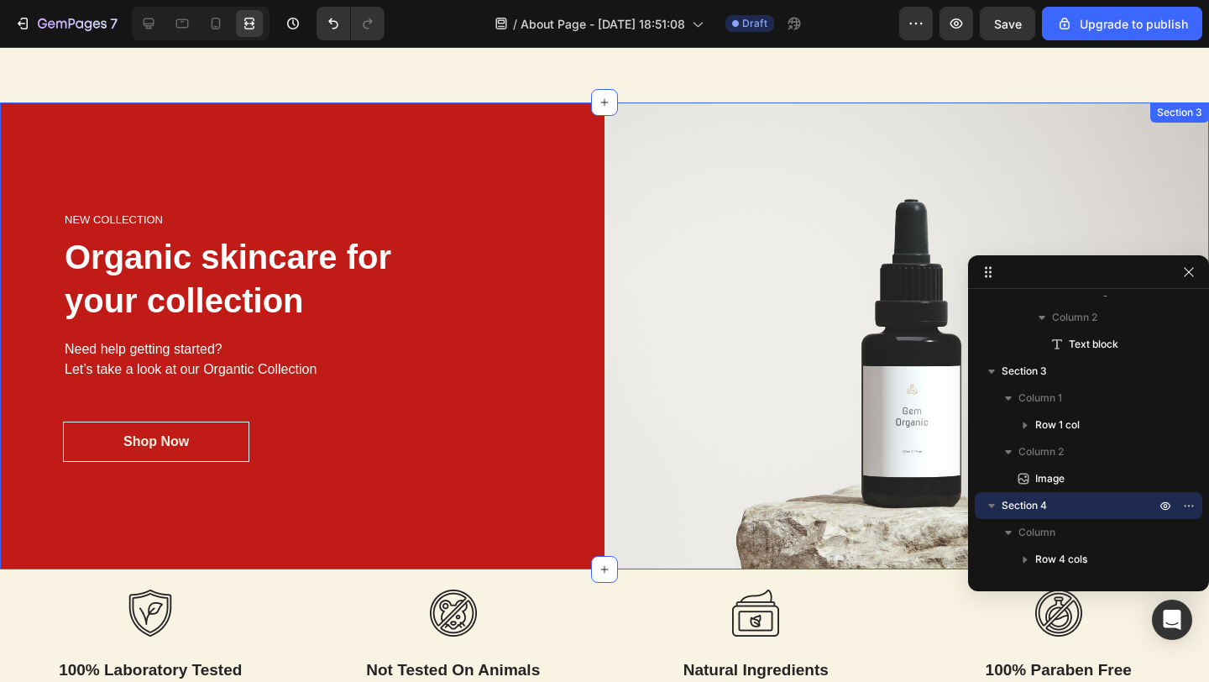
scroll to position [458, 0]
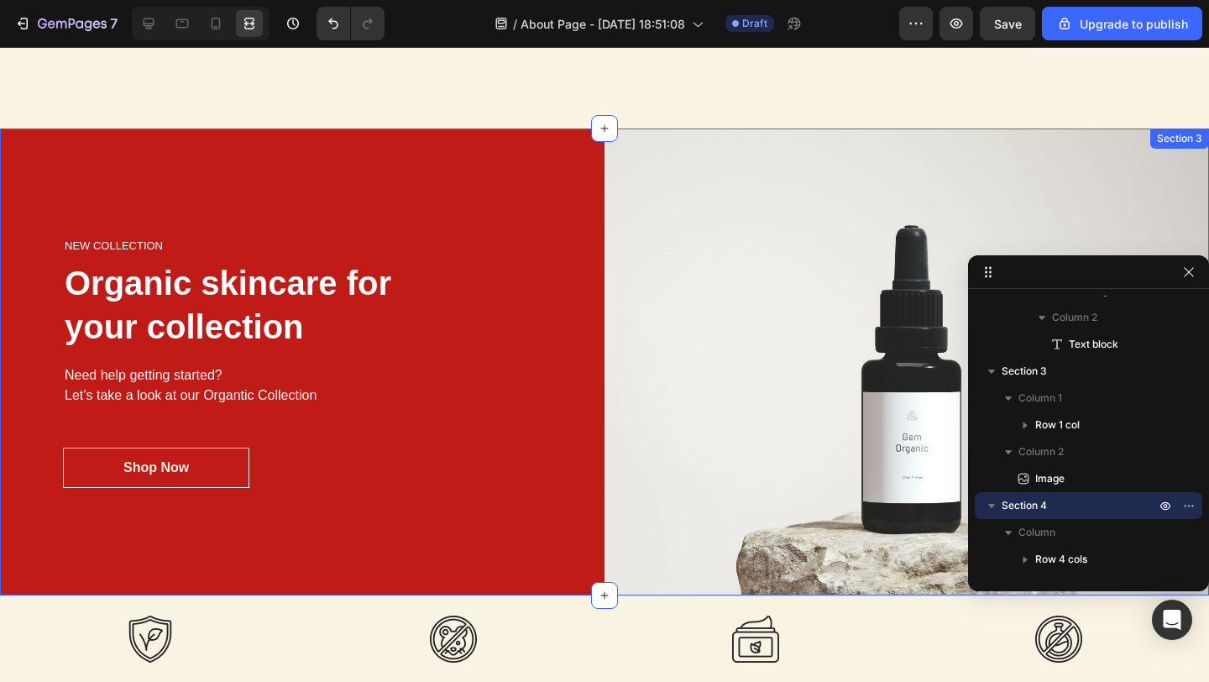
click at [586, 236] on div "NEW COLLECTION Heading Organic skincare for your collection Heading Need help g…" at bounding box center [302, 362] width 605 height 468
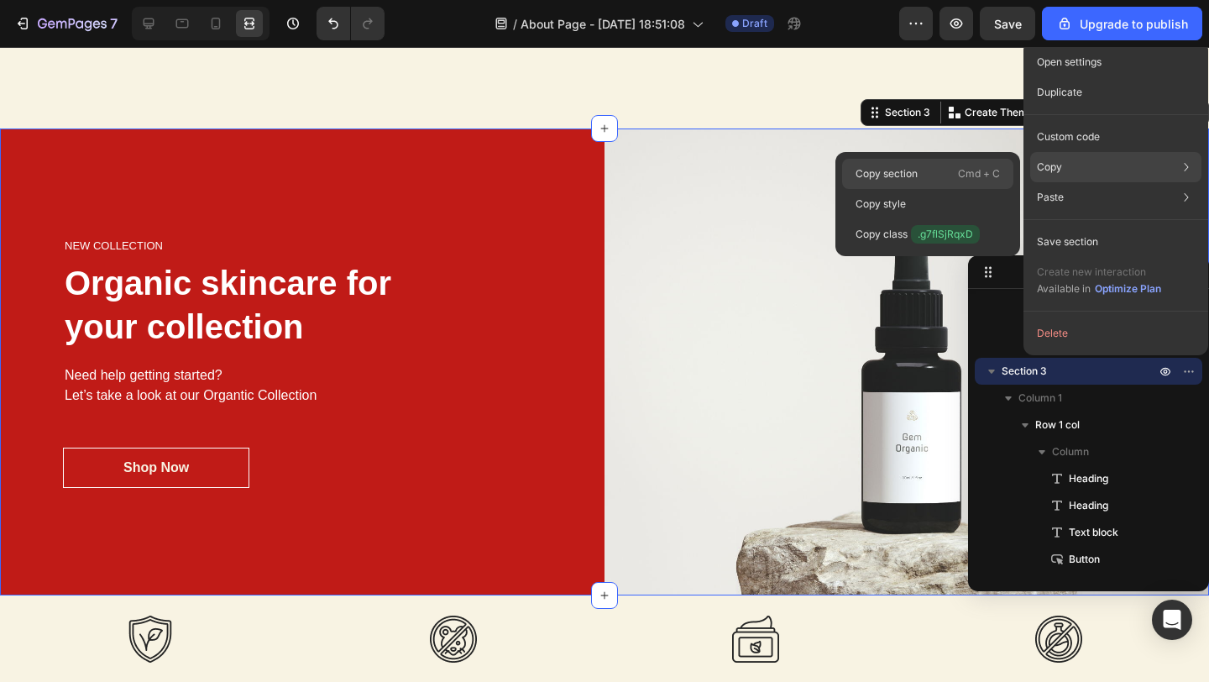
click at [948, 167] on div "Copy section Cmd + C" at bounding box center [927, 174] width 171 height 30
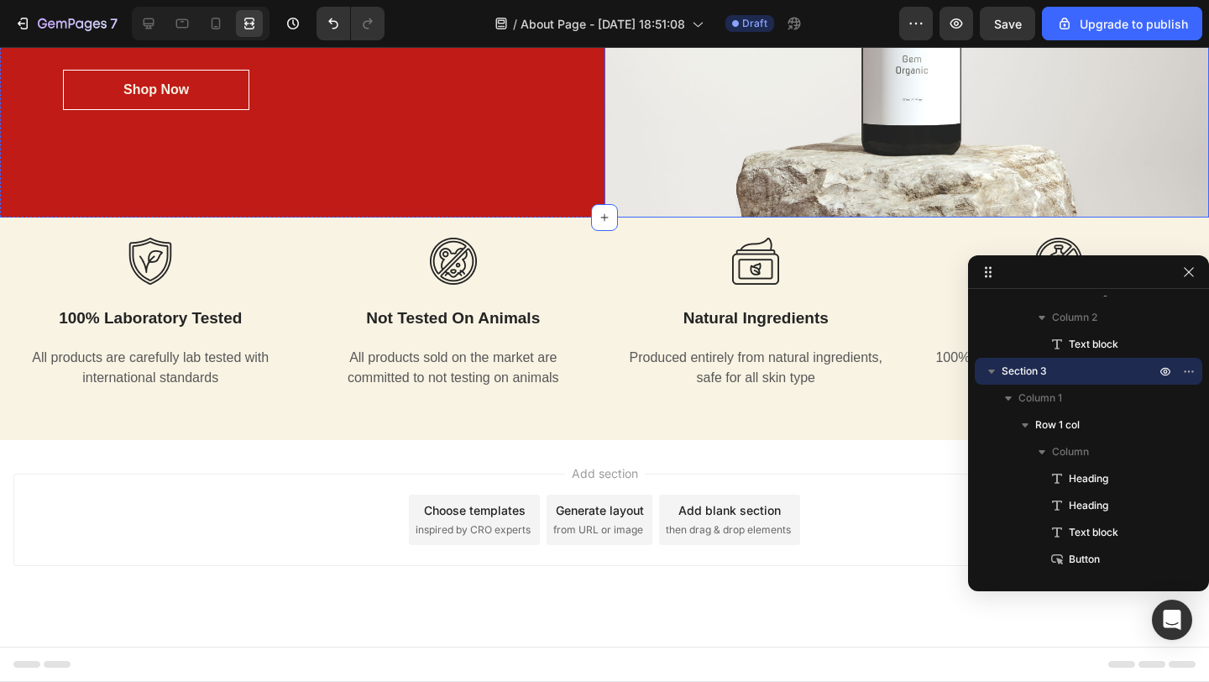
scroll to position [0, 0]
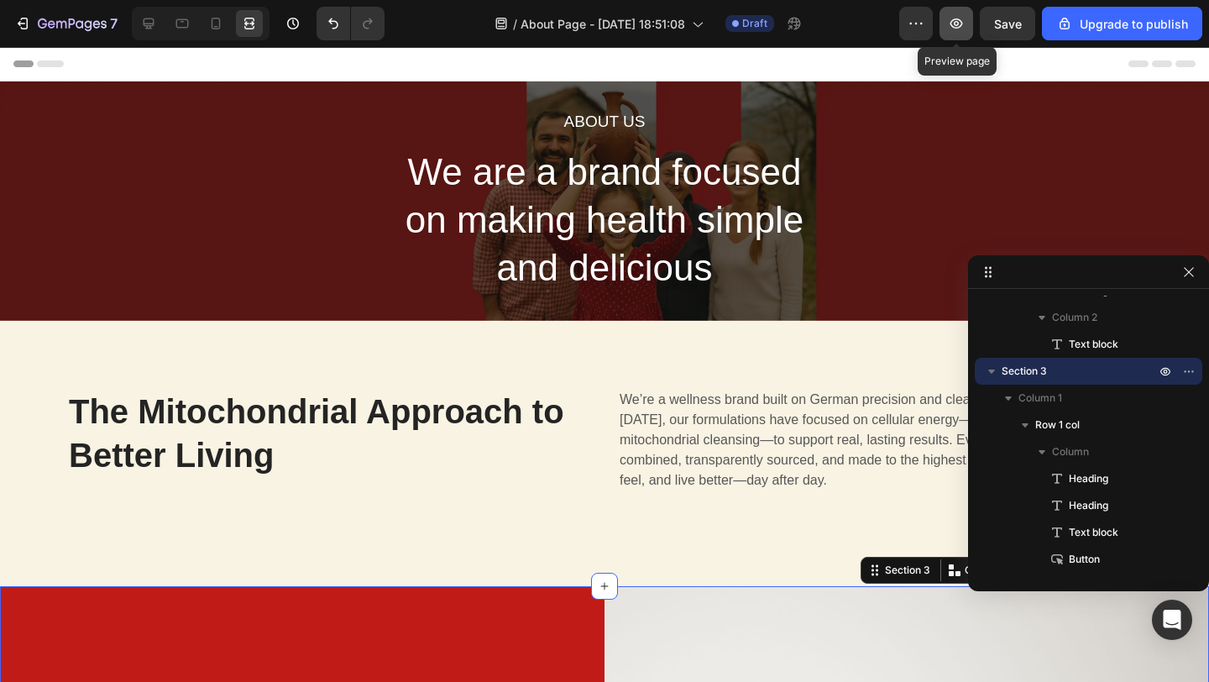
click at [965, 29] on icon "button" at bounding box center [956, 23] width 17 height 17
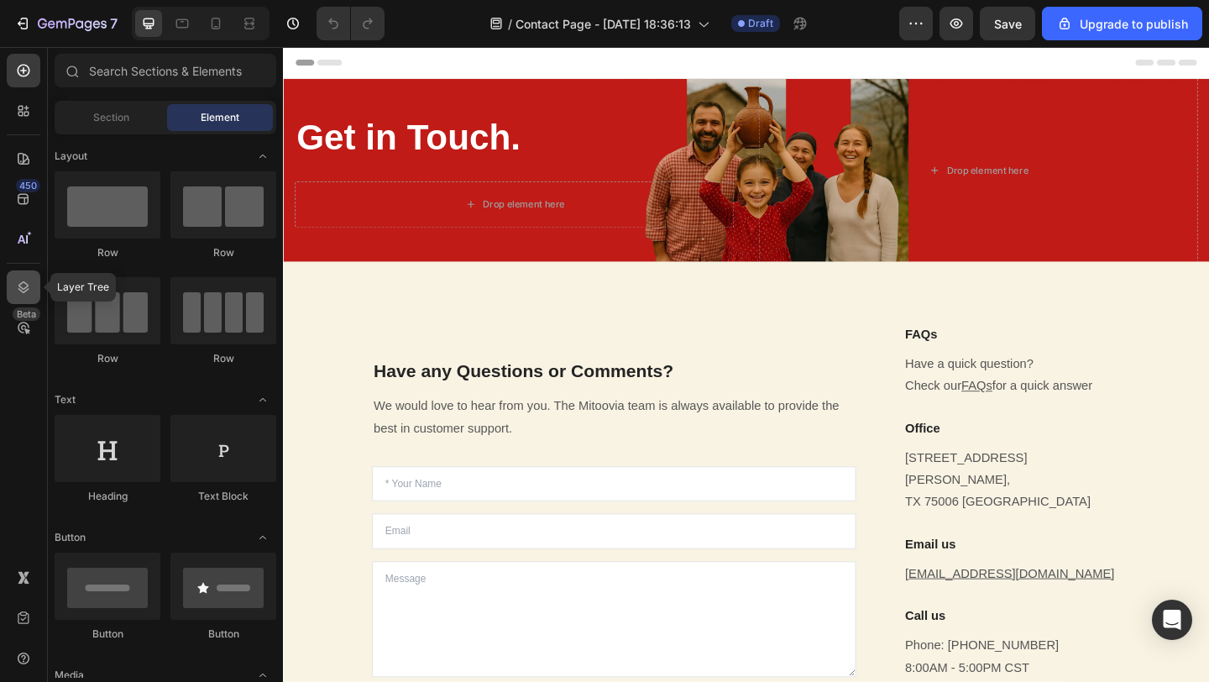
click at [30, 291] on icon at bounding box center [23, 287] width 17 height 17
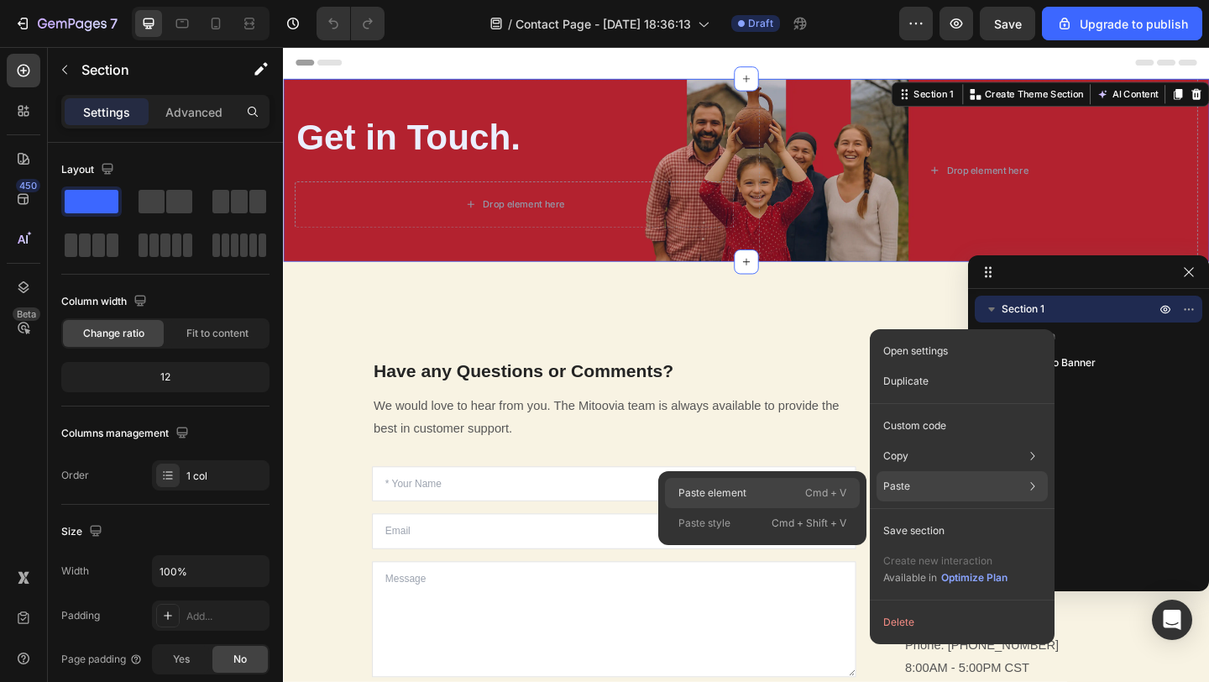
click at [795, 485] on div "Paste element Cmd + V" at bounding box center [762, 493] width 195 height 30
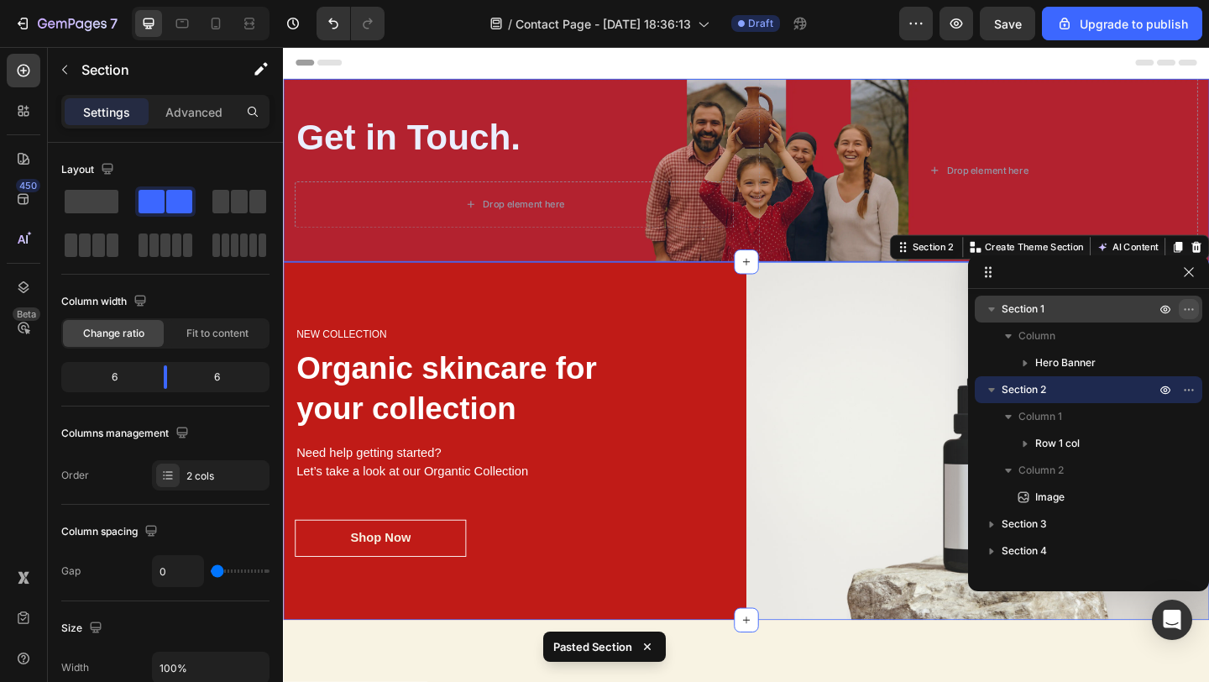
click at [1186, 307] on icon "button" at bounding box center [1188, 308] width 13 height 13
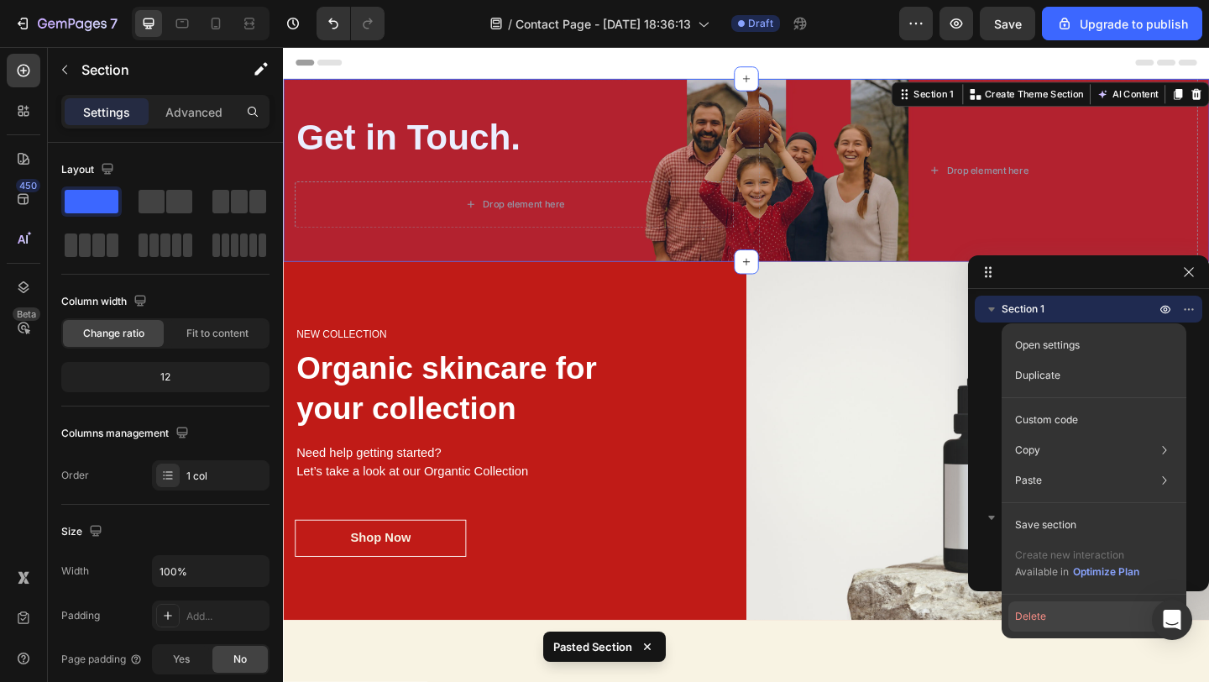
click at [1017, 617] on button "Delete" at bounding box center [1093, 616] width 171 height 30
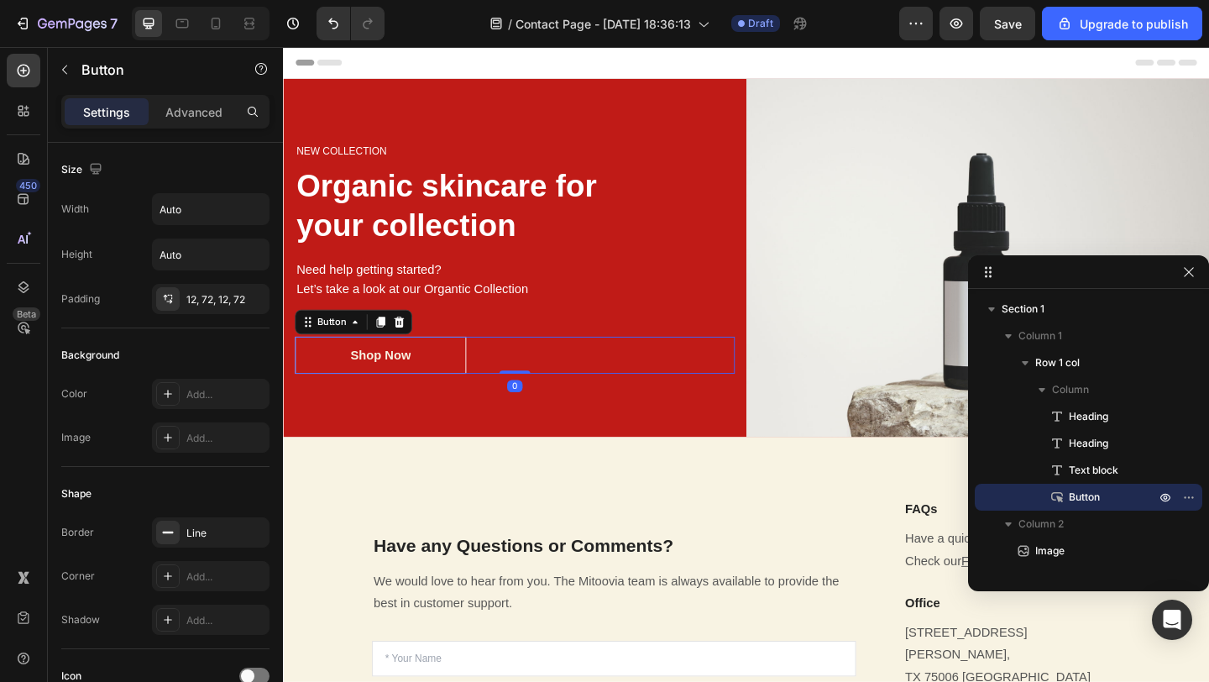
click at [510, 380] on div "Shop Now Button 0" at bounding box center [535, 382] width 479 height 40
click at [1190, 496] on icon "button" at bounding box center [1188, 496] width 13 height 13
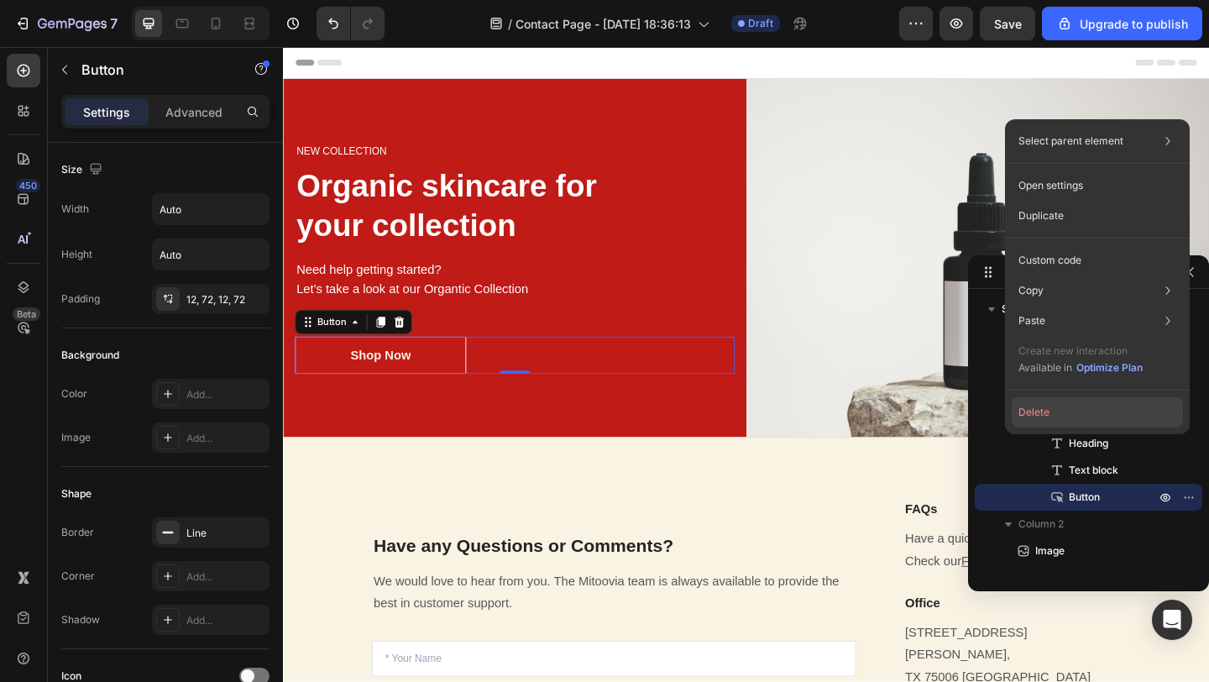
click at [1106, 408] on button "Delete" at bounding box center [1097, 412] width 171 height 30
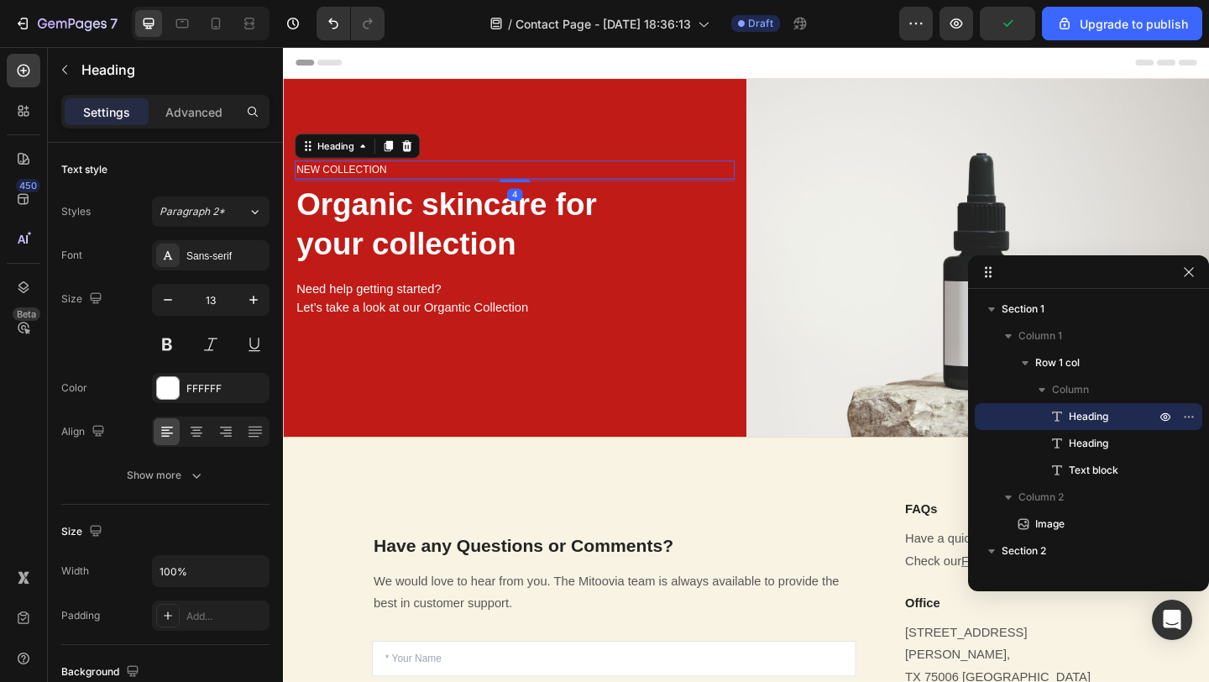
click at [469, 180] on p "NEW COLLECTION" at bounding box center [534, 180] width 475 height 17
click at [321, 182] on p "NEW COLLECTION" at bounding box center [534, 180] width 475 height 17
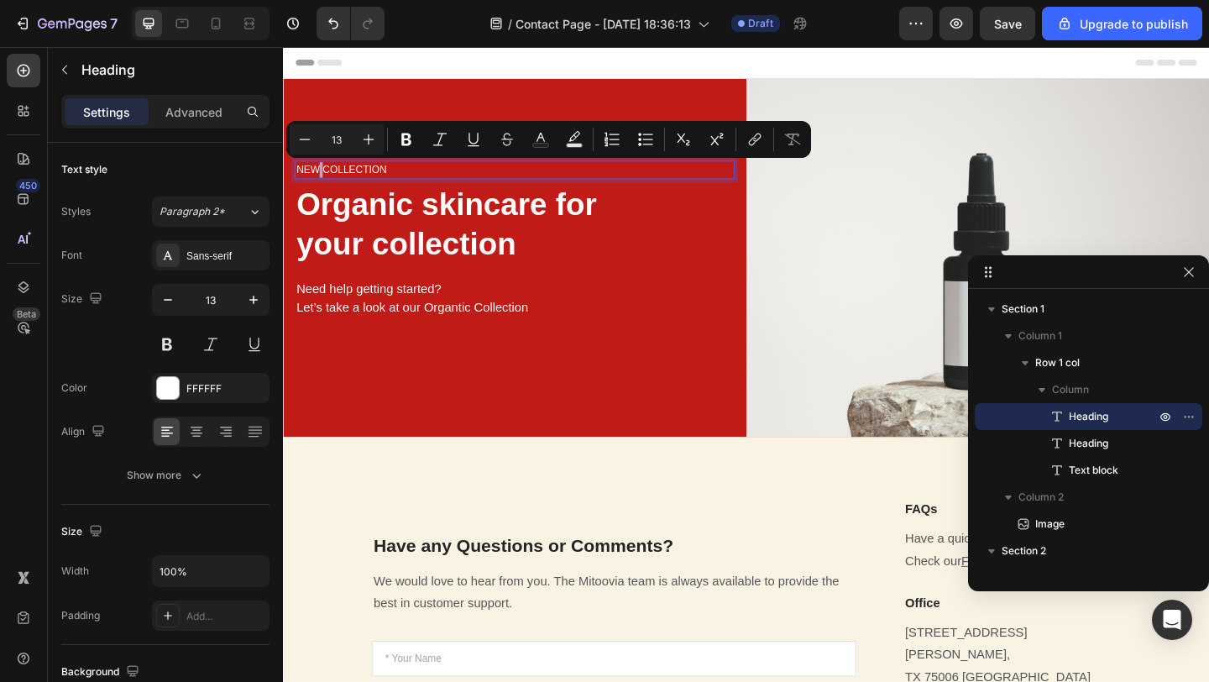
click at [321, 182] on p "NEW COLLECTION" at bounding box center [534, 180] width 475 height 17
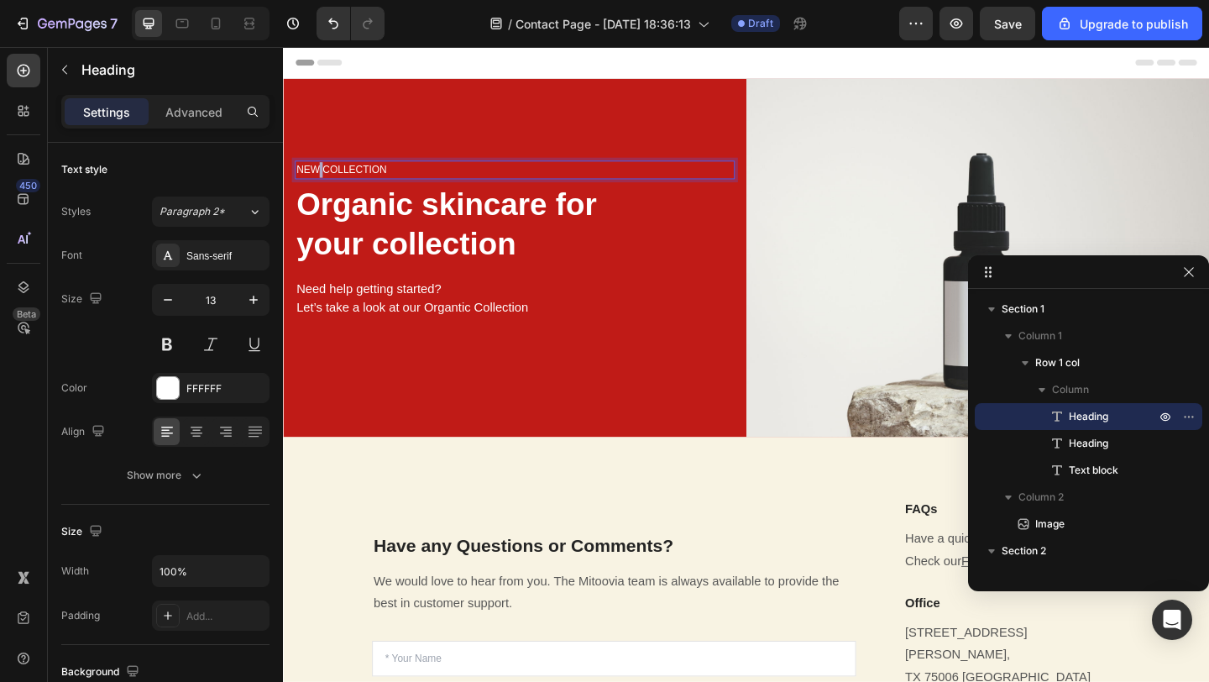
click at [321, 182] on p "NEW COLLECTION" at bounding box center [534, 180] width 475 height 17
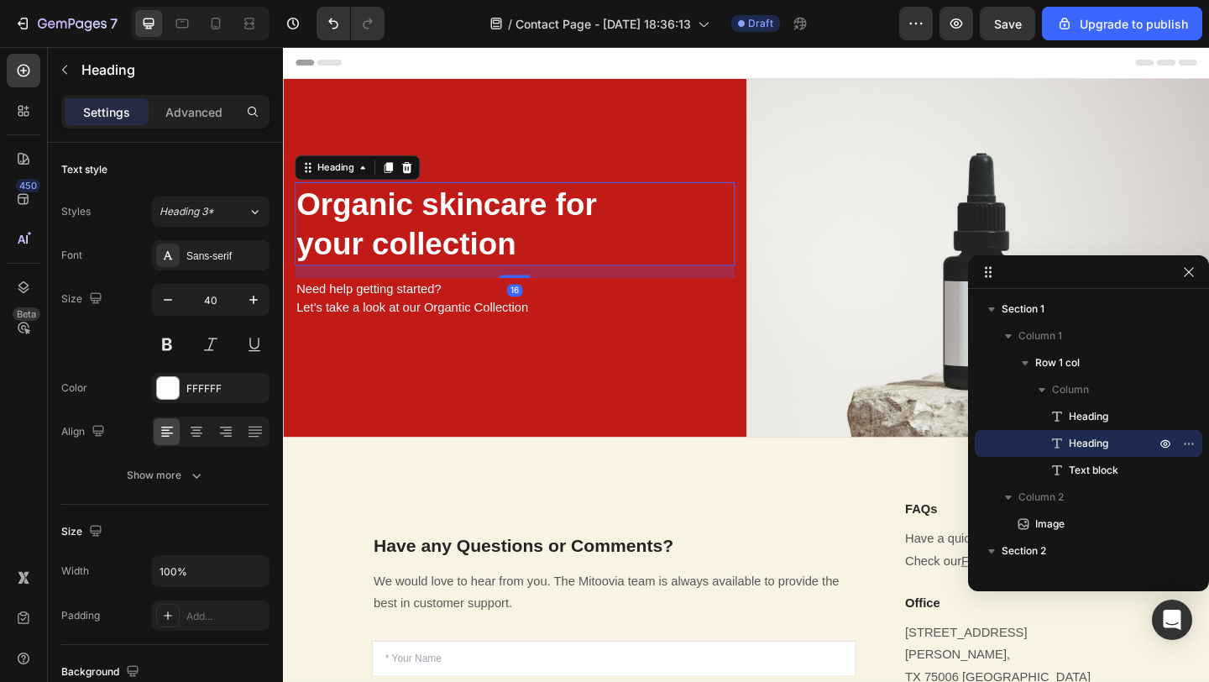
click at [385, 208] on p "Organic skincare for your collection" at bounding box center [534, 239] width 475 height 87
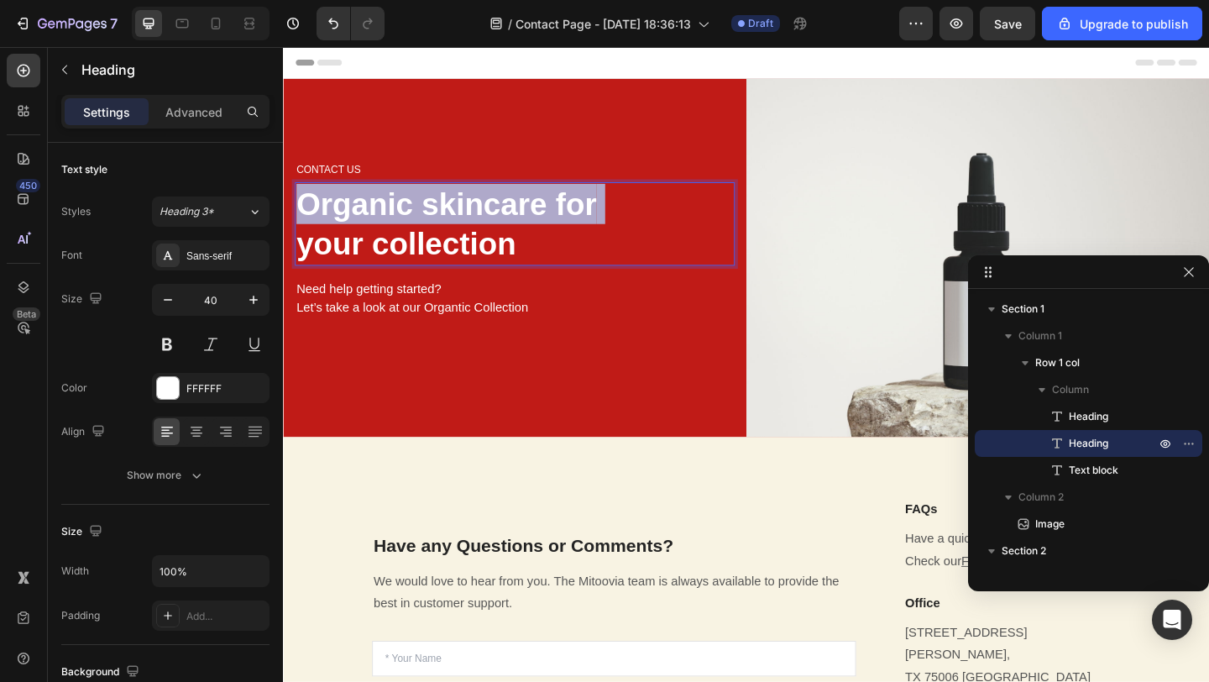
click at [385, 208] on p "Organic skincare for your collection" at bounding box center [534, 239] width 475 height 87
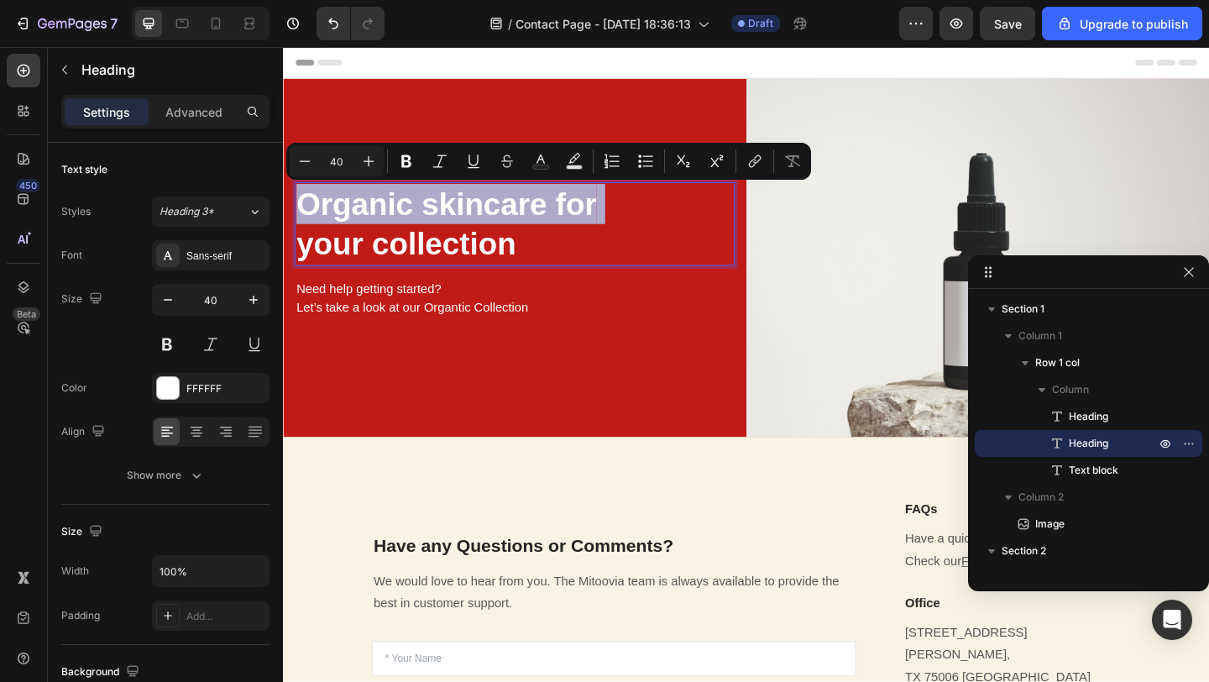
click at [356, 223] on p "Organic skincare for your collection" at bounding box center [534, 239] width 475 height 87
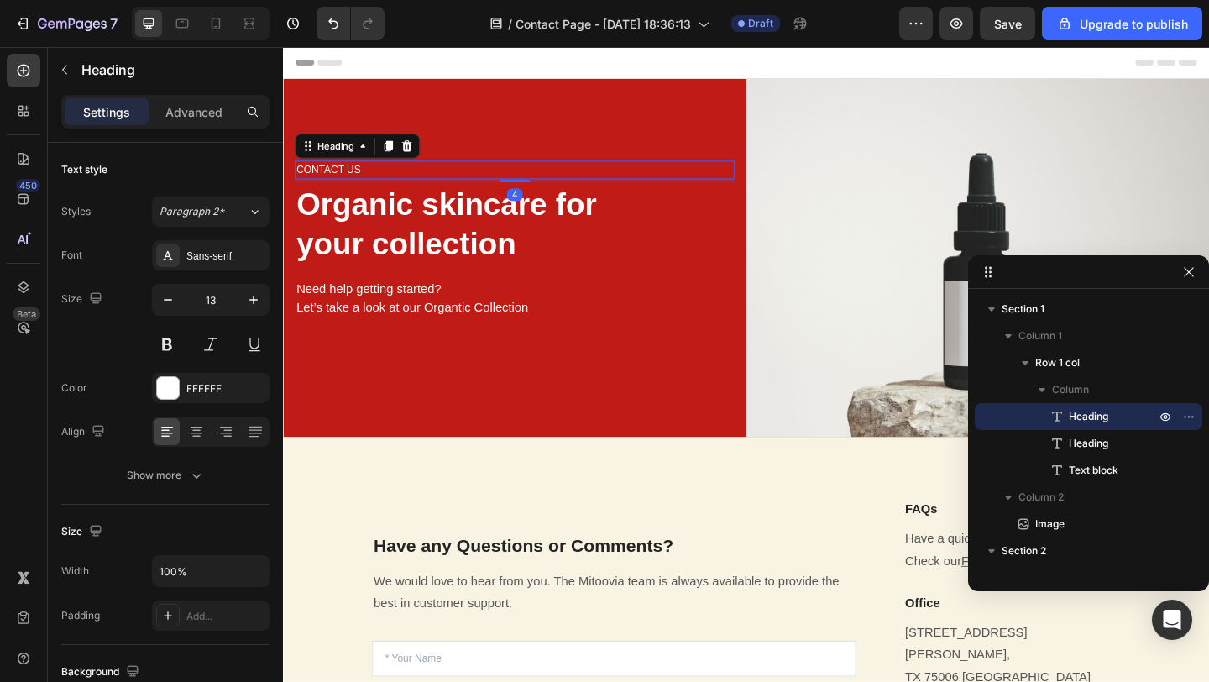
click at [342, 180] on p "Contact us" at bounding box center [534, 180] width 475 height 17
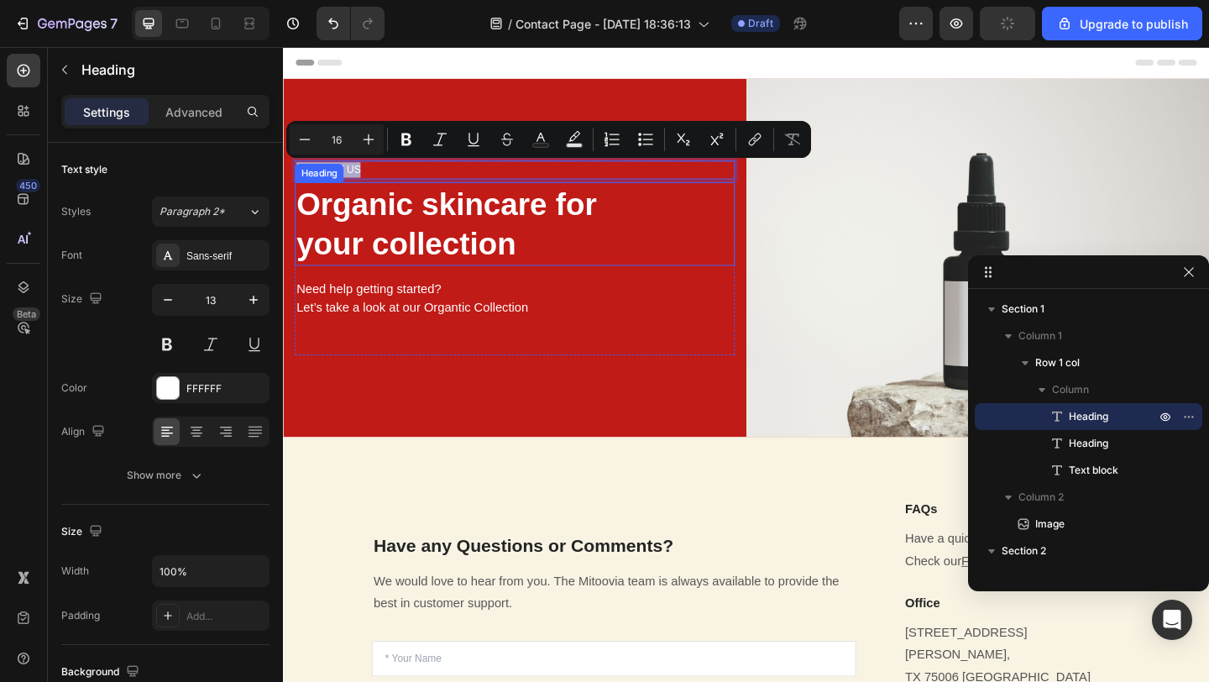
click at [372, 253] on p "Organic skincare for your collection" at bounding box center [534, 239] width 475 height 87
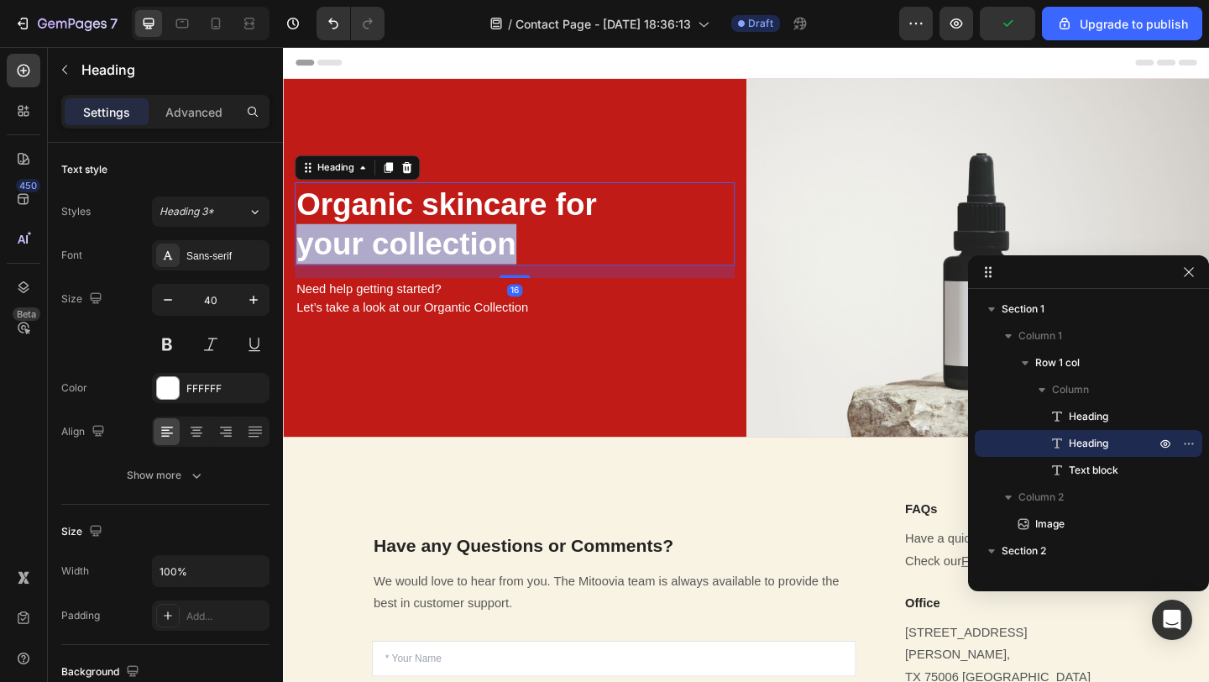
click at [372, 253] on p "Organic skincare for your collection" at bounding box center [534, 239] width 475 height 87
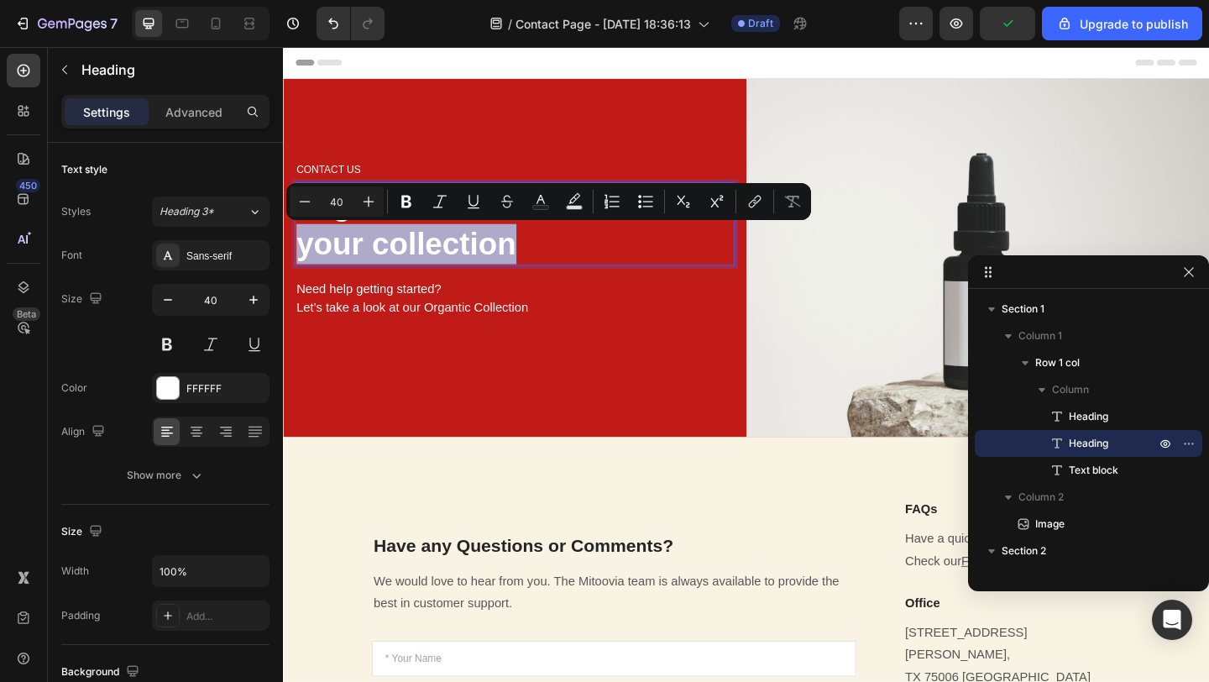
click at [371, 253] on p "Organic skincare for your collection" at bounding box center [534, 239] width 475 height 87
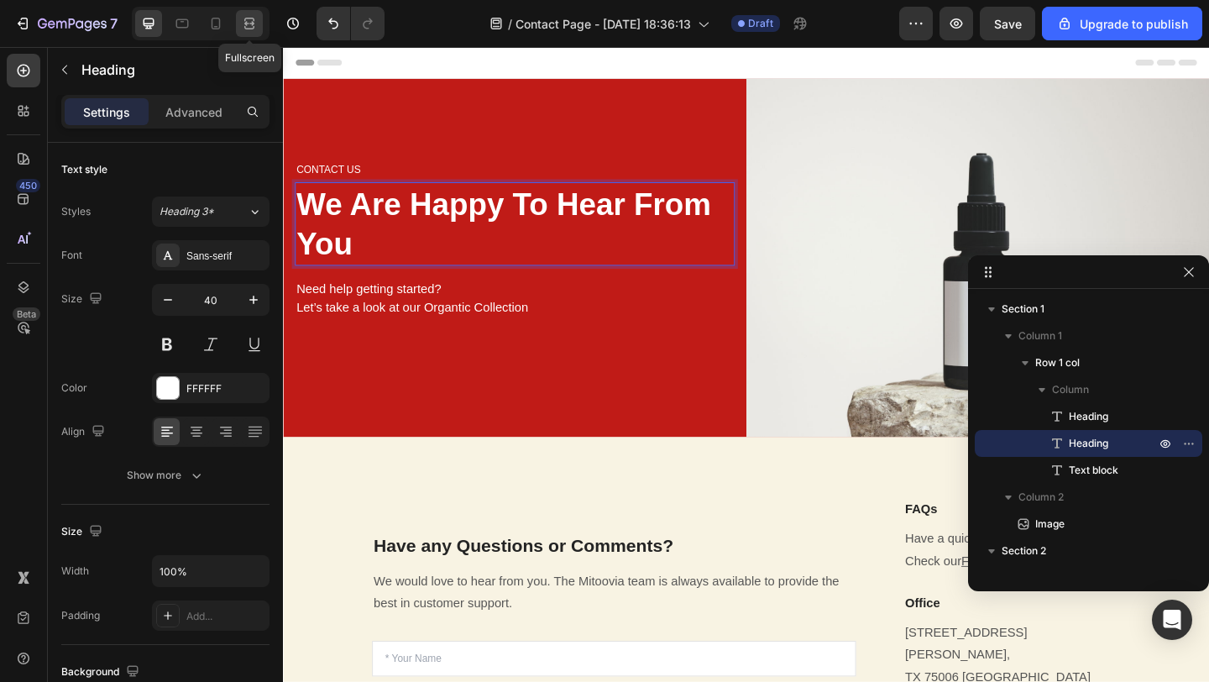
click at [252, 22] on icon at bounding box center [251, 23] width 5 height 4
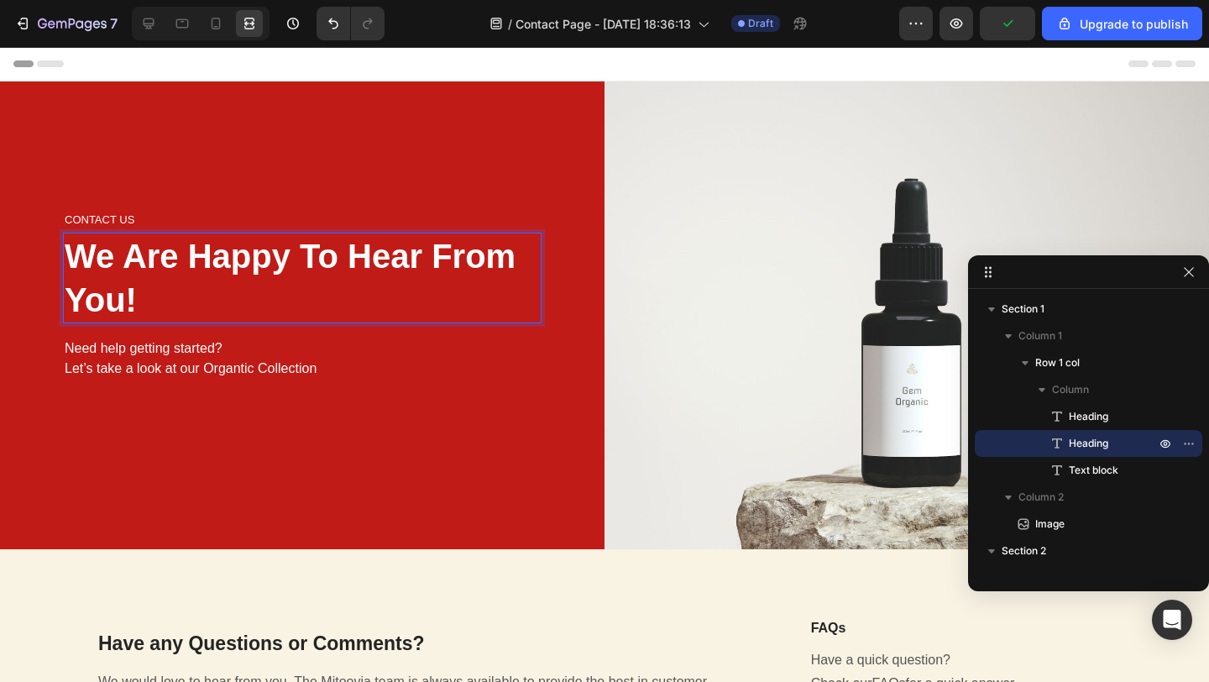
click at [302, 254] on p "We Are Happy To Hear From You!" at bounding box center [302, 277] width 475 height 87
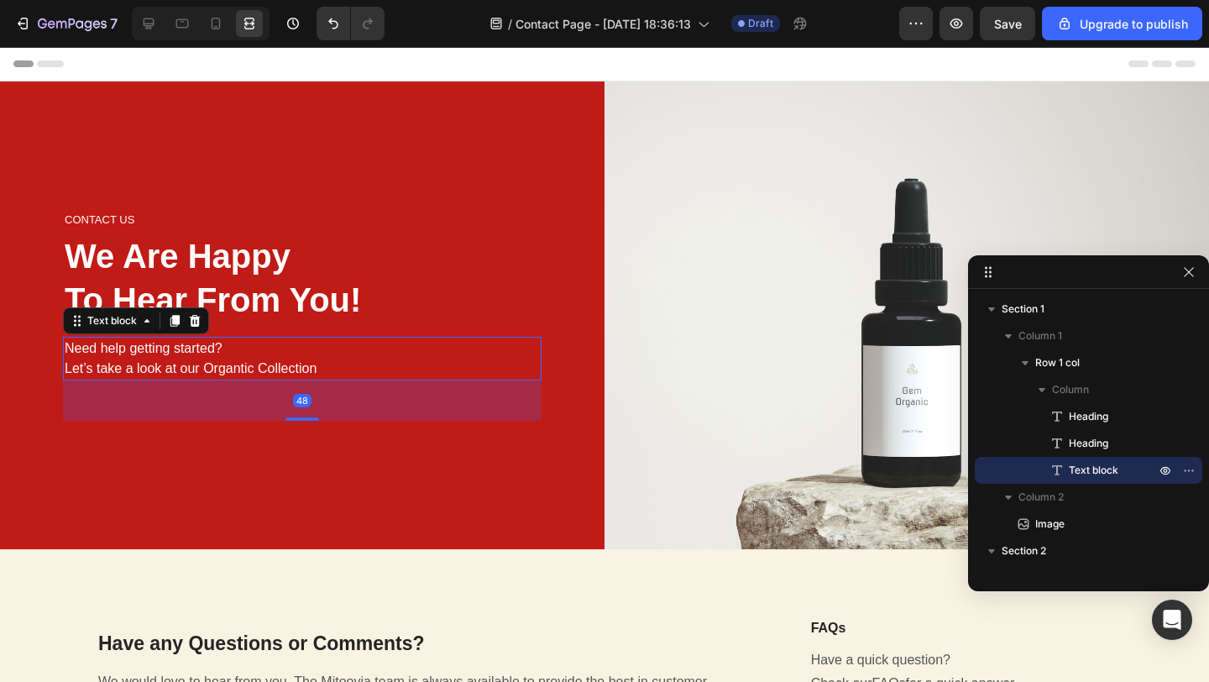
click at [206, 367] on p "Need help getting started? Let’s take a look at our Organtic Collection" at bounding box center [302, 358] width 475 height 40
click at [213, 356] on p "Need help getting started? Let’s take a look at our Organtic Collection" at bounding box center [302, 358] width 475 height 40
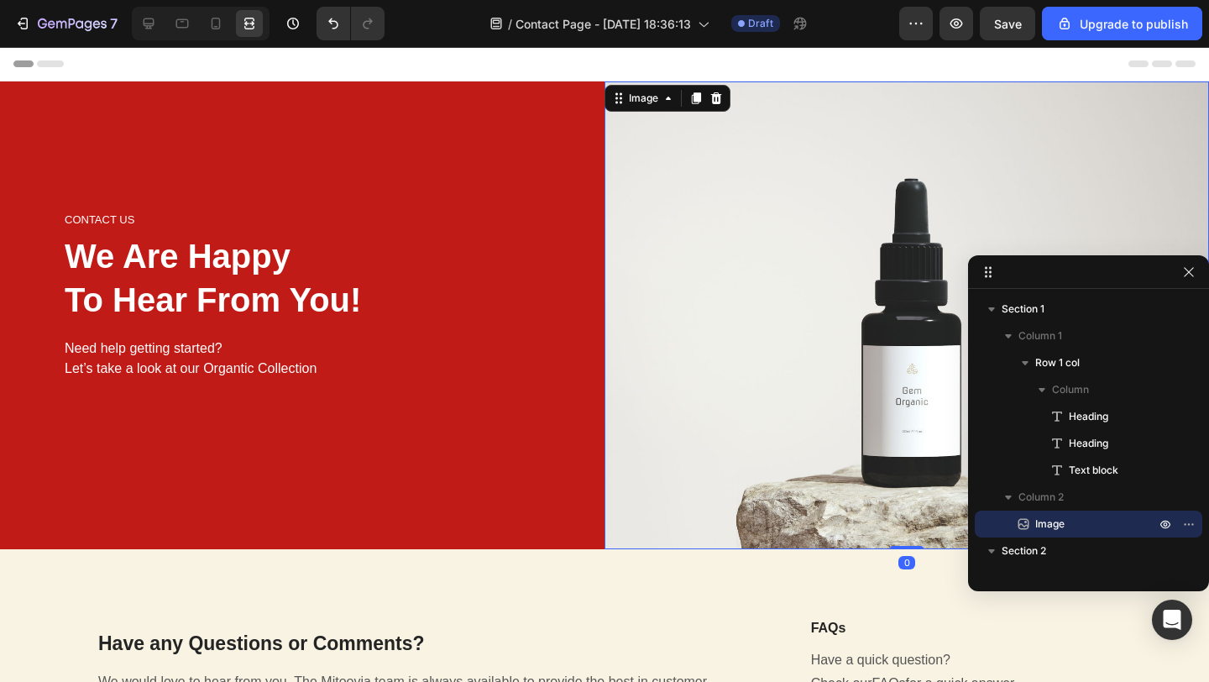
click at [693, 380] on img at bounding box center [907, 315] width 605 height 468
click at [143, 25] on icon at bounding box center [148, 23] width 17 height 17
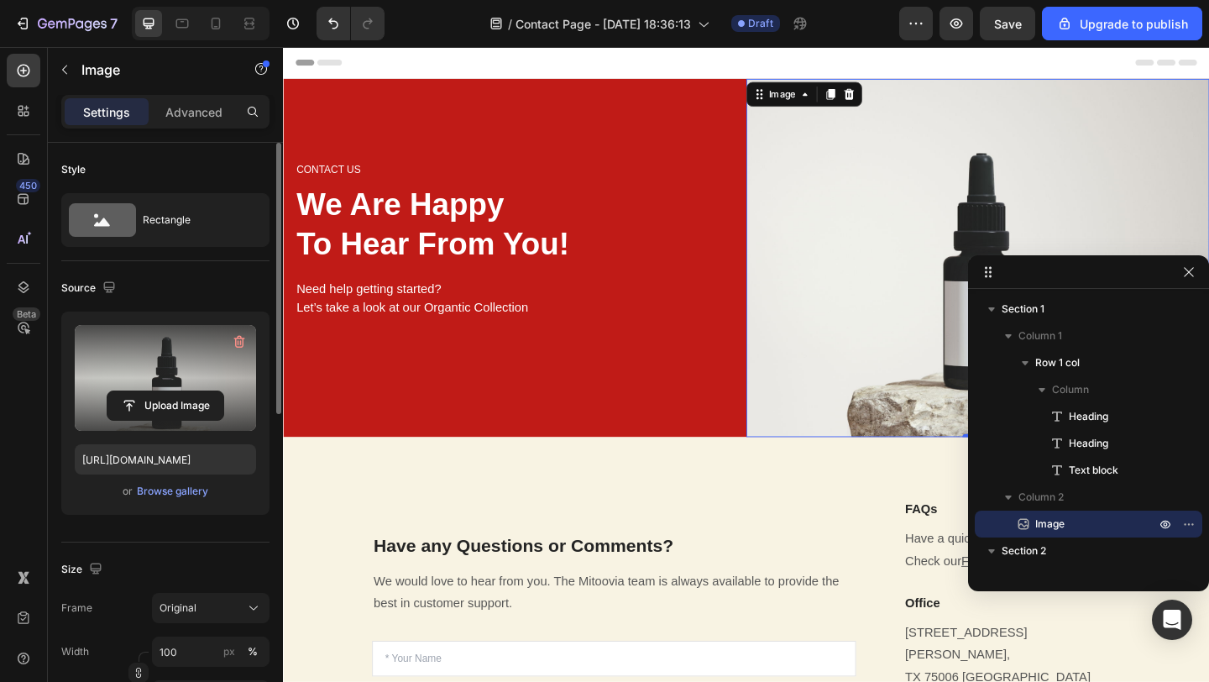
click at [213, 375] on label at bounding box center [165, 378] width 181 height 106
click at [213, 391] on input "file" at bounding box center [165, 405] width 116 height 29
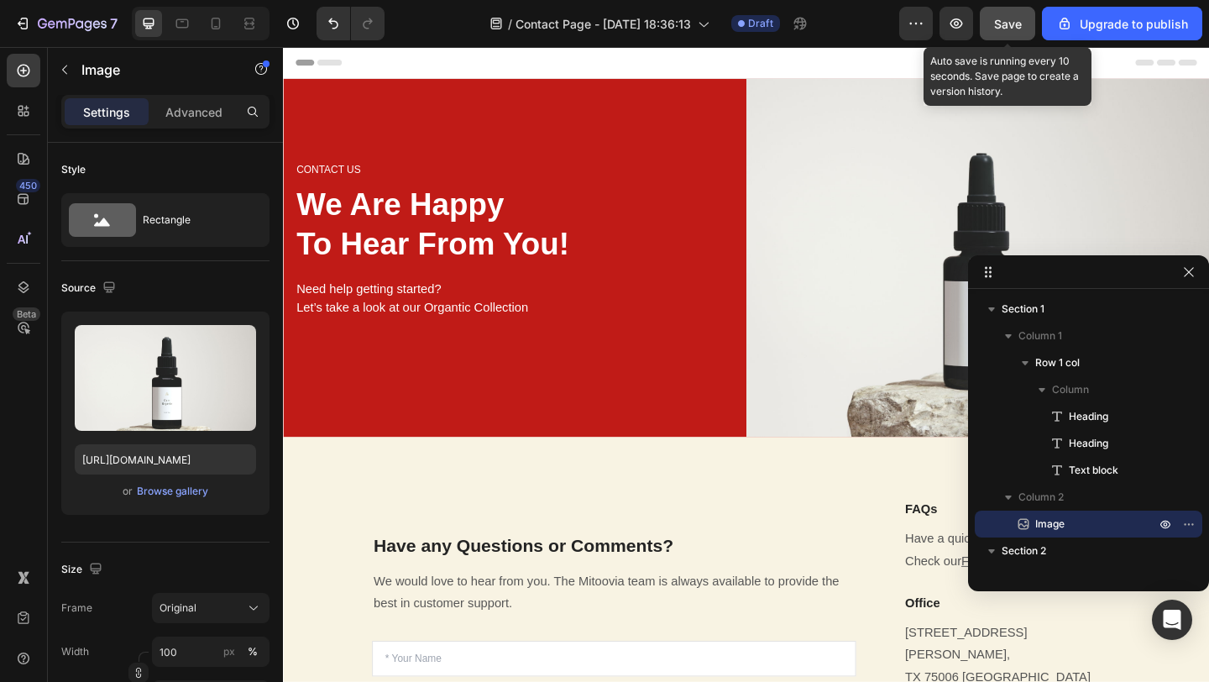
click at [1012, 24] on span "Save" at bounding box center [1008, 24] width 28 height 14
